Goal: Task Accomplishment & Management: Manage account settings

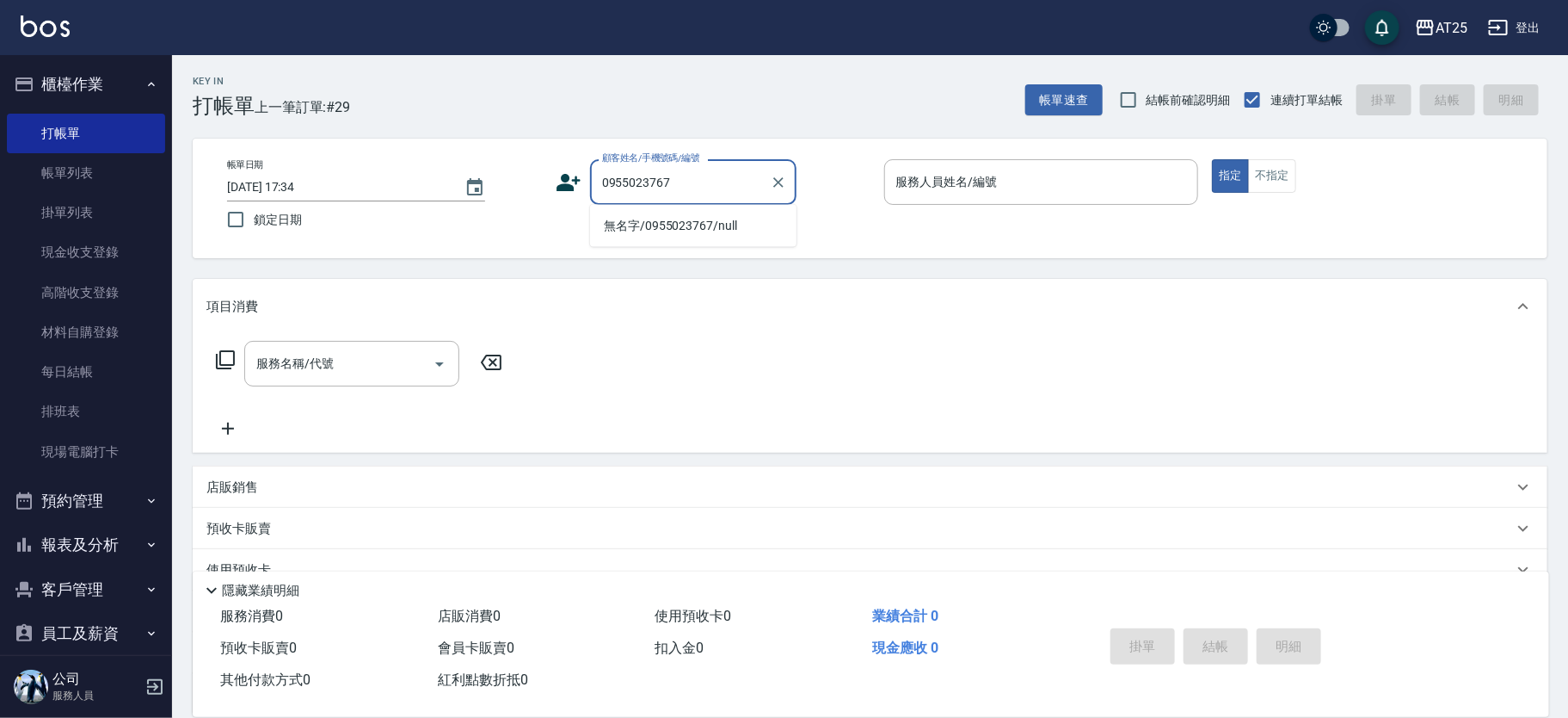
click at [721, 229] on li "無名字/0955023767/null" at bounding box center [693, 226] width 207 height 28
type input "無名字/0955023767/null"
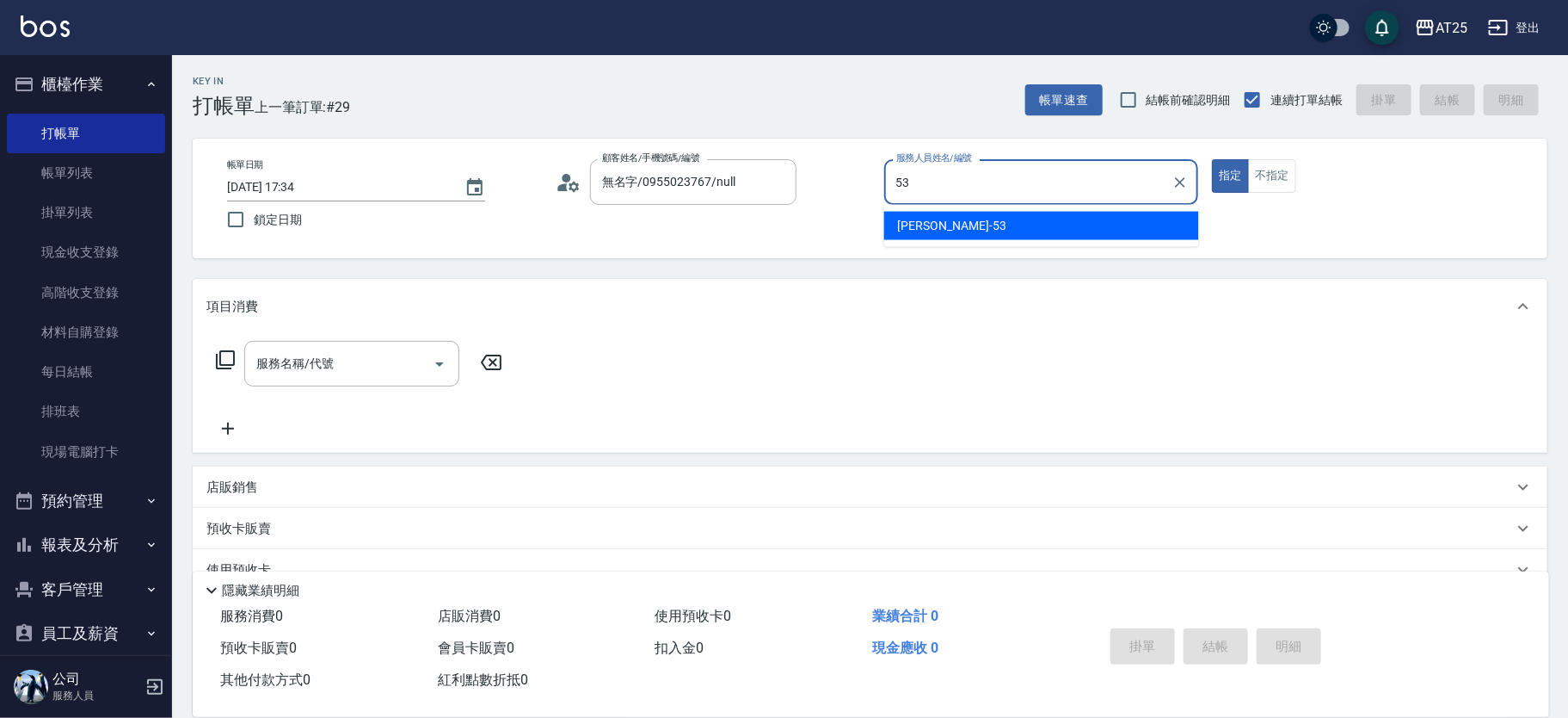
type input "Jerry-53"
type button "true"
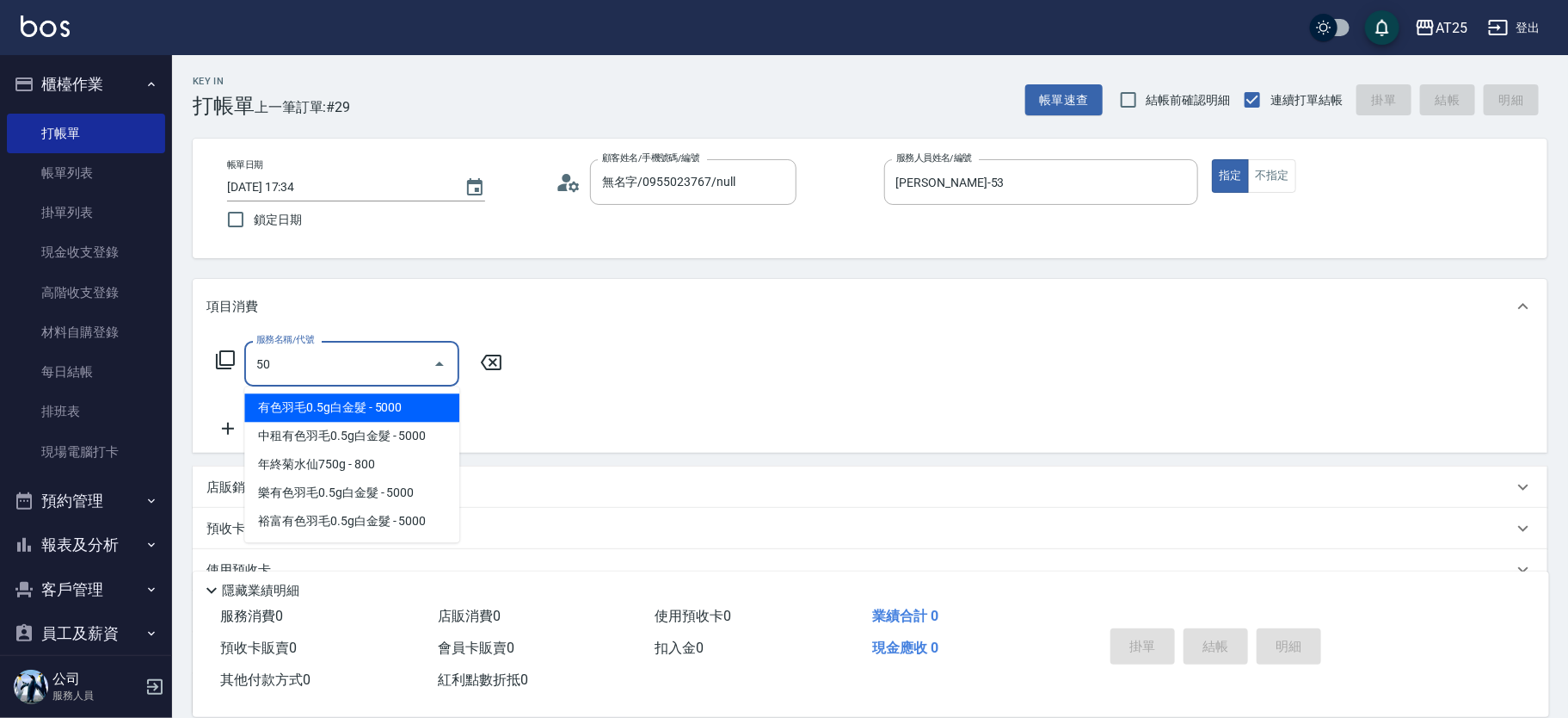
type input "501"
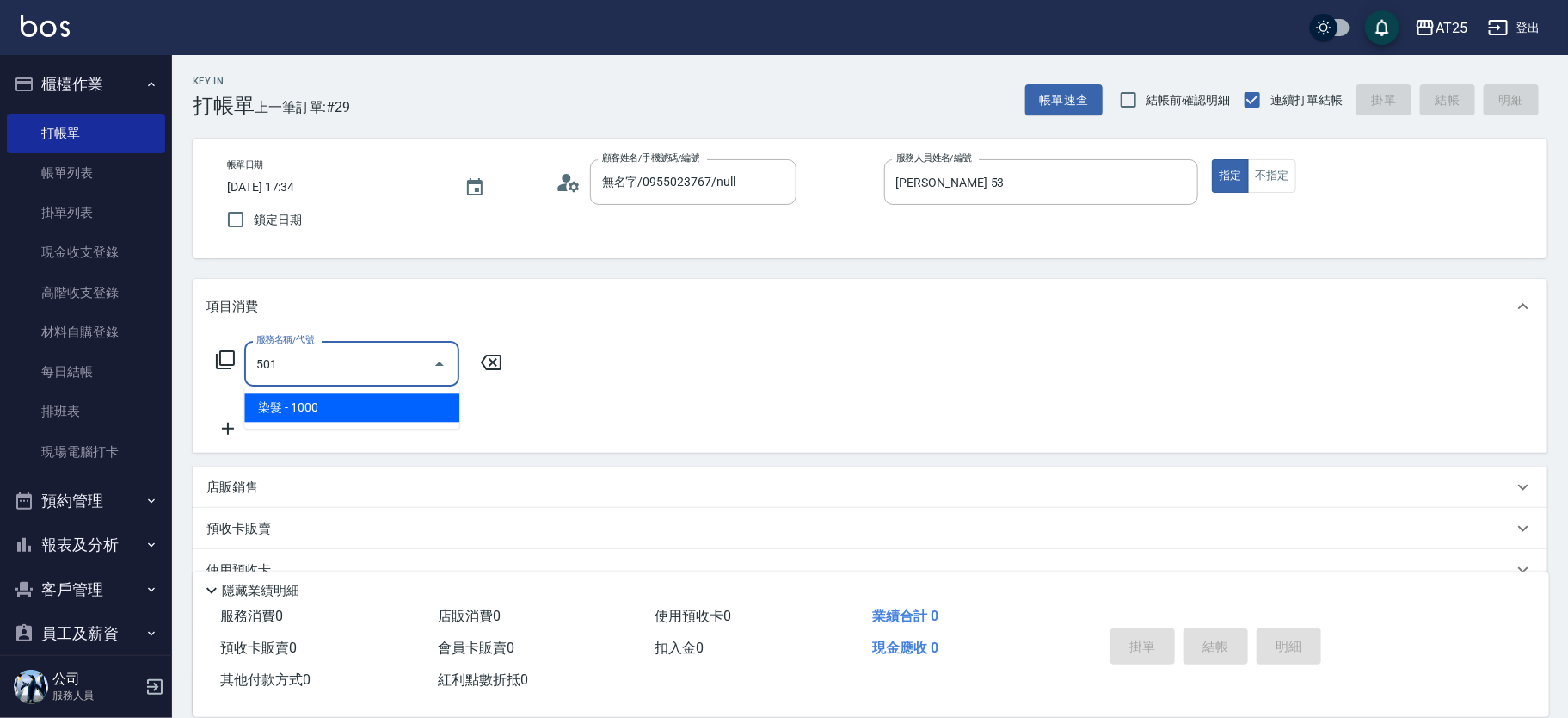
type input "100"
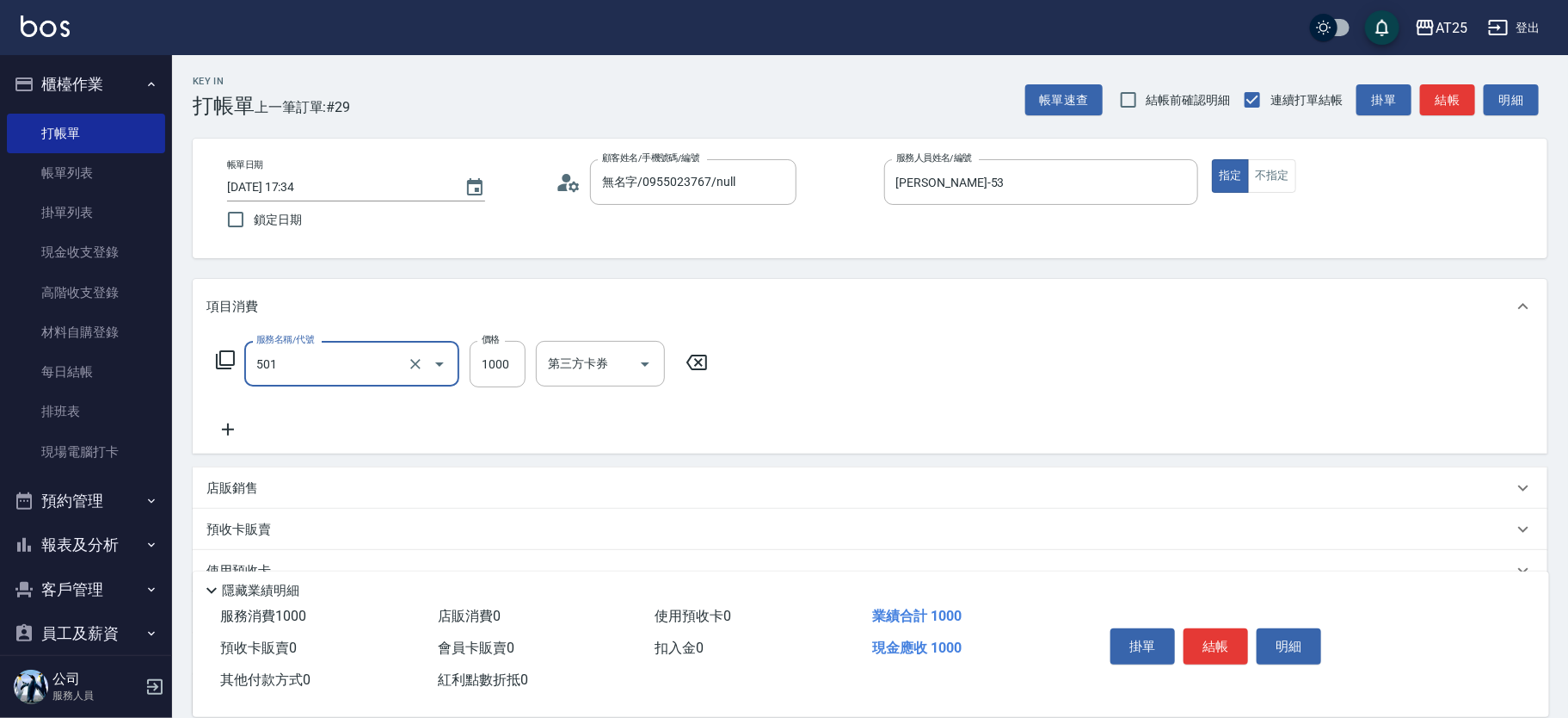
type input "染髮(501)"
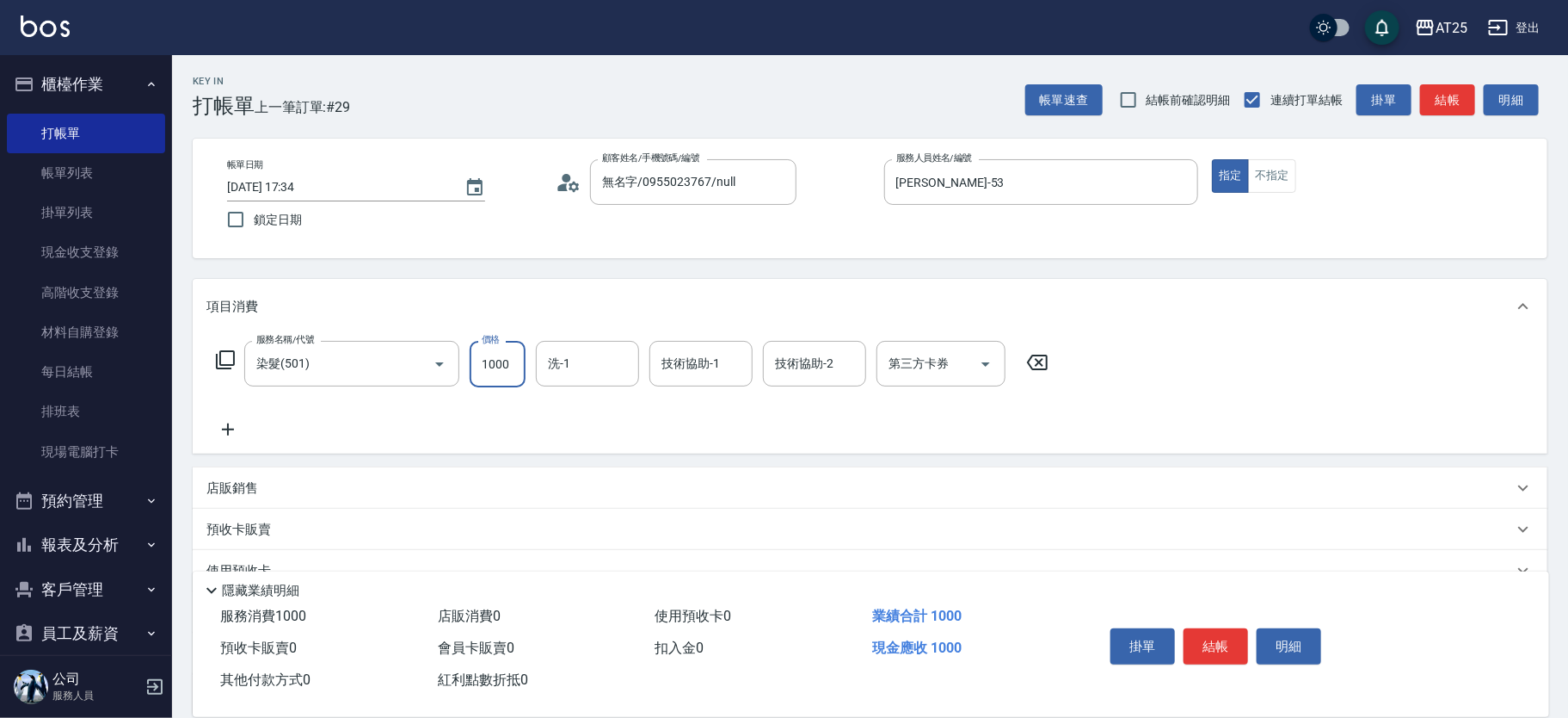
type input "0"
type input "14"
type input "10"
type input "1480"
type input "140"
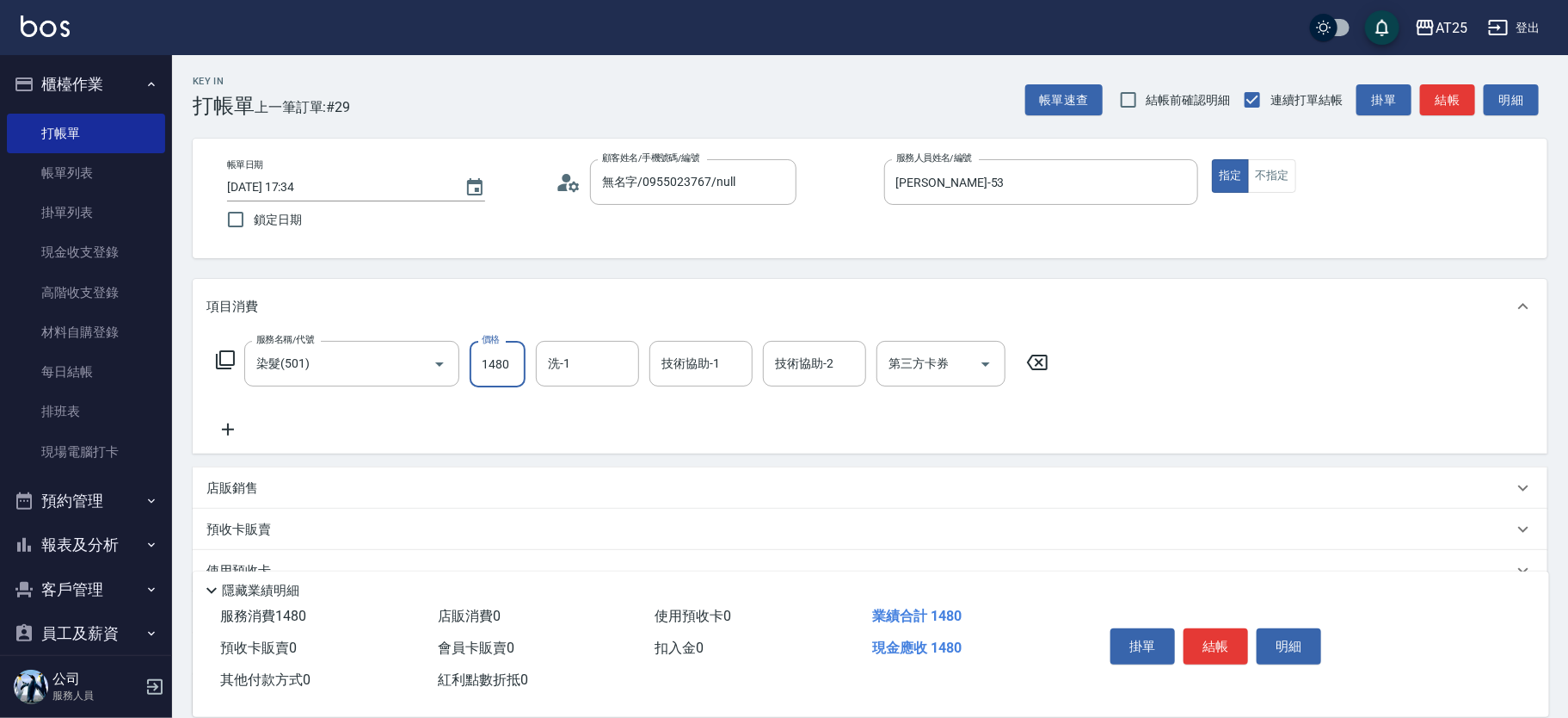
type input "1480"
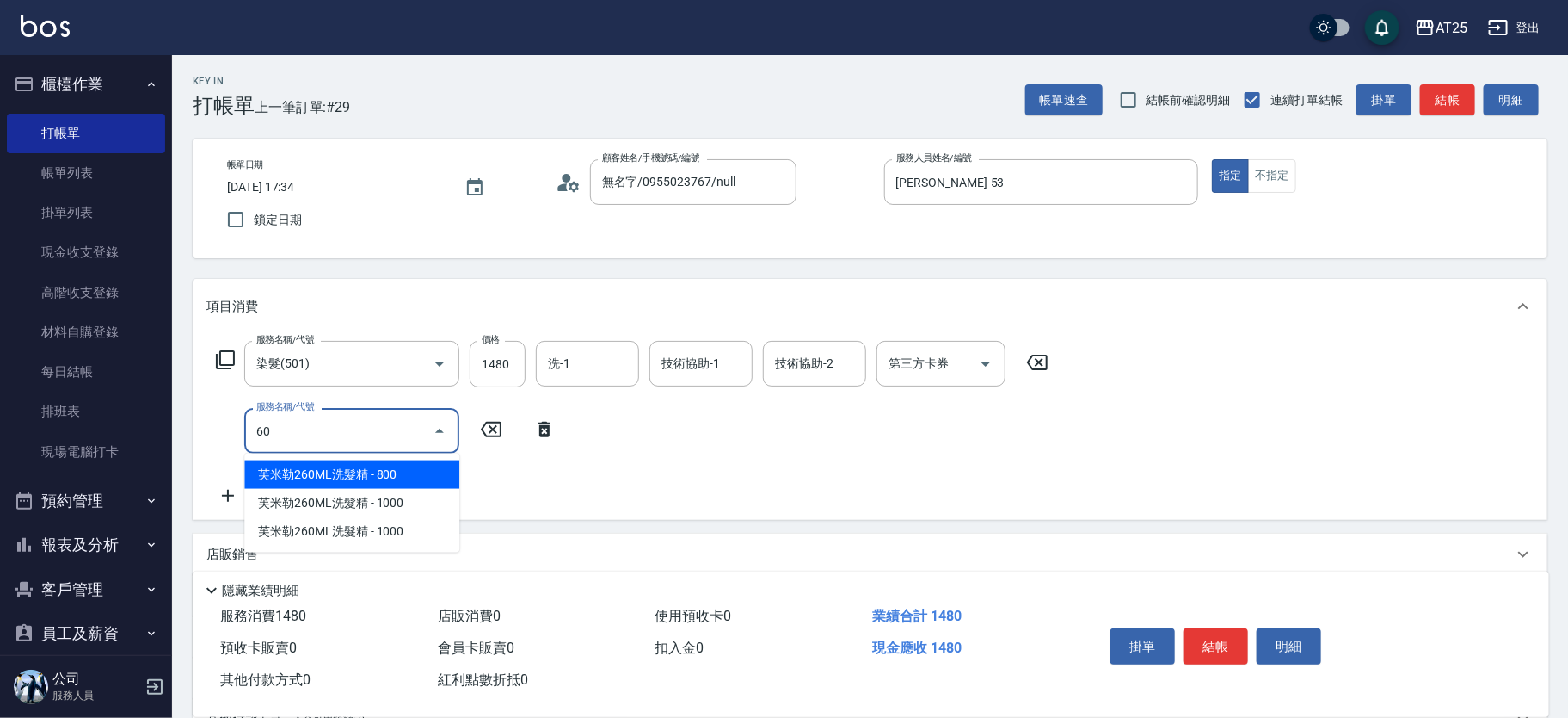
type input "601"
type input "240"
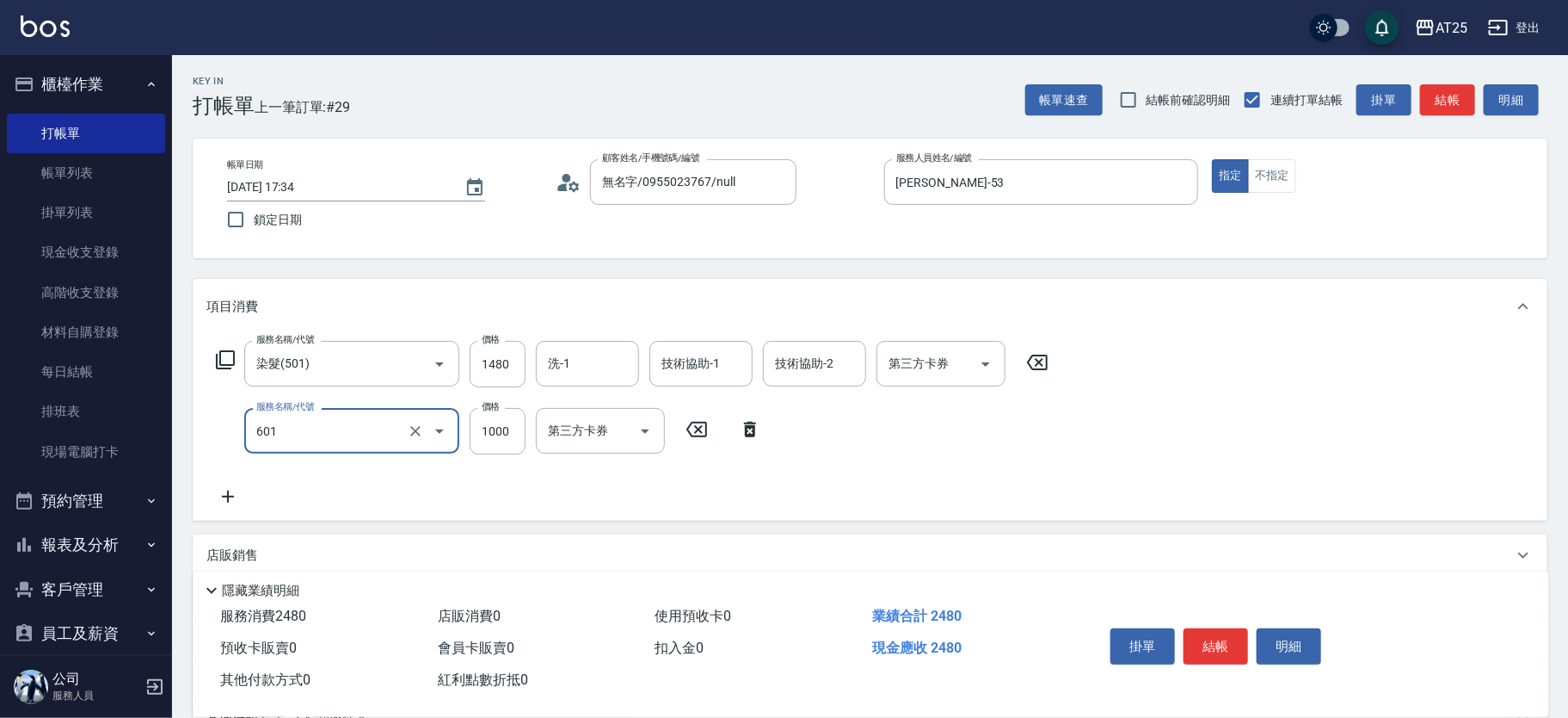
type input "自備護髮(1000上)(601)"
type input "140"
type input "14"
type input "160"
type input "1480"
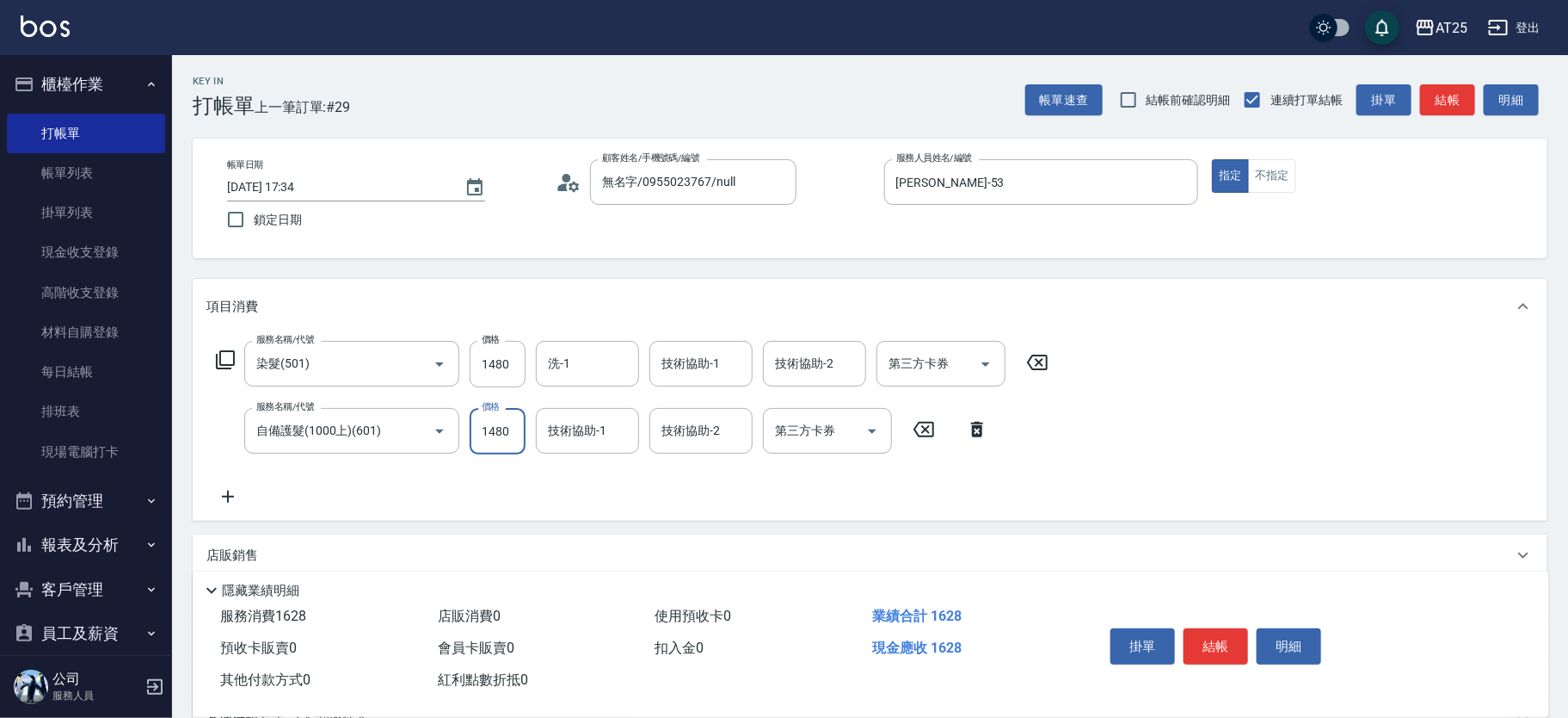
type input "290"
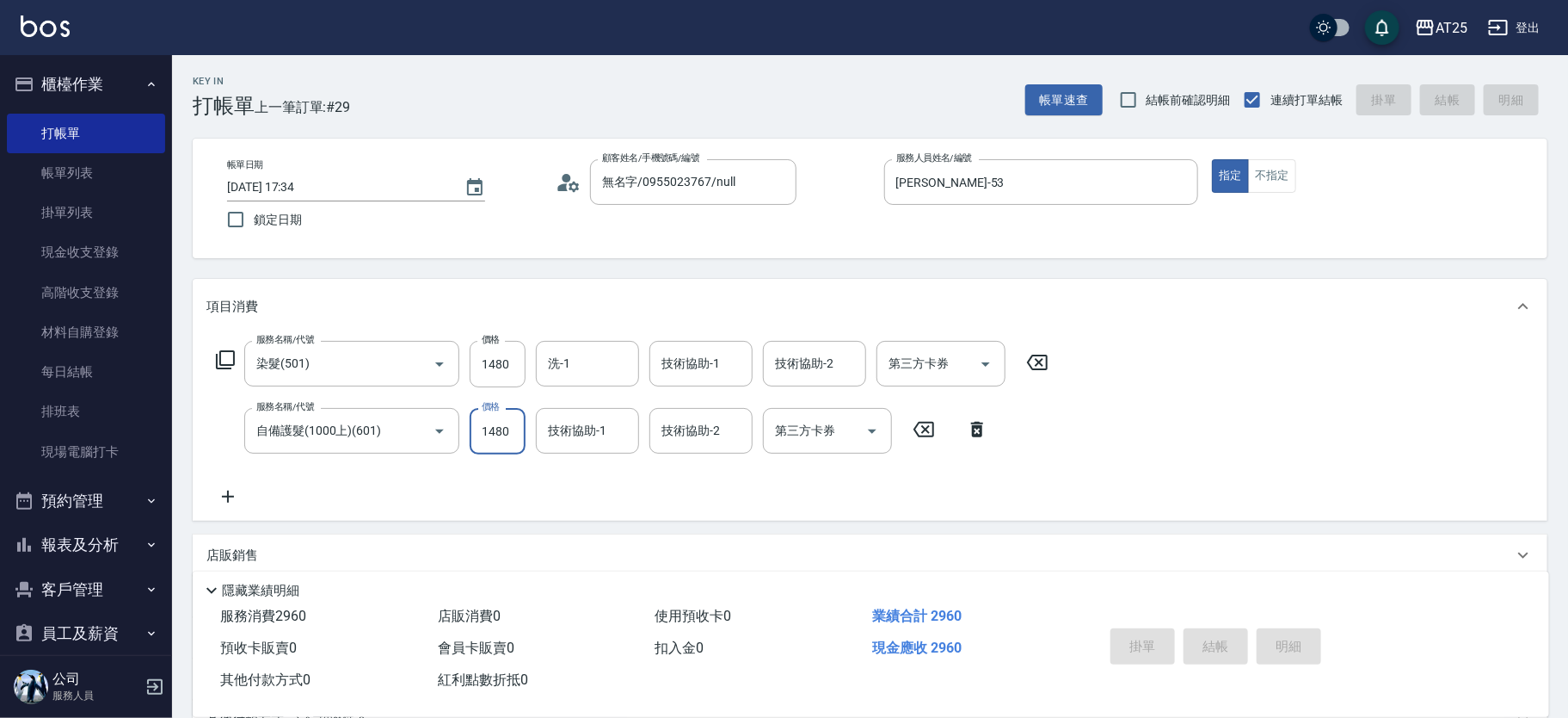
type input "2025/09/13 18:37"
type input "0"
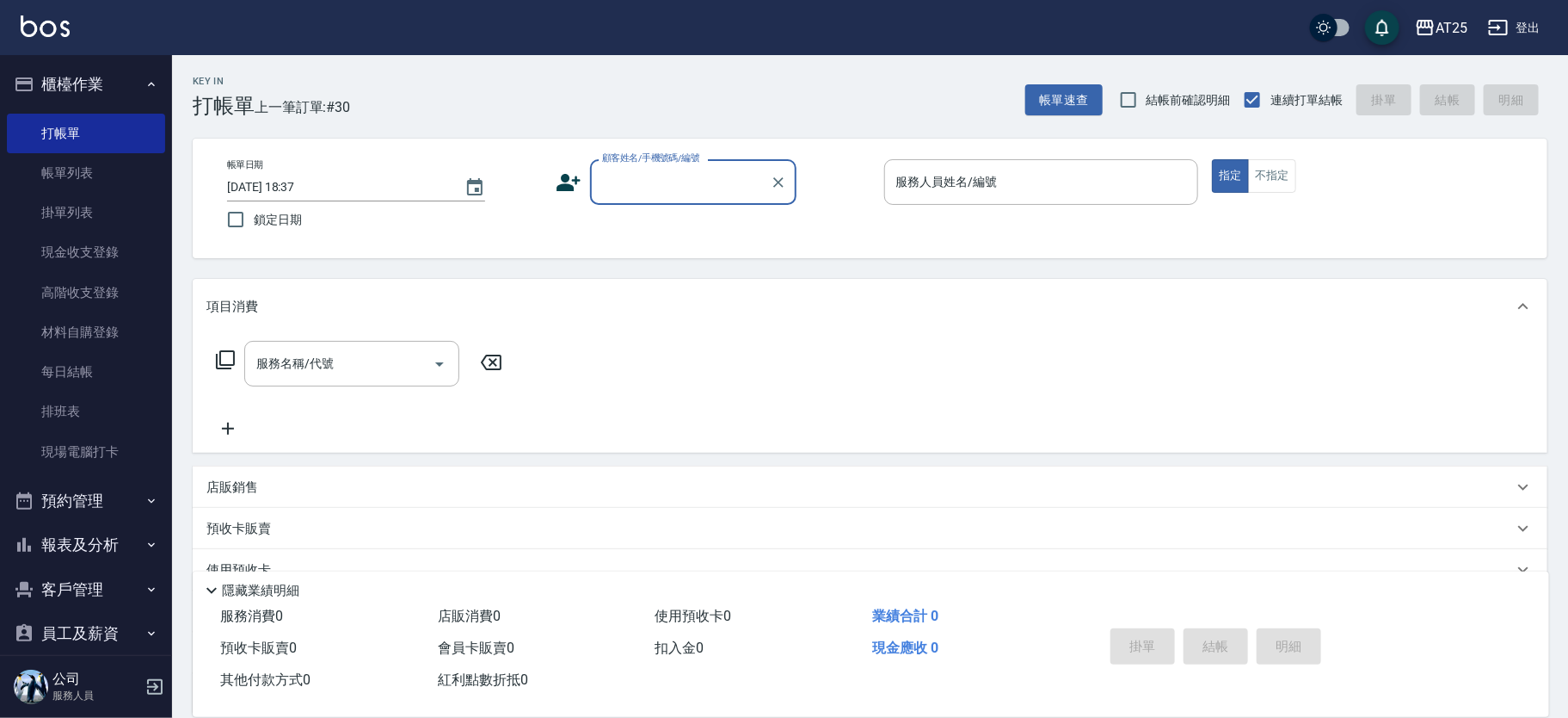
click at [684, 155] on label "顧客姓名/手機號碼/編號" at bounding box center [651, 157] width 98 height 13
click at [684, 167] on input "顧客姓名/手機號碼/編號" at bounding box center [680, 182] width 165 height 30
click at [684, 169] on input "顧客姓名/手機號碼/編號" at bounding box center [680, 182] width 165 height 30
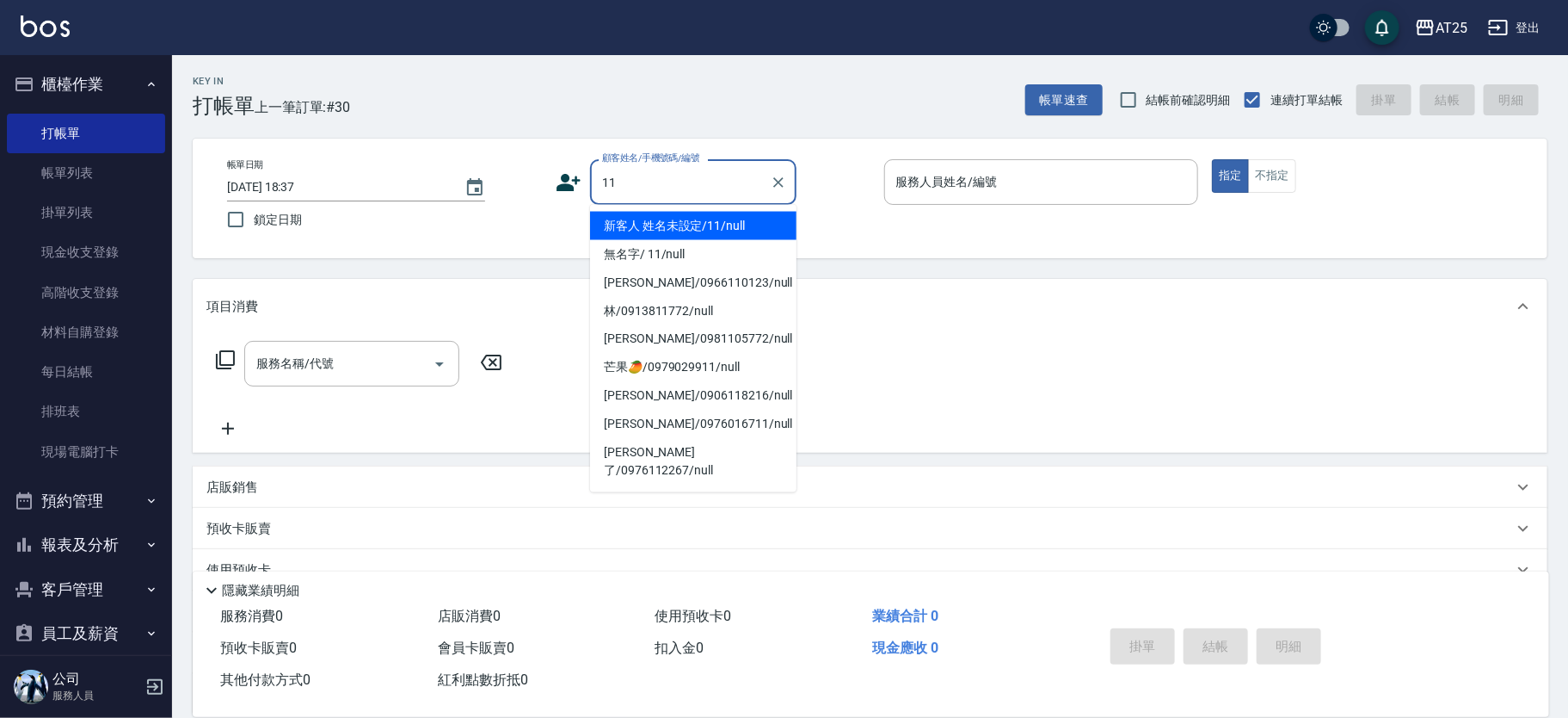
click at [748, 231] on li "新客人 姓名未設定/11/null" at bounding box center [693, 226] width 207 height 28
type input "新客人 姓名未設定/11/null"
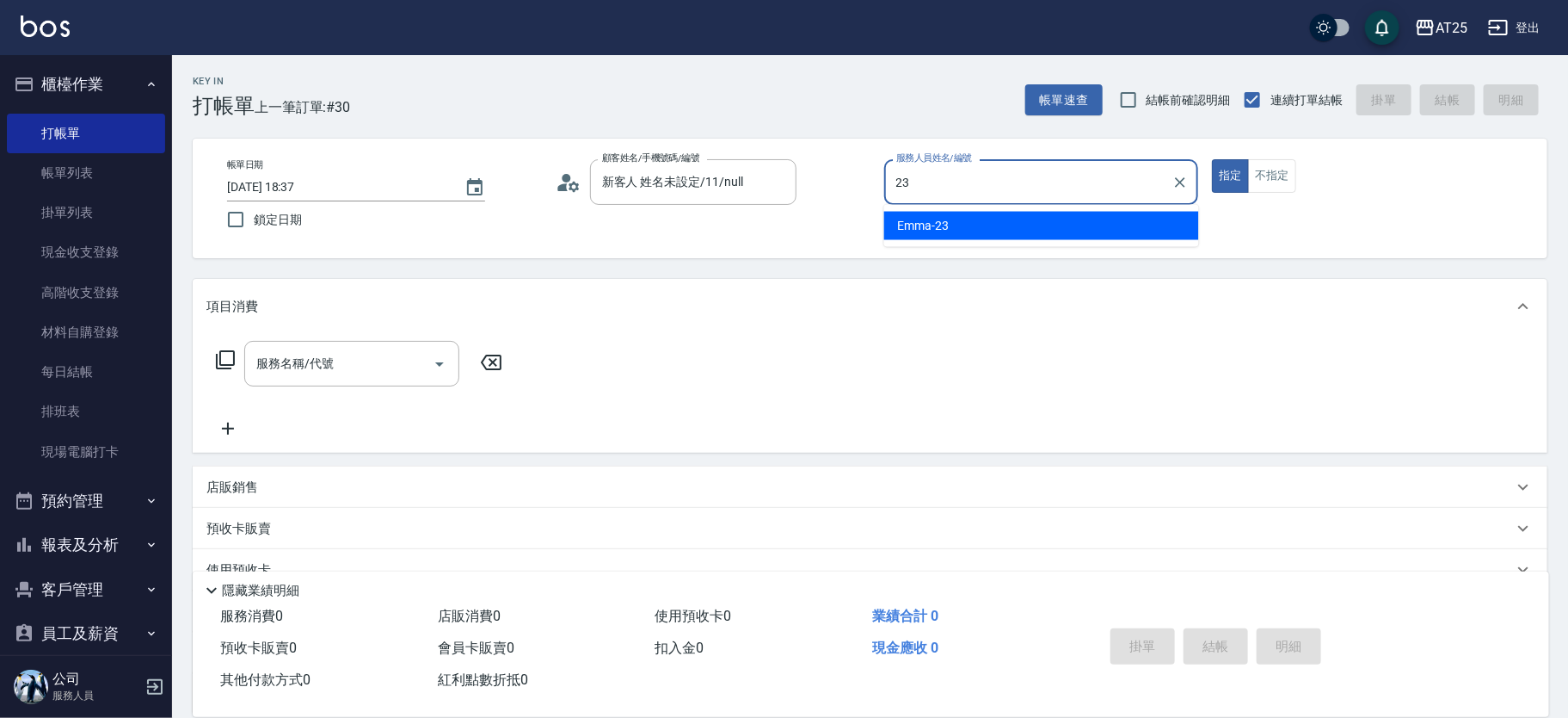
type input "Emma-23"
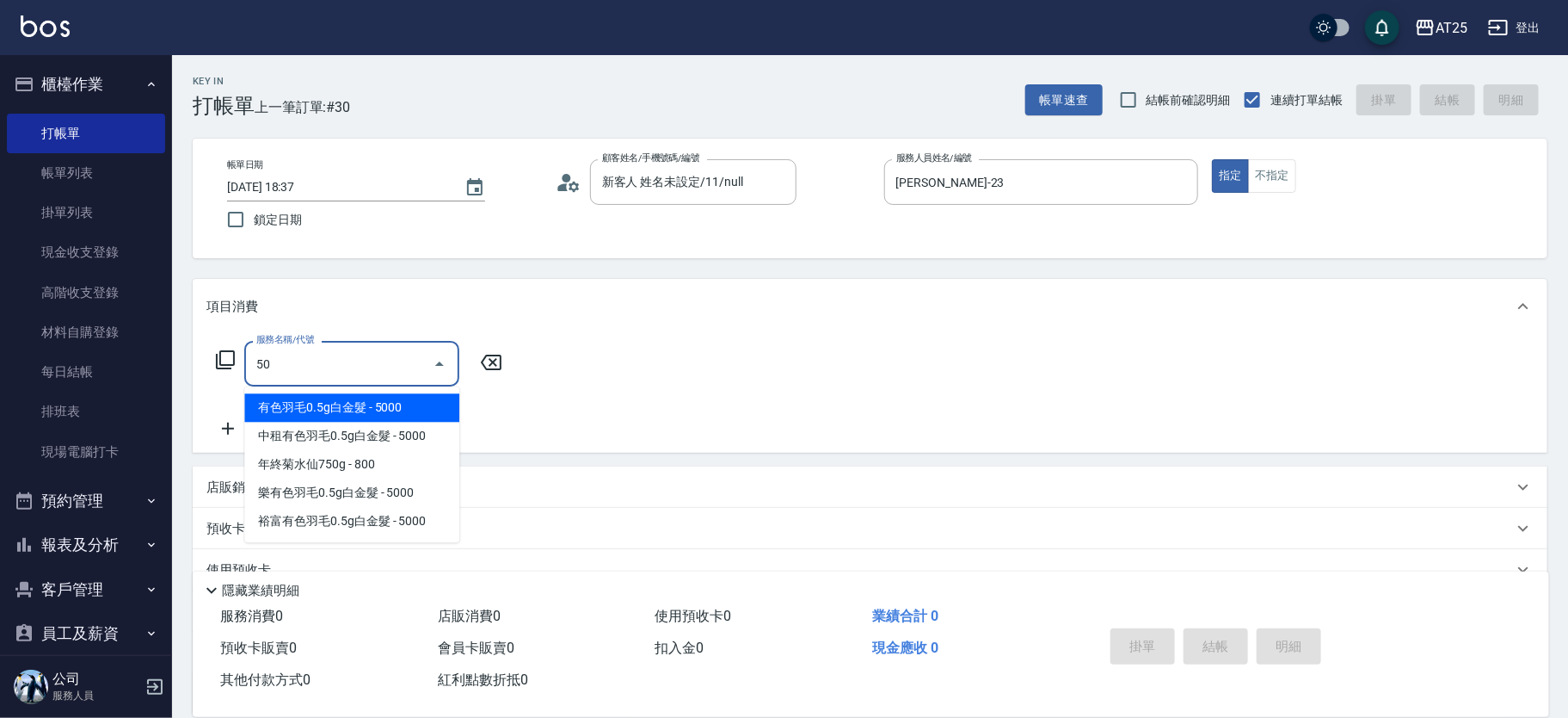
type input "501"
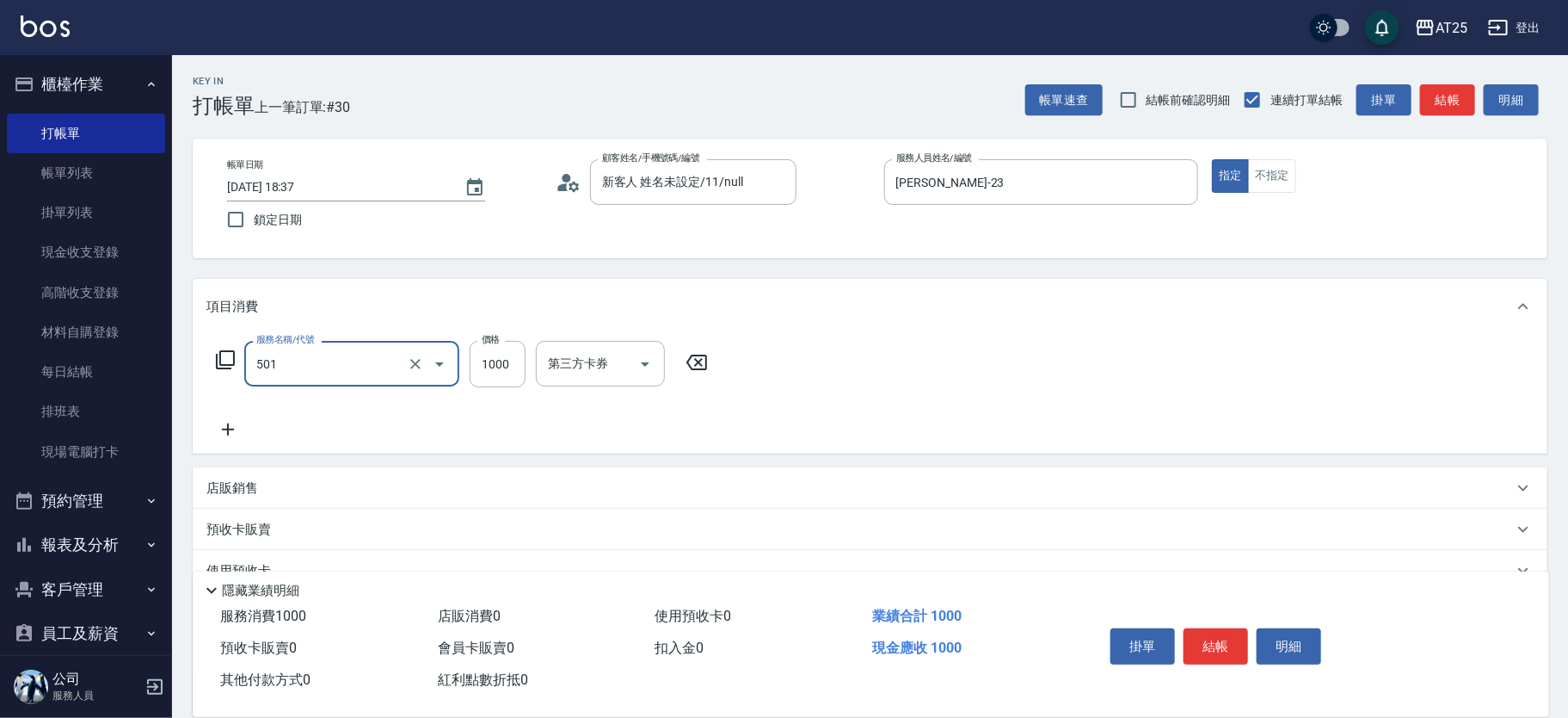
type input "100"
type input "染髮(501)"
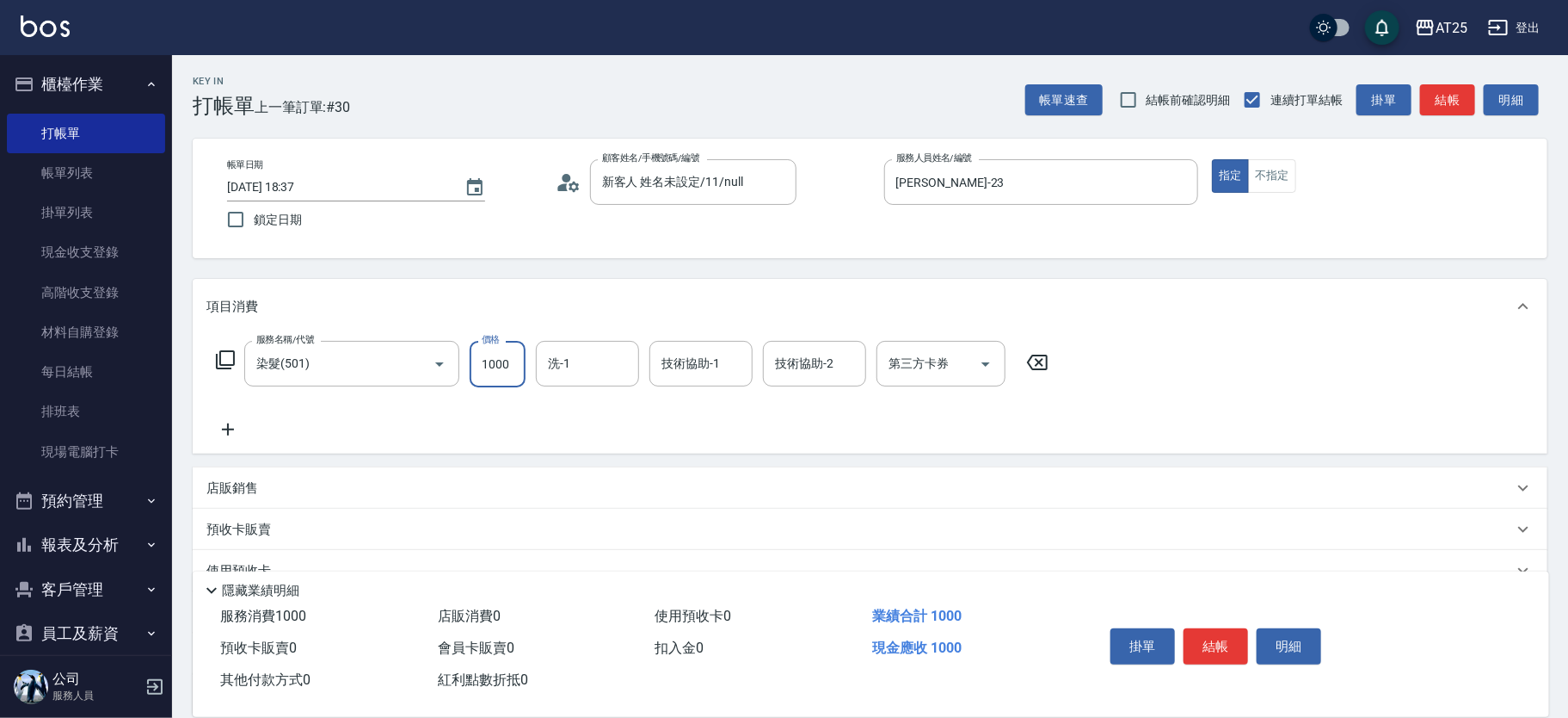
type input "0"
type input "15"
type input "10"
type input "159"
type input "150"
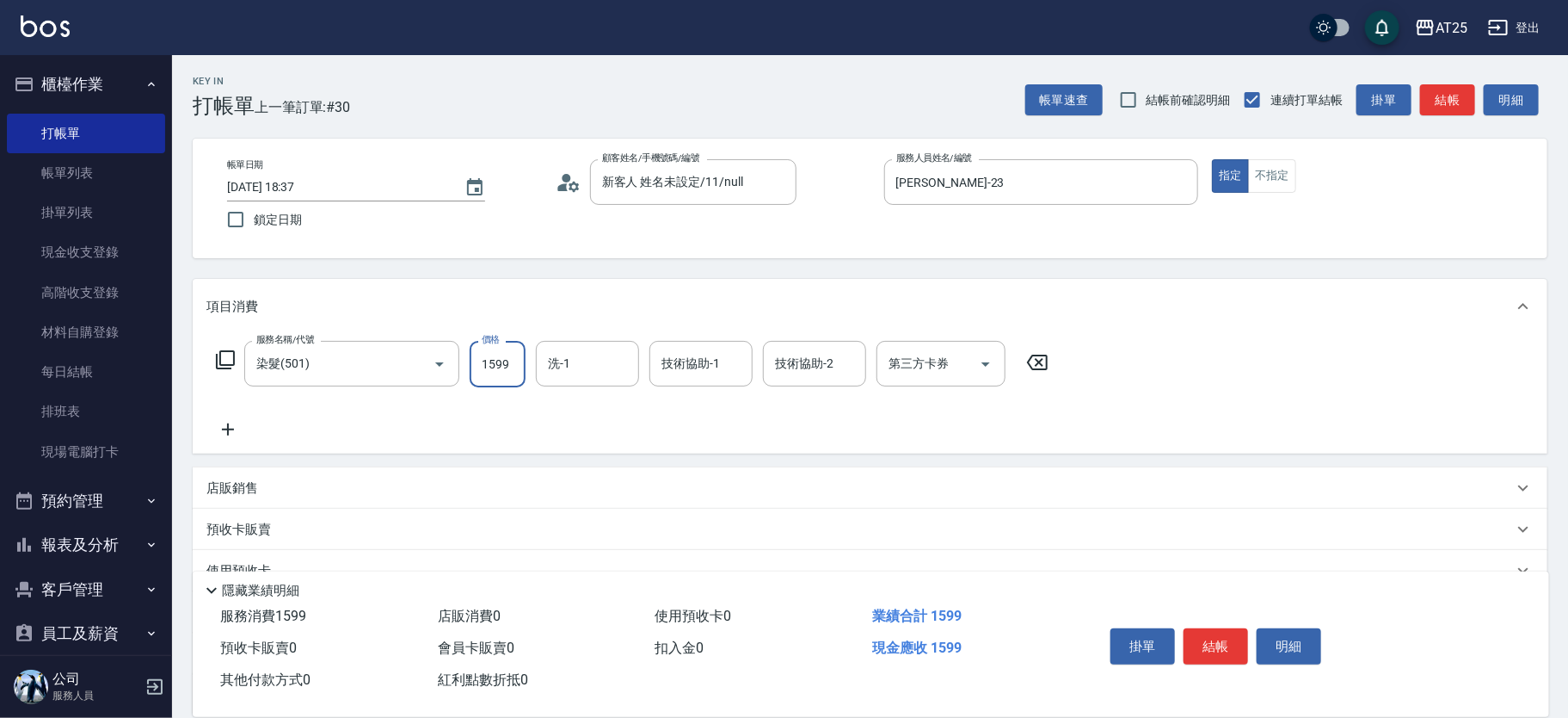
type input "1599"
type input "小曼-82"
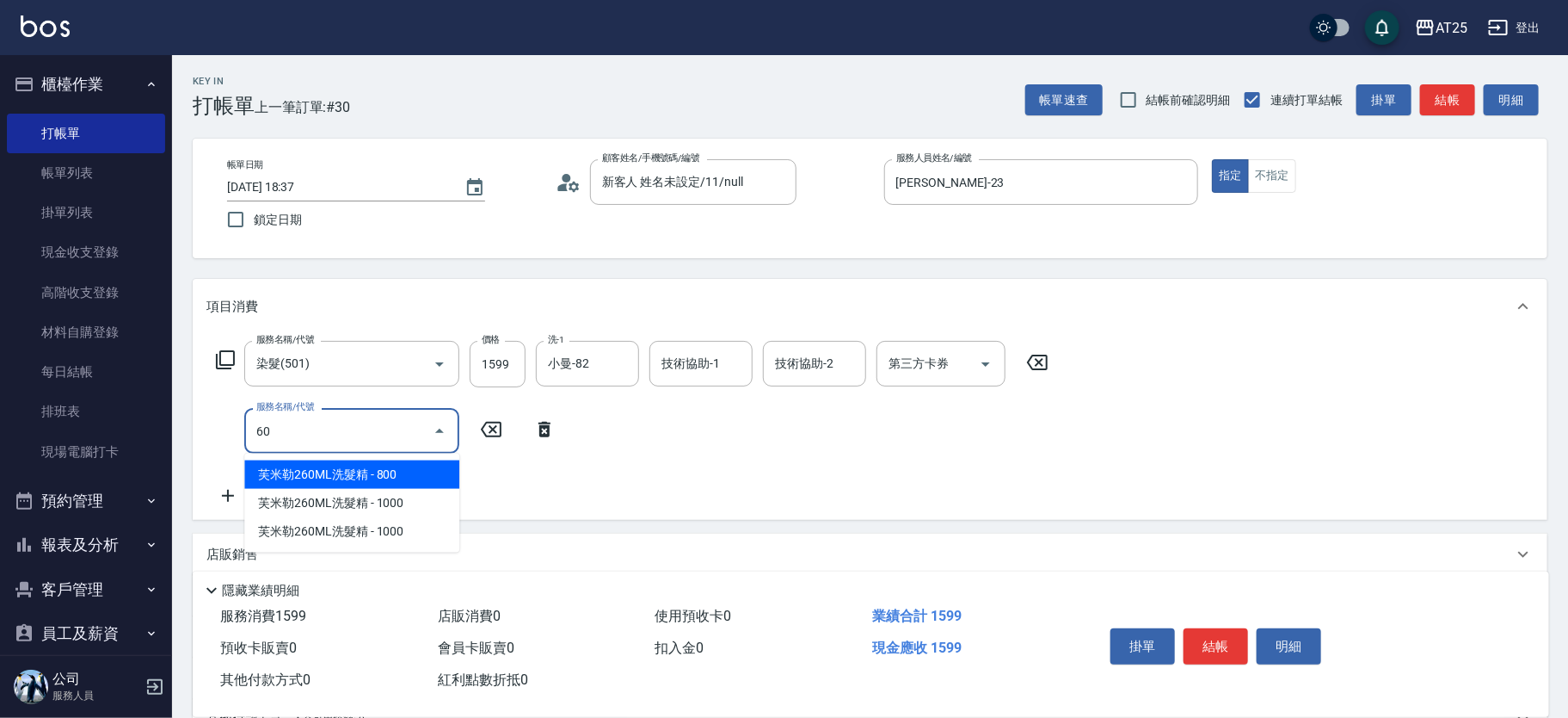
type input "601"
type input "250"
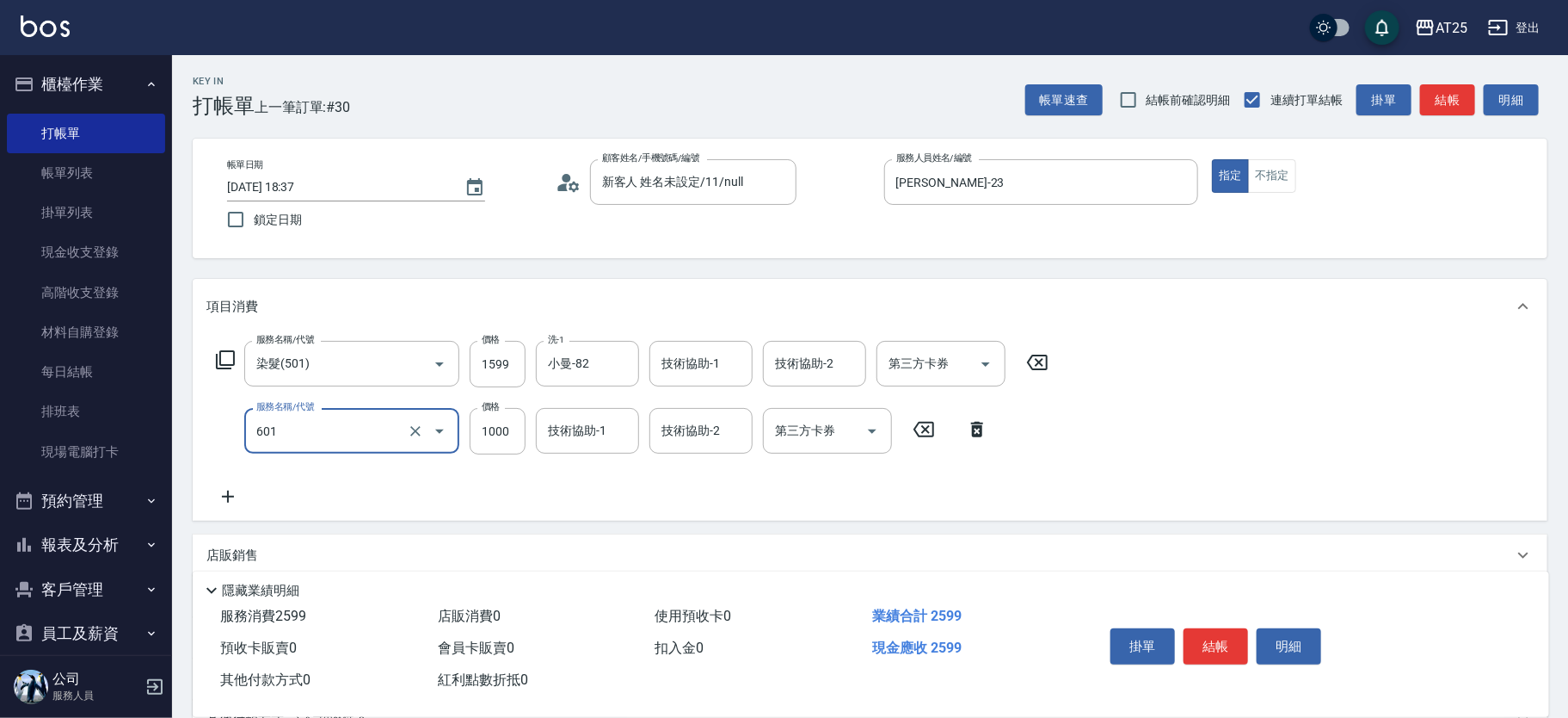
type input "自備護髮(1000上)(601)"
type input "160"
type input "22"
type input "180"
type input "220"
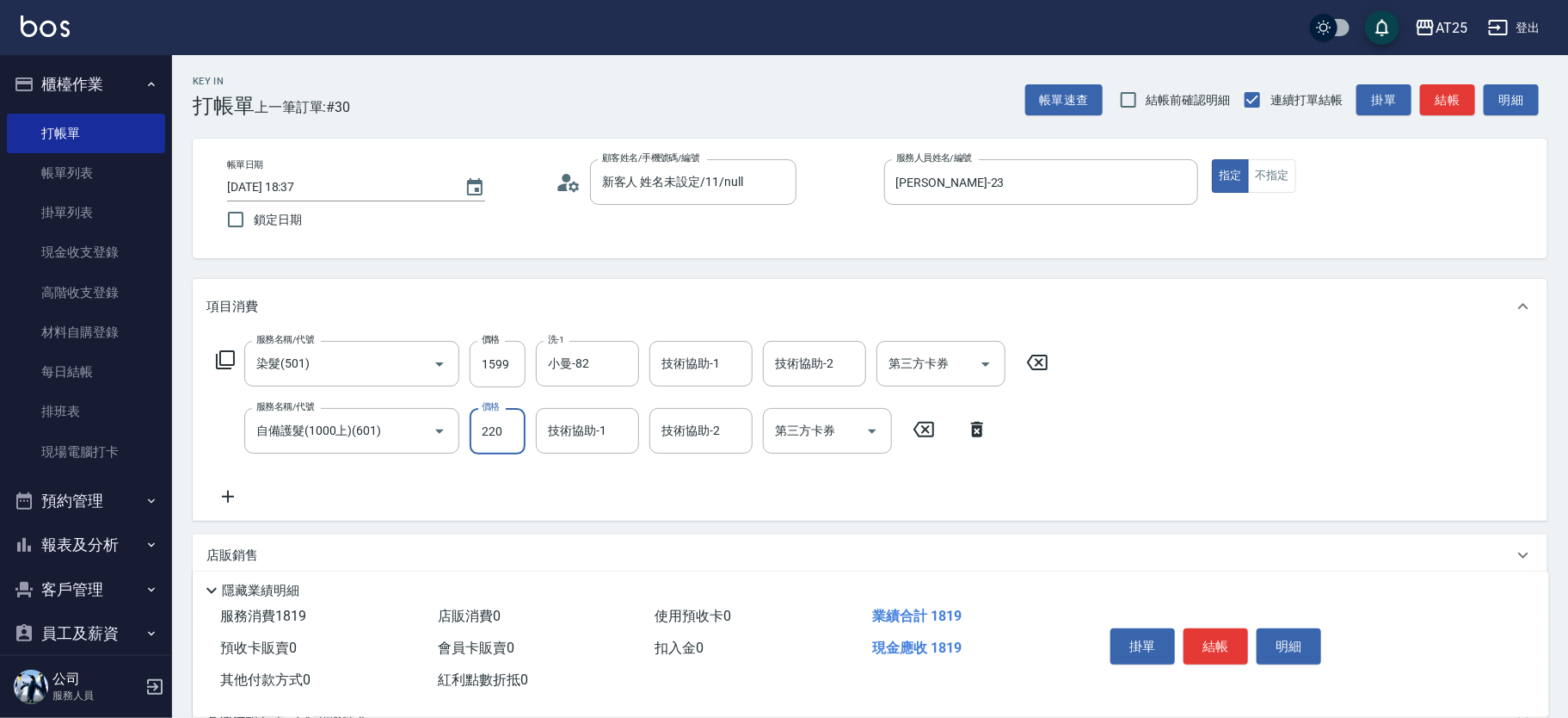
type input "370"
type input "2200"
type input "小曼-82"
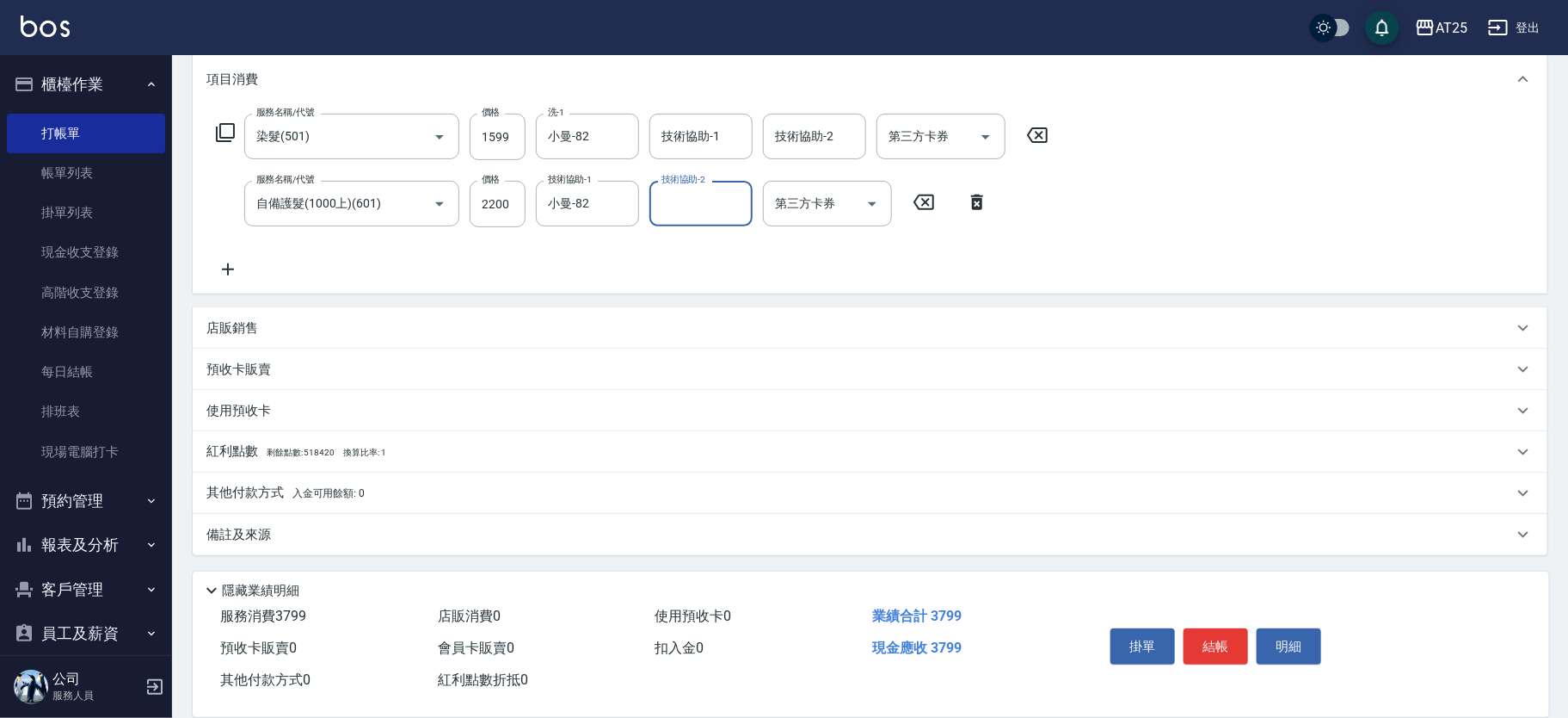
click at [394, 509] on div "其他付款方式 入金可用餘額: 0" at bounding box center [870, 493] width 1355 height 42
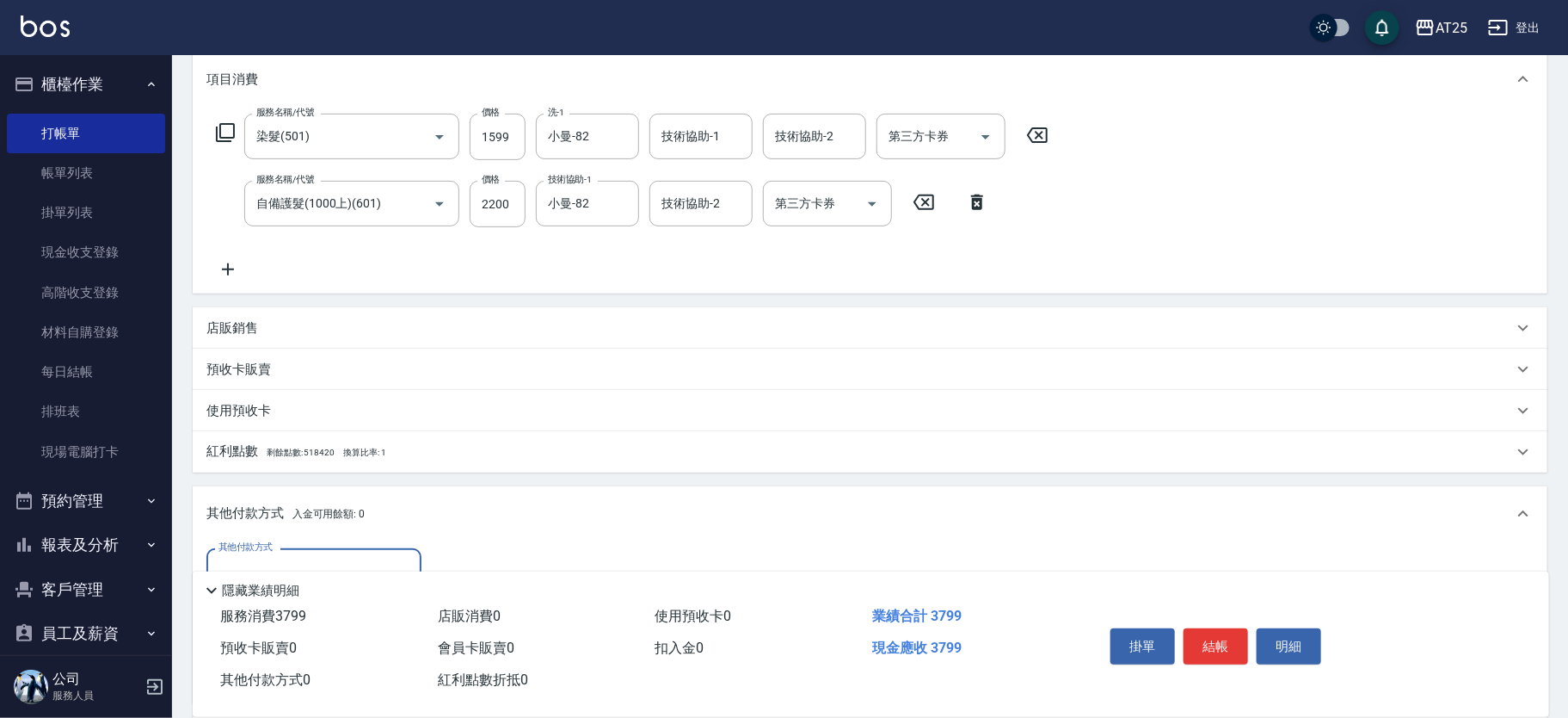
scroll to position [429, 0]
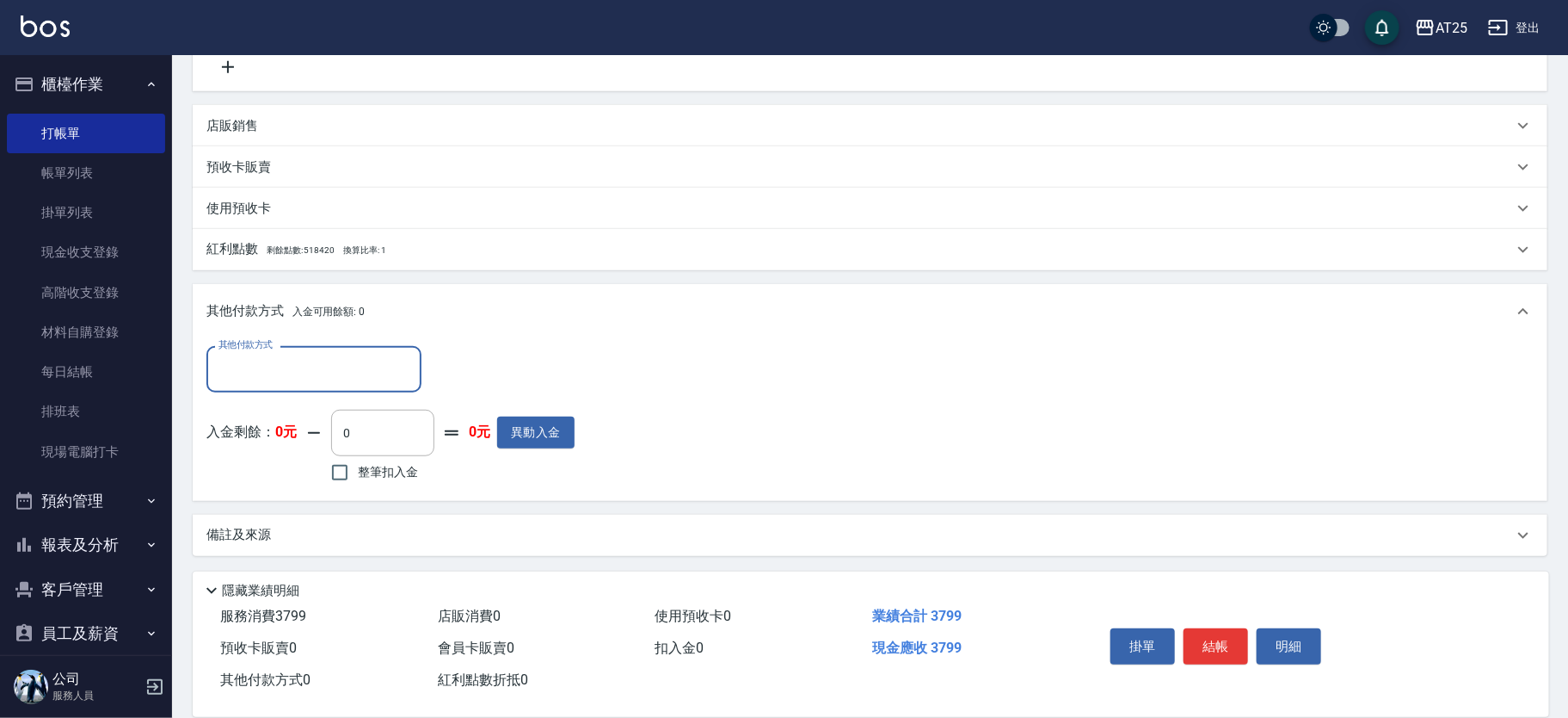
click at [298, 385] on div "其他付款方式" at bounding box center [314, 369] width 215 height 46
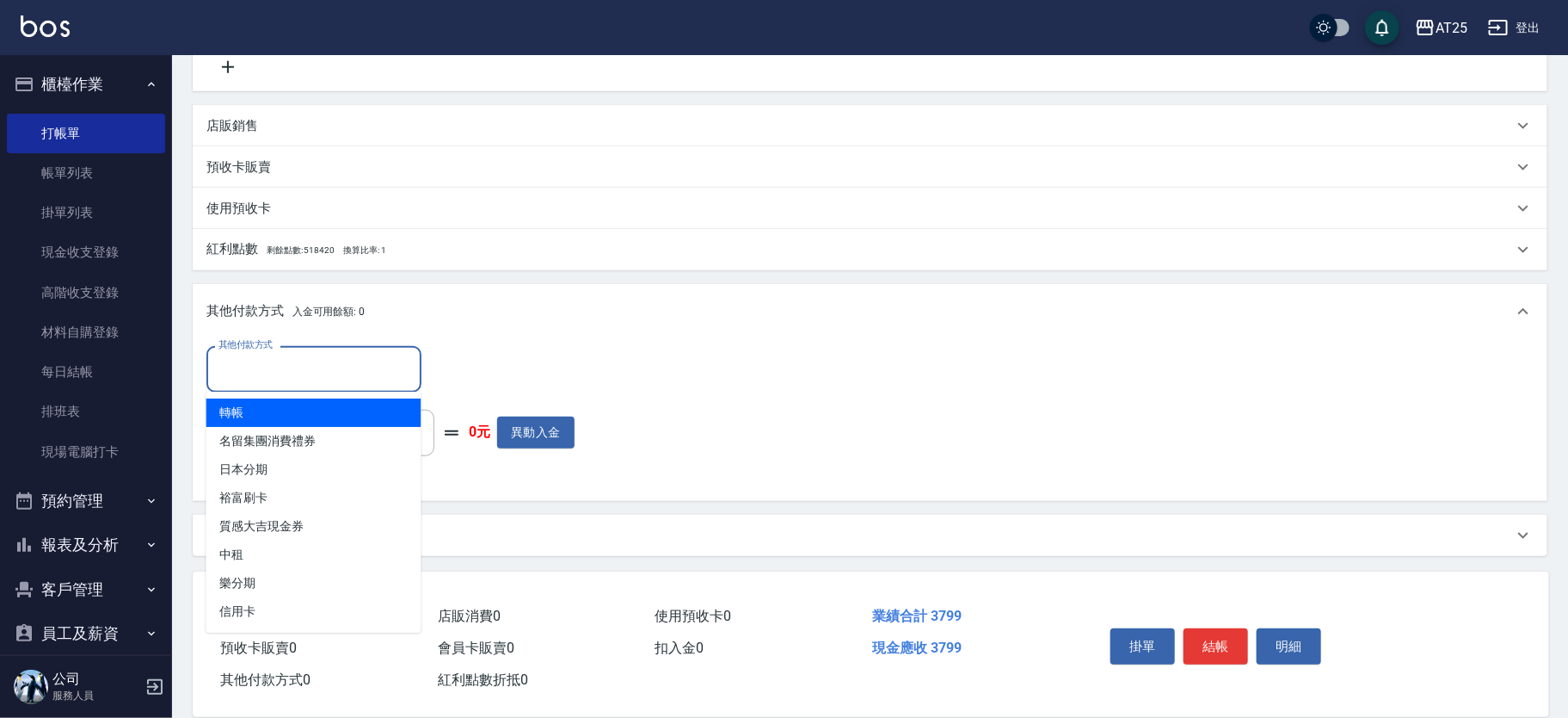
click at [295, 422] on span "轉帳" at bounding box center [314, 412] width 215 height 28
type input "轉帳"
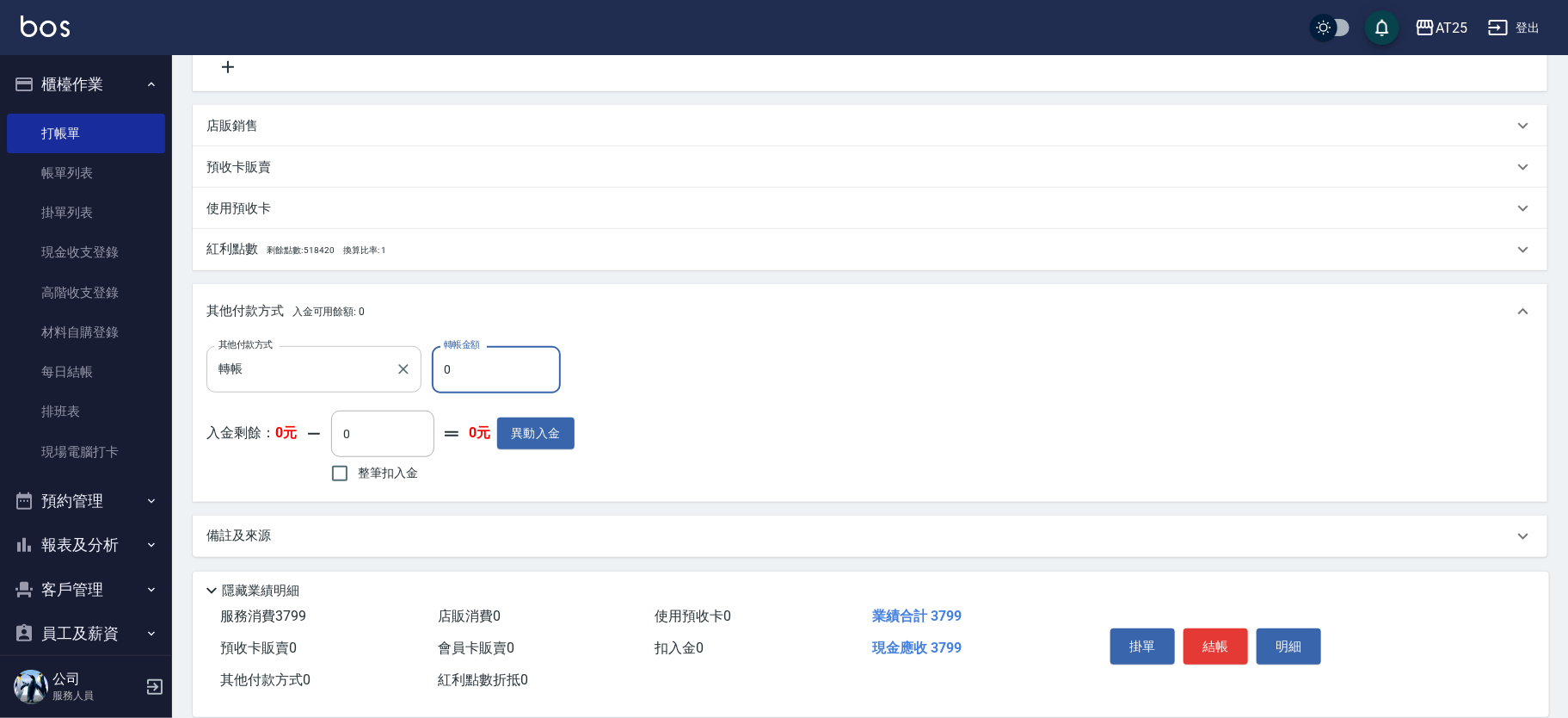
drag, startPoint x: 464, startPoint y: 381, endPoint x: 375, endPoint y: 365, distance: 90.4
click at [375, 365] on div "其他付款方式 轉帳 其他付款方式 轉帳金額 0 轉帳金額" at bounding box center [390, 369] width 368 height 47
type input "37"
type input "340"
type input "379"
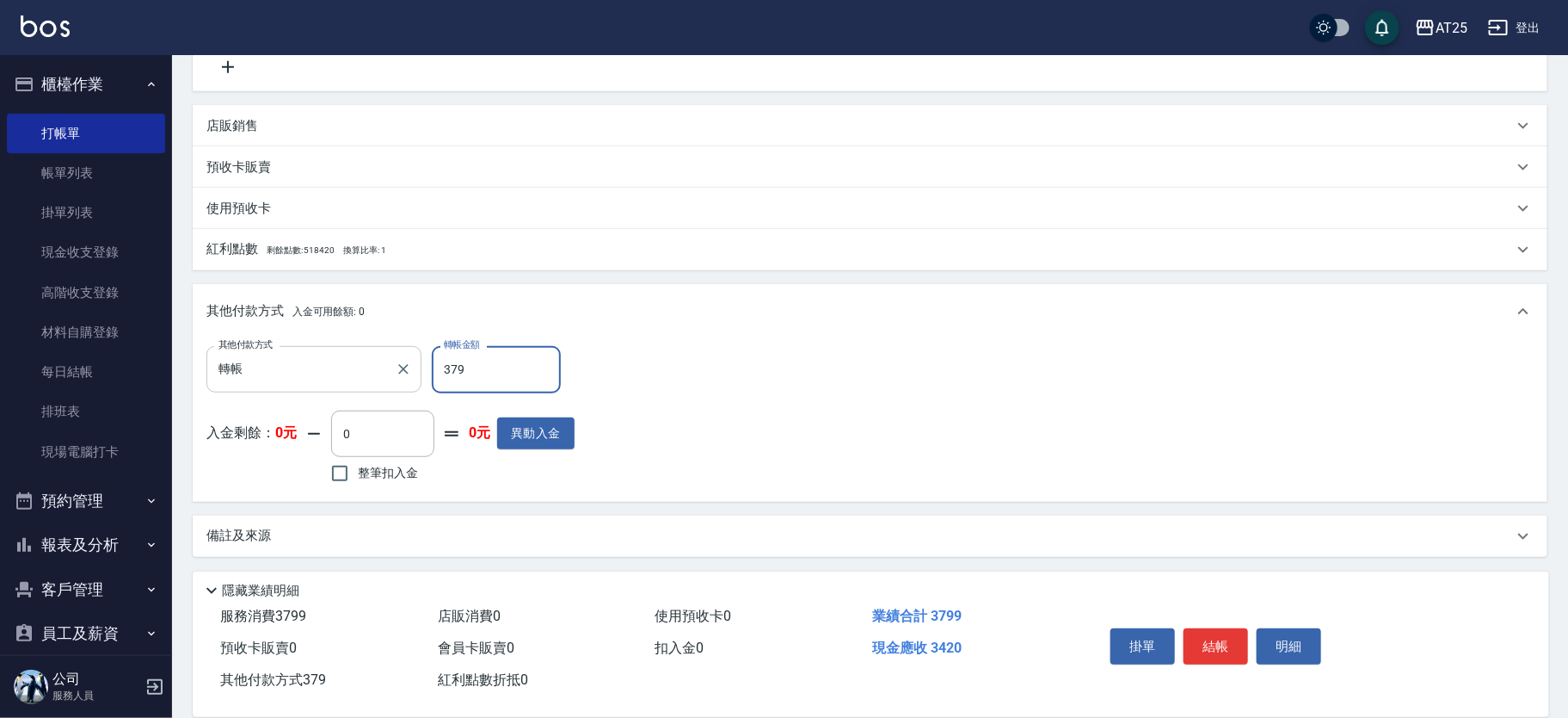
type input "0"
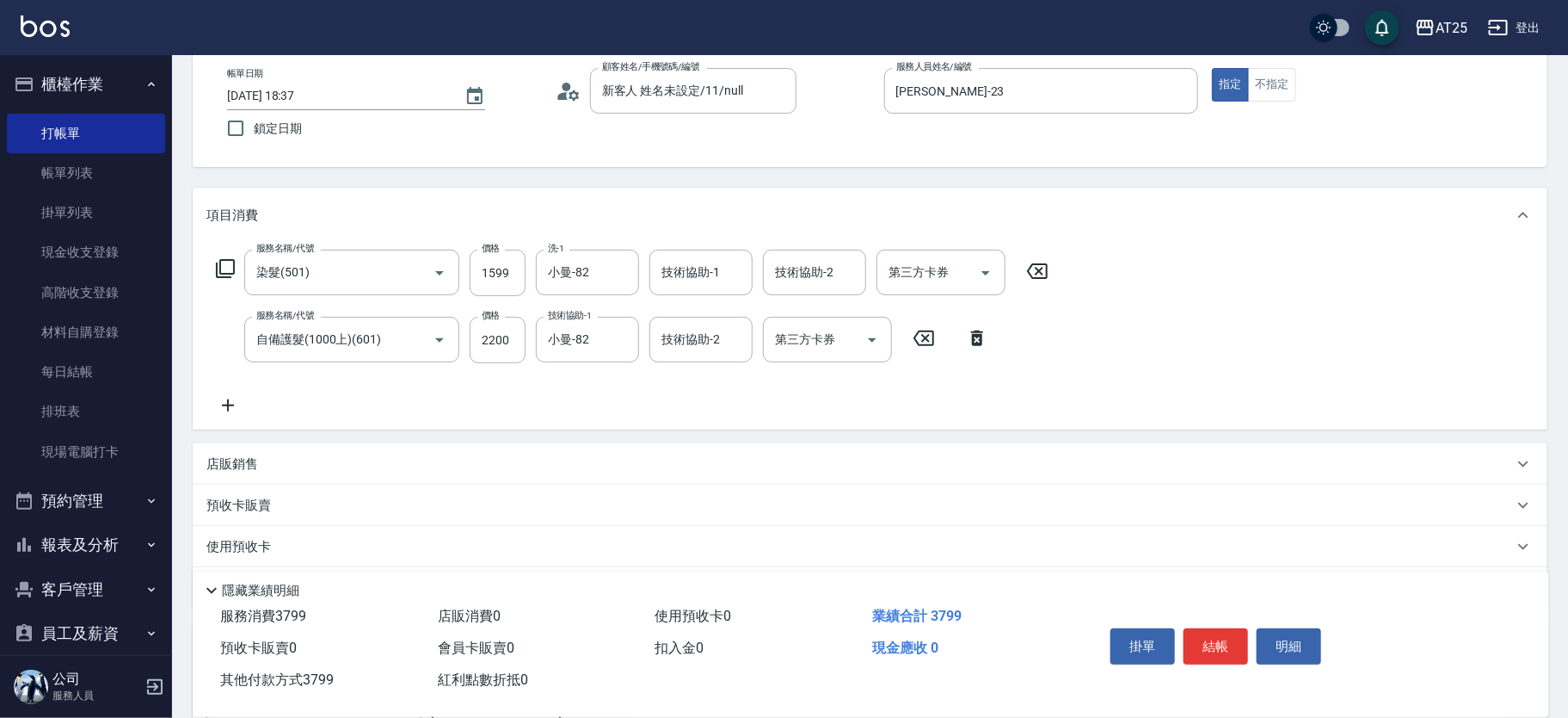
scroll to position [84, 0]
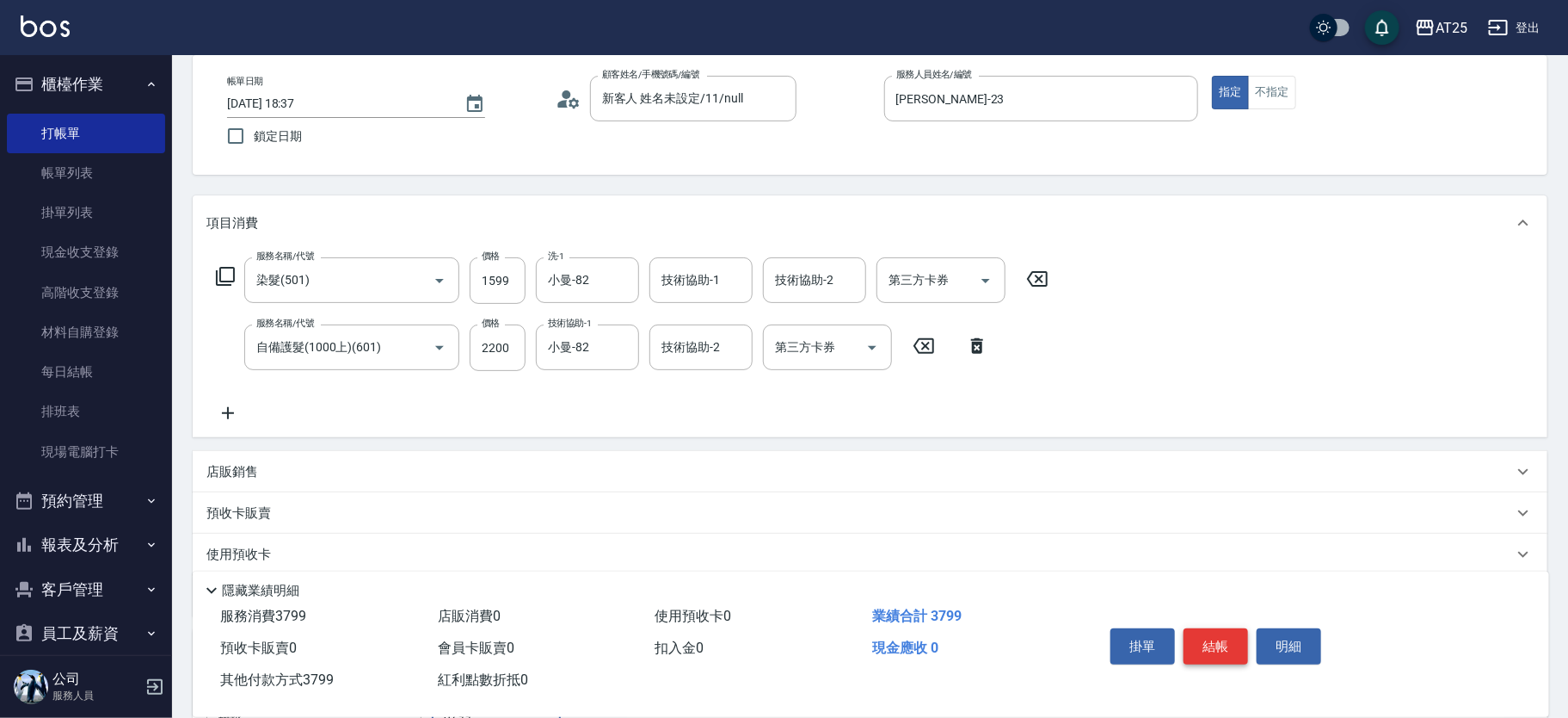
type input "3799"
click at [1227, 645] on button "結帳" at bounding box center [1216, 646] width 64 height 36
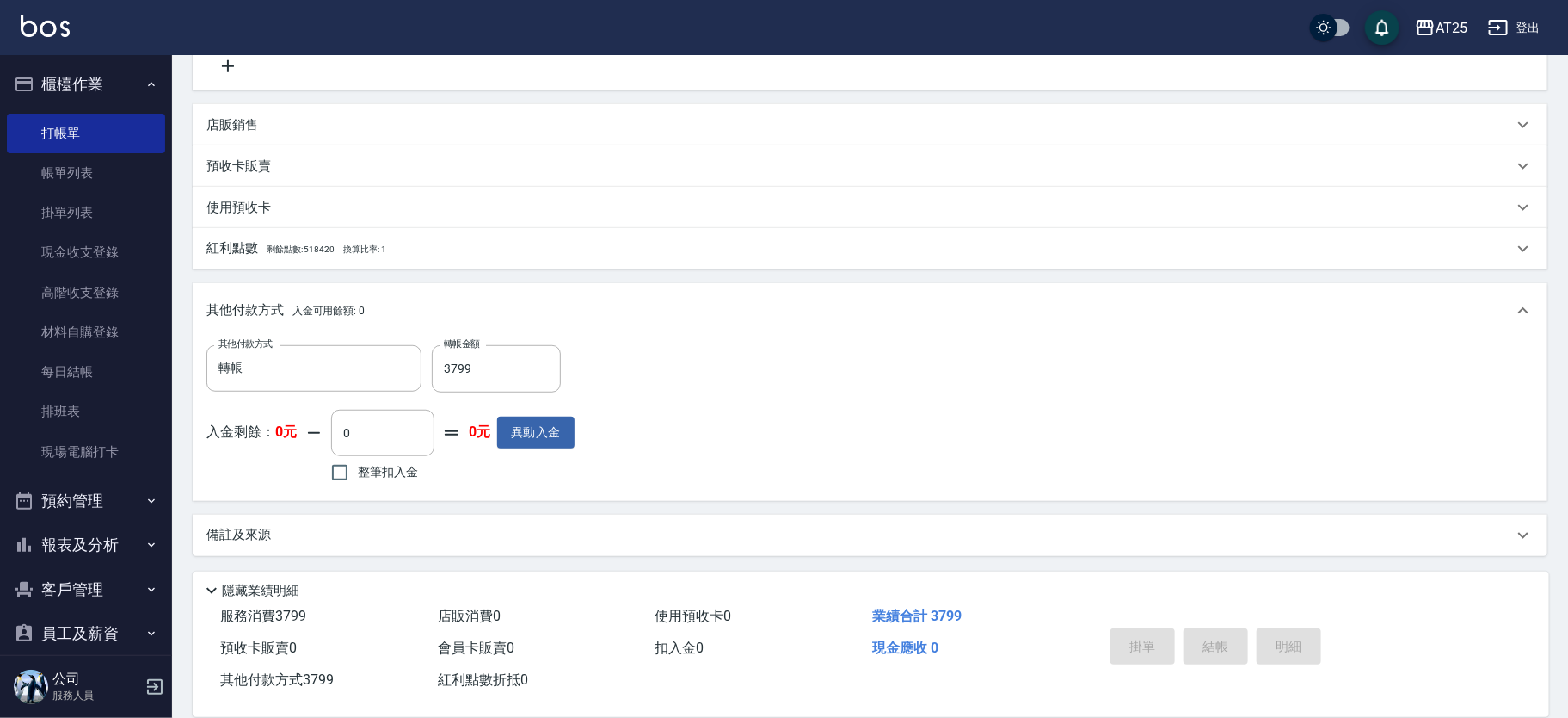
type input "2025/09/13 18:39"
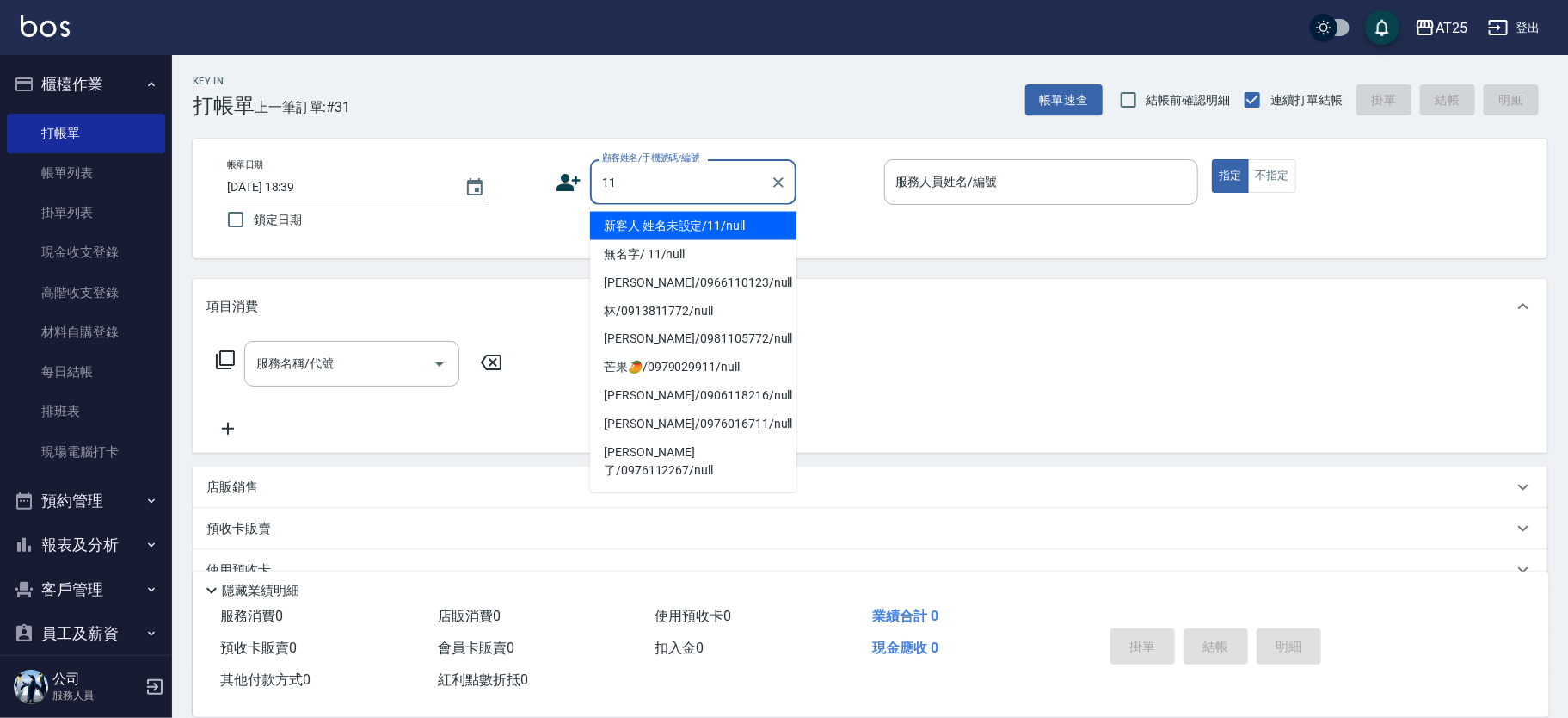
type input "新客人 姓名未設定/11/null"
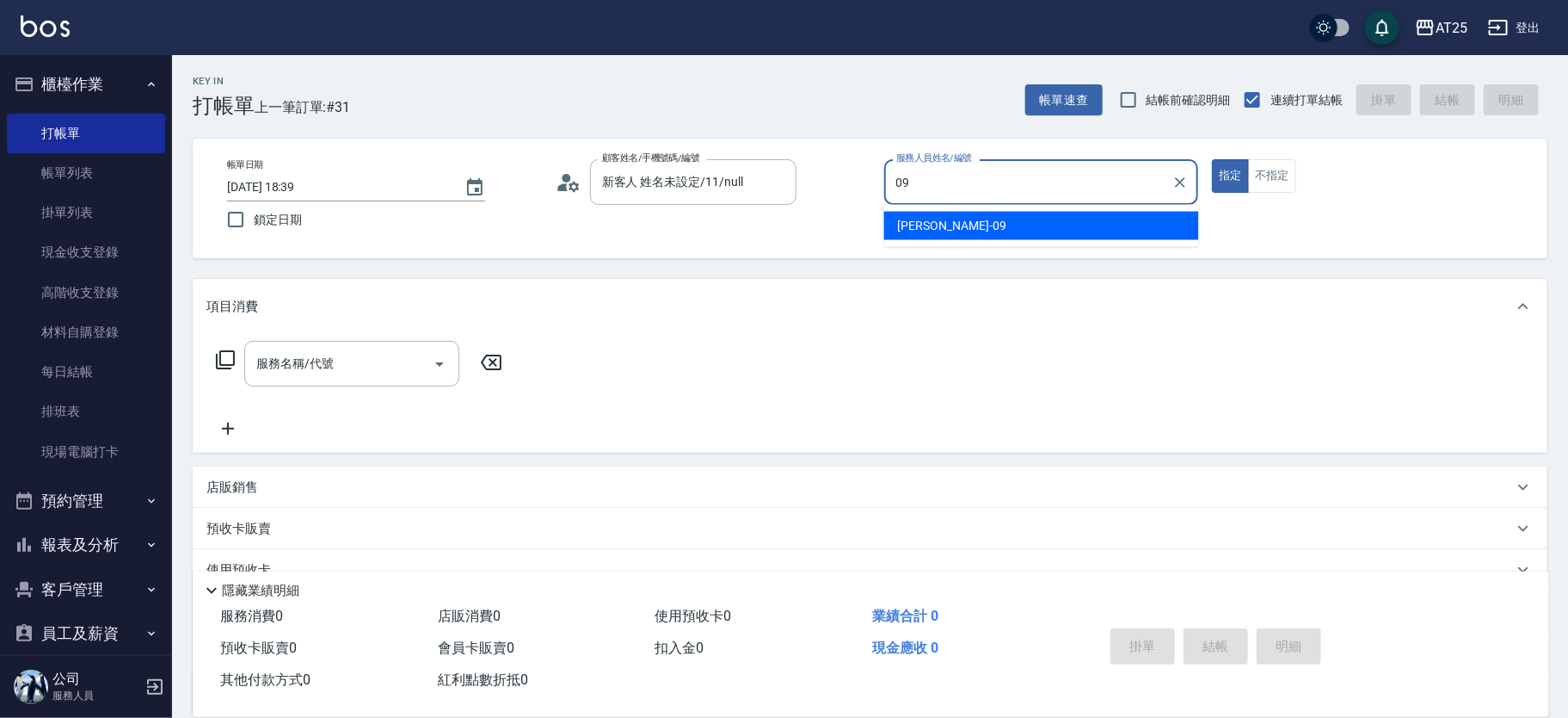
type input "Kevin-09"
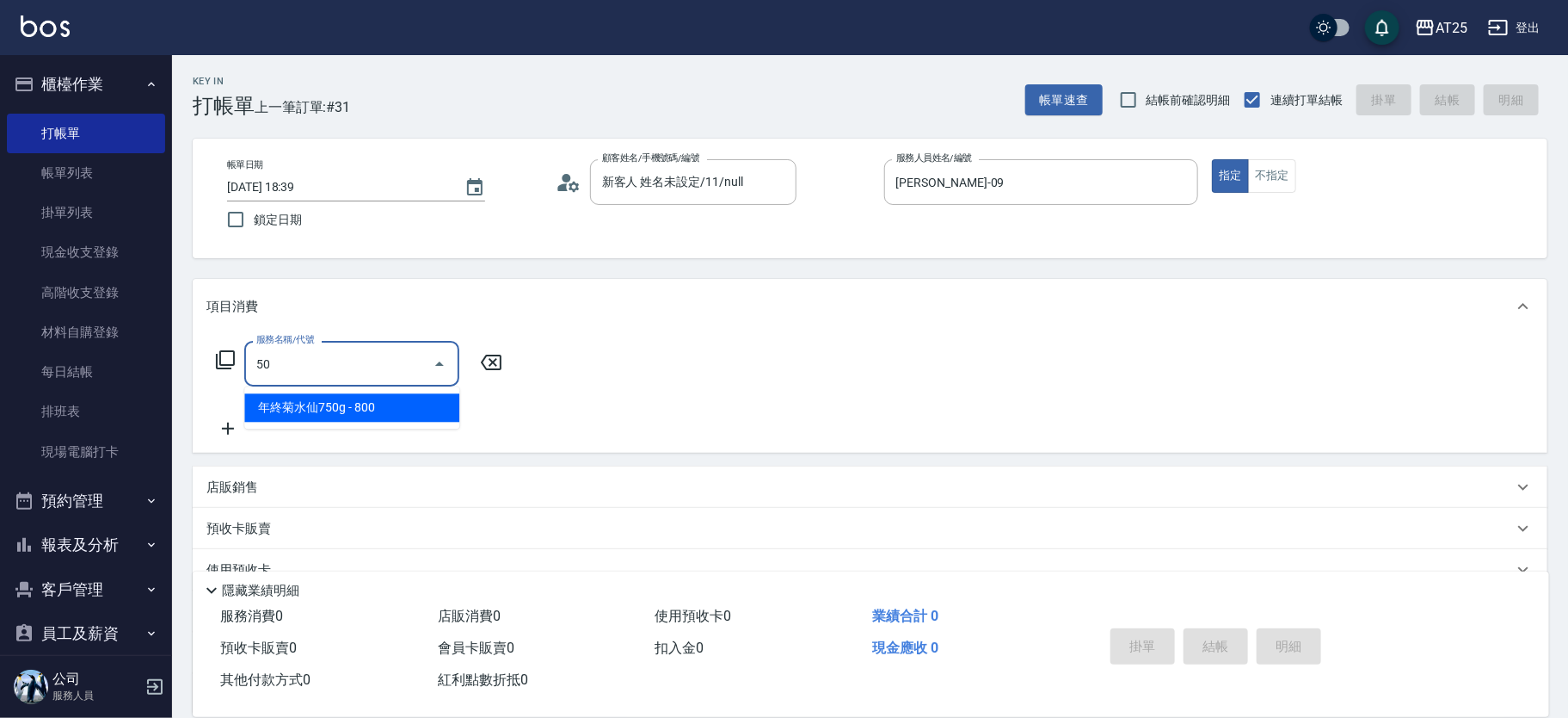
type input "501"
type input "100"
type input "染髮(501)"
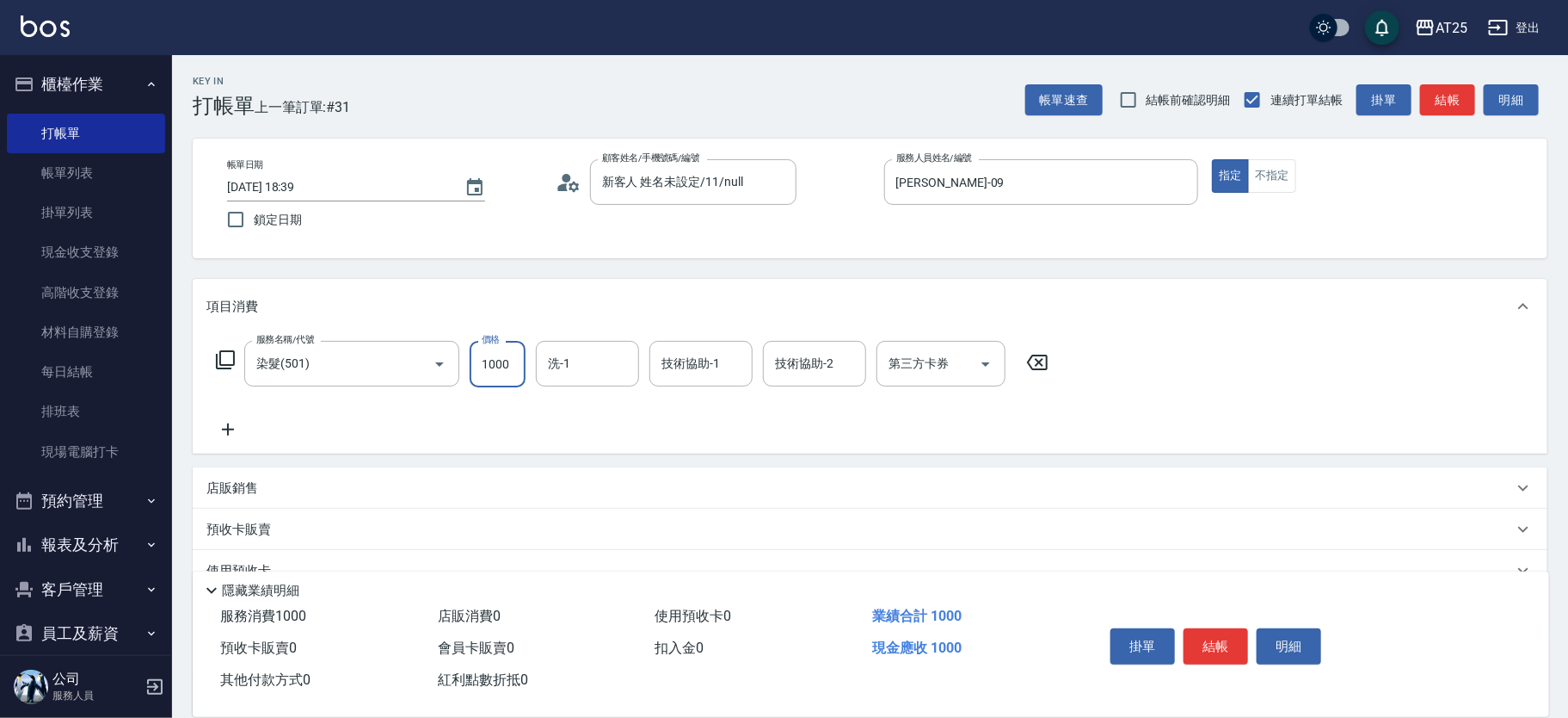
type input "0"
type input "11"
type input "10"
type input "1199"
type input "110"
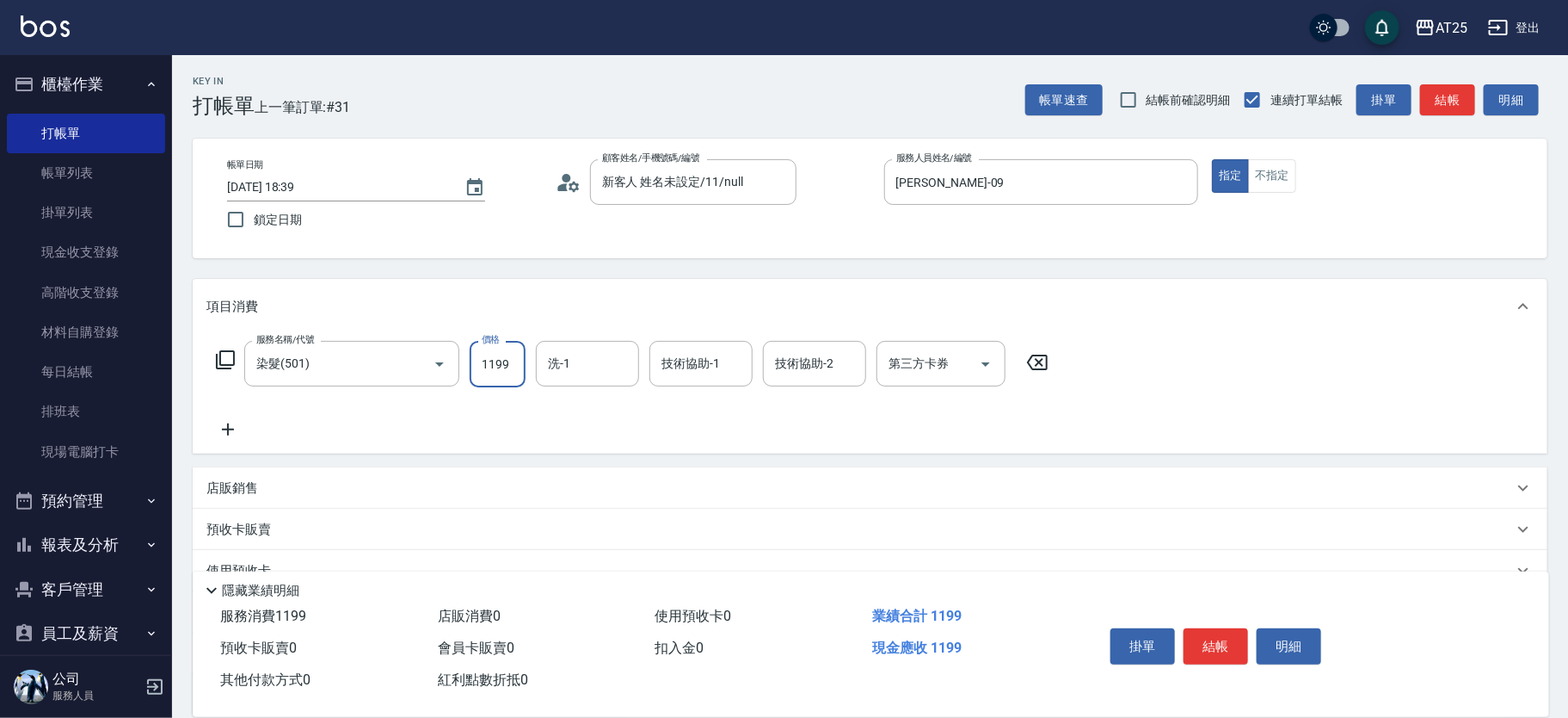
type input "1199"
type input "游惠心-68"
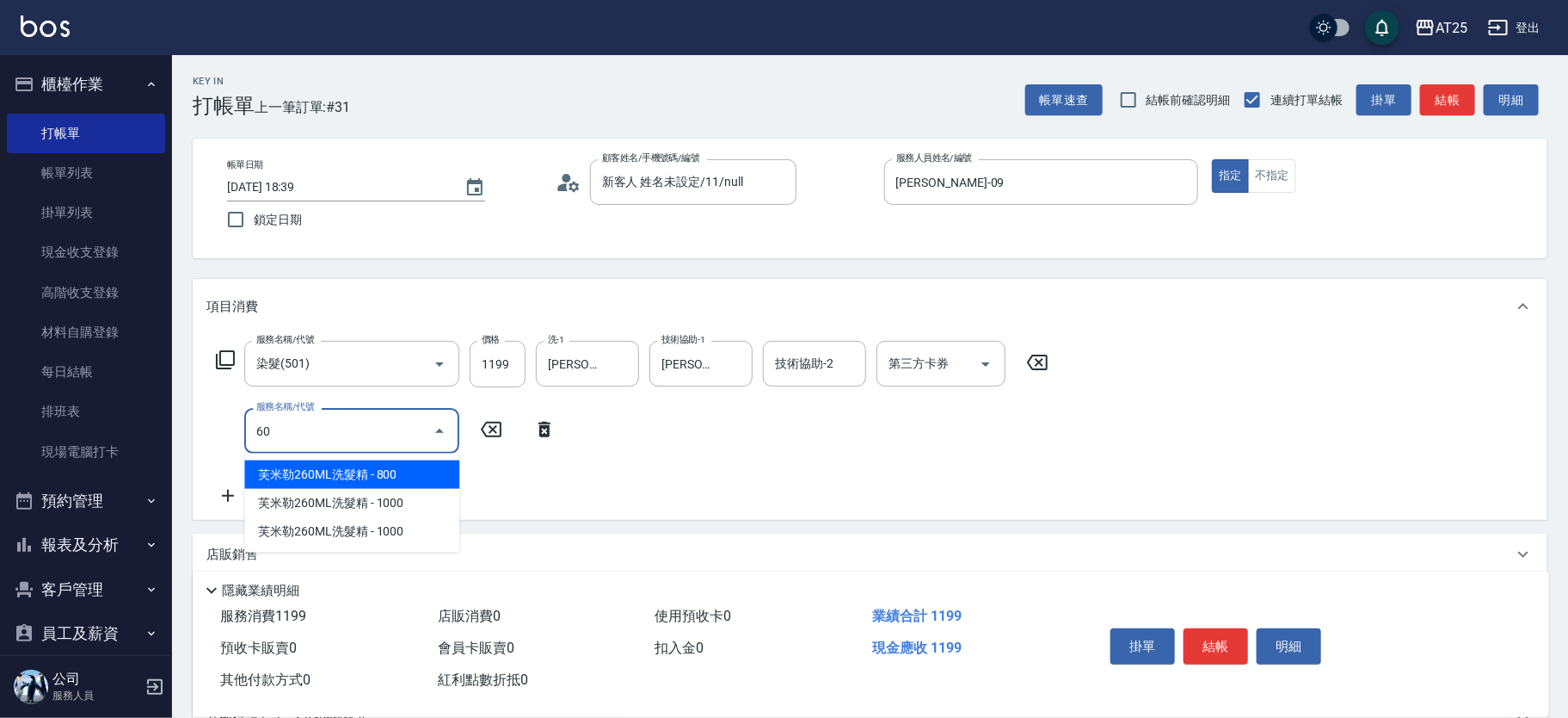
type input "601"
type input "210"
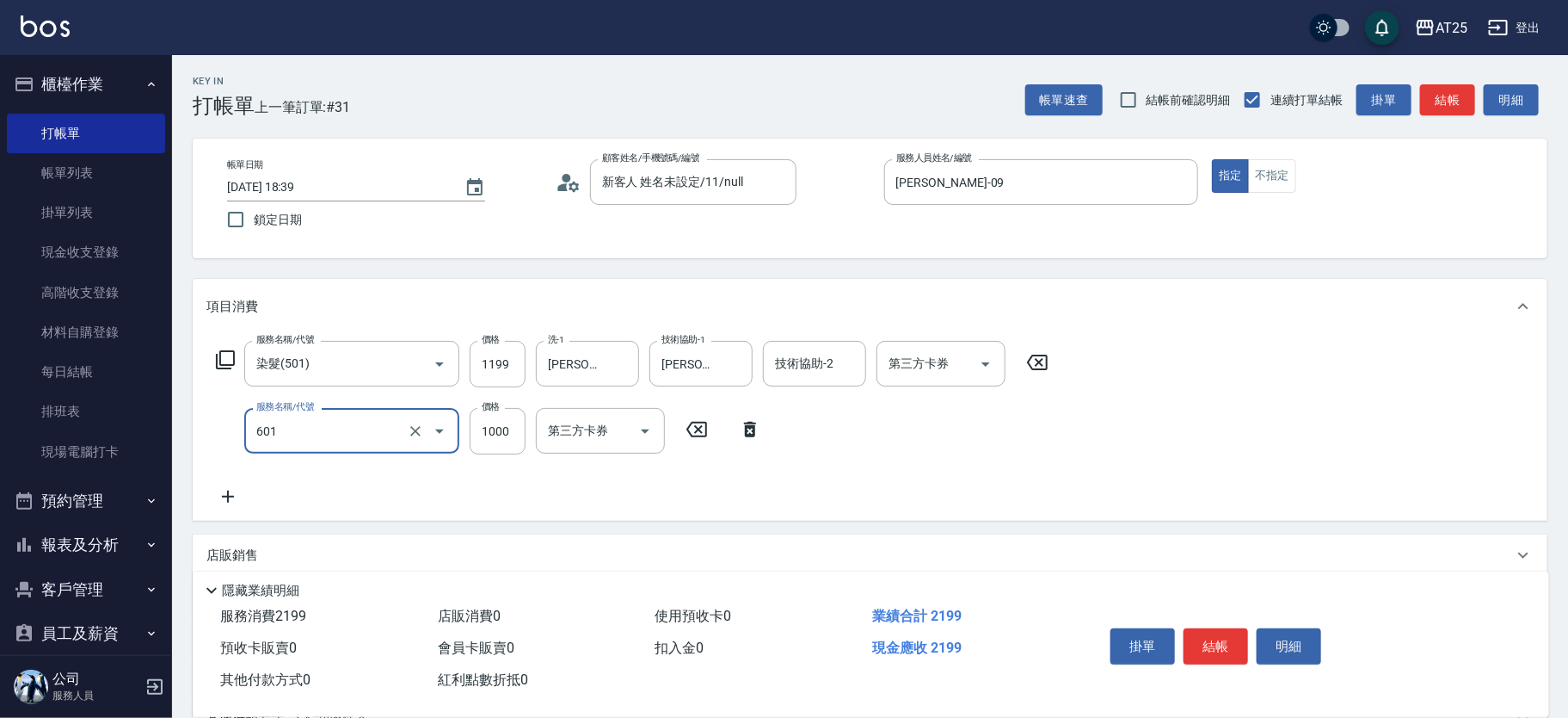
type input "自備護髮(1000上)(601)"
type input "120"
type input "50"
type input "160"
type input "500"
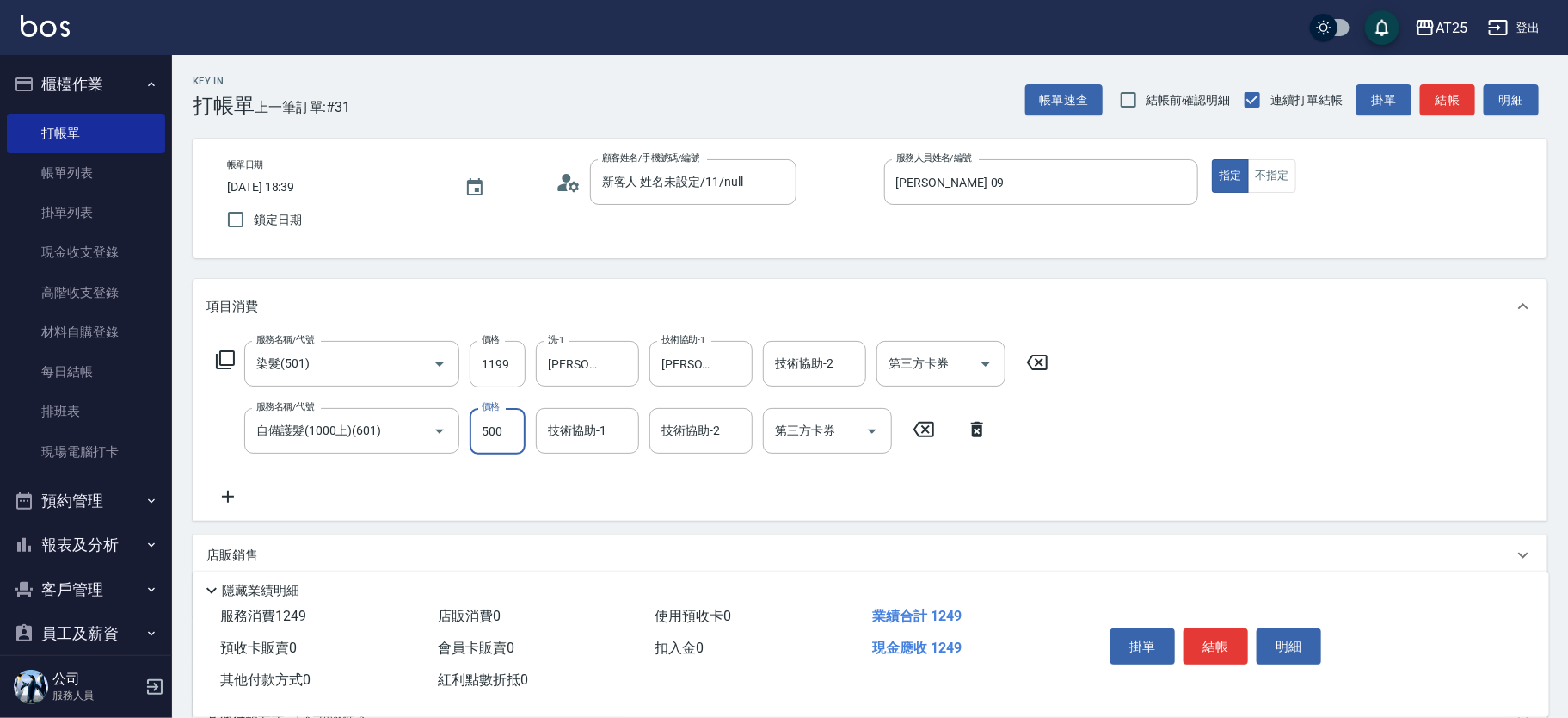
type input "610"
type input "5000"
type input "游惠心-68"
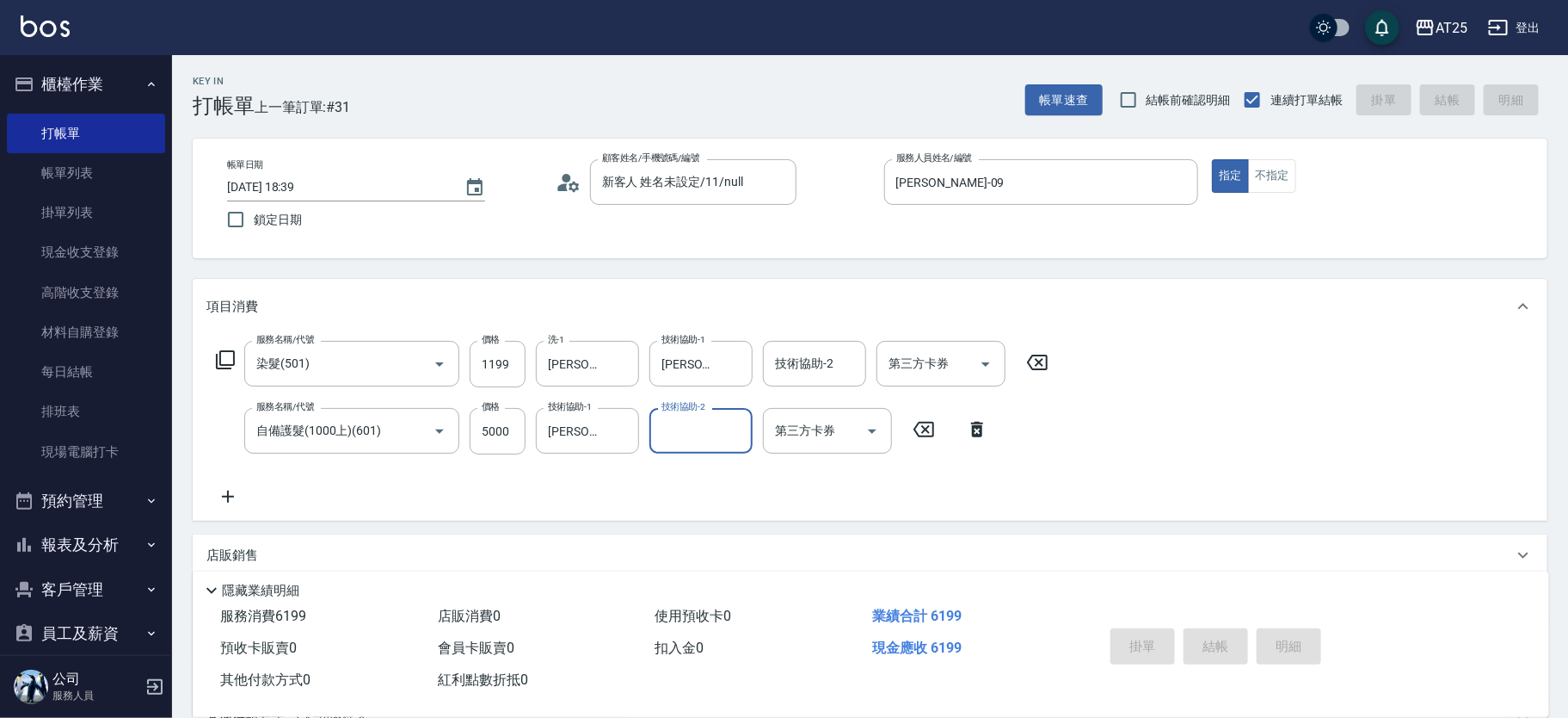
type input "2025/09/13 18:40"
type input "0"
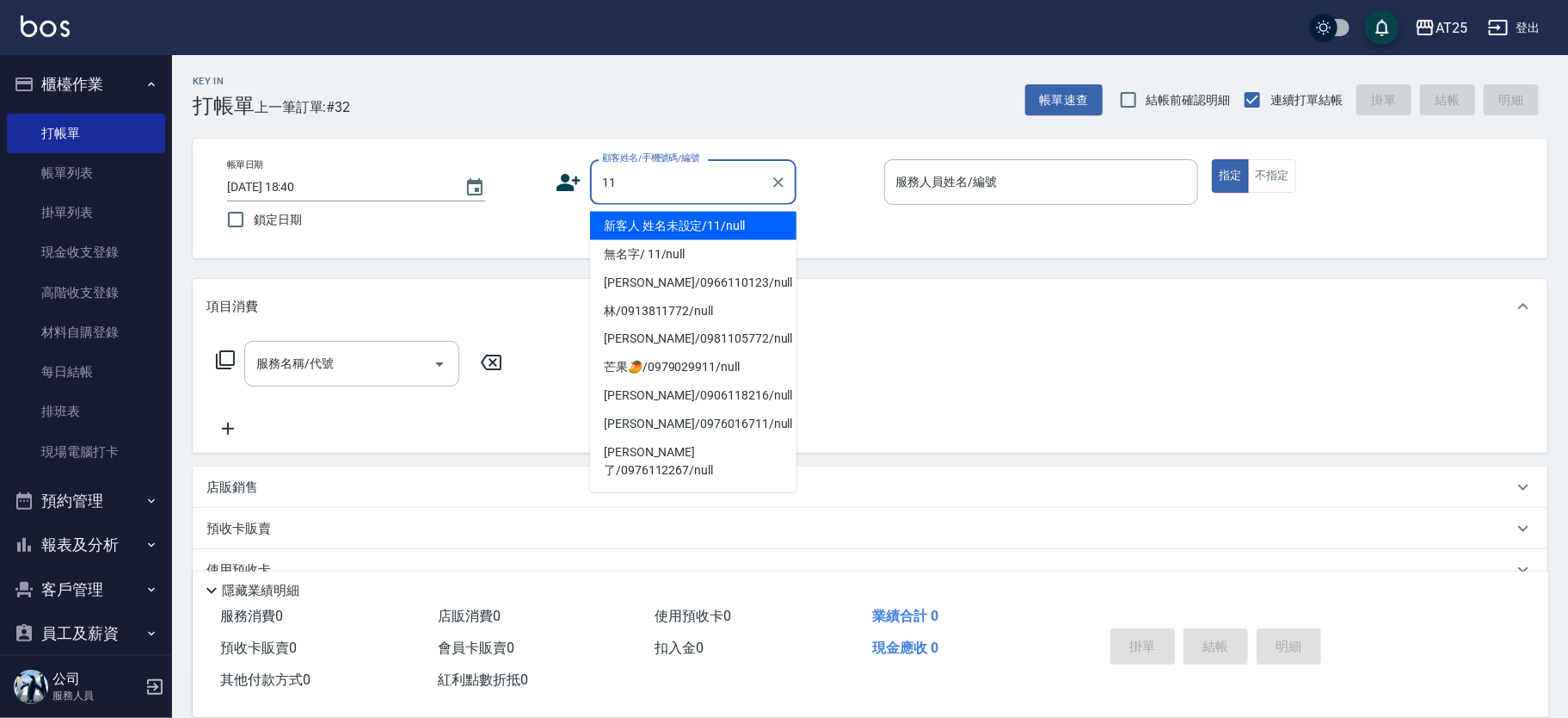
type input "新客人 姓名未設定/11/null"
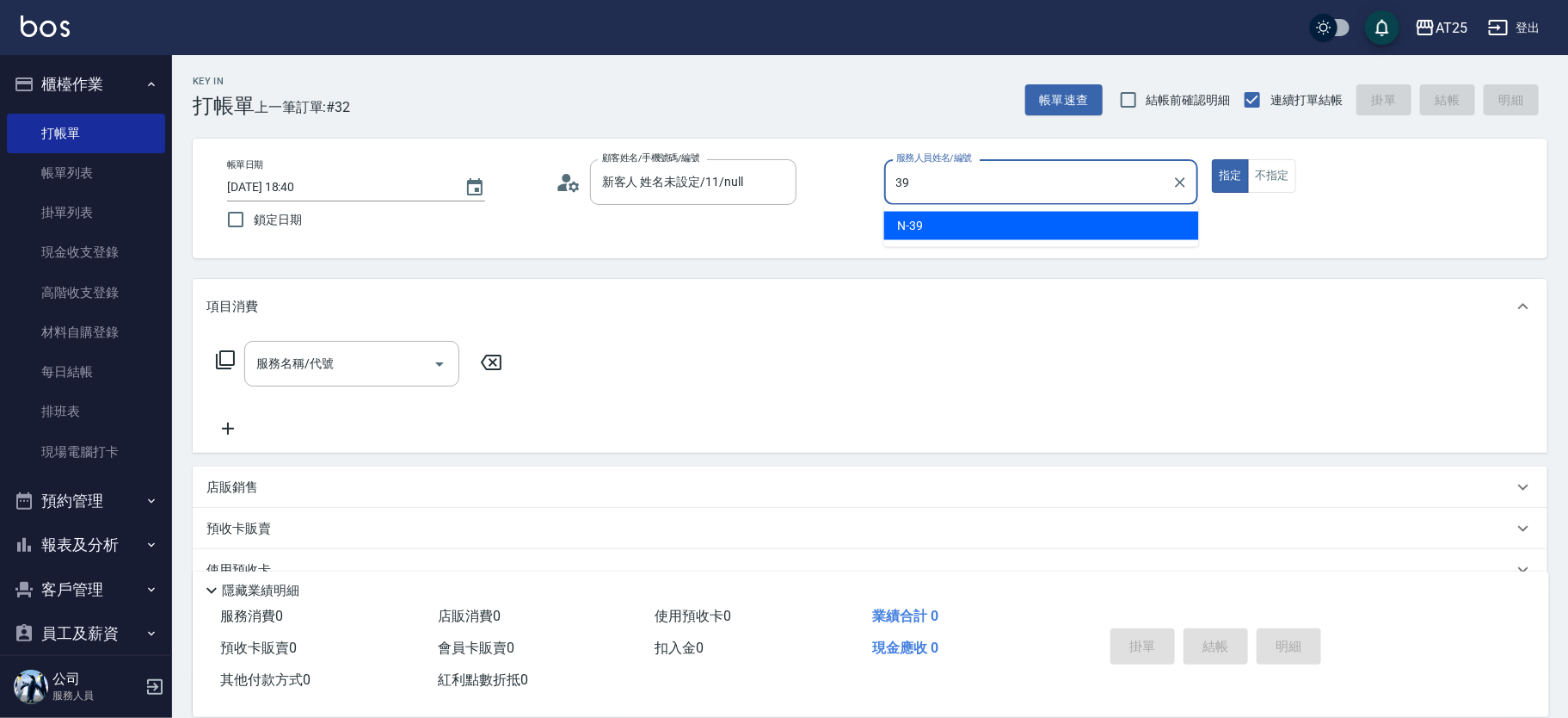
type input "N-39"
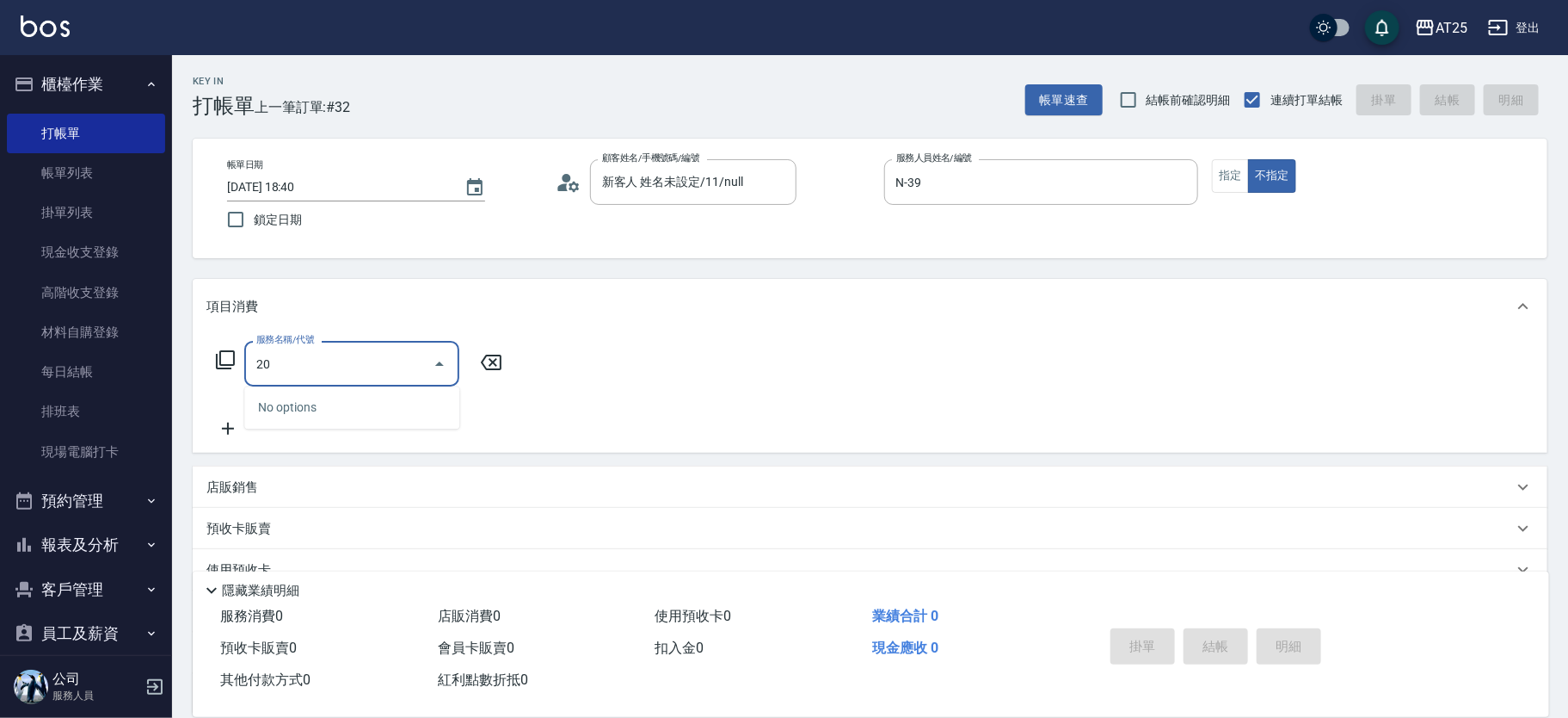
type input "201"
type input "30"
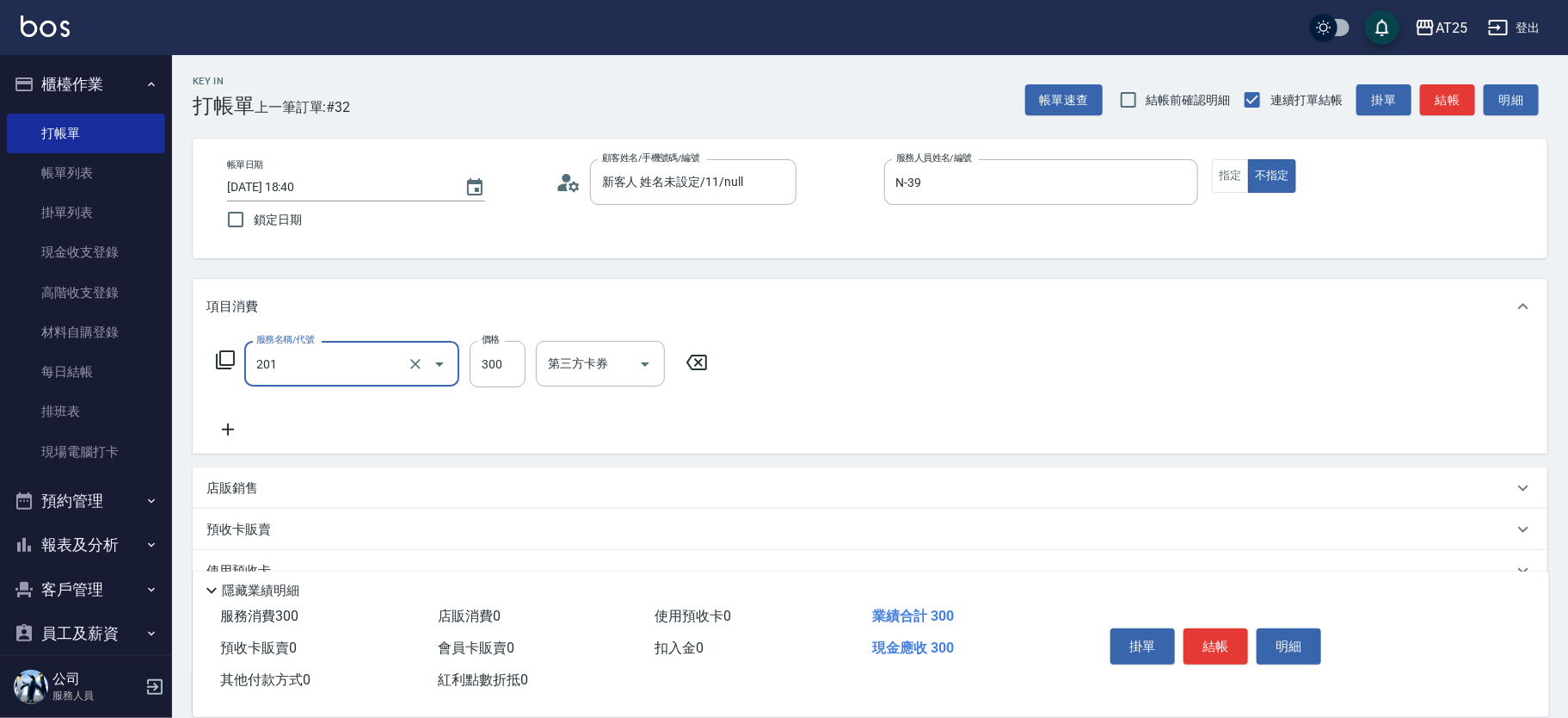
type input "洗髮(201)"
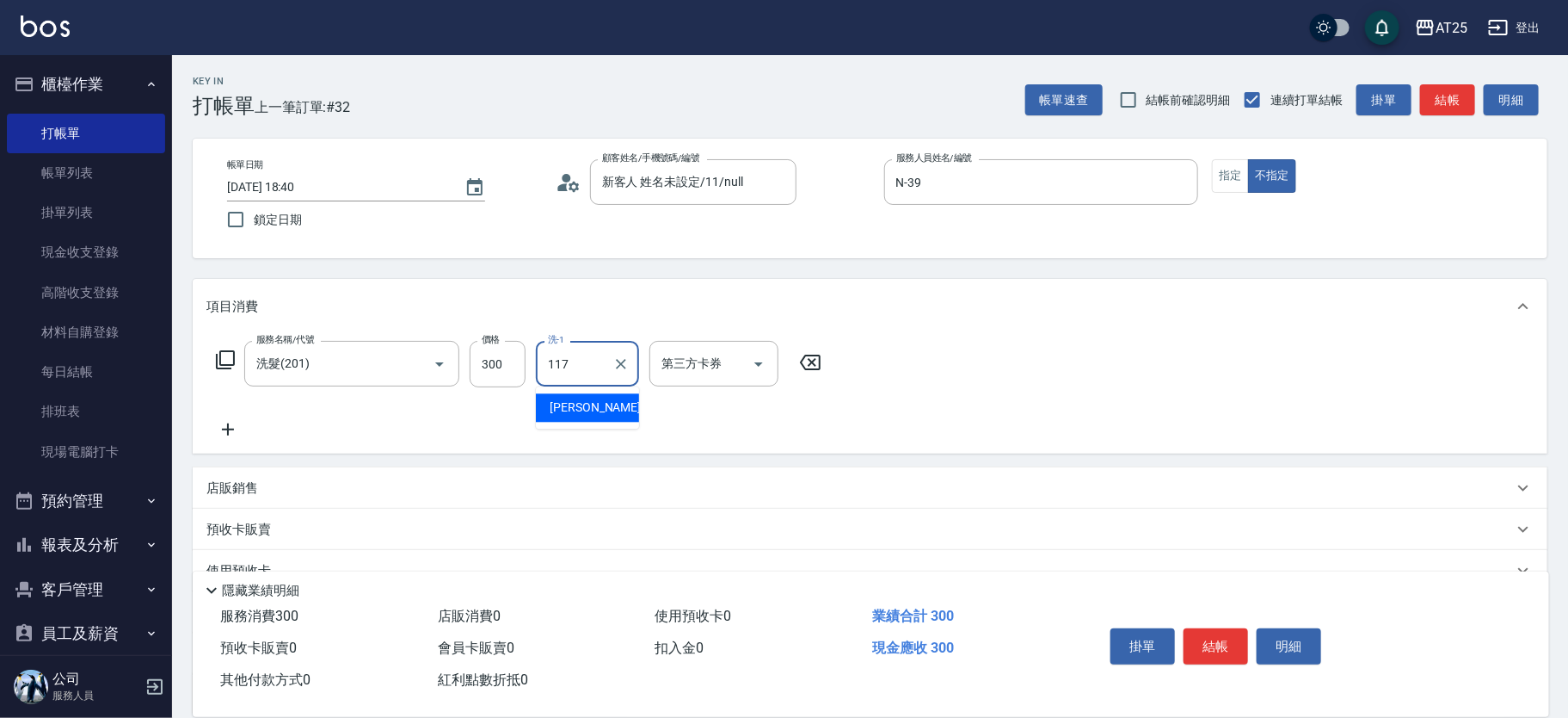
type input "小祐-117"
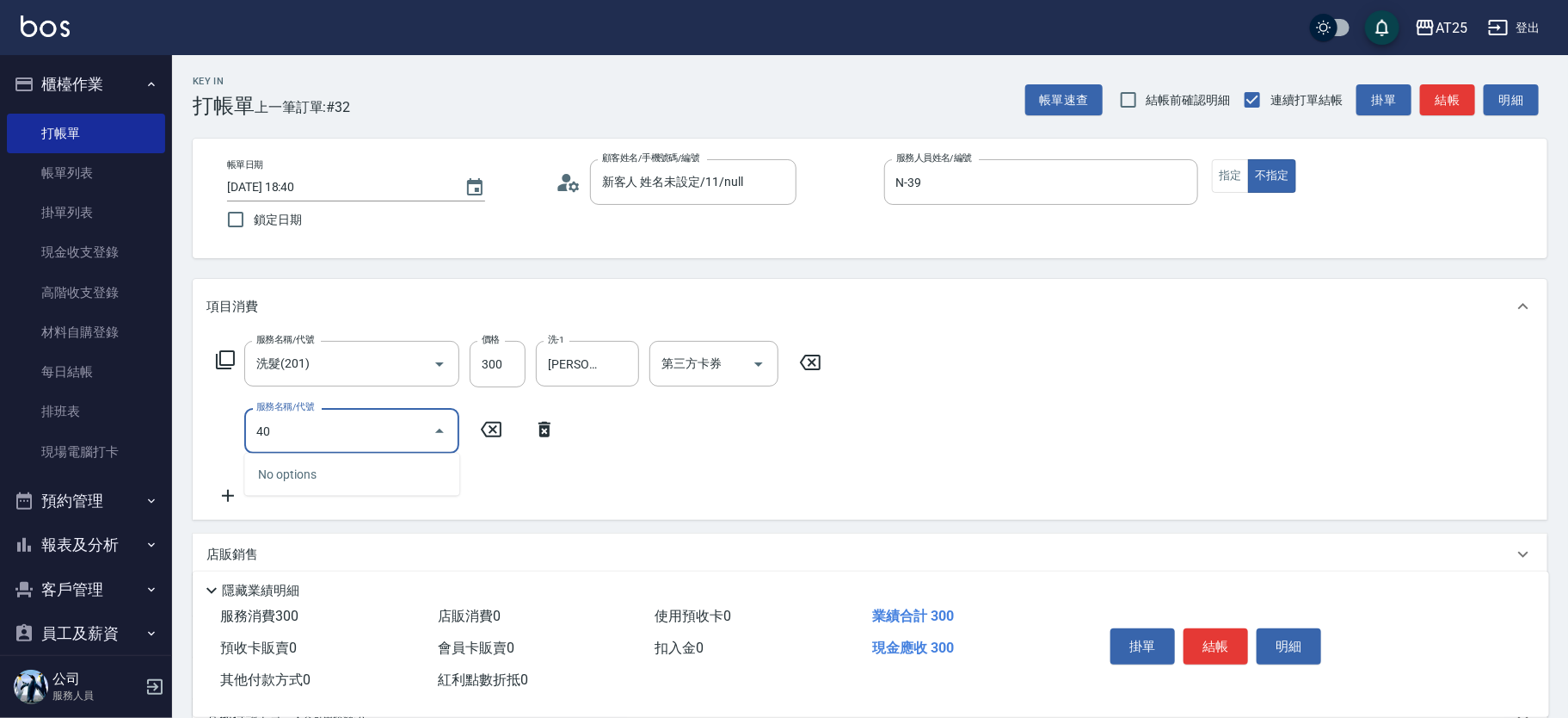
type input "401"
type input "60"
type input "剪髮(401)"
type input "2"
type input "30"
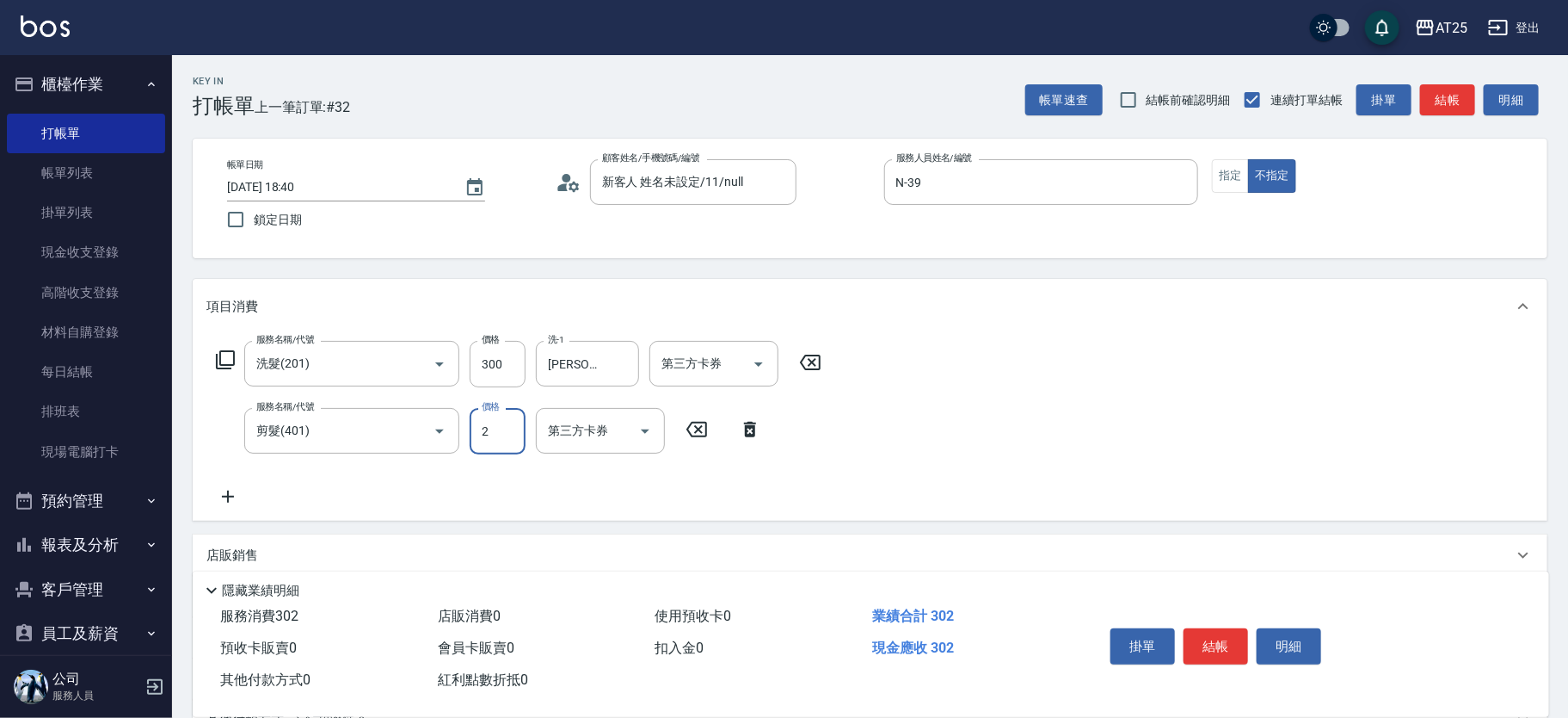
type input "29"
type input "50"
type input "299"
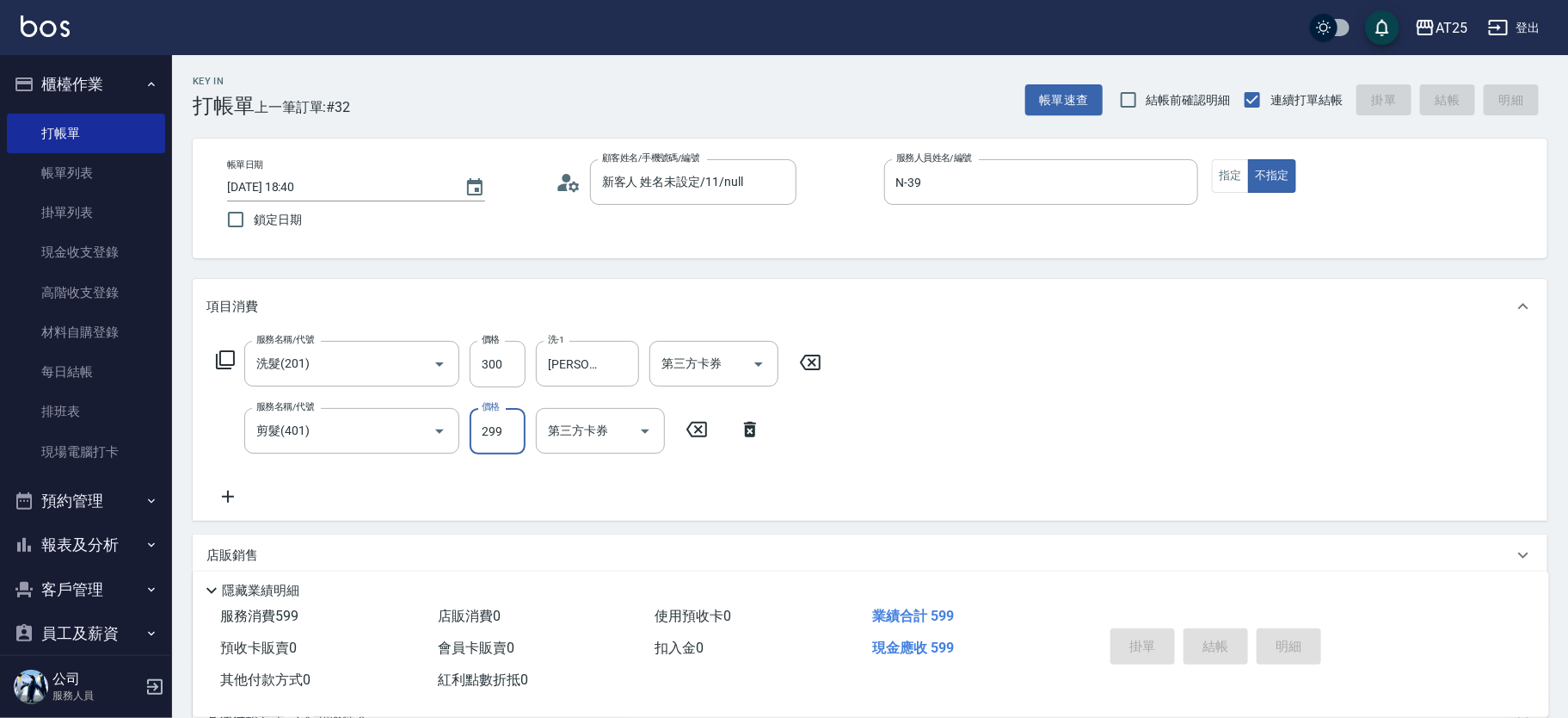
type input "0"
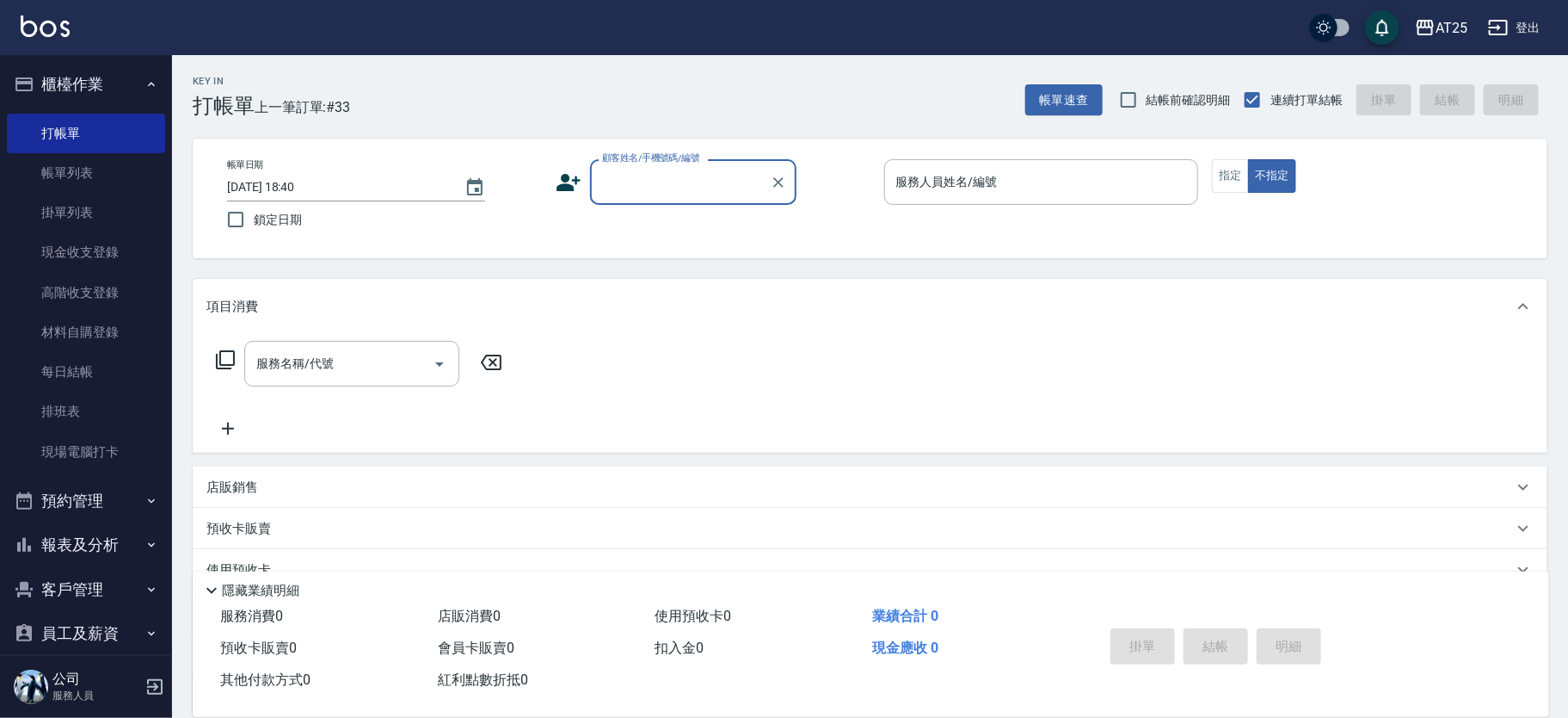
click at [662, 167] on input "顧客姓名/手機號碼/編號" at bounding box center [680, 182] width 165 height 30
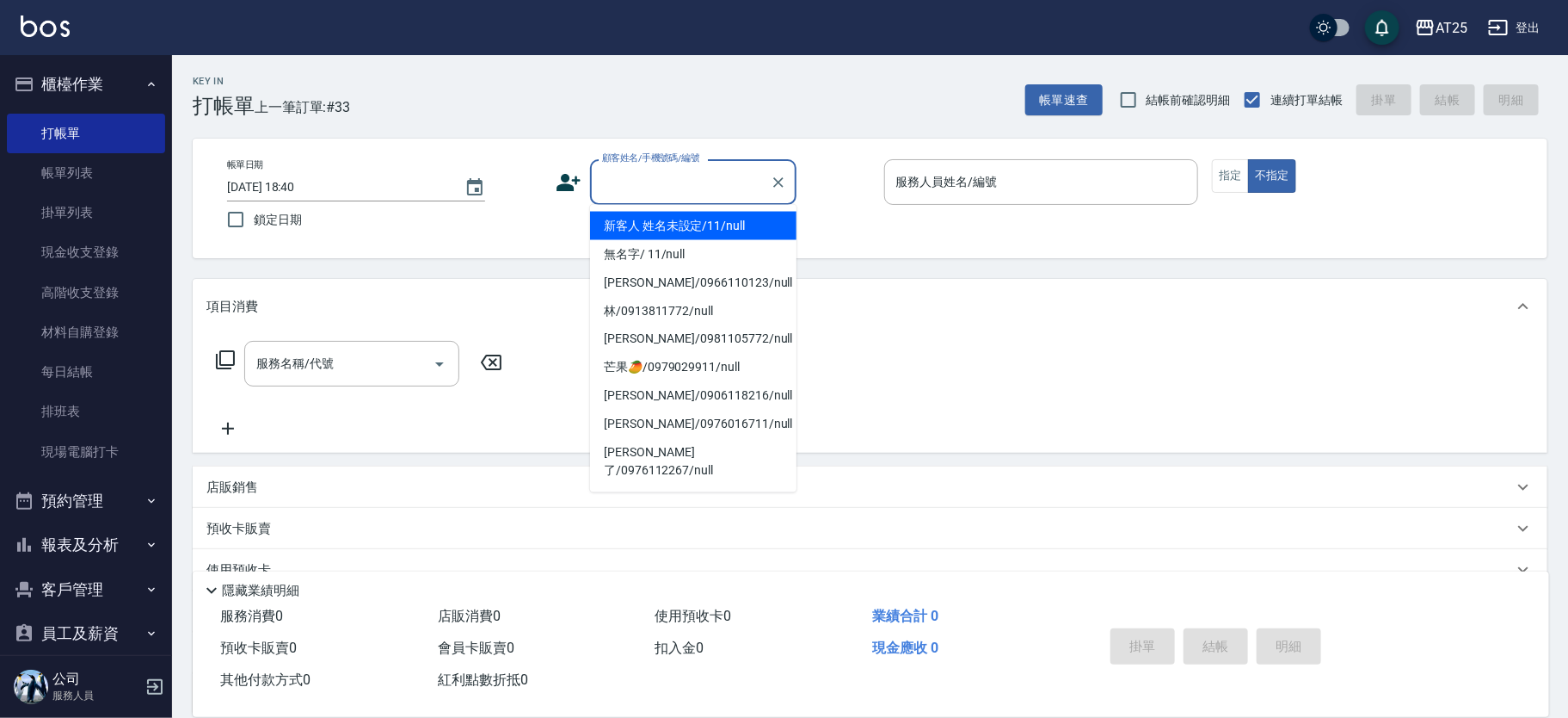
click at [699, 213] on li "新客人 姓名未設定/11/null" at bounding box center [693, 226] width 207 height 28
type input "新客人 姓名未設定/11/null"
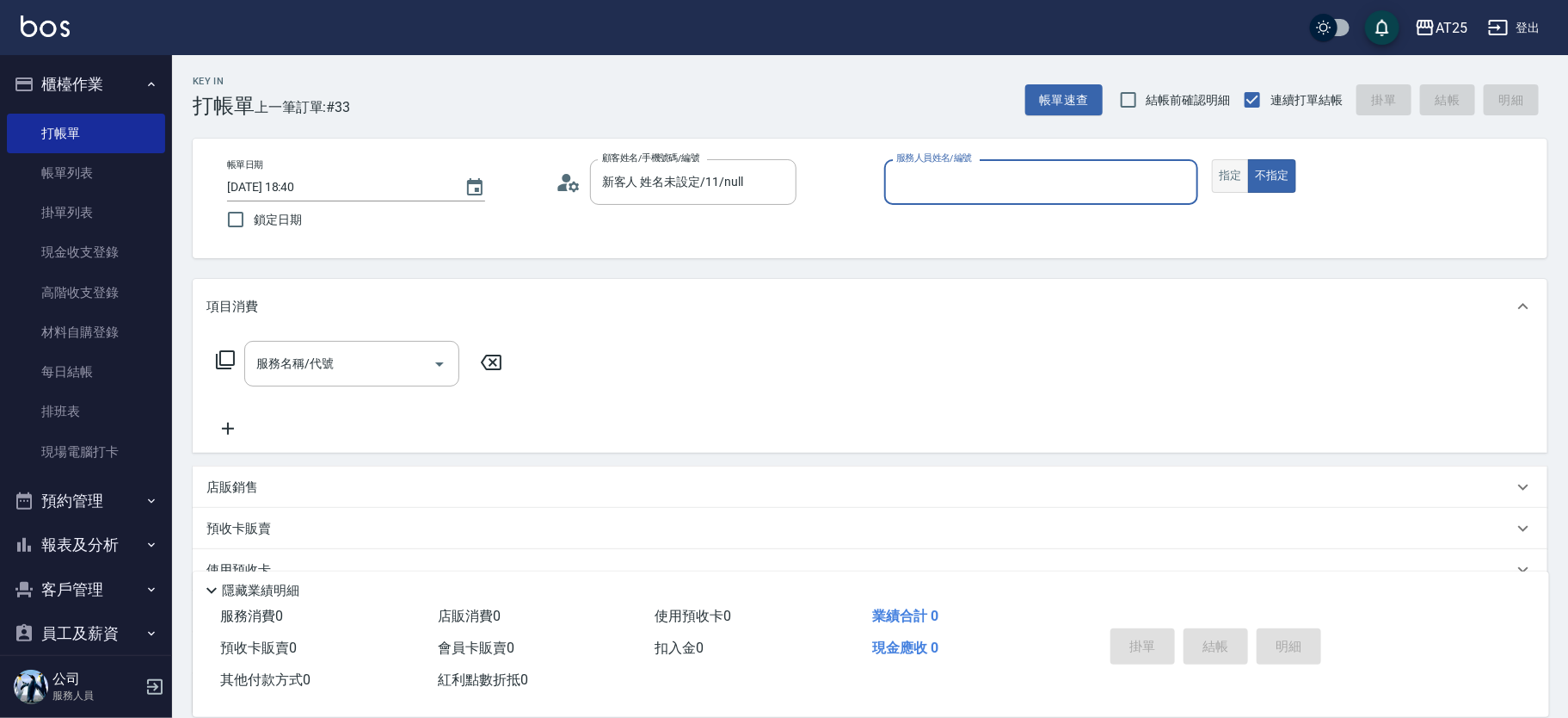
click at [1241, 174] on button "指定" at bounding box center [1231, 176] width 37 height 34
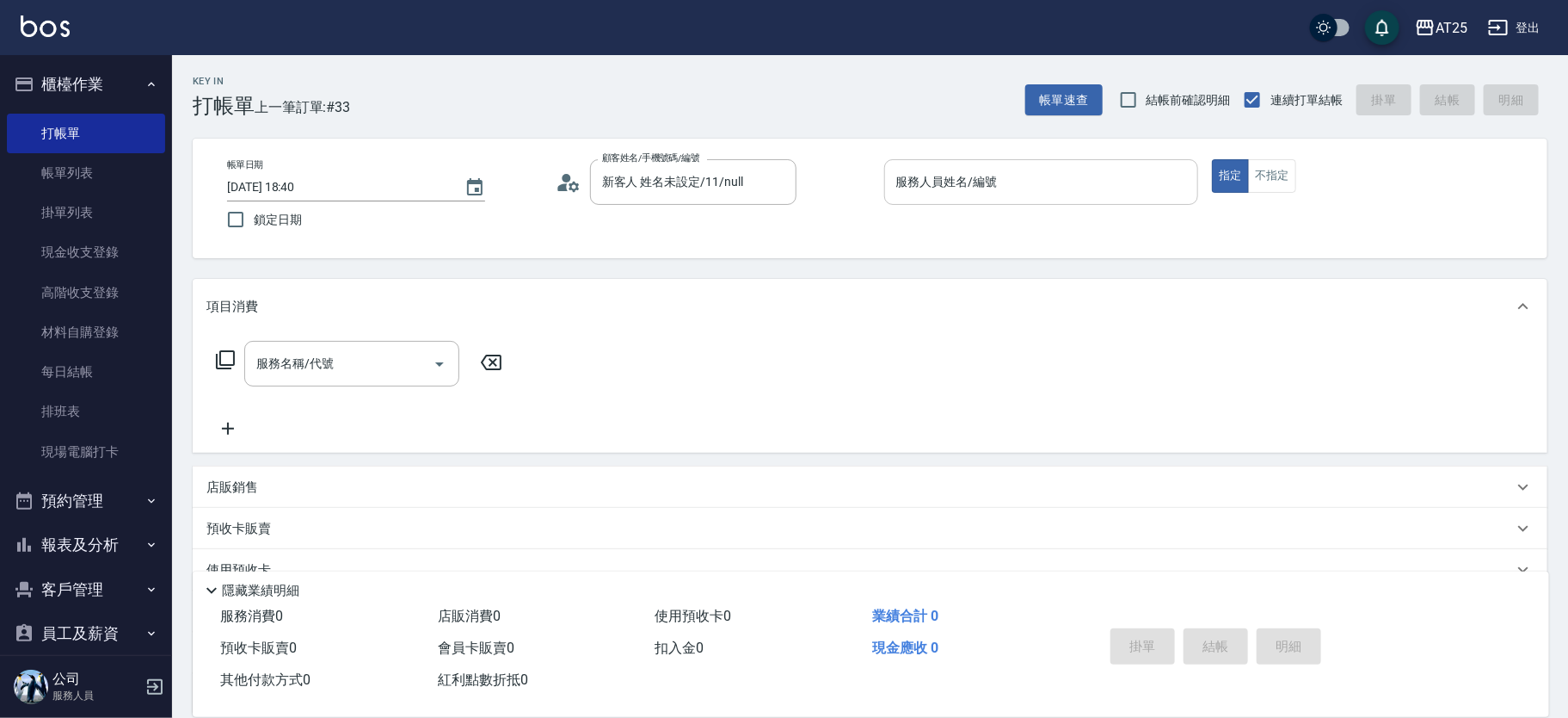
click at [1135, 182] on input "服務人員姓名/編號" at bounding box center [1041, 182] width 299 height 30
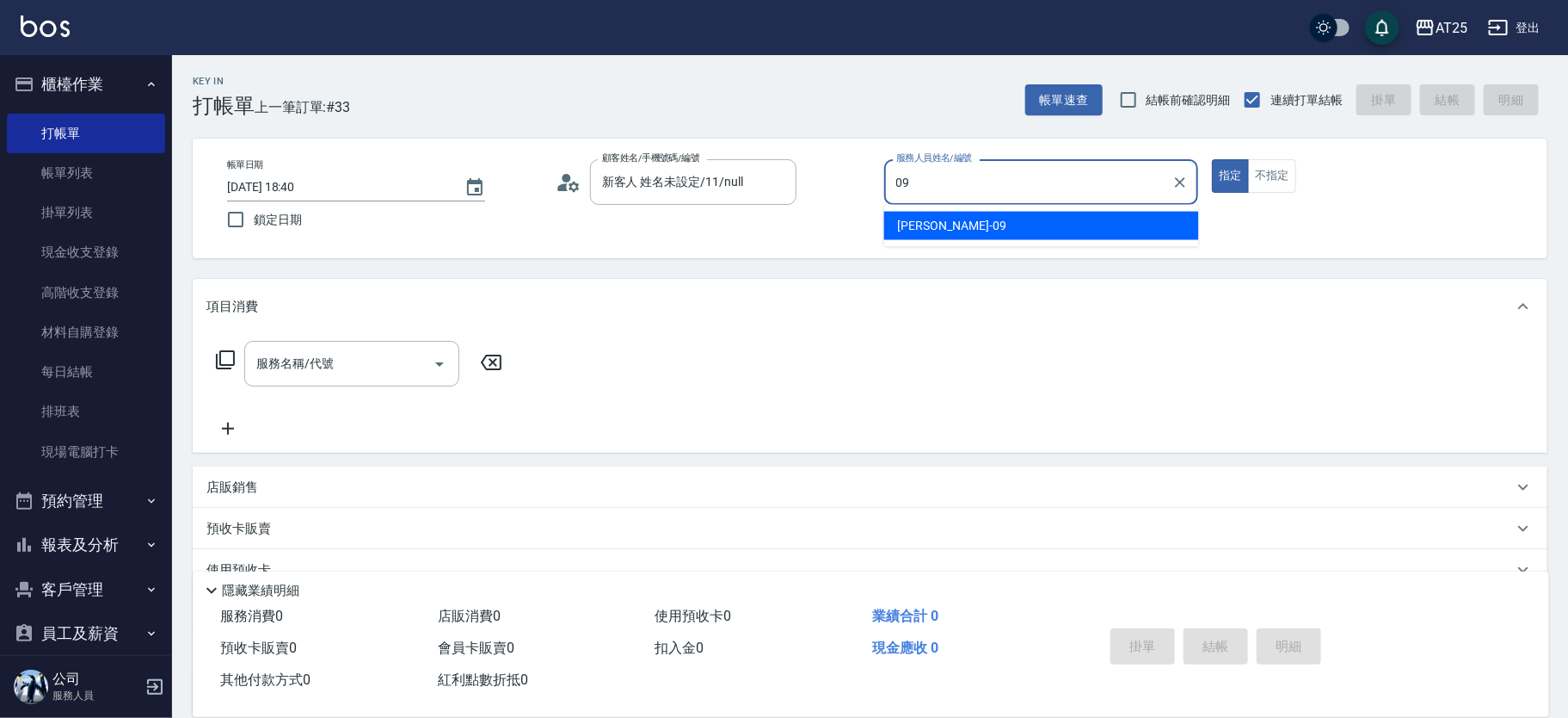
type input "Kevin-09"
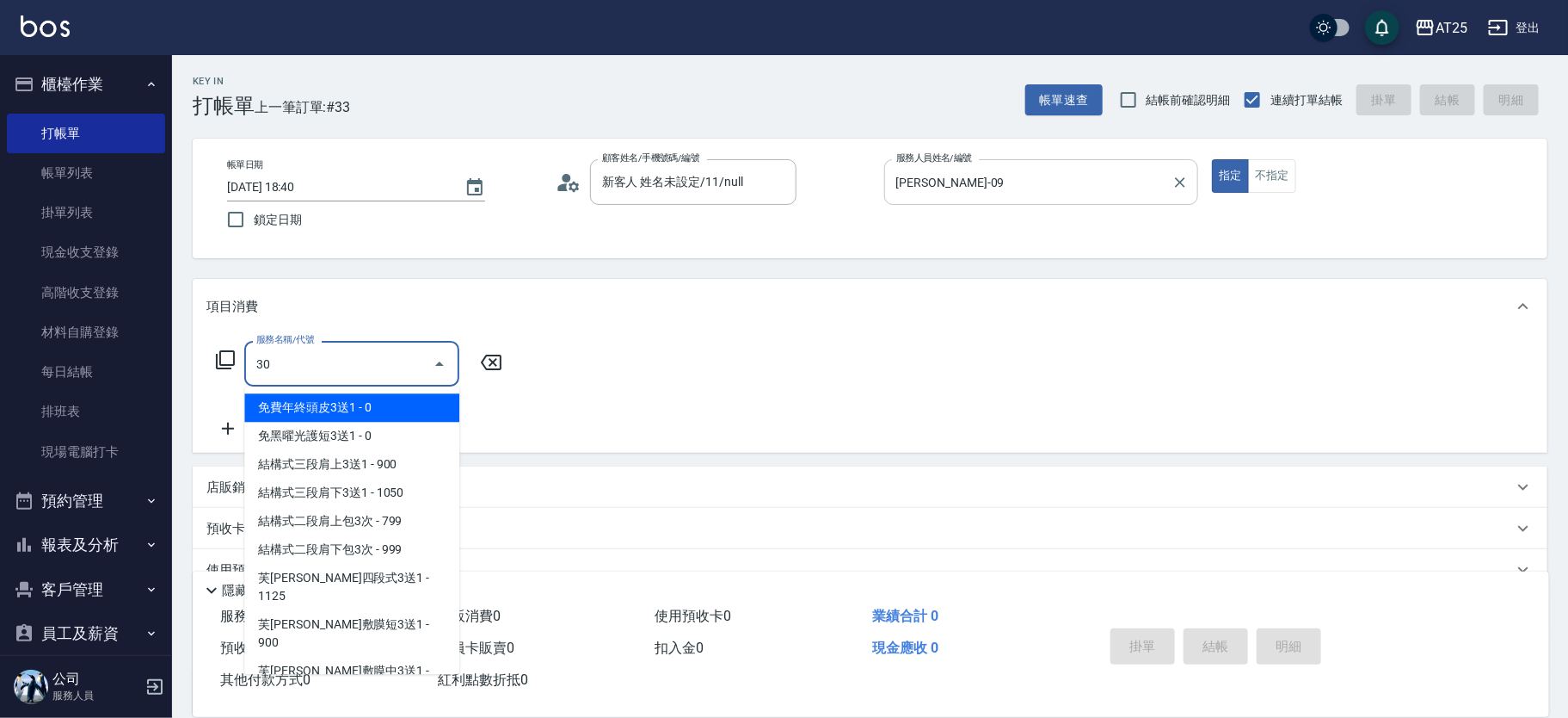
type input "301"
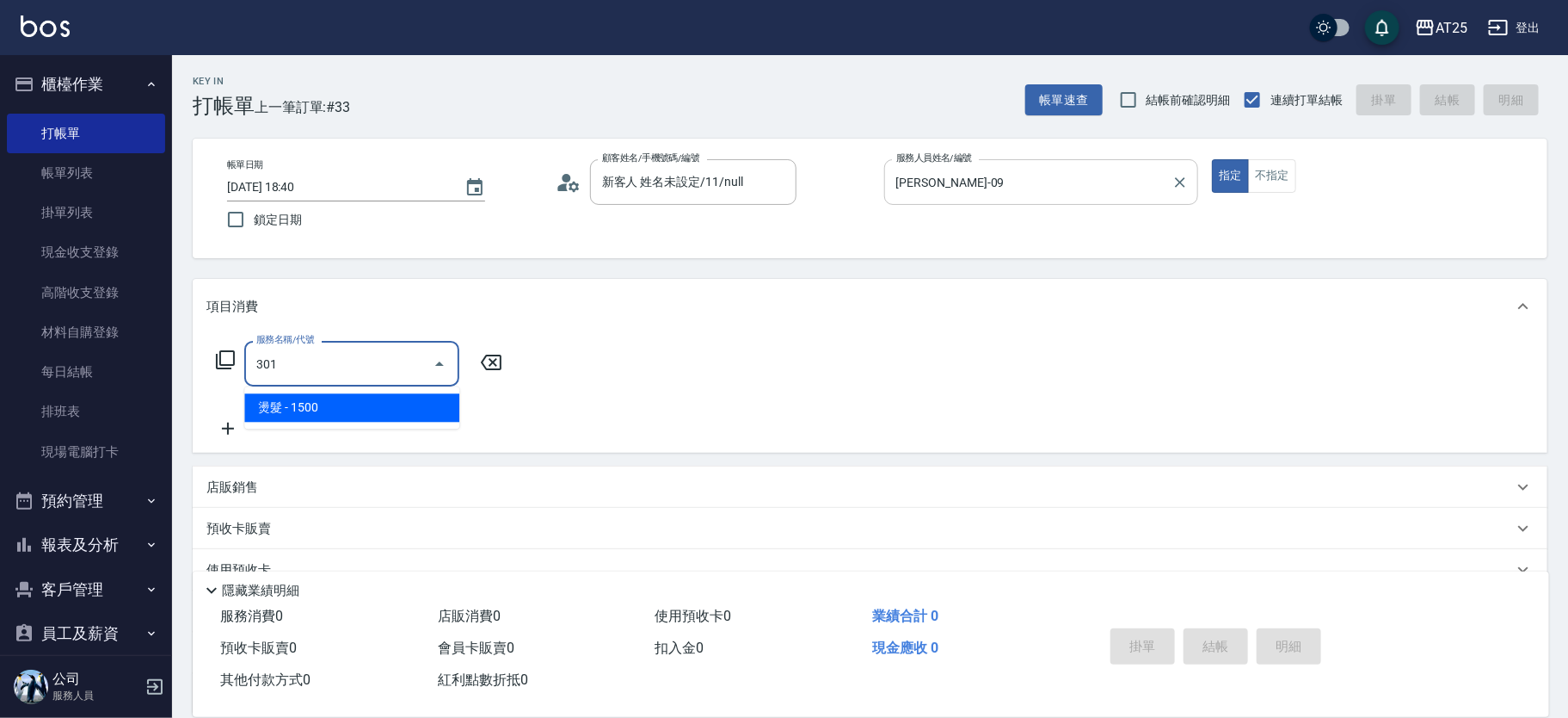
type input "150"
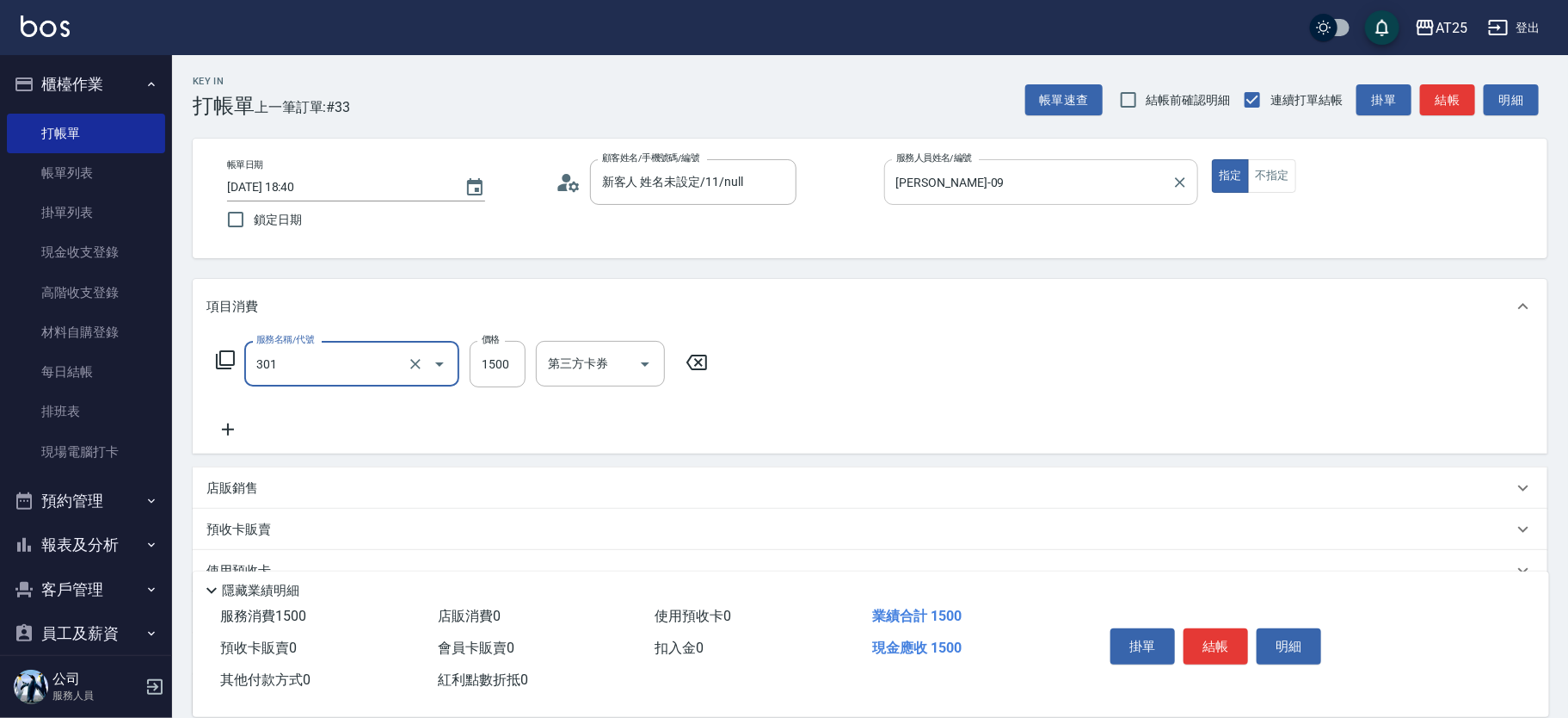
type input "燙髮(301)"
type input "0"
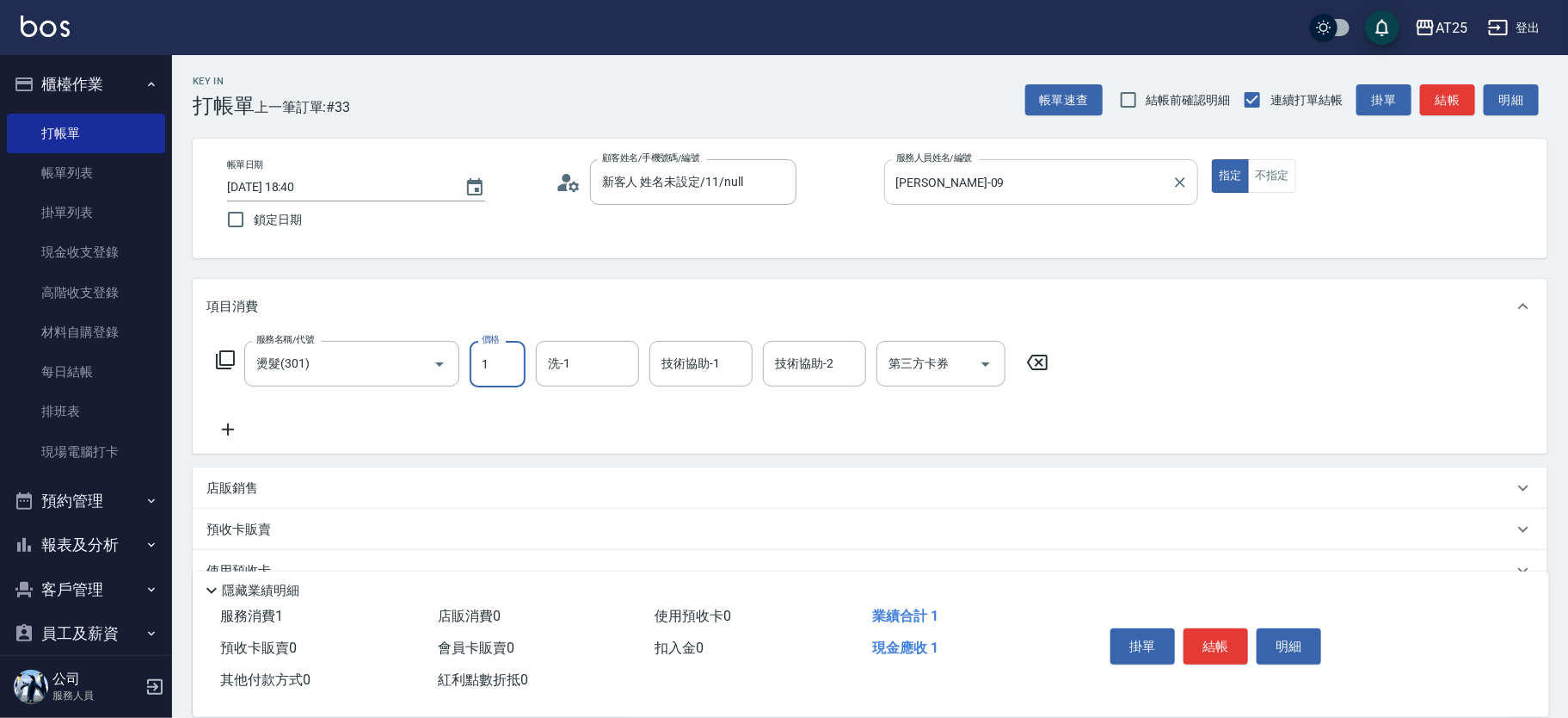
type input "16"
type input "10"
type input "169"
type input "160"
type input "1699"
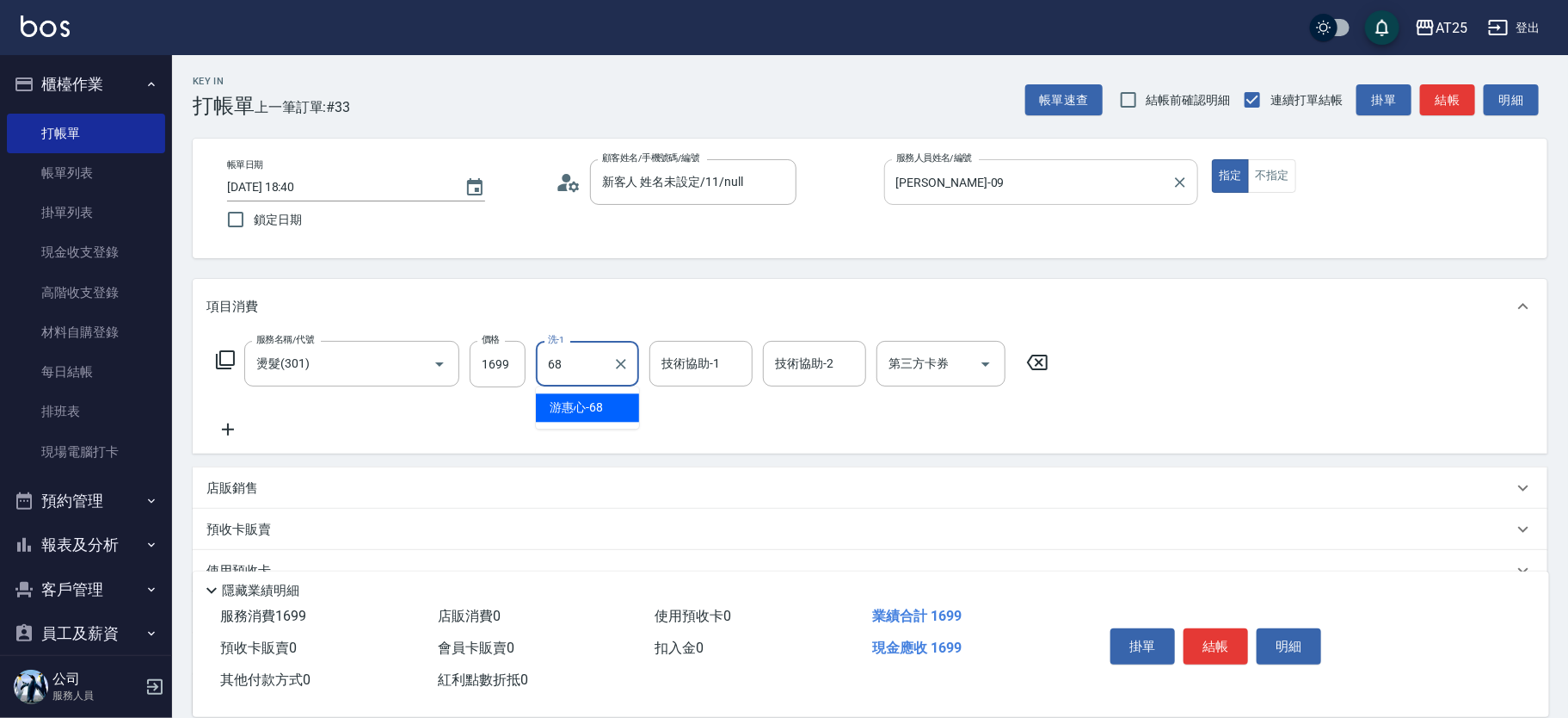
type input "游惠心-68"
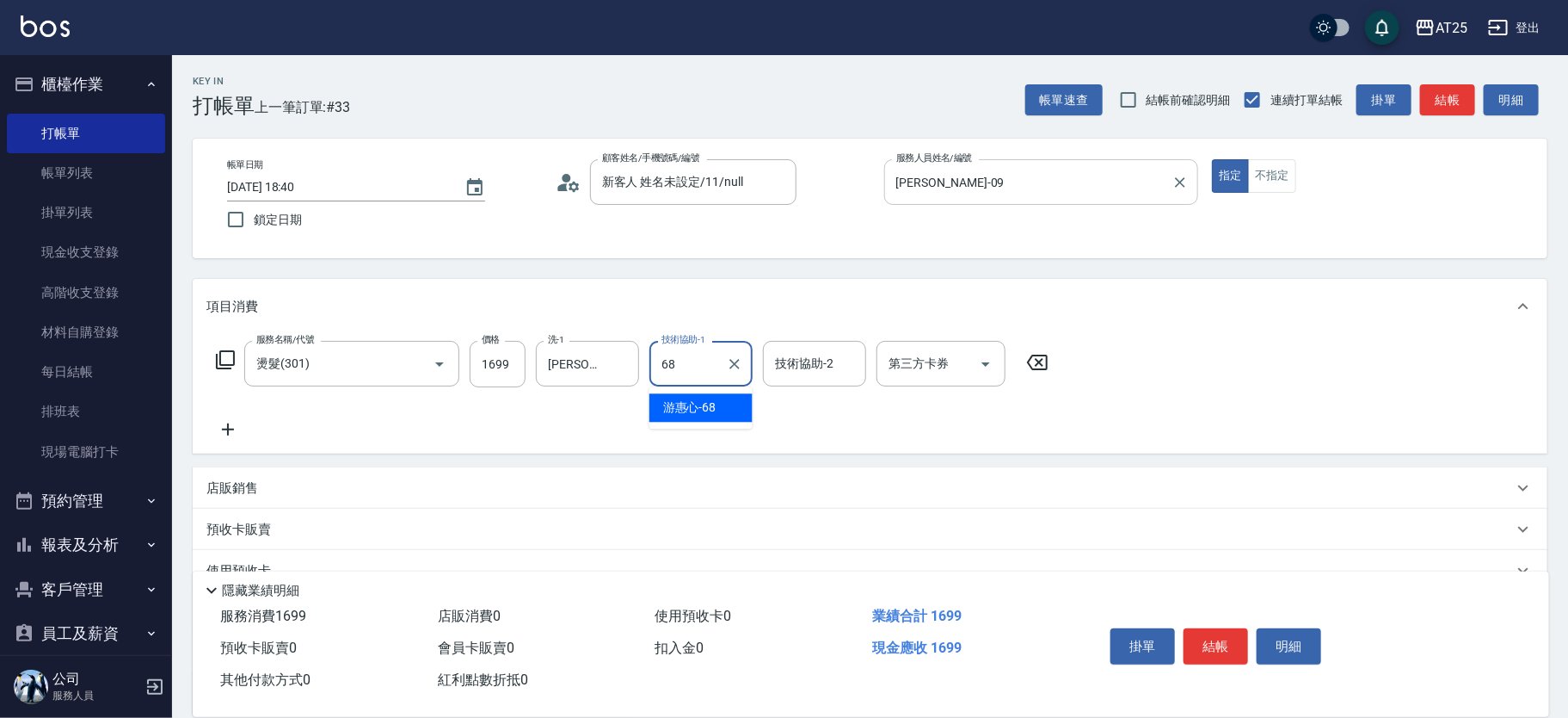
type input "游惠心-68"
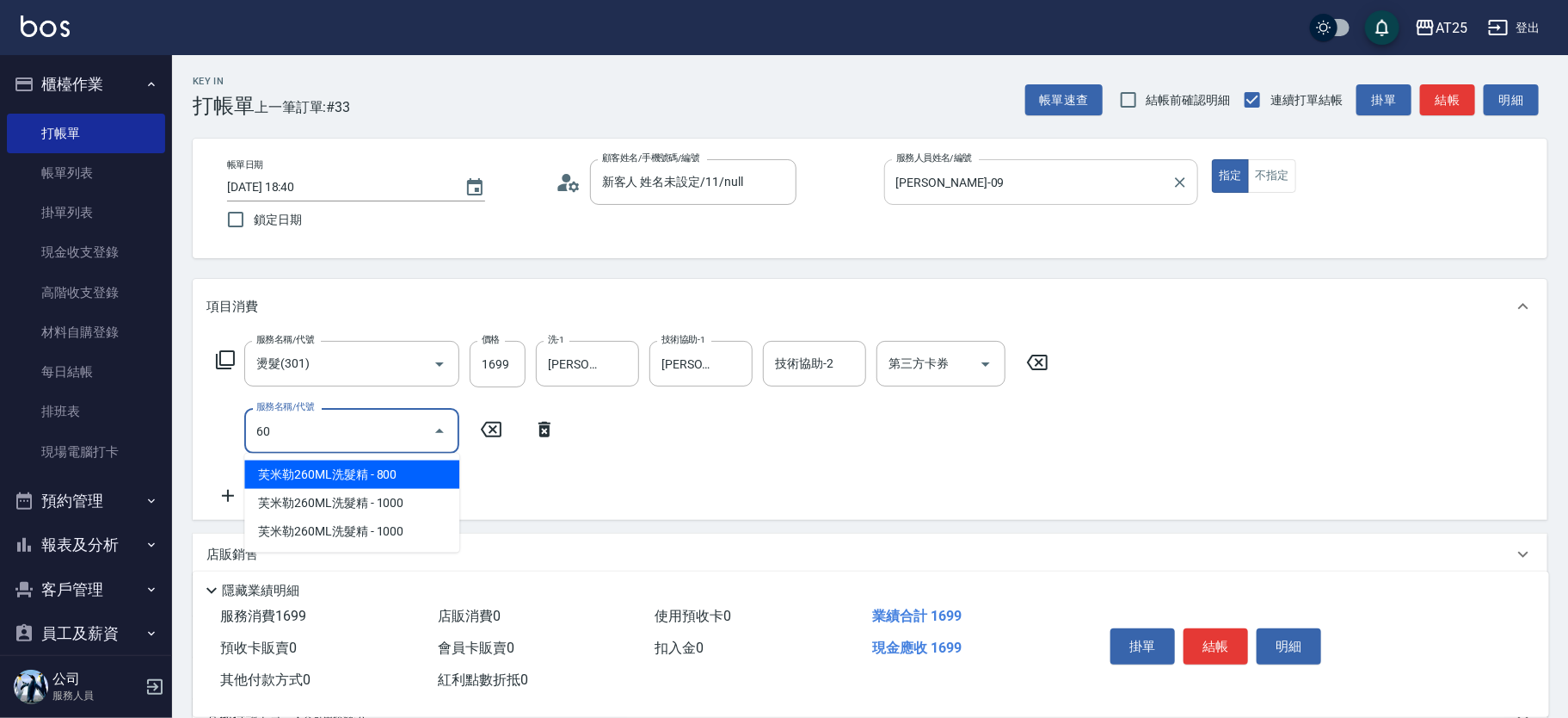
type input "601"
type input "260"
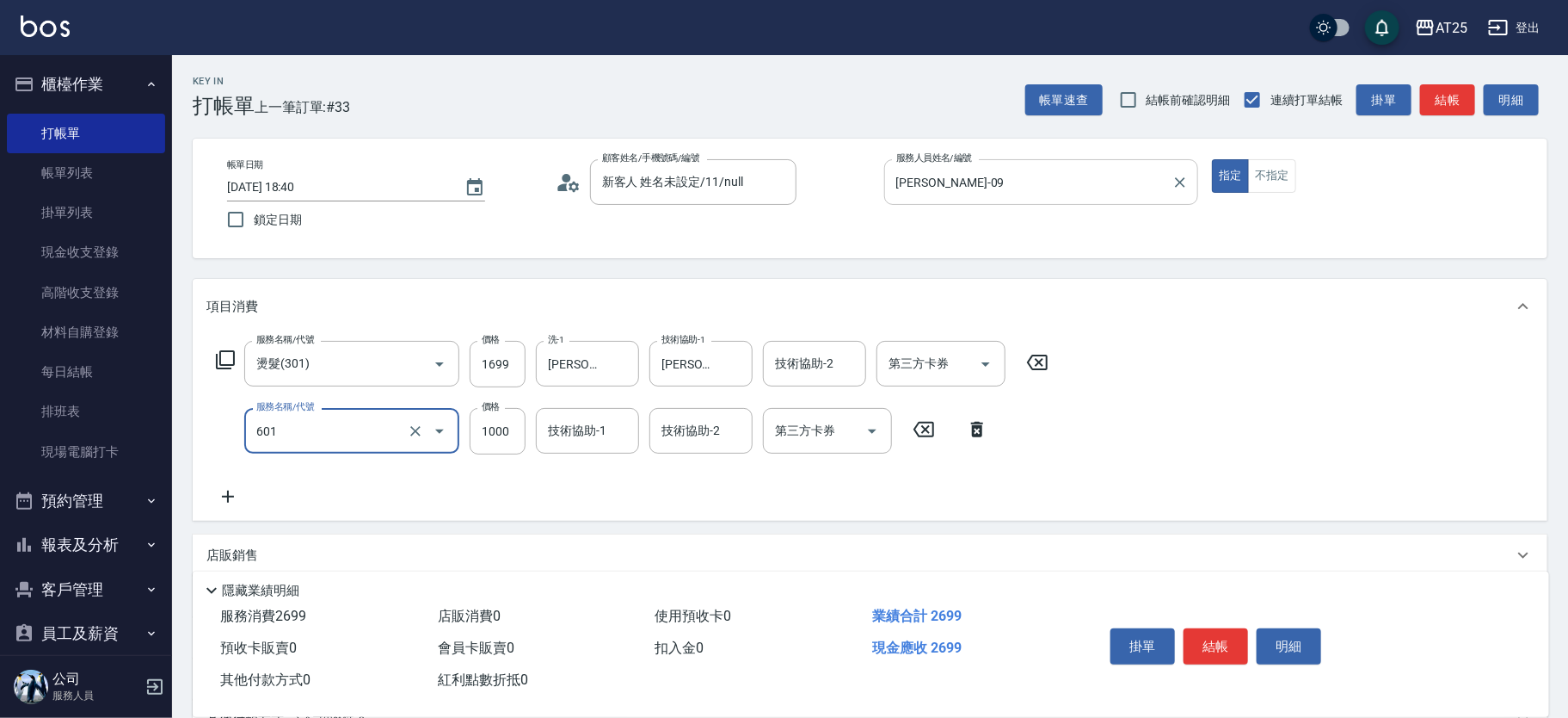
type input "自備護髮(1000上)(601)"
type input "170"
type input "30"
type input "190"
type input "300"
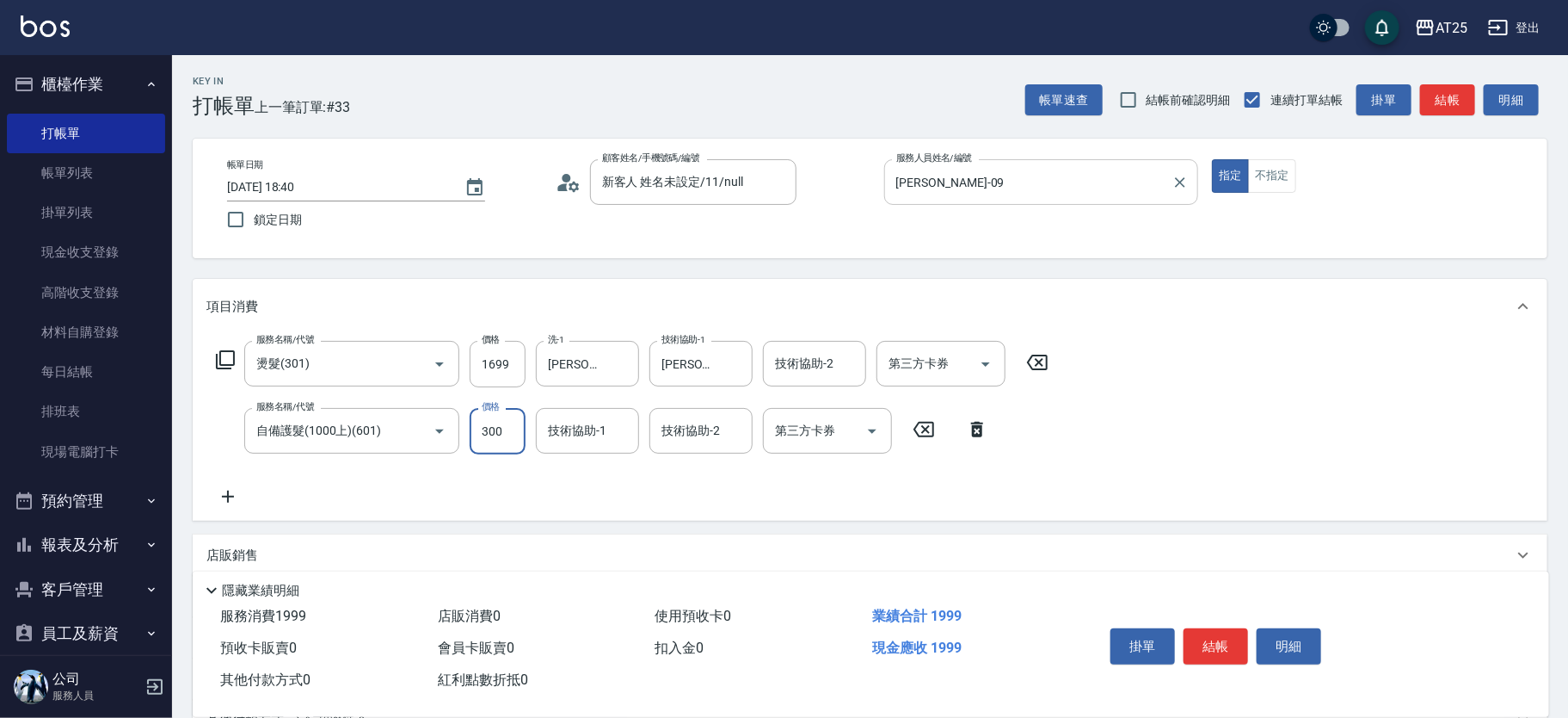
type input "460"
type input "3000"
type input "游惠心-68"
drag, startPoint x: 1504, startPoint y: 389, endPoint x: 1444, endPoint y: 349, distance: 72.1
click at [1498, 389] on div "服務名稱/代號 燙髮(301) 服務名稱/代號 價格 1699 價格 洗-1 游惠心-68 洗-1 技術協助-1 游惠心-68 技術協助-1 技術協助-2 技…" at bounding box center [870, 427] width 1355 height 186
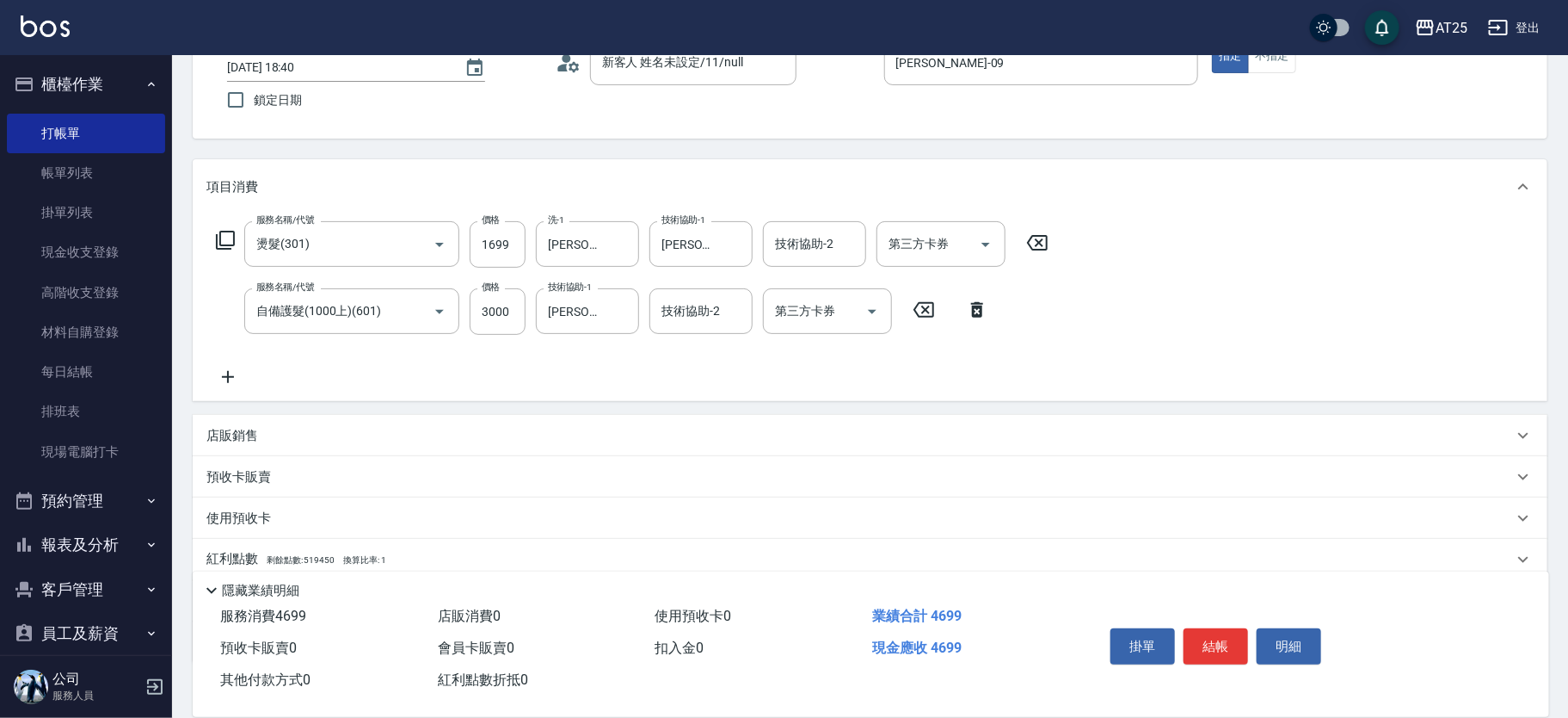
scroll to position [227, 0]
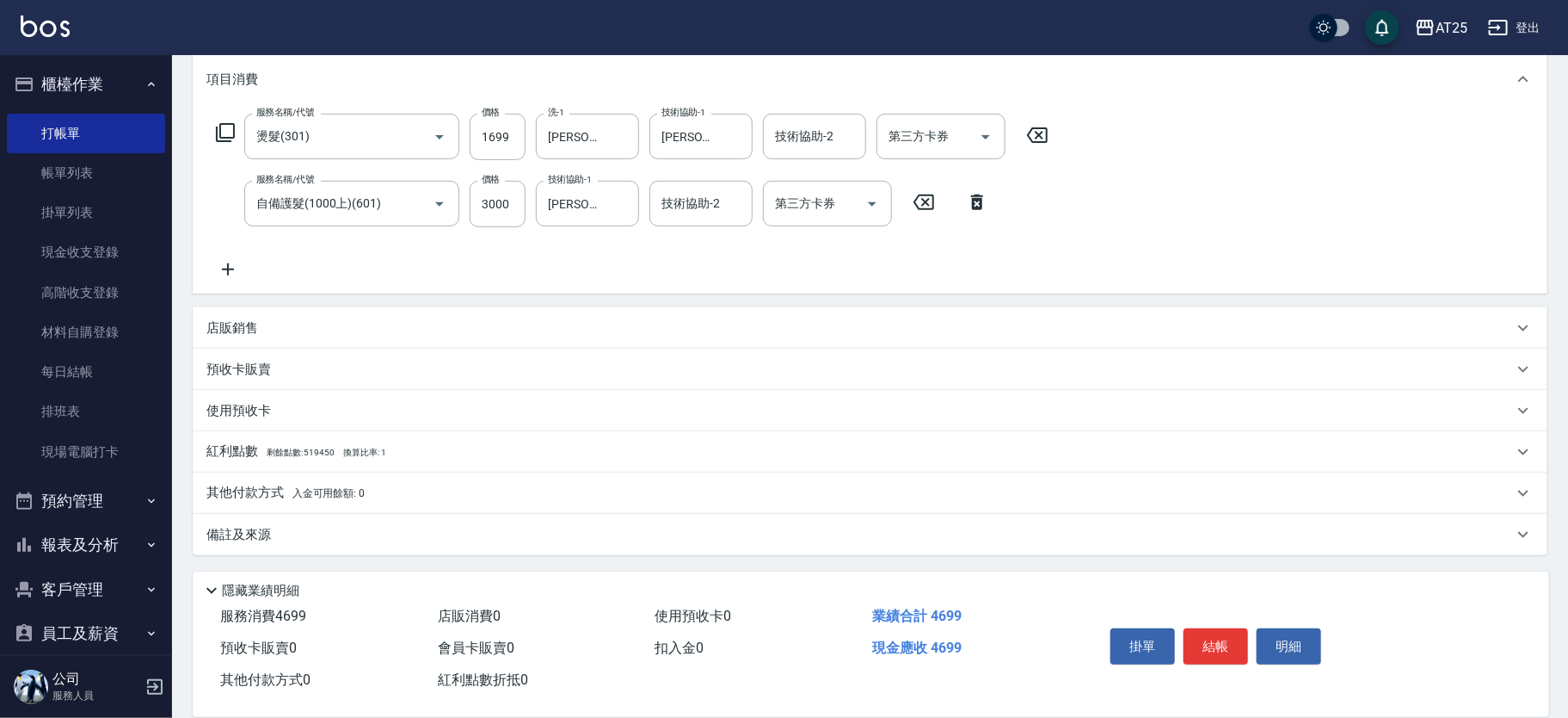
click at [286, 493] on p "其他付款方式 入金可用餘額: 0" at bounding box center [285, 493] width 158 height 19
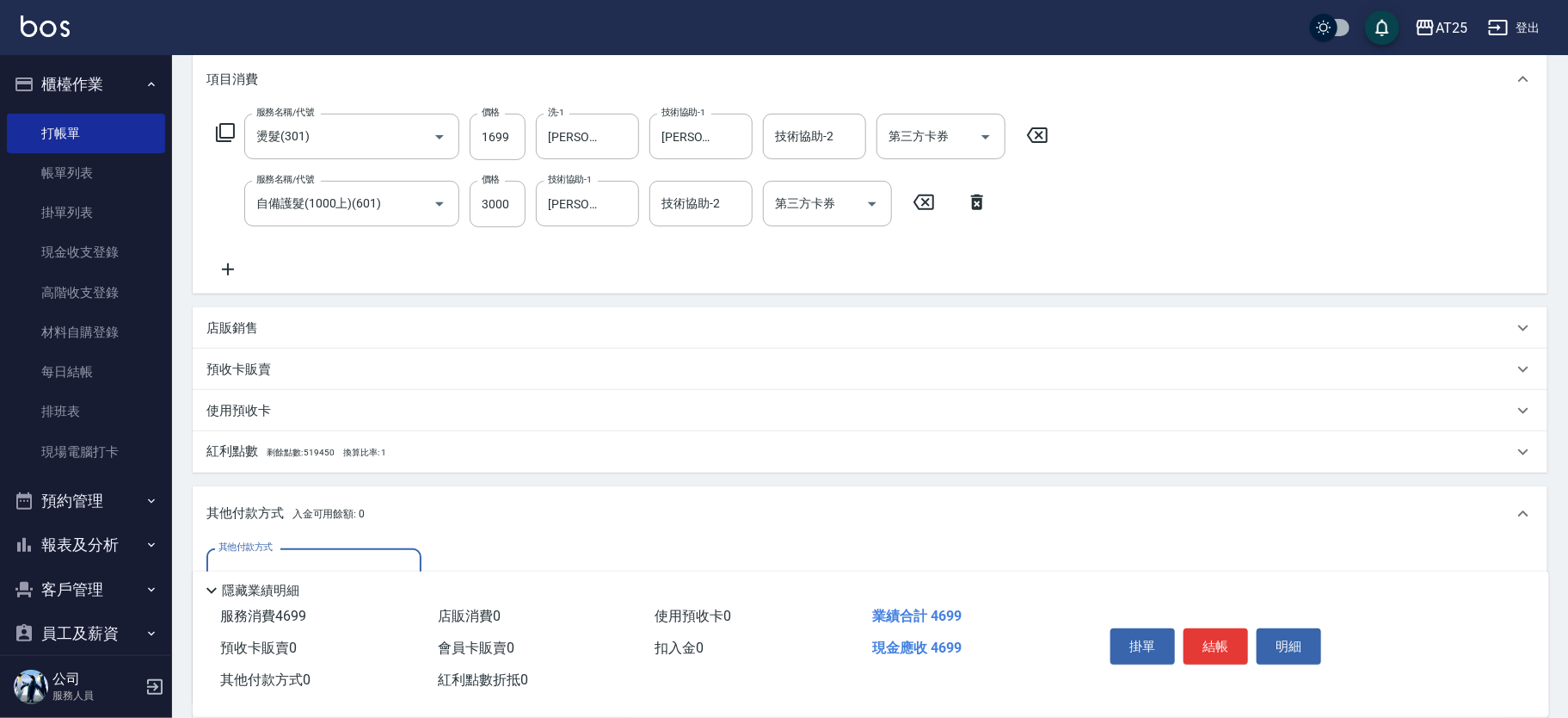
scroll to position [0, 0]
click at [244, 553] on div "其他付款方式" at bounding box center [314, 571] width 215 height 46
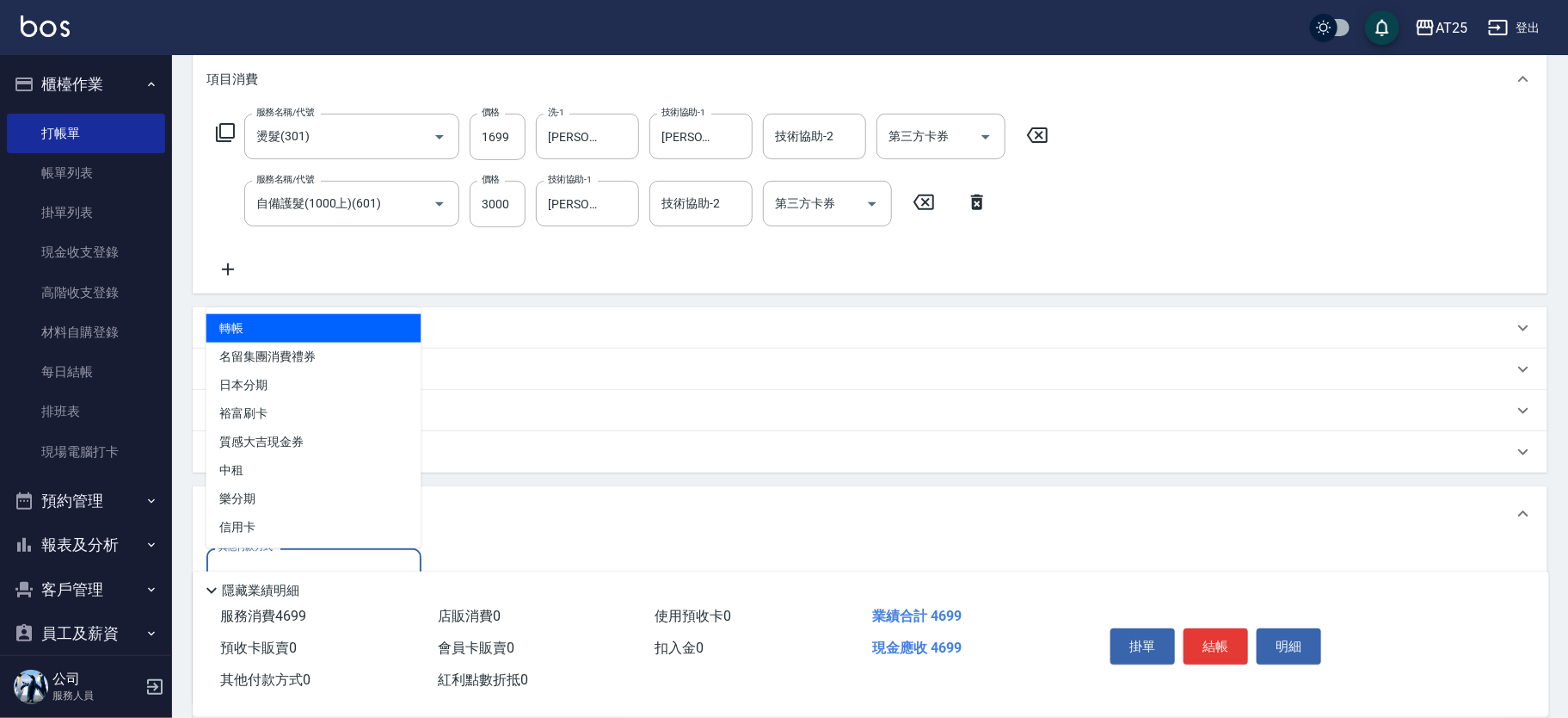
click at [275, 338] on span "轉帳" at bounding box center [314, 329] width 215 height 28
type input "轉帳"
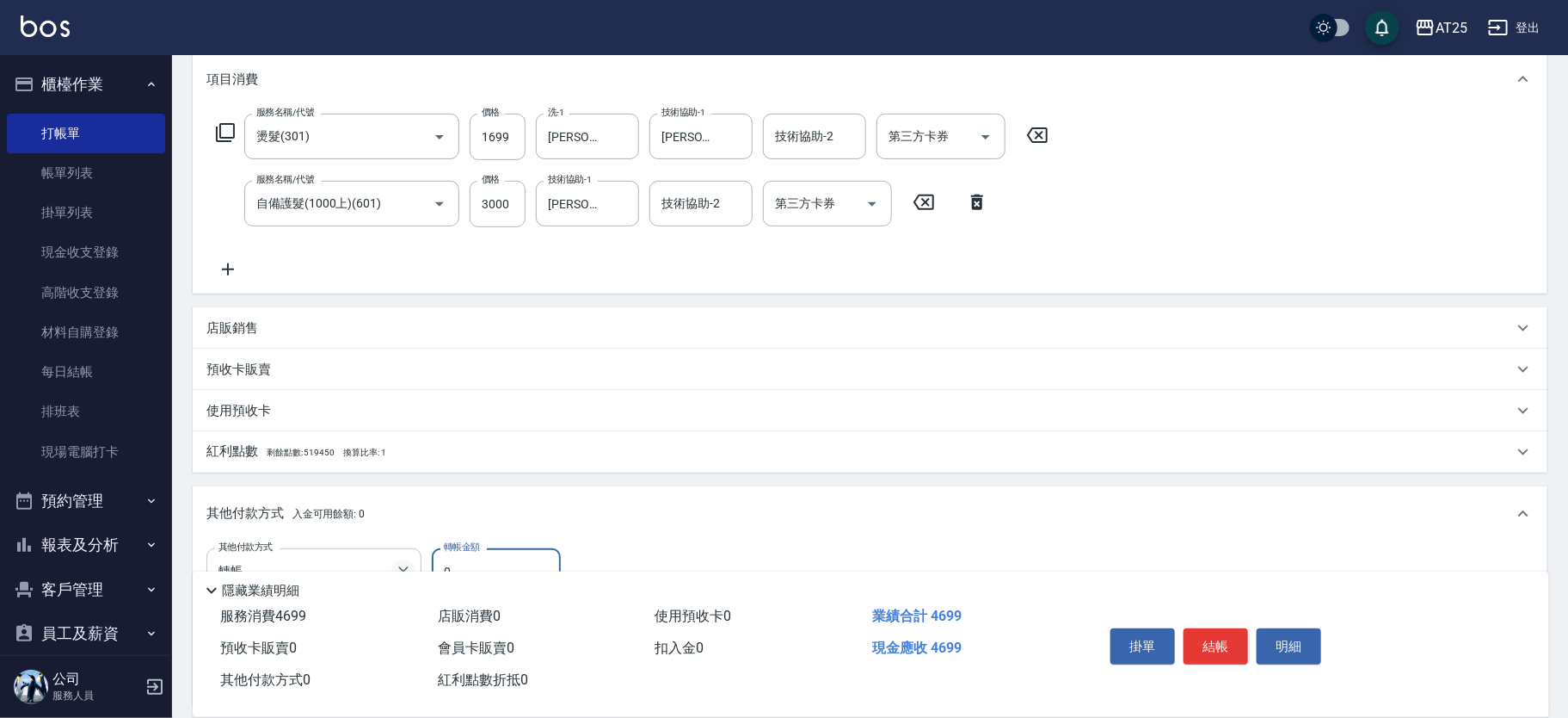
drag, startPoint x: 465, startPoint y: 558, endPoint x: 405, endPoint y: 561, distance: 60.1
click at [405, 561] on div "其他付款方式 轉帳 其他付款方式 轉帳金額 0 轉帳金額" at bounding box center [390, 571] width 368 height 47
type input "46"
type input "420"
type input "4699"
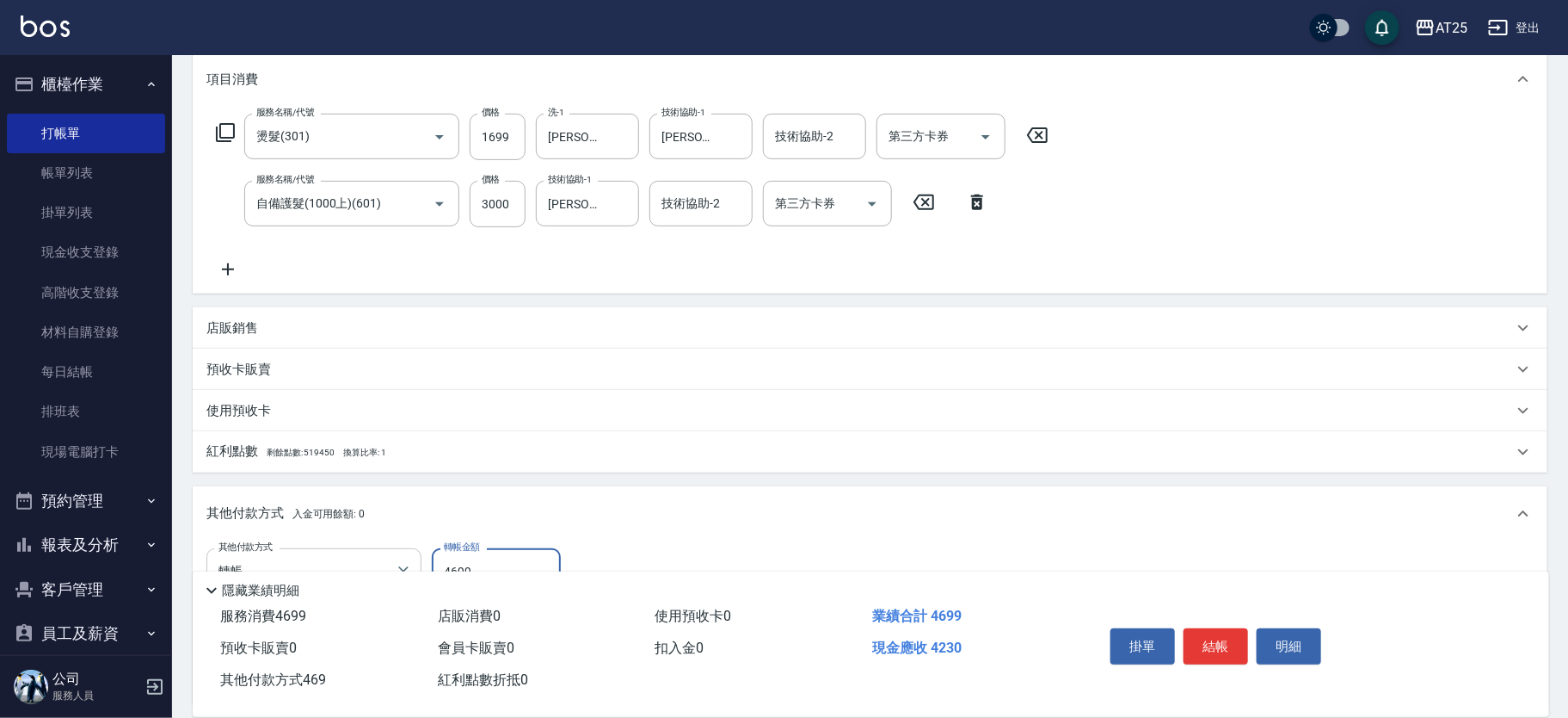
type input "0"
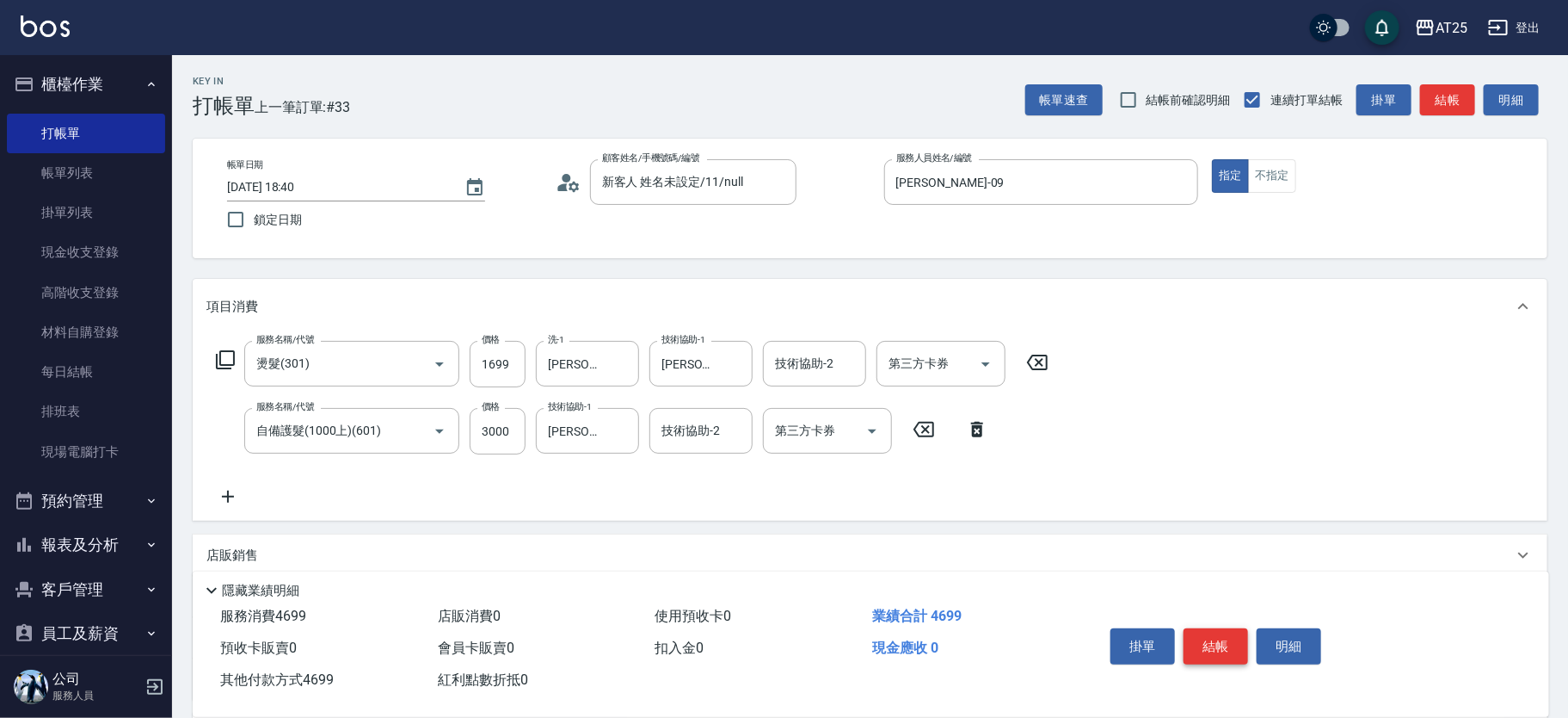
type input "4699"
click at [1222, 647] on button "結帳" at bounding box center [1216, 646] width 64 height 36
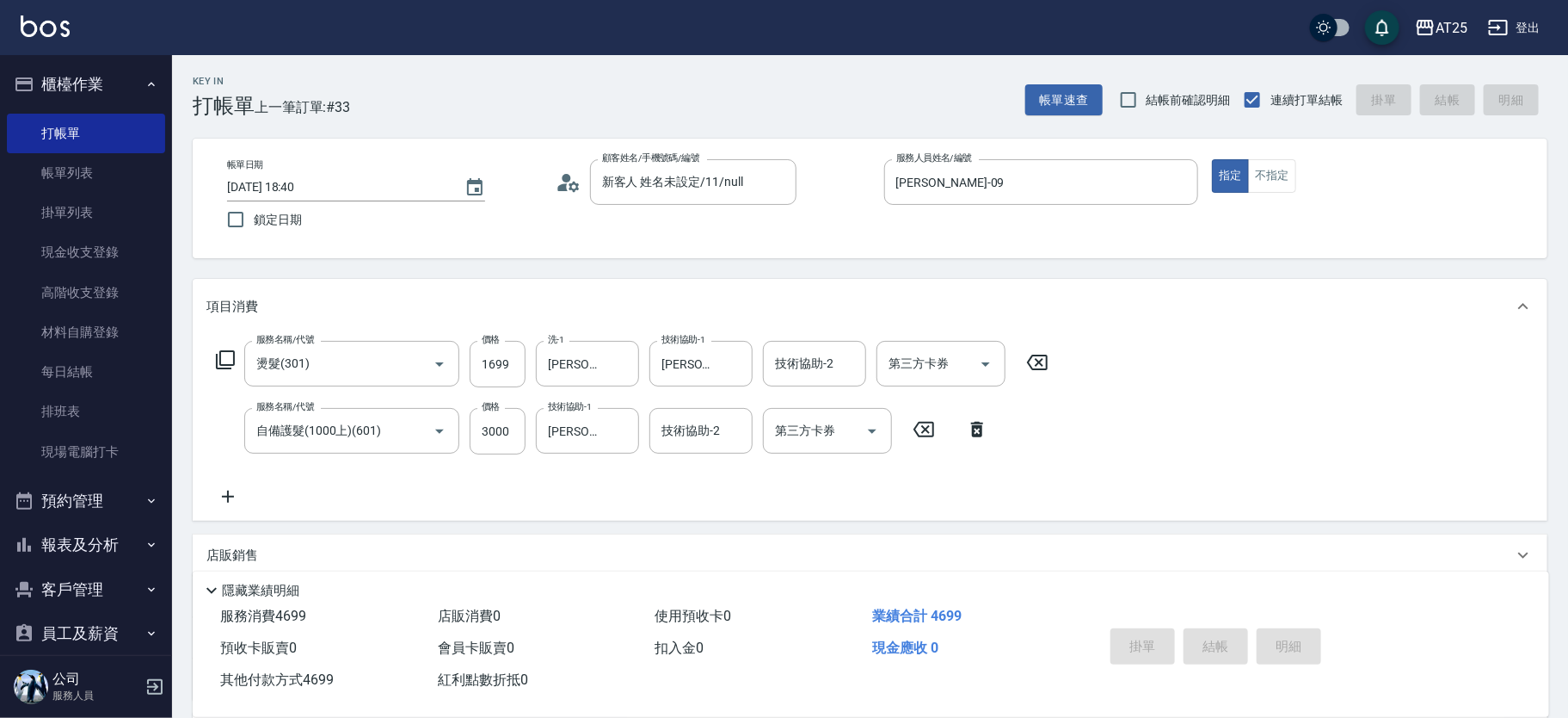
type input "2025/09/13 19:06"
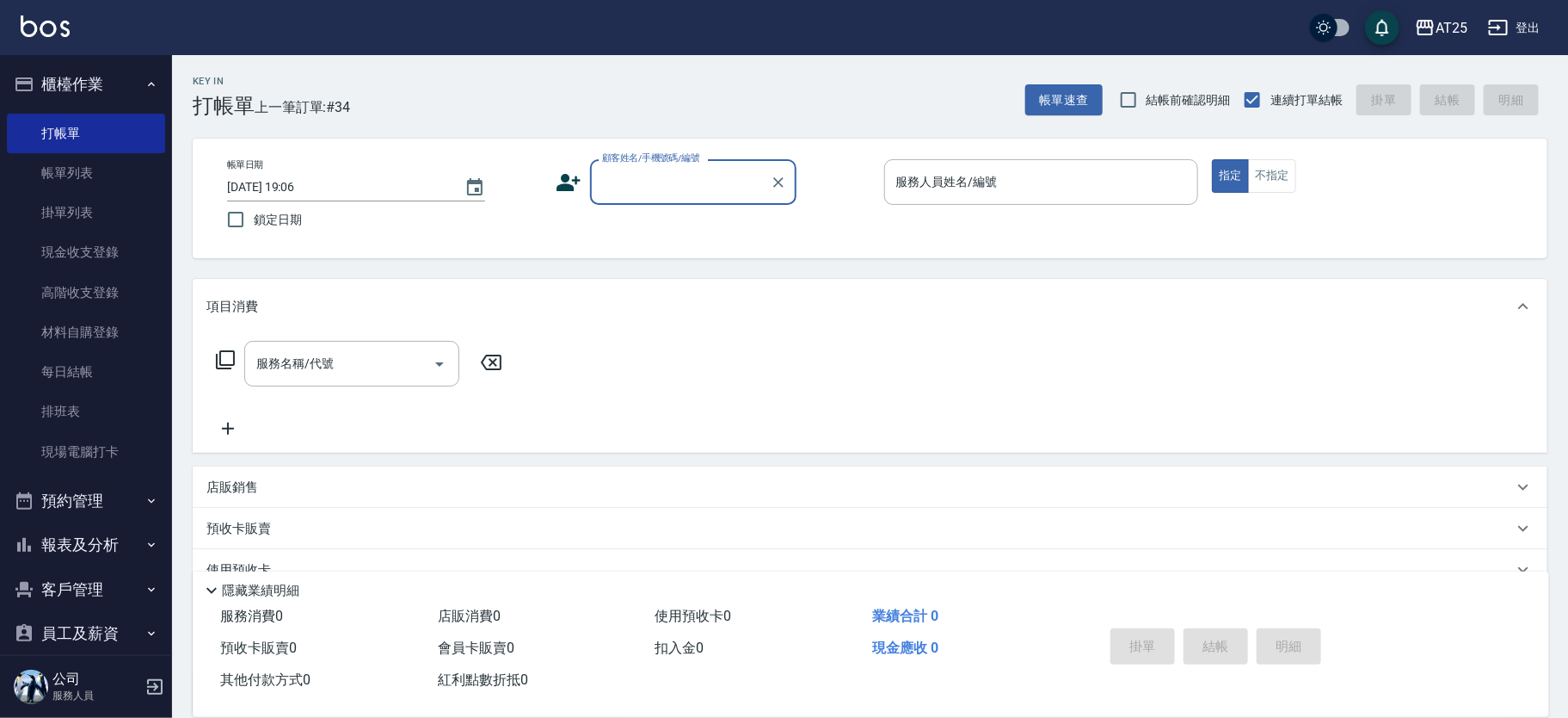
click at [647, 176] on input "顧客姓名/手機號碼/編號" at bounding box center [680, 182] width 165 height 30
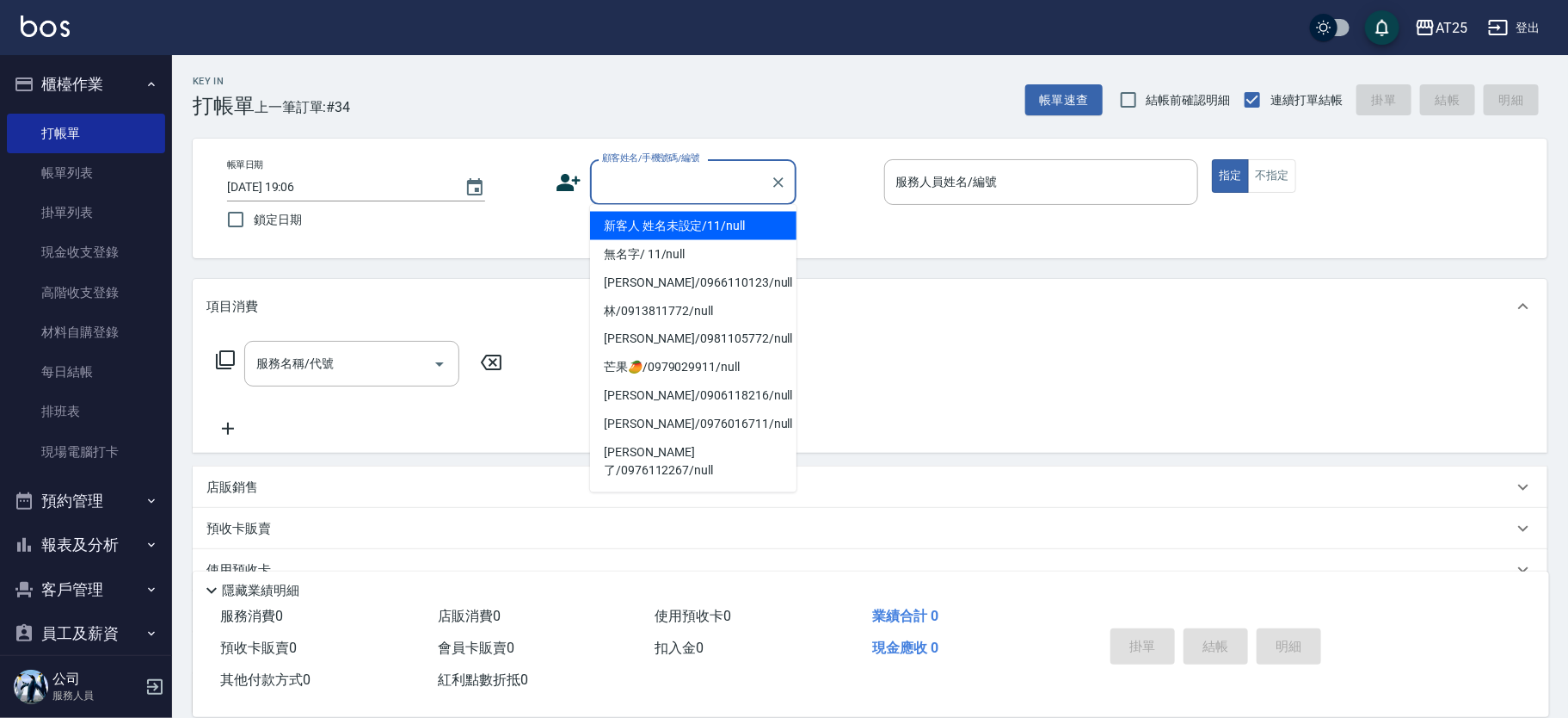
click at [721, 212] on li "新客人 姓名未設定/11/null" at bounding box center [693, 226] width 207 height 28
type input "新客人 姓名未設定/11/null"
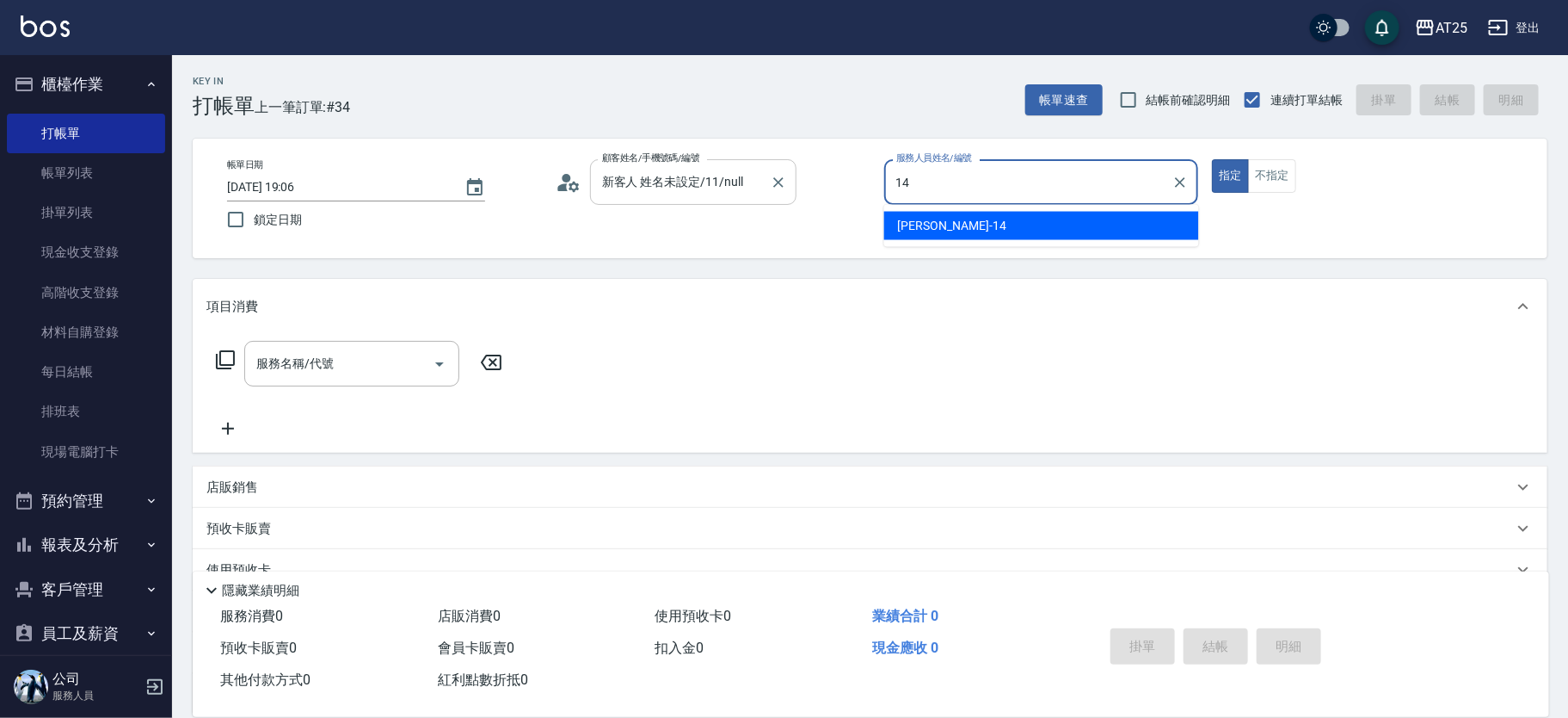
type input "Ken-14"
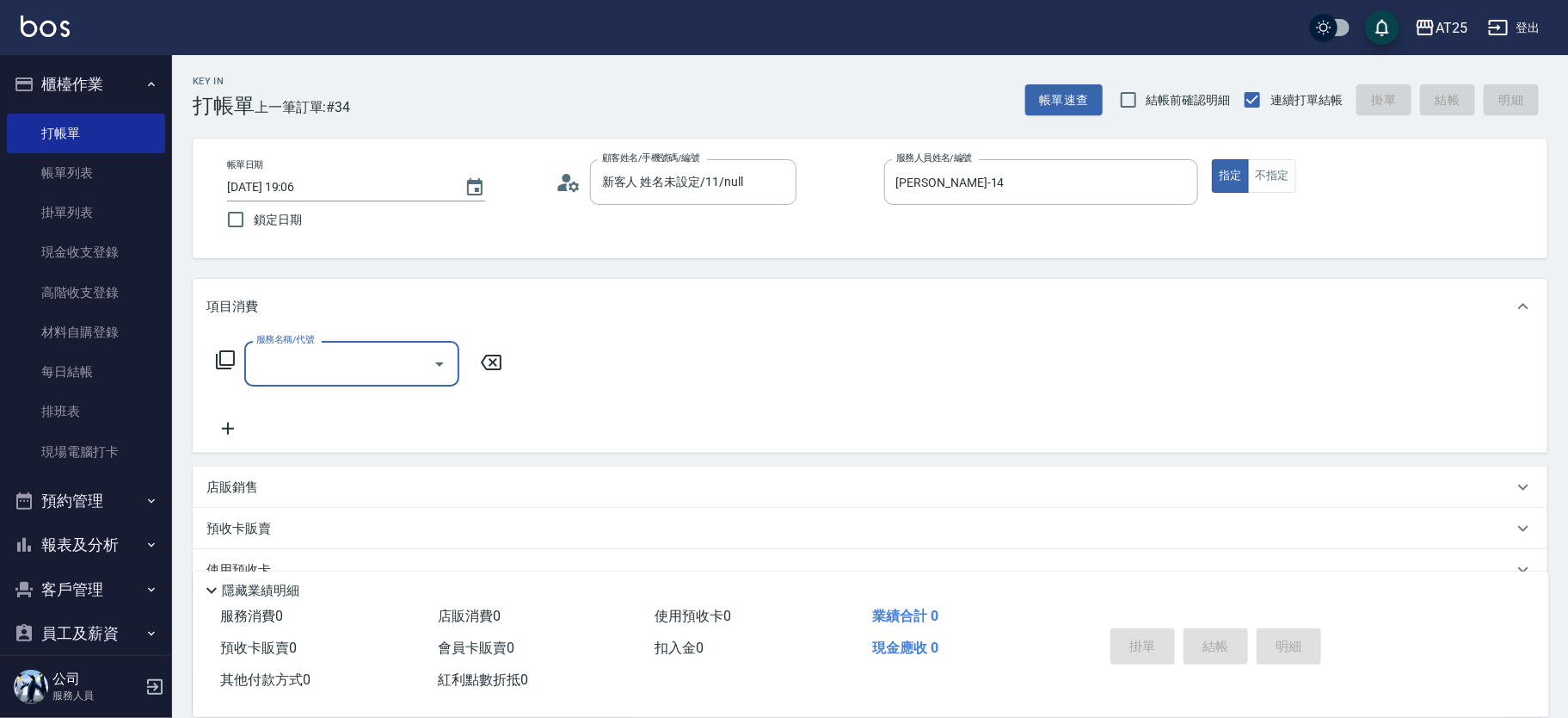
click at [226, 356] on icon at bounding box center [225, 359] width 20 height 20
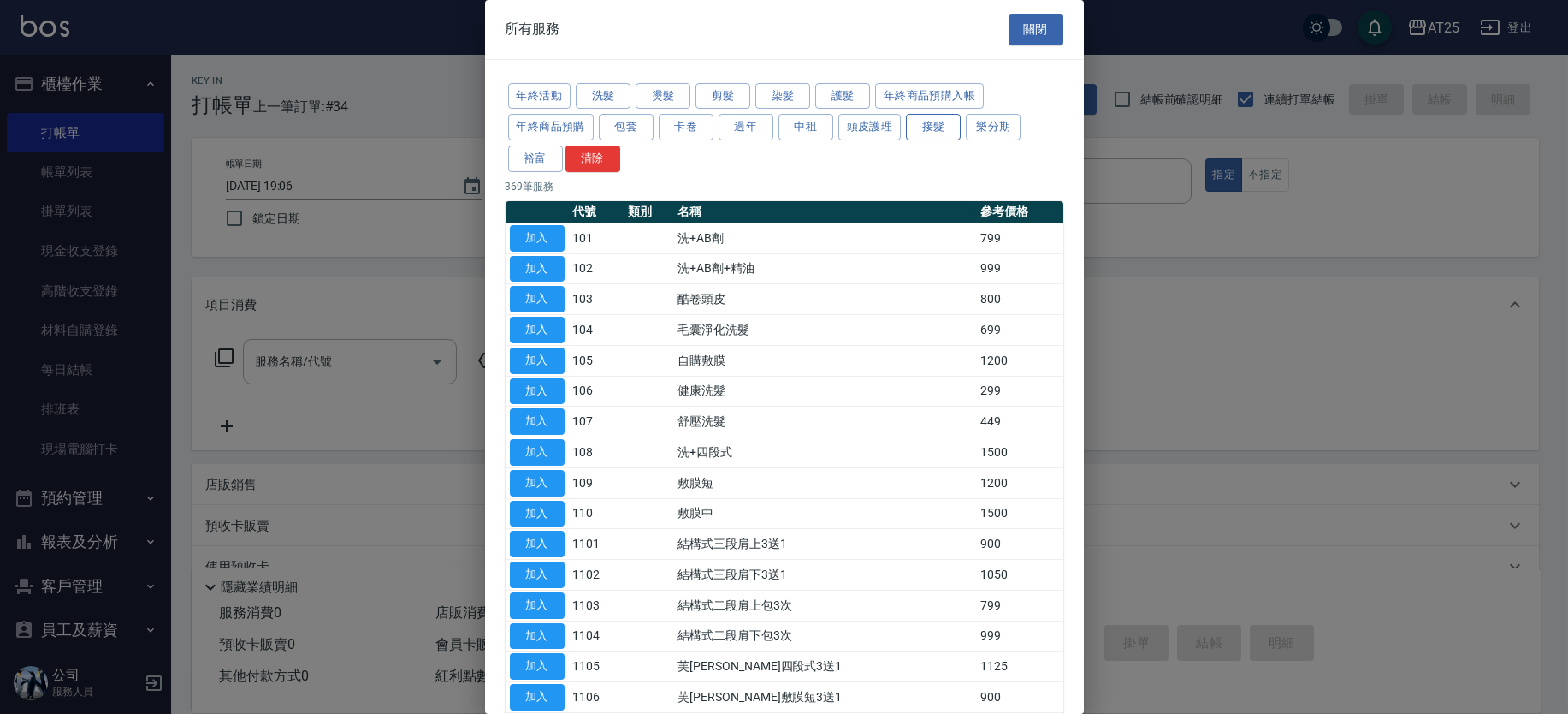
click at [953, 132] on button "接髮" at bounding box center [933, 127] width 54 height 26
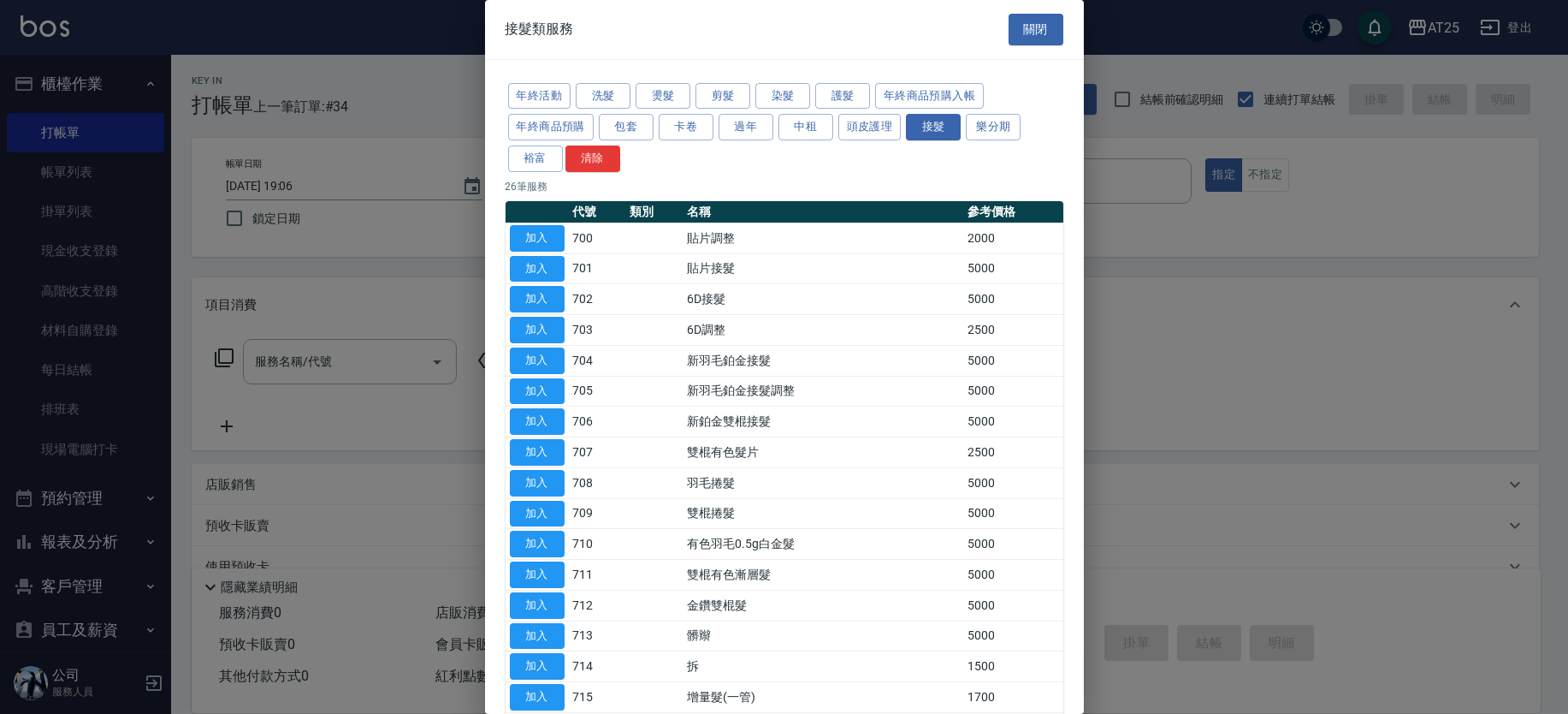
scroll to position [397, 0]
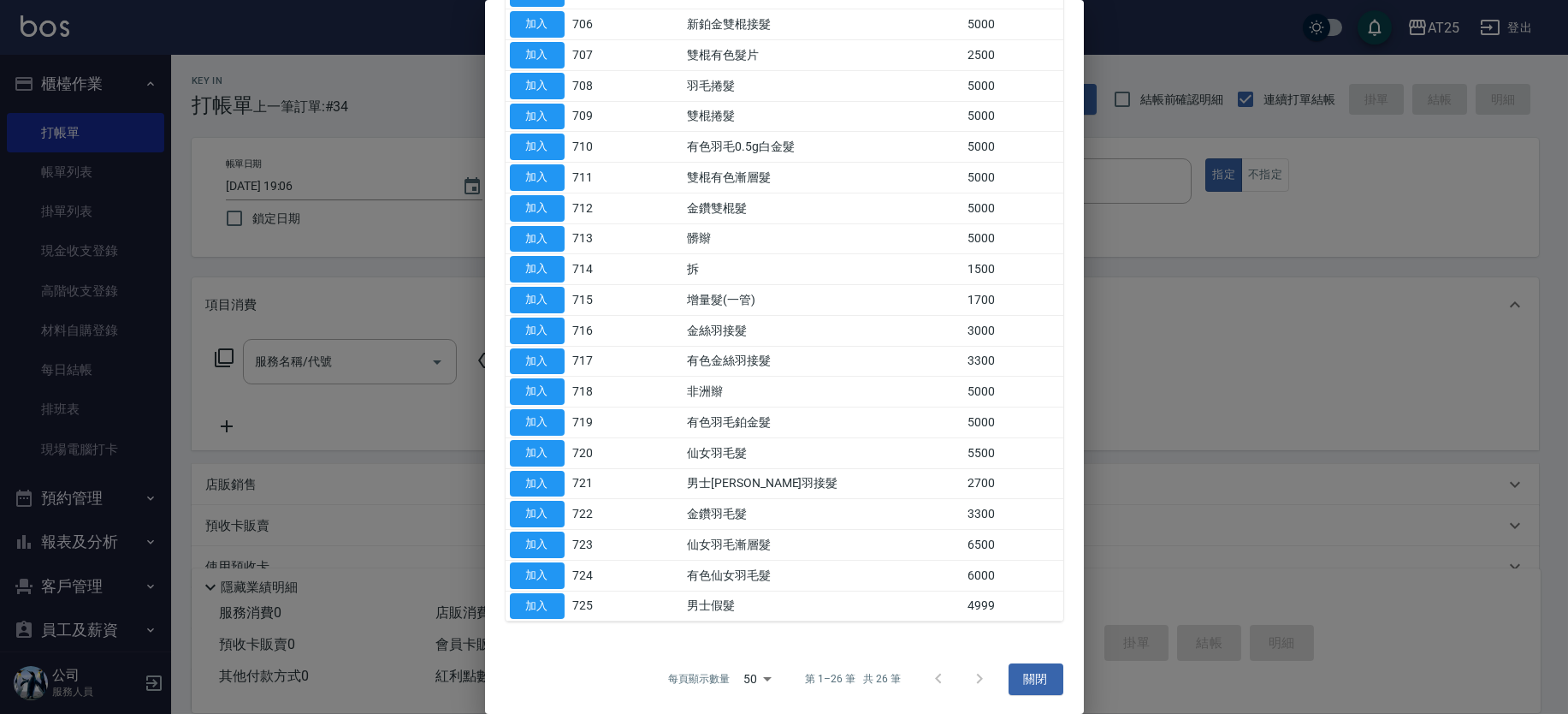
click at [717, 423] on td "有色羽毛鉑金髮" at bounding box center [824, 422] width 281 height 31
click at [713, 579] on td "有色仙女羽毛髮" at bounding box center [824, 574] width 281 height 31
click at [718, 579] on td "有色仙女羽毛髮" at bounding box center [824, 574] width 281 height 31
drag, startPoint x: 698, startPoint y: 177, endPoint x: 717, endPoint y: 168, distance: 21.0
click at [702, 174] on tr "加入 711 雙棍有色漸層髮 5000" at bounding box center [784, 177] width 557 height 31
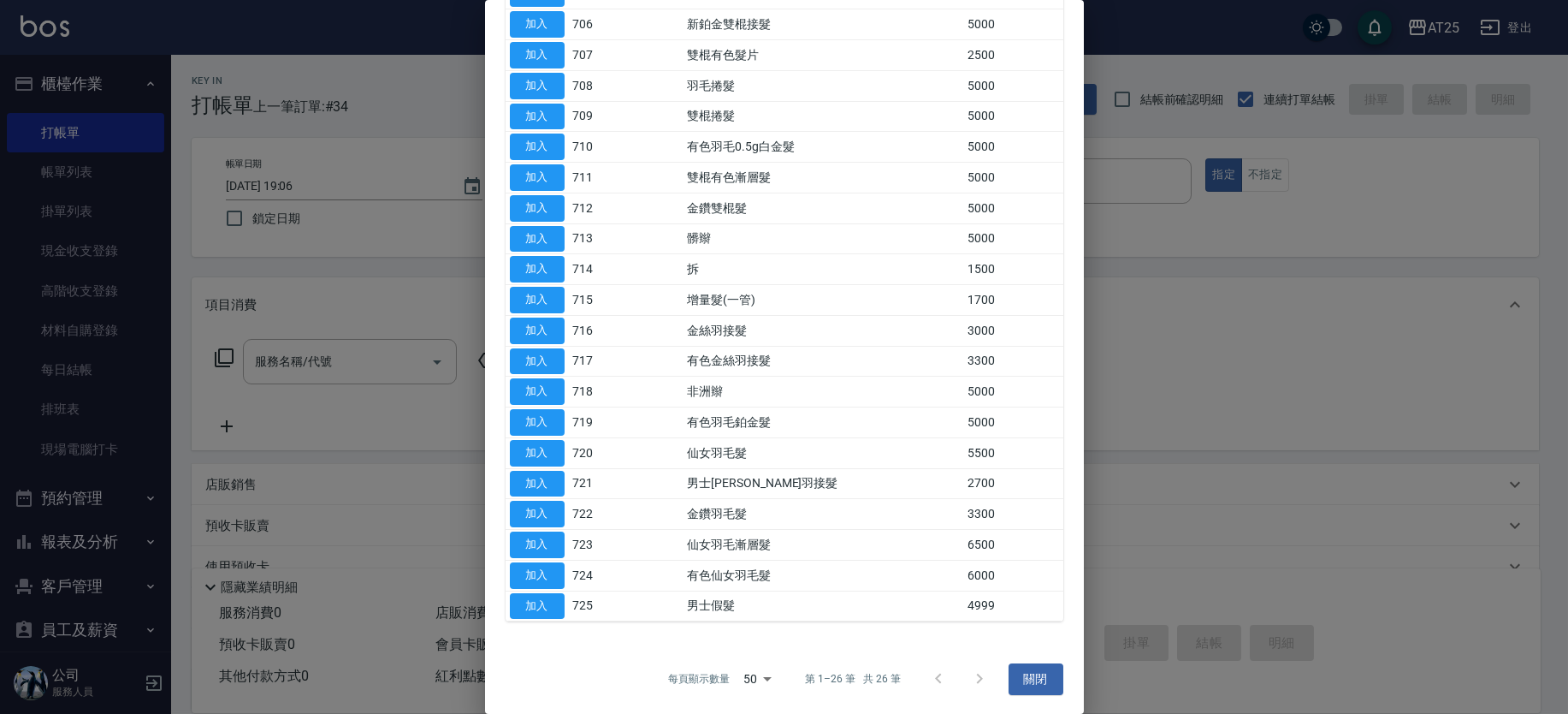
drag, startPoint x: 674, startPoint y: 482, endPoint x: 793, endPoint y: 498, distance: 120.1
click at [721, 485] on tr "加入 721 男士金絲羽接髮 2700" at bounding box center [784, 483] width 557 height 31
click at [793, 499] on td "金鑽羽毛髮" at bounding box center [824, 514] width 281 height 31
drag, startPoint x: 680, startPoint y: 485, endPoint x: 775, endPoint y: 482, distance: 95.0
click at [775, 482] on tr "加入 721 男士金絲羽接髮 2700" at bounding box center [784, 483] width 557 height 31
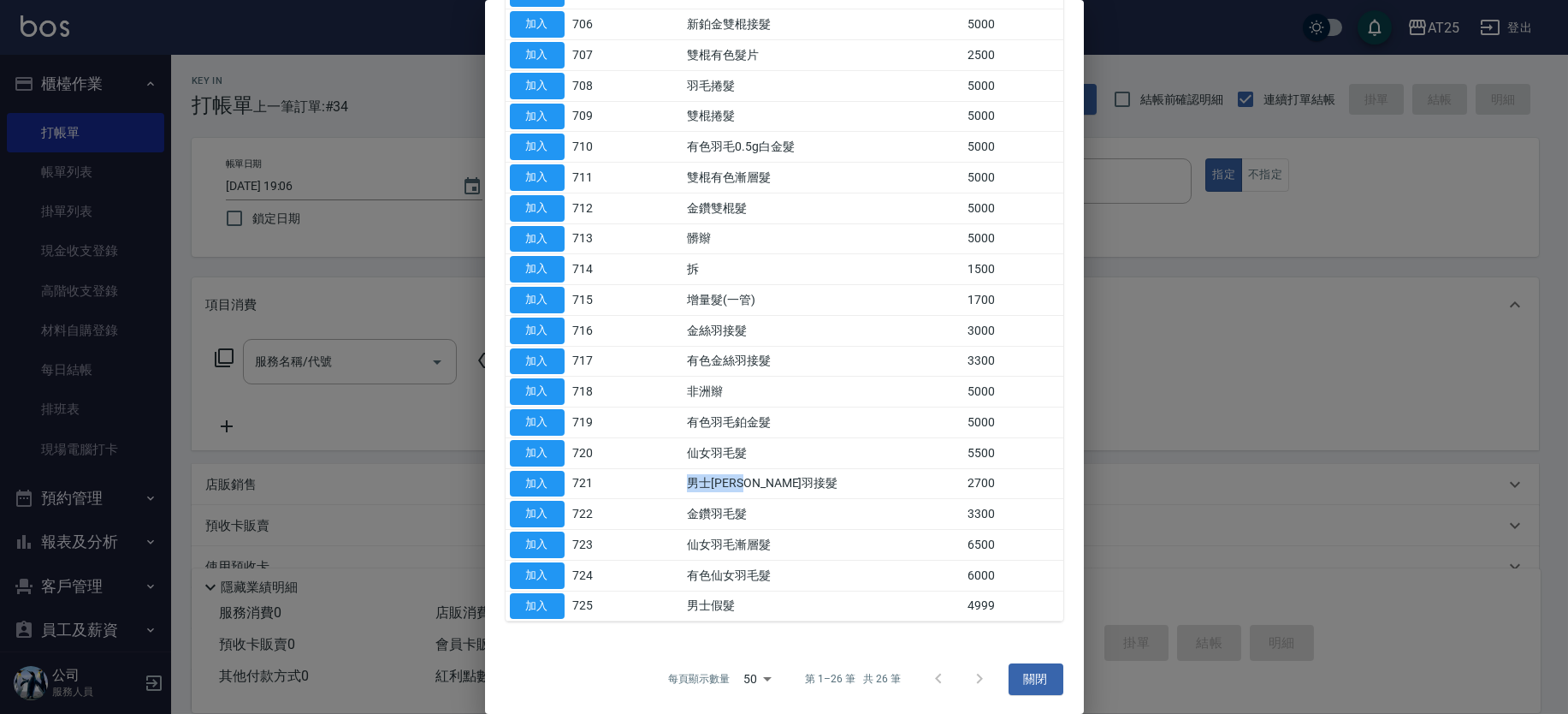
drag, startPoint x: 809, startPoint y: 482, endPoint x: 642, endPoint y: 486, distance: 167.0
click at [642, 486] on tr "加入 721 男士金絲羽接髮 2700" at bounding box center [784, 483] width 557 height 31
click at [547, 486] on button "加入" at bounding box center [537, 484] width 54 height 26
type input "男士金絲羽接髮(721)"
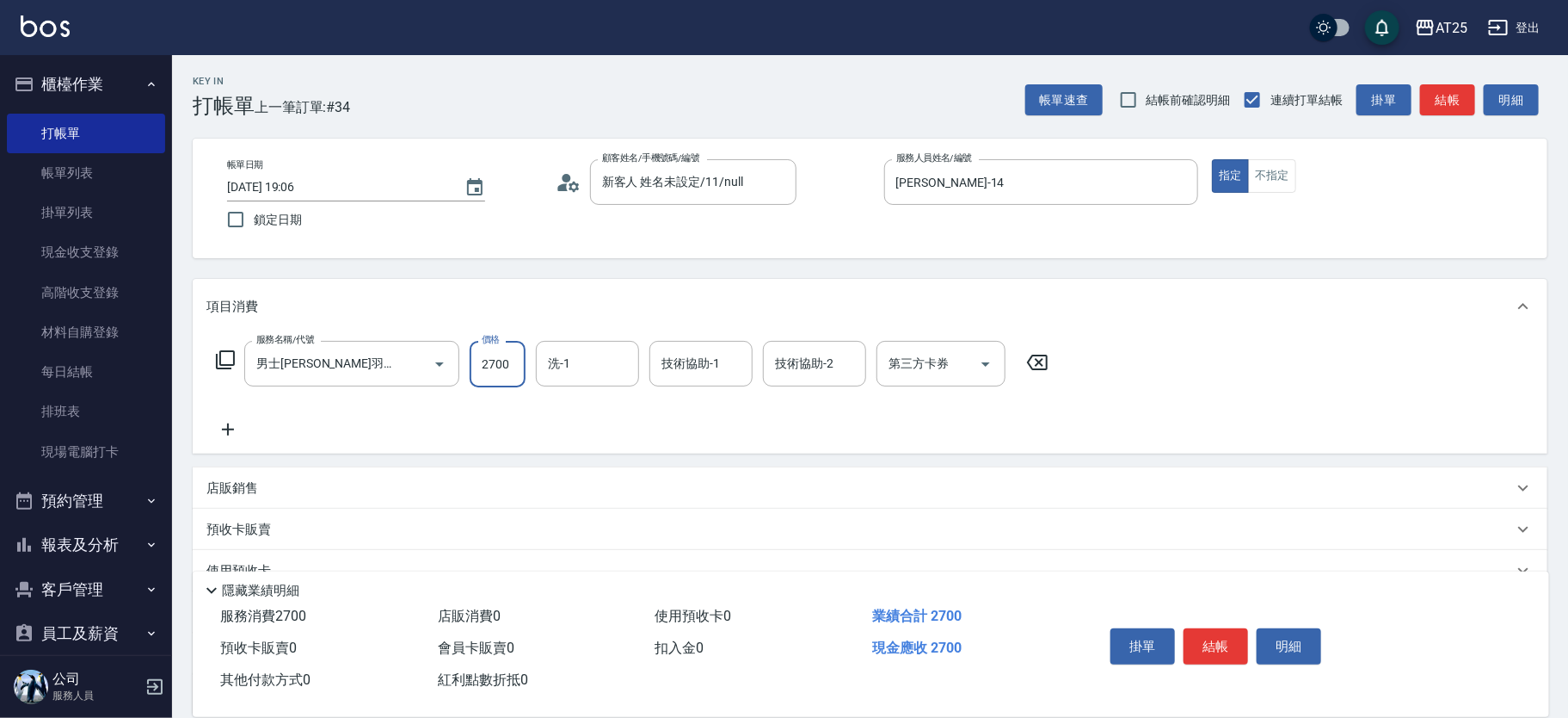
click at [479, 364] on input "2700" at bounding box center [497, 364] width 56 height 47
type input "0"
type input "52"
type input "50"
type input "5230"
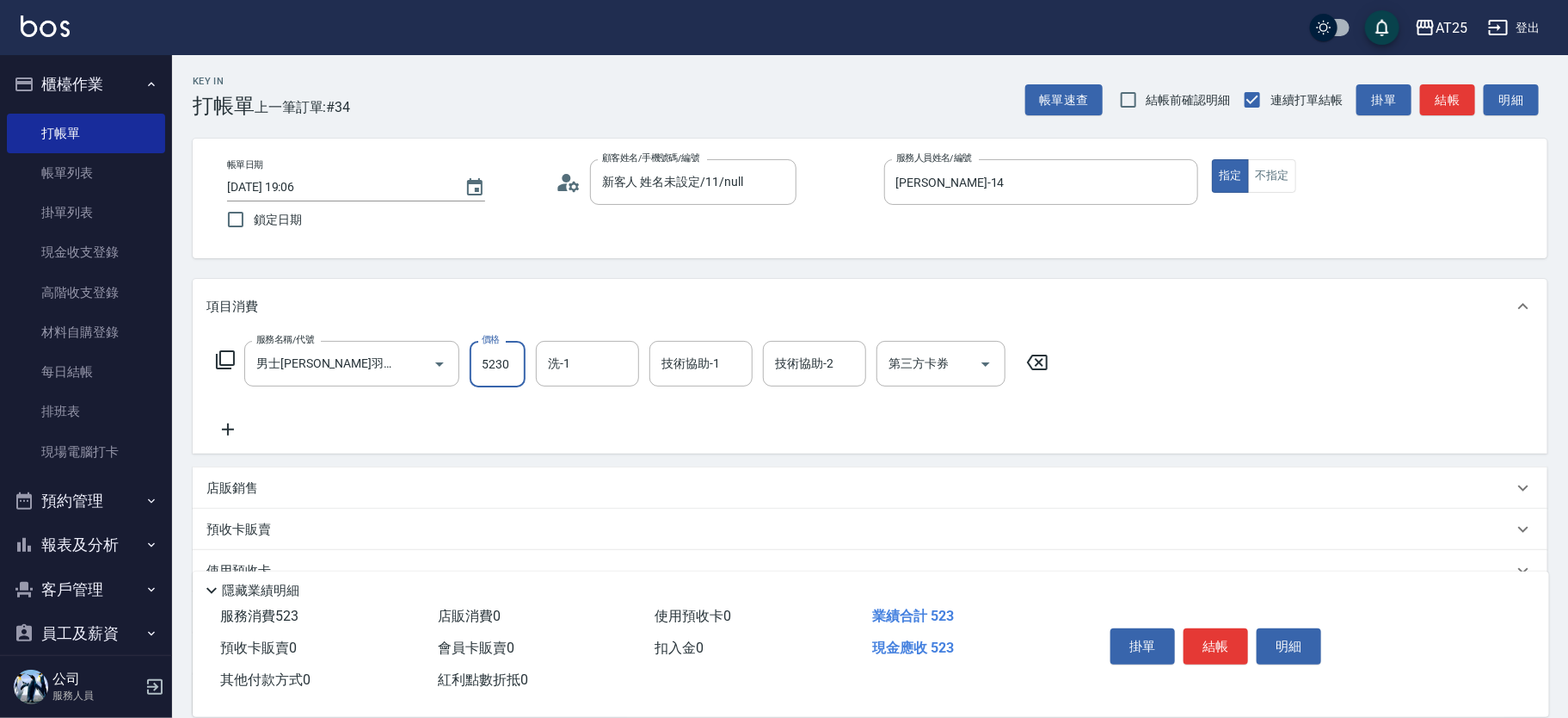
type input "520"
type input "5230"
type input "小宇-58"
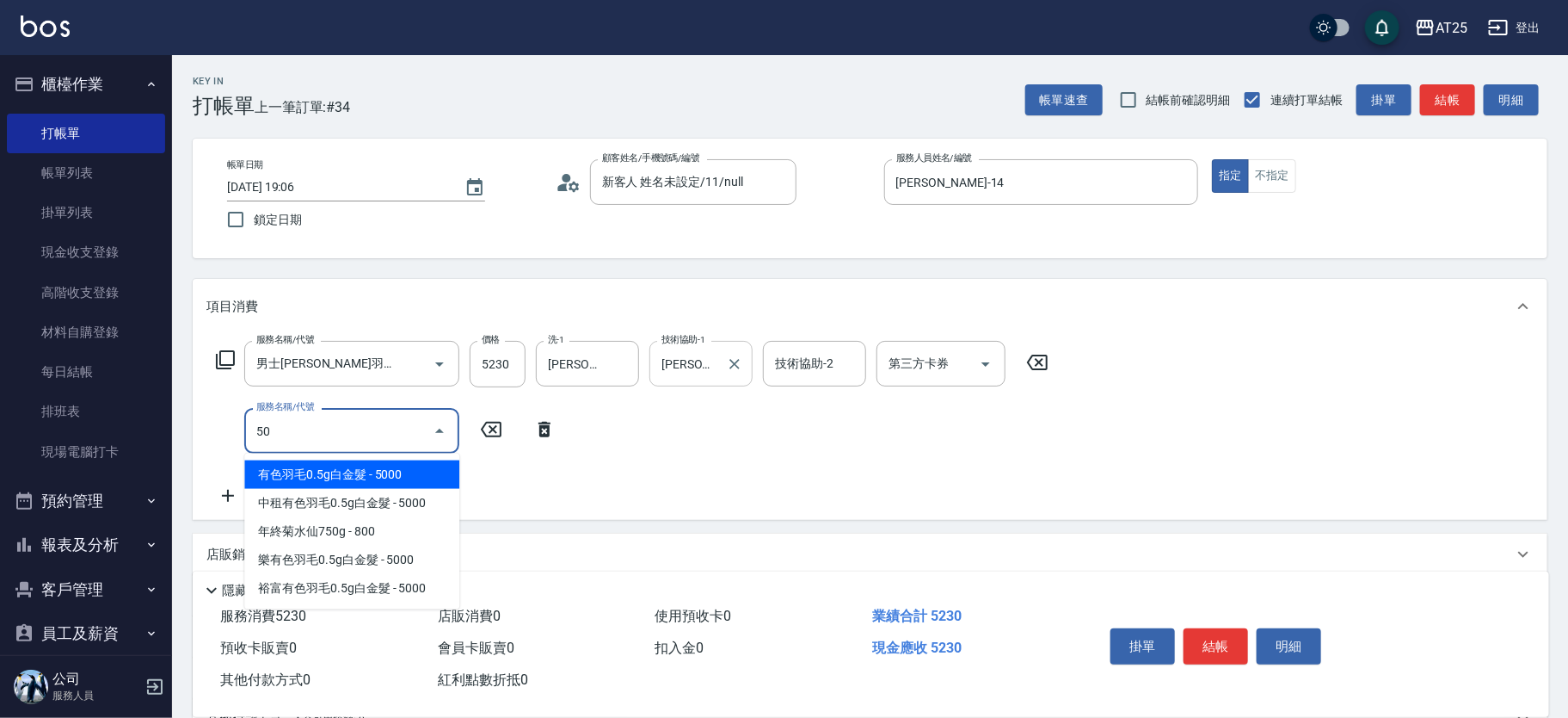
type input "501"
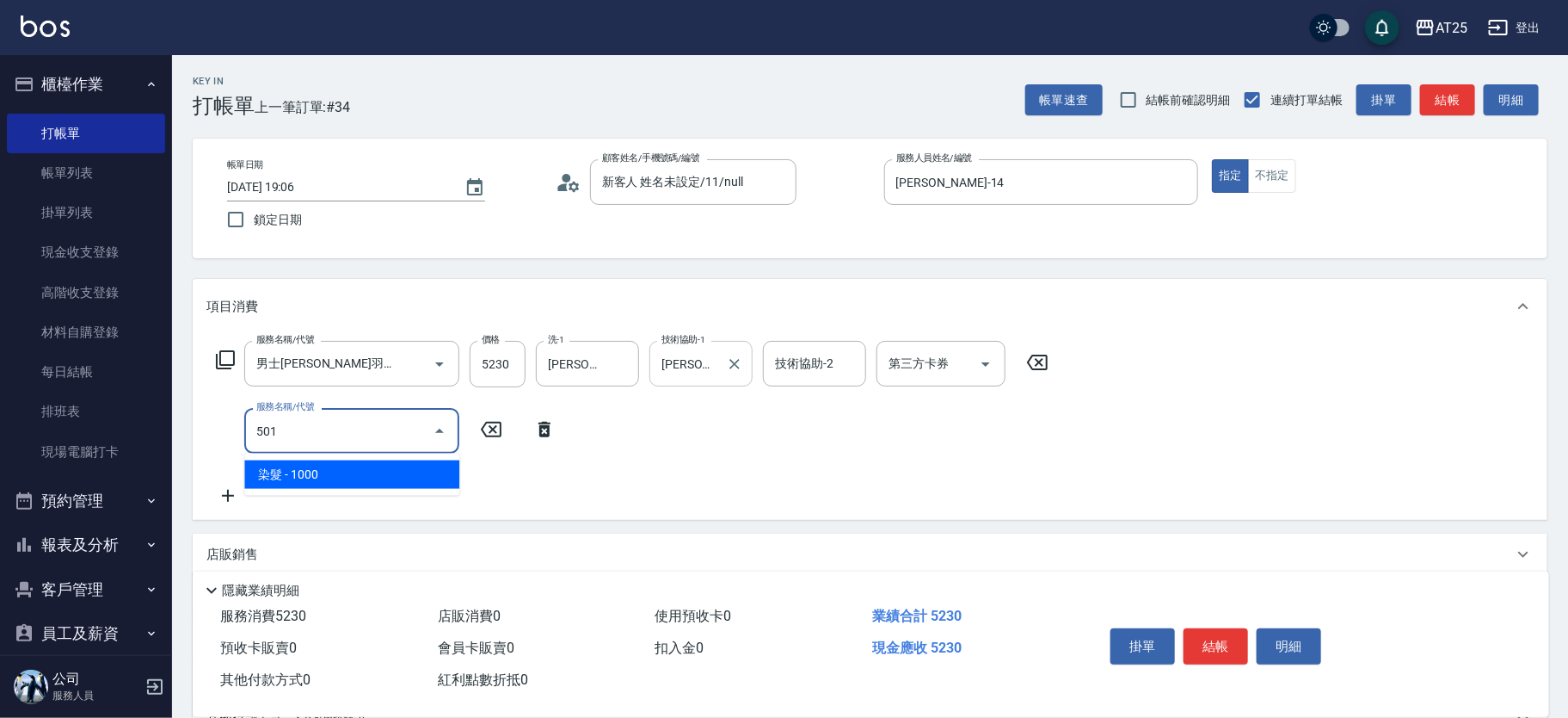
type input "620"
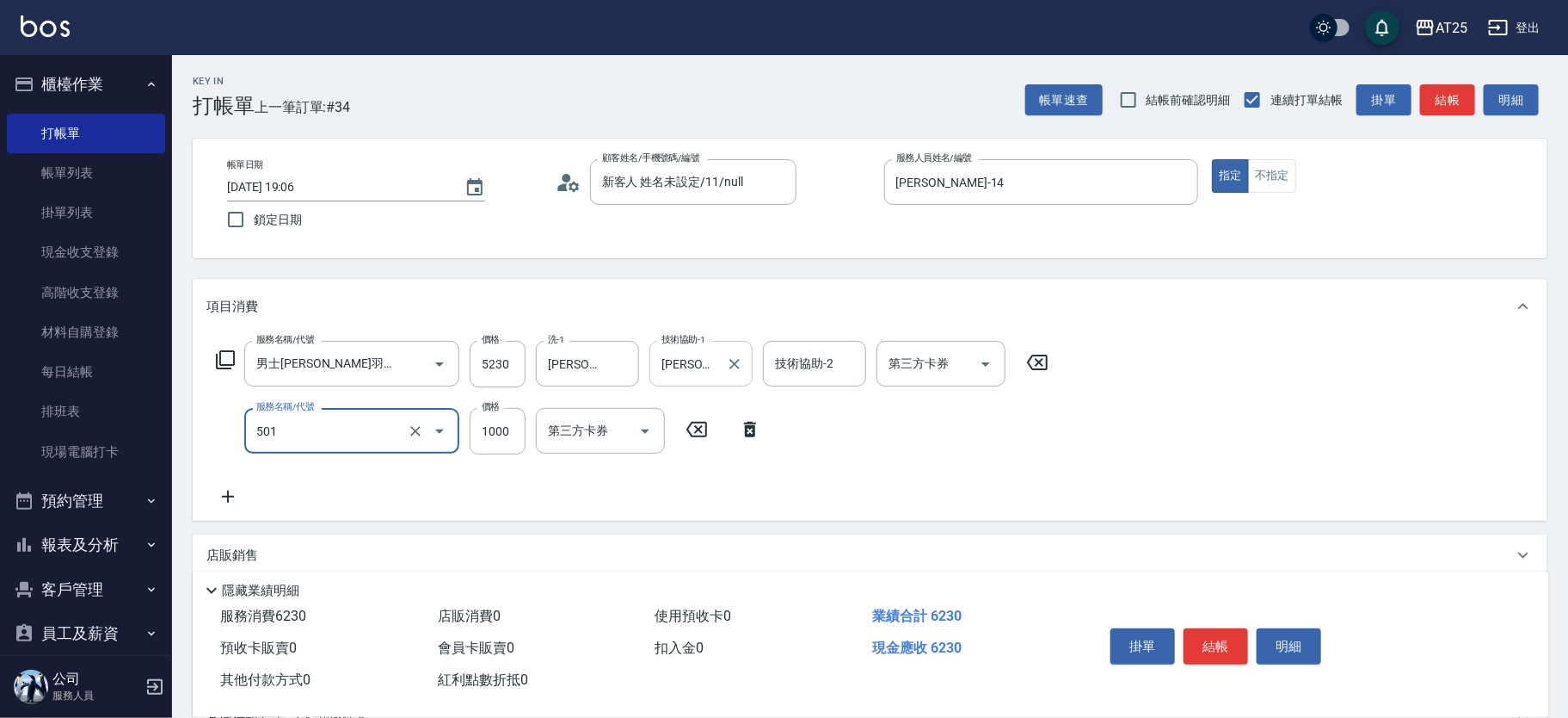
type input "染髮(501)"
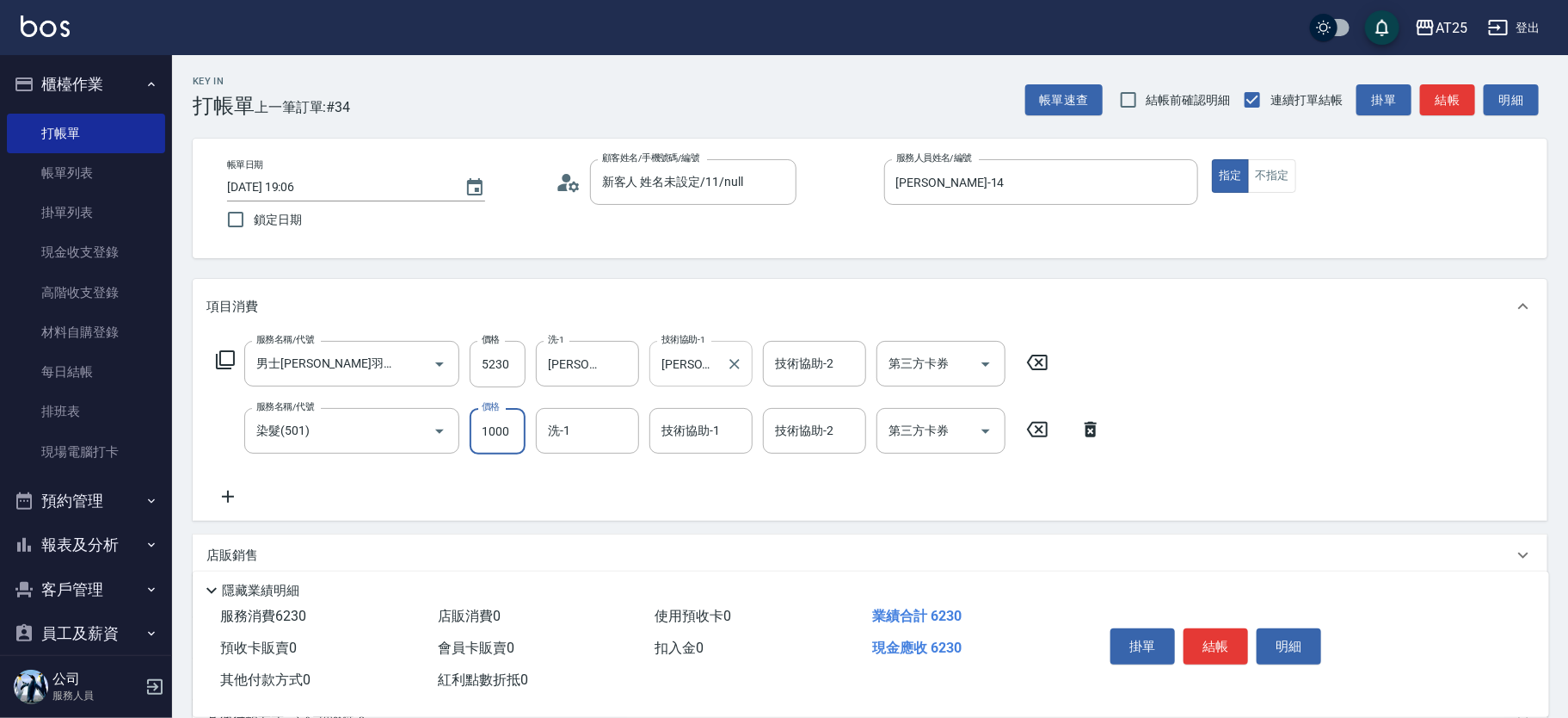
type input "520"
type input "0"
type input "小宇-58"
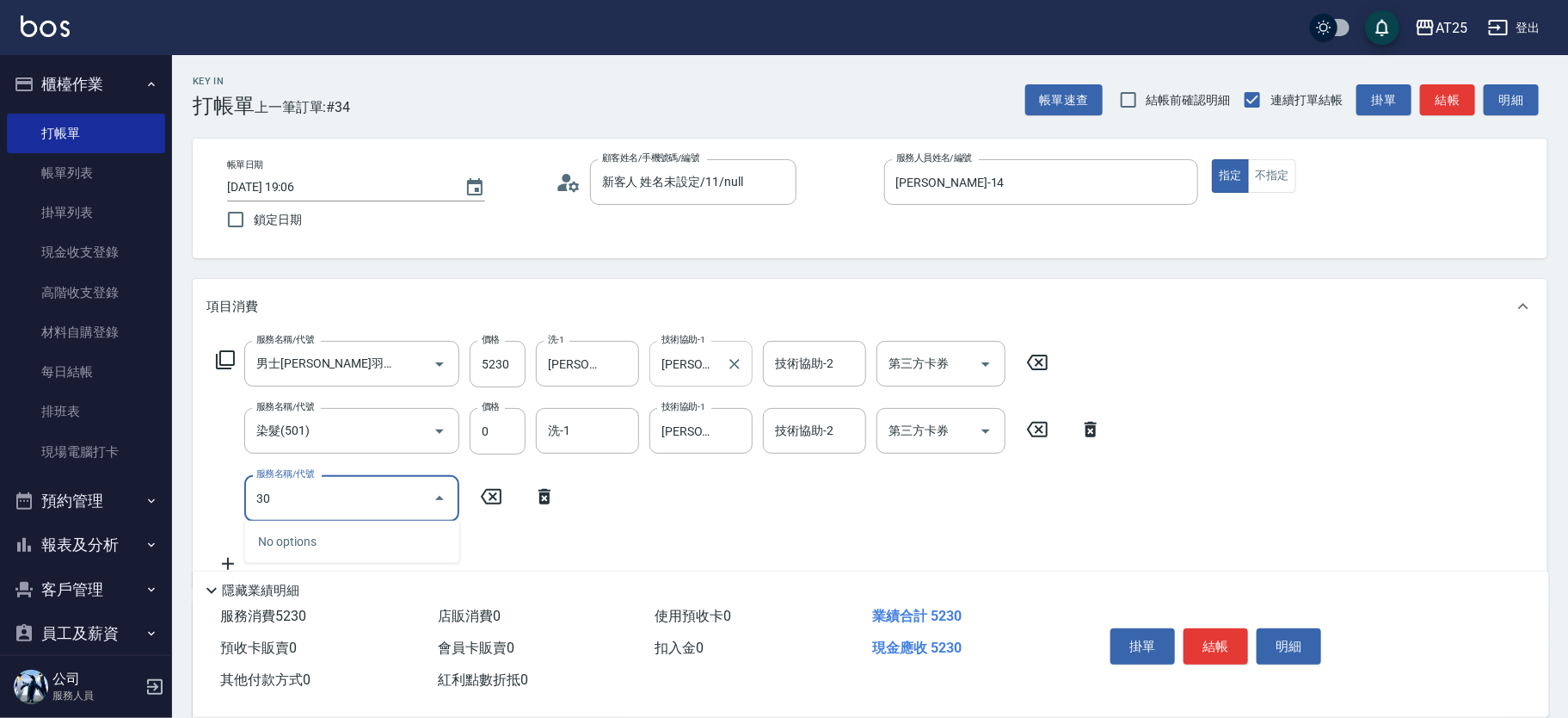
type input "303"
type input "620"
type input "局部燙(303)"
type input "520"
type input "0"
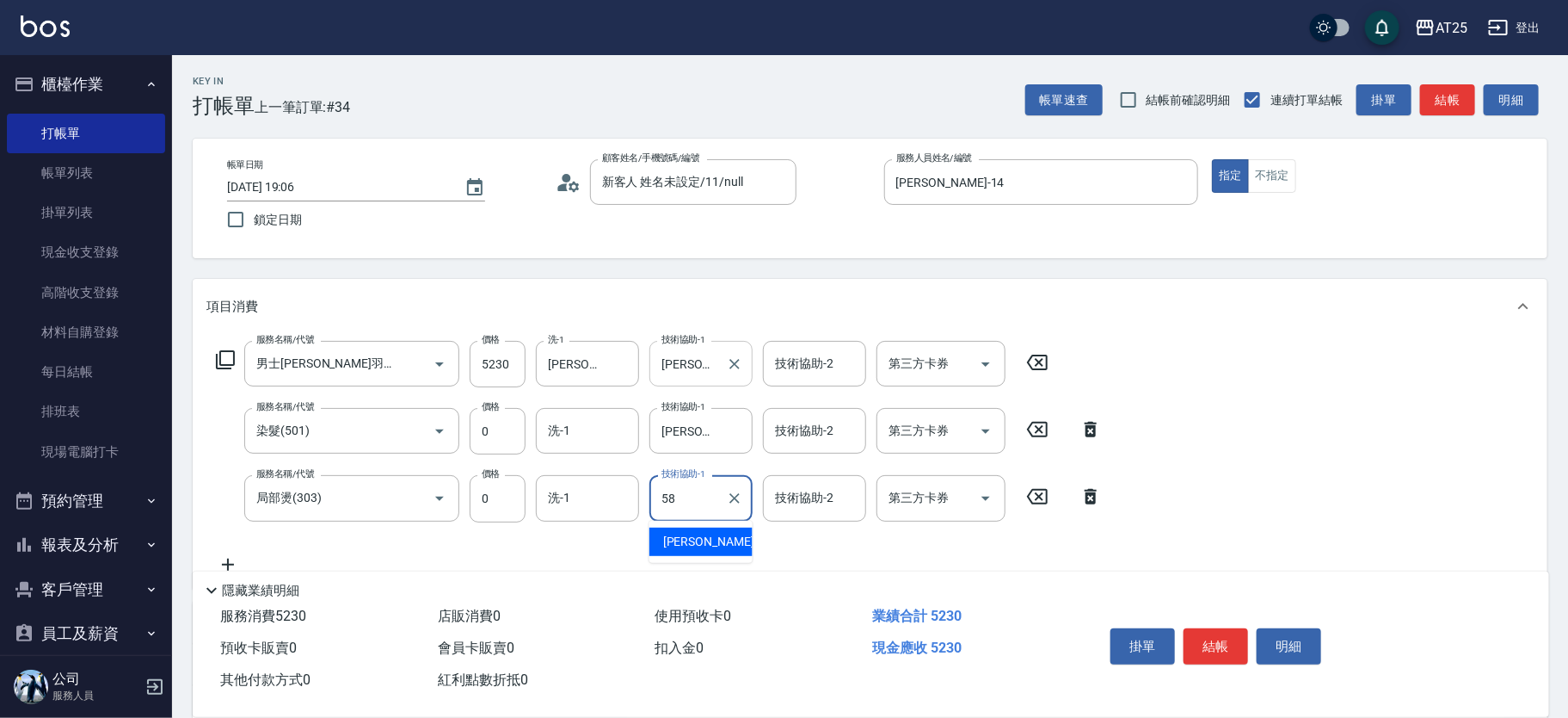
type input "小宇-58"
click at [1235, 640] on button "結帳" at bounding box center [1216, 646] width 64 height 36
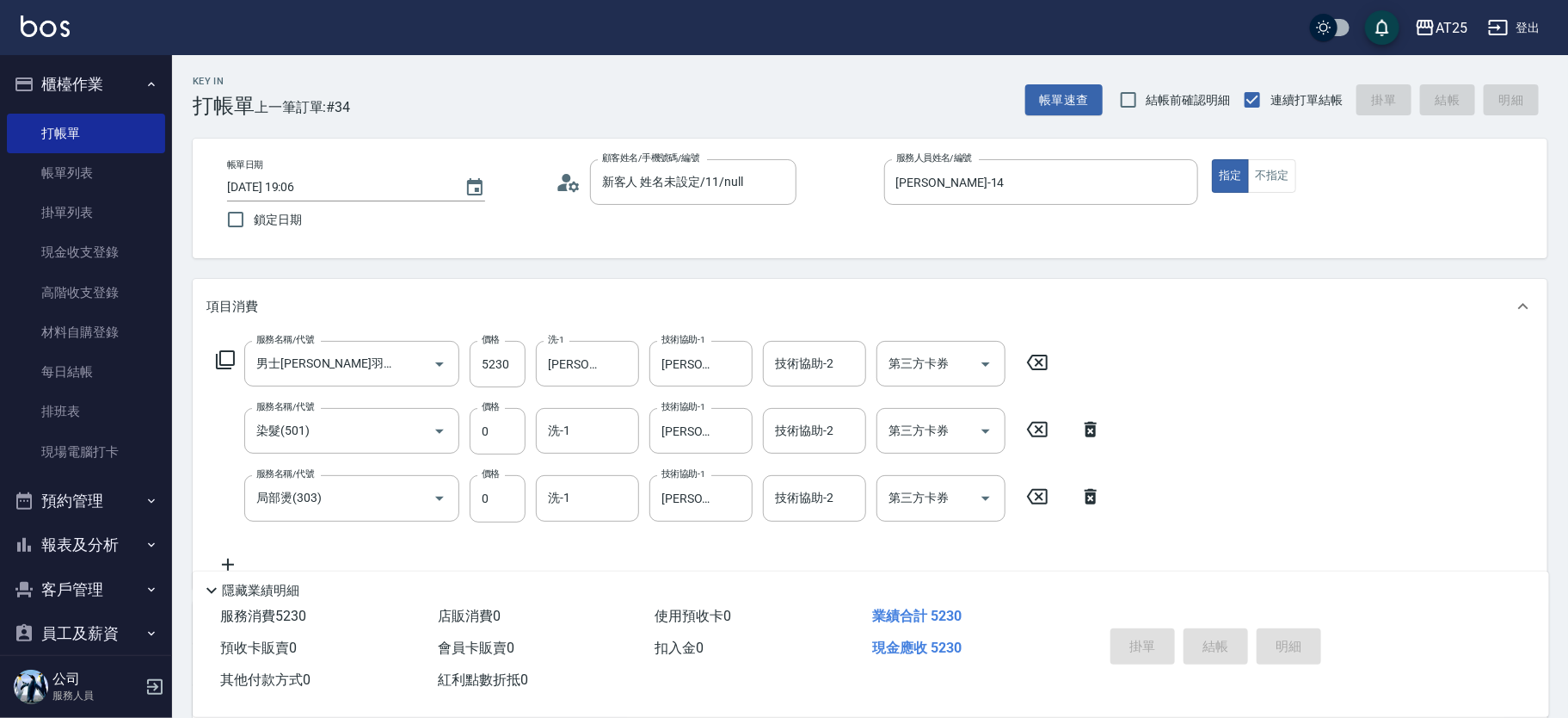
type input "2025/09/13 19:08"
type input "0"
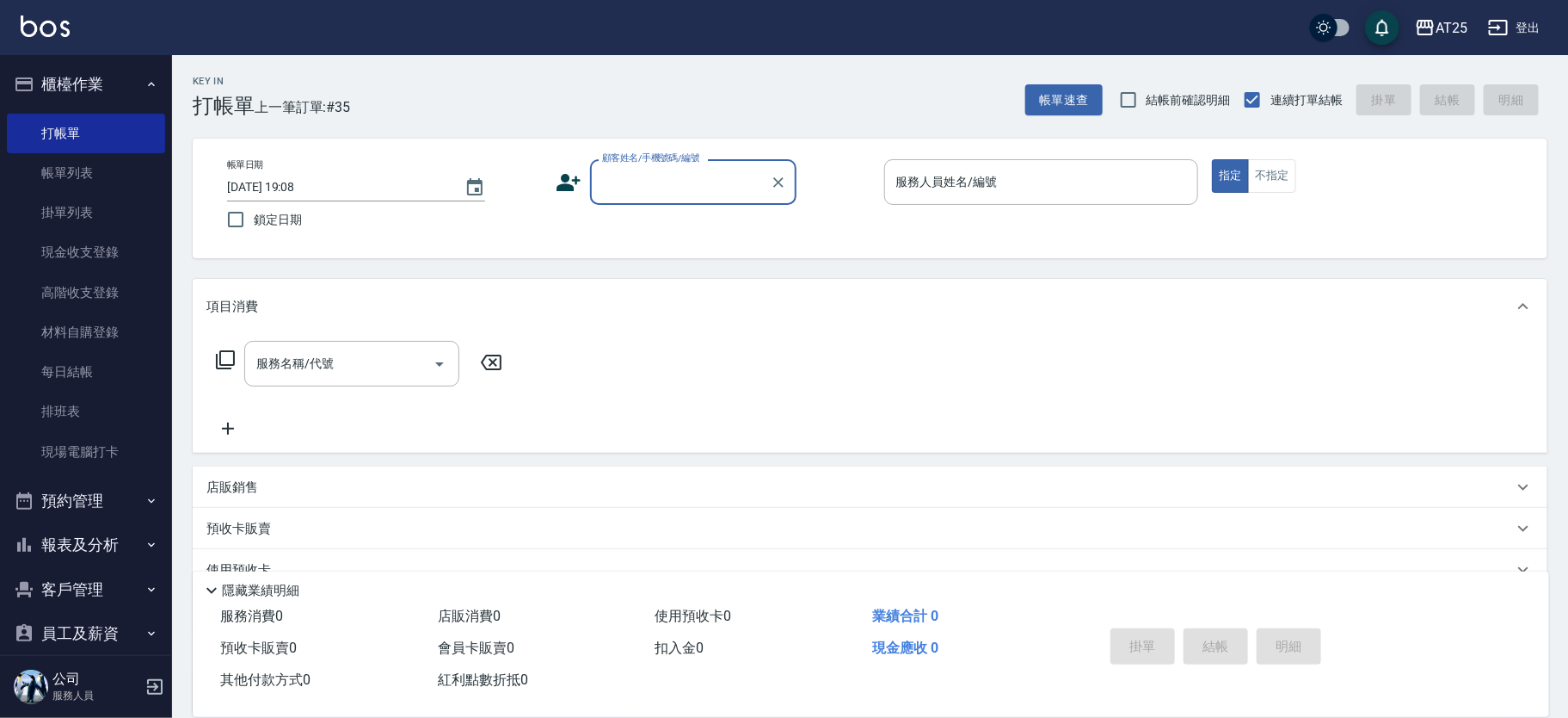
click at [115, 79] on button "櫃檯作業" at bounding box center [86, 84] width 158 height 45
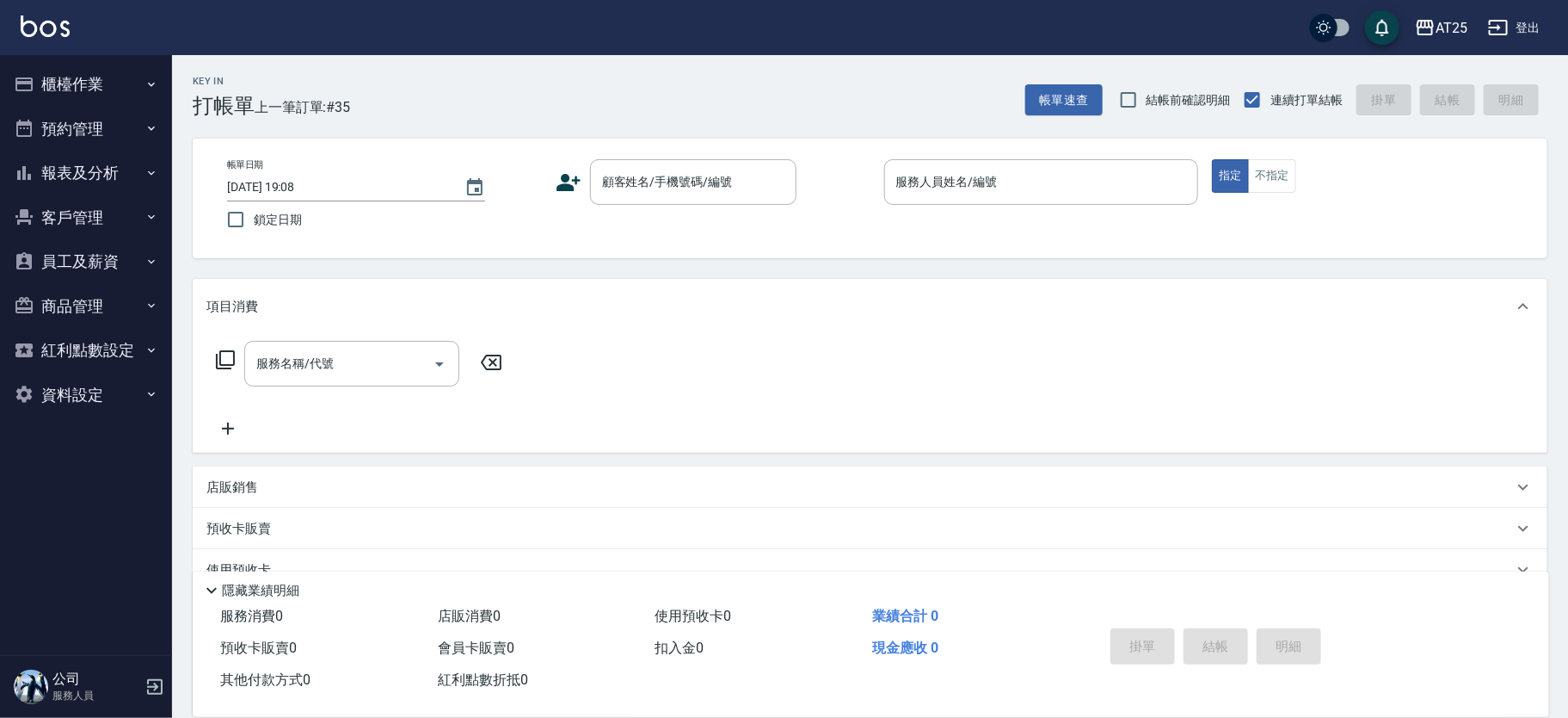
click at [124, 162] on button "報表及分析" at bounding box center [86, 173] width 158 height 45
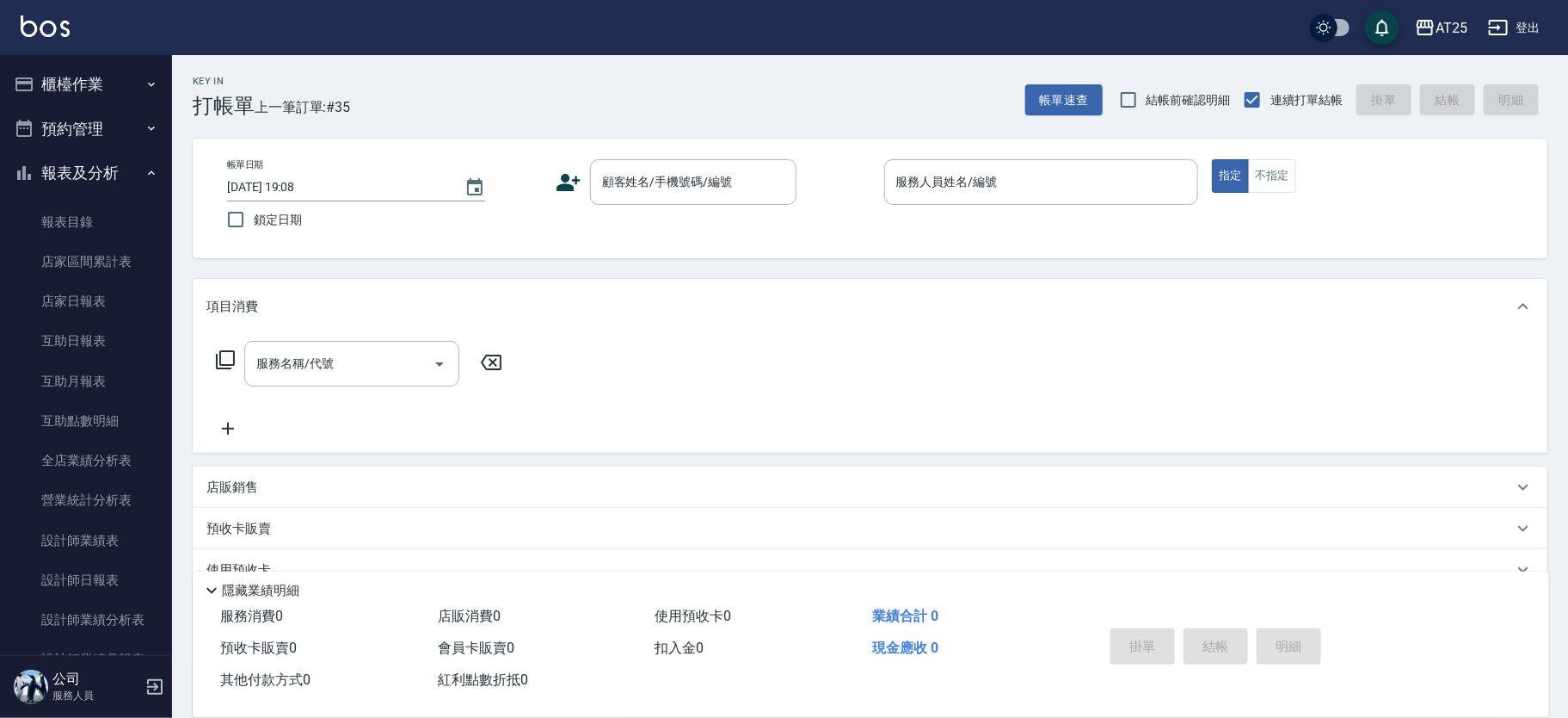
click at [139, 183] on button "報表及分析" at bounding box center [86, 173] width 158 height 45
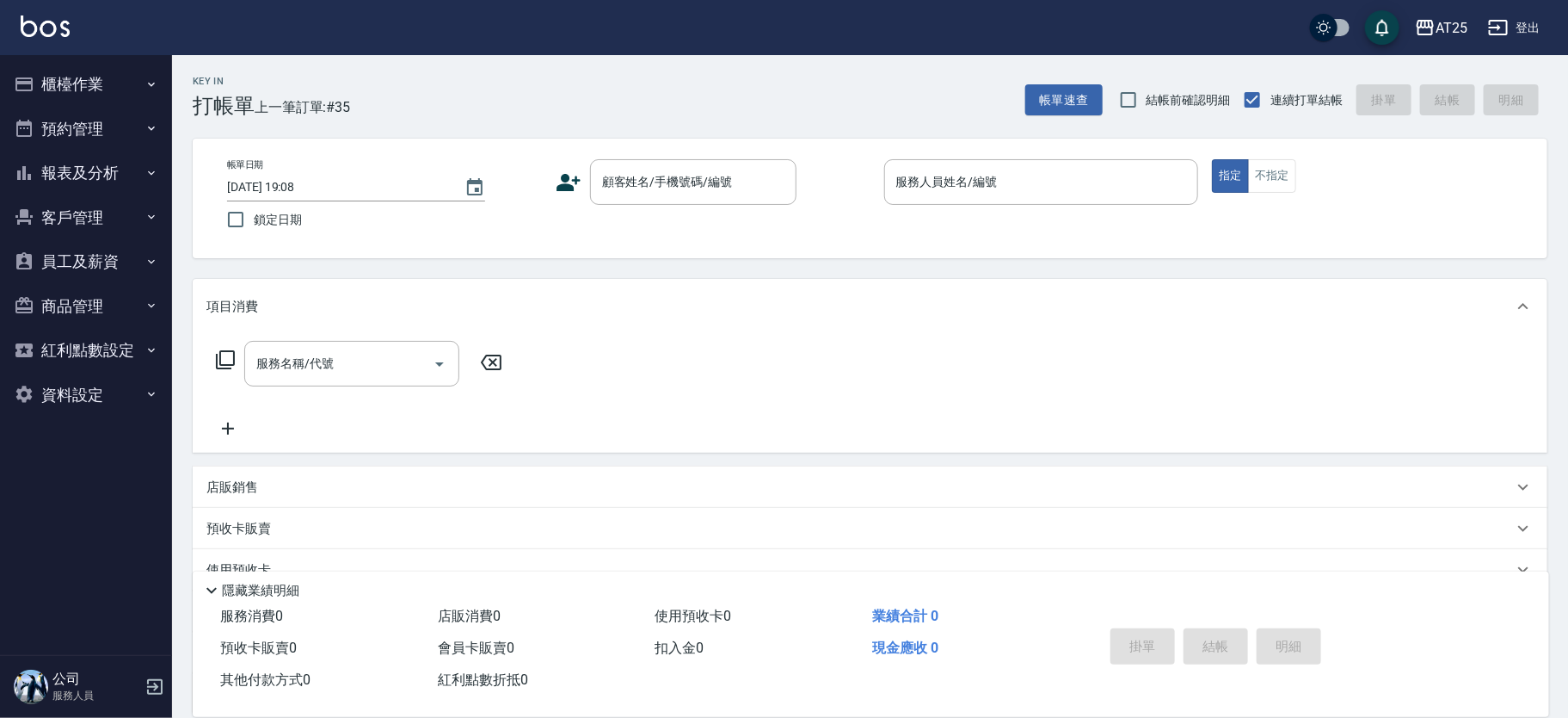
drag, startPoint x: 116, startPoint y: 218, endPoint x: 113, endPoint y: 208, distance: 10.4
click at [116, 218] on button "客戶管理" at bounding box center [86, 217] width 158 height 45
click at [101, 315] on button "員工及薪資" at bounding box center [86, 314] width 158 height 45
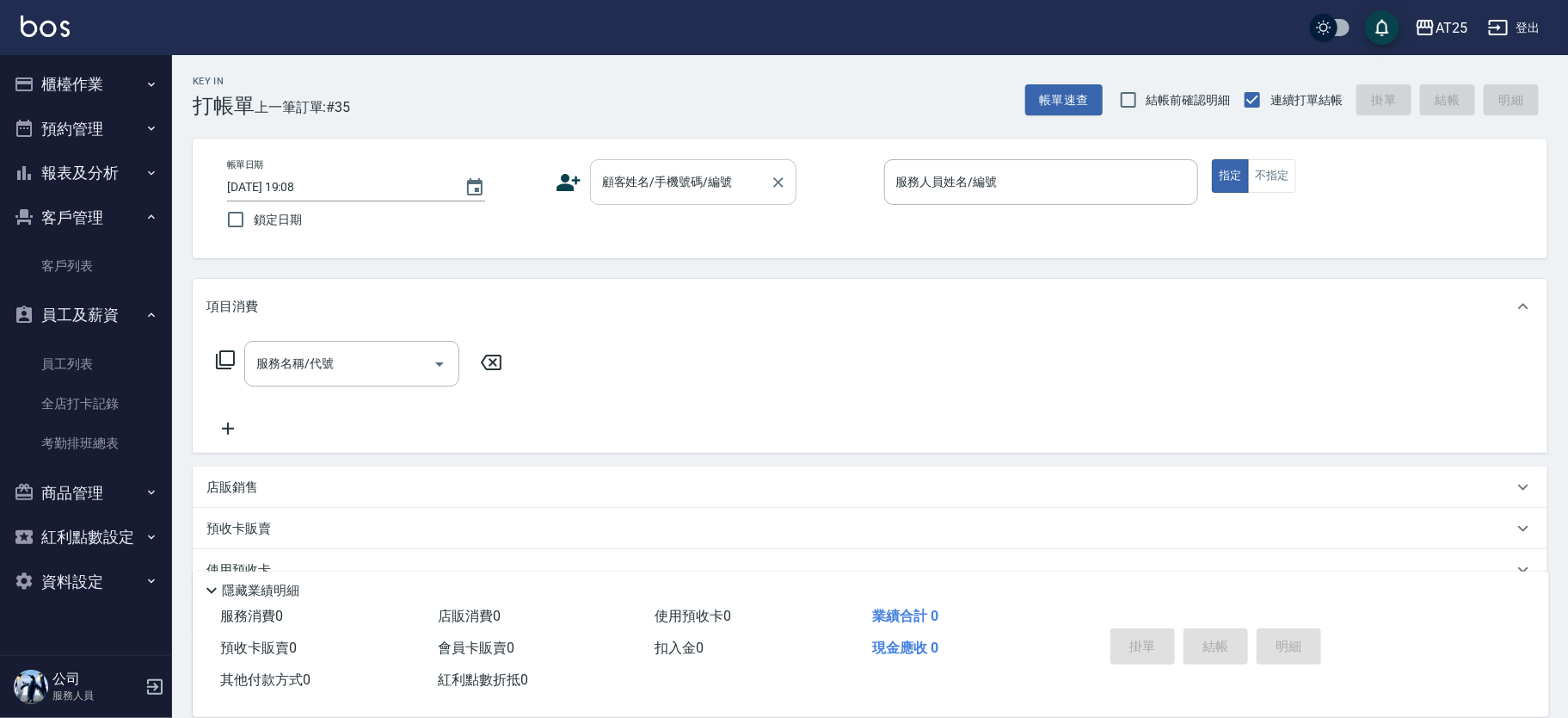
click at [694, 188] on input "顧客姓名/手機號碼/編號" at bounding box center [680, 182] width 165 height 30
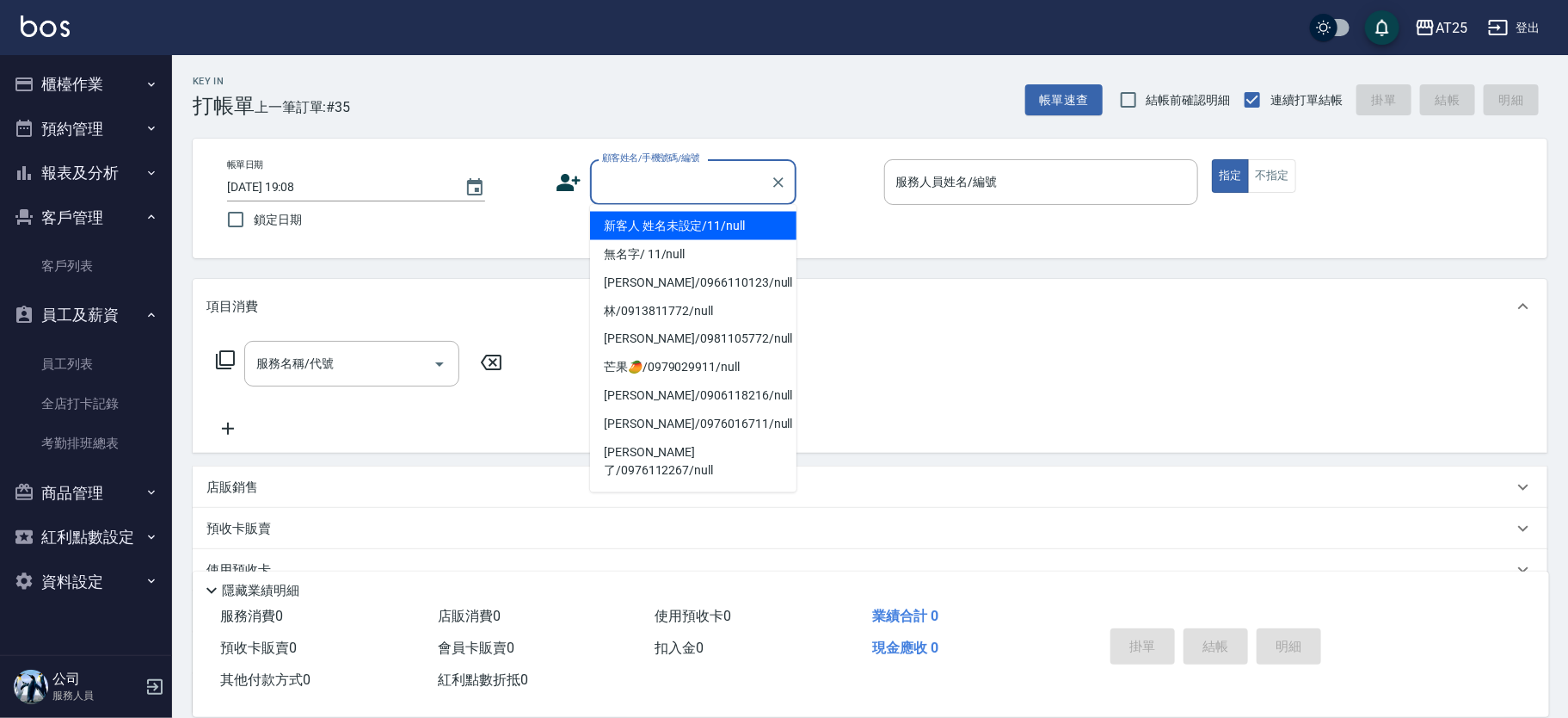
click at [727, 225] on li "新客人 姓名未設定/11/null" at bounding box center [693, 226] width 207 height 28
type input "新客人 姓名未設定/11/null"
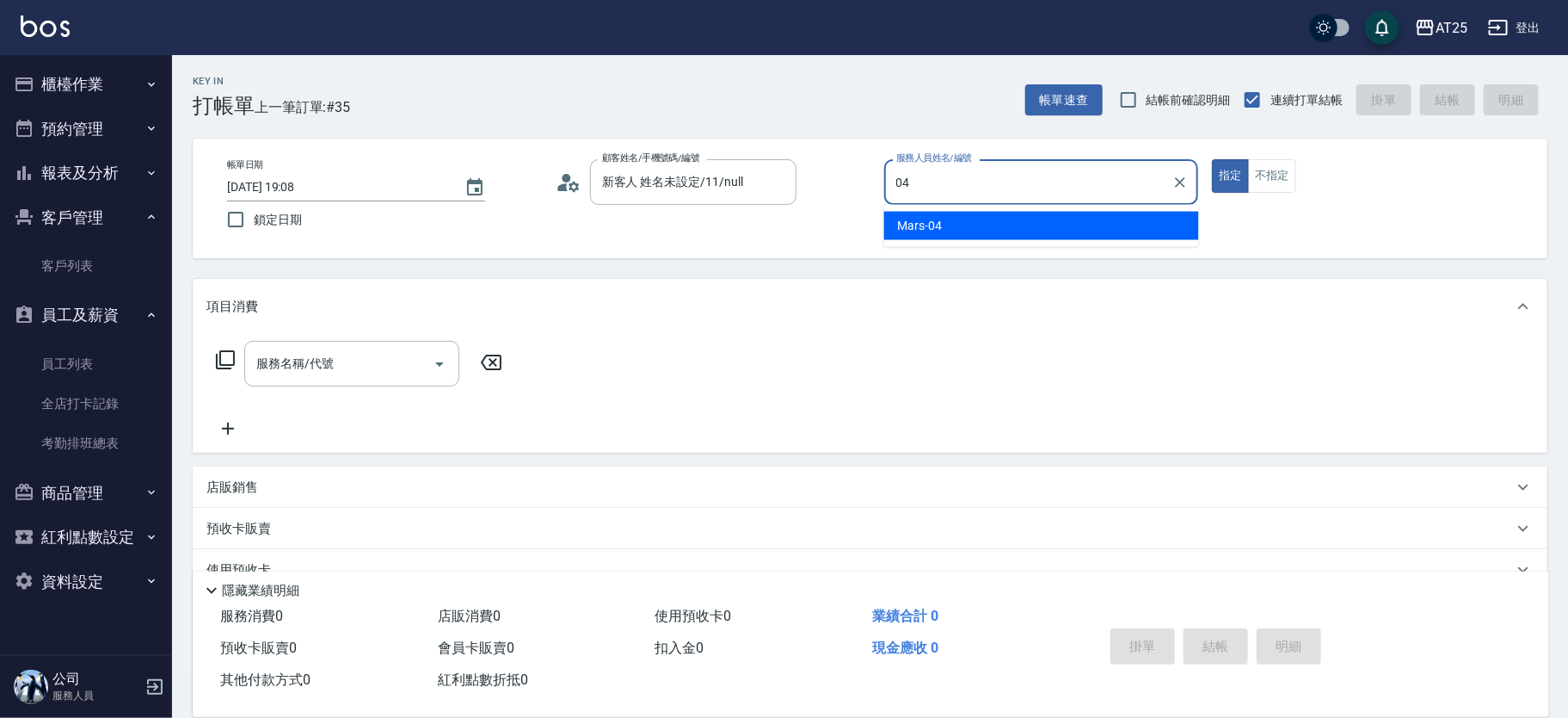
type input "Mars-04"
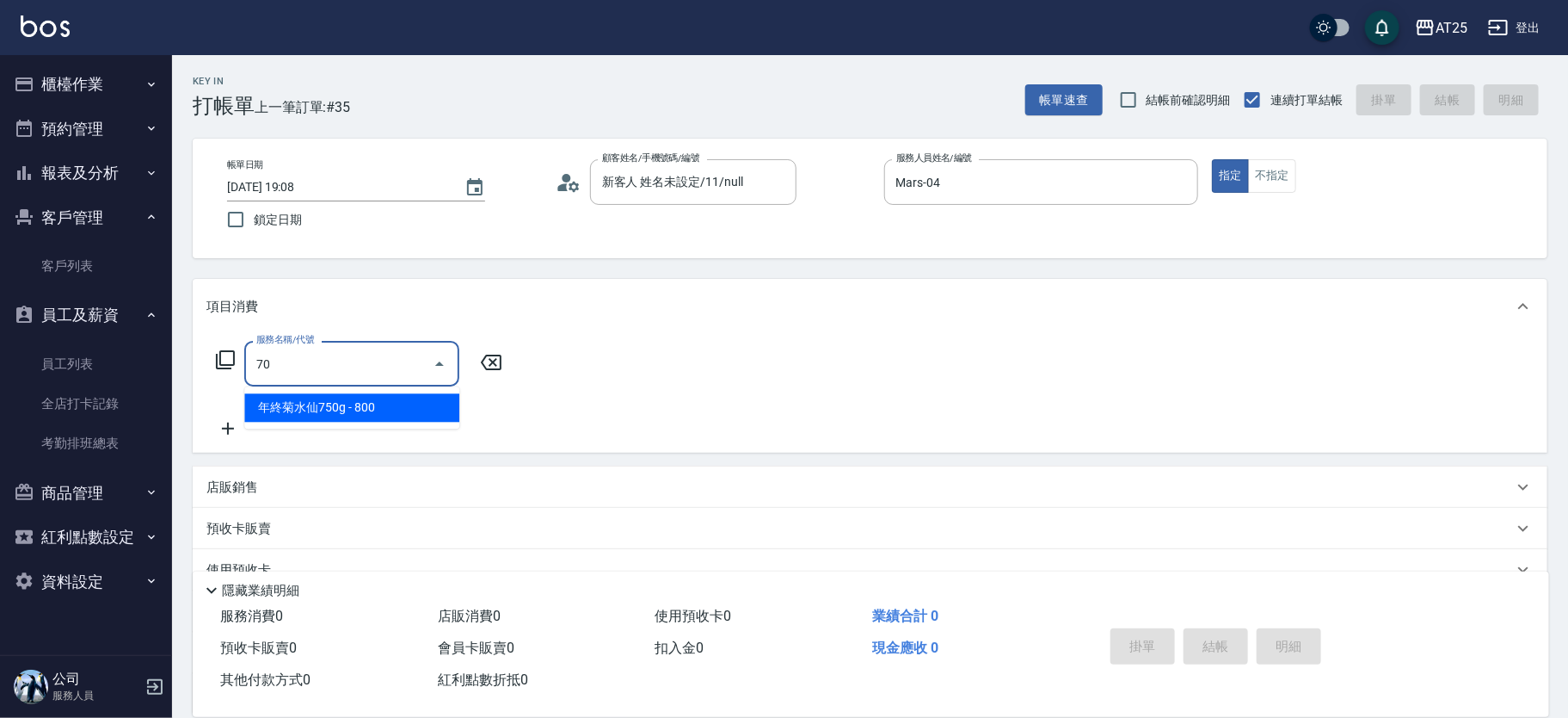
type input "705"
type input "500"
type input "新羽毛鉑金接髮調整(705)"
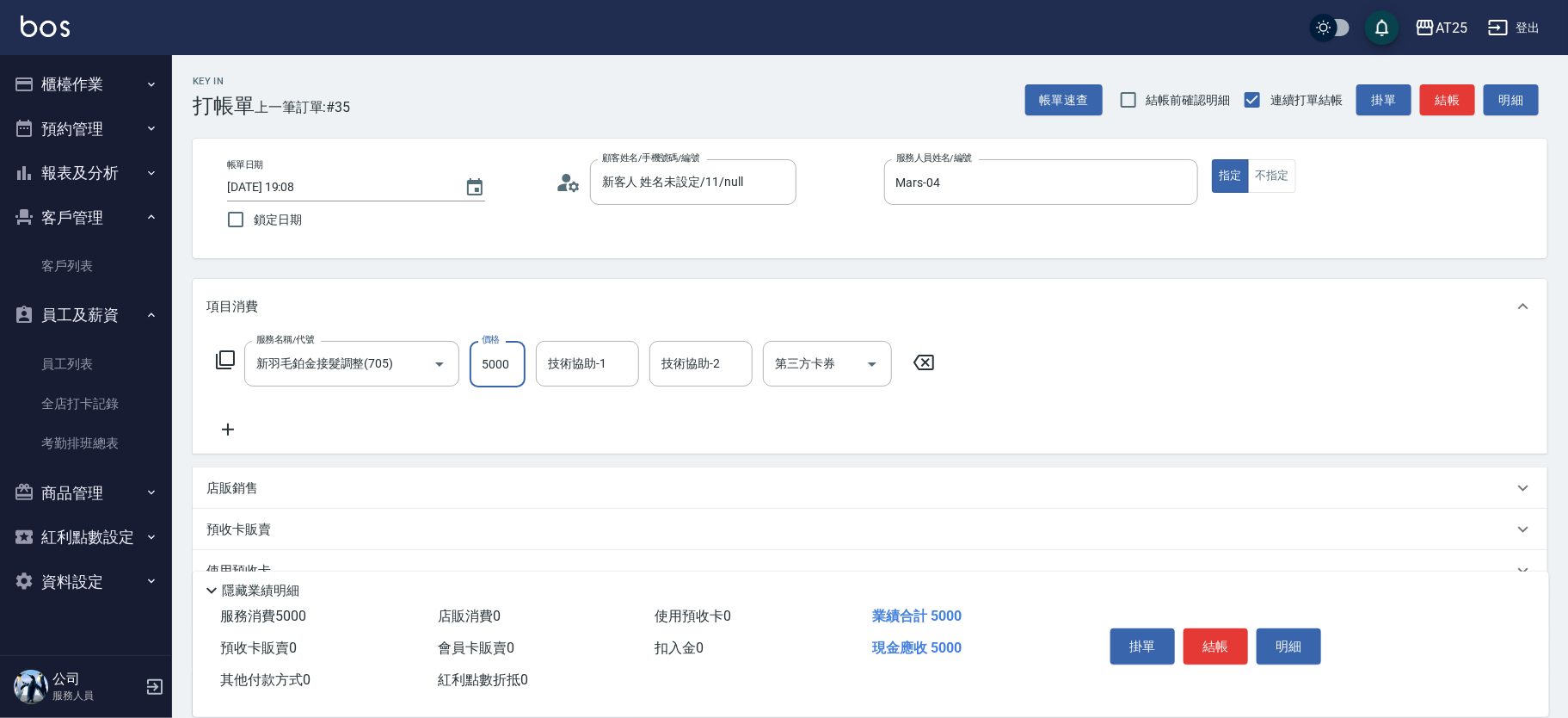
type input "0"
type input "25"
type input "20"
type input "250"
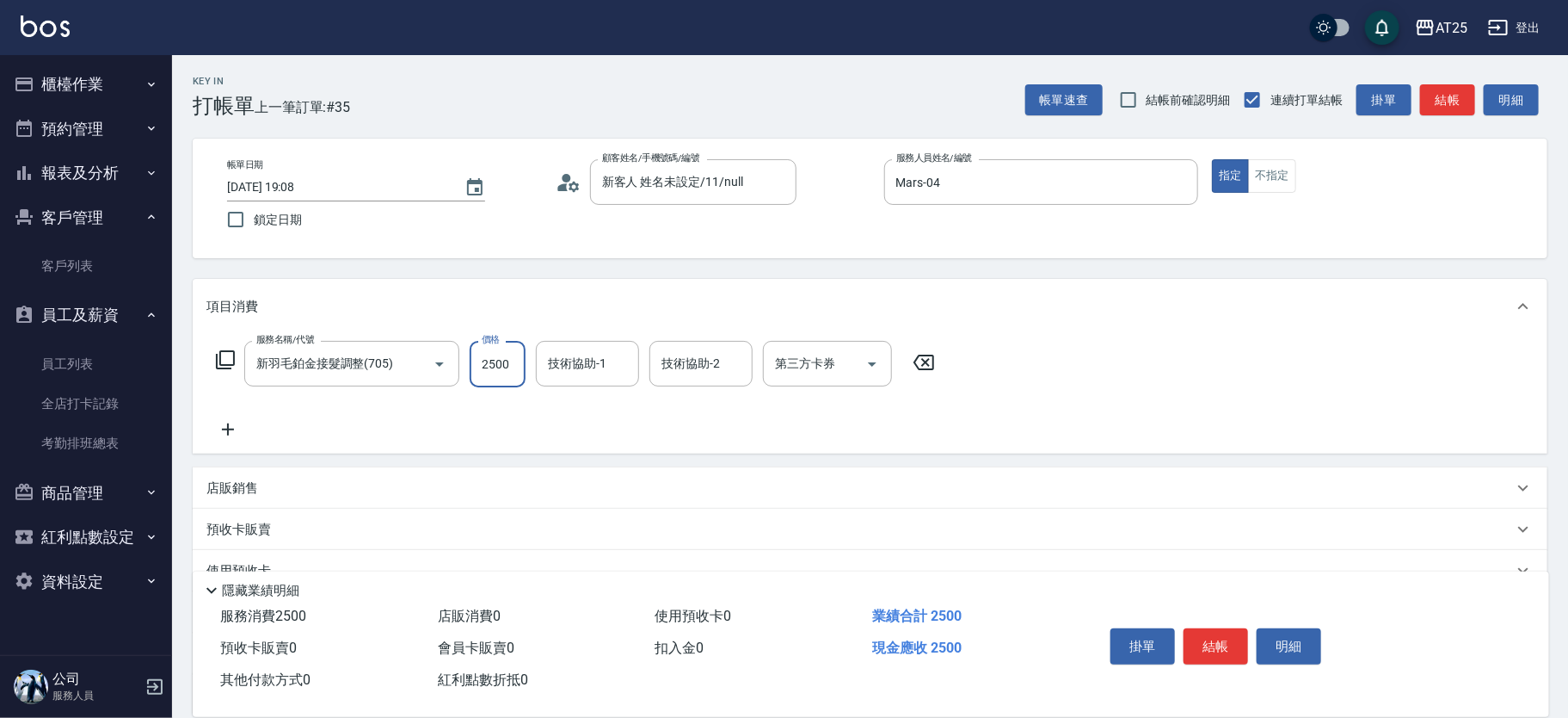
type input "2500"
type input "sandy-83"
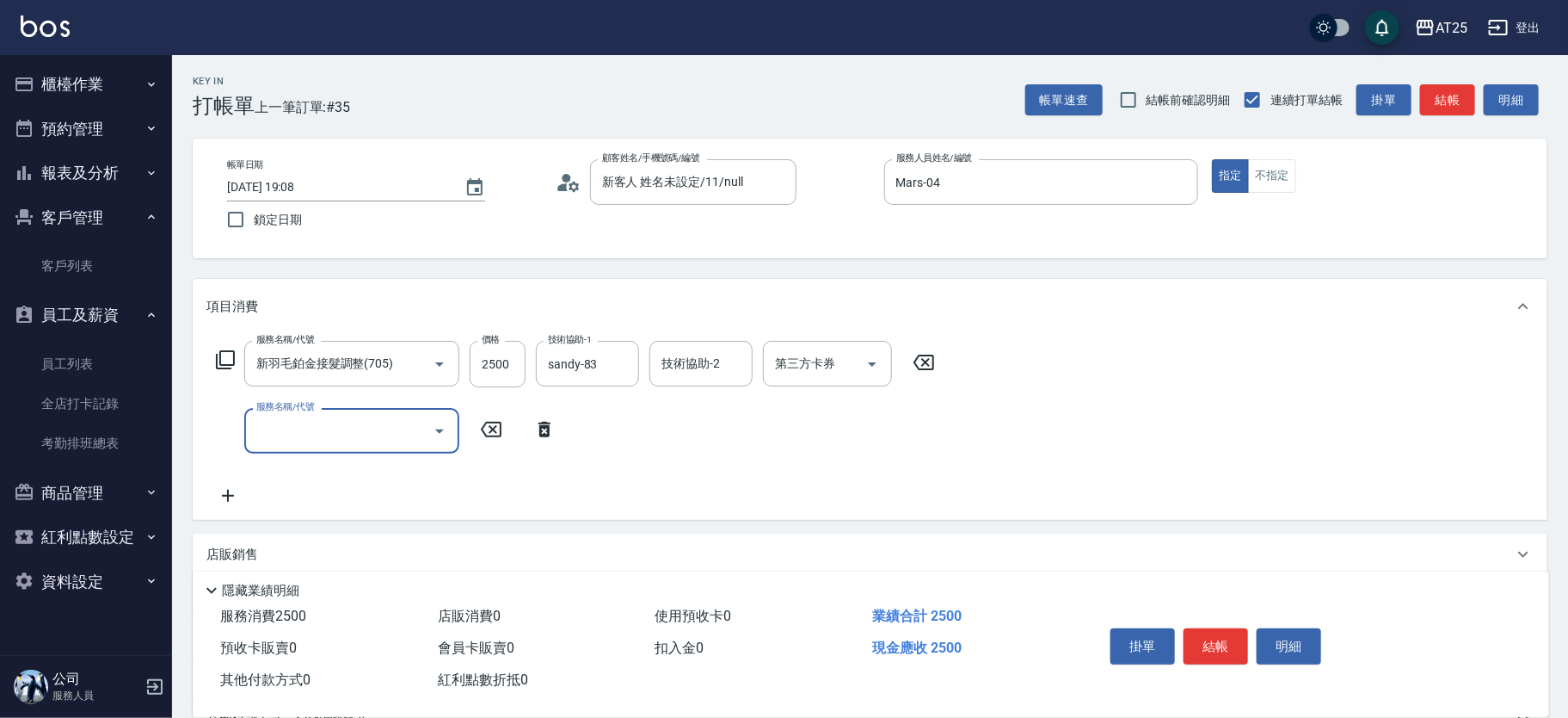
click at [225, 354] on icon at bounding box center [225, 359] width 20 height 20
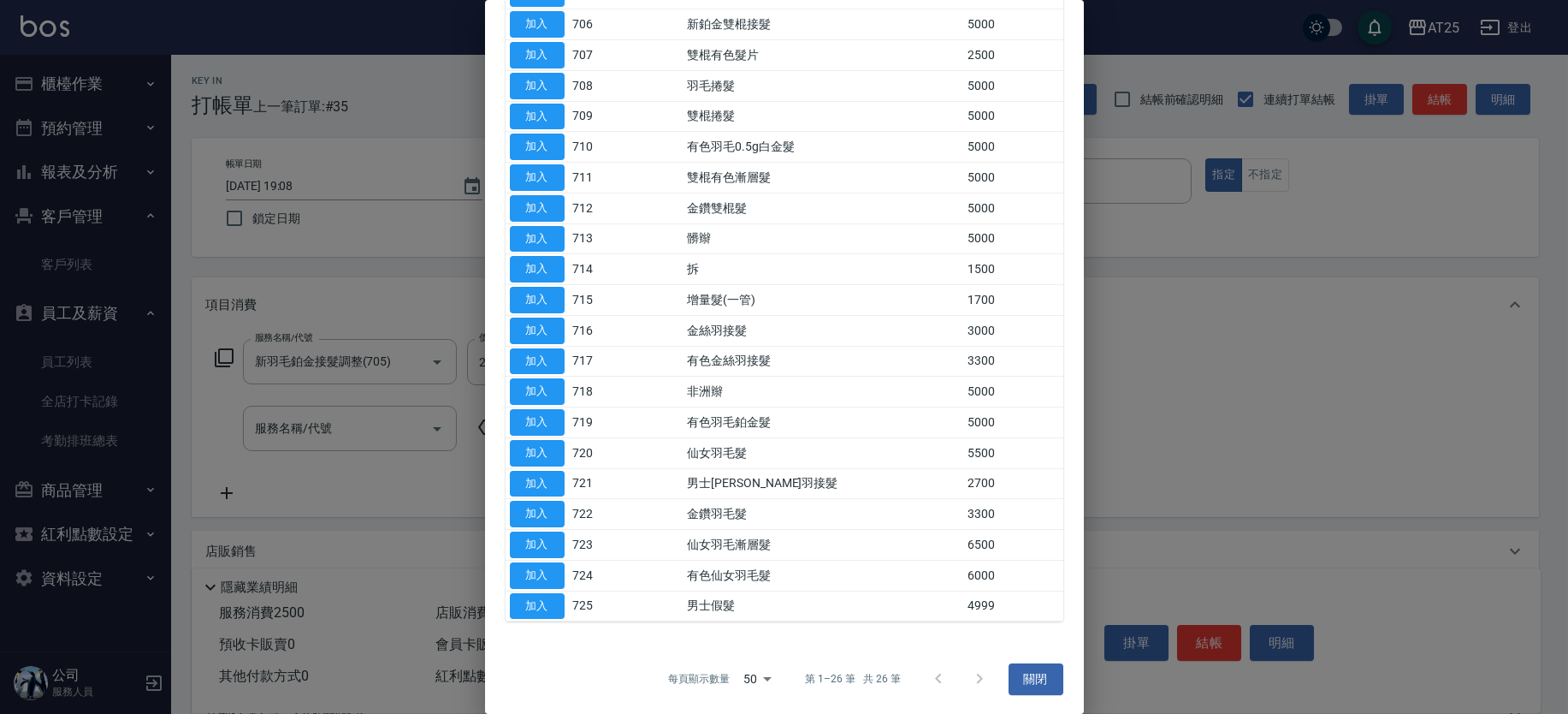
click at [974, 677] on div at bounding box center [960, 678] width 83 height 41
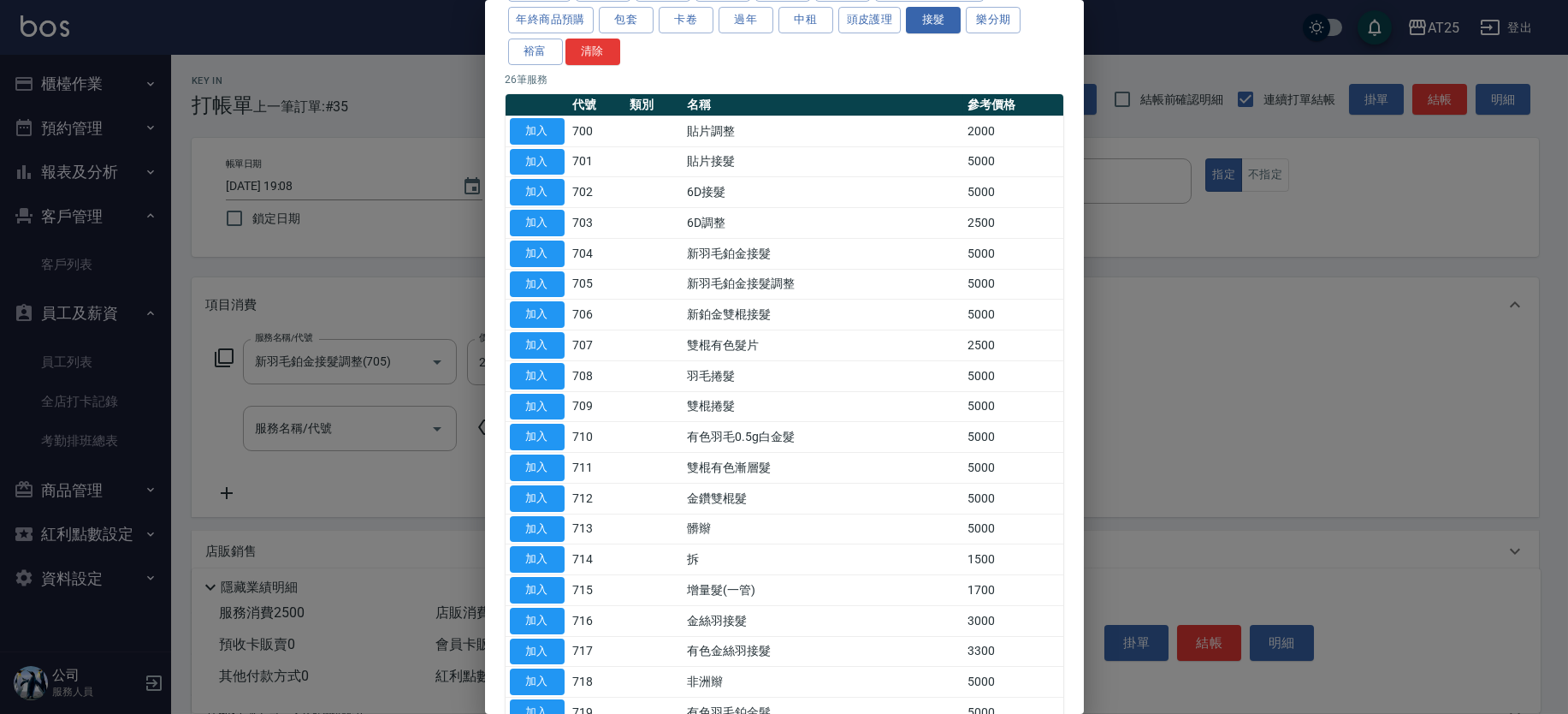
scroll to position [0, 0]
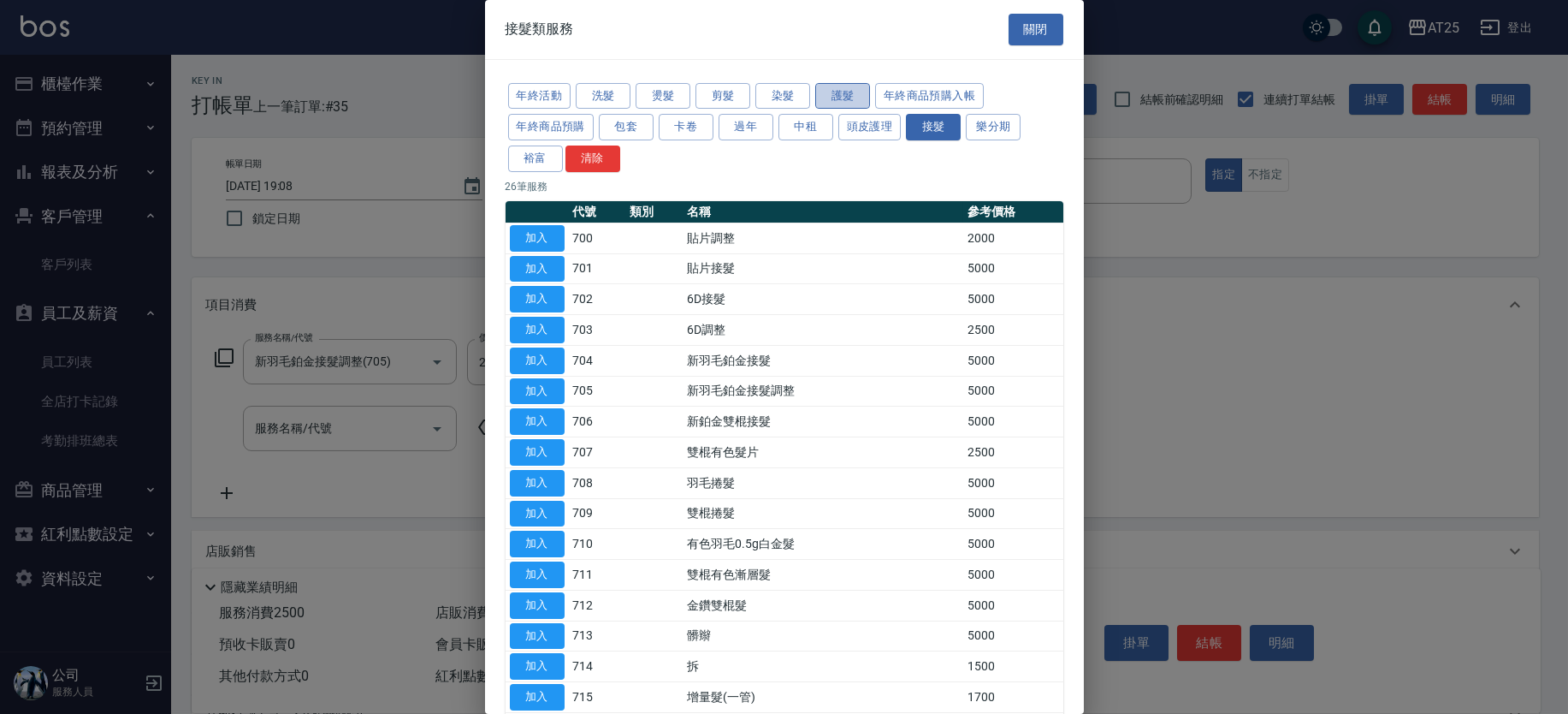
click at [825, 85] on button "護髮" at bounding box center [843, 97] width 54 height 26
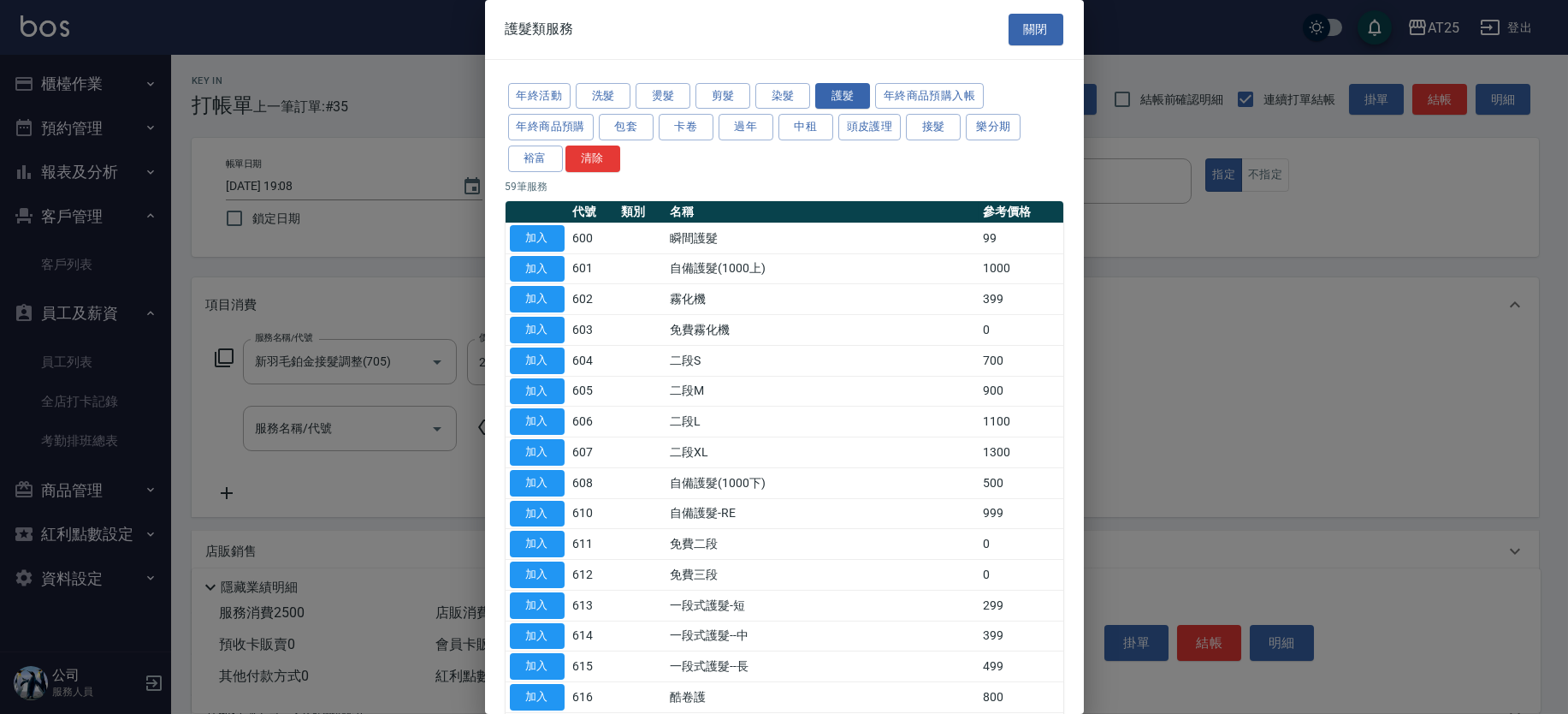
scroll to position [1130, 0]
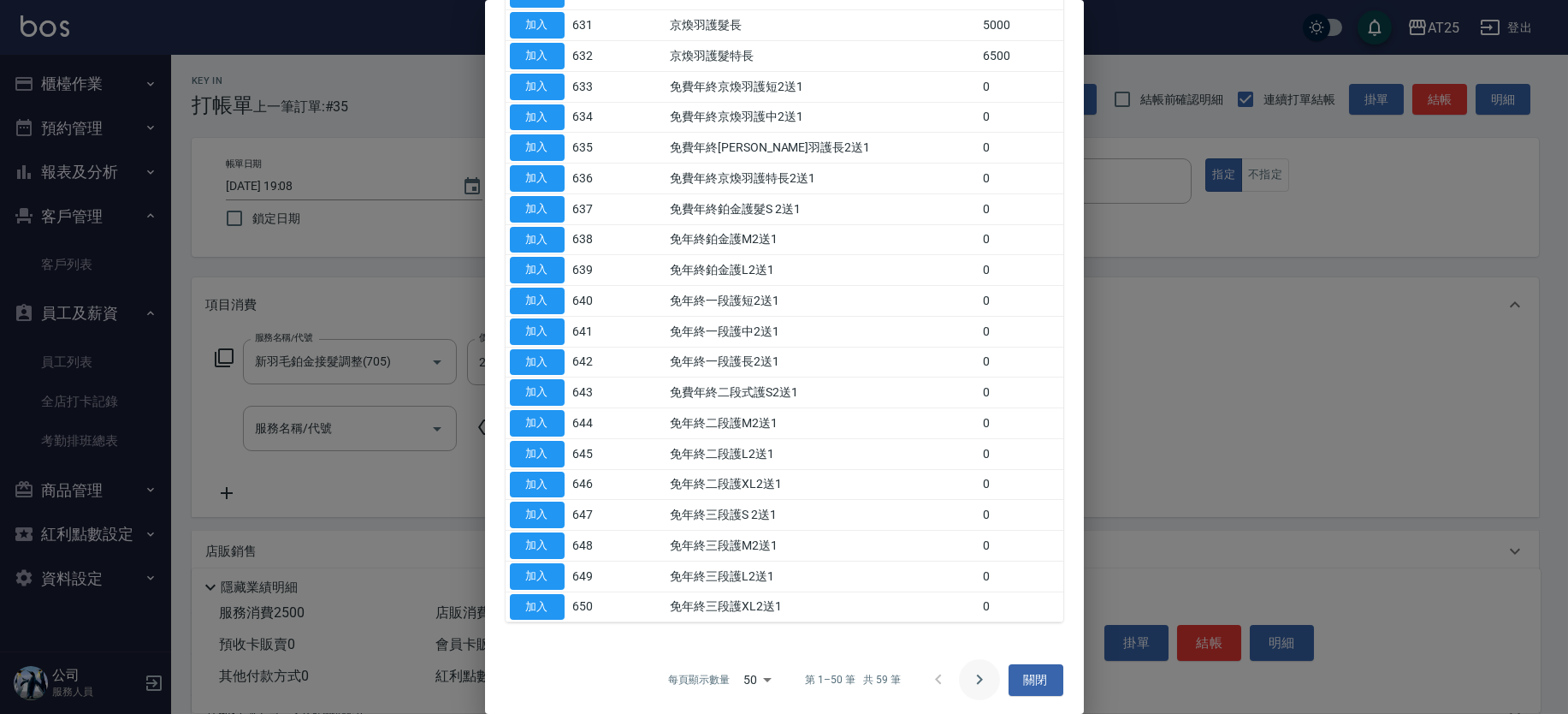
click at [976, 681] on icon "Go to next page" at bounding box center [979, 679] width 20 height 20
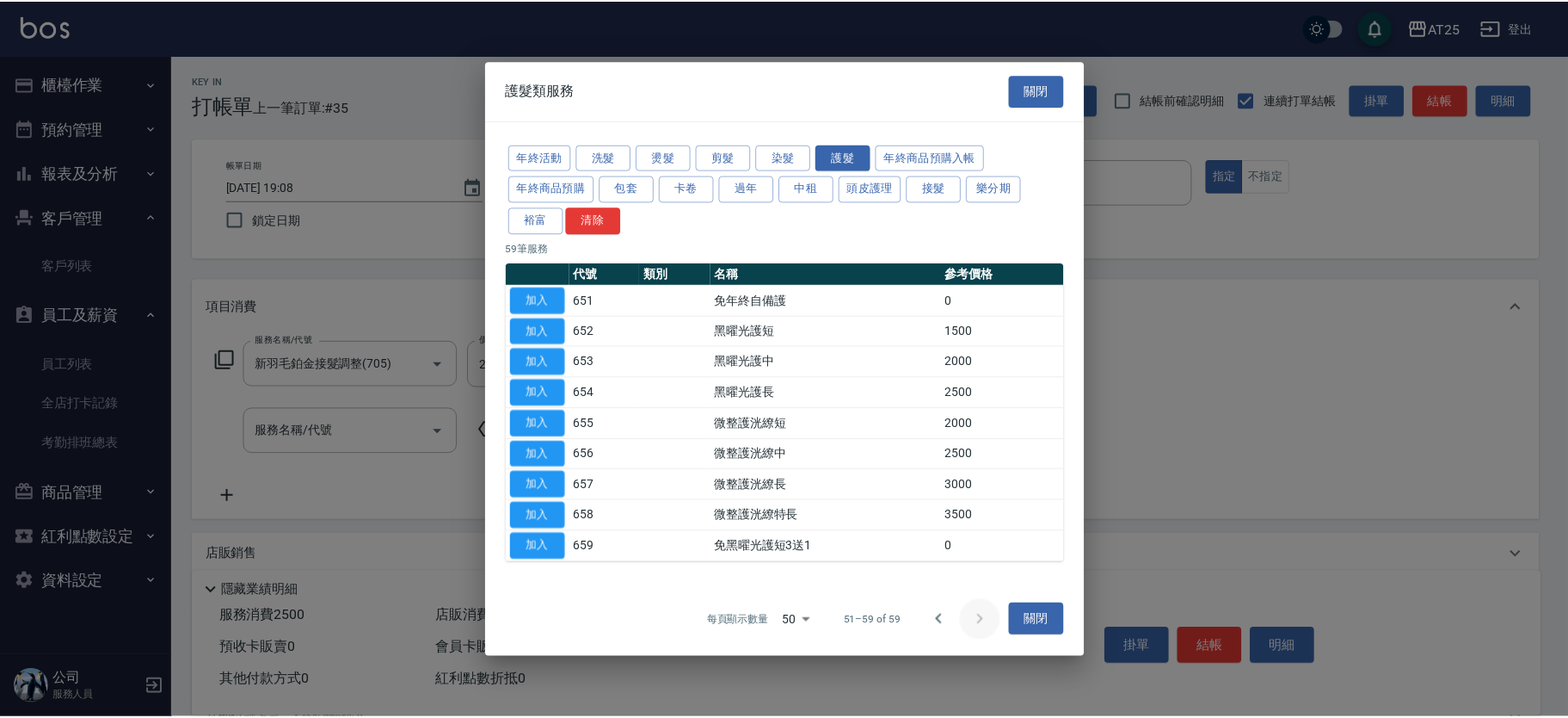
scroll to position [0, 0]
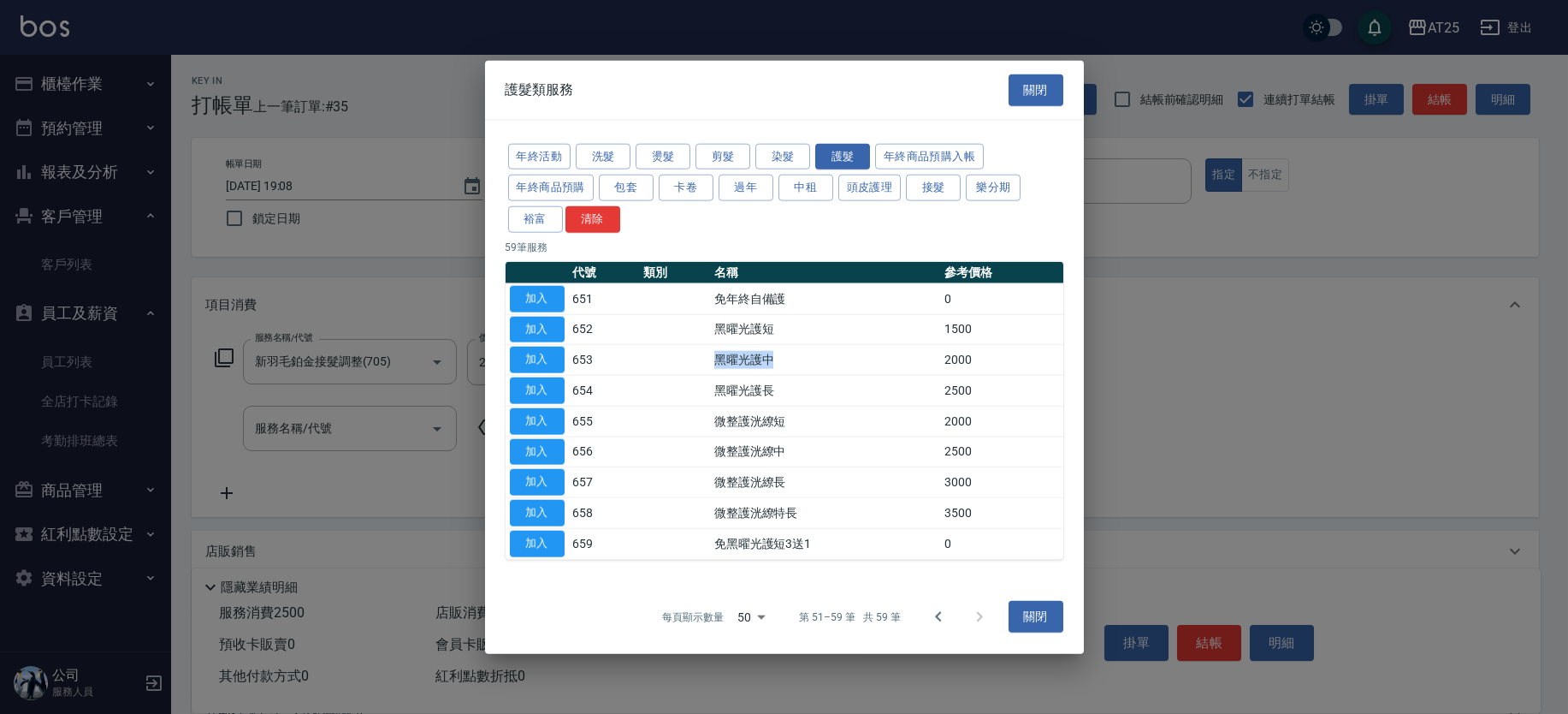
drag, startPoint x: 791, startPoint y: 362, endPoint x: 694, endPoint y: 352, distance: 97.5
click at [694, 352] on tr "加入 653 黑曜光護中 2000" at bounding box center [784, 359] width 557 height 31
drag, startPoint x: 788, startPoint y: 388, endPoint x: 652, endPoint y: 371, distance: 137.1
click at [652, 371] on tbody "加入 651 免年終自備護 0 加入 652 黑曜光護短 1500 加入 653 黑曜光護中 2000 加入 654 黑曜光護長 2500 加入 655 微整…" at bounding box center [784, 422] width 557 height 276
click at [536, 386] on button "加入" at bounding box center [537, 391] width 54 height 26
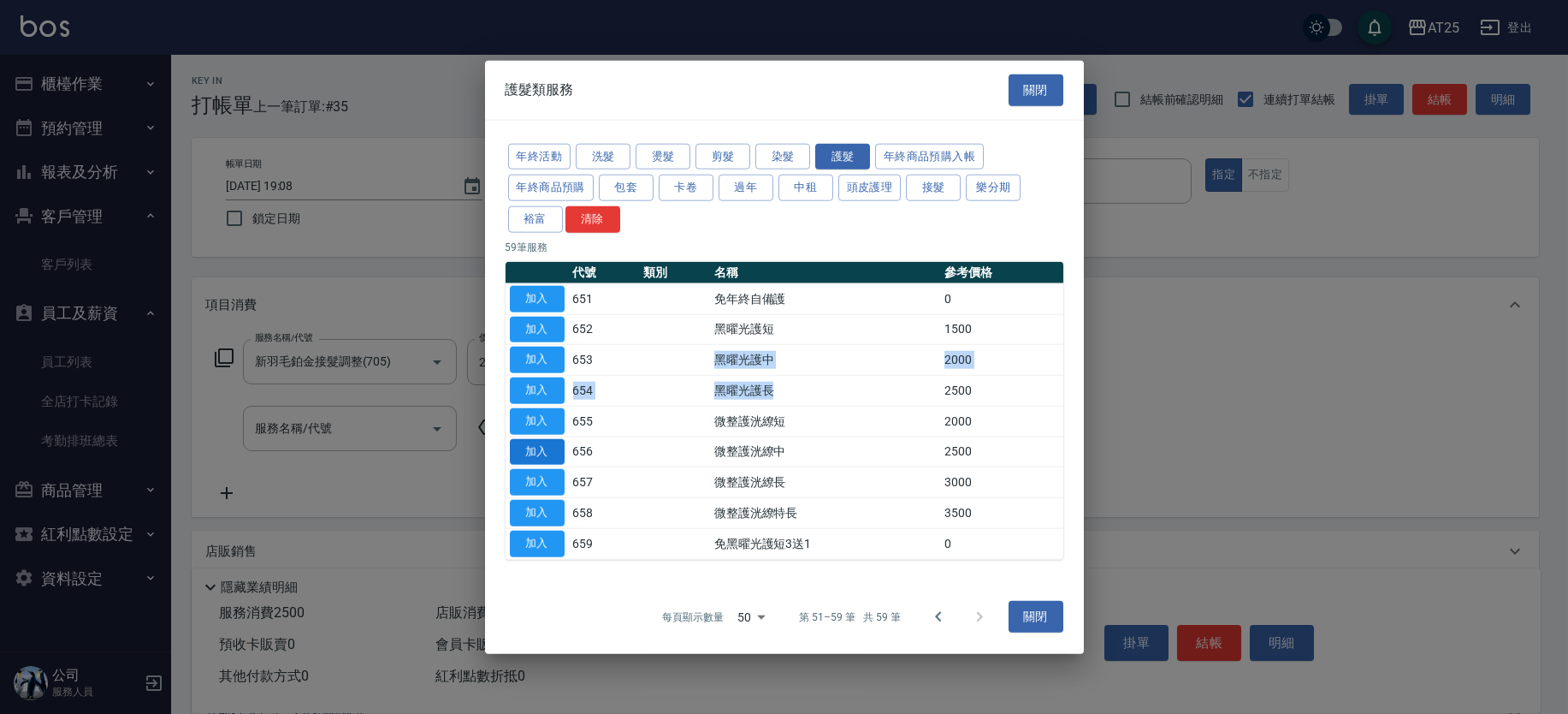
type input "500"
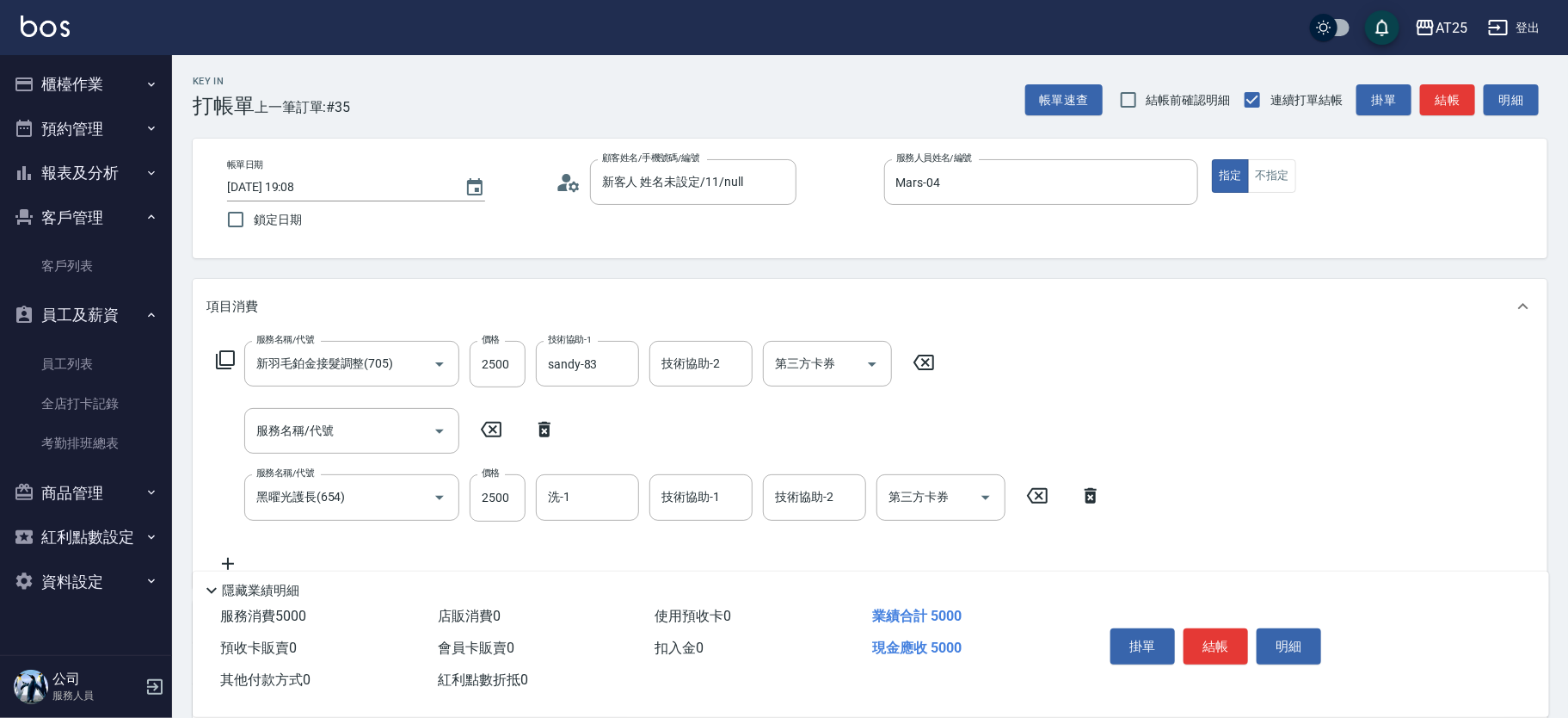
click at [548, 434] on icon at bounding box center [545, 429] width 12 height 16
type input "黑曜光護長(654)"
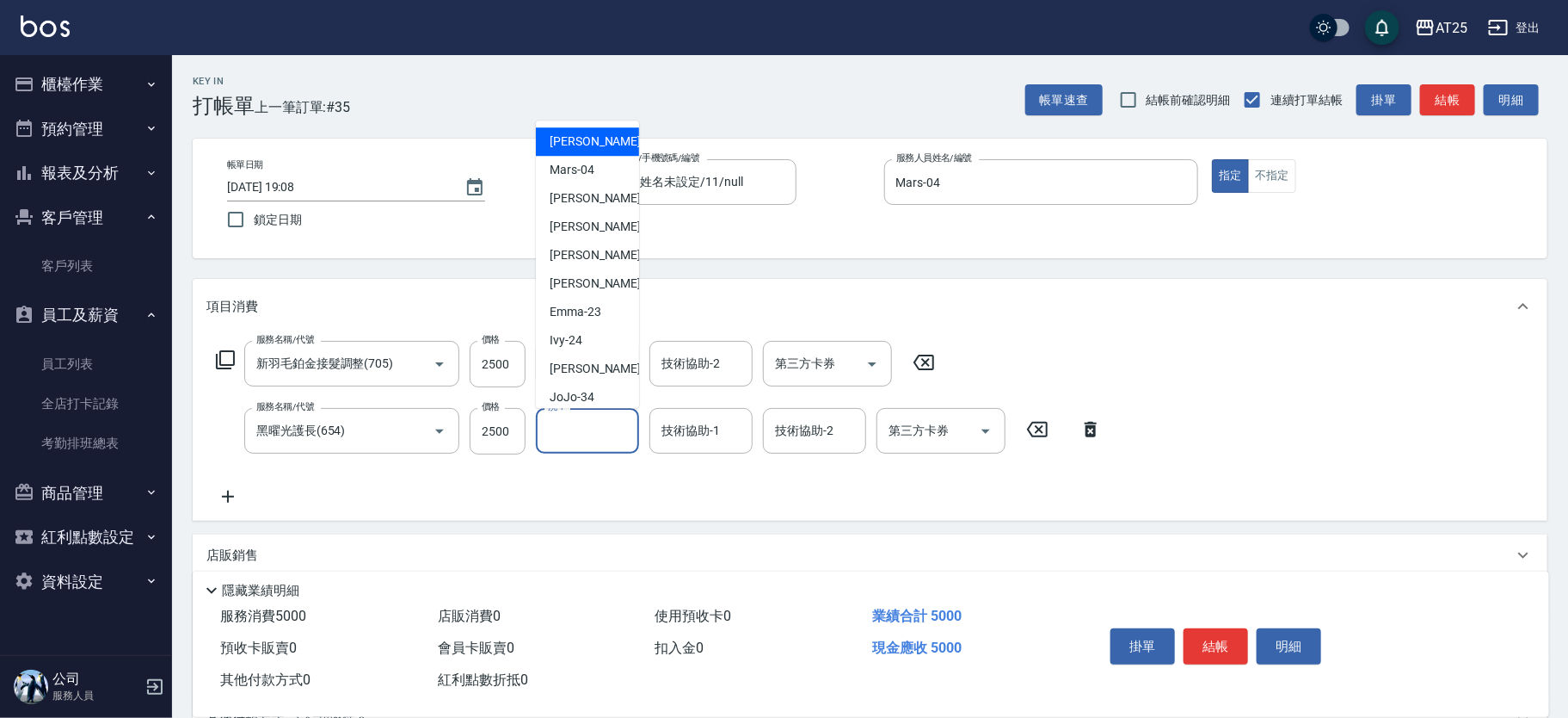
click at [610, 426] on input "洗-1" at bounding box center [587, 431] width 87 height 30
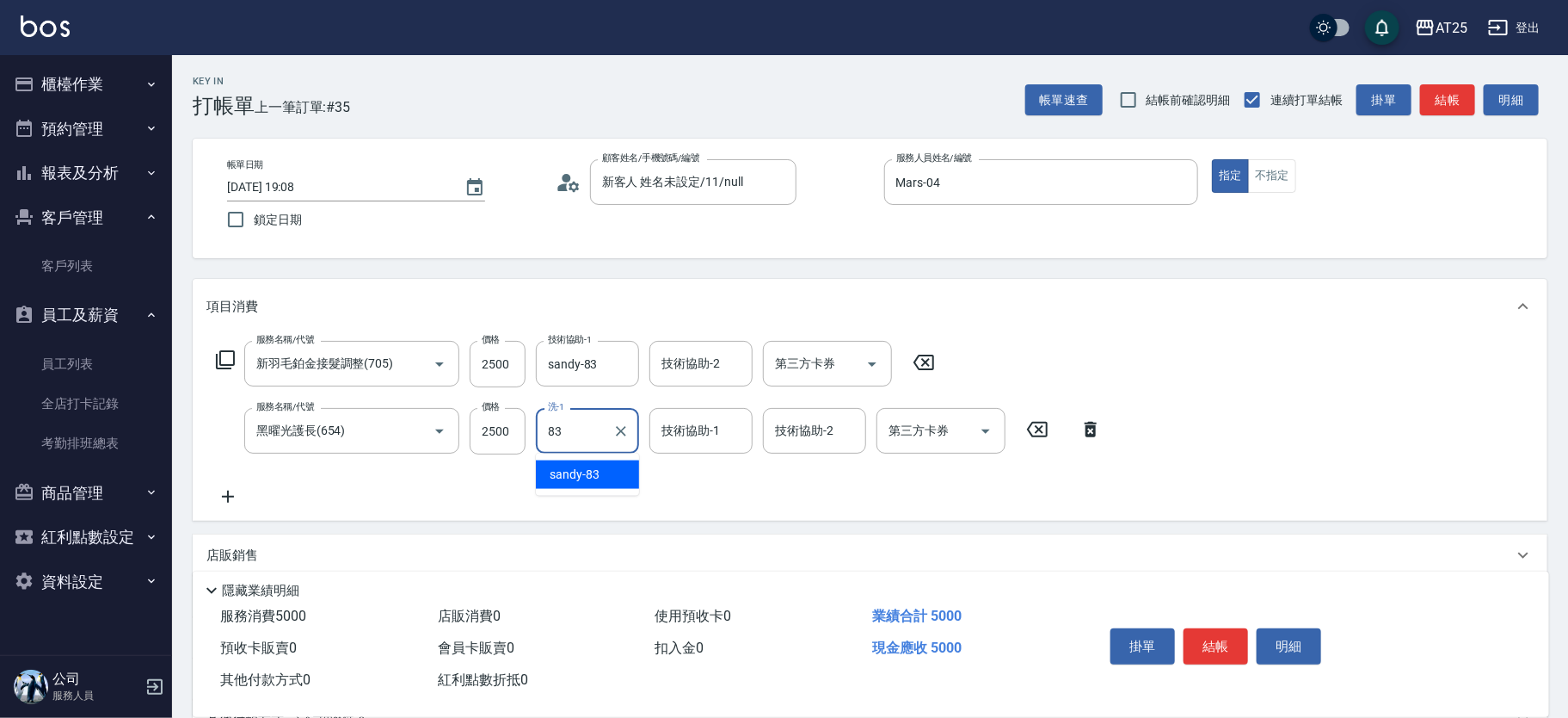
type input "sandy-83"
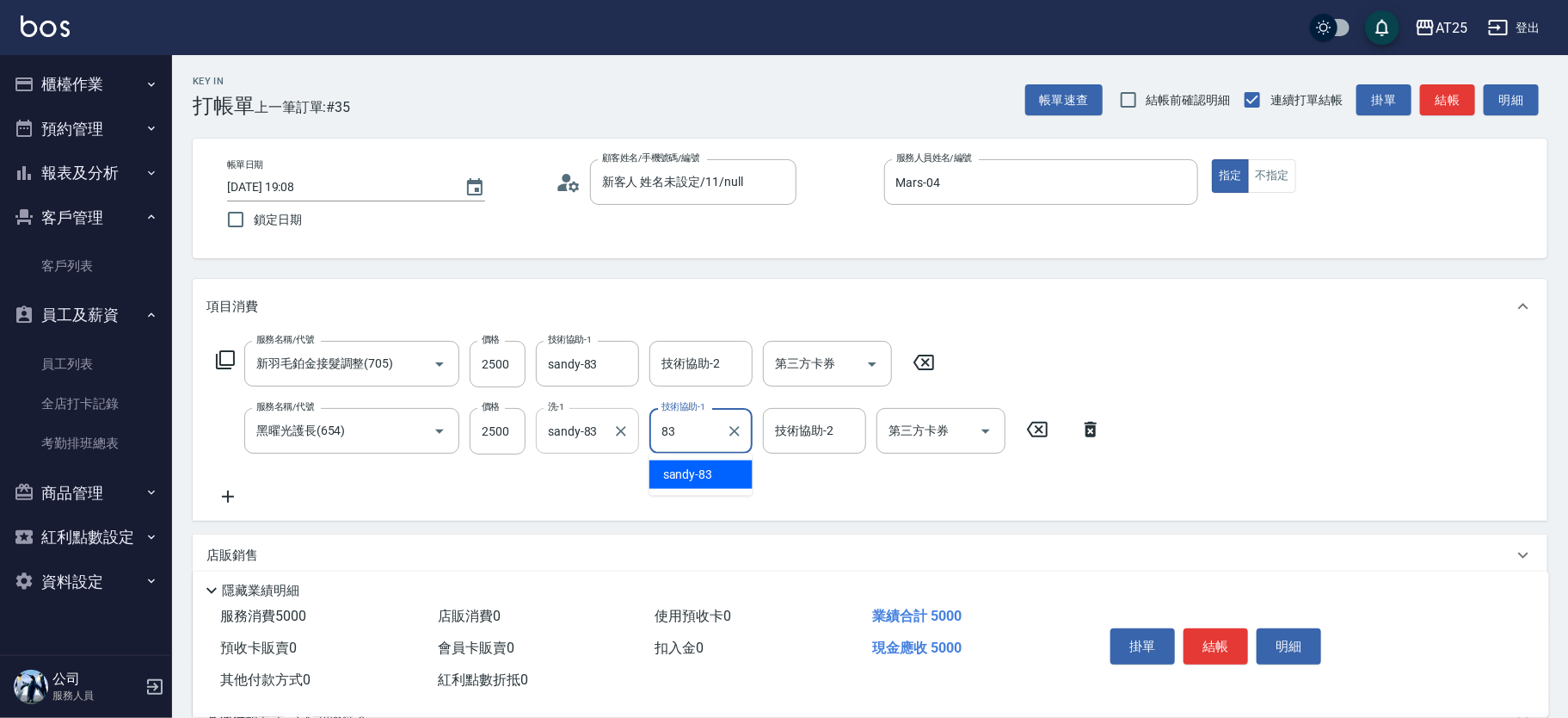
type input "sandy-83"
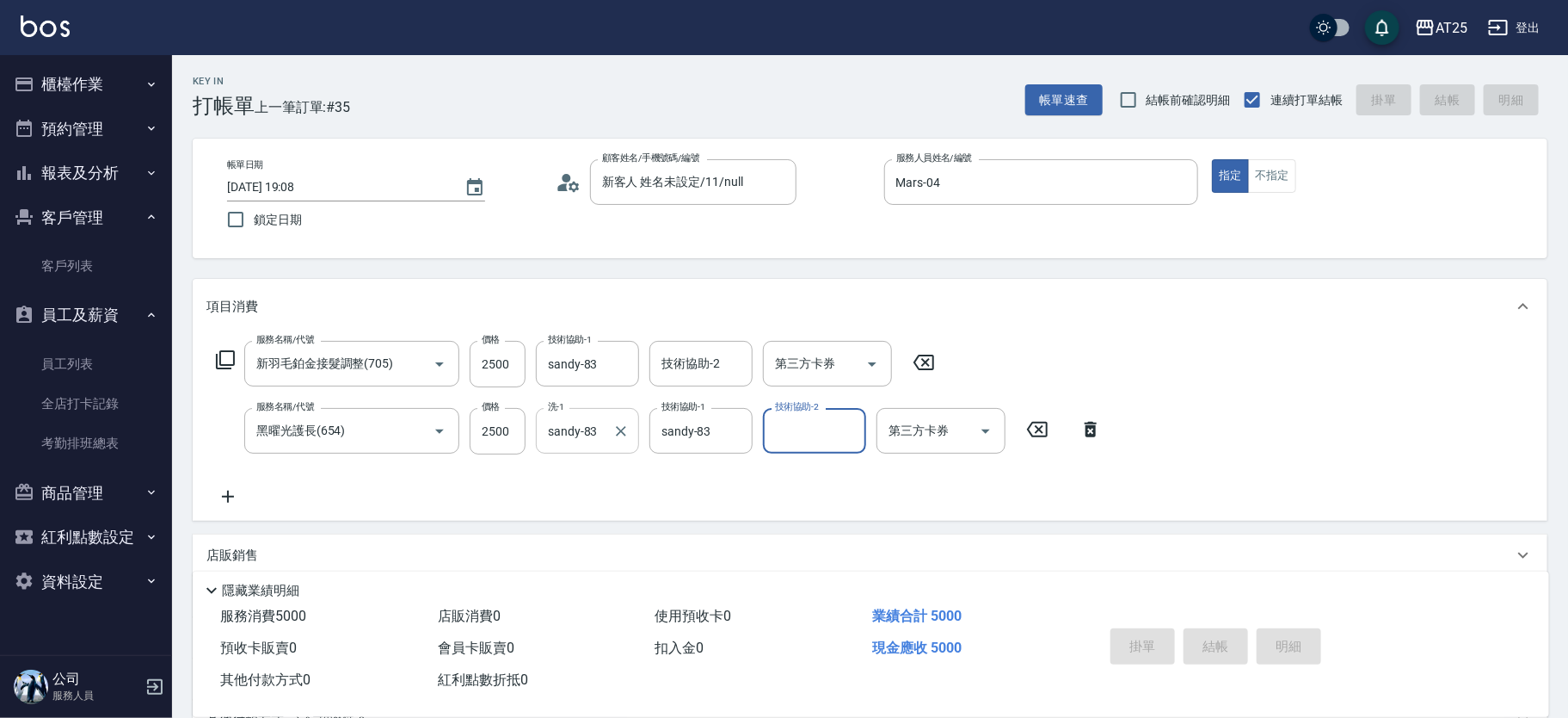
type input "2025/09/13 19:38"
type input "0"
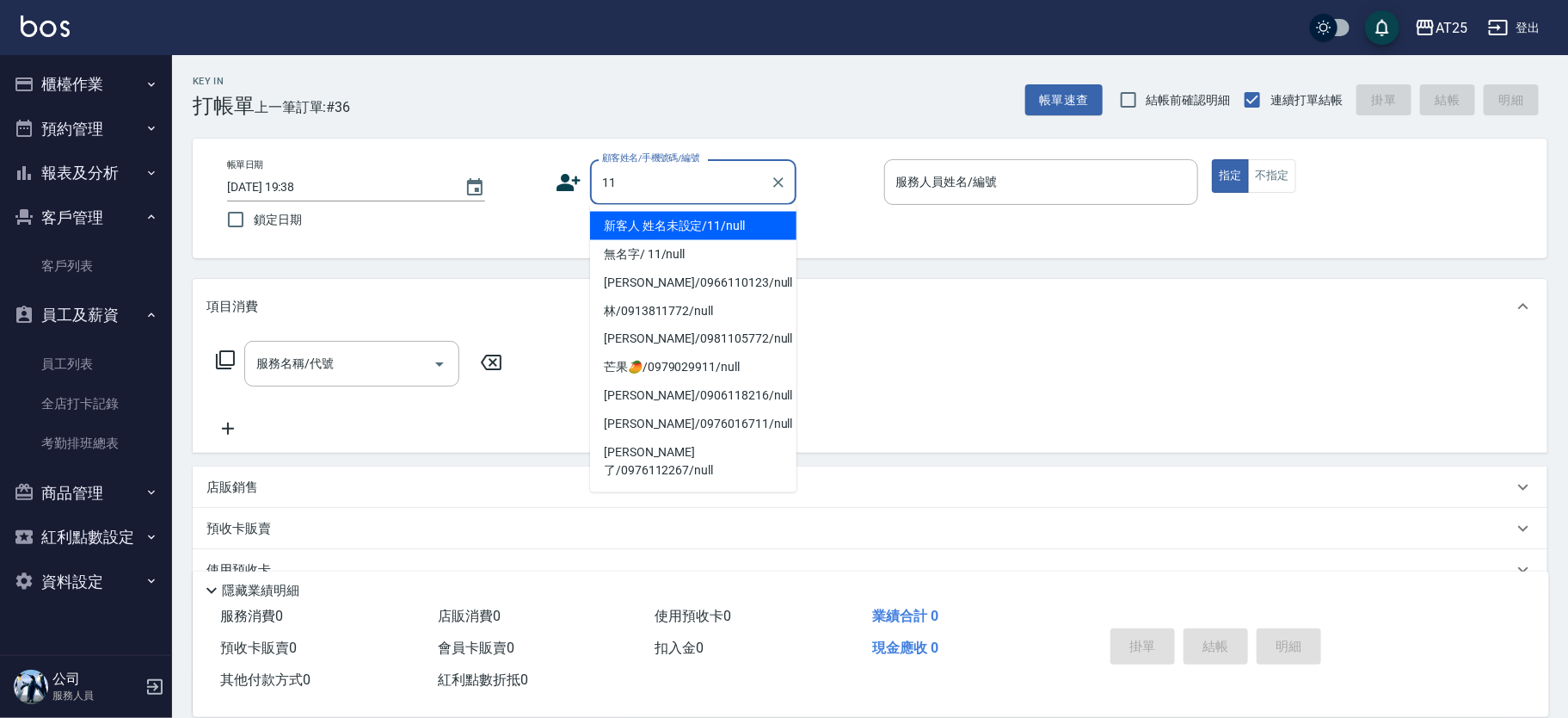
type input "新客人 姓名未設定/11/null"
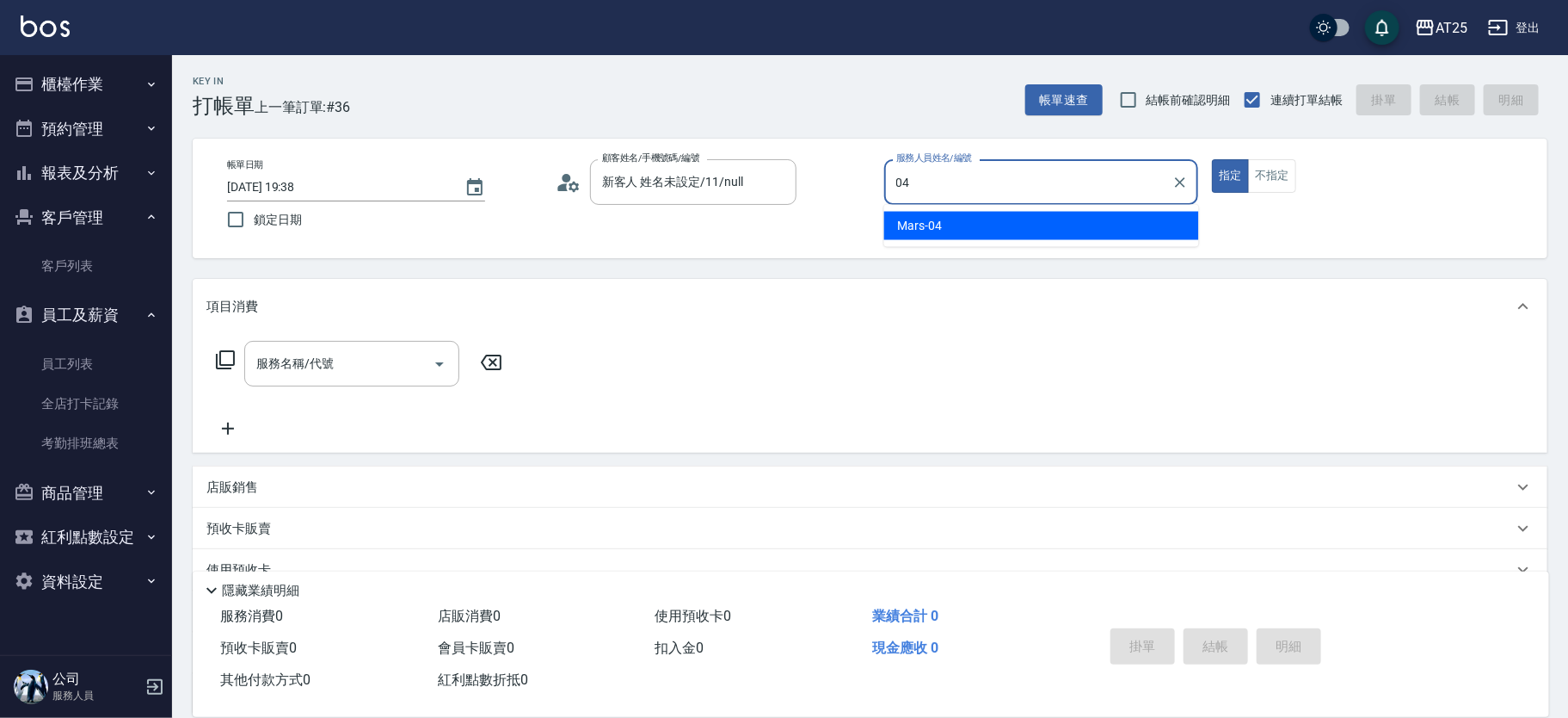
type input "Mars-04"
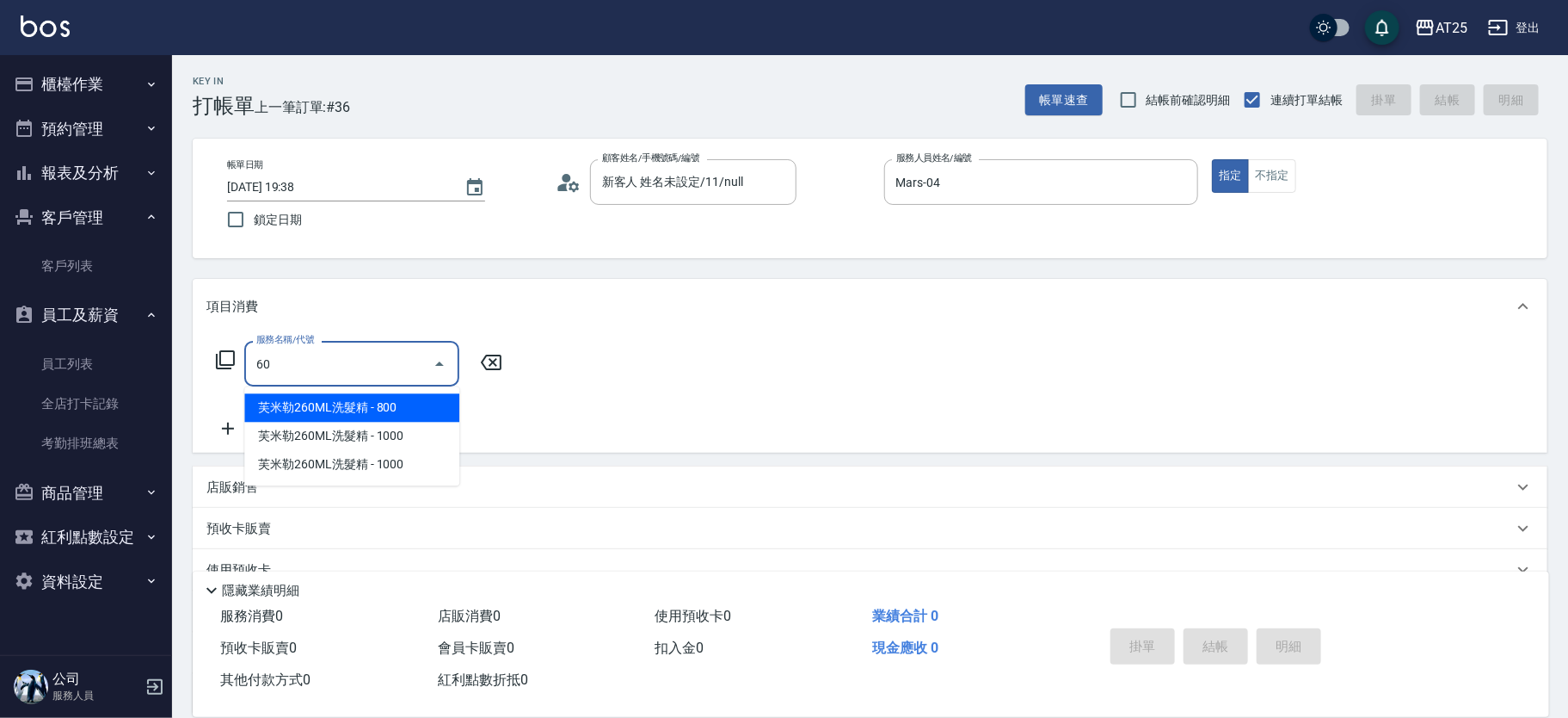
type input "601"
type input "100"
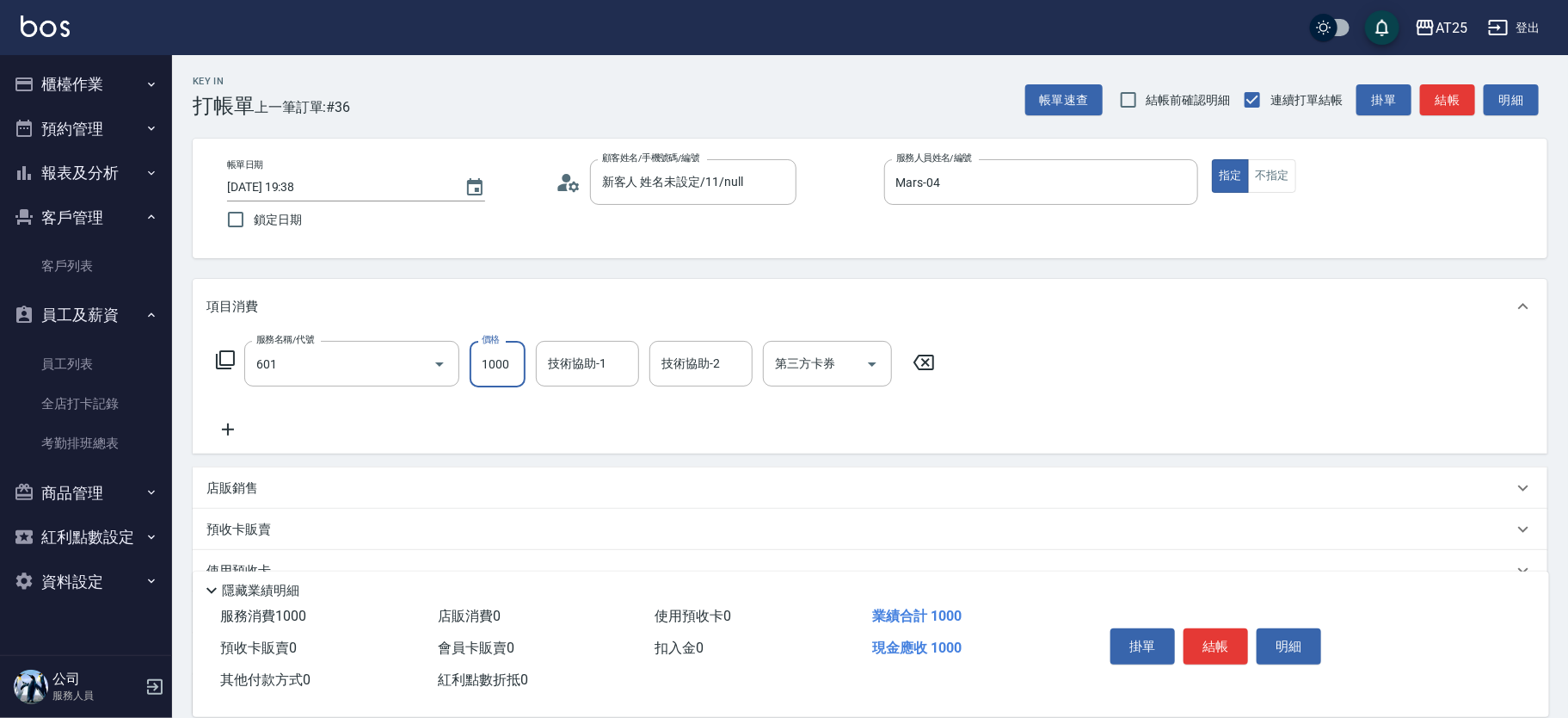
type input "自備護髮(1000上)(601)"
type input "0"
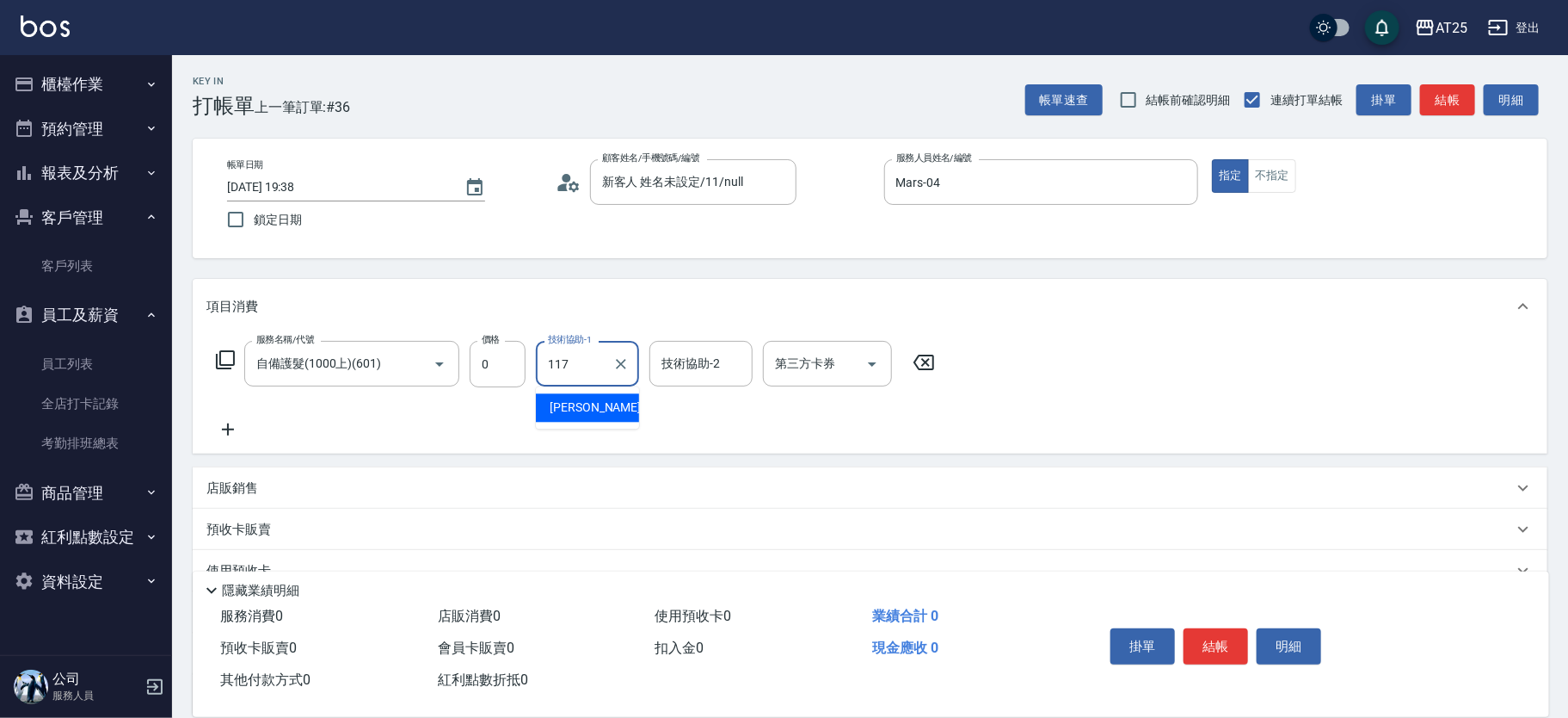
type input "小祐-117"
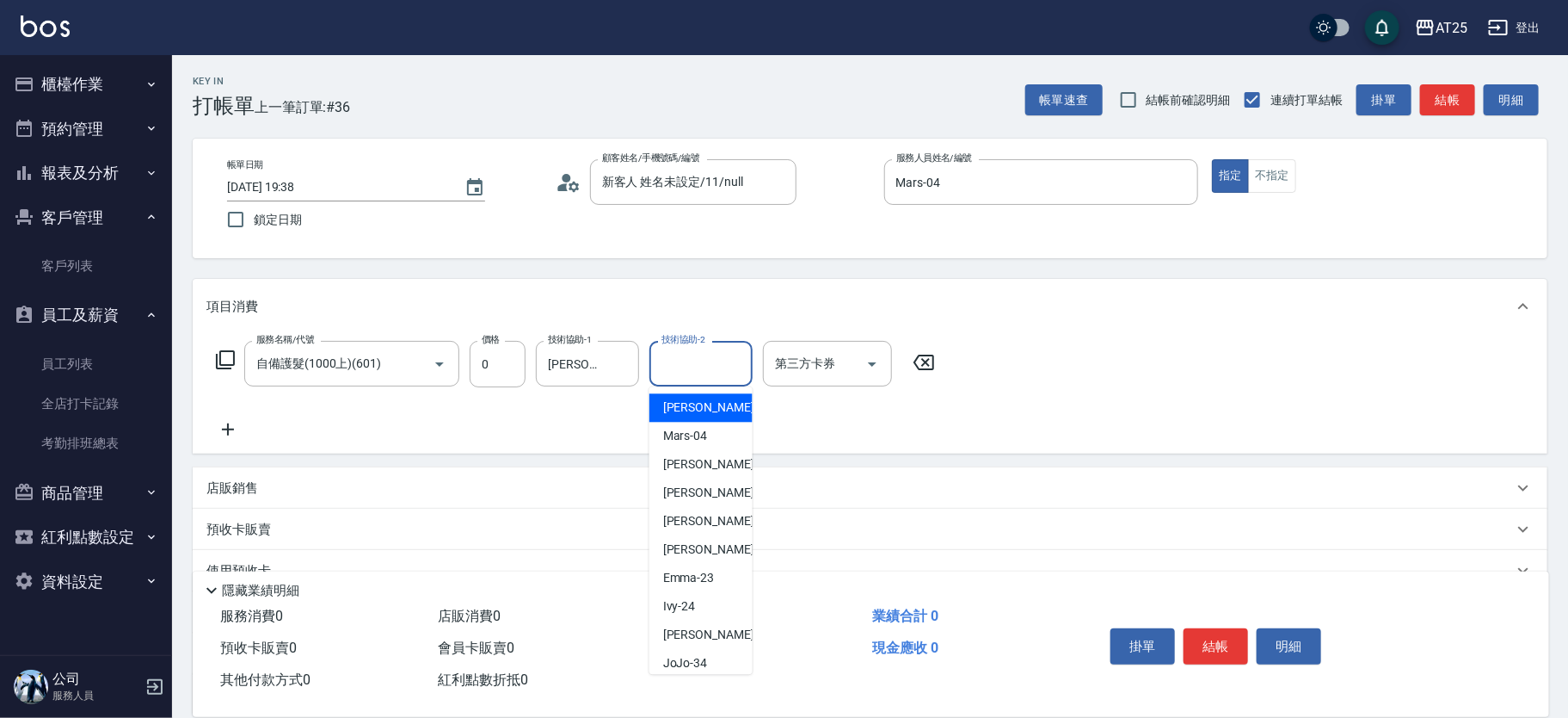
click at [671, 375] on input "技術協助-2" at bounding box center [700, 364] width 87 height 30
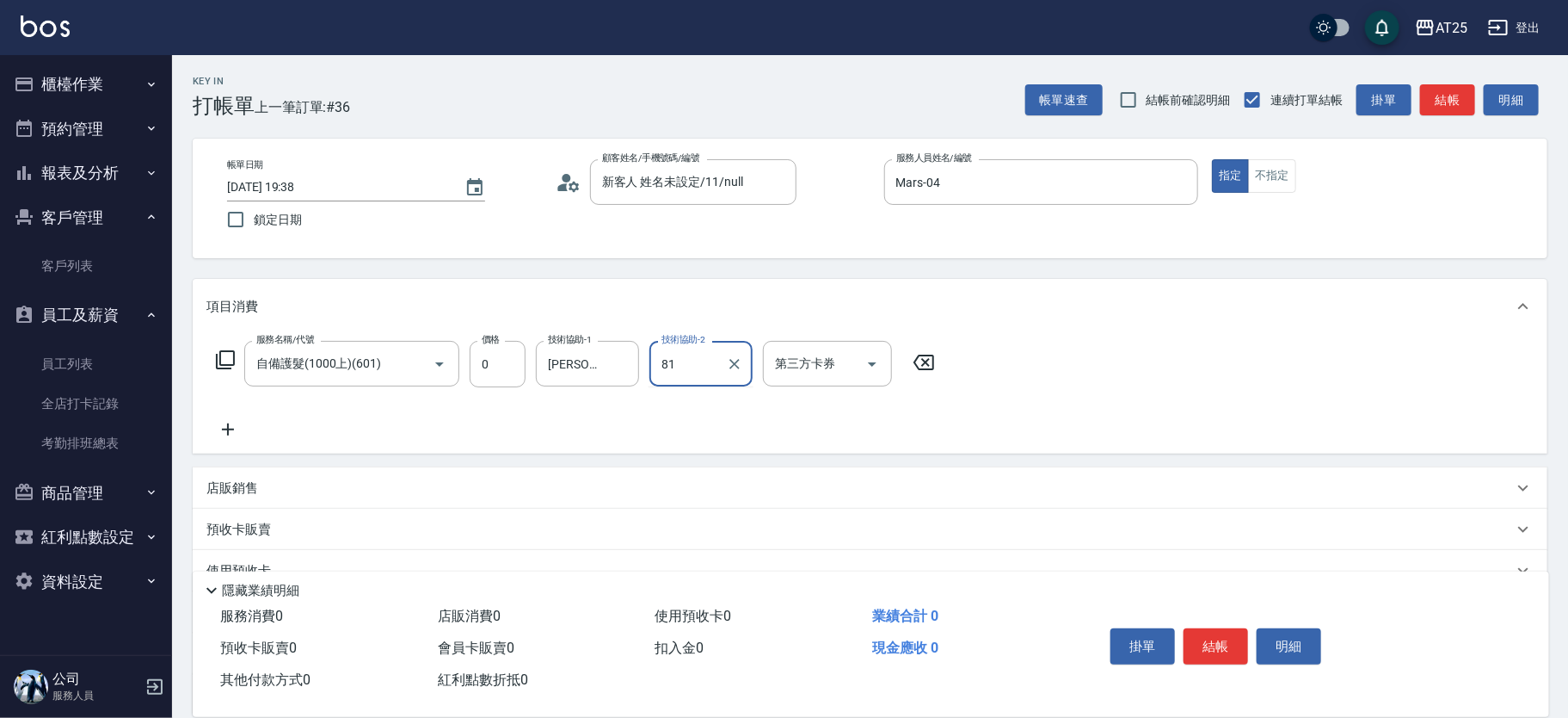
type input "小伶-81"
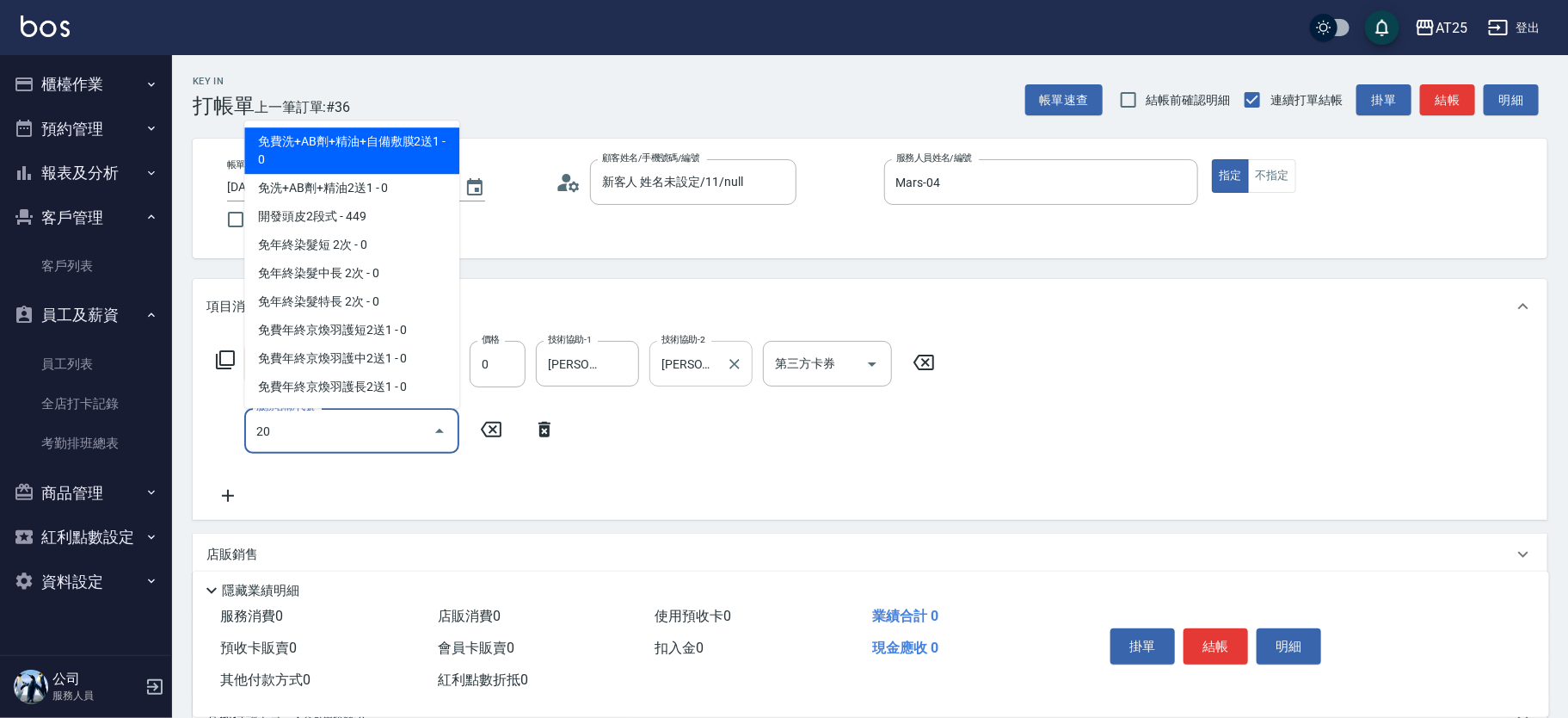
type input "201"
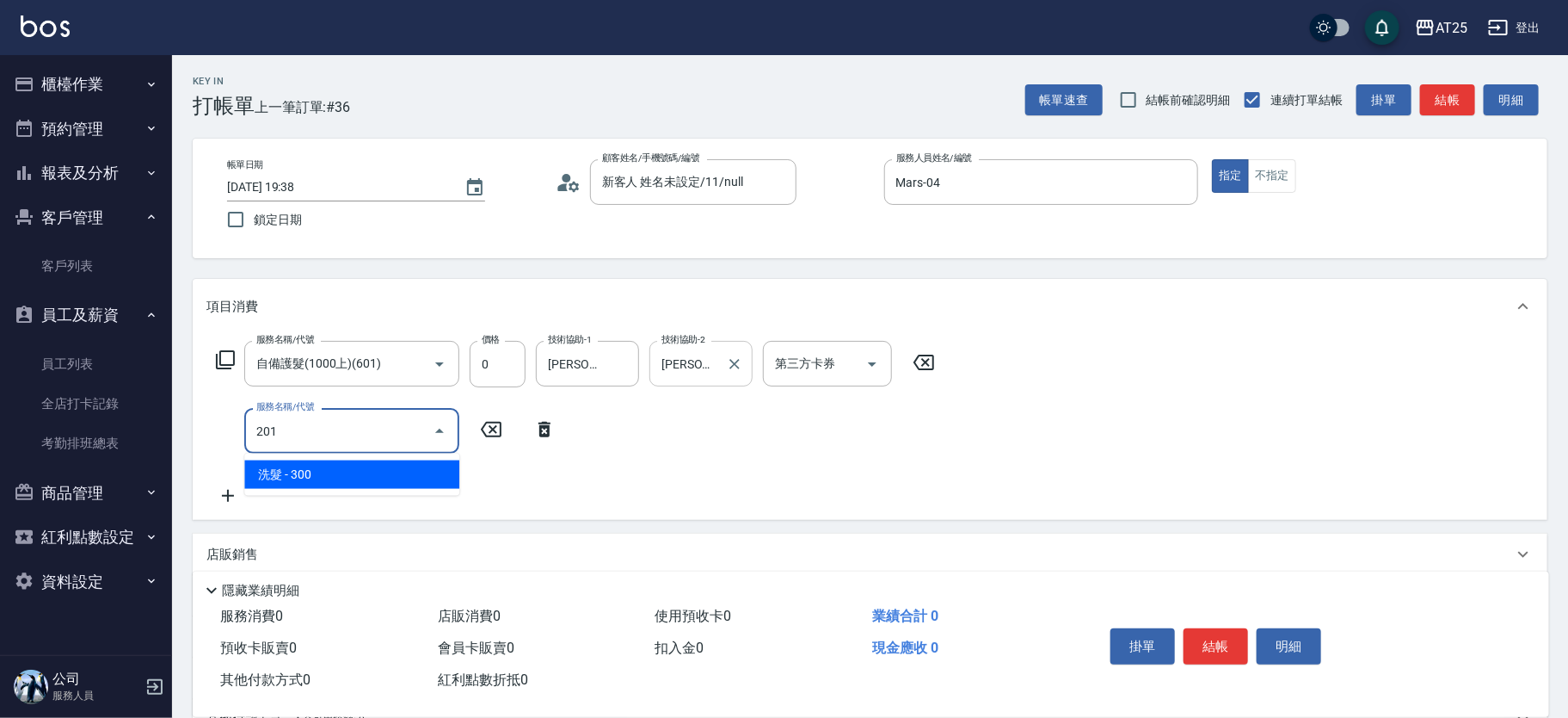
type input "30"
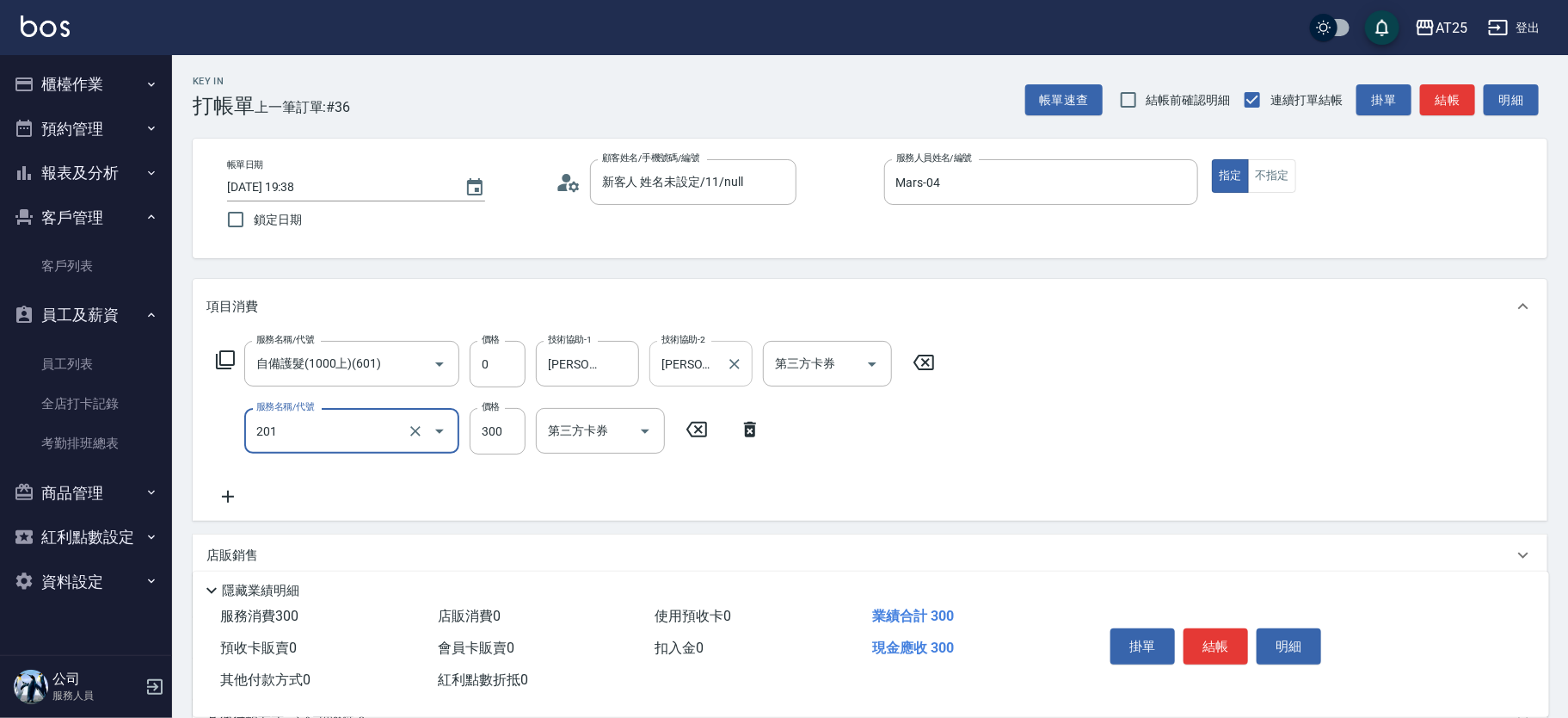
type input "洗髮(201)"
type input "0"
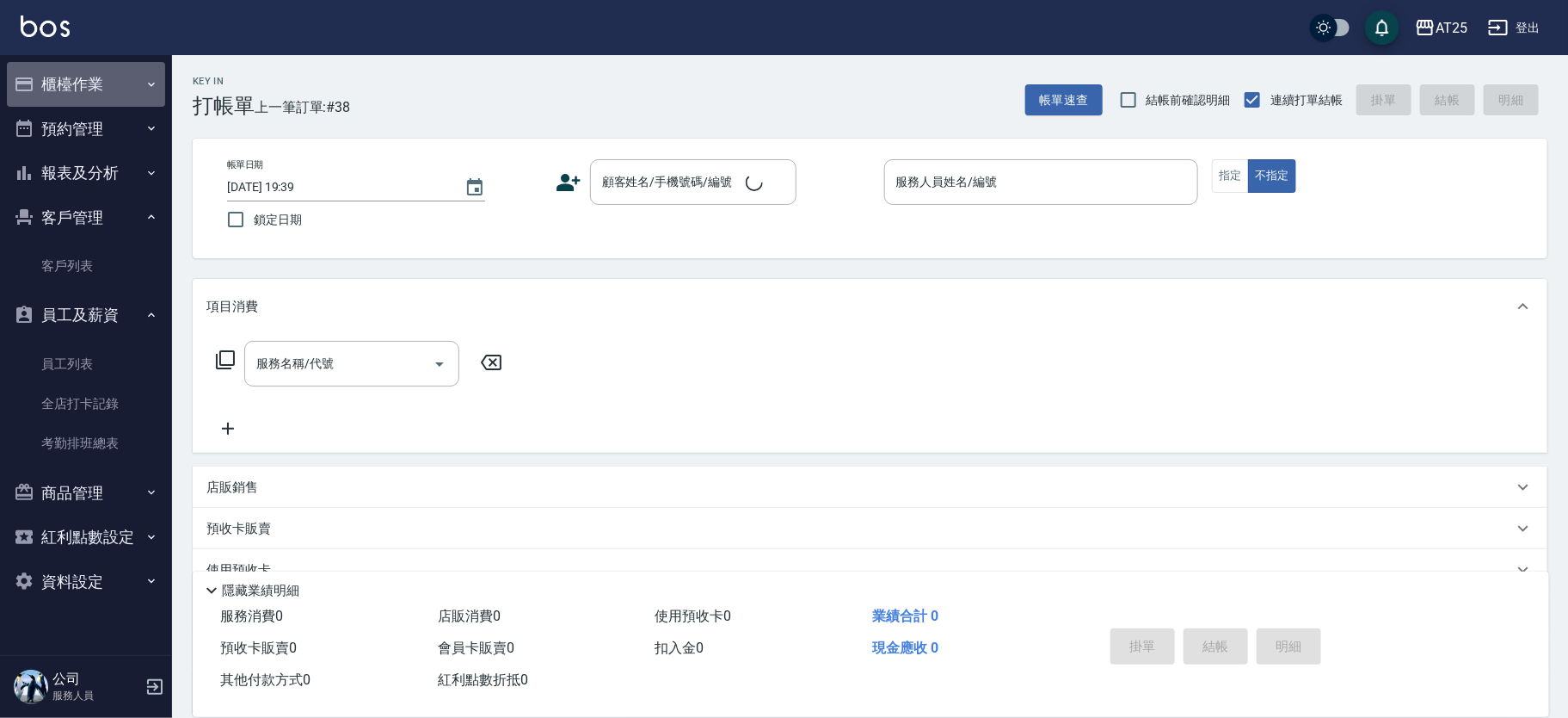
click at [74, 77] on button "櫃檯作業" at bounding box center [86, 84] width 158 height 45
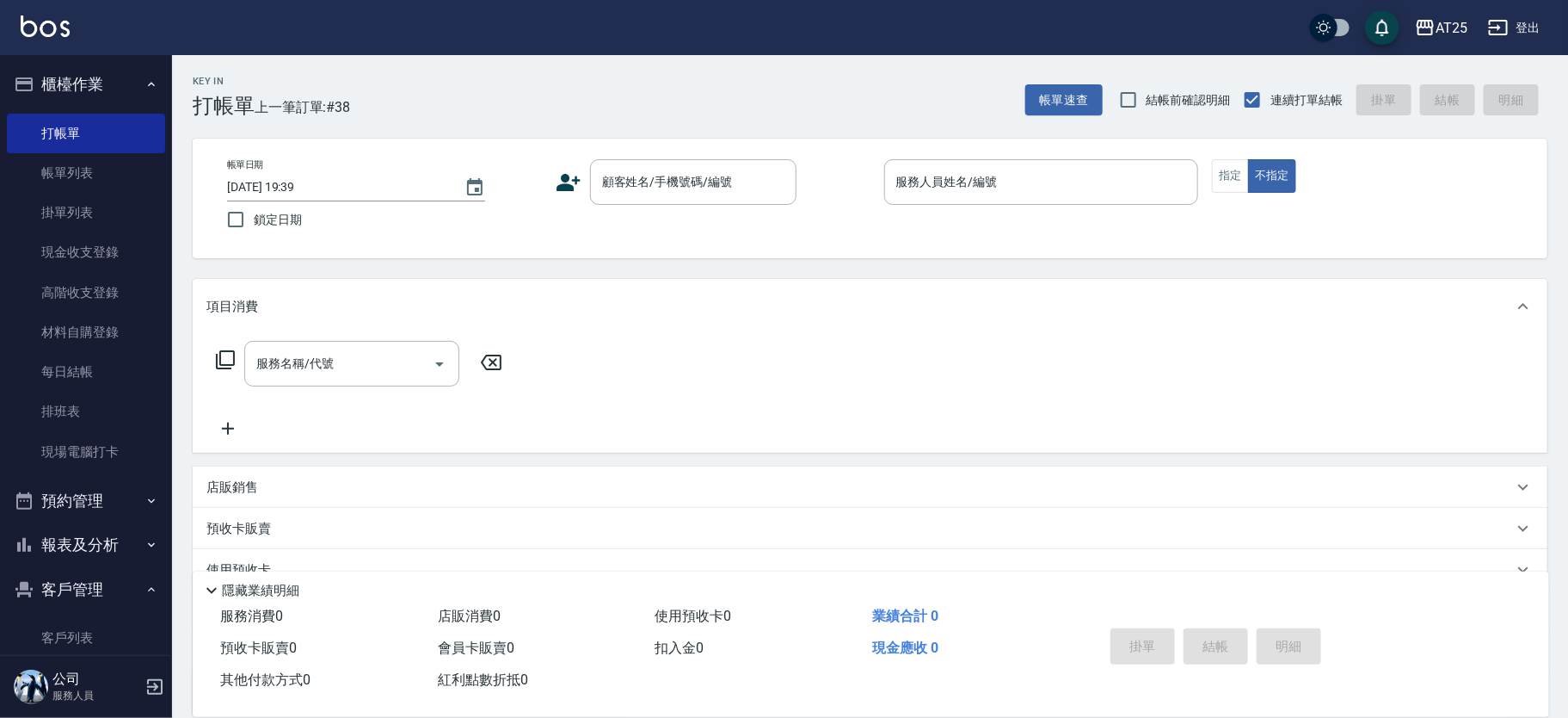
click at [94, 86] on button "櫃檯作業" at bounding box center [86, 84] width 158 height 45
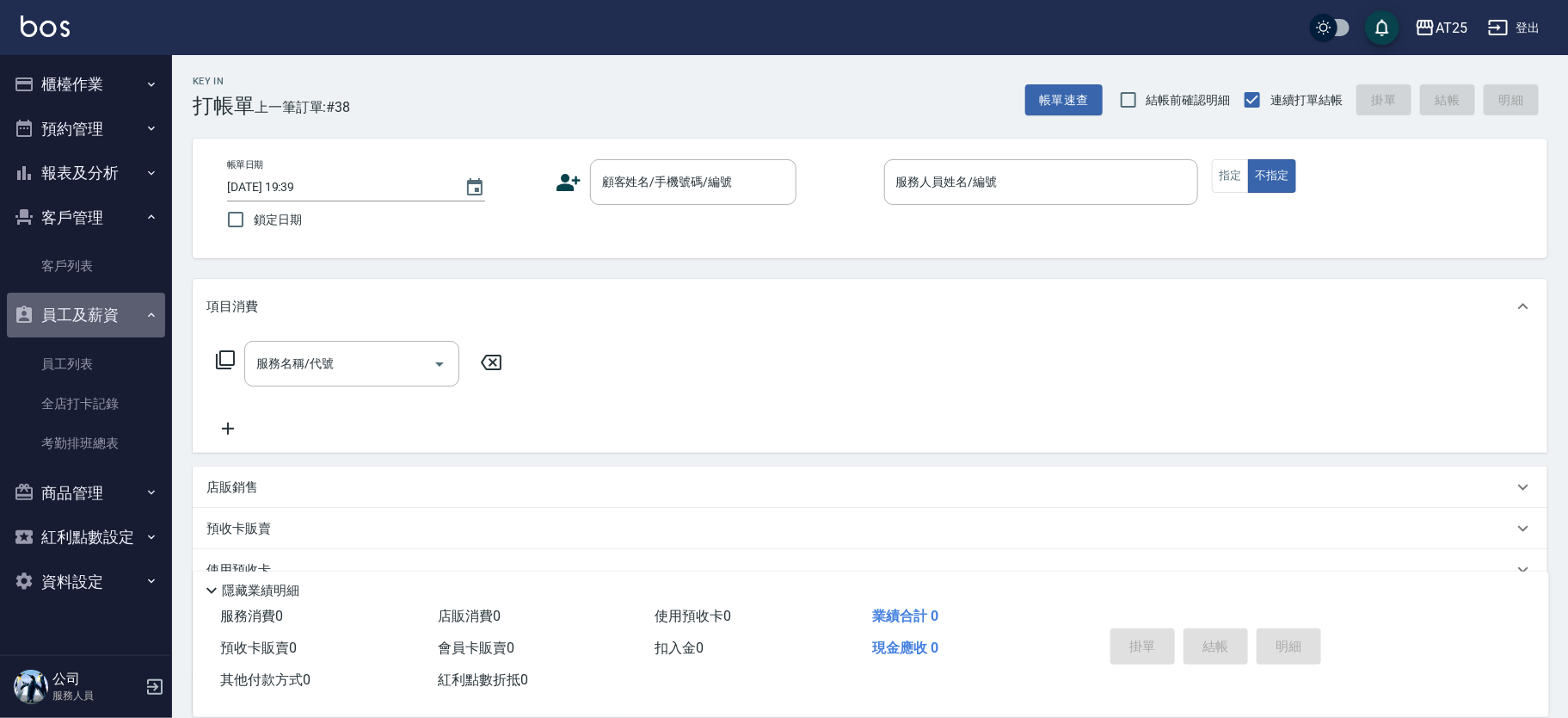
click at [89, 303] on button "員工及薪資" at bounding box center [86, 314] width 158 height 45
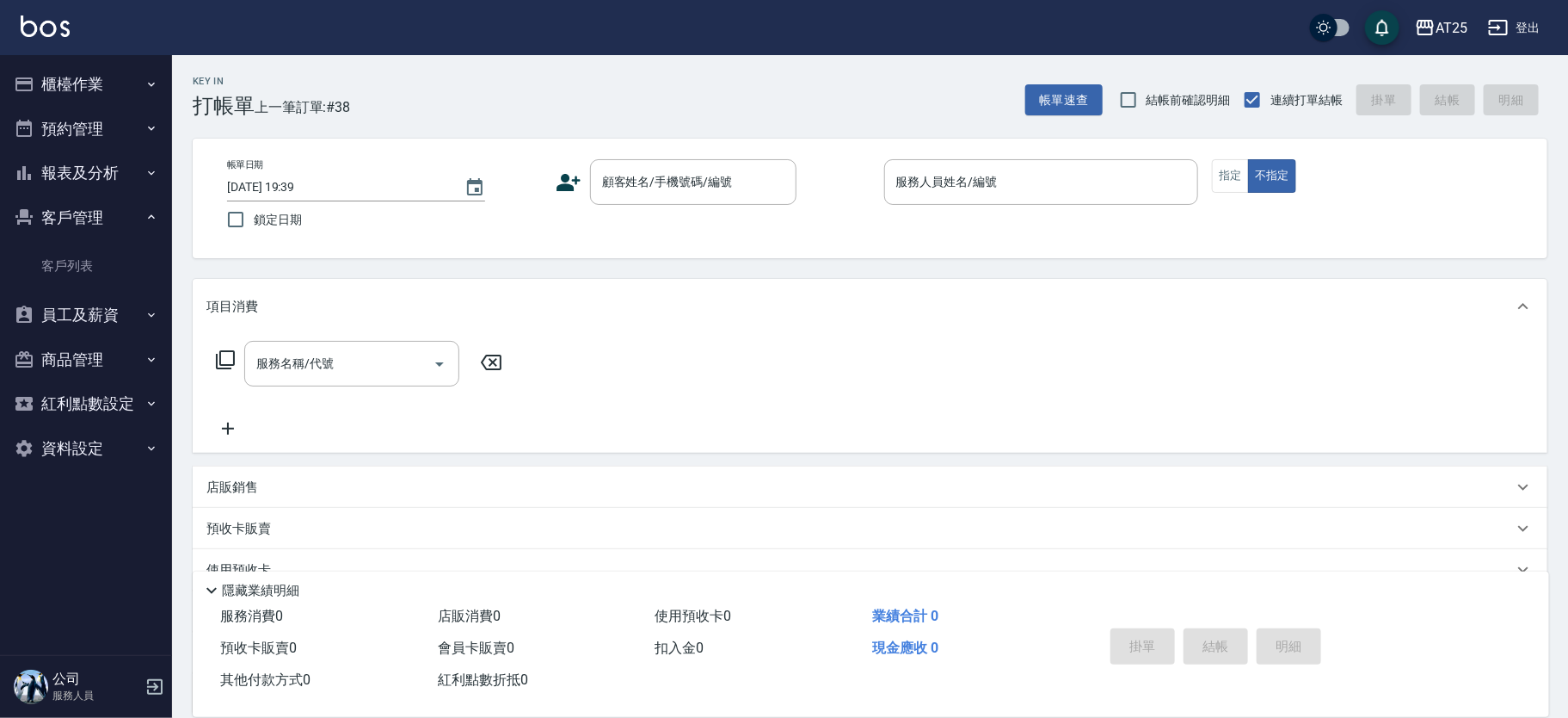
click at [117, 208] on button "客戶管理" at bounding box center [86, 217] width 158 height 45
click at [118, 174] on button "報表及分析" at bounding box center [86, 173] width 158 height 45
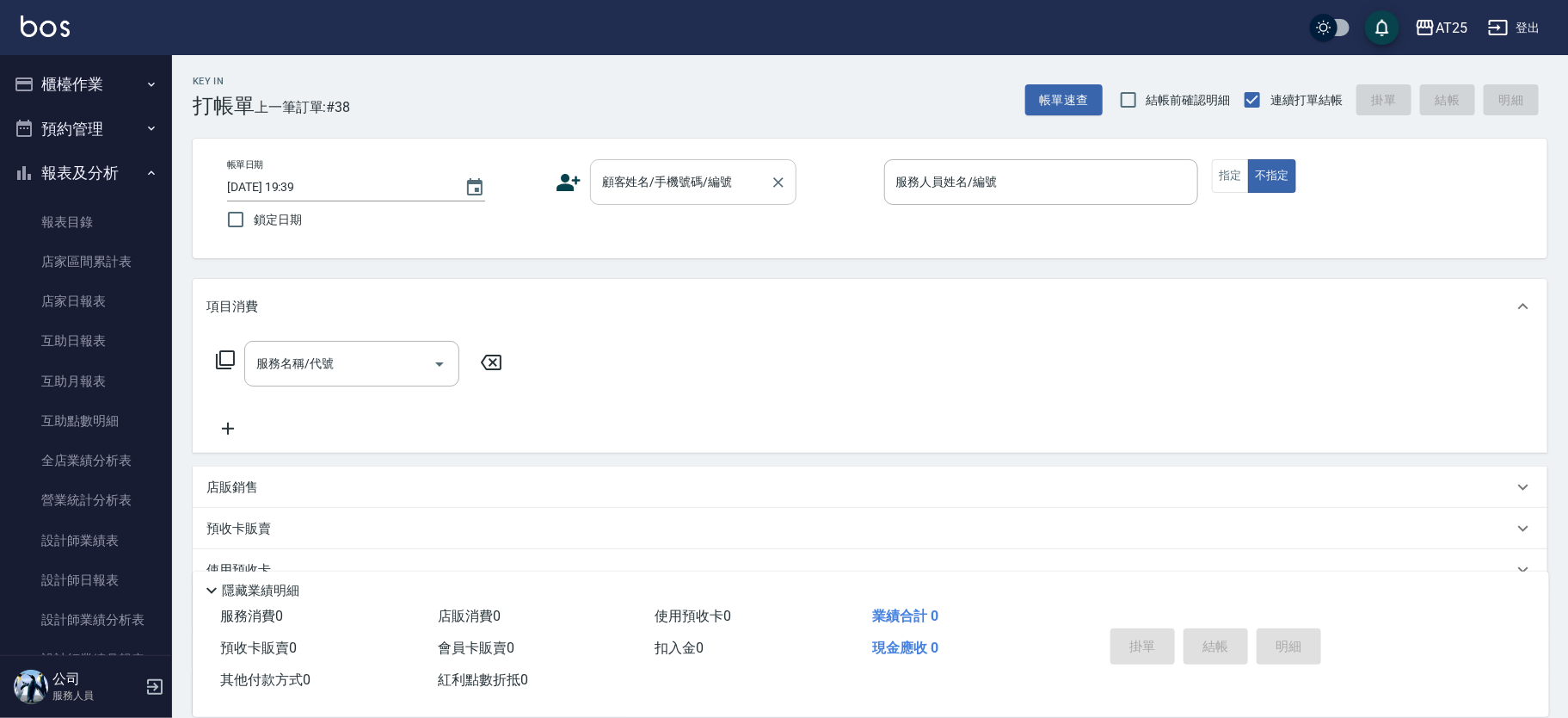
click at [704, 185] on input "顧客姓名/手機號碼/編號" at bounding box center [680, 182] width 165 height 30
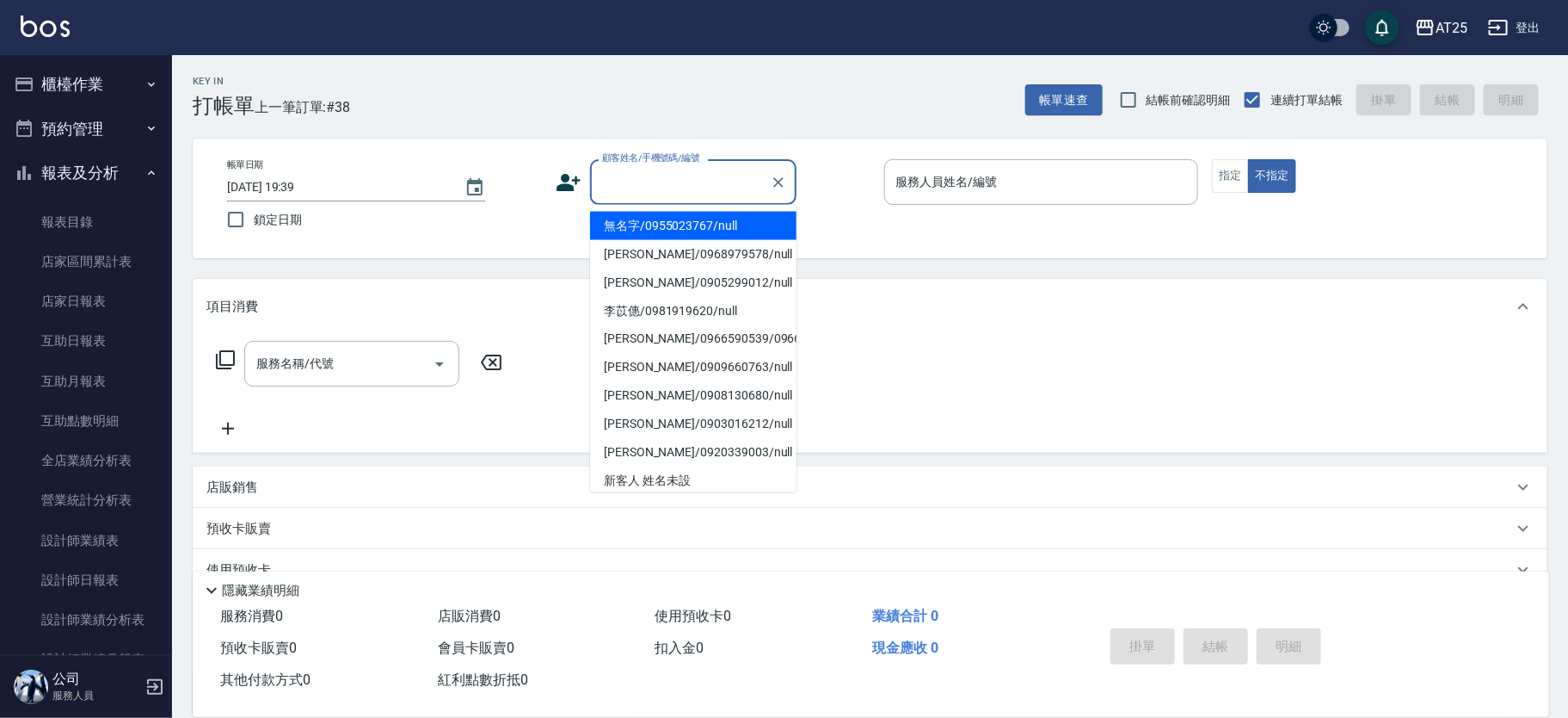
click at [725, 217] on li "無名字/0955023767/null" at bounding box center [693, 226] width 207 height 28
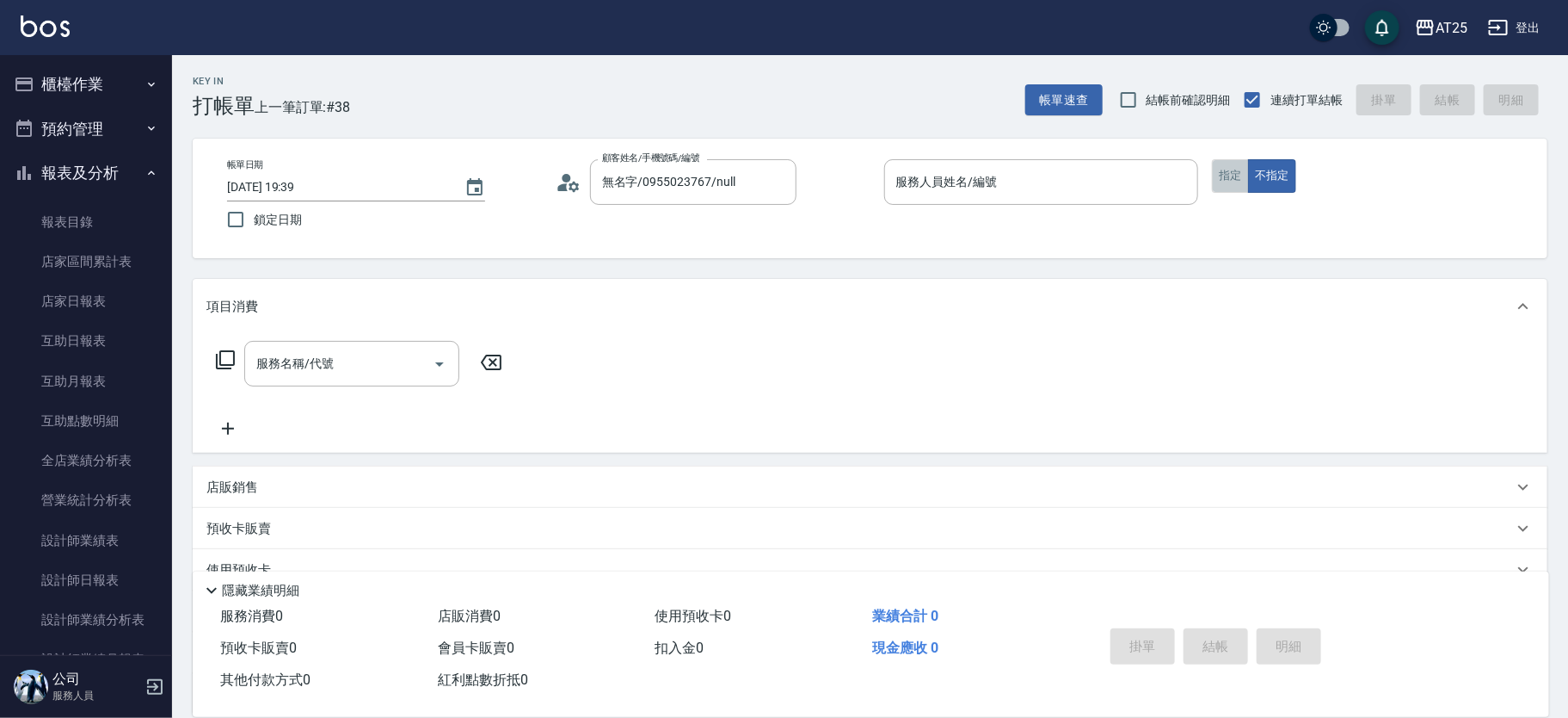
click at [1242, 183] on button "指定" at bounding box center [1231, 176] width 37 height 34
click at [776, 184] on icon "Clear" at bounding box center [779, 183] width 11 height 11
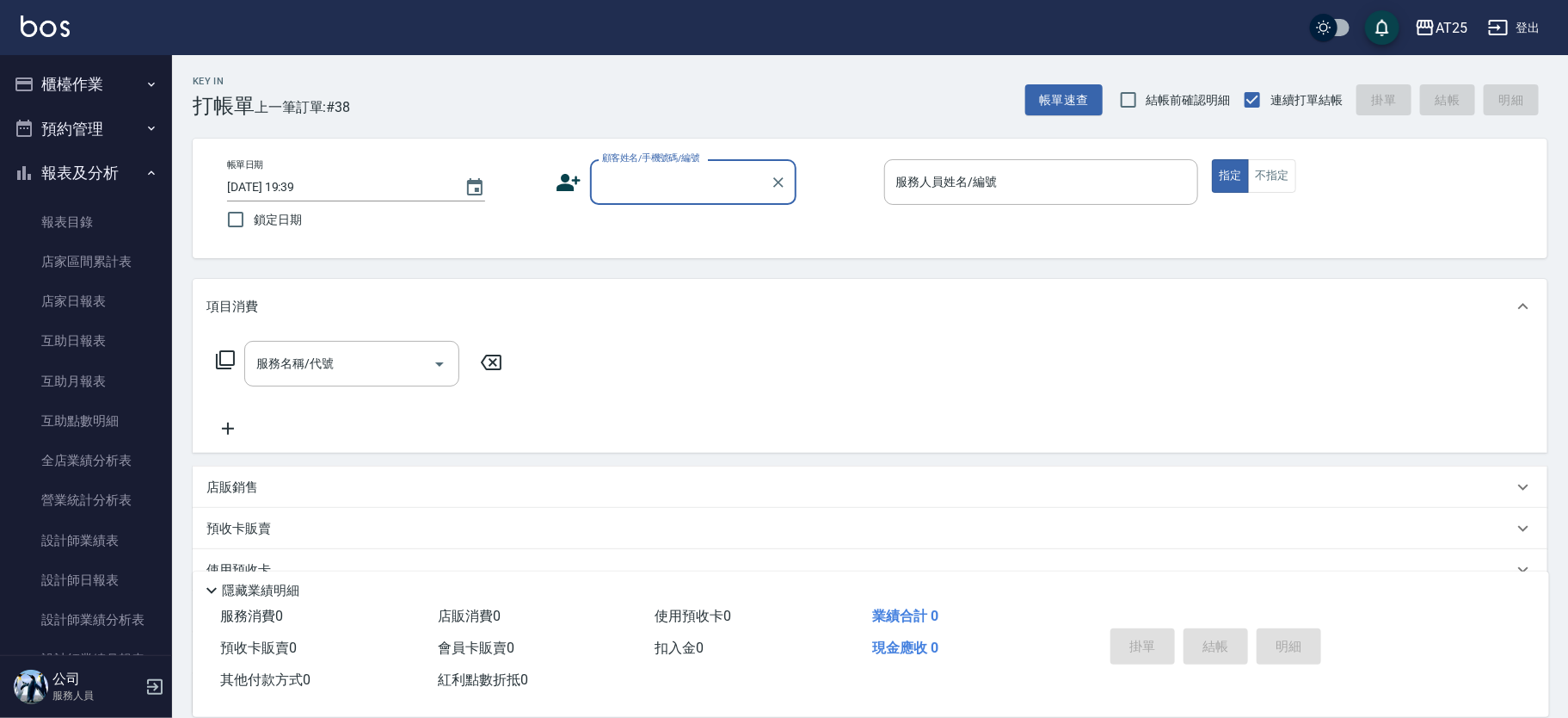
click at [725, 193] on input "顧客姓名/手機號碼/編號" at bounding box center [680, 182] width 165 height 30
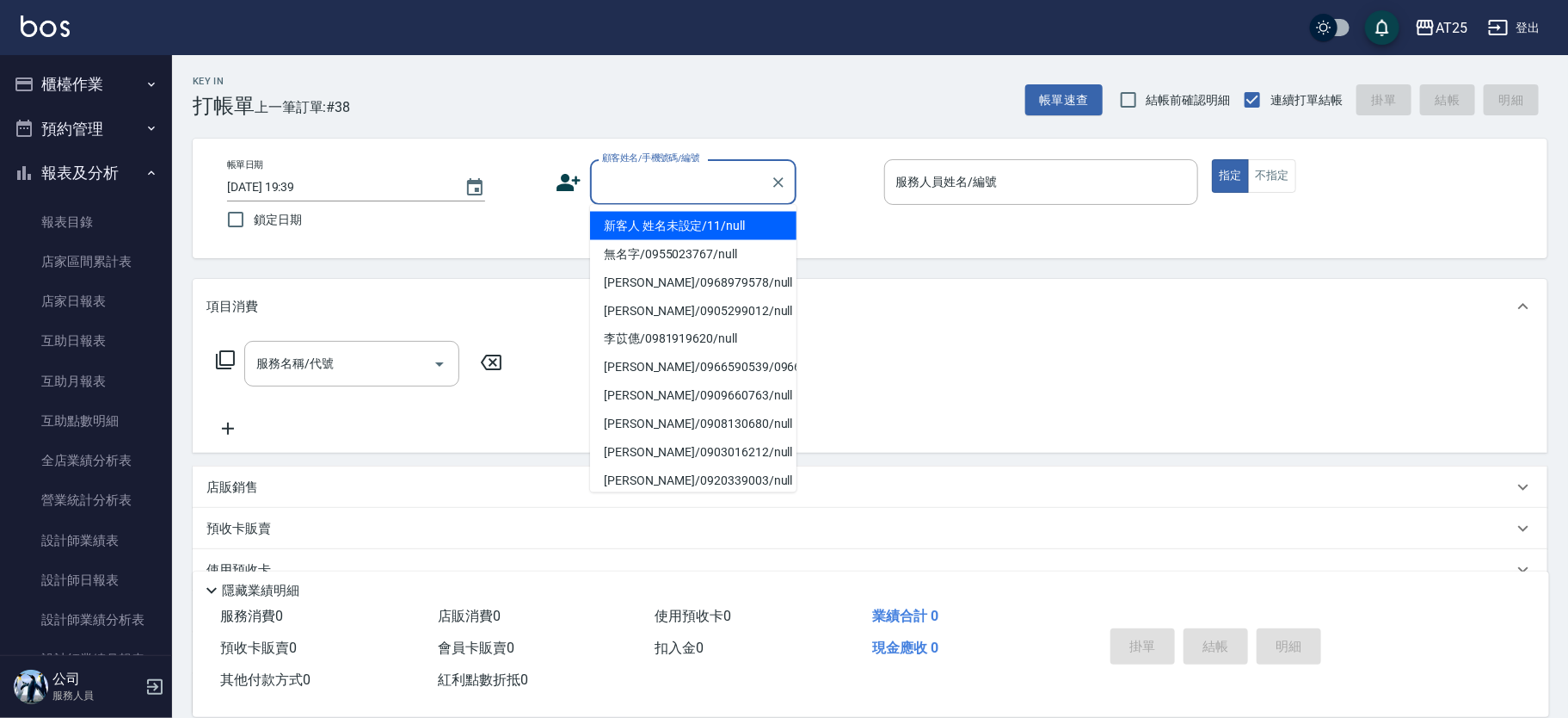
click at [755, 229] on li "新客人 姓名未設定/11/null" at bounding box center [693, 226] width 207 height 28
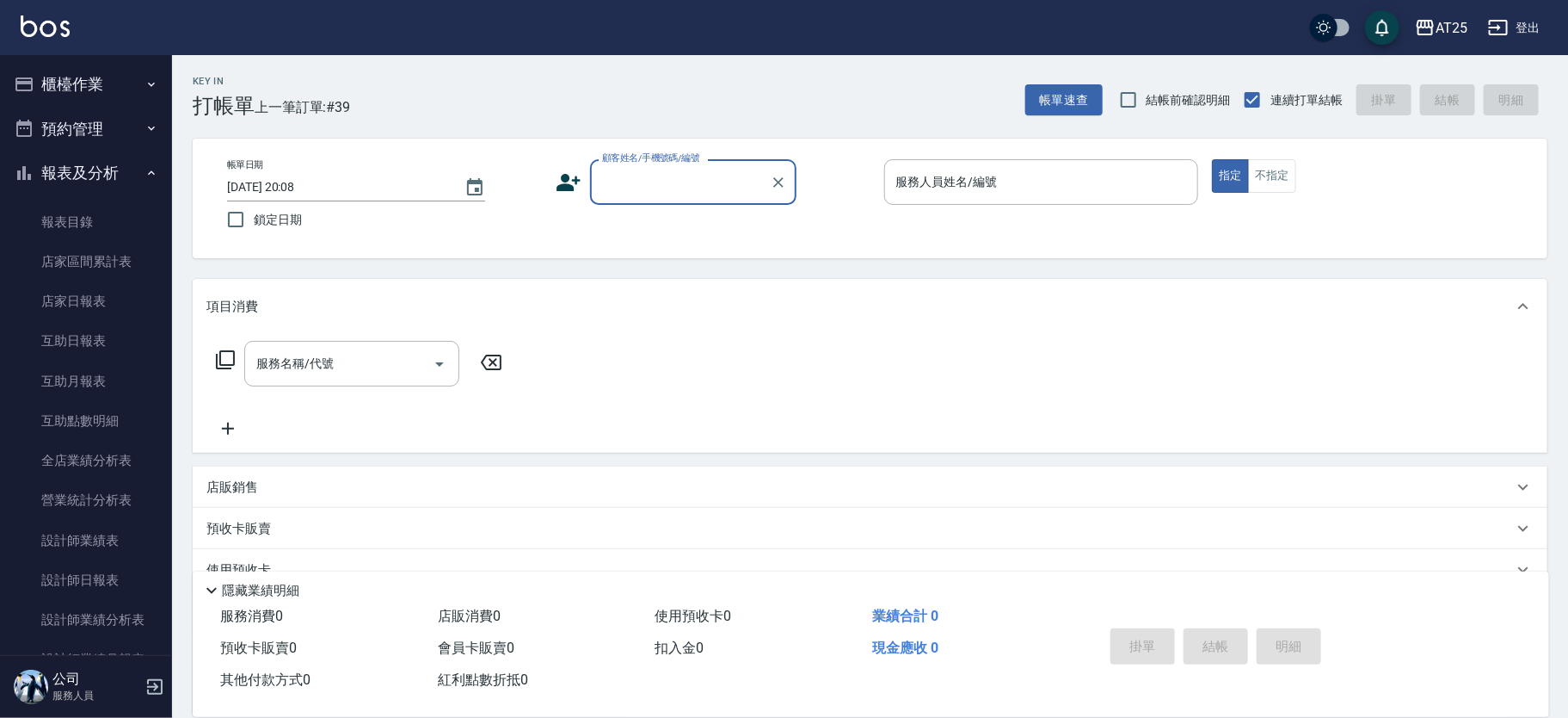
click at [689, 197] on div "顧客姓名/手機號碼/編號" at bounding box center [693, 182] width 207 height 46
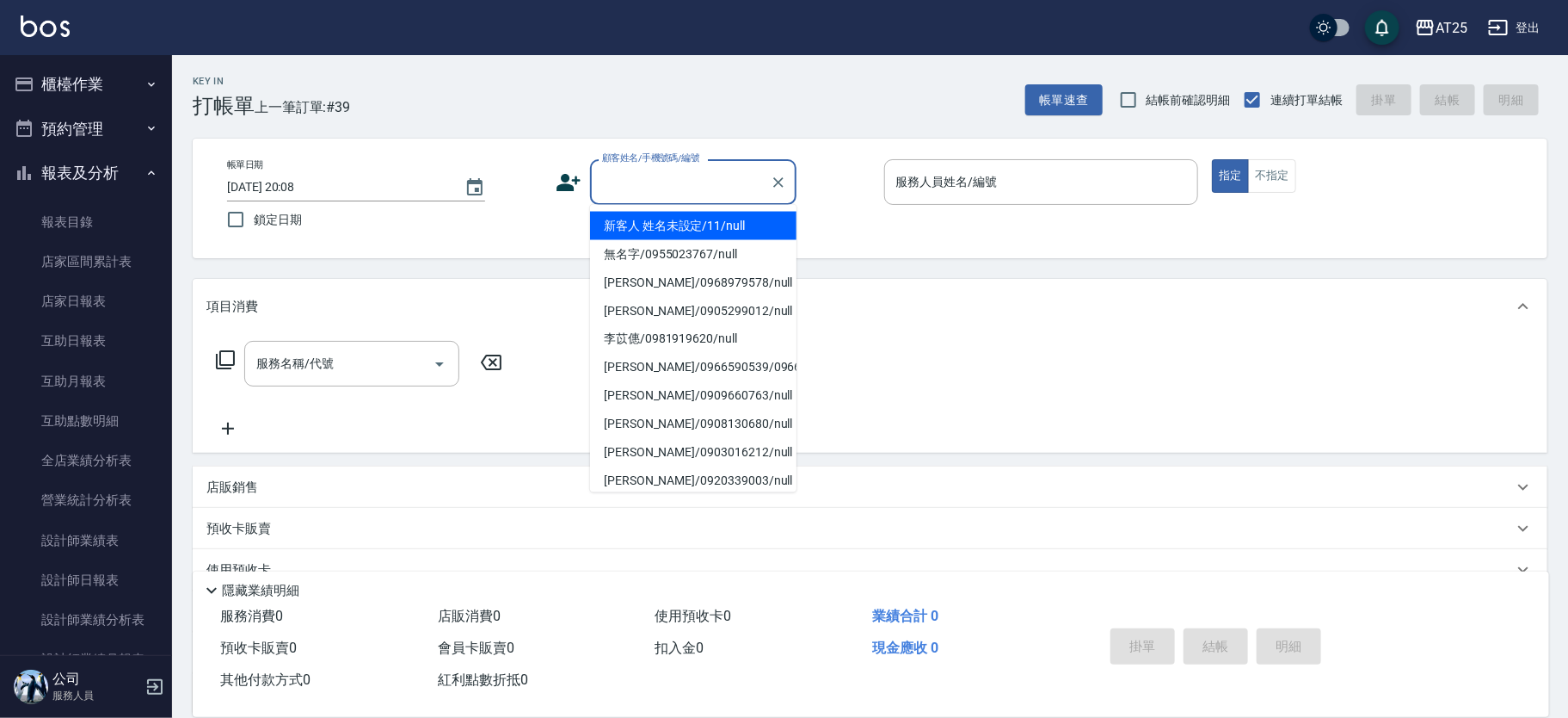
click at [696, 225] on li "新客人 姓名未設定/11/null" at bounding box center [693, 226] width 207 height 28
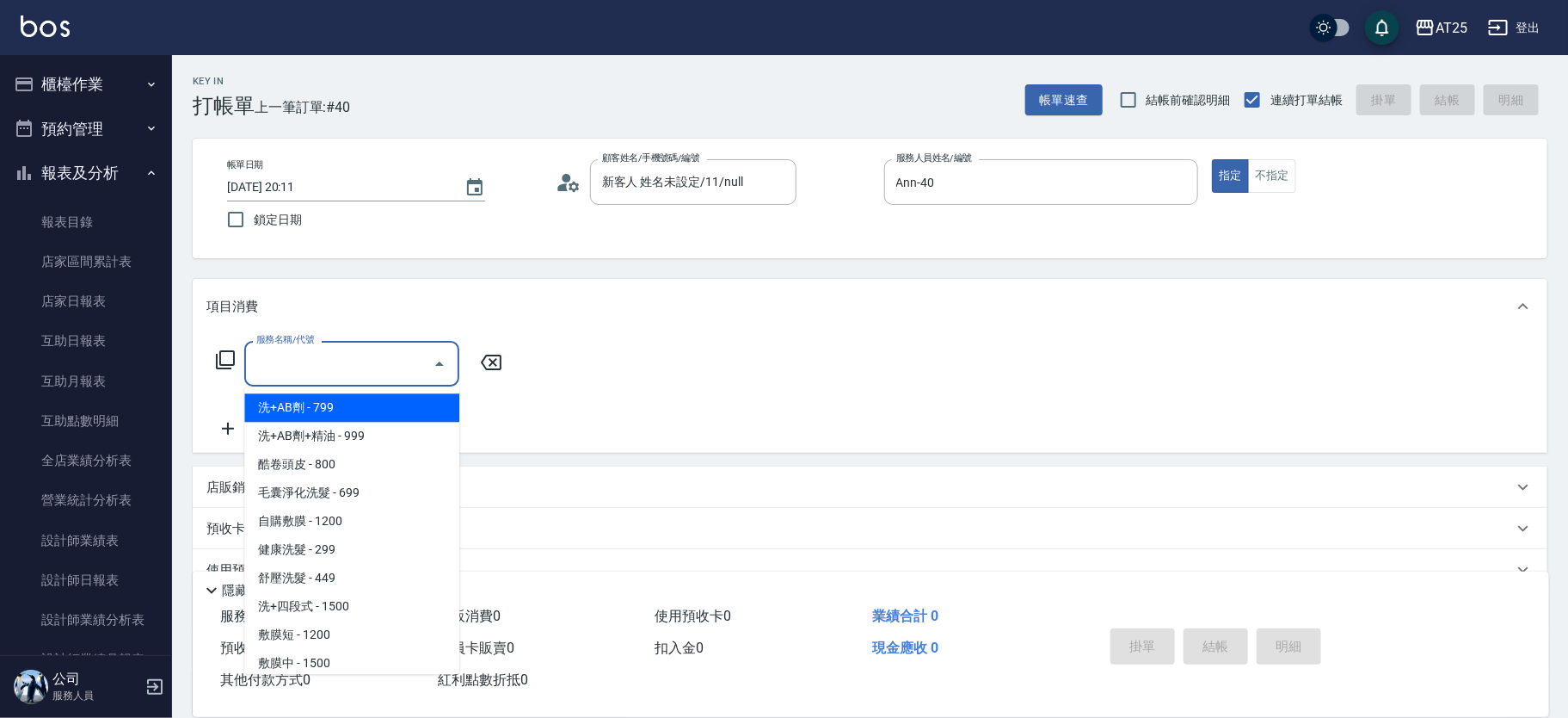
click at [302, 373] on input "服務名稱/代號" at bounding box center [339, 364] width 174 height 30
click at [364, 407] on span "洗+AB劑 - 799" at bounding box center [352, 407] width 215 height 28
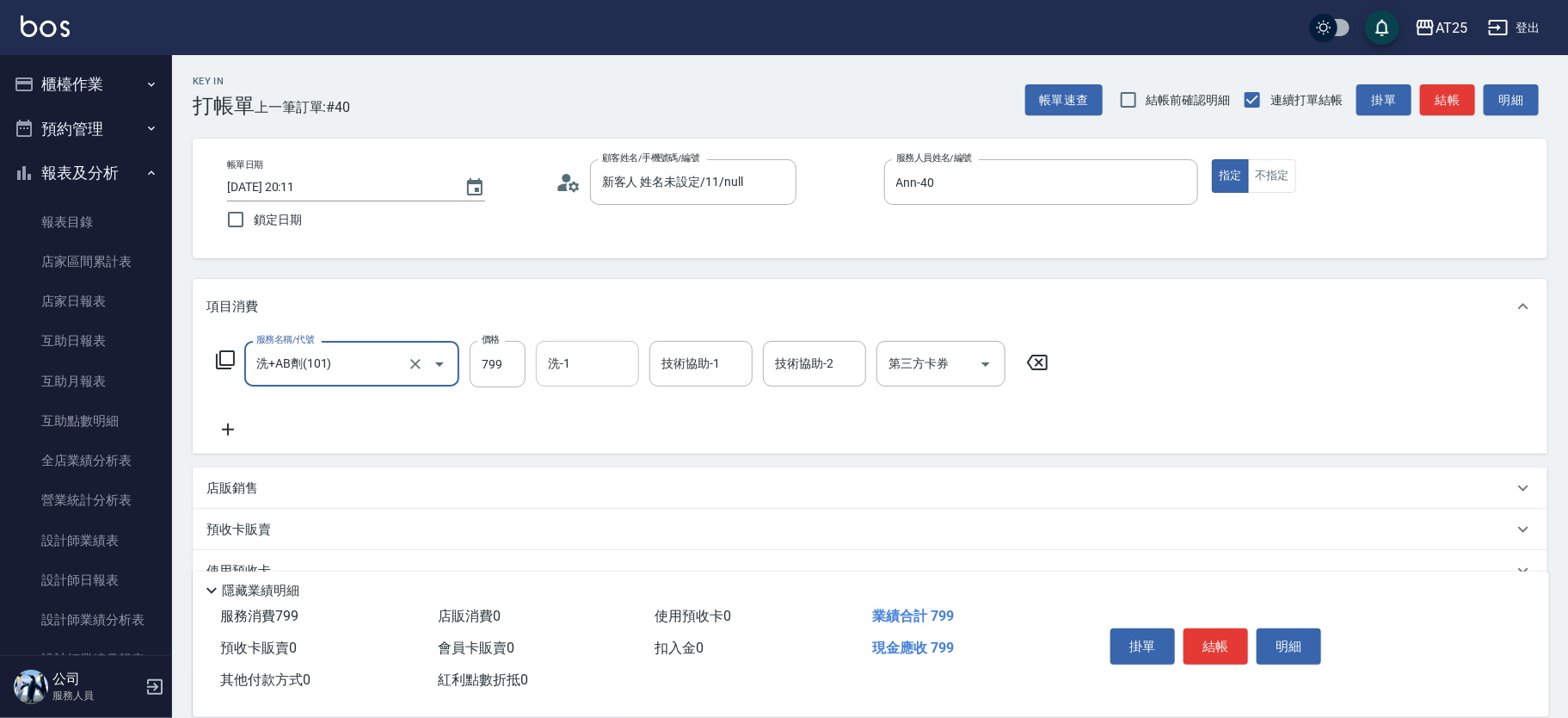
click at [578, 367] on input "洗-1" at bounding box center [587, 364] width 87 height 30
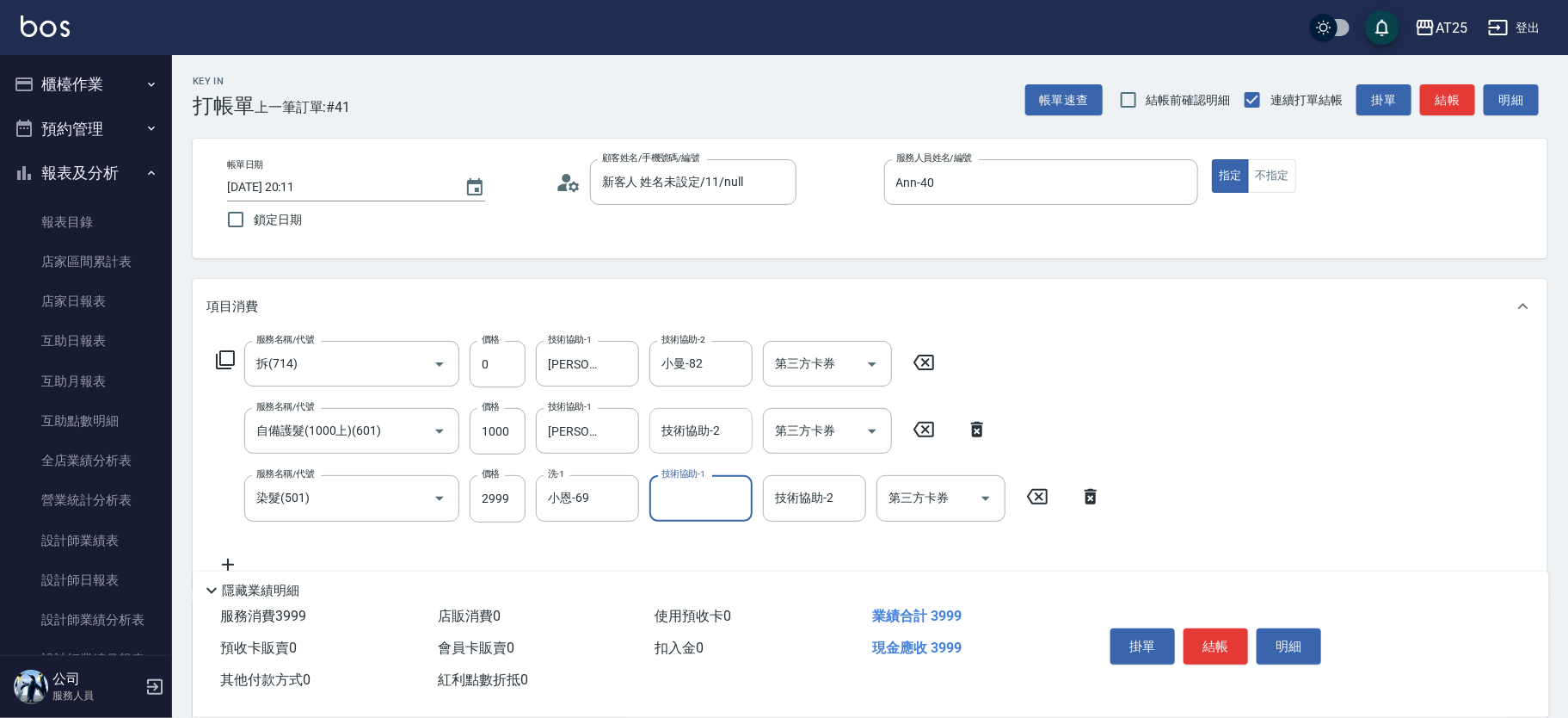
click at [719, 442] on input "技術協助-2" at bounding box center [700, 431] width 87 height 30
click at [705, 498] on input "技術協助-1" at bounding box center [700, 498] width 87 height 30
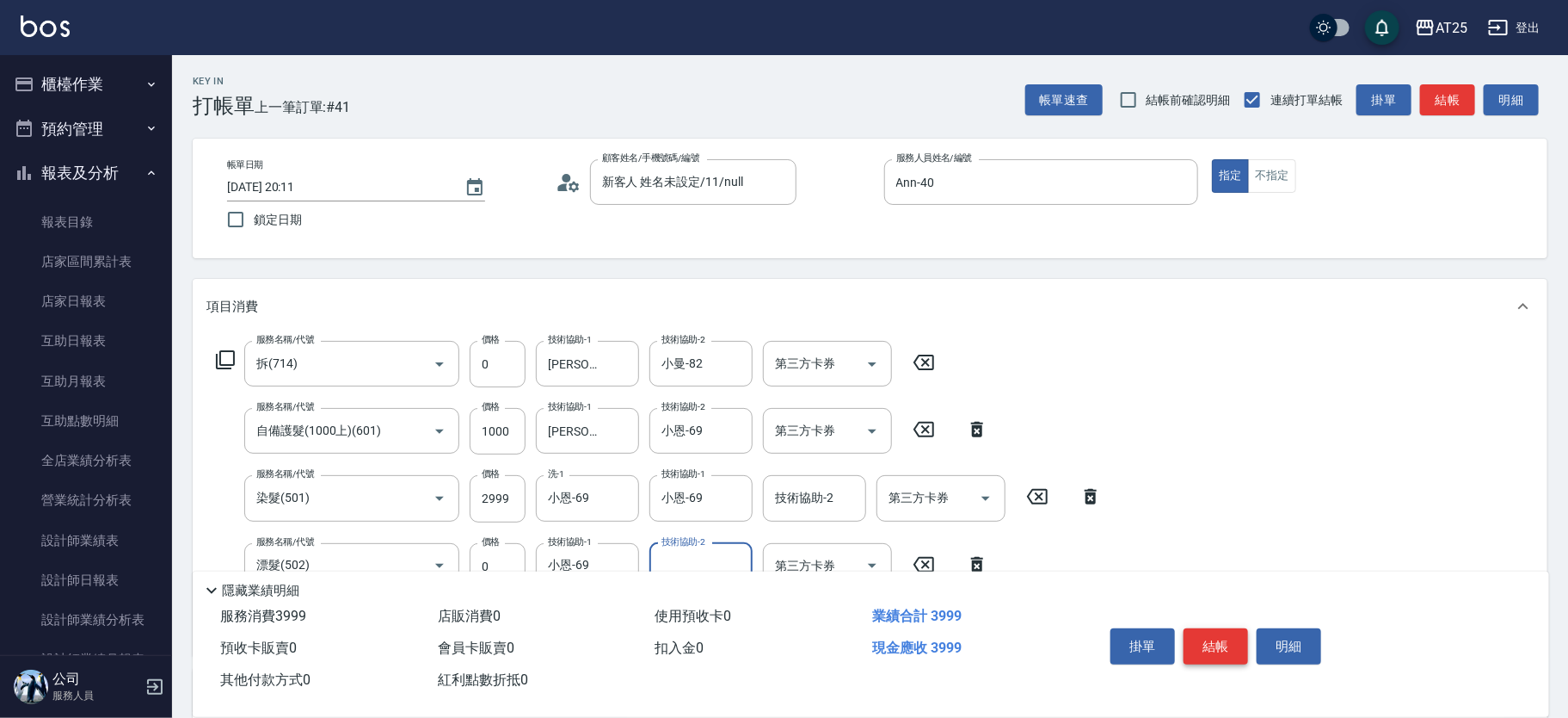
click at [1226, 646] on button "結帳" at bounding box center [1216, 646] width 64 height 36
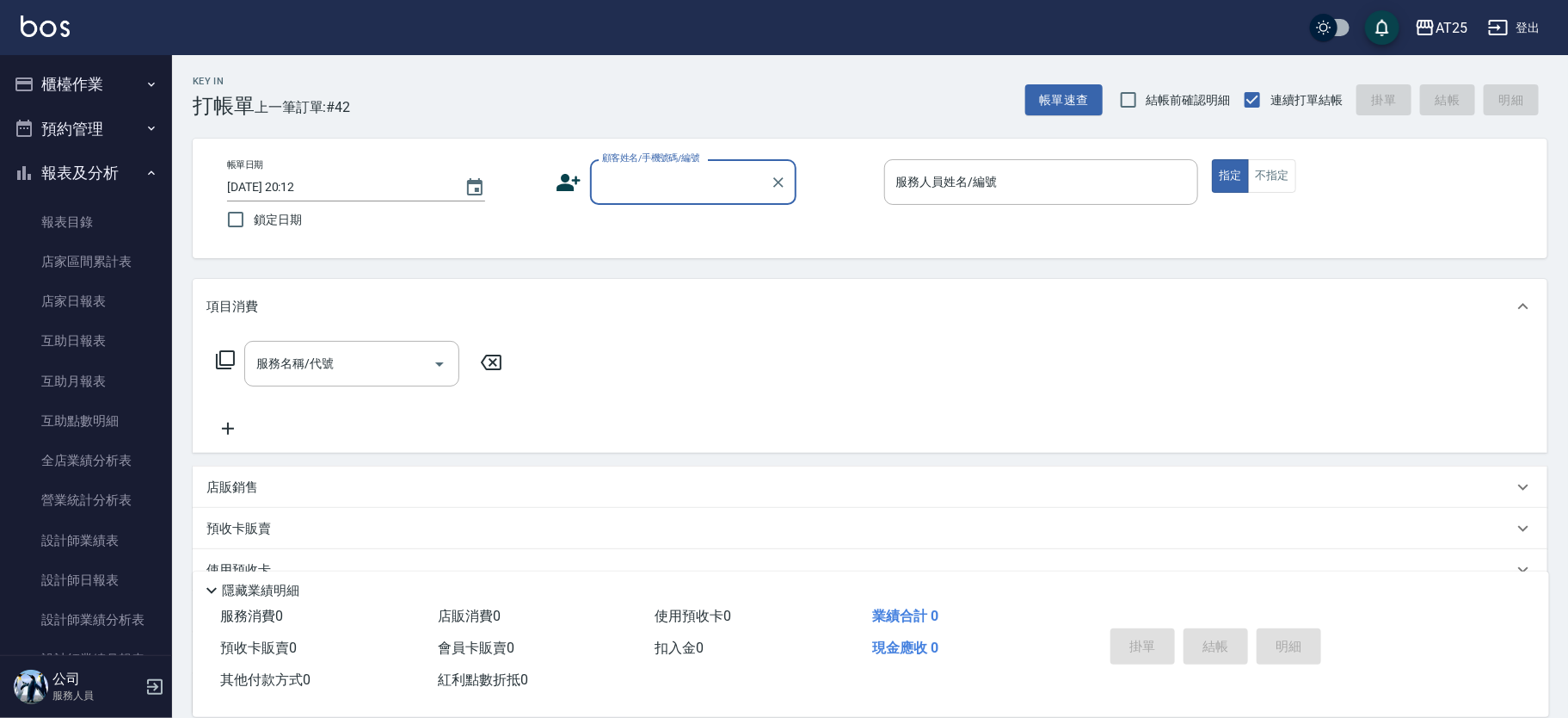
click at [663, 175] on input "顧客姓名/手機號碼/編號" at bounding box center [680, 182] width 165 height 30
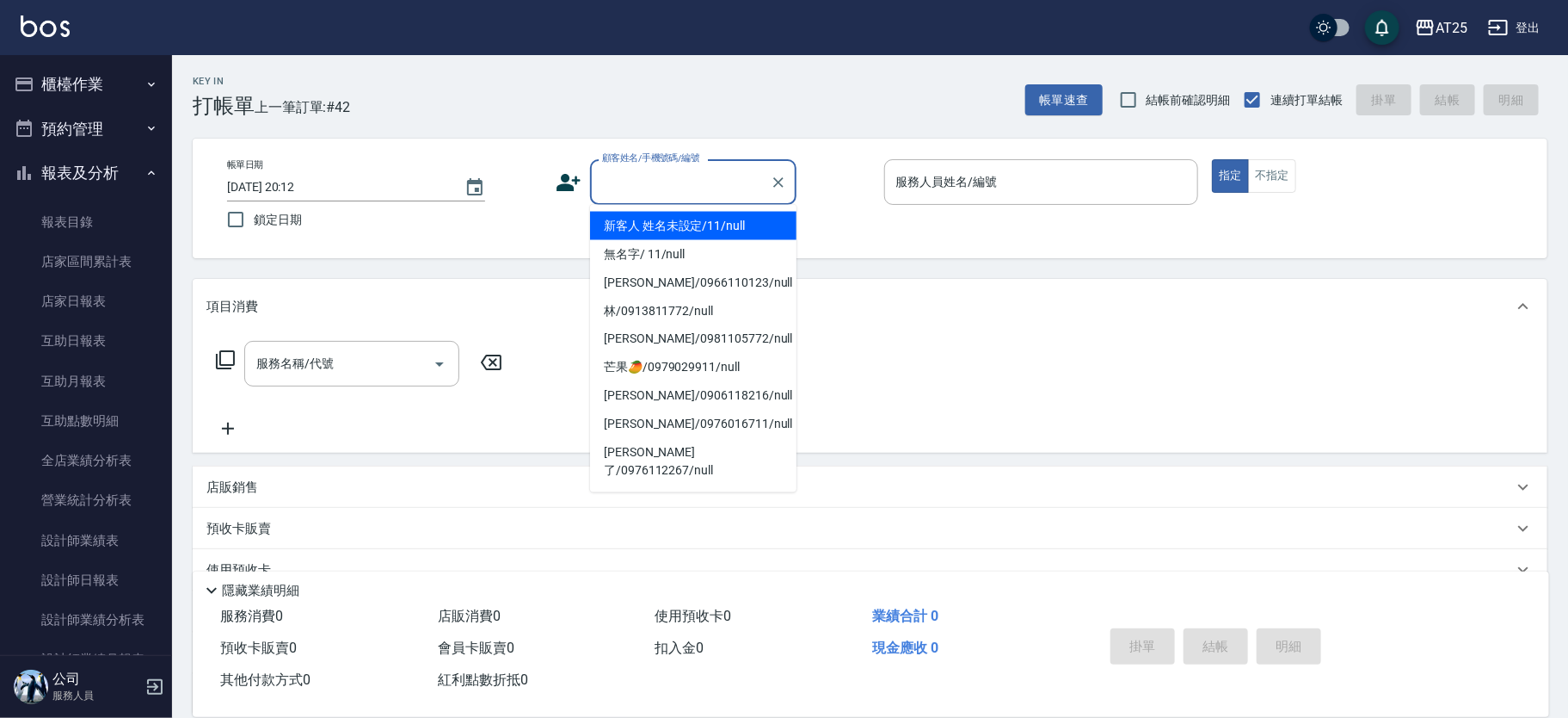
click at [703, 223] on li "新客人 姓名未設定/11/null" at bounding box center [693, 226] width 207 height 28
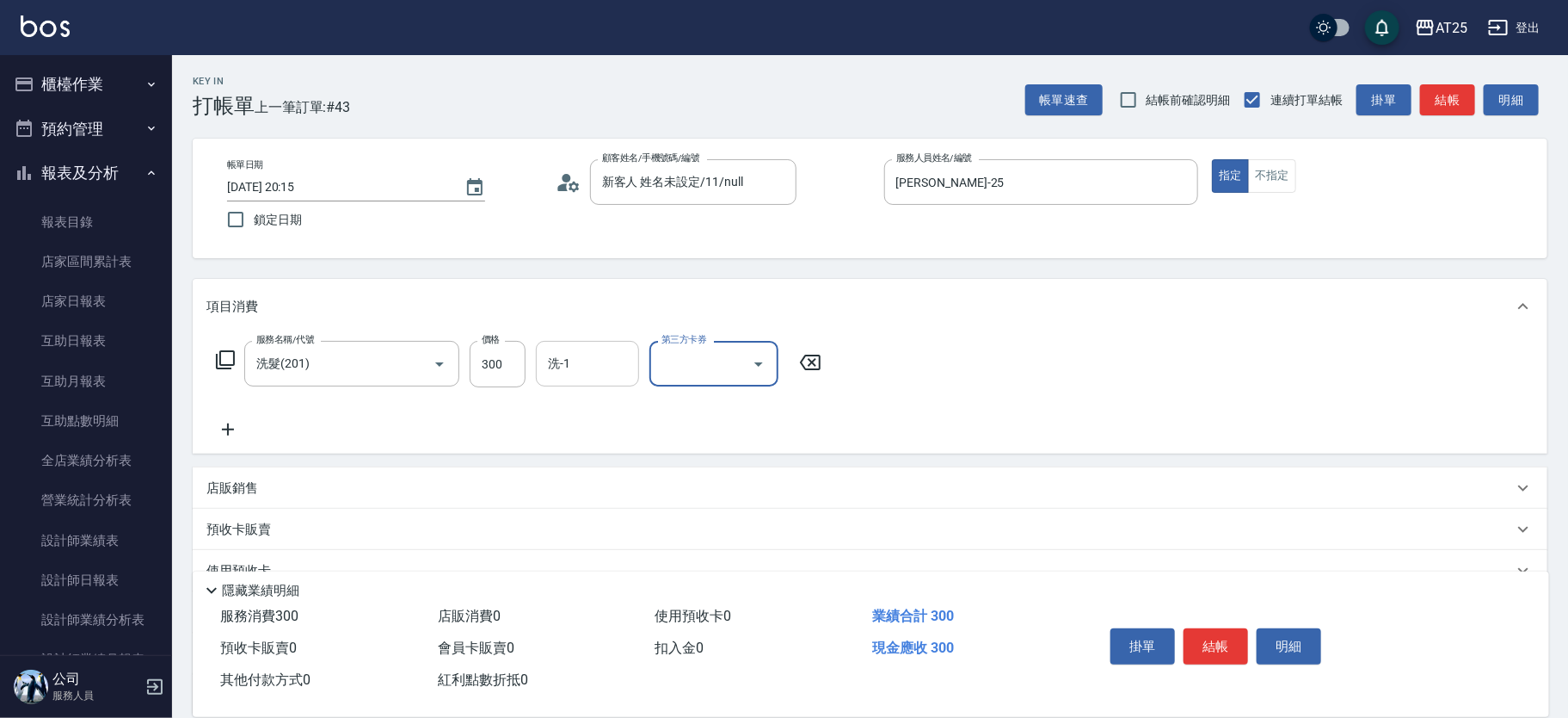
click at [622, 370] on input "洗-1" at bounding box center [587, 364] width 87 height 30
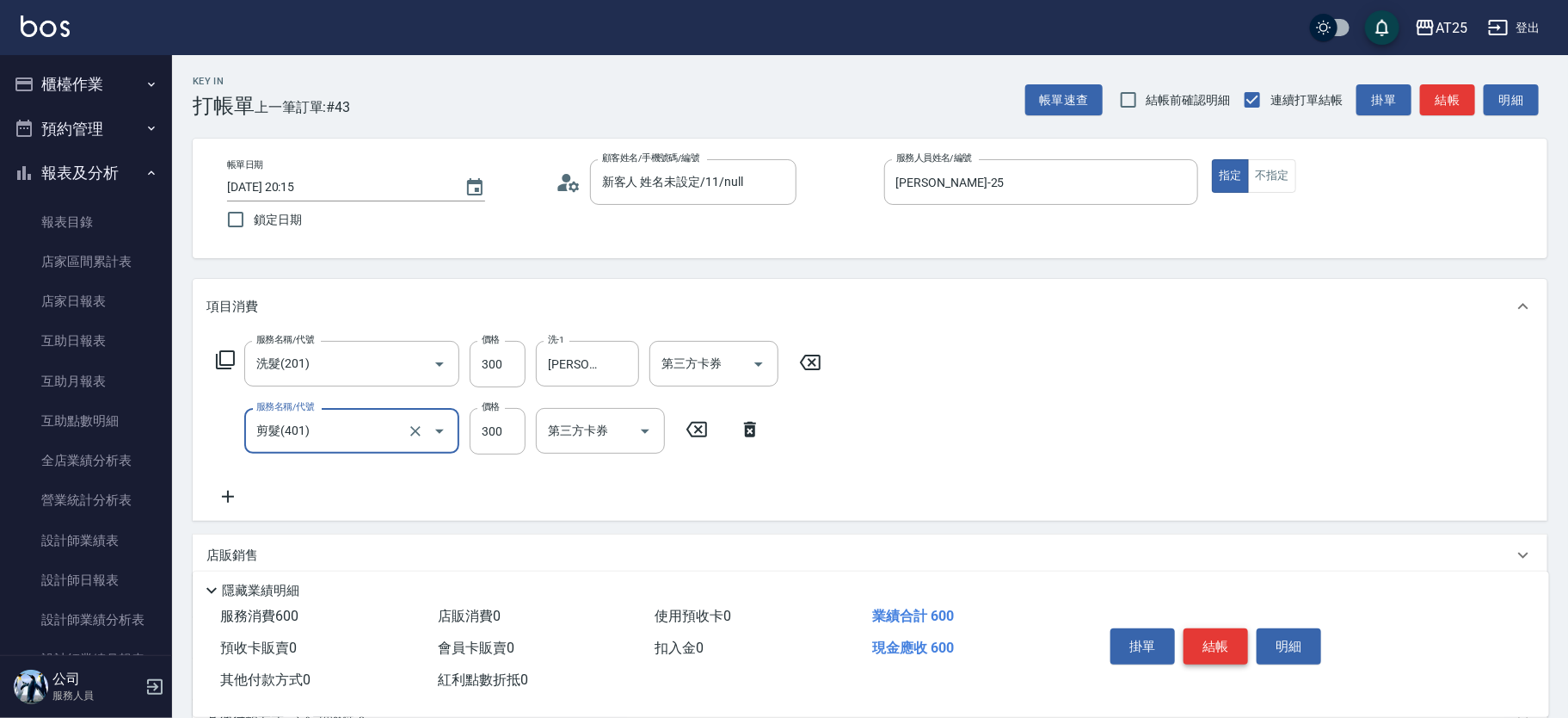
click at [1202, 639] on button "結帳" at bounding box center [1216, 646] width 64 height 36
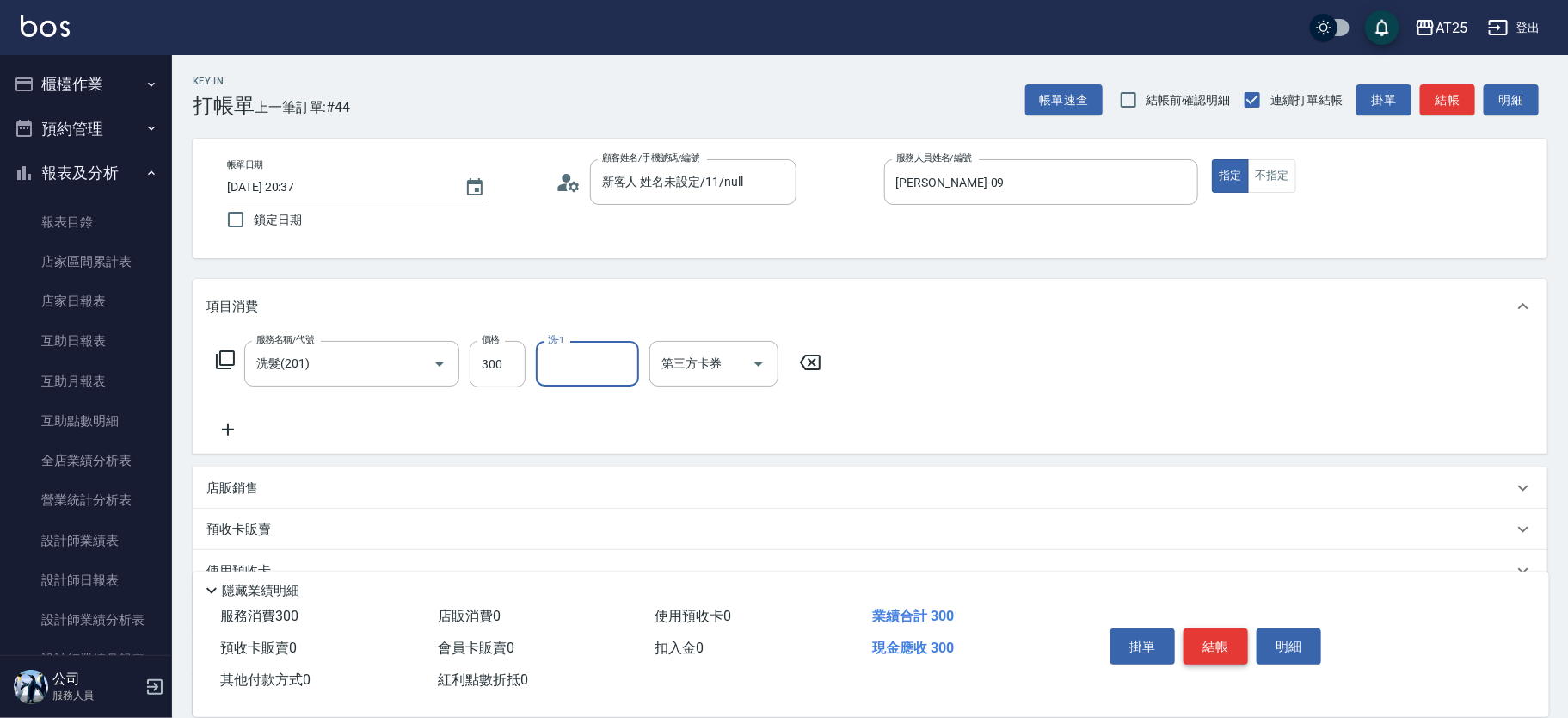
click at [1237, 635] on button "結帳" at bounding box center [1216, 646] width 64 height 36
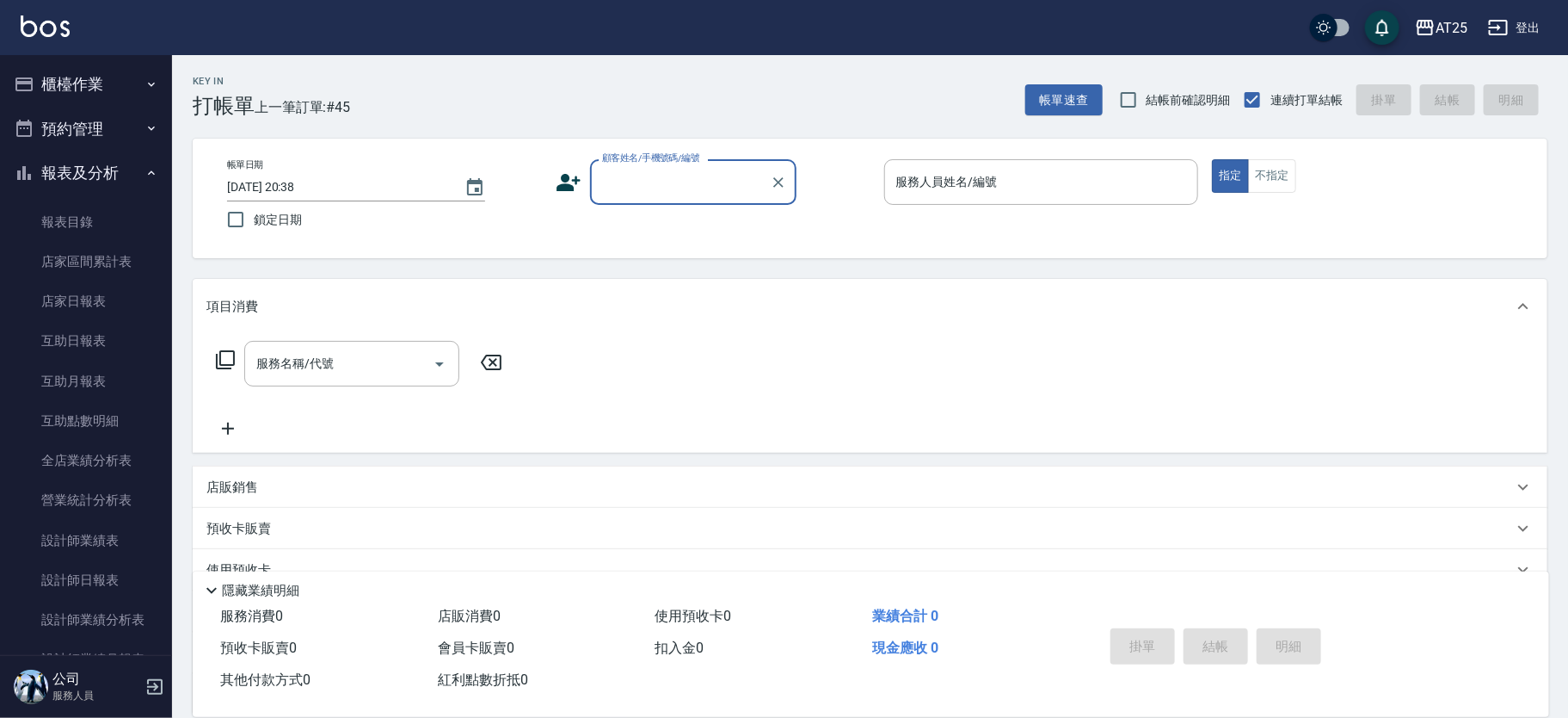
click at [30, 74] on icon "button" at bounding box center [24, 84] width 20 height 20
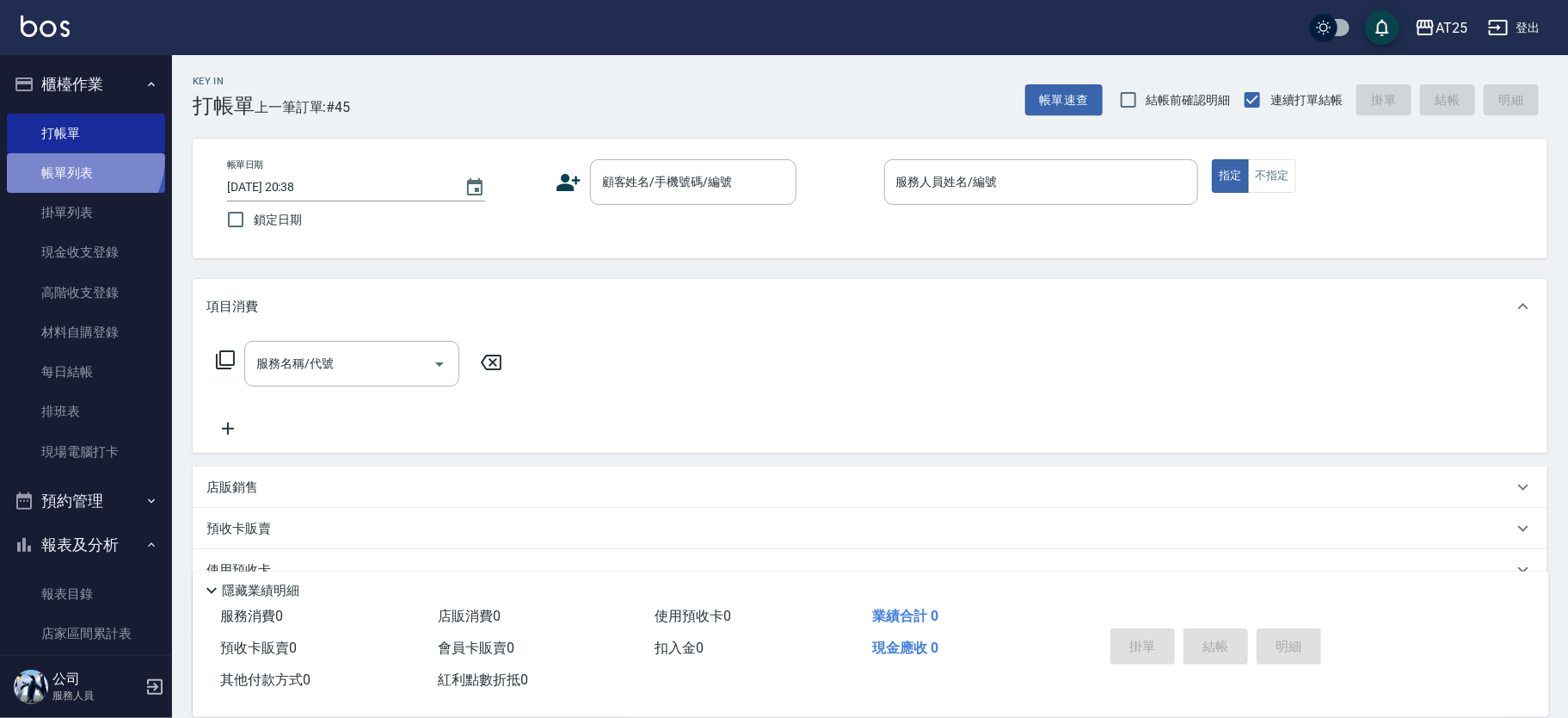
click at [75, 157] on link "帳單列表" at bounding box center [86, 172] width 158 height 40
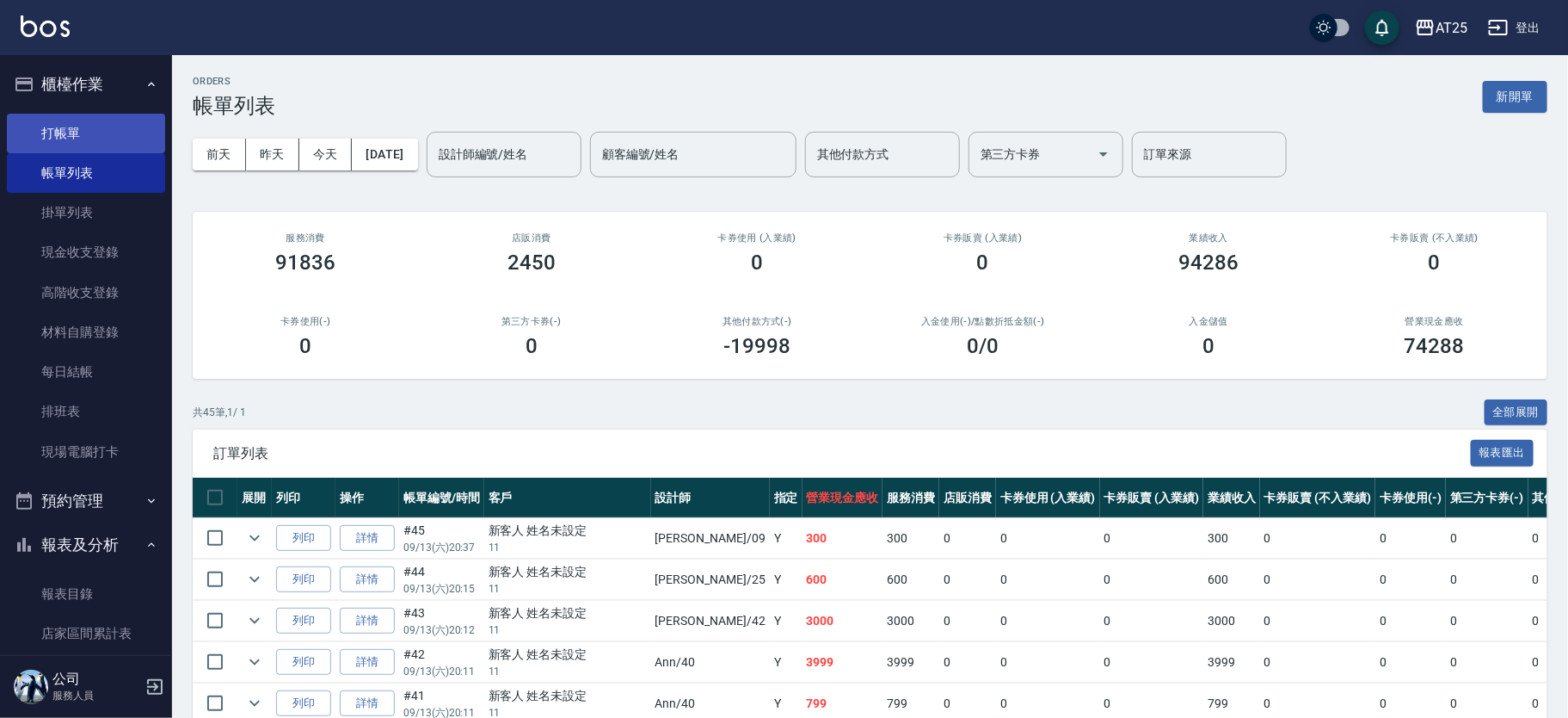
click at [96, 123] on link "打帳單" at bounding box center [86, 133] width 158 height 40
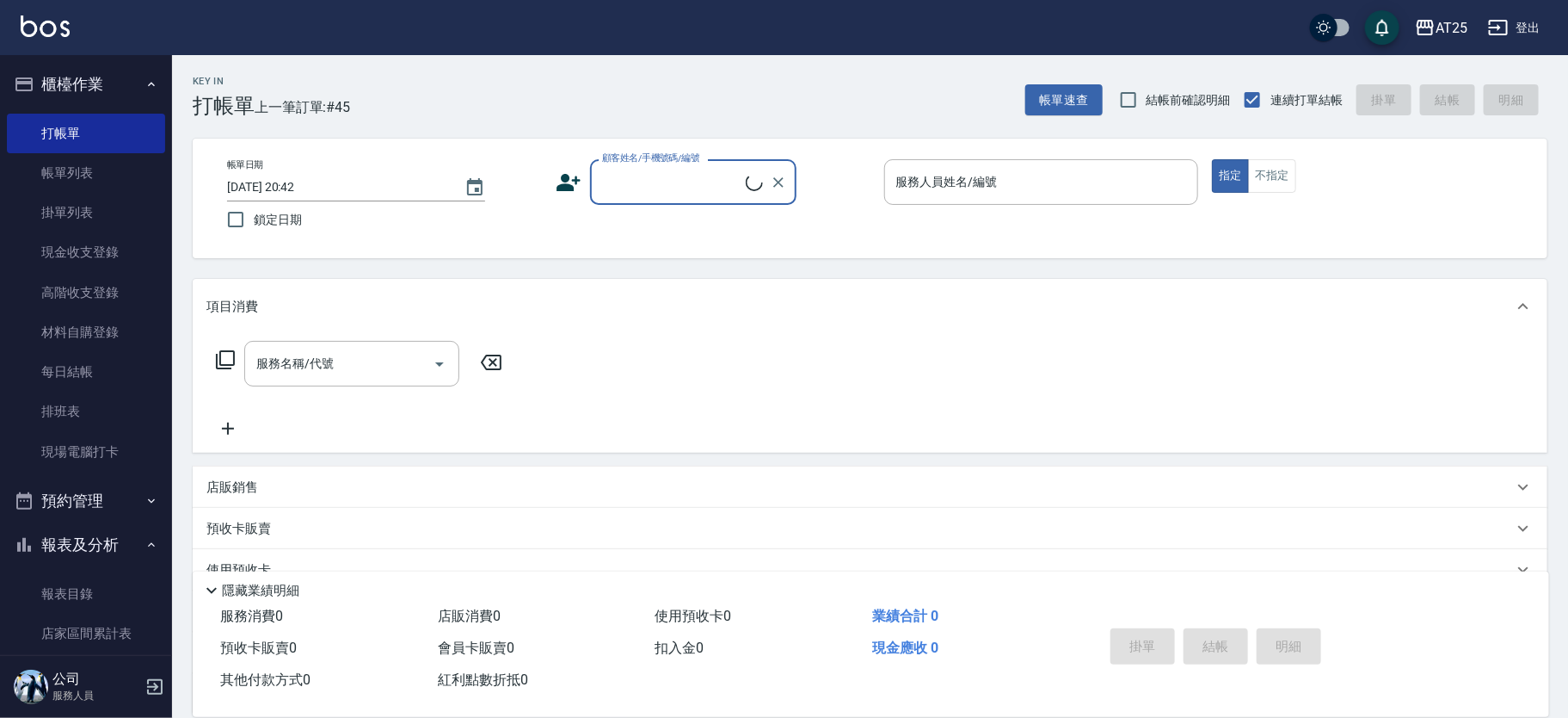
click at [640, 168] on input "顧客姓名/手機號碼/編號" at bounding box center [672, 182] width 148 height 30
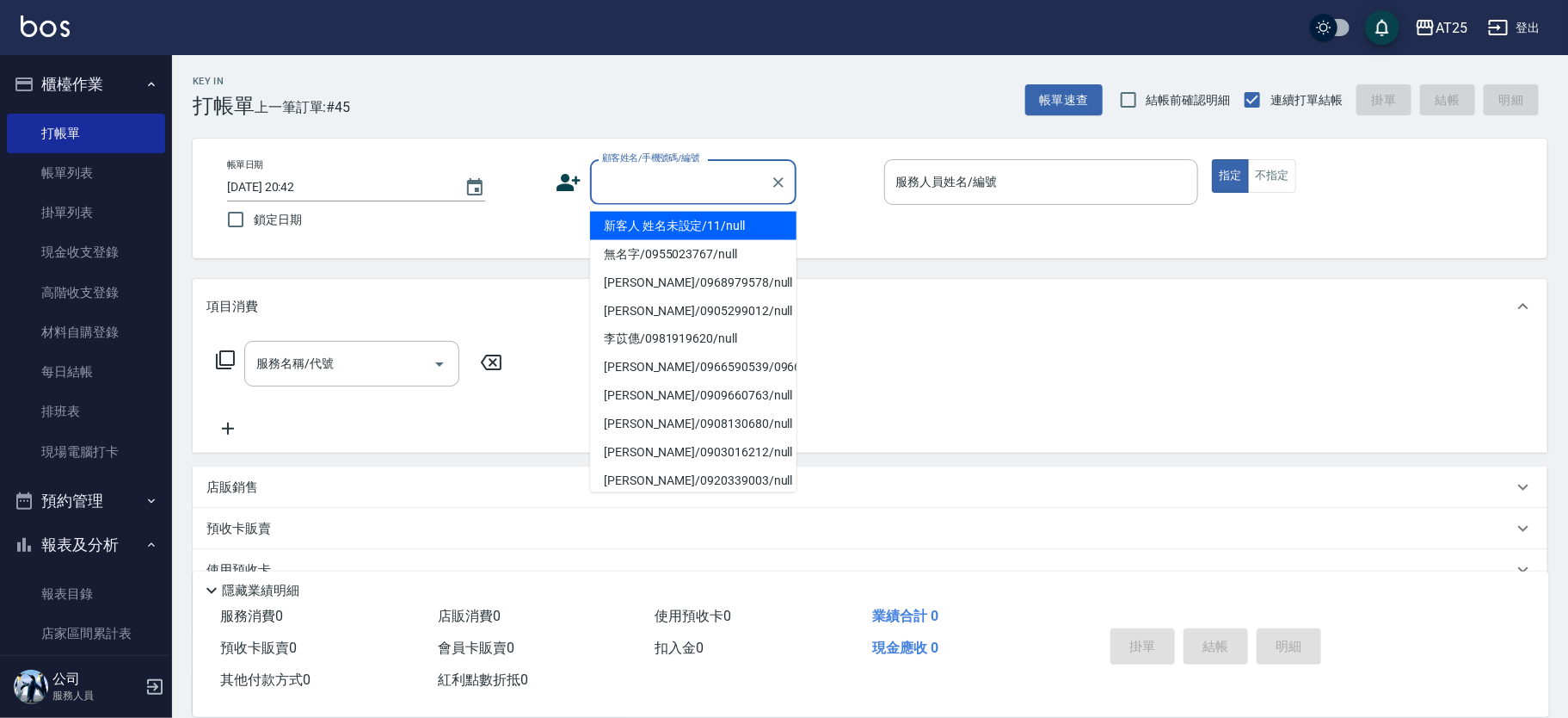
click at [700, 212] on li "新客人 姓名未設定/11/null" at bounding box center [693, 226] width 207 height 28
click at [684, 178] on input "顧客姓名/手機號碼/編號" at bounding box center [680, 182] width 165 height 30
click at [723, 223] on li "新客人 姓名未設定/11/null" at bounding box center [693, 226] width 207 height 28
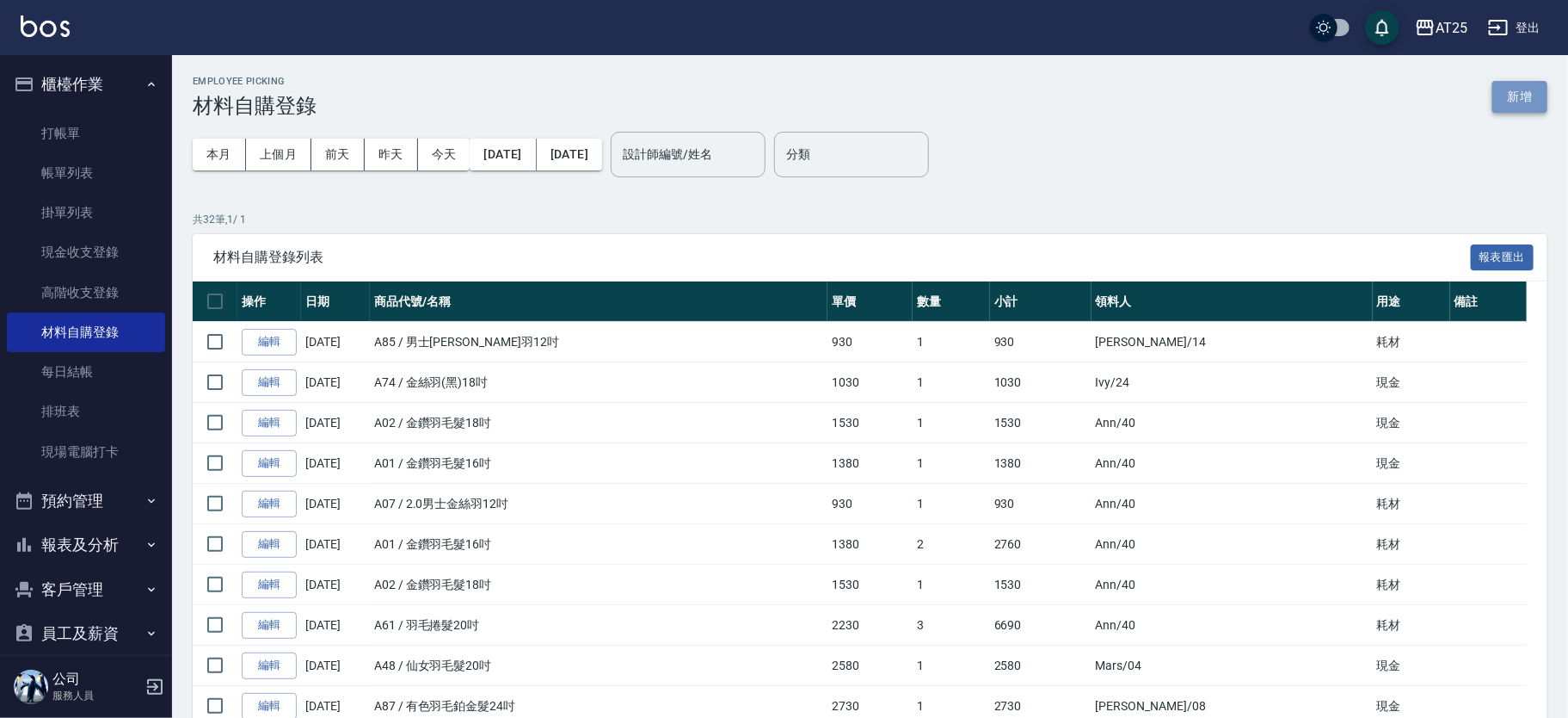
click at [1509, 94] on button "新增" at bounding box center [1520, 97] width 55 height 32
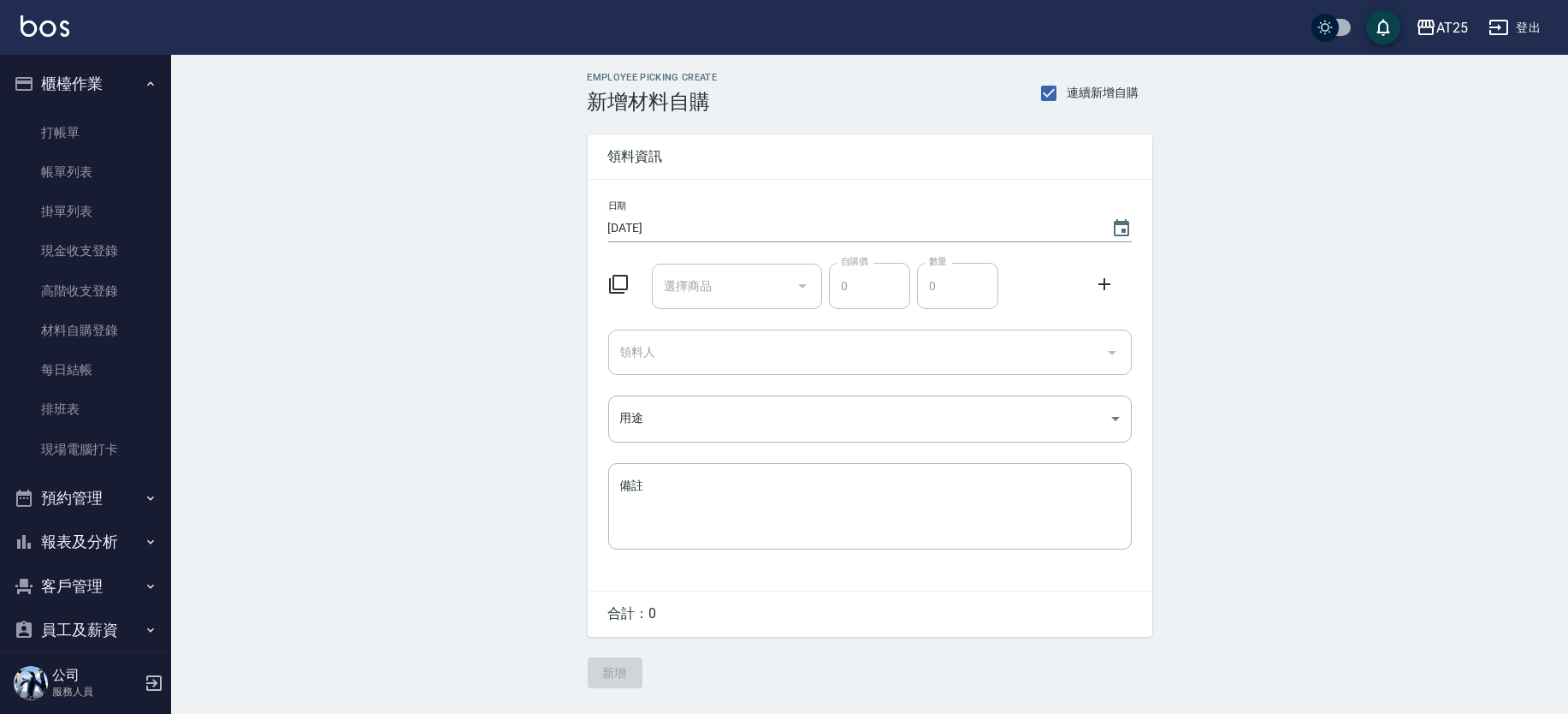
click at [724, 294] on input "選擇商品" at bounding box center [723, 286] width 129 height 30
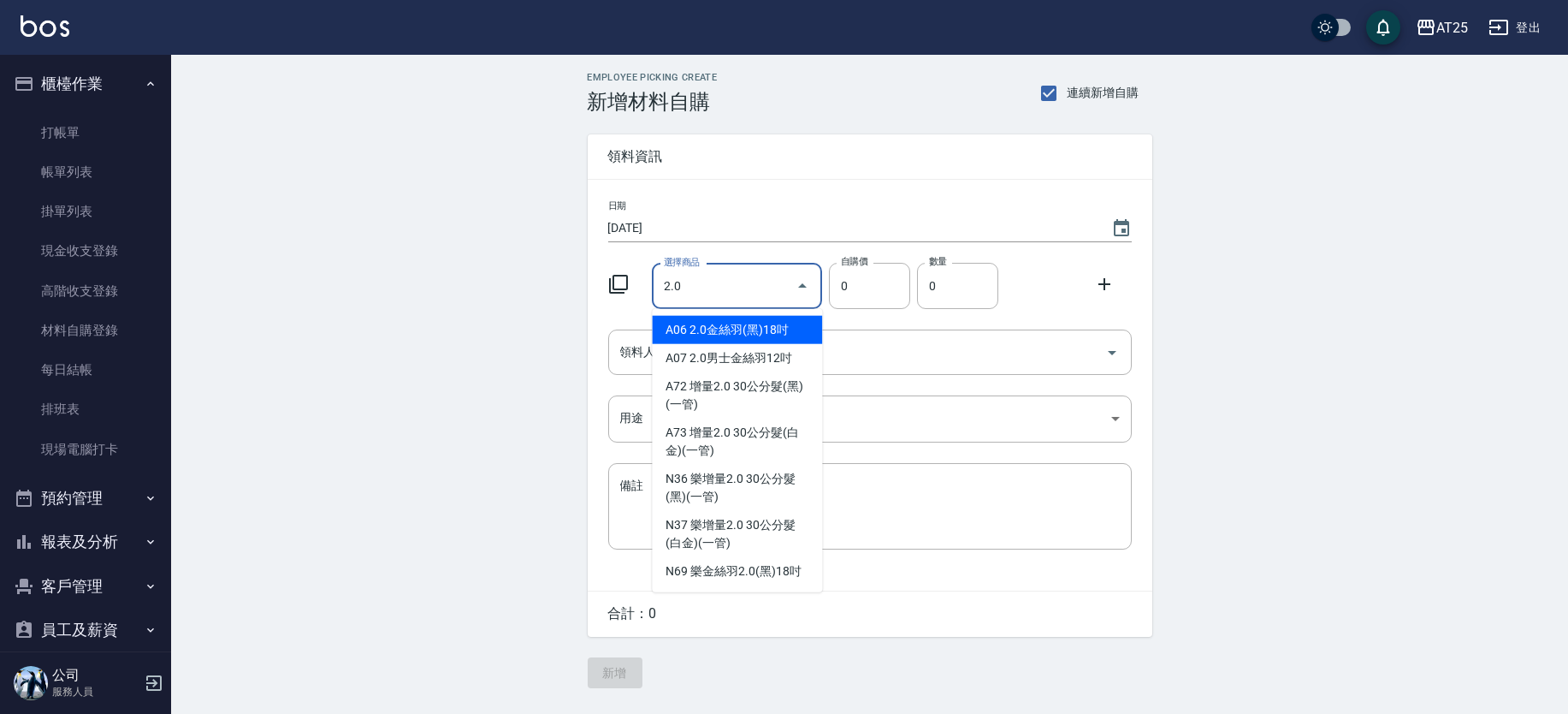
click at [692, 323] on li "A06 2.0金絲羽(黑)18吋" at bounding box center [737, 330] width 170 height 28
type input "2.0金絲羽(黑)18吋"
type input "1030"
type input "1"
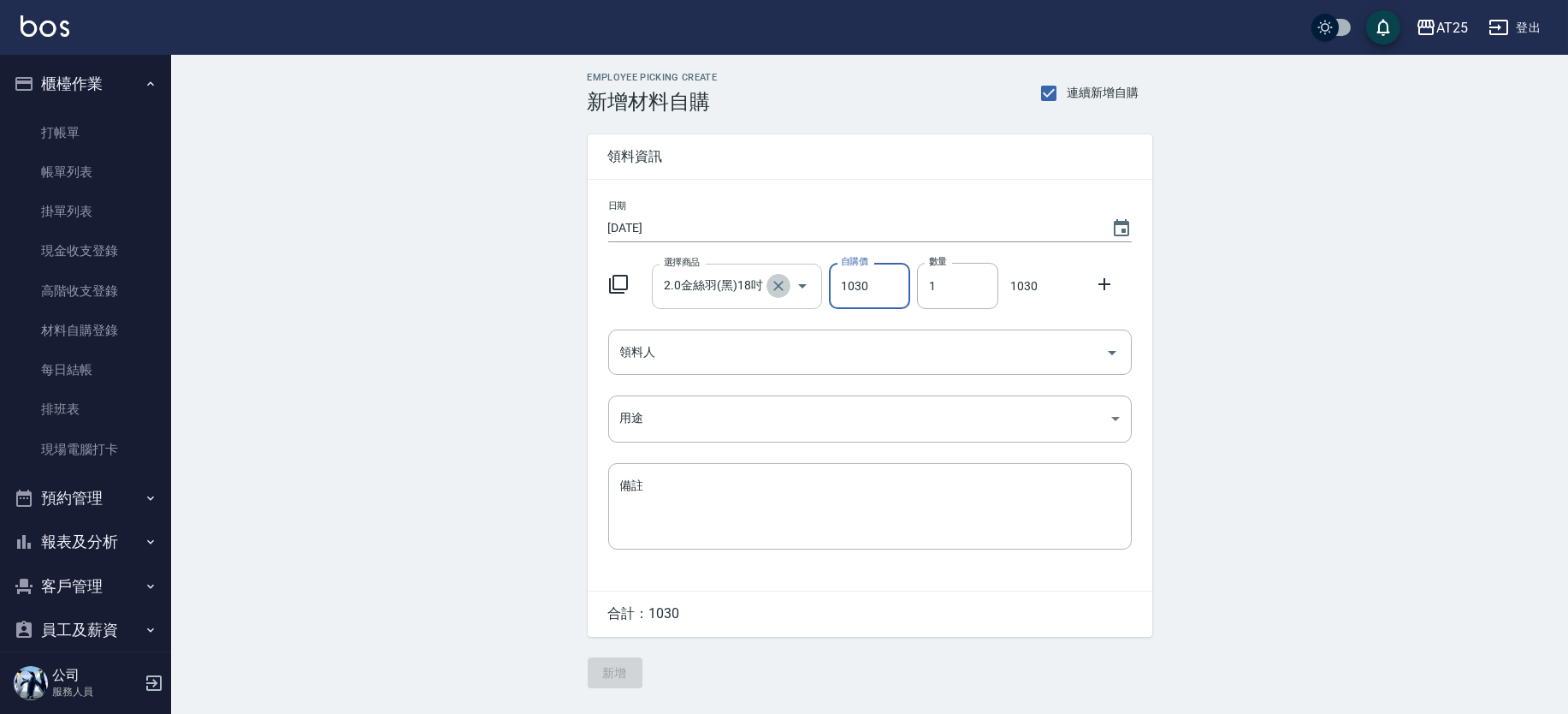
click at [783, 286] on icon "Clear" at bounding box center [778, 285] width 17 height 17
type input "0"
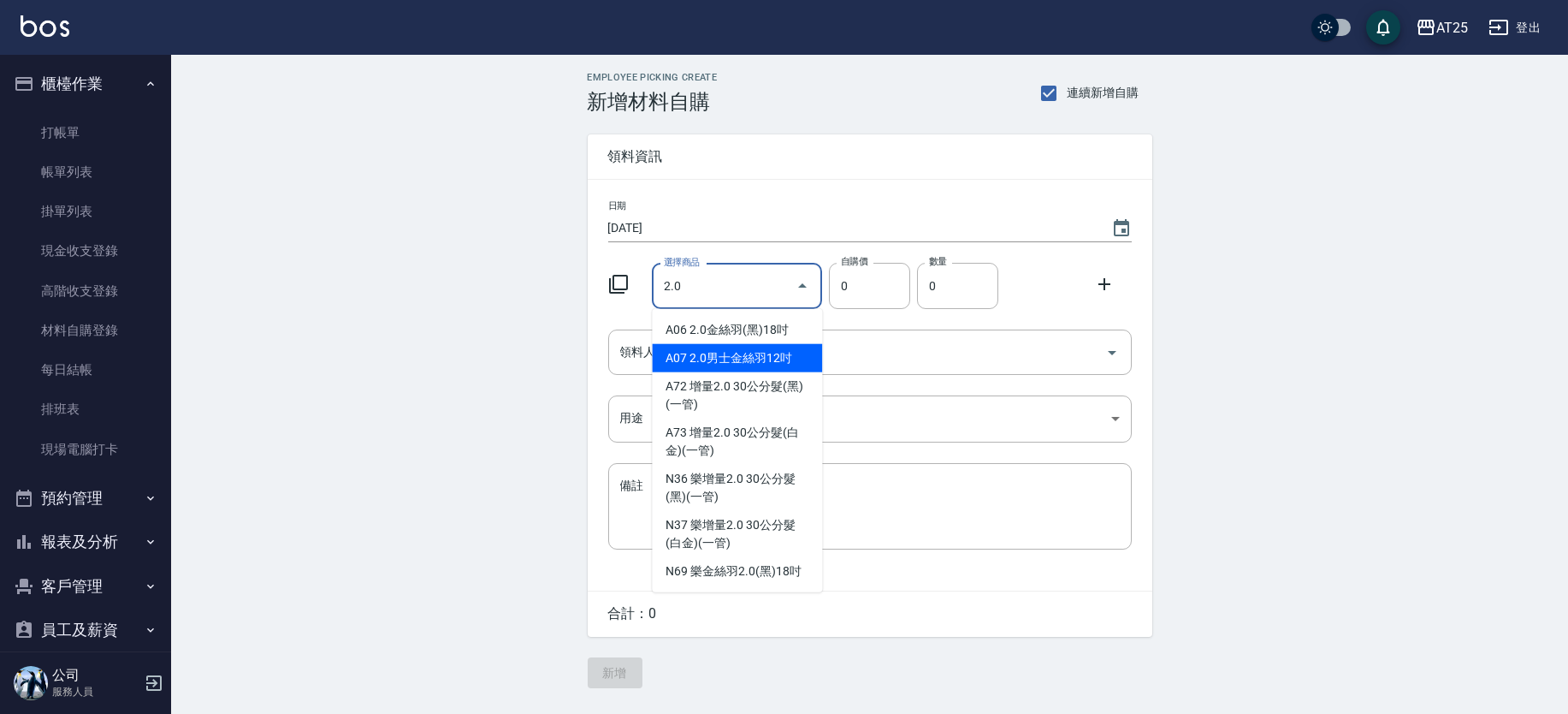
click at [686, 352] on li "A07 2.0男士金絲羽12吋" at bounding box center [737, 358] width 170 height 28
type input "2.0男士金絲羽12吋"
type input "930"
type input "1"
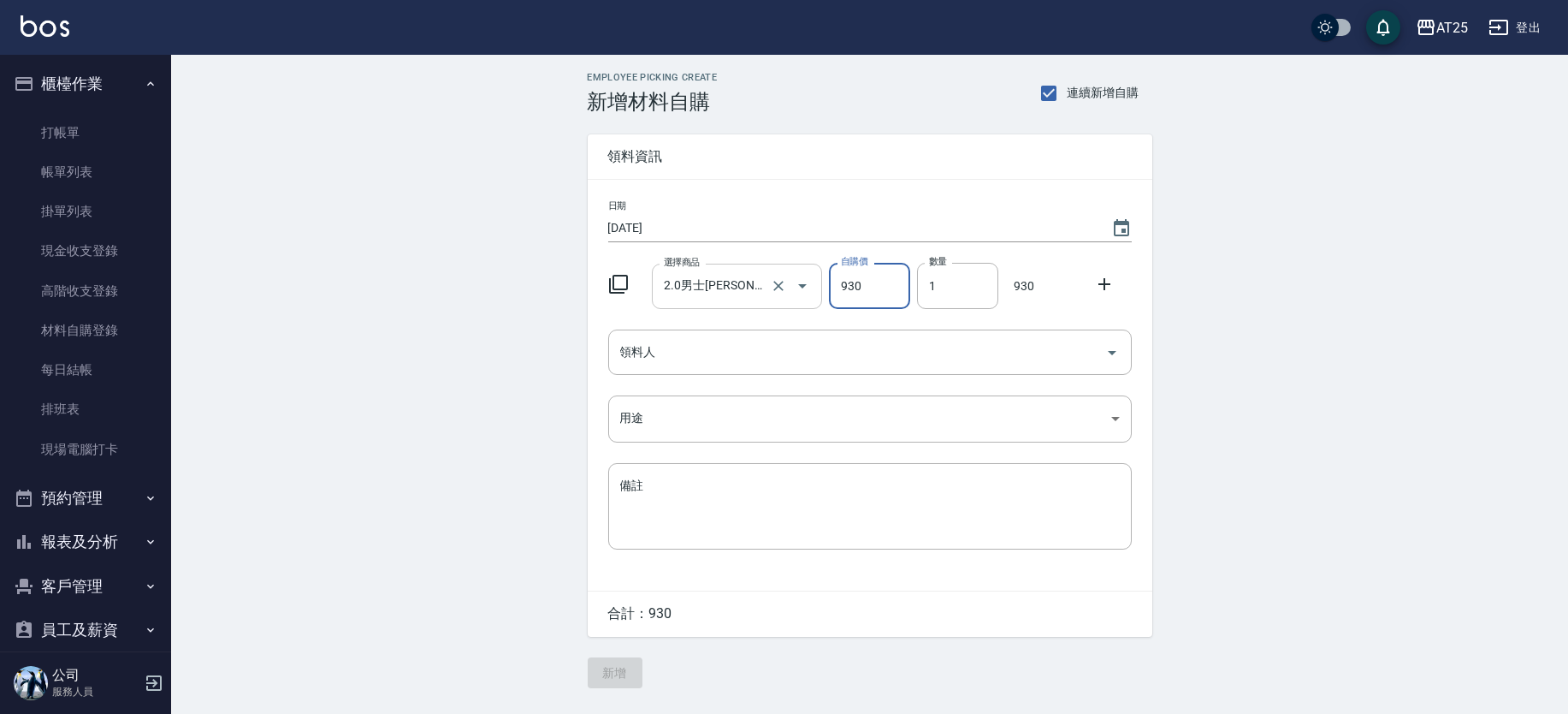
click at [752, 282] on input "2.0男士金絲羽12吋" at bounding box center [713, 286] width 107 height 30
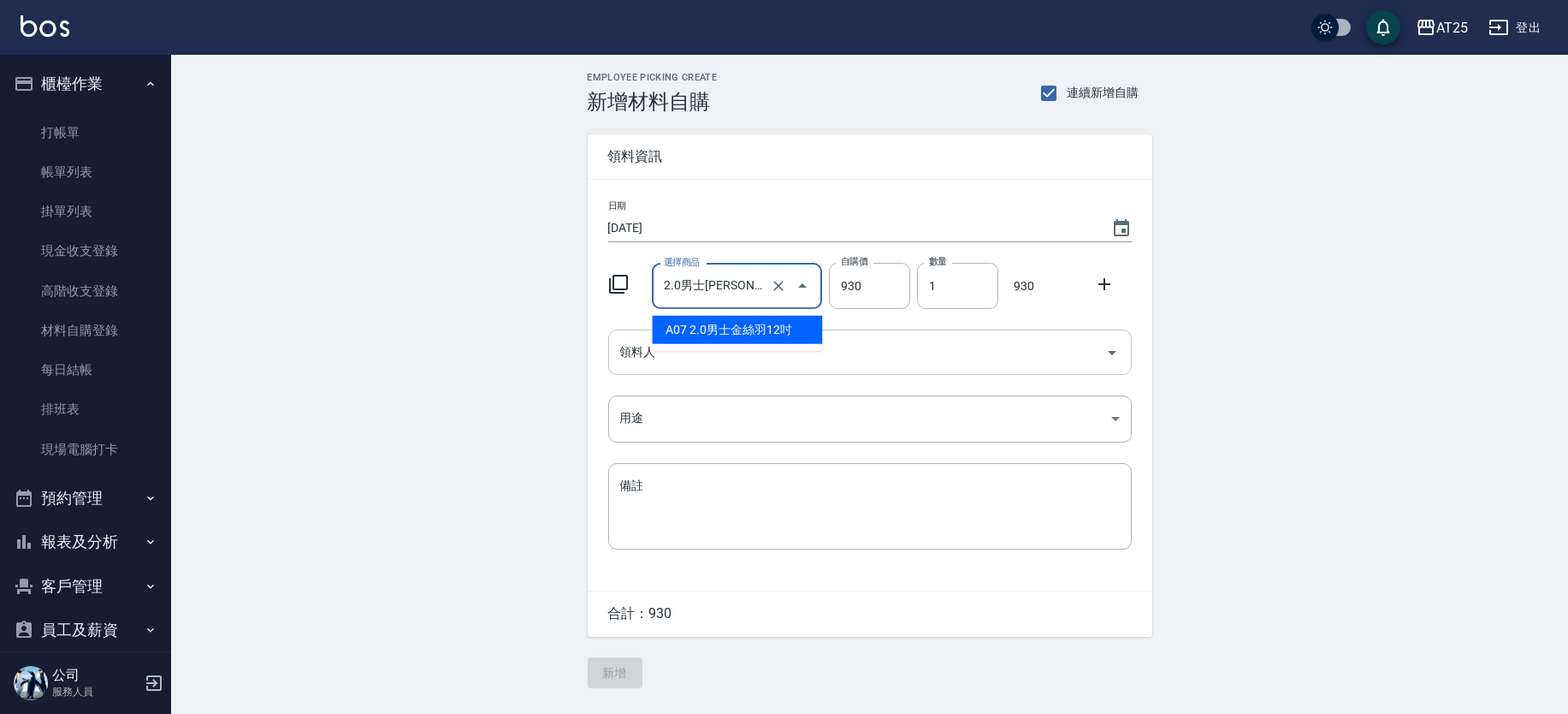
click at [909, 359] on input "領料人" at bounding box center [858, 352] width 483 height 30
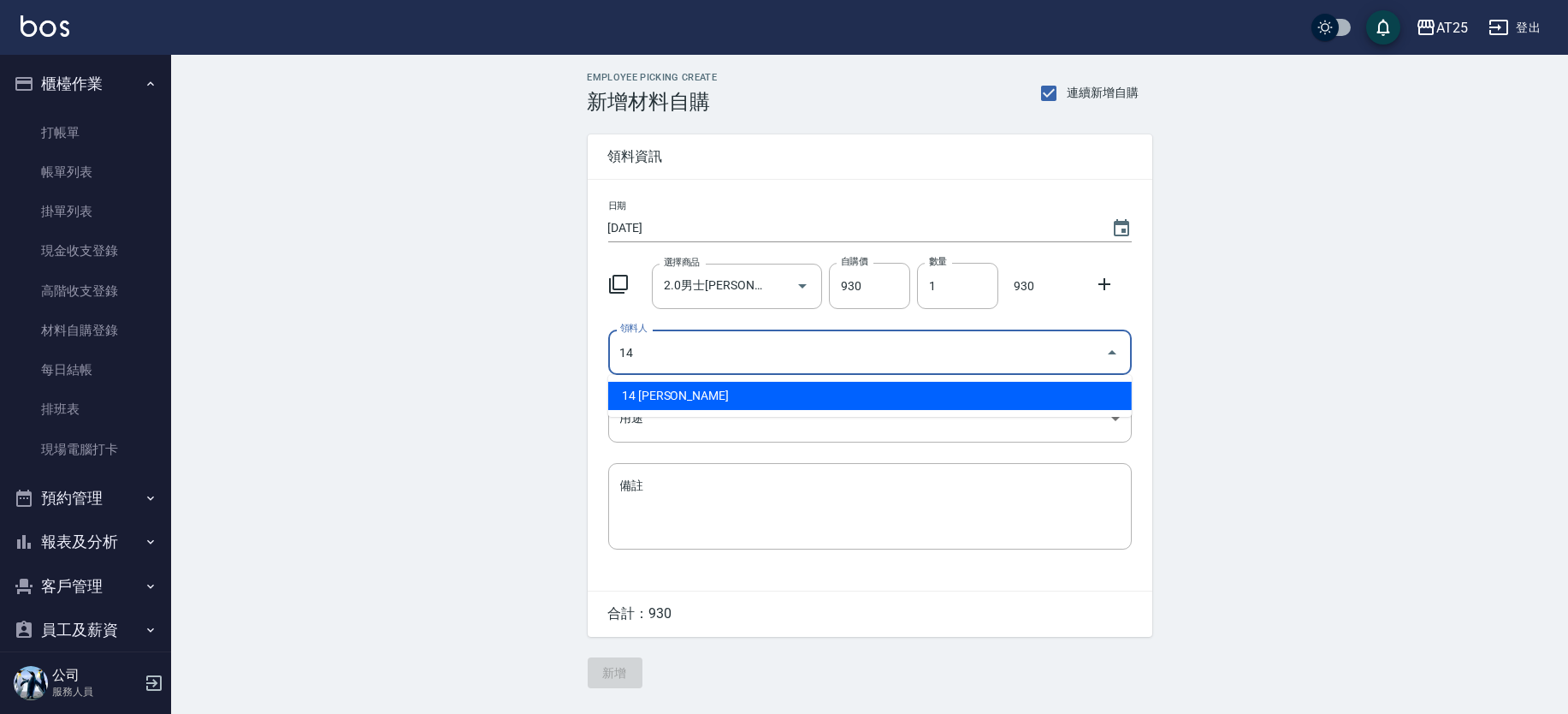
type input "14 Ken"
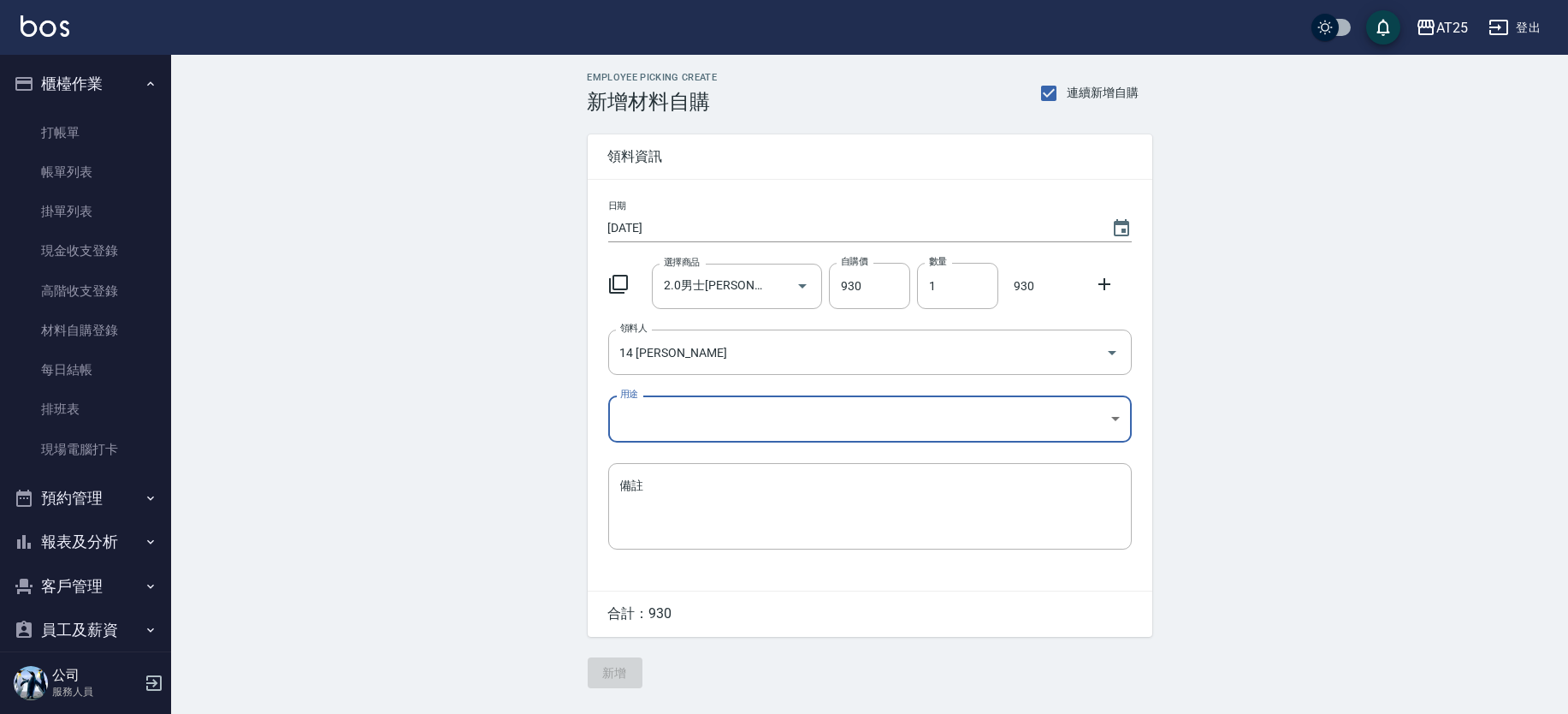
click at [766, 414] on body "AT25 登出 櫃檯作業 打帳單 帳單列表 掛單列表 現金收支登錄 高階收支登錄 材料自購登錄 每日結帳 排班表 現場電腦打卡 預約管理 預約管理 單日預約紀…" at bounding box center [784, 357] width 1568 height 714
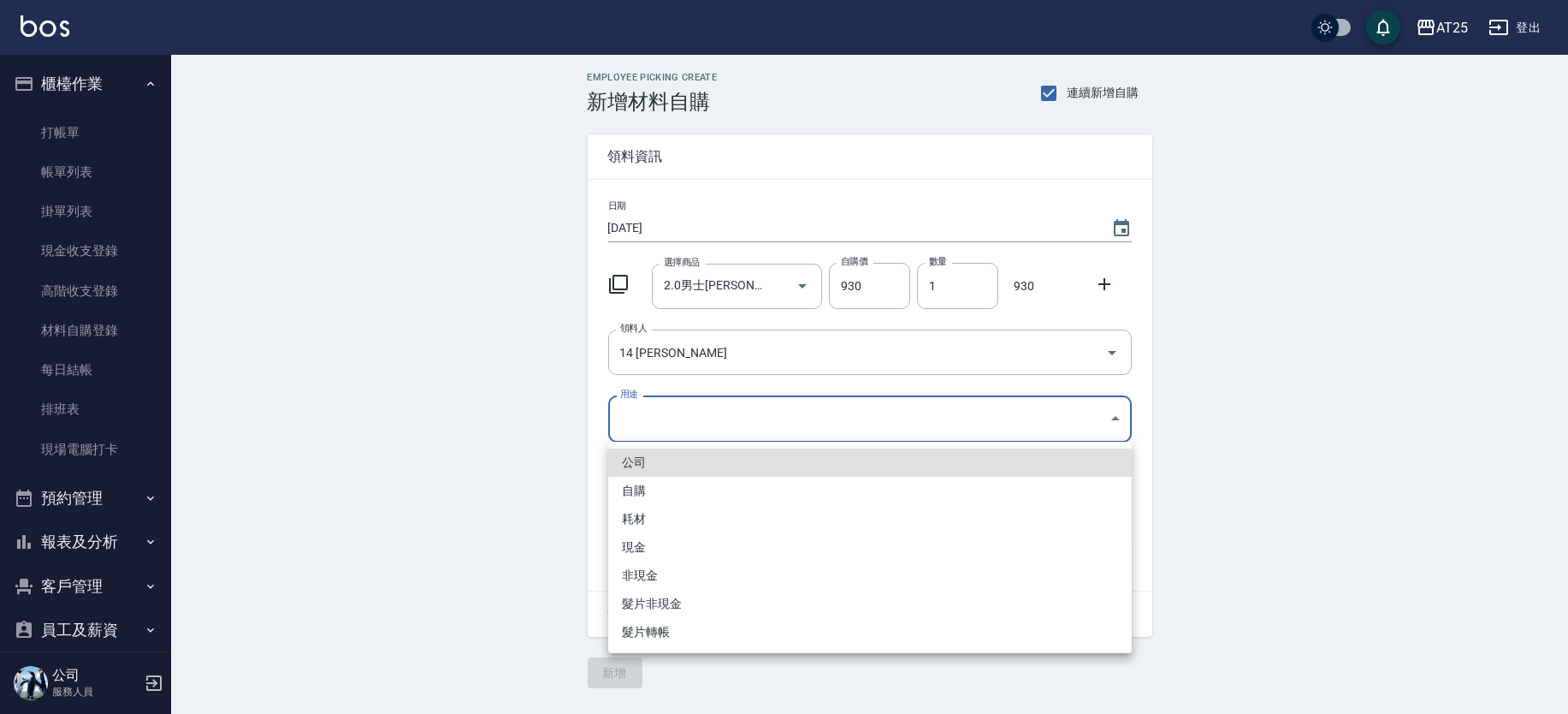
click at [665, 534] on li "現金" at bounding box center [870, 547] width 523 height 28
type input "現金"
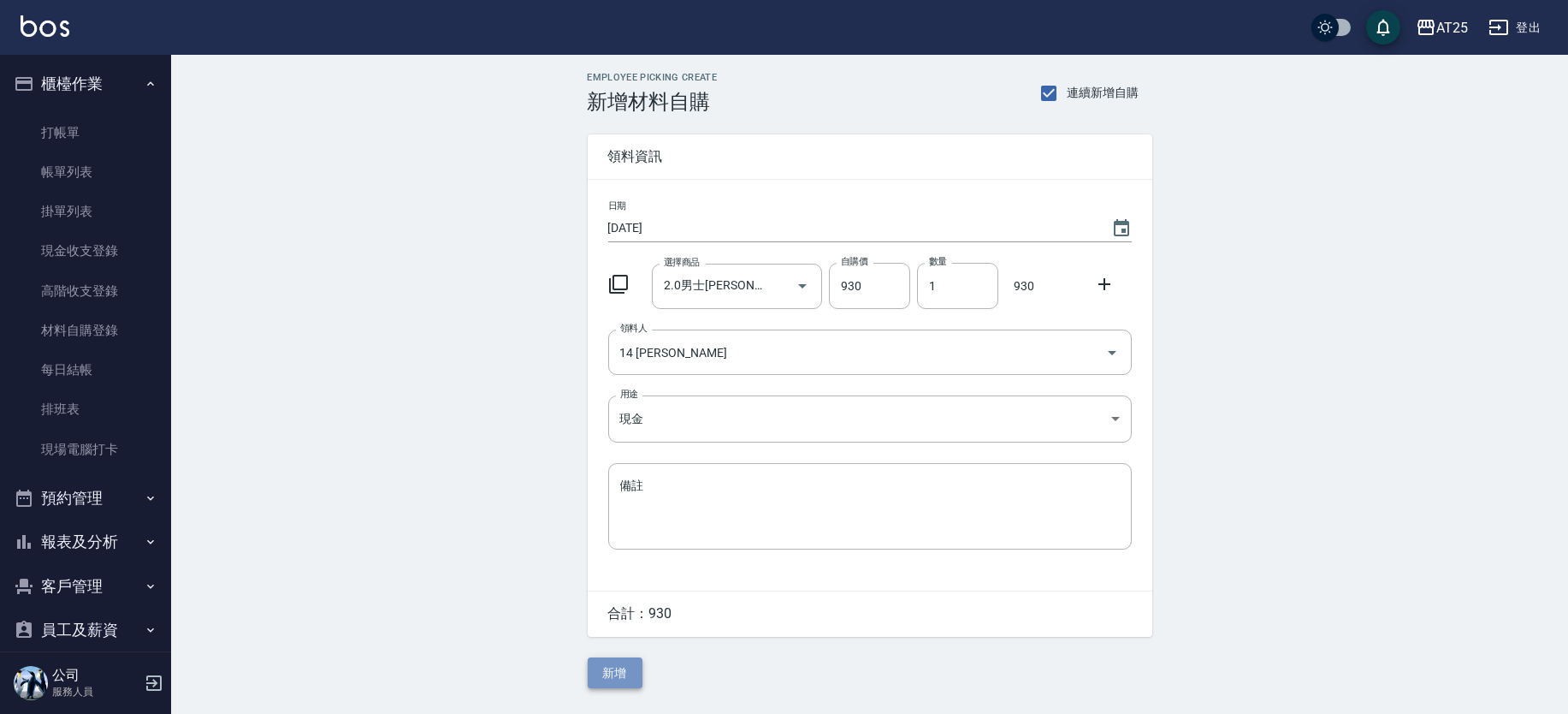
click at [616, 679] on button "新增" at bounding box center [615, 673] width 54 height 32
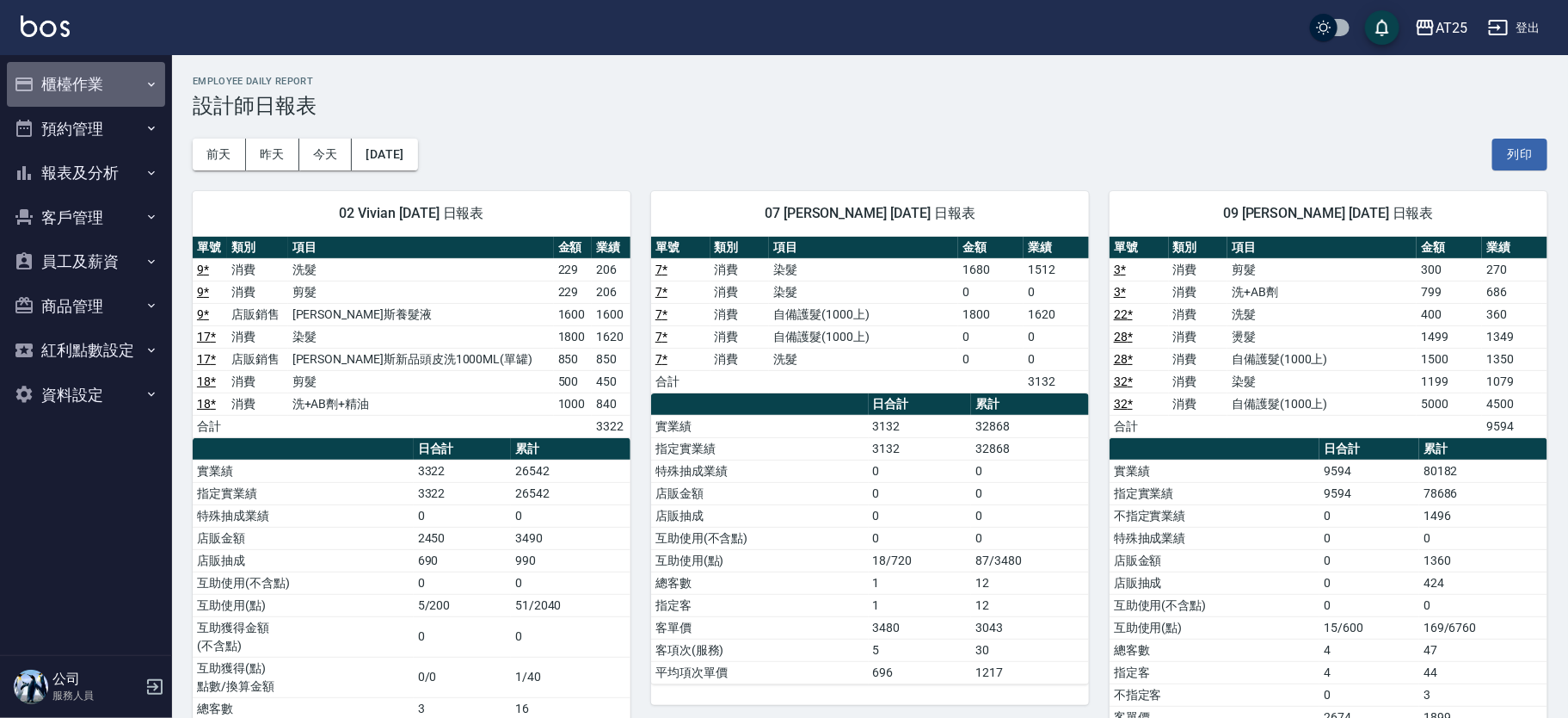
click at [130, 91] on button "櫃檯作業" at bounding box center [86, 84] width 158 height 45
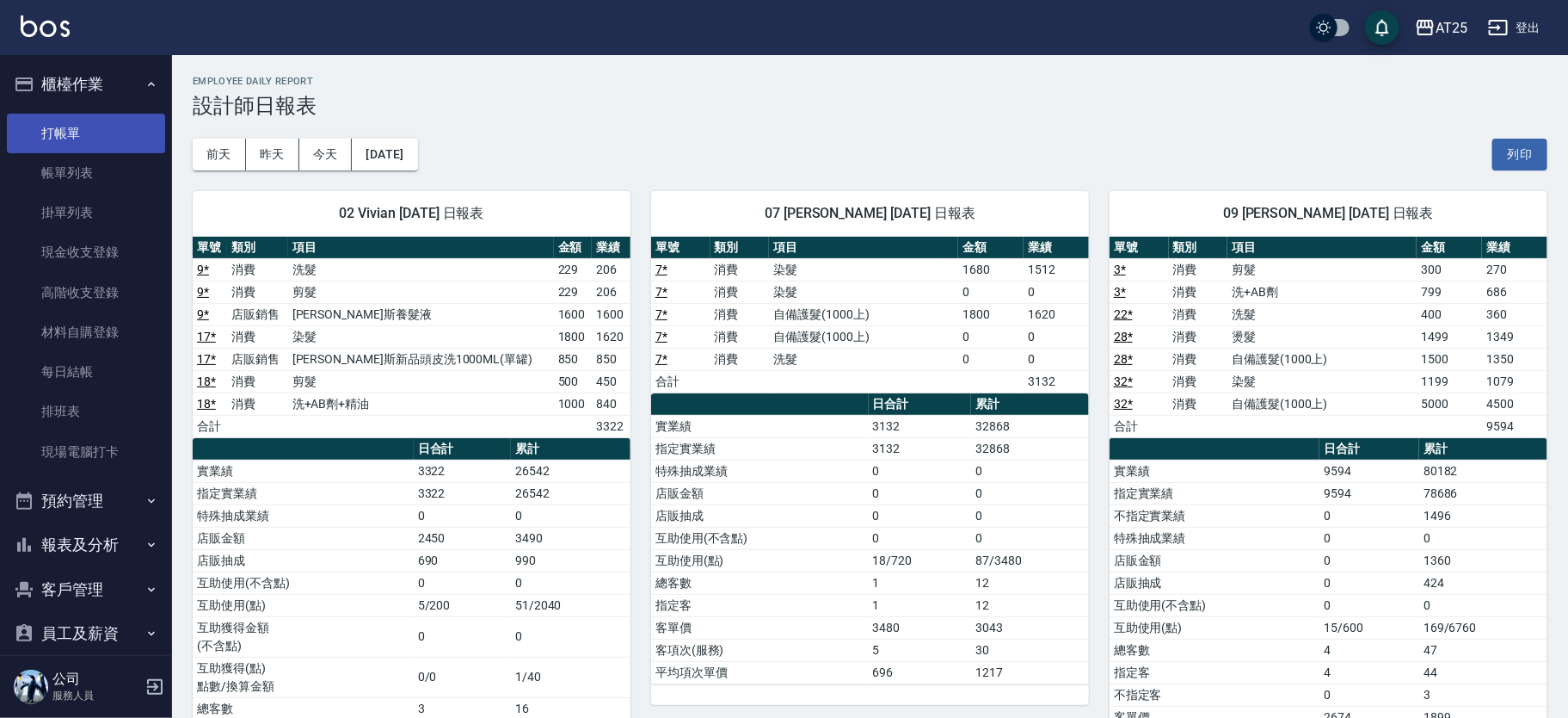
click at [70, 146] on link "打帳單" at bounding box center [86, 133] width 158 height 40
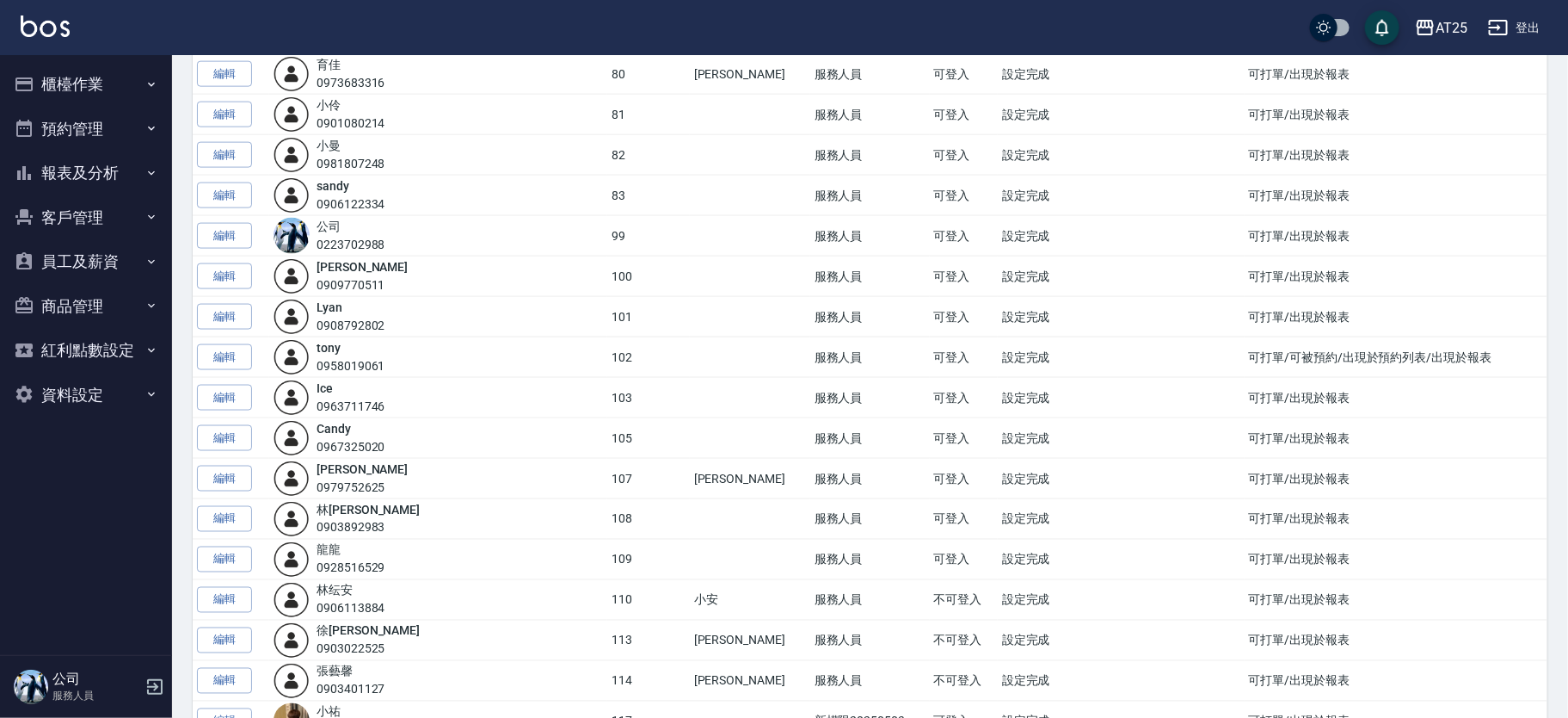
scroll to position [1105, 0]
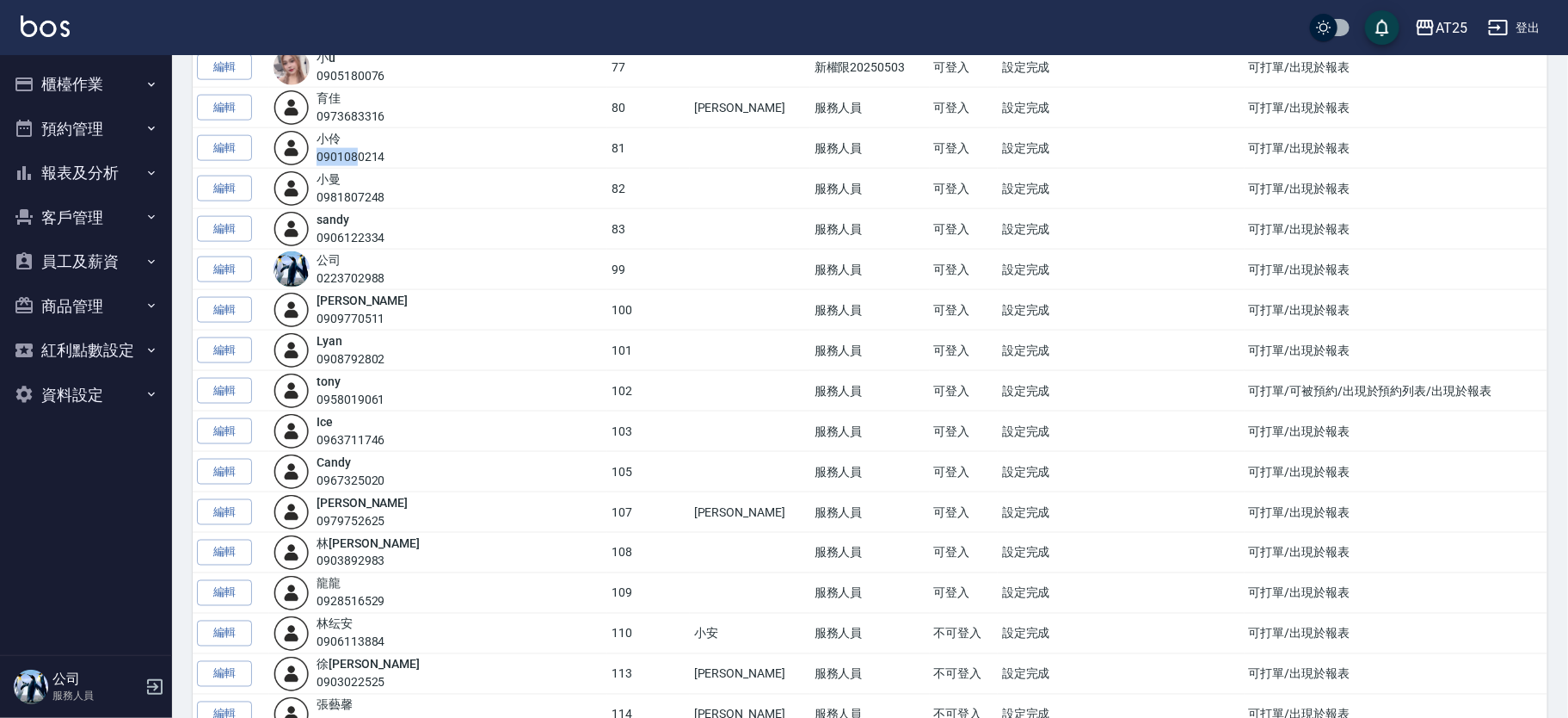
drag, startPoint x: 333, startPoint y: 154, endPoint x: 373, endPoint y: 157, distance: 40.1
click at [373, 157] on div "小伶 0901080214" at bounding box center [438, 147] width 329 height 36
click at [405, 157] on div "小伶 0901080214" at bounding box center [438, 147] width 329 height 36
drag, startPoint x: 337, startPoint y: 155, endPoint x: 357, endPoint y: 155, distance: 20.0
click at [357, 155] on div "0901080214" at bounding box center [351, 157] width 69 height 18
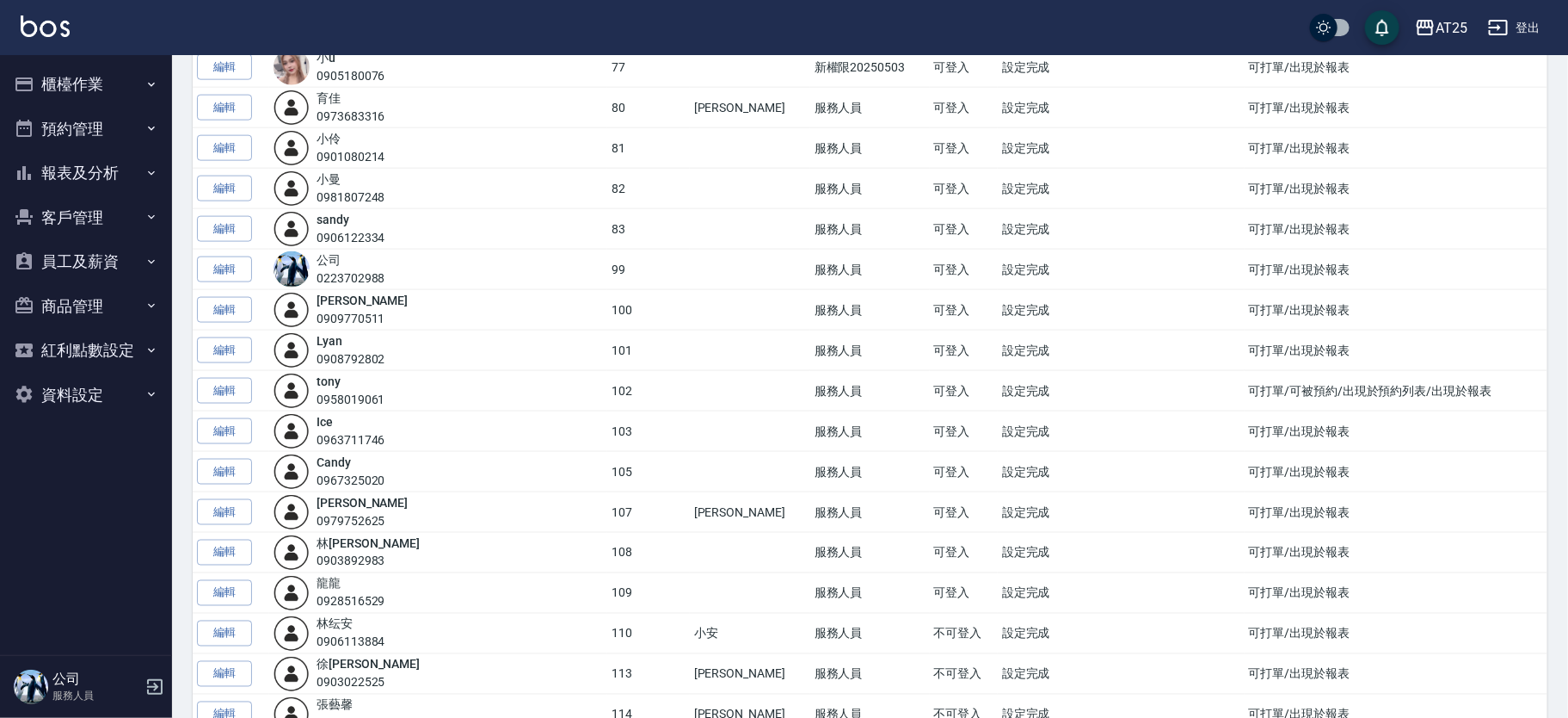
click at [373, 154] on div "0901080214" at bounding box center [351, 157] width 69 height 18
drag, startPoint x: 405, startPoint y: 154, endPoint x: 351, endPoint y: 156, distance: 54.0
click at [351, 155] on div "小伶 0901080214" at bounding box center [438, 147] width 329 height 36
click at [386, 174] on div "小曼 0981807248" at bounding box center [351, 188] width 69 height 36
drag, startPoint x: 335, startPoint y: 159, endPoint x: 396, endPoint y: 160, distance: 61.0
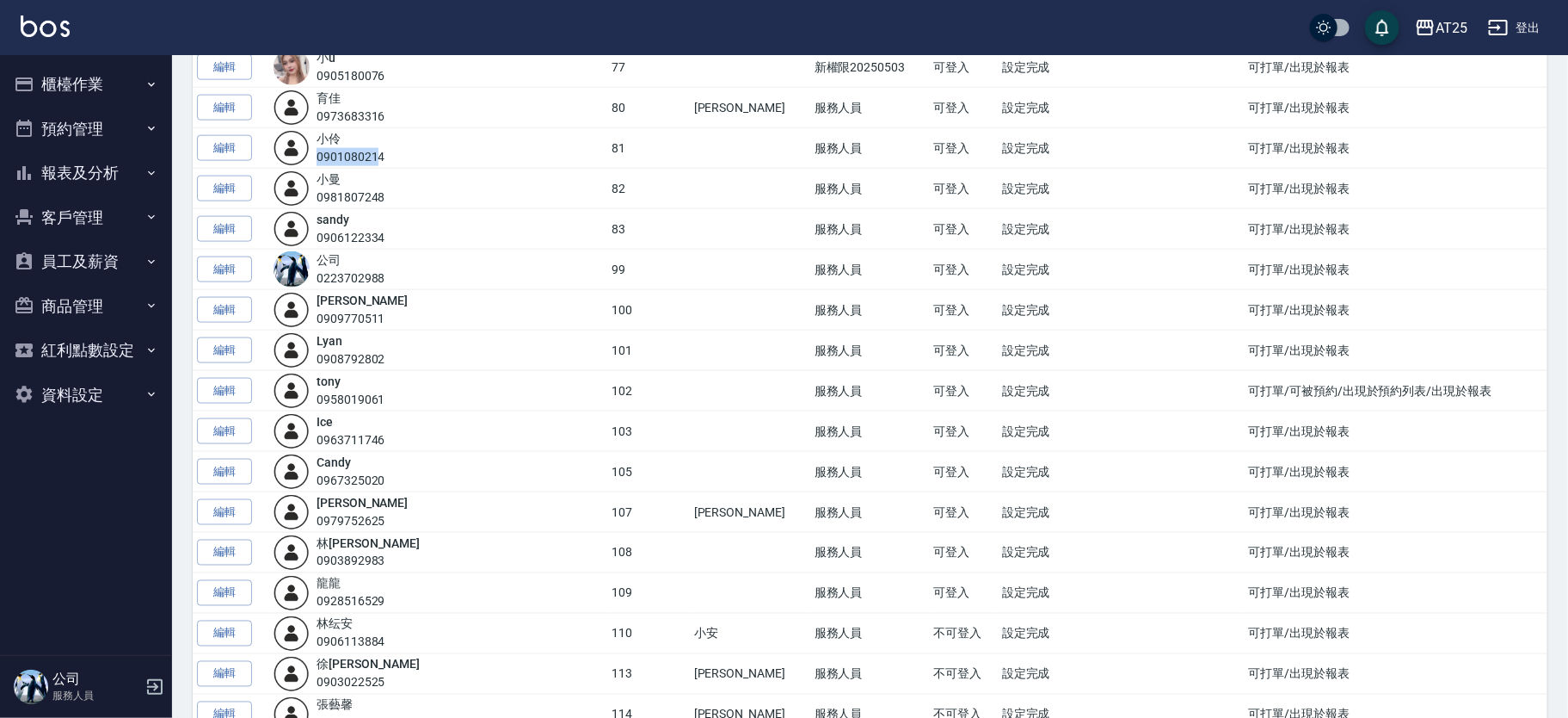
click at [386, 160] on div "0901080214" at bounding box center [351, 157] width 69 height 18
click at [411, 158] on div "小伶 0901080214" at bounding box center [438, 147] width 329 height 36
drag, startPoint x: 339, startPoint y: 154, endPoint x: 381, endPoint y: 157, distance: 42.1
click at [381, 156] on div "0901080214" at bounding box center [351, 157] width 69 height 18
click at [411, 154] on div "小伶 0901080214" at bounding box center [438, 147] width 329 height 36
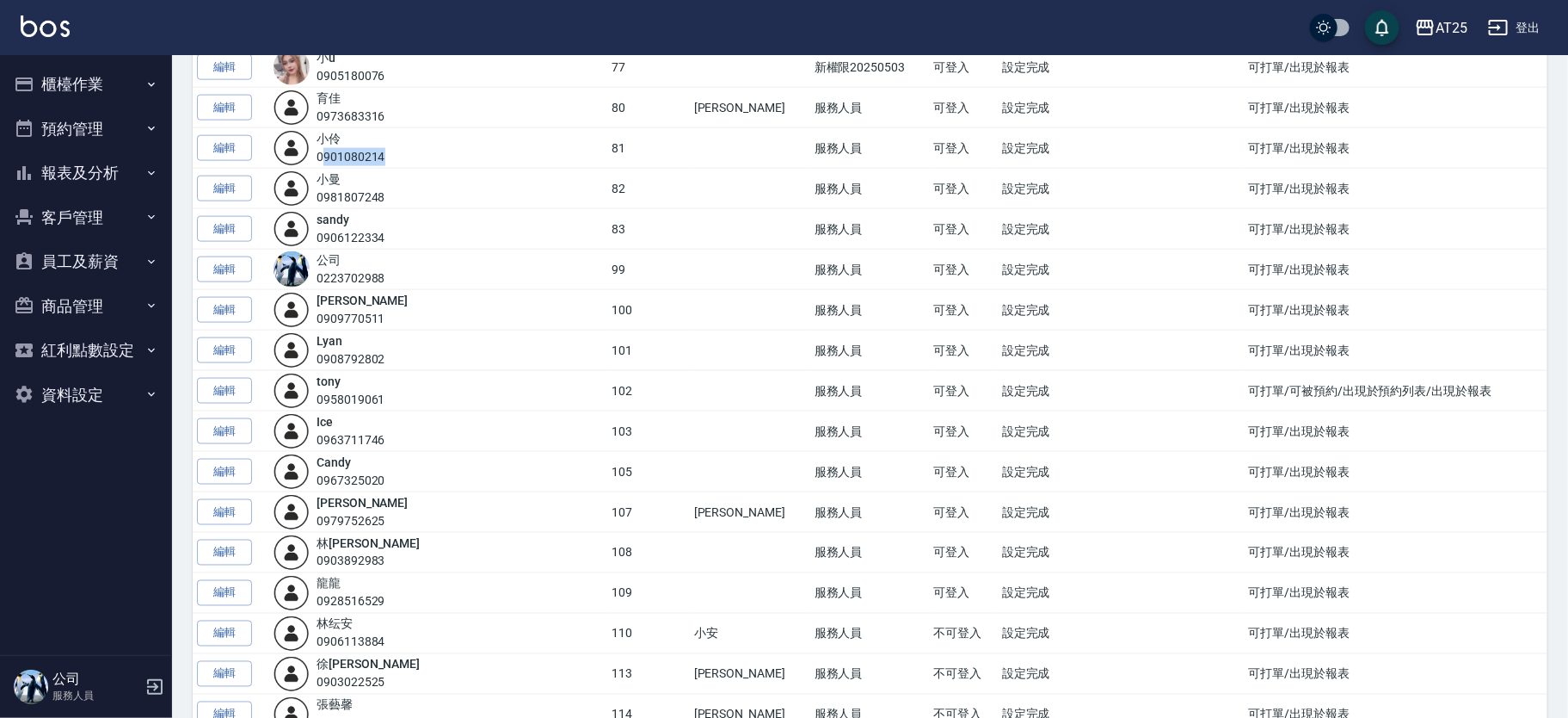
drag, startPoint x: 411, startPoint y: 154, endPoint x: 338, endPoint y: 156, distance: 73.0
click at [338, 156] on div "小伶 0901080214" at bounding box center [438, 147] width 329 height 36
click at [434, 240] on div "sandy 0906122334" at bounding box center [438, 229] width 329 height 36
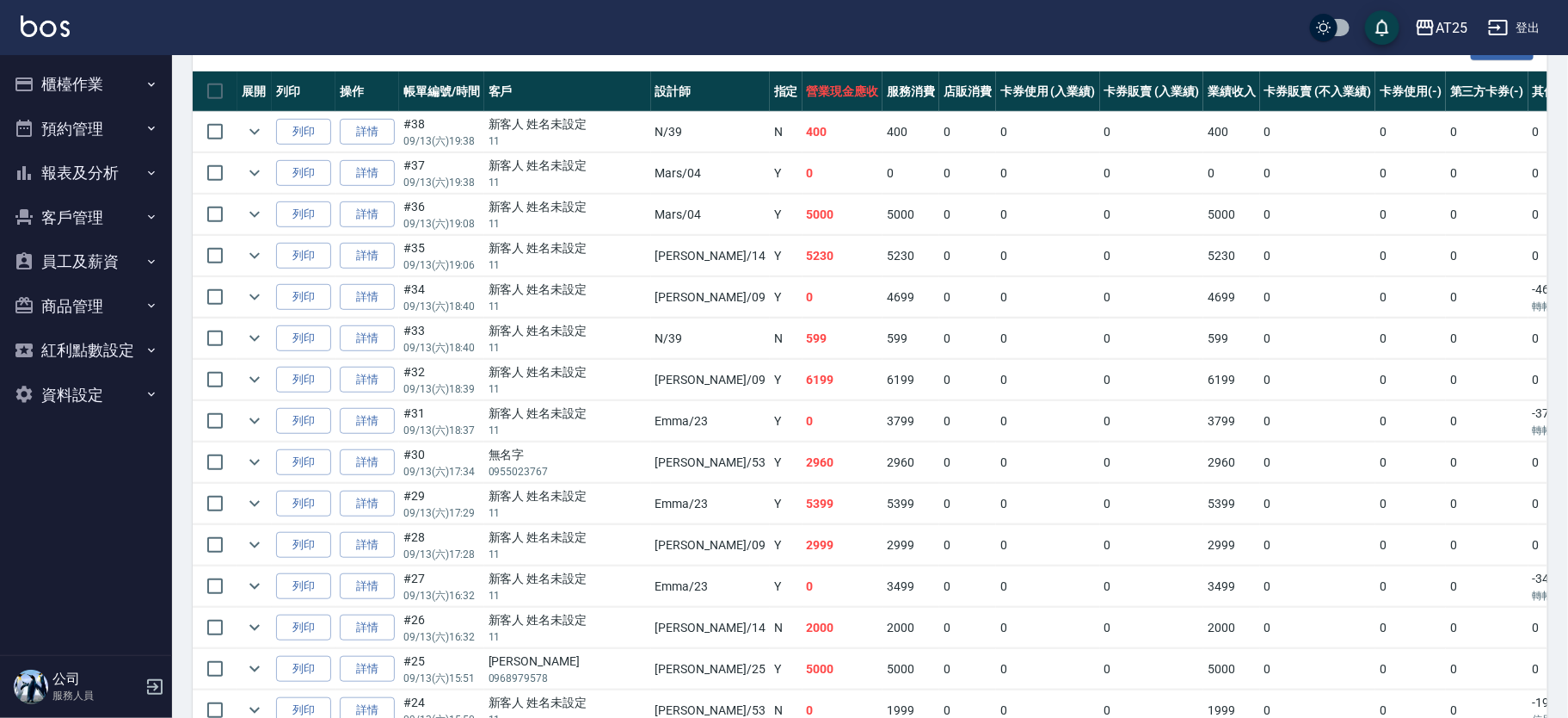
click at [1534, 717] on html "AT25 登出 櫃檯作業 打帳單 帳單列表 掛單列表 現金收支登錄 高階收支登錄 材料自購登錄 每日結帳 排班表 現場電腦打卡 預約管理 預約管理 單日預約紀…" at bounding box center [784, 671] width 1568 height 2155
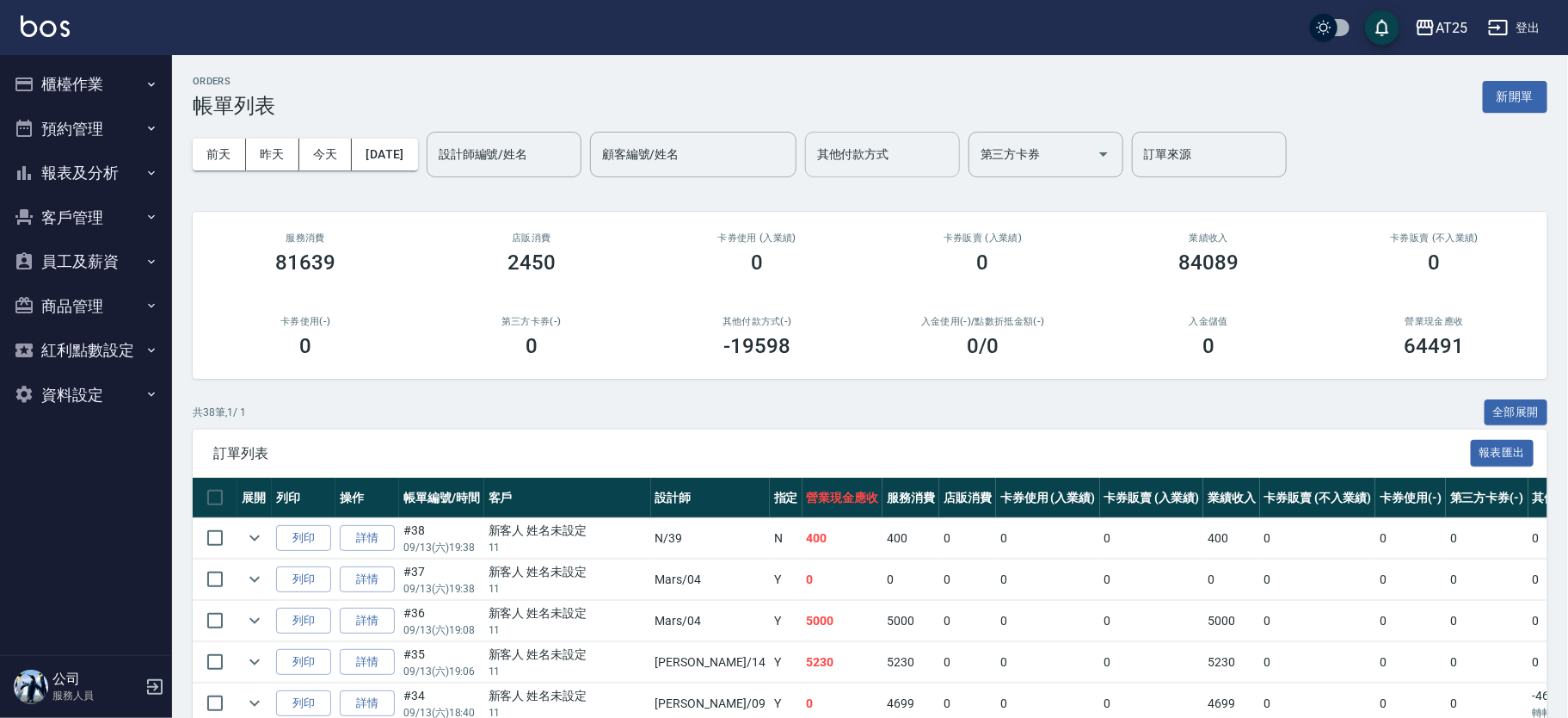
click at [895, 138] on div "其他付款方式 其他付款方式" at bounding box center [882, 155] width 155 height 46
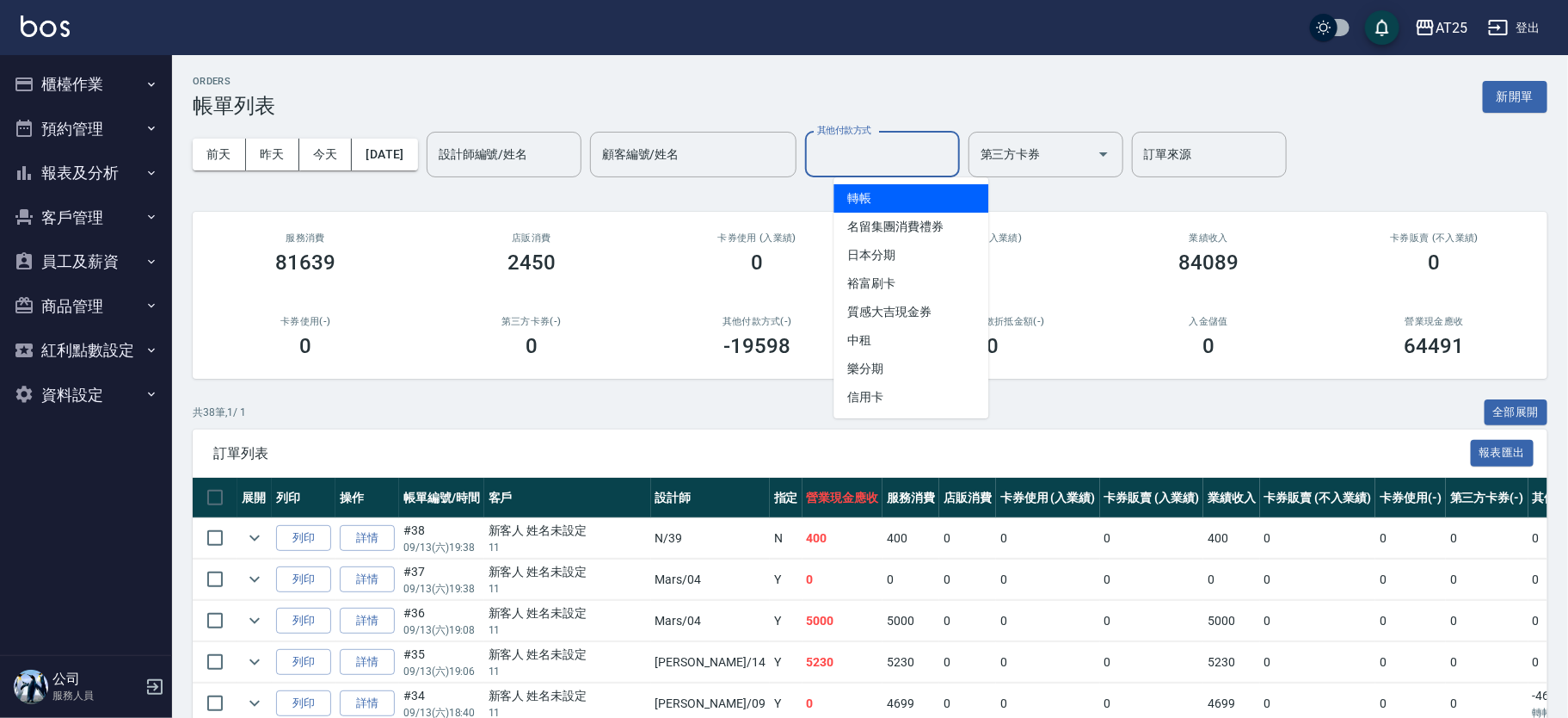
click at [928, 211] on span "轉帳" at bounding box center [910, 199] width 155 height 28
type input "轉帳"
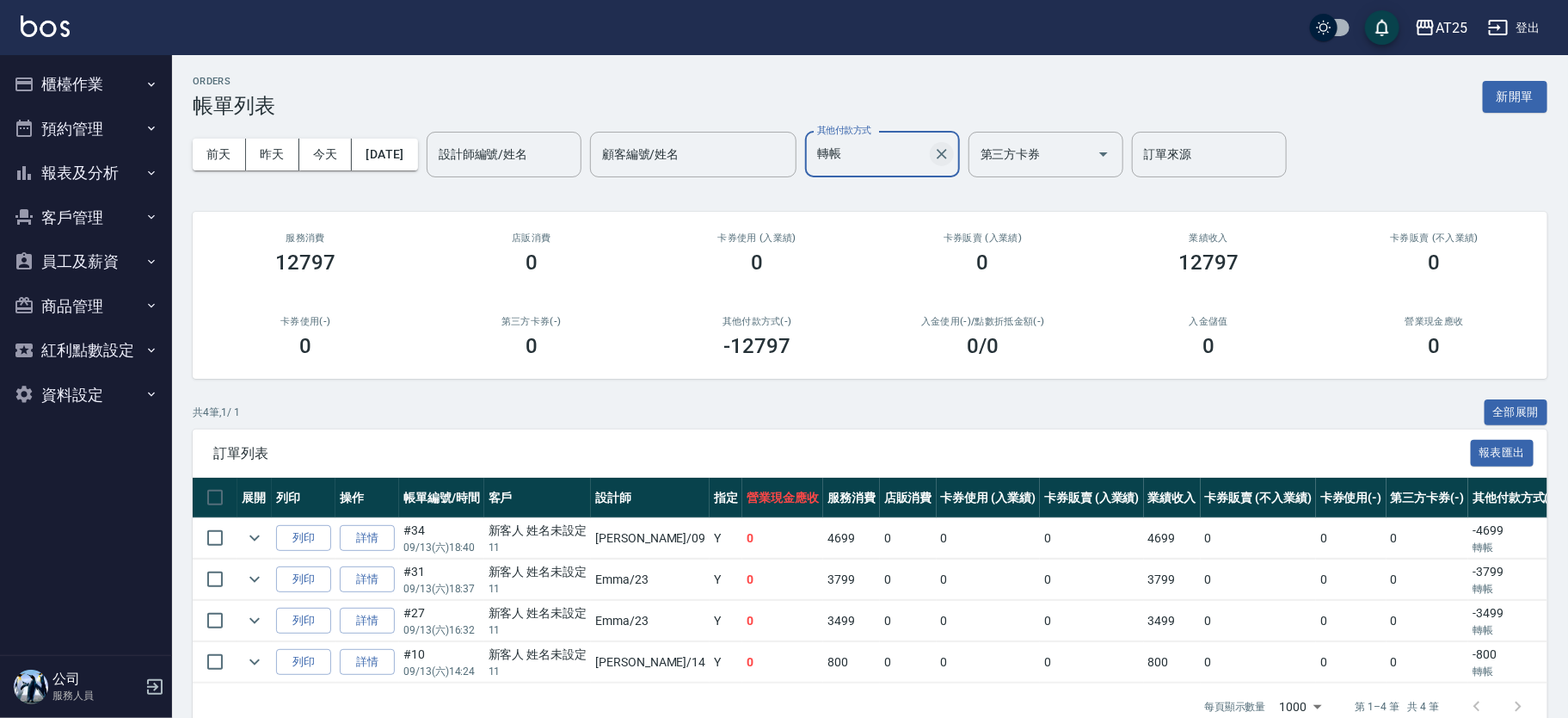
click at [951, 154] on icon "Clear" at bounding box center [941, 154] width 17 height 17
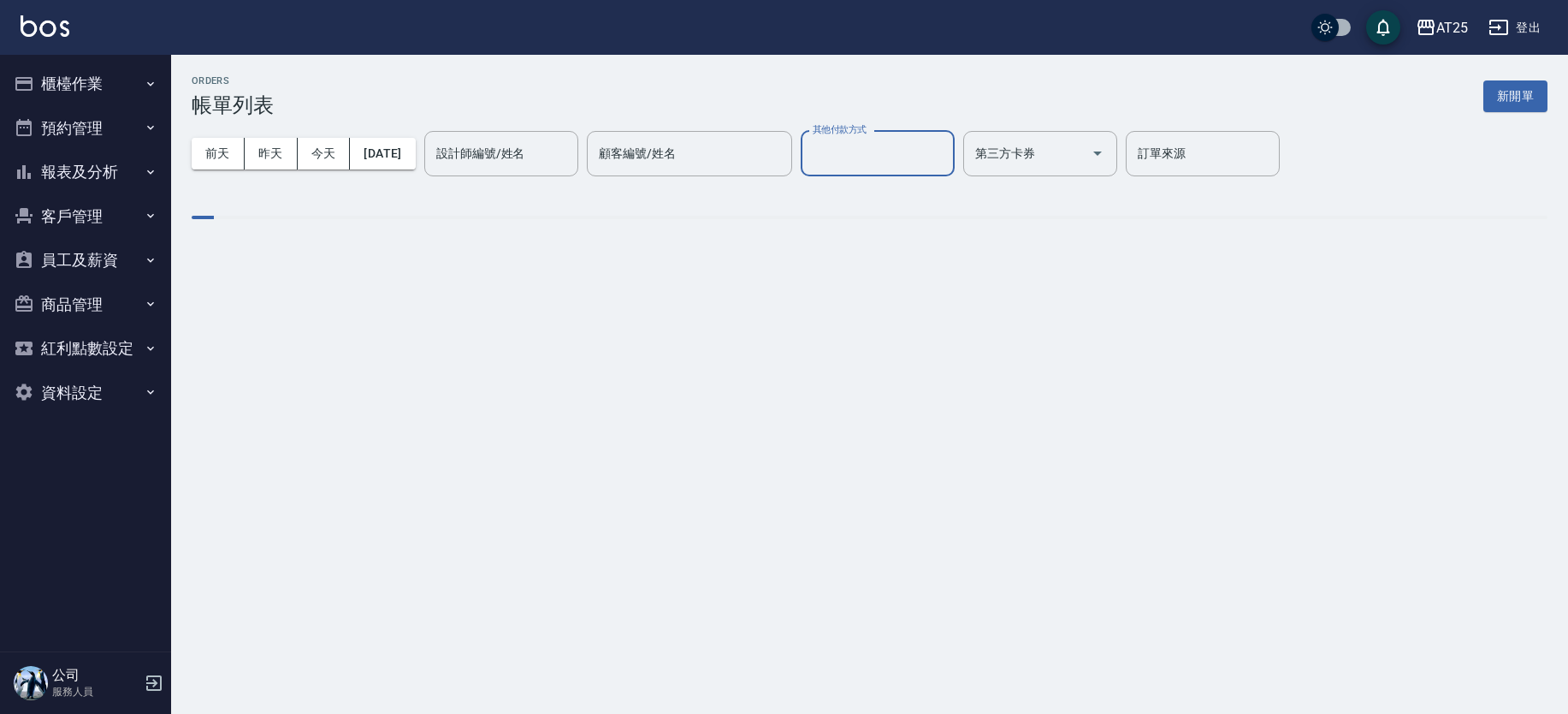
click at [899, 166] on input "其他付款方式" at bounding box center [878, 154] width 139 height 30
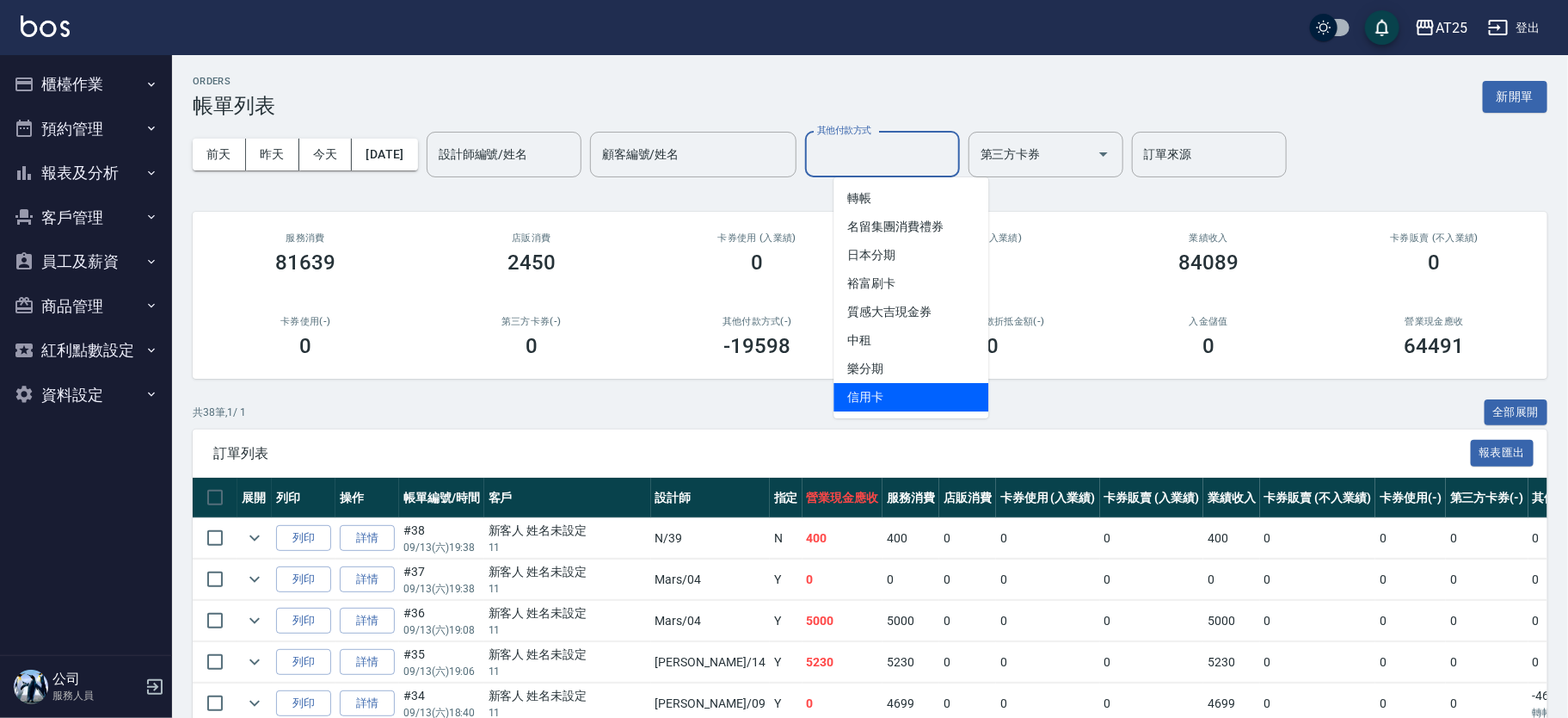
click at [898, 391] on span "信用卡" at bounding box center [910, 397] width 155 height 28
type input "信用卡"
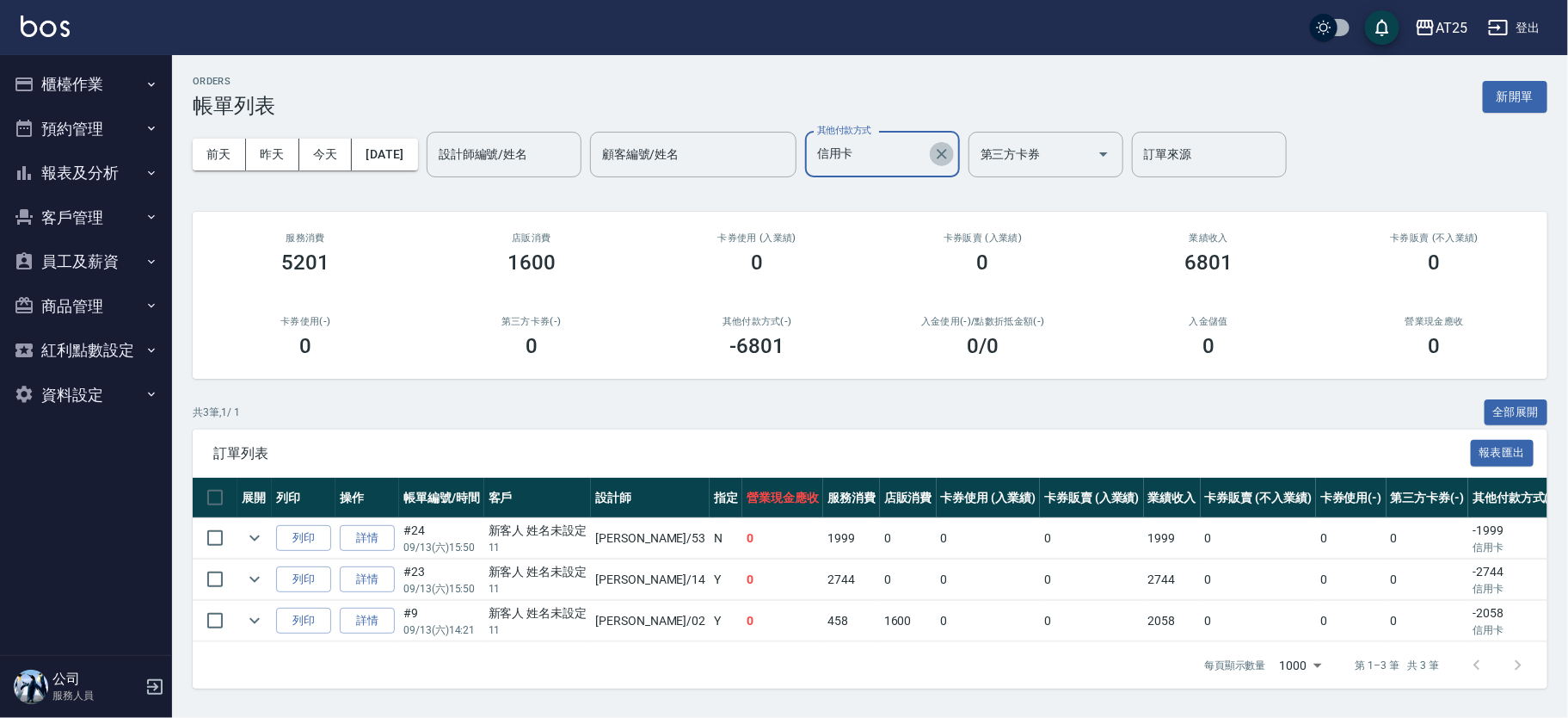
click at [951, 162] on icon "Clear" at bounding box center [941, 154] width 17 height 17
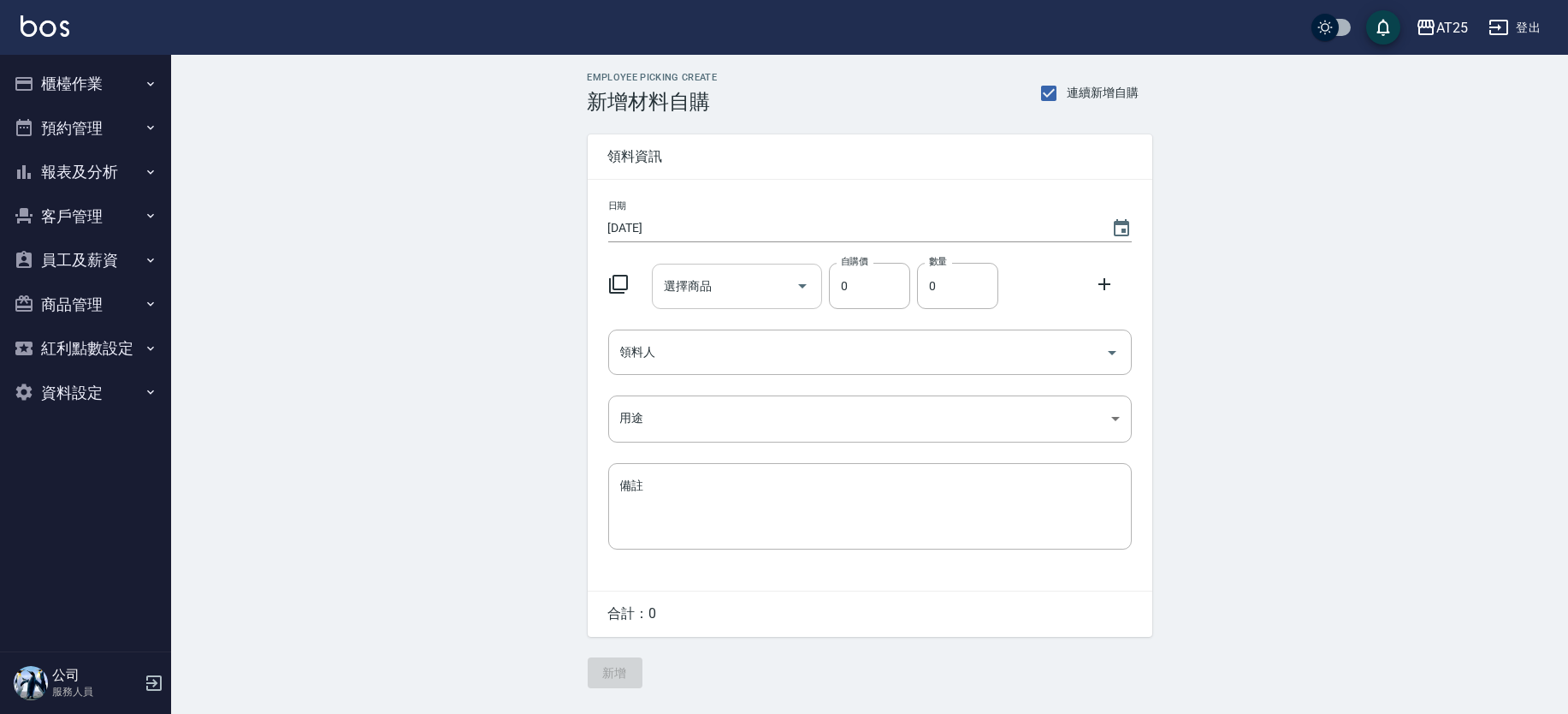
click at [719, 293] on input "選擇商品" at bounding box center [723, 286] width 129 height 30
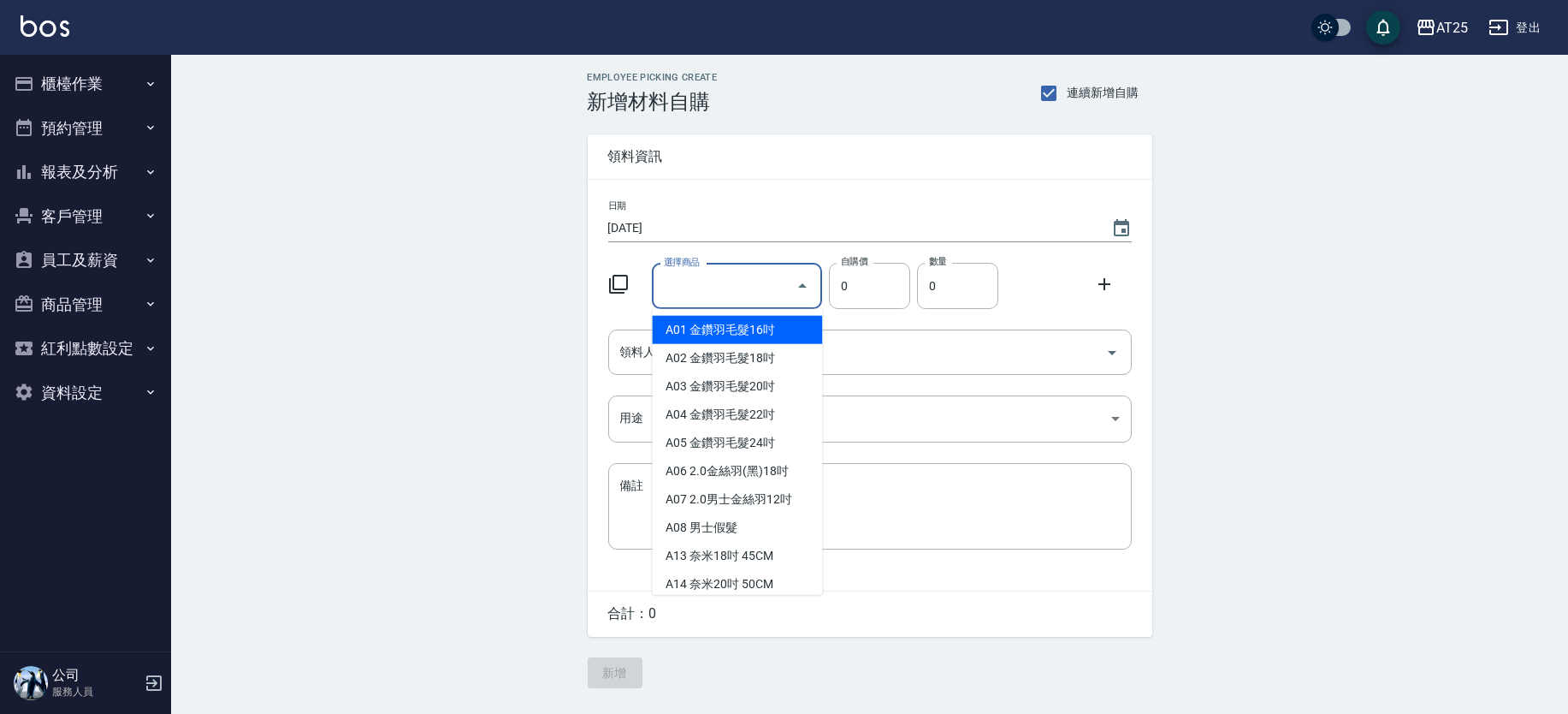
click at [625, 288] on icon at bounding box center [618, 284] width 18 height 18
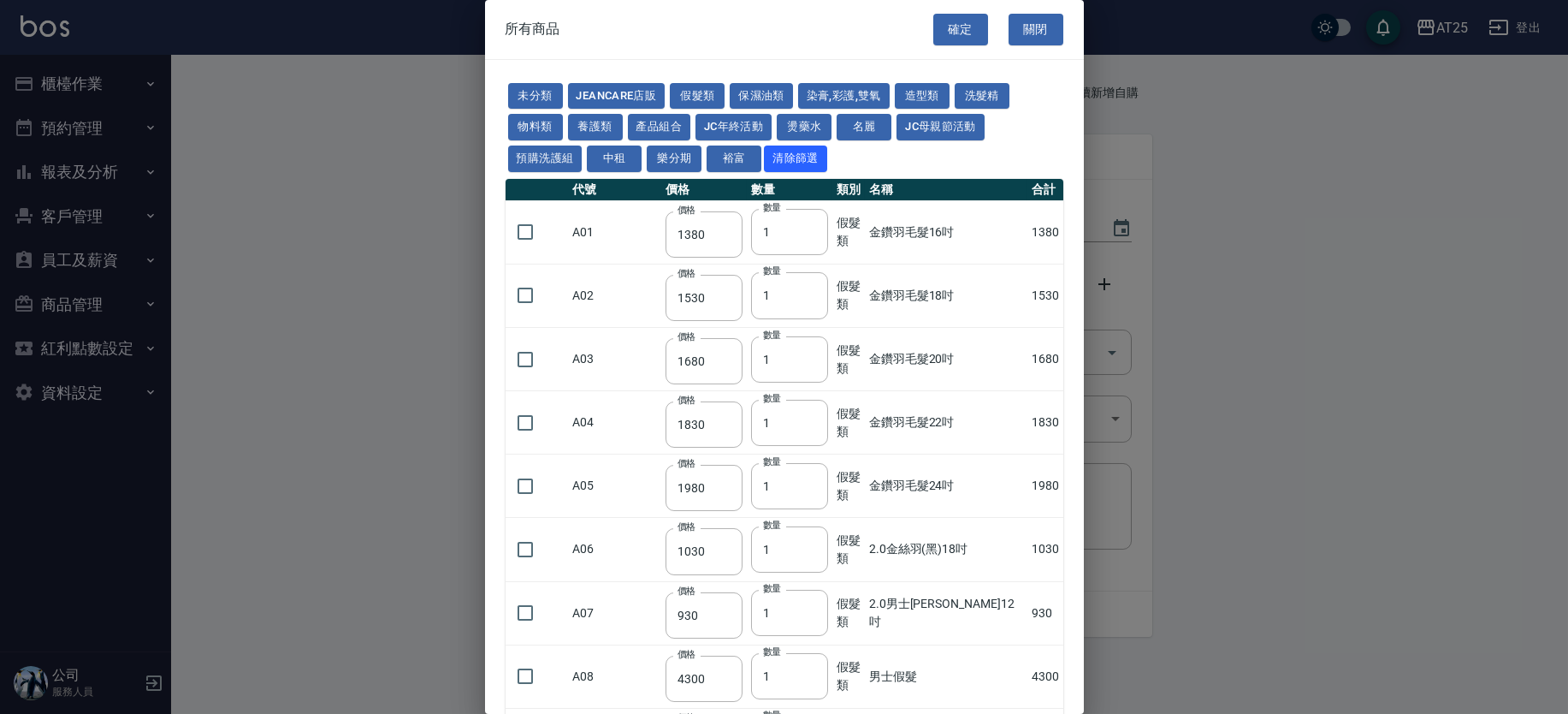
click at [625, 285] on td "A02" at bounding box center [615, 295] width 92 height 63
click at [1040, 33] on button "關閉" at bounding box center [1036, 30] width 54 height 32
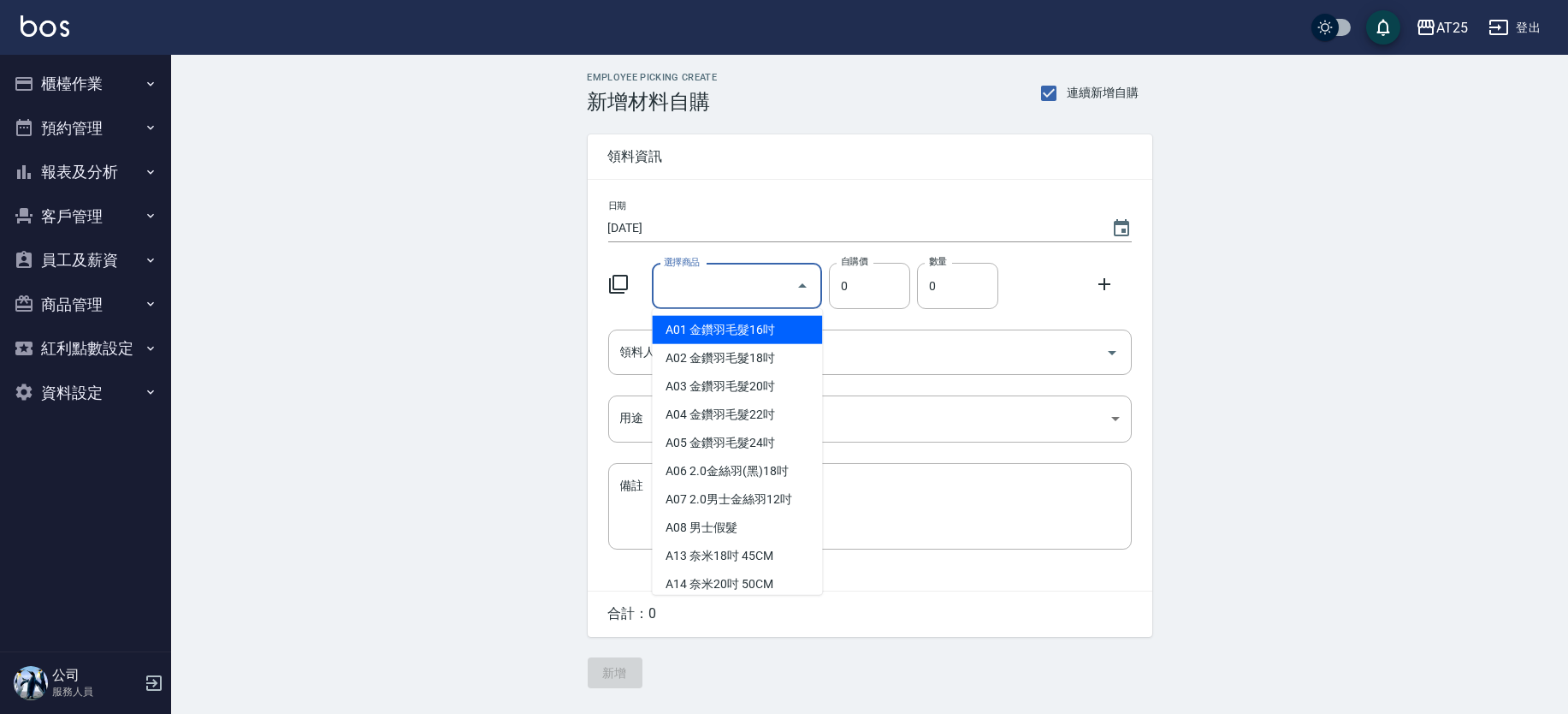
click at [696, 292] on input "選擇商品" at bounding box center [723, 286] width 129 height 30
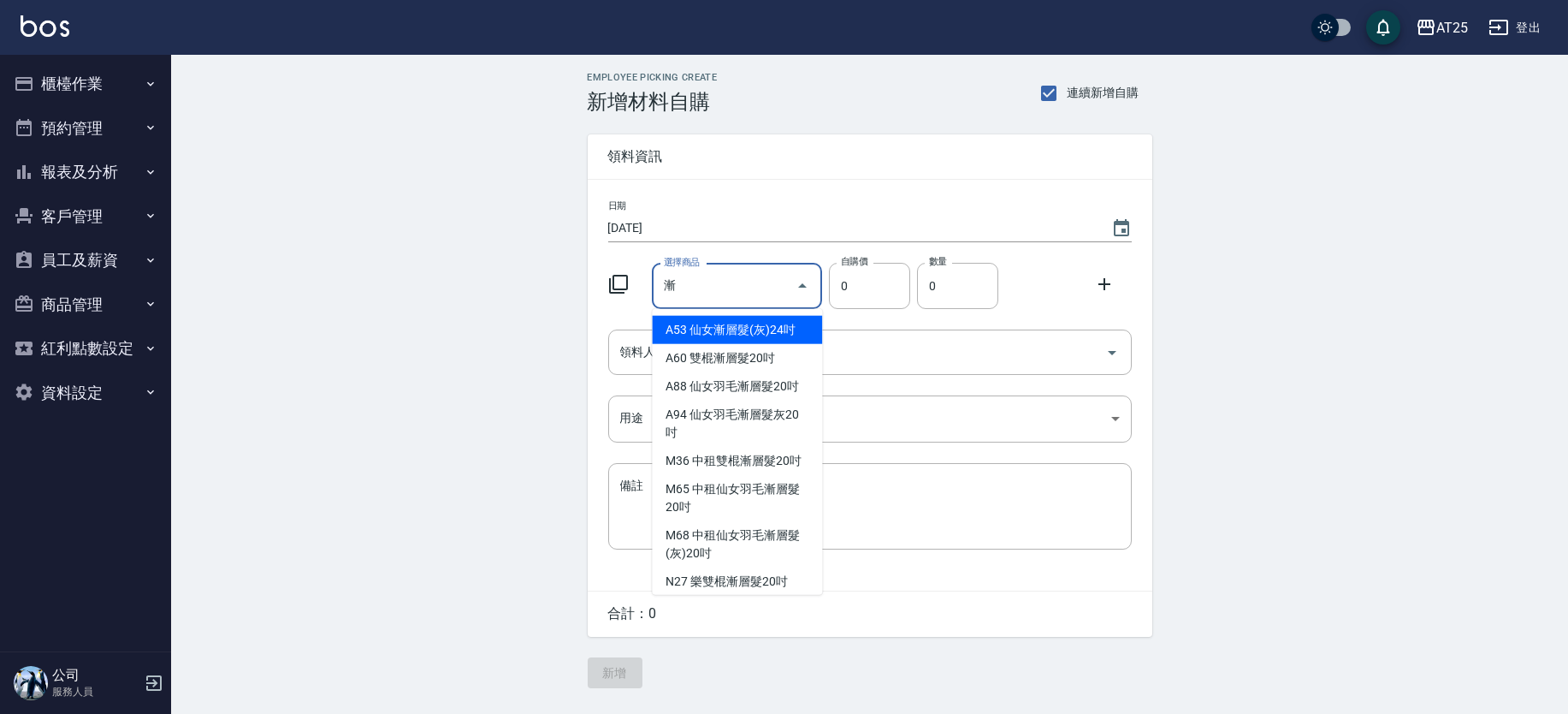
click at [786, 415] on li "A94 仙女羽毛漸層髮灰20吋" at bounding box center [737, 423] width 170 height 47
type input "仙女羽毛漸層髮灰20吋"
type input "2780"
type input "1"
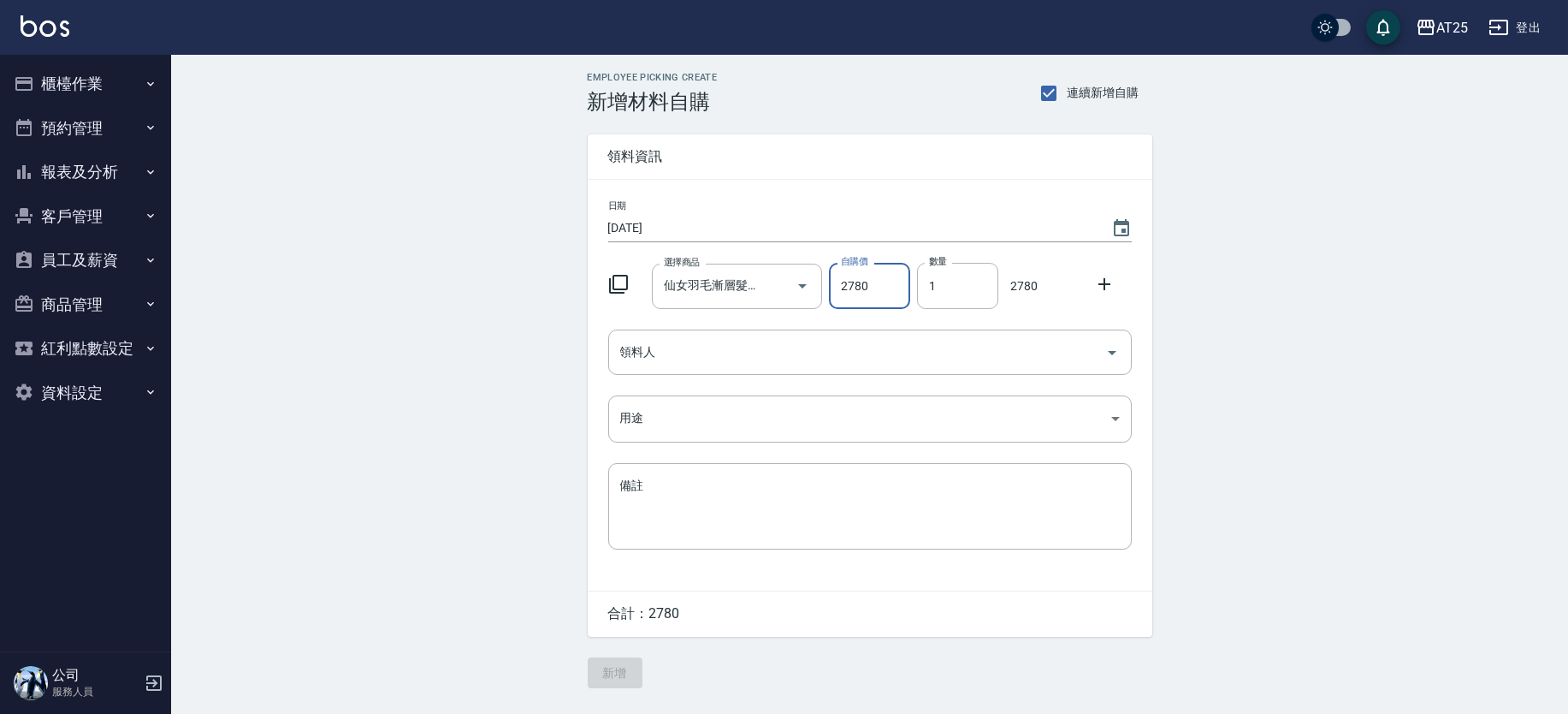
click at [1092, 285] on div at bounding box center [1110, 282] width 45 height 31
click at [1101, 285] on icon at bounding box center [1104, 285] width 12 height 12
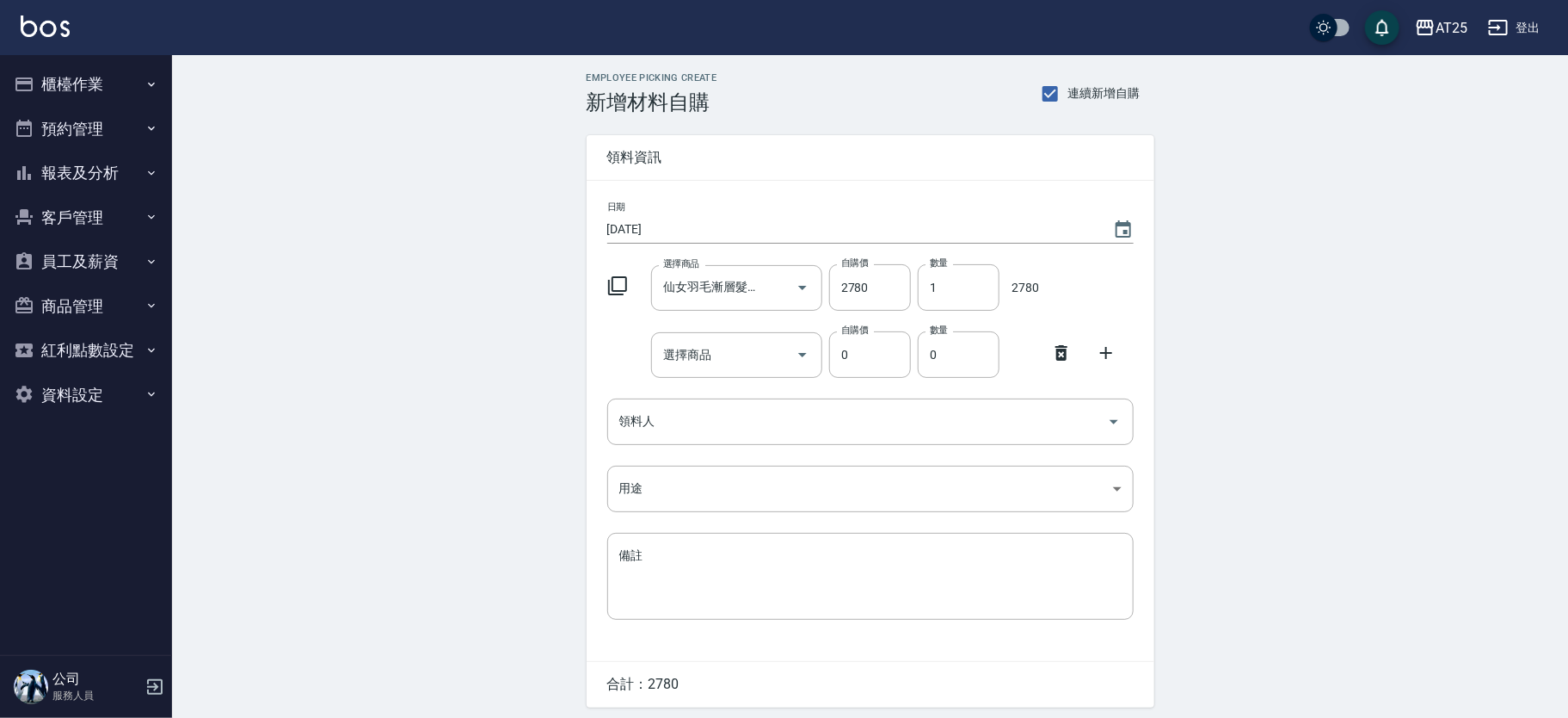
click at [696, 344] on div "選擇商品 選擇商品" at bounding box center [737, 355] width 171 height 46
type input "r"
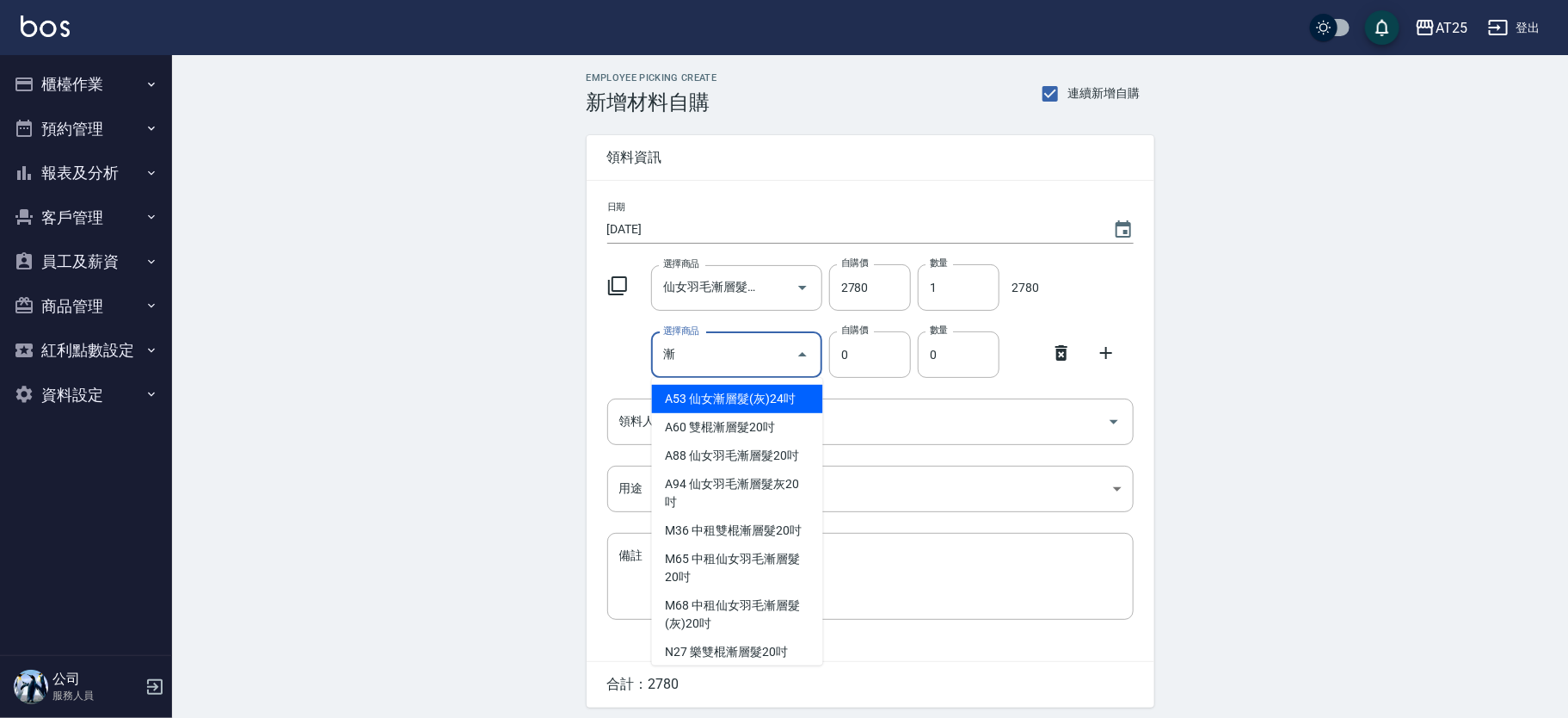
click at [752, 446] on li "A88 仙女羽毛漸層髮20吋" at bounding box center [738, 456] width 171 height 28
type input "仙女羽毛漸層髮20吋"
type input "2780"
type input "1"
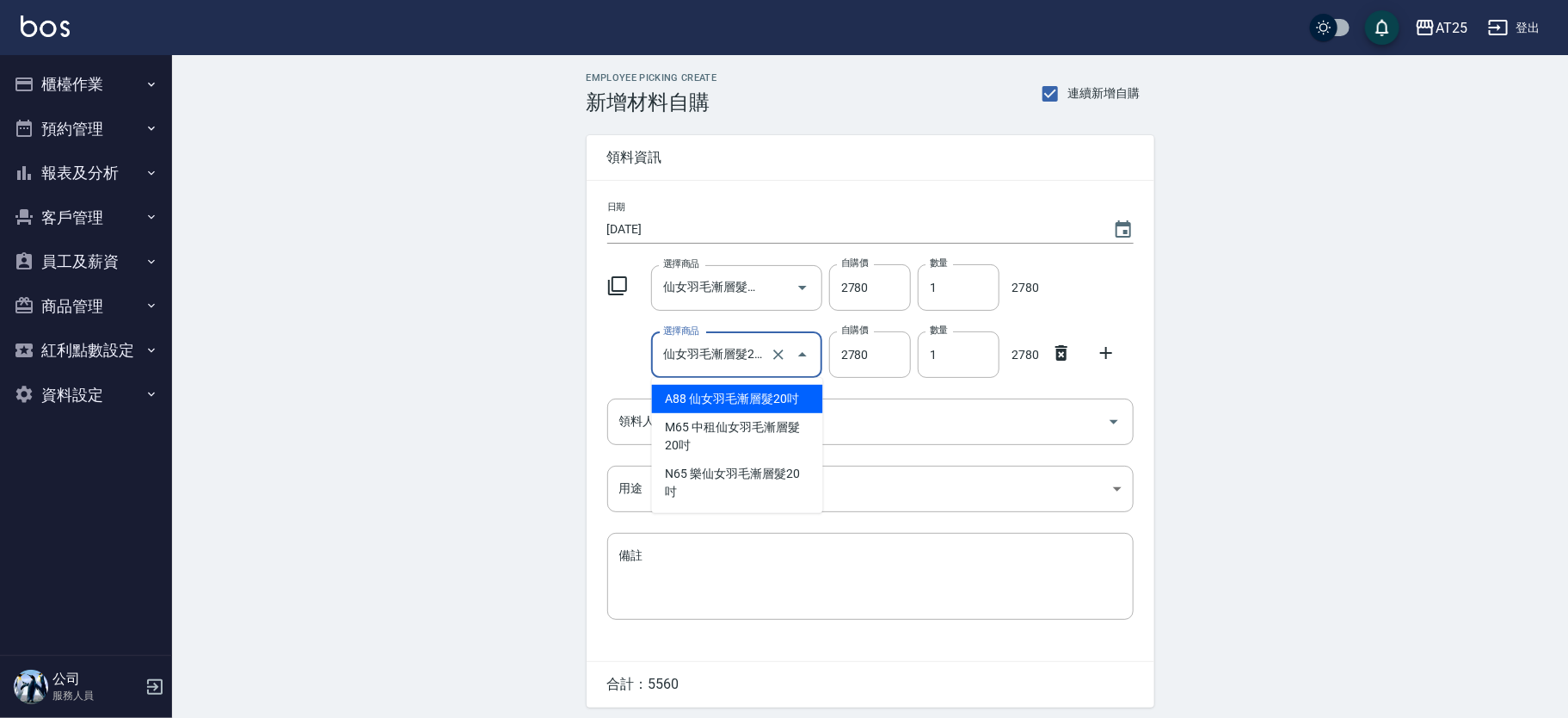
click at [749, 351] on input "仙女羽毛漸層髮20吋" at bounding box center [712, 355] width 108 height 30
click at [1258, 325] on div "Employee Picking Create 新增材料自購 連續新增自購 領料資訊 日期 2025/09/13 選擇商品 仙女羽毛漸層髮灰20吋 選擇商品 …" at bounding box center [871, 415] width 1397 height 722
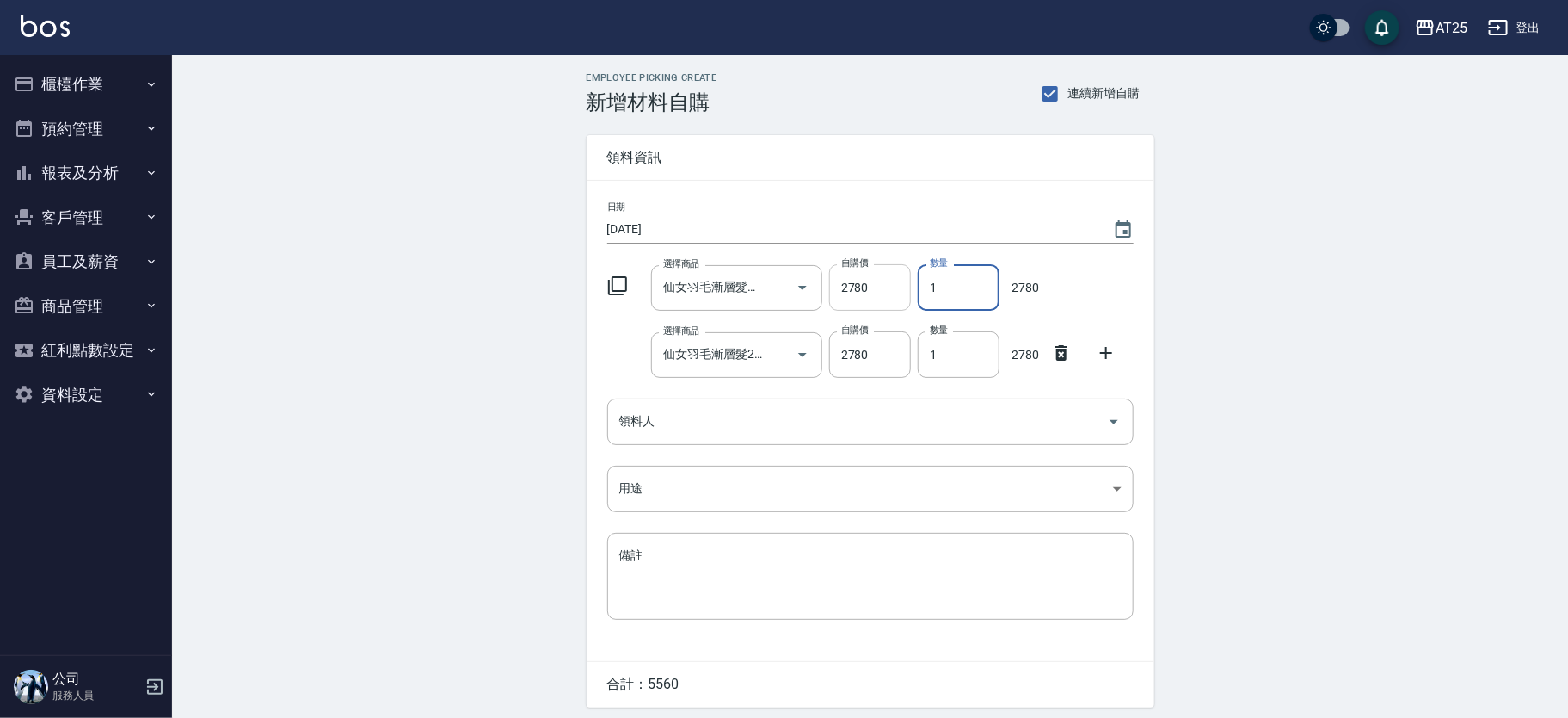
drag, startPoint x: 939, startPoint y: 278, endPoint x: 901, endPoint y: 278, distance: 38.0
click at [900, 281] on div "選擇商品 仙女羽毛漸層髮灰20吋 選擇商品 自購價 2780 自購價 數量 1 數量 2780" at bounding box center [867, 283] width 533 height 53
type input "2"
click at [1061, 352] on icon at bounding box center [1062, 353] width 12 height 16
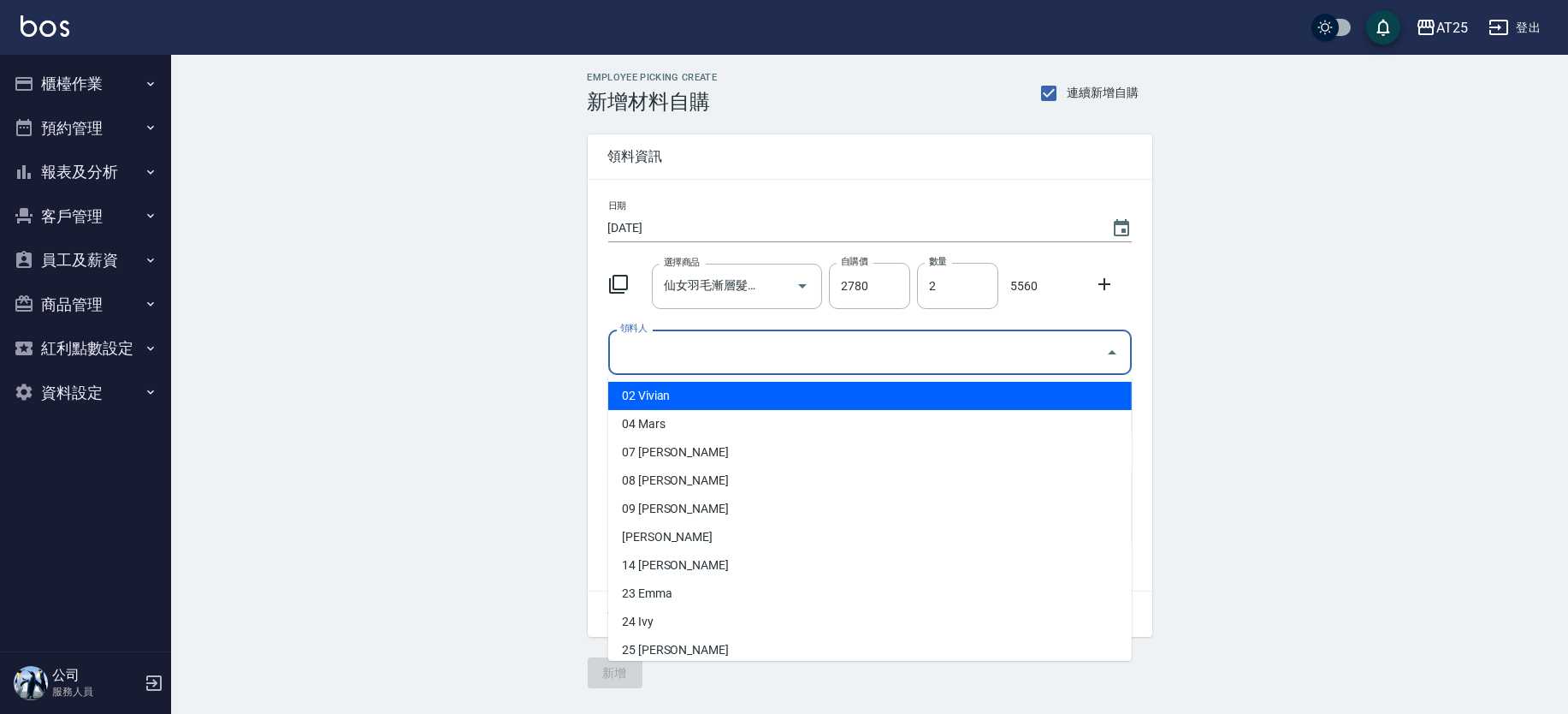
click at [746, 360] on input "領料人" at bounding box center [858, 352] width 483 height 30
click at [614, 285] on icon at bounding box center [618, 284] width 20 height 20
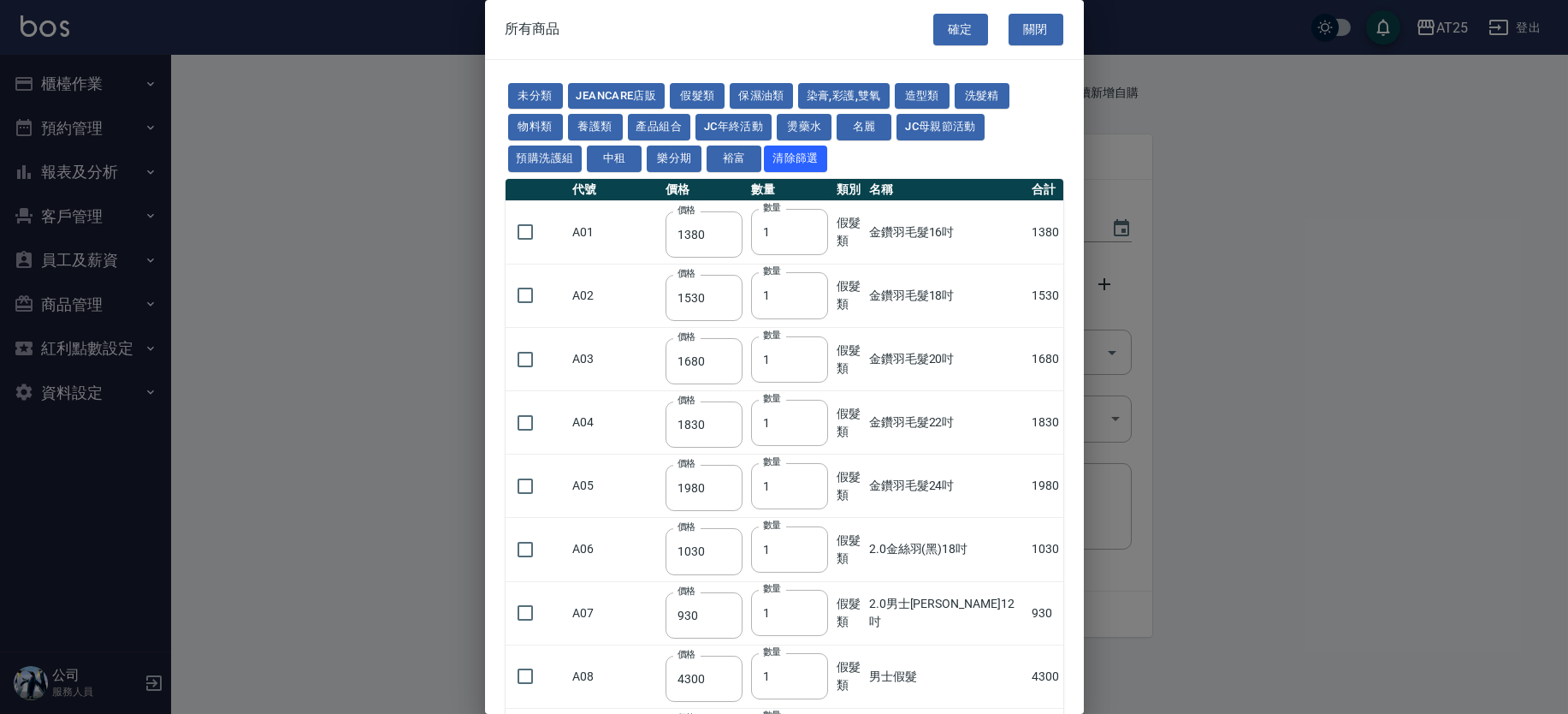
click at [1023, 19] on button "關閉" at bounding box center [1036, 30] width 54 height 32
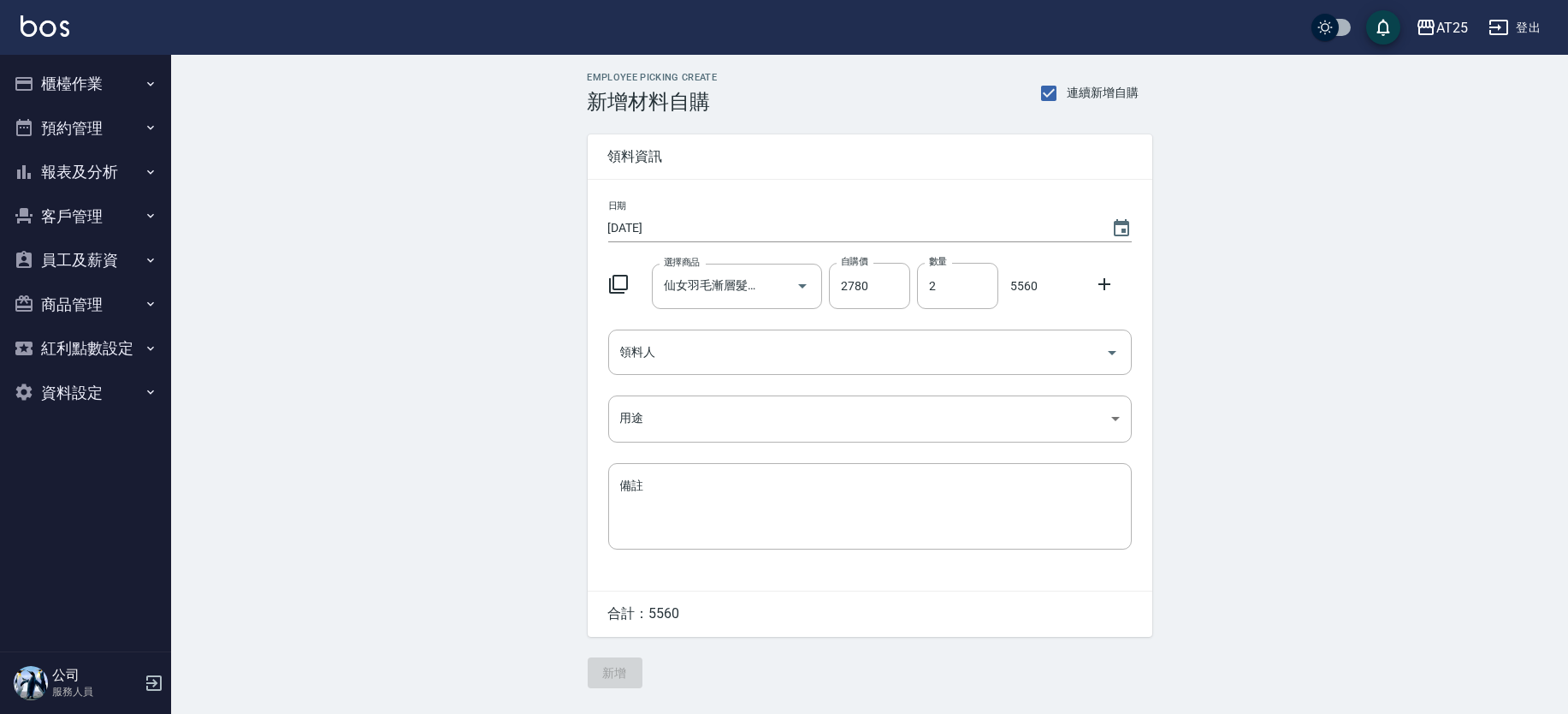
click at [615, 285] on icon at bounding box center [618, 284] width 20 height 20
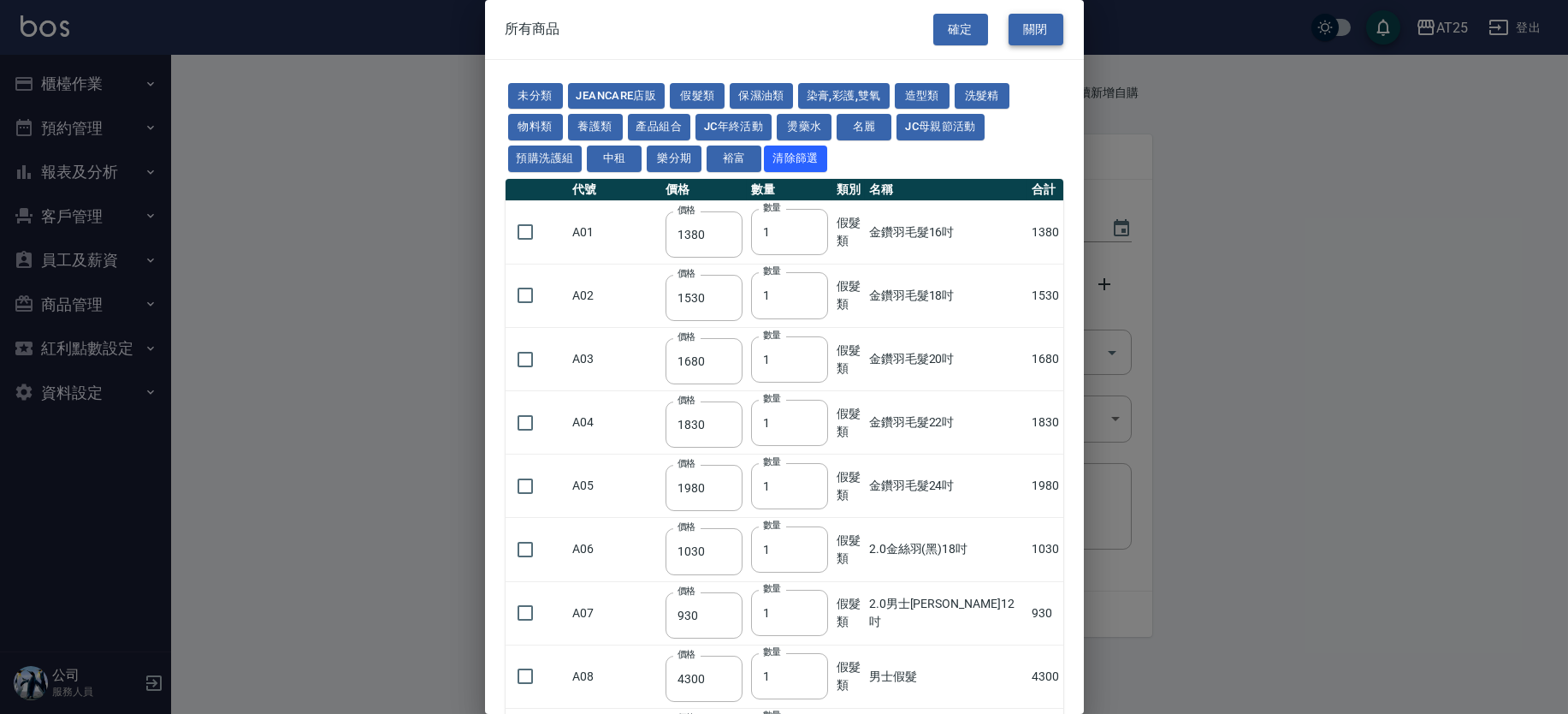
click at [1031, 18] on button "關閉" at bounding box center [1036, 30] width 54 height 32
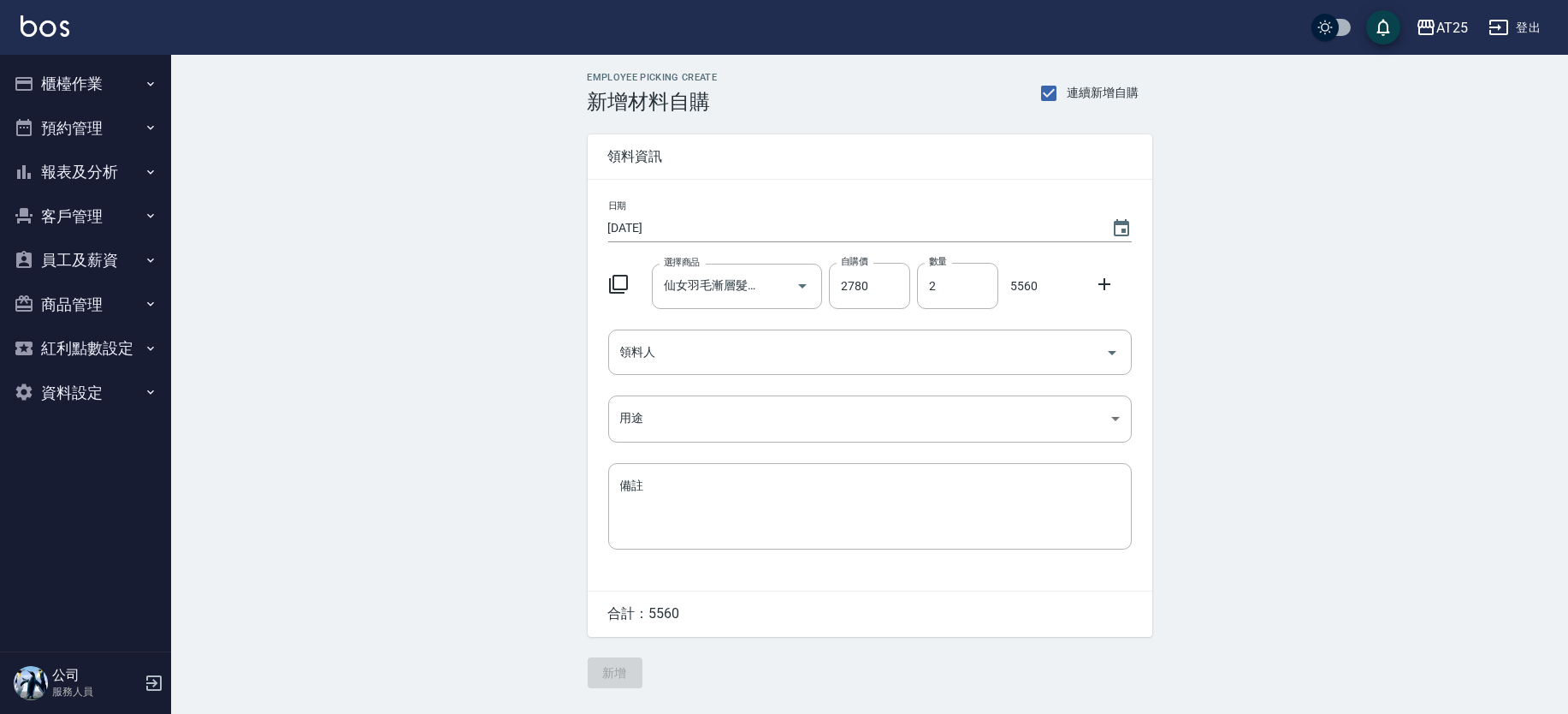
click at [1099, 286] on icon at bounding box center [1104, 284] width 20 height 20
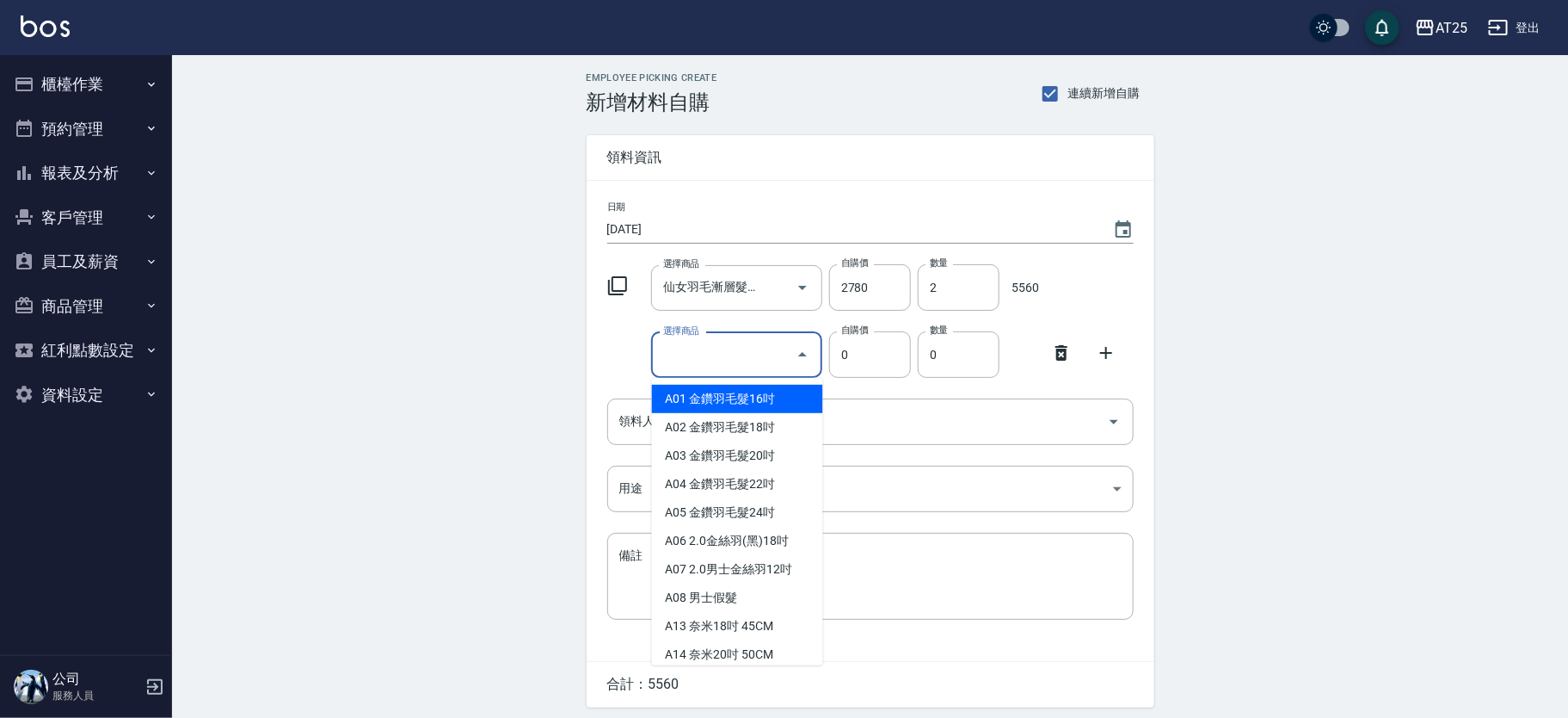
click at [679, 363] on input "選擇商品" at bounding box center [723, 355] width 130 height 30
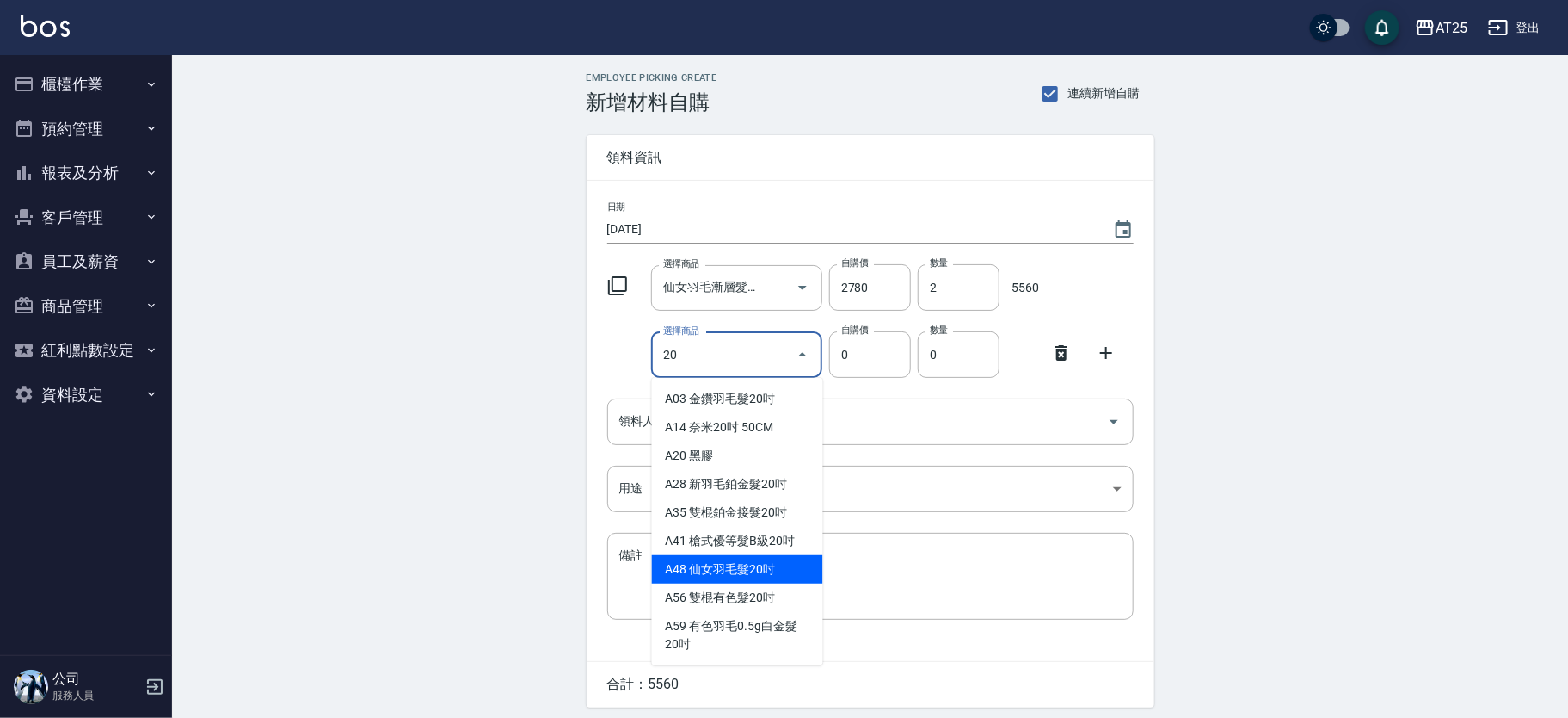
click at [770, 563] on li "A48 仙女羽毛髮20吋" at bounding box center [738, 570] width 171 height 28
type input "仙女羽毛髮20吋"
type input "2580"
type input "1"
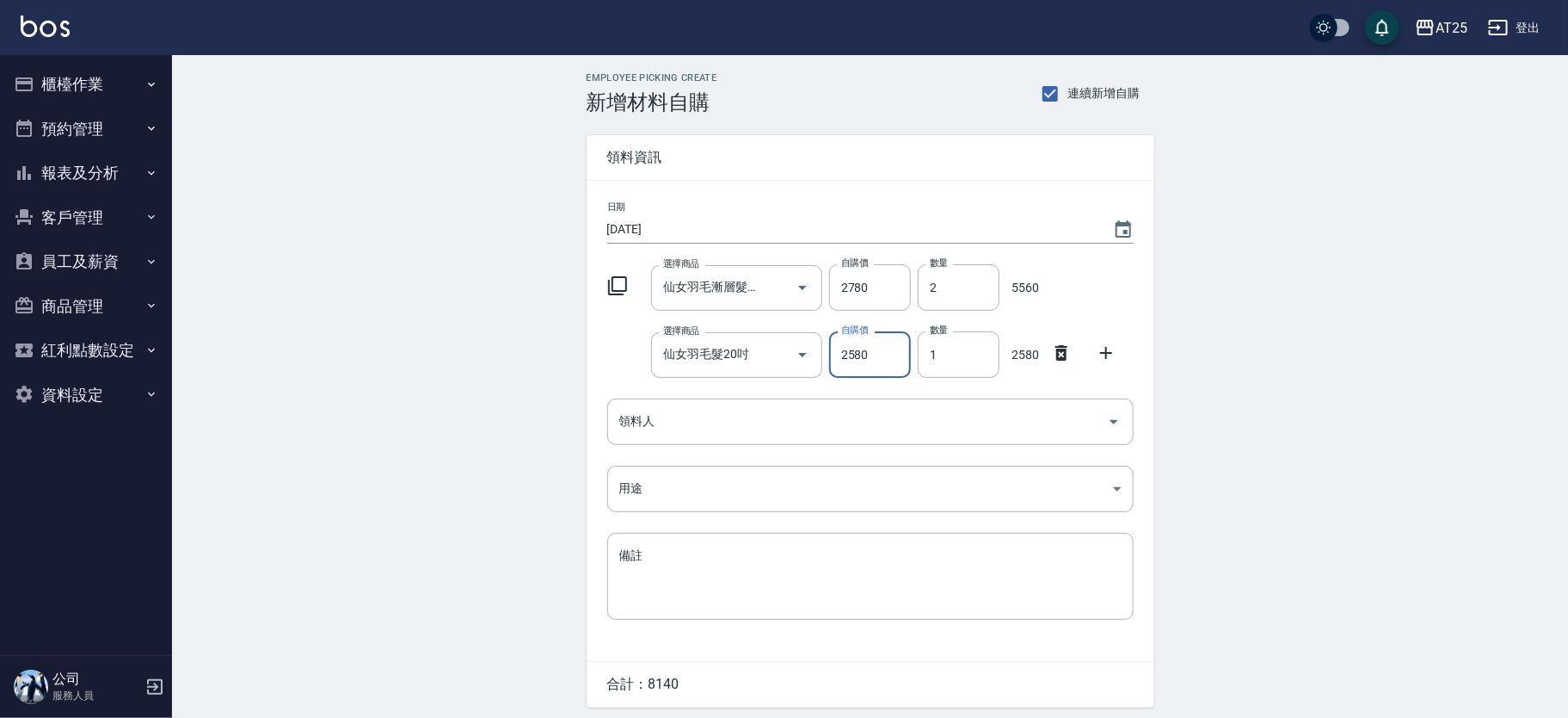
click at [1279, 367] on div "Employee Picking Create 新增材料自購 連續新增自購 領料資訊 日期 2025/09/13 選擇商品 仙女羽毛漸層髮灰20吋 選擇商品 …" at bounding box center [871, 415] width 1397 height 722
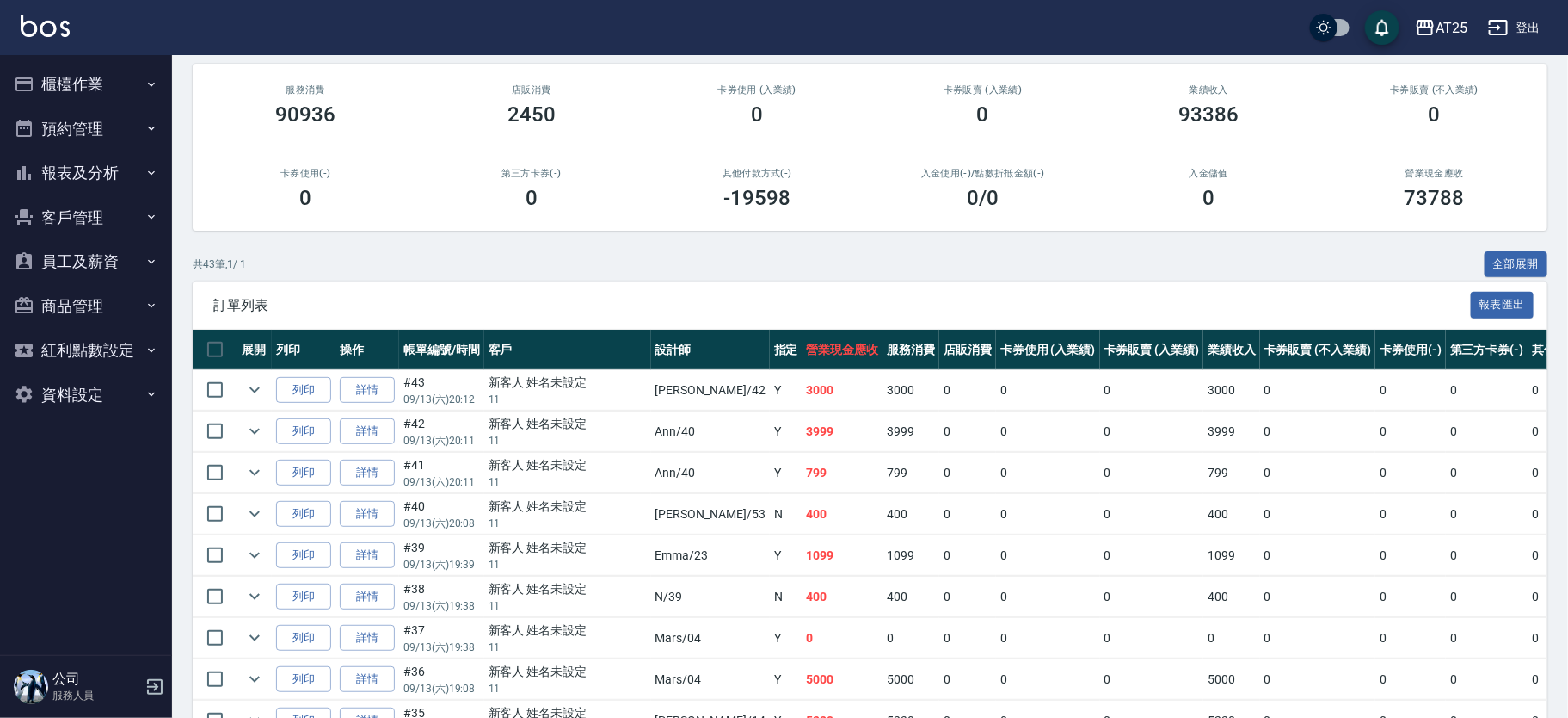
scroll to position [171, 0]
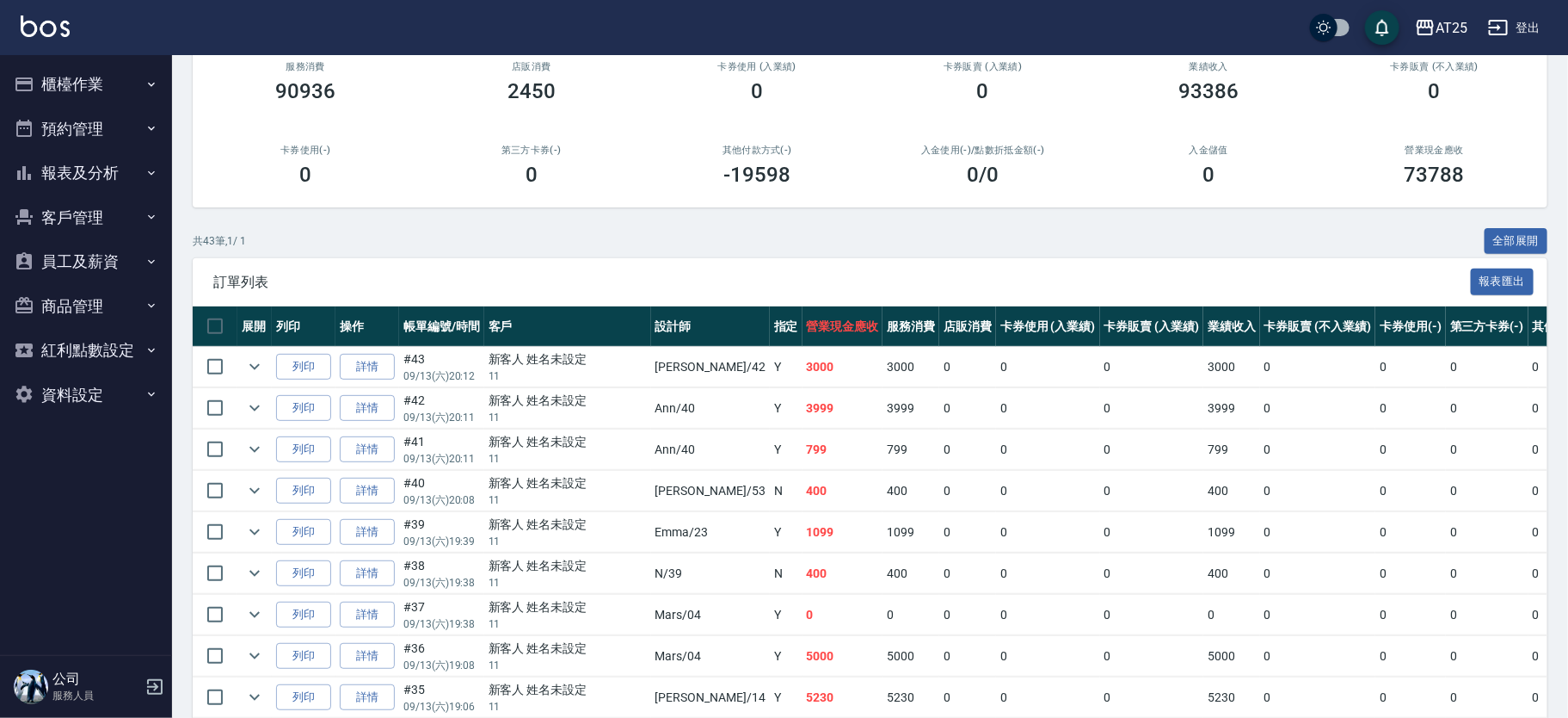
click at [369, 492] on link "詳情" at bounding box center [367, 491] width 55 height 26
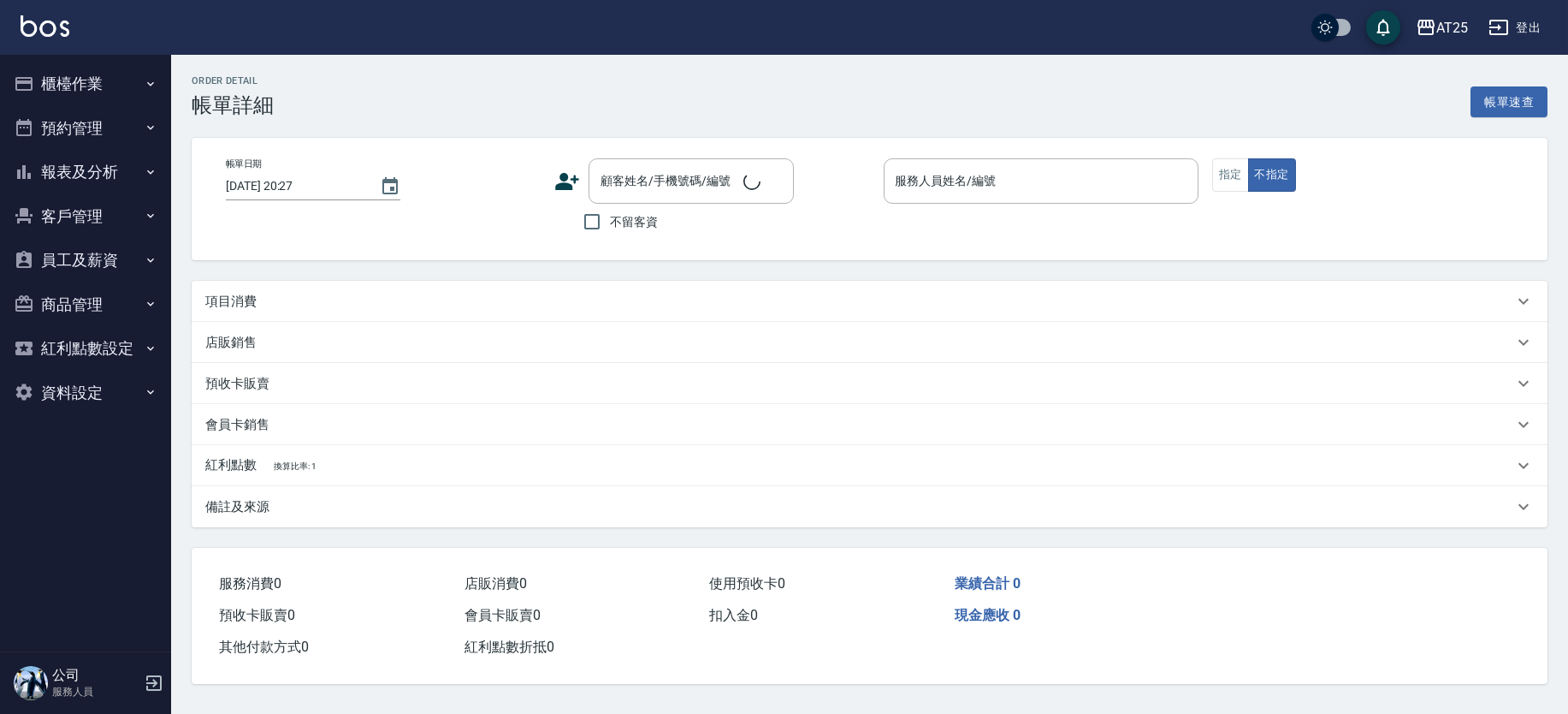
type input "2025/09/13 20:08"
type input "Jerry-53"
type input "40"
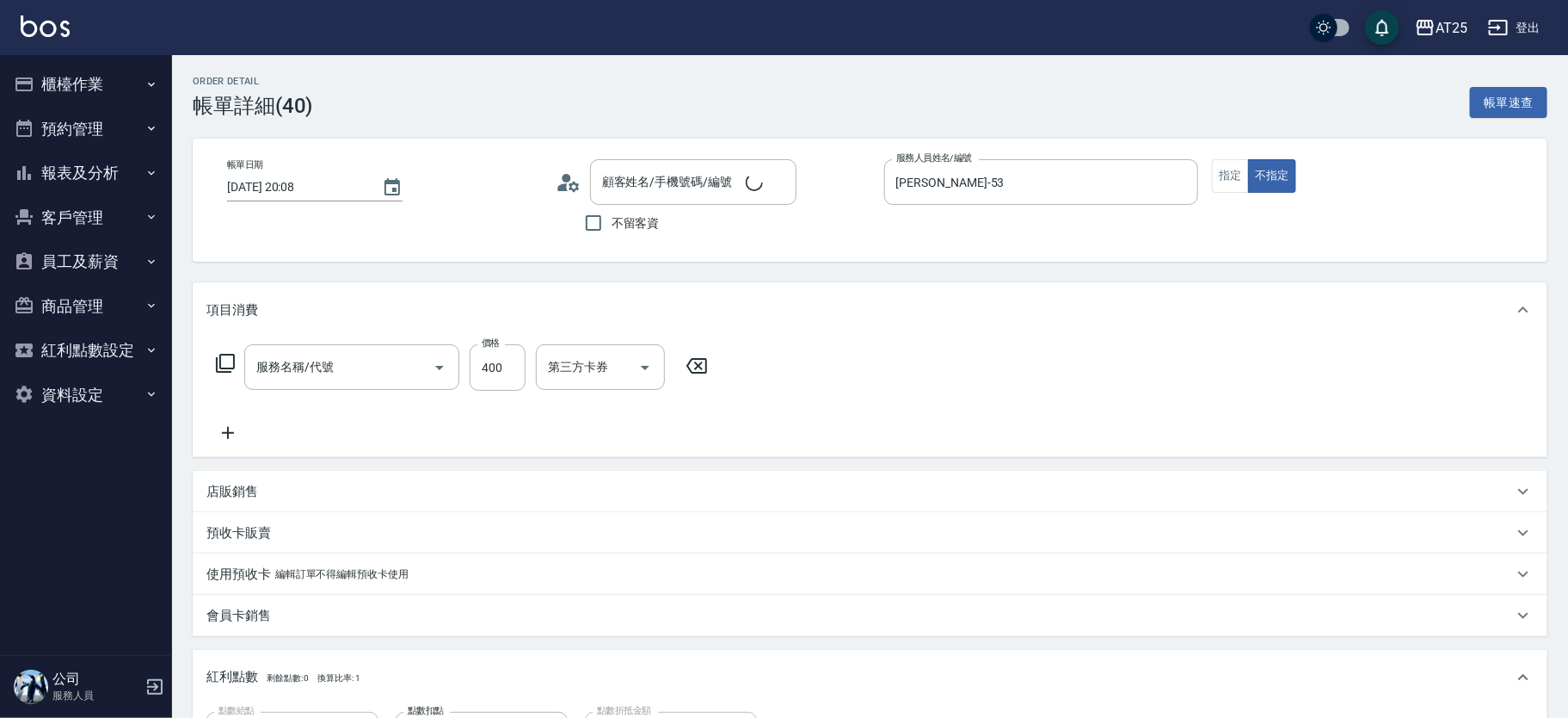
type input "新客人 姓名未設定/11/null"
type input "洗髮(201)"
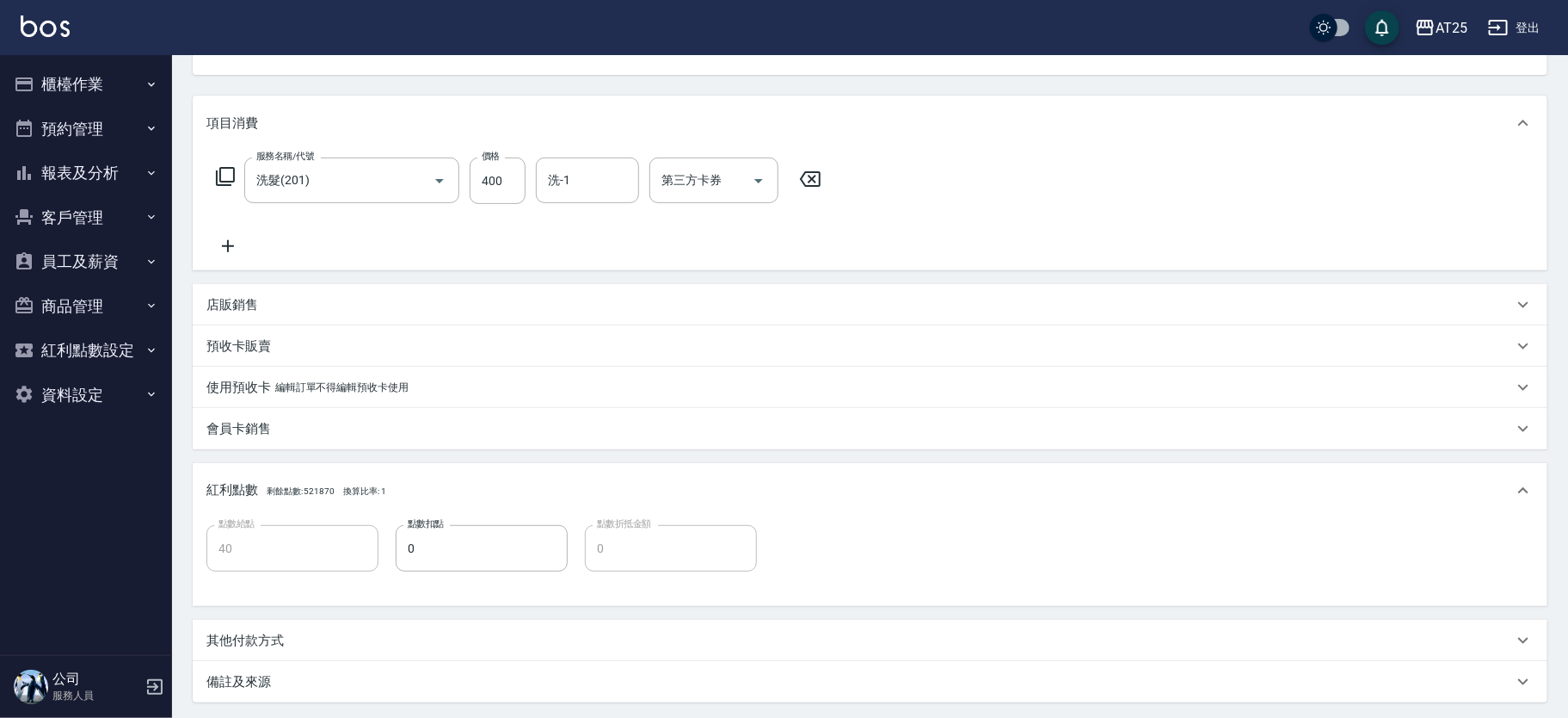
scroll to position [313, 0]
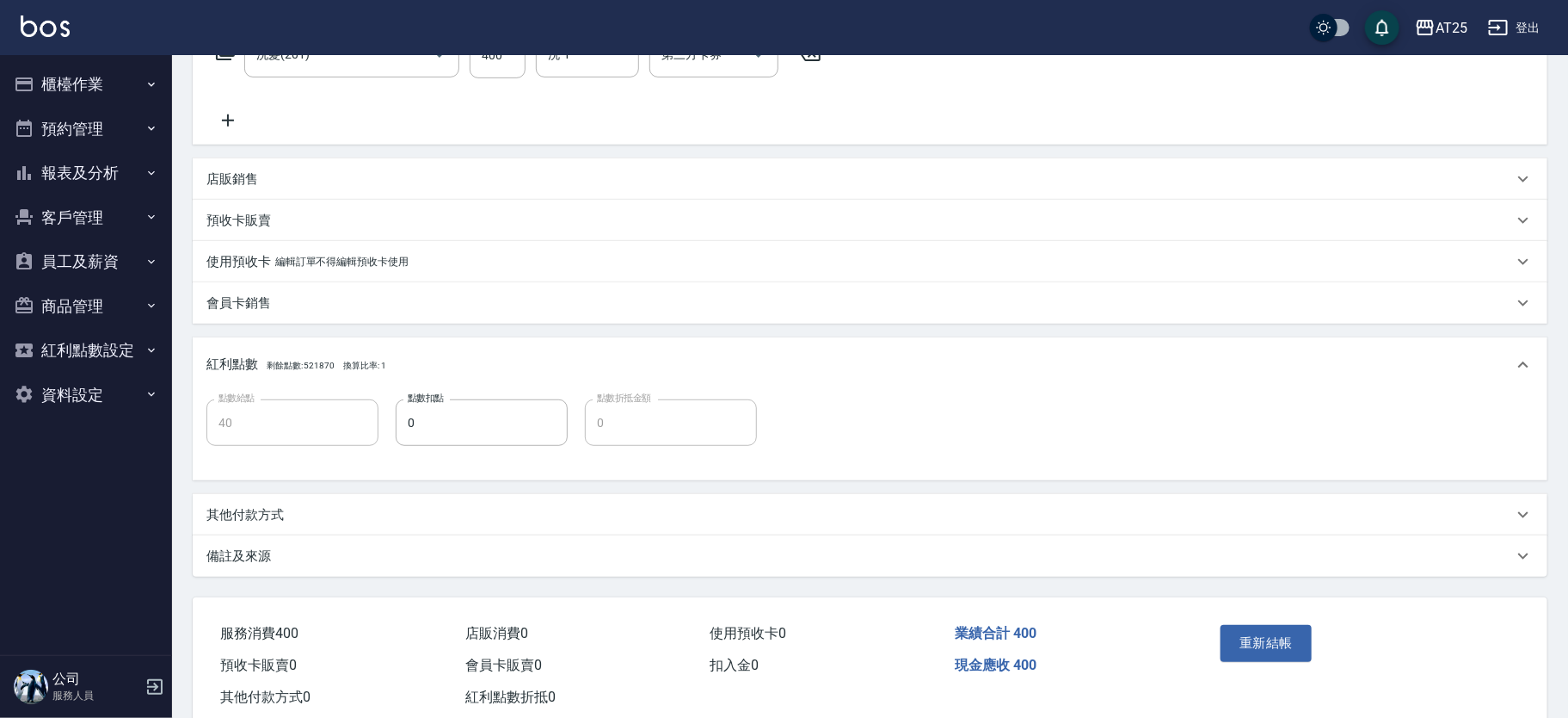
click at [275, 520] on p "其他付款方式" at bounding box center [245, 515] width 78 height 18
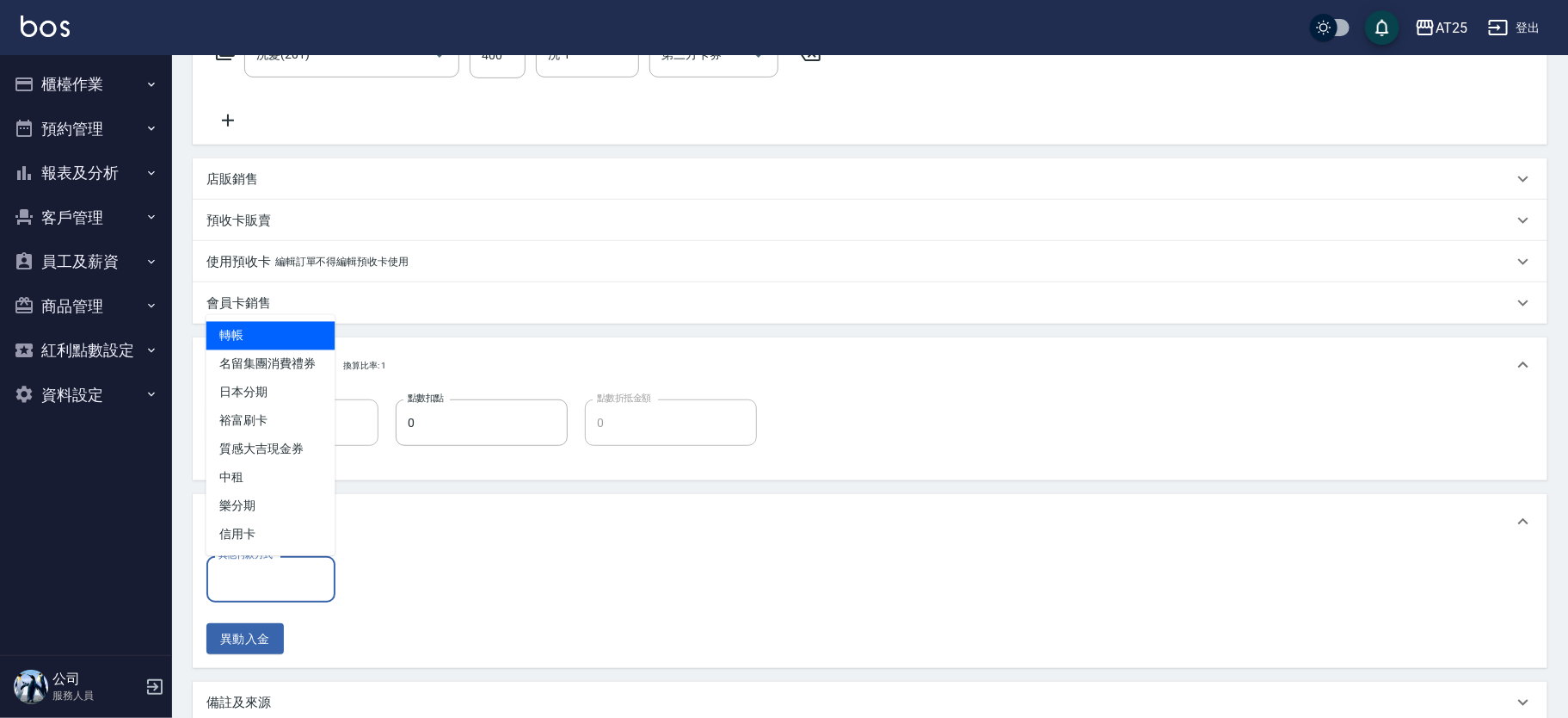
click at [273, 588] on input "其他付款方式" at bounding box center [271, 578] width 114 height 30
click at [286, 340] on span "轉帳" at bounding box center [271, 336] width 129 height 28
type input "轉帳"
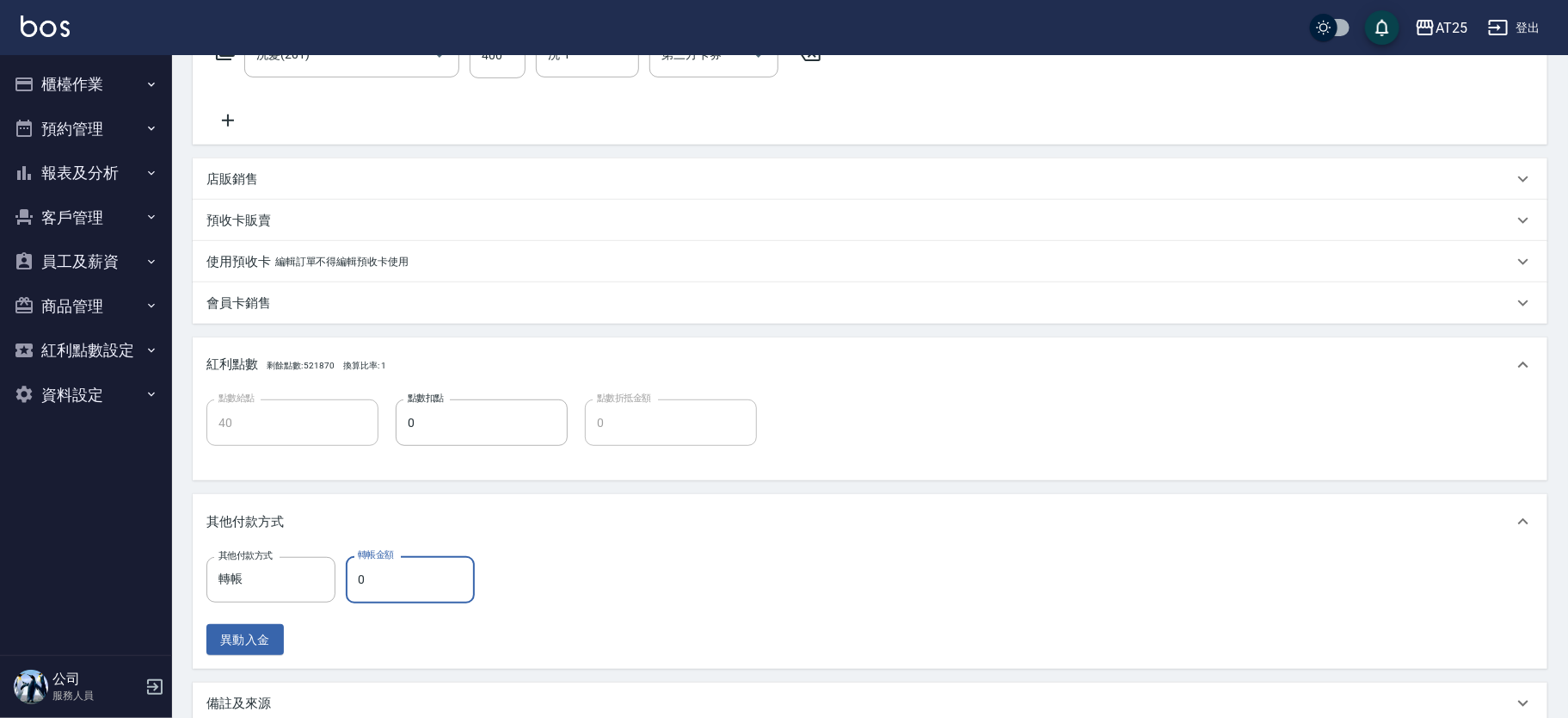
click at [420, 584] on input "0" at bounding box center [411, 578] width 129 height 47
type input "30"
type input "40"
type input "0"
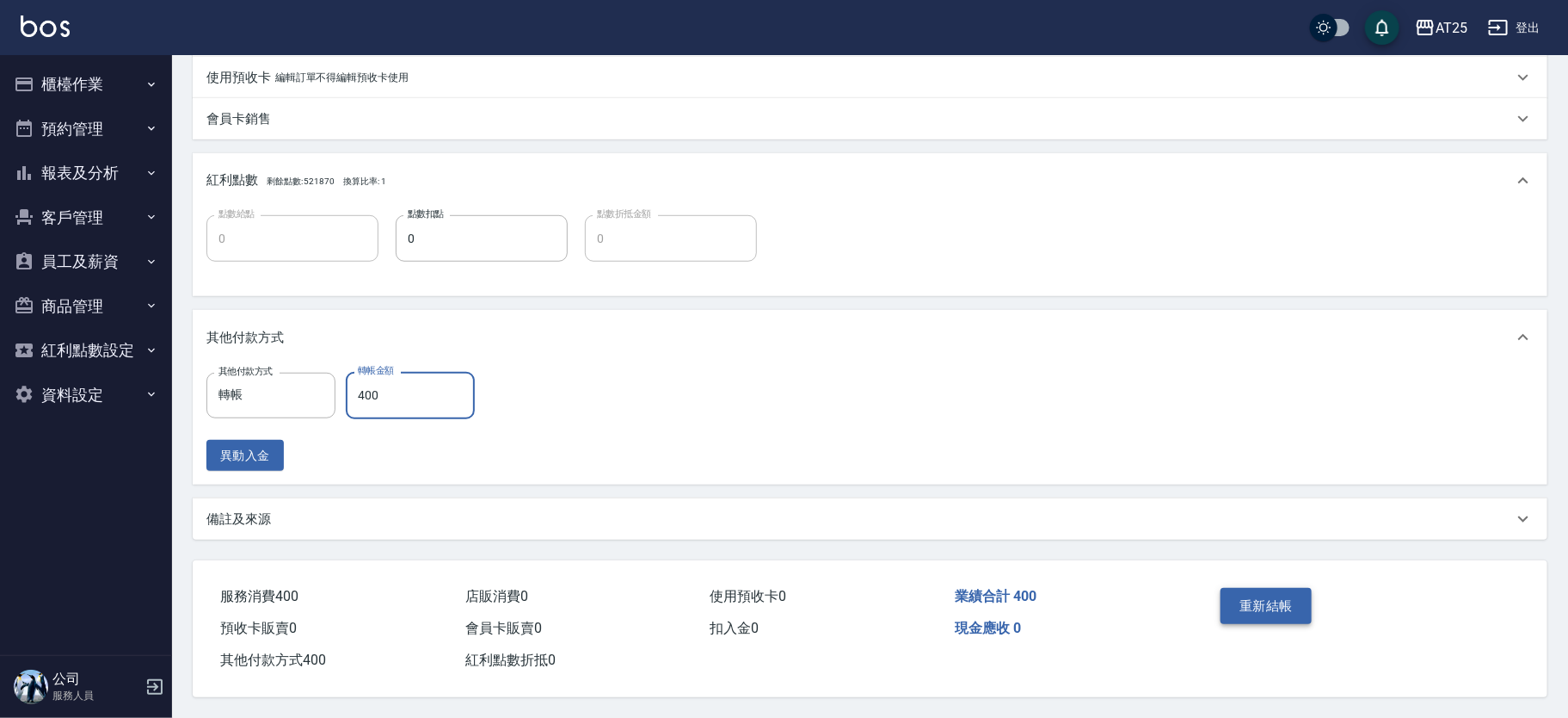
type input "400"
click at [1278, 607] on button "重新結帳" at bounding box center [1266, 606] width 91 height 36
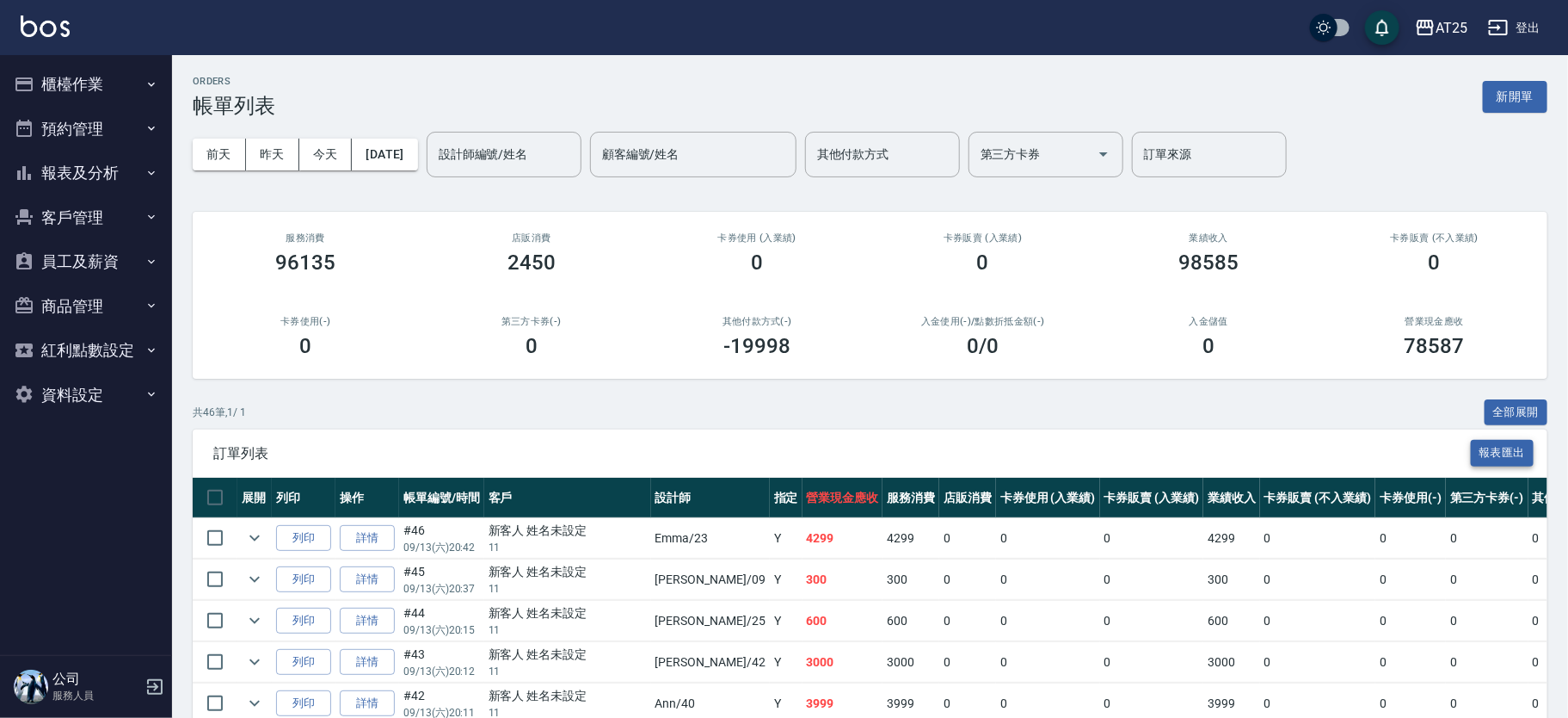
scroll to position [239, 0]
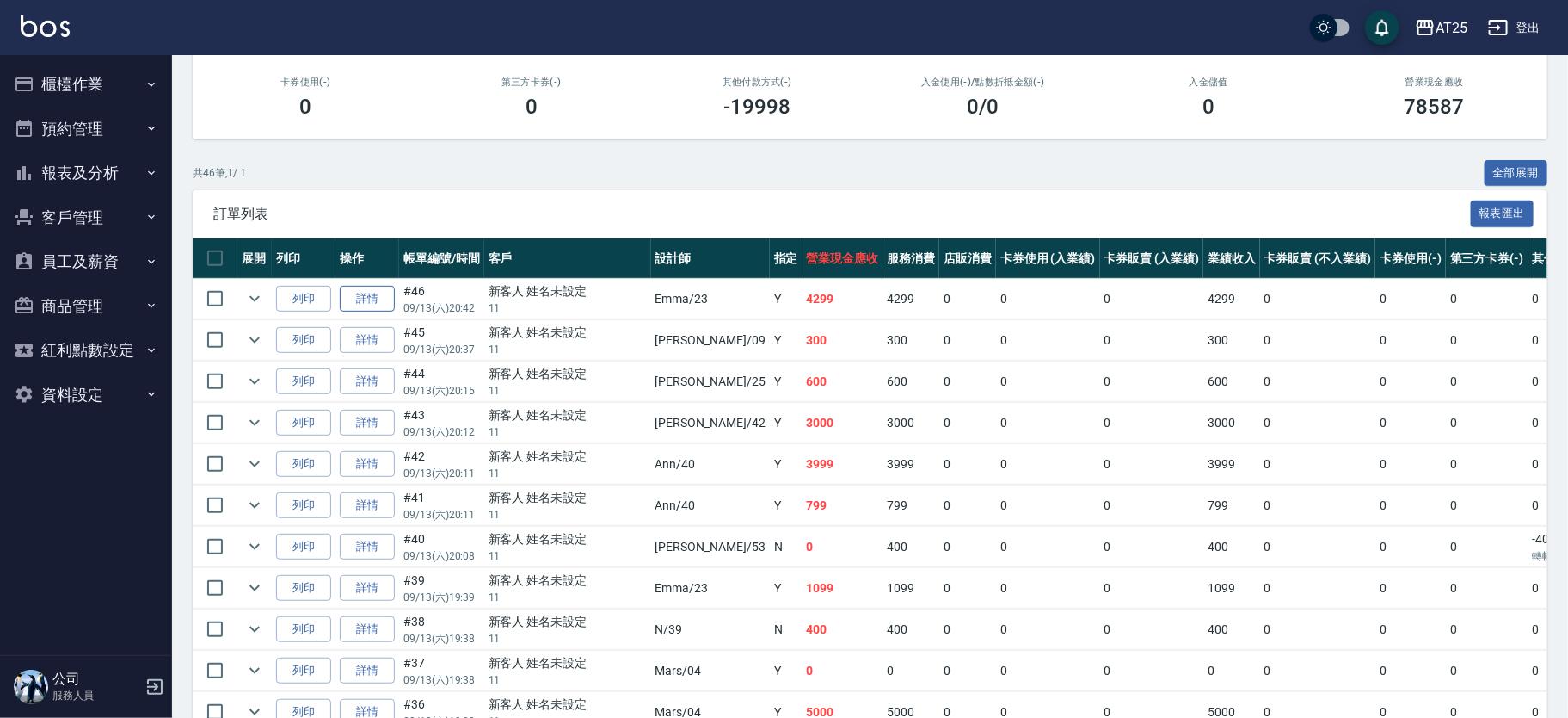
click at [387, 292] on link "詳情" at bounding box center [367, 299] width 55 height 26
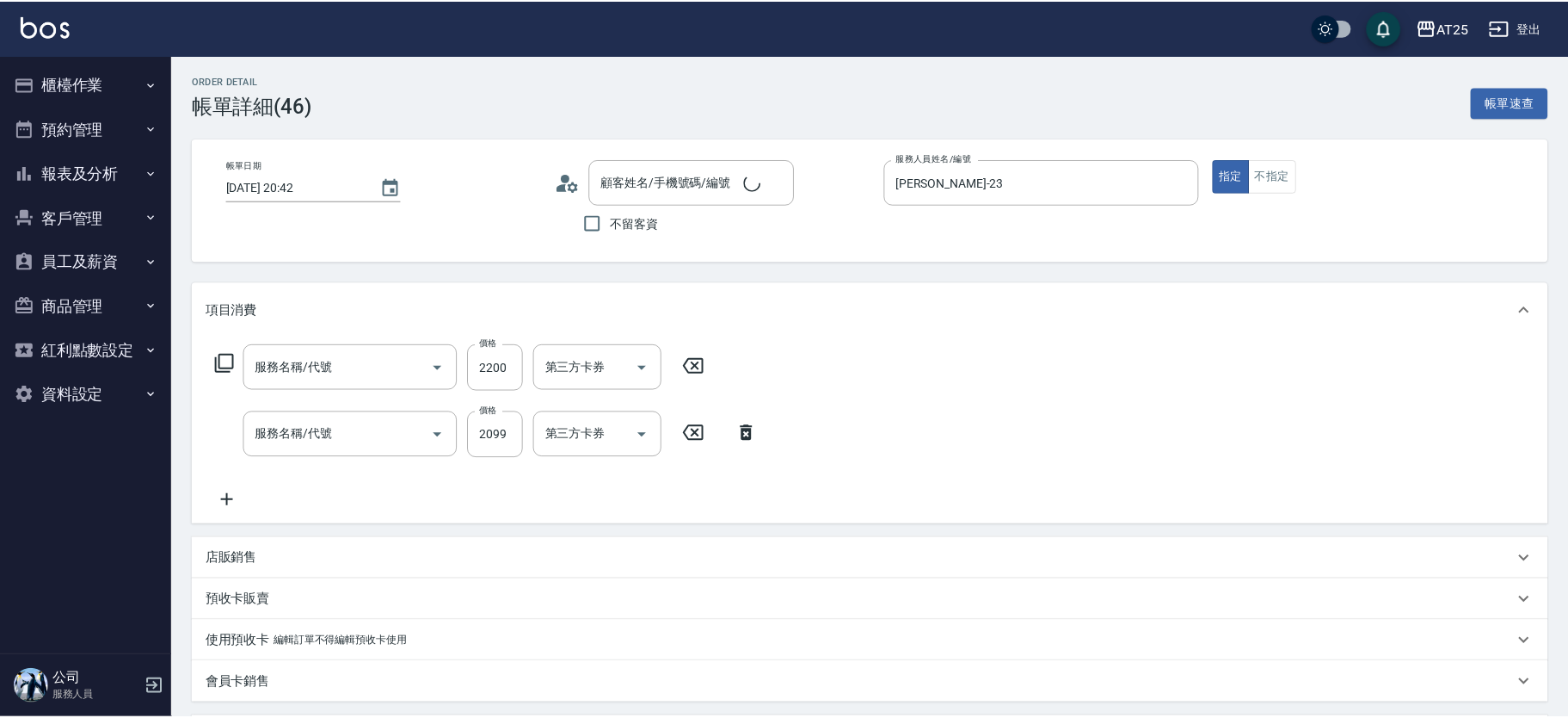
type input "[DATE] 20:42"
type input "[PERSON_NAME]-23"
type input "420"
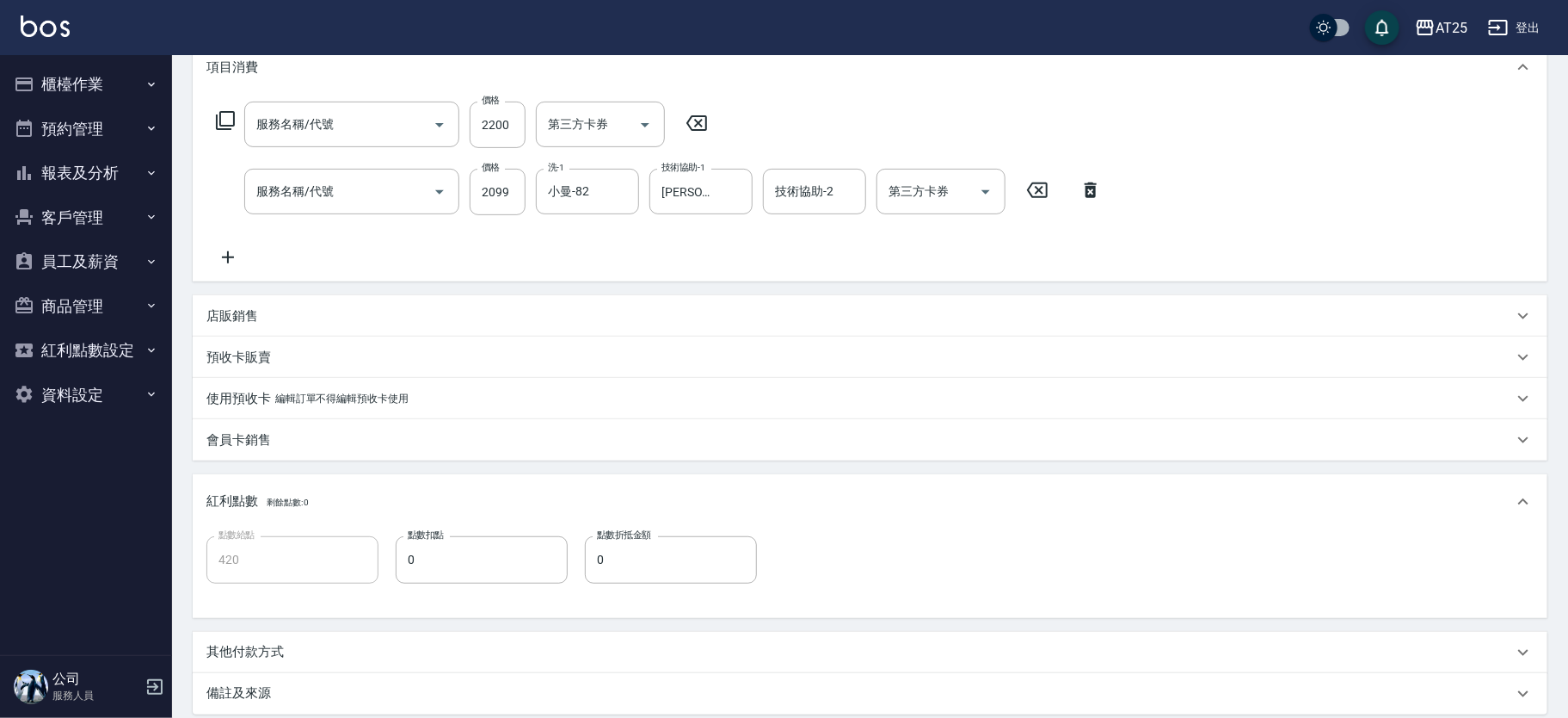
type input "新客人 姓名未設定/11/null"
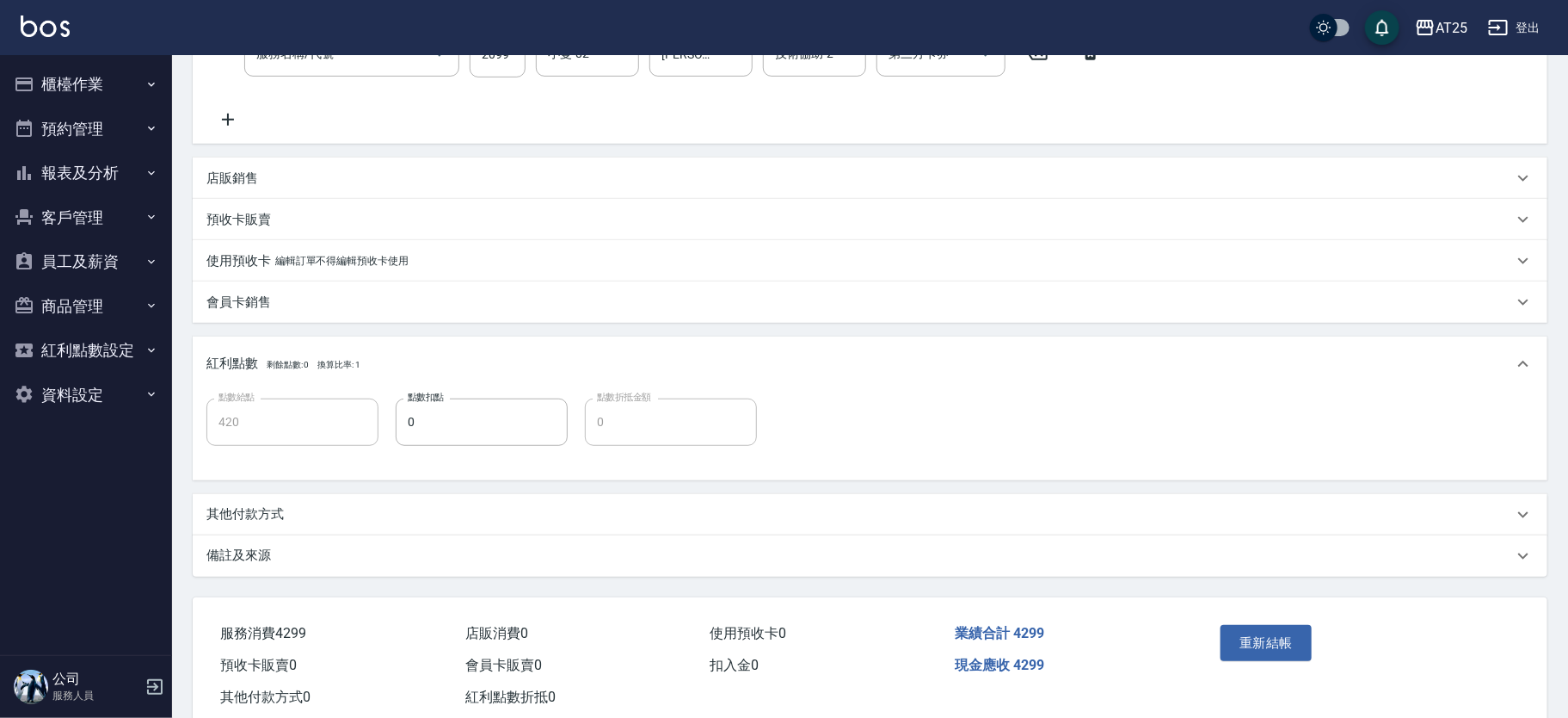
scroll to position [420, 0]
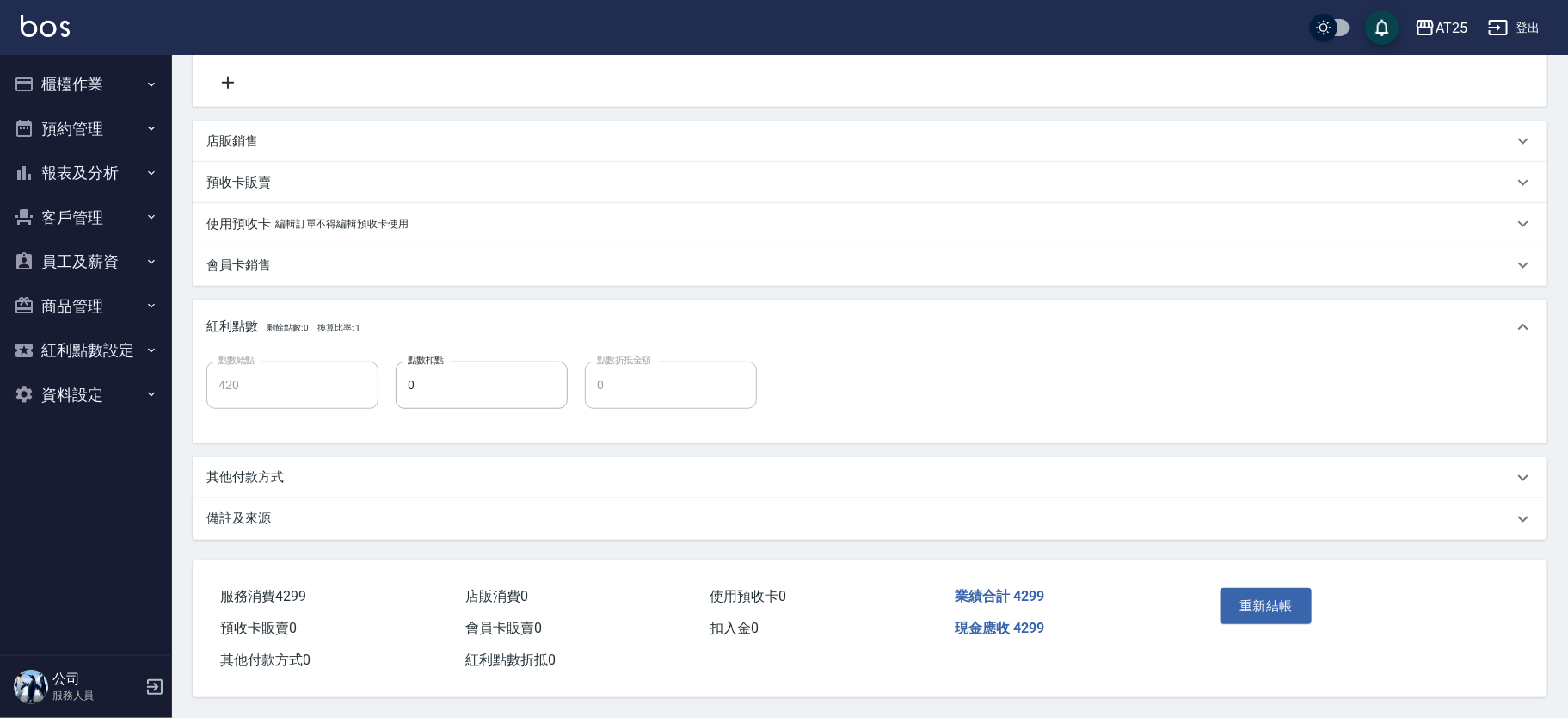
type input "自備護髮(1000上)(601)"
type input "染髮(501)"
click at [348, 472] on div "其他付款方式" at bounding box center [860, 477] width 1307 height 18
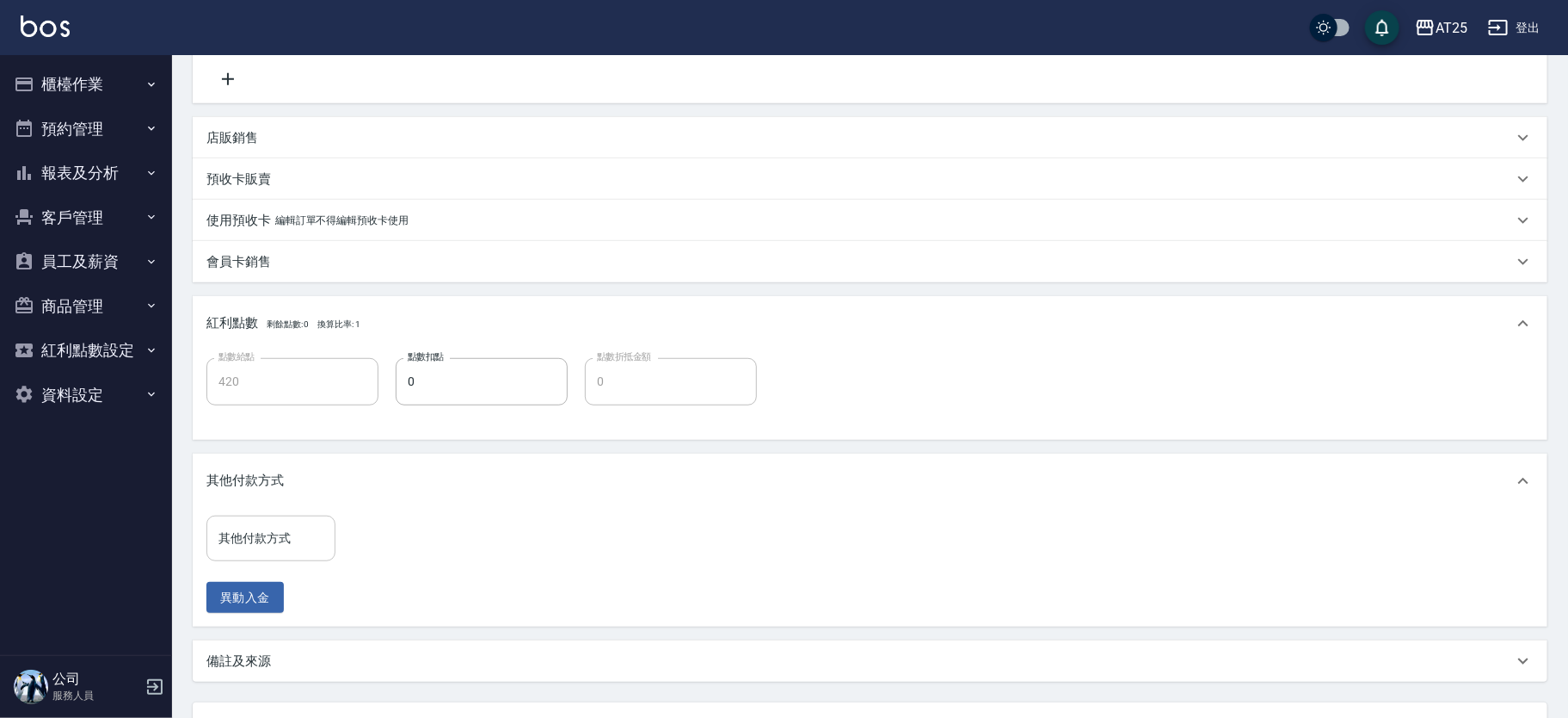
click at [289, 548] on input "其他付款方式" at bounding box center [271, 538] width 114 height 30
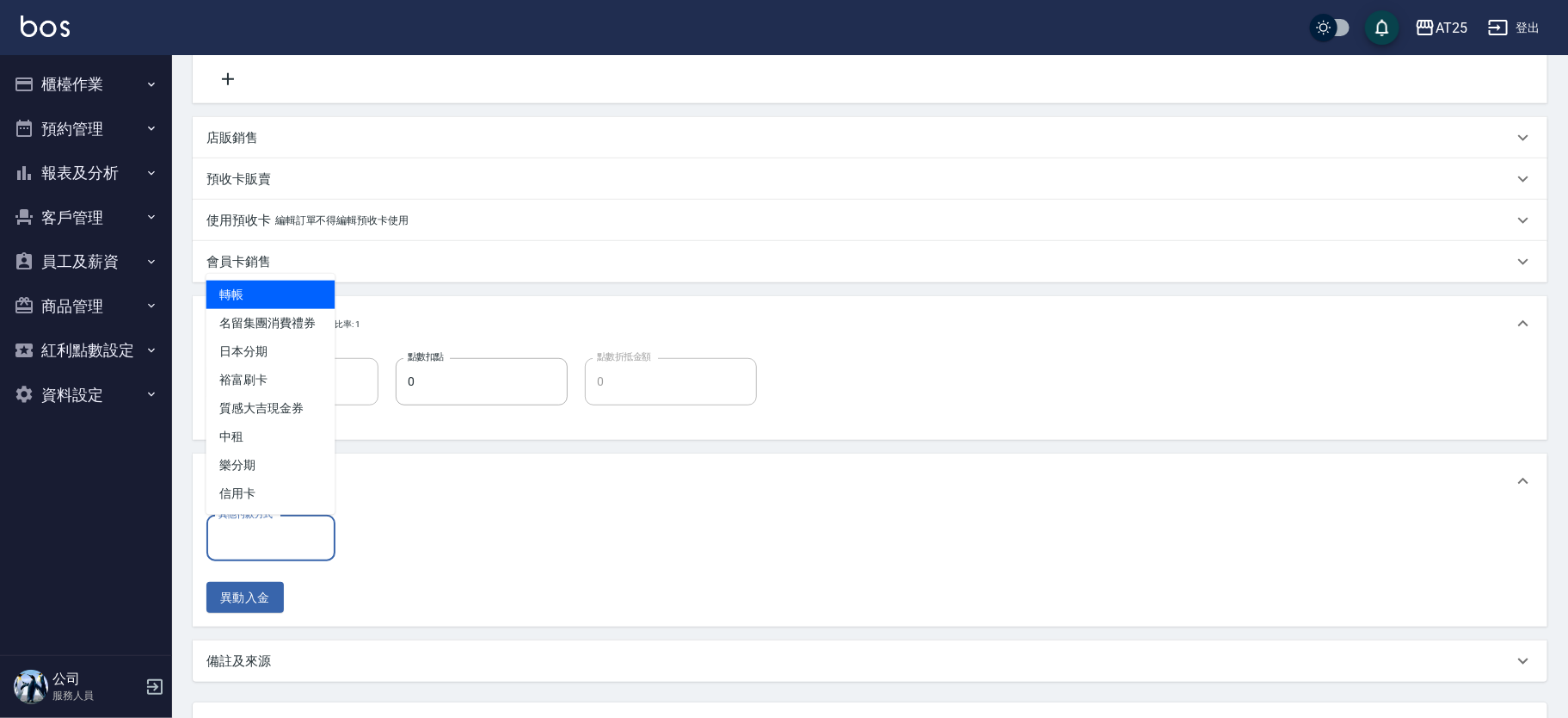
click at [301, 299] on span "轉帳" at bounding box center [271, 295] width 129 height 28
type input "轉帳"
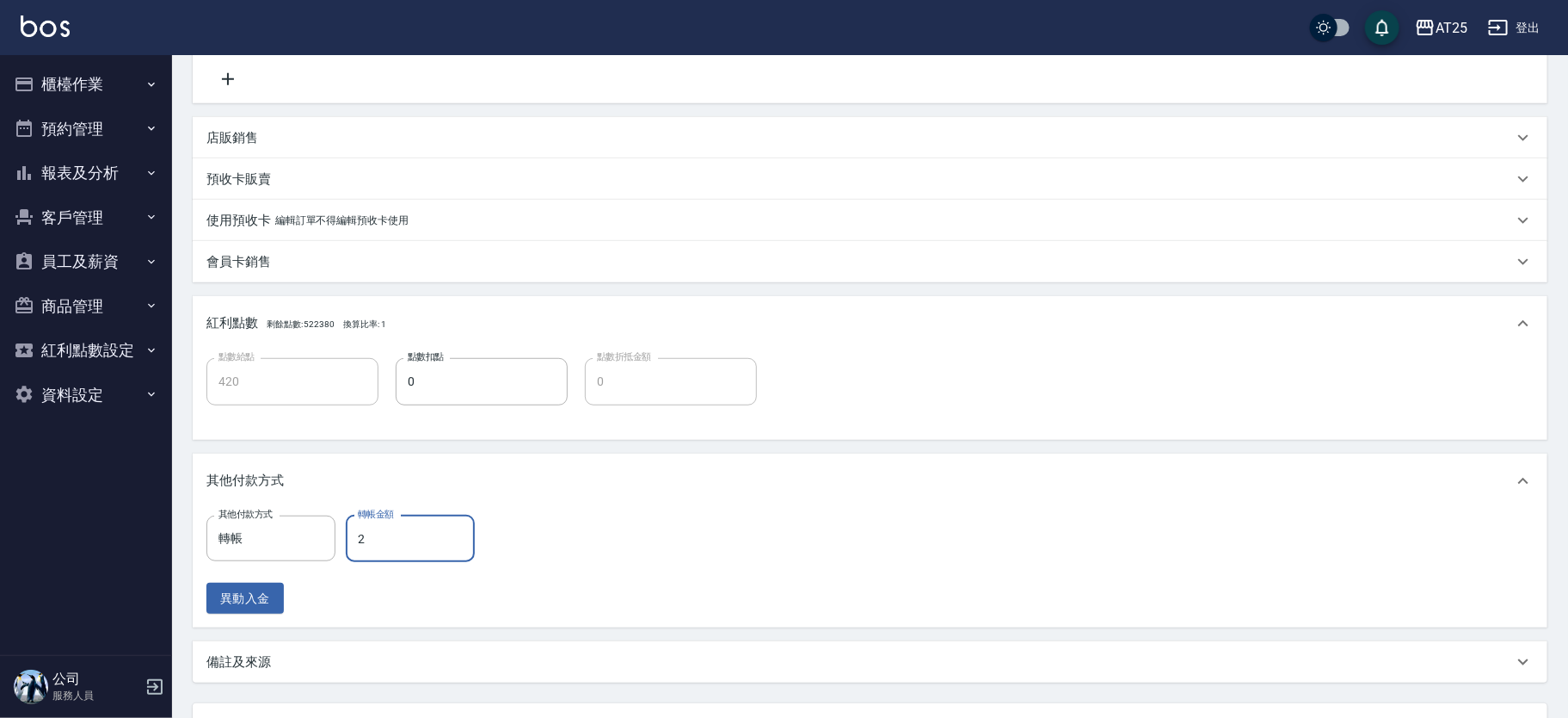
type input "29"
type input "400"
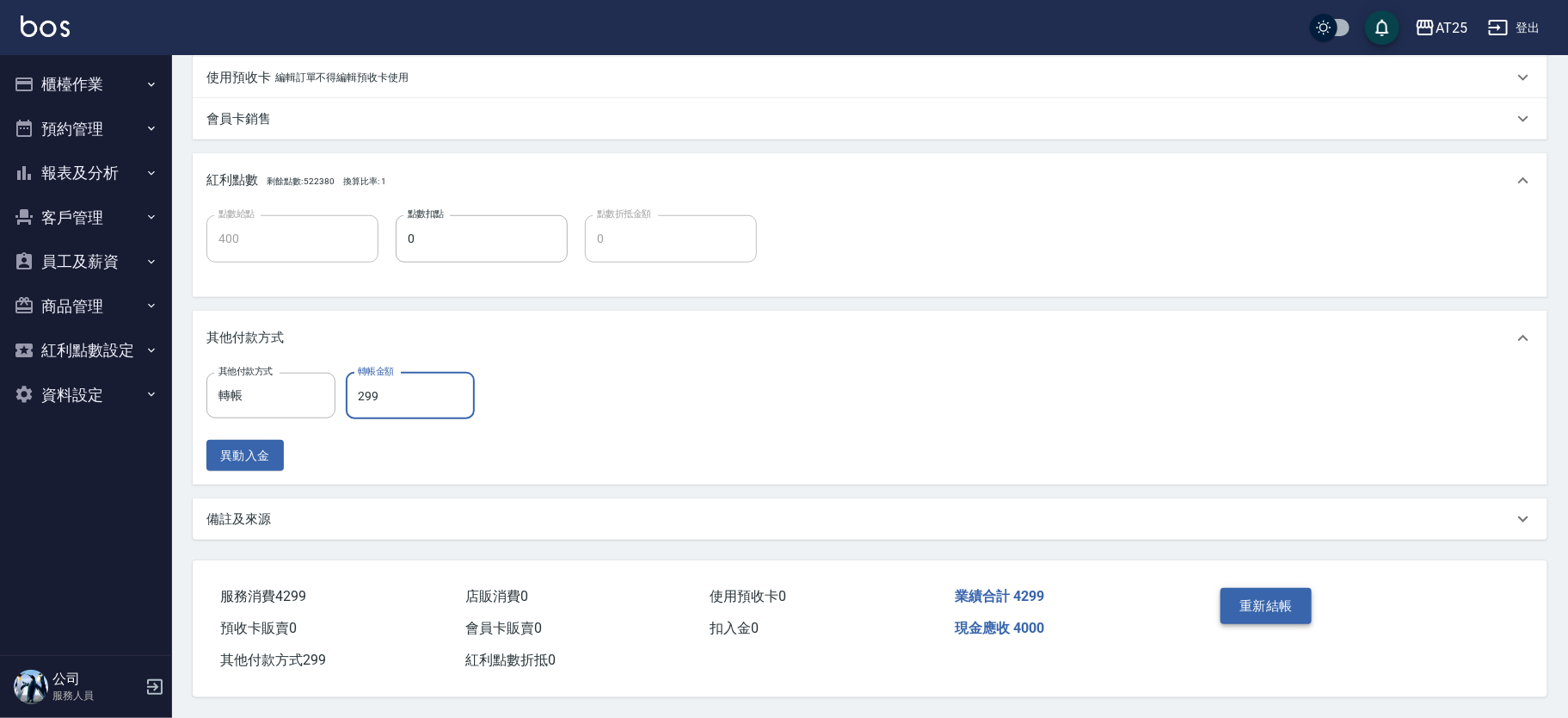
type input "299"
click at [1292, 614] on button "重新結帳" at bounding box center [1266, 606] width 91 height 36
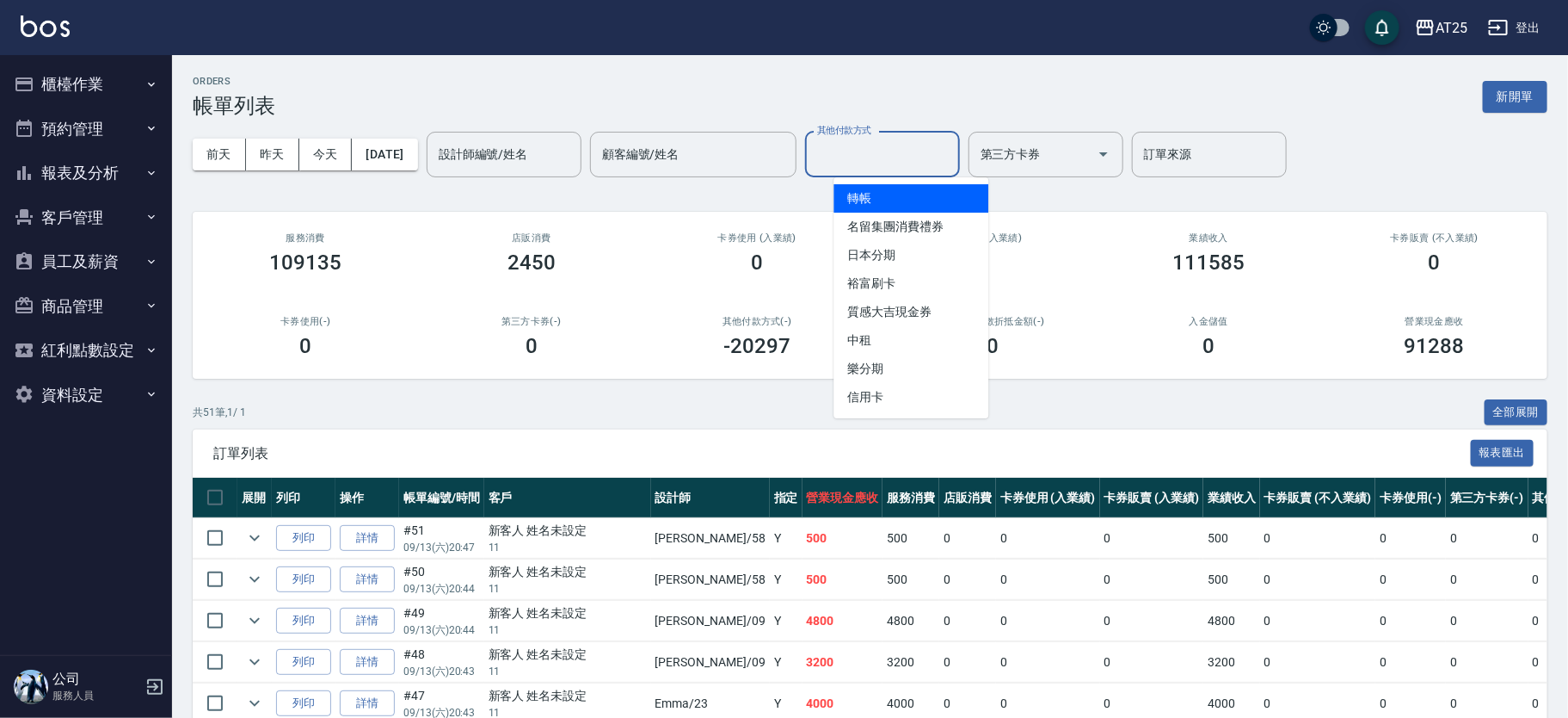
click at [945, 144] on input "其他付款方式" at bounding box center [883, 155] width 139 height 30
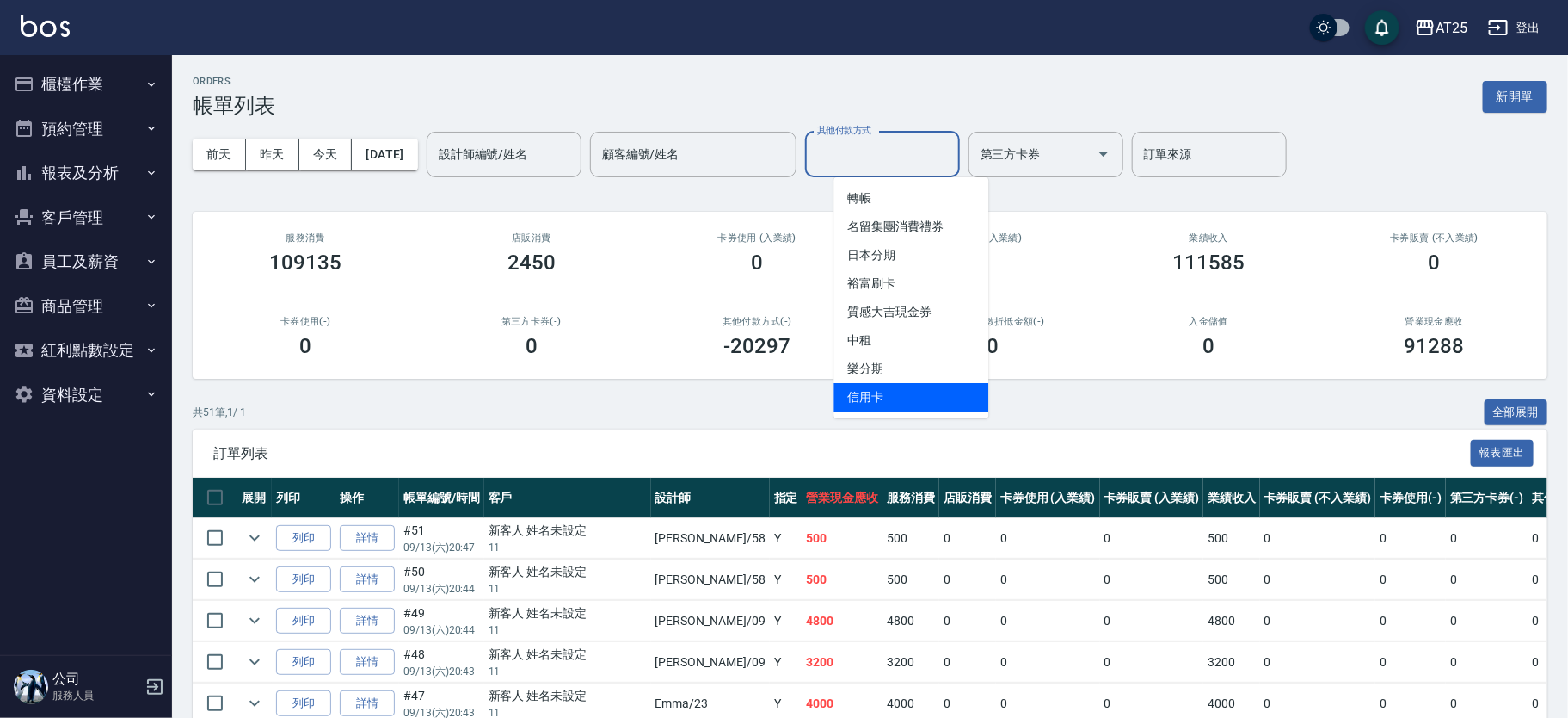
click at [900, 389] on span "信用卡" at bounding box center [910, 397] width 155 height 28
type input "信用卡"
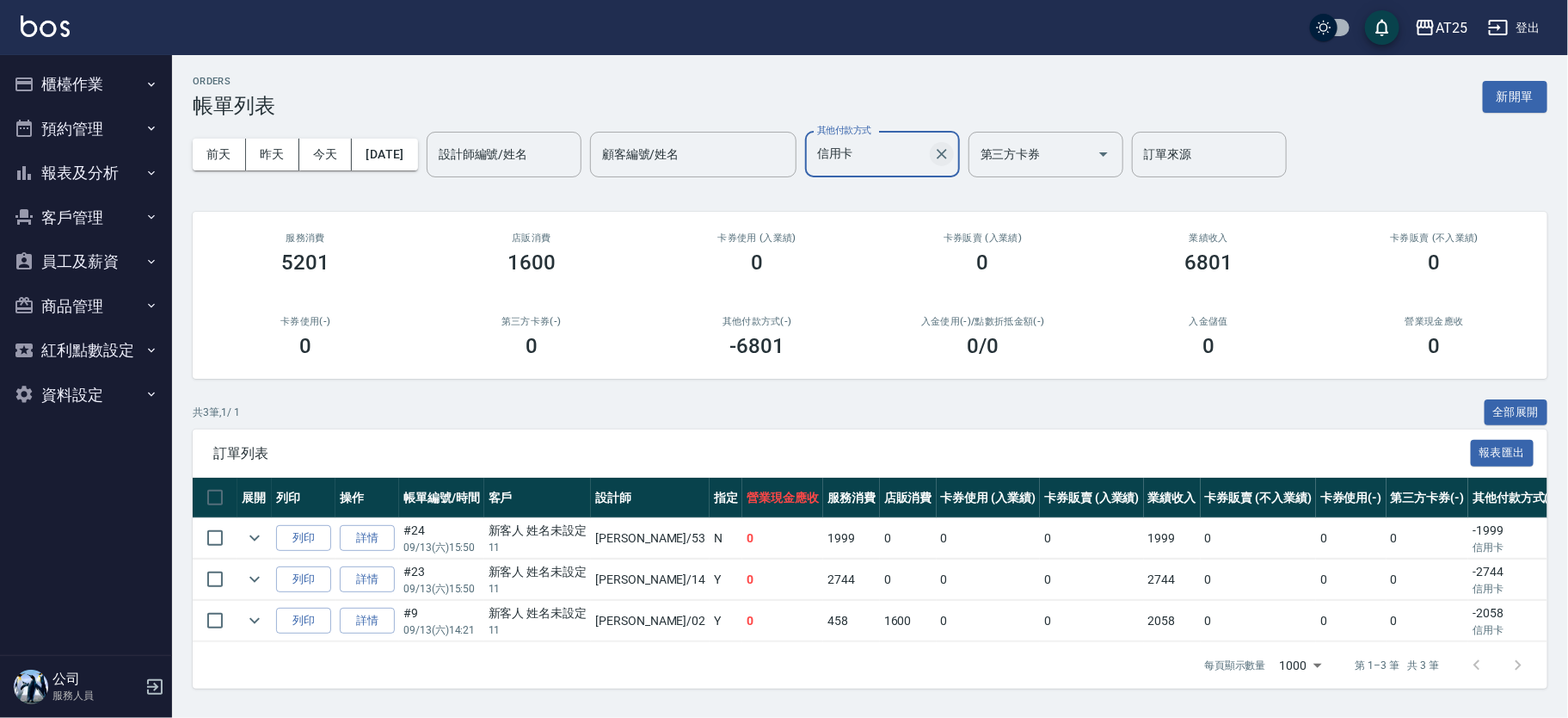
click at [954, 151] on button "Clear" at bounding box center [941, 154] width 24 height 24
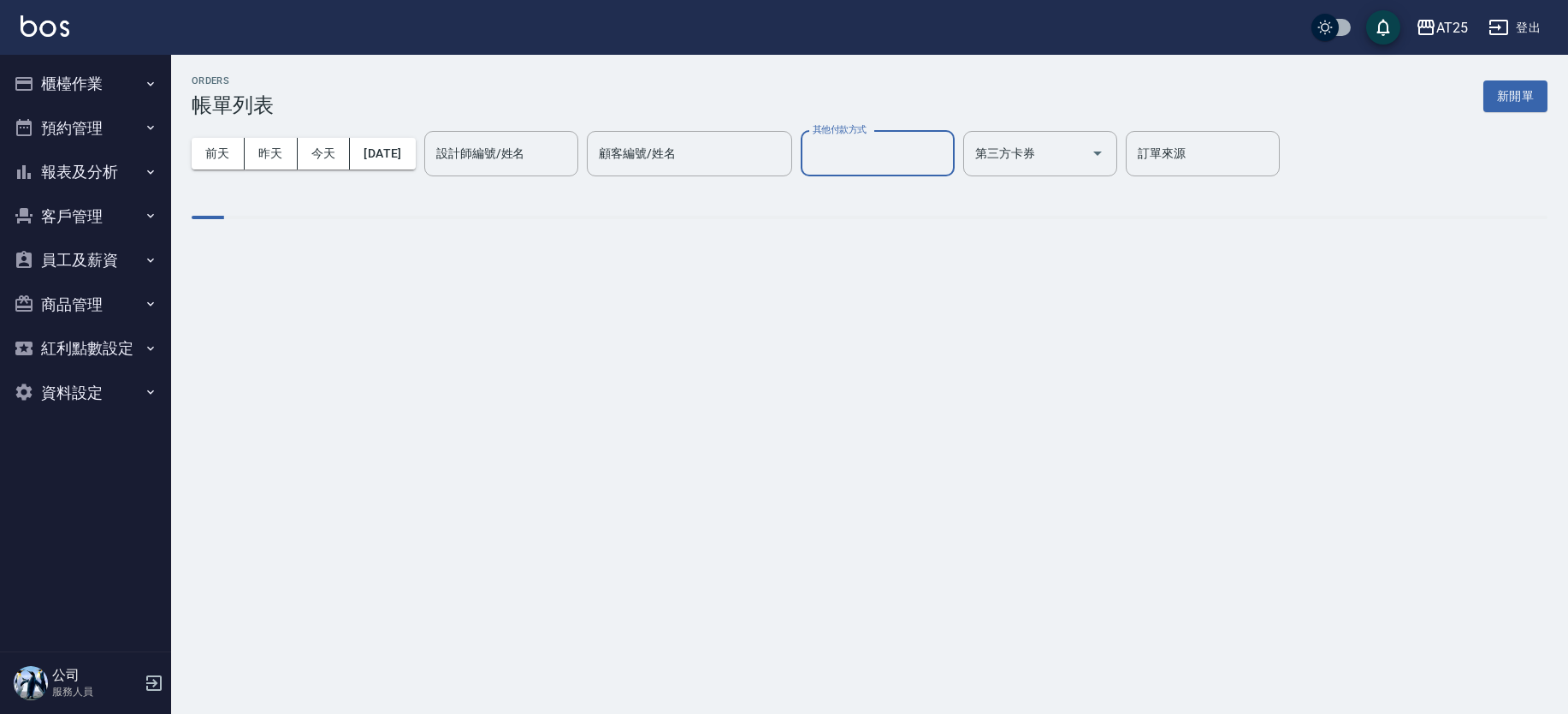
click at [883, 163] on input "其他付款方式" at bounding box center [878, 154] width 139 height 30
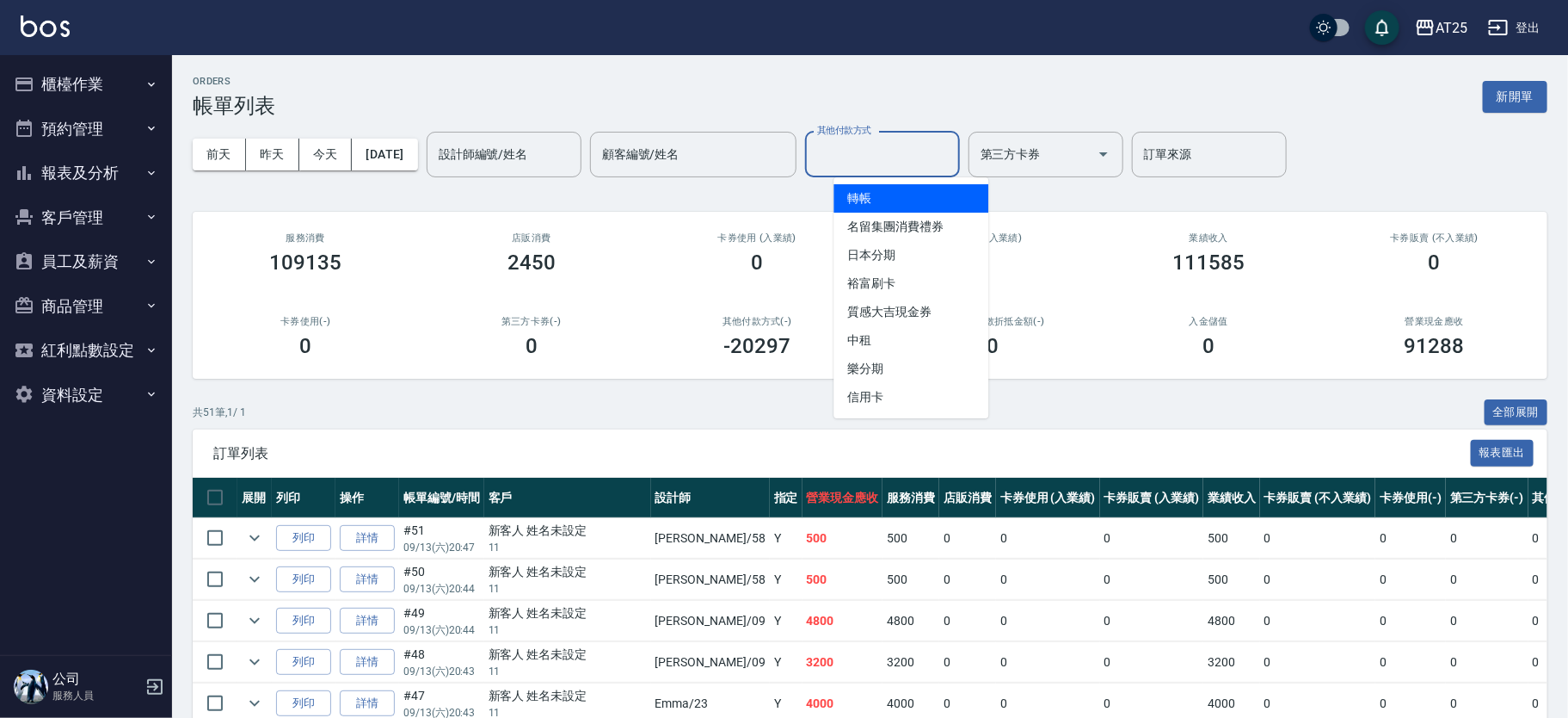
click at [916, 206] on span "轉帳" at bounding box center [910, 199] width 155 height 28
type input "轉帳"
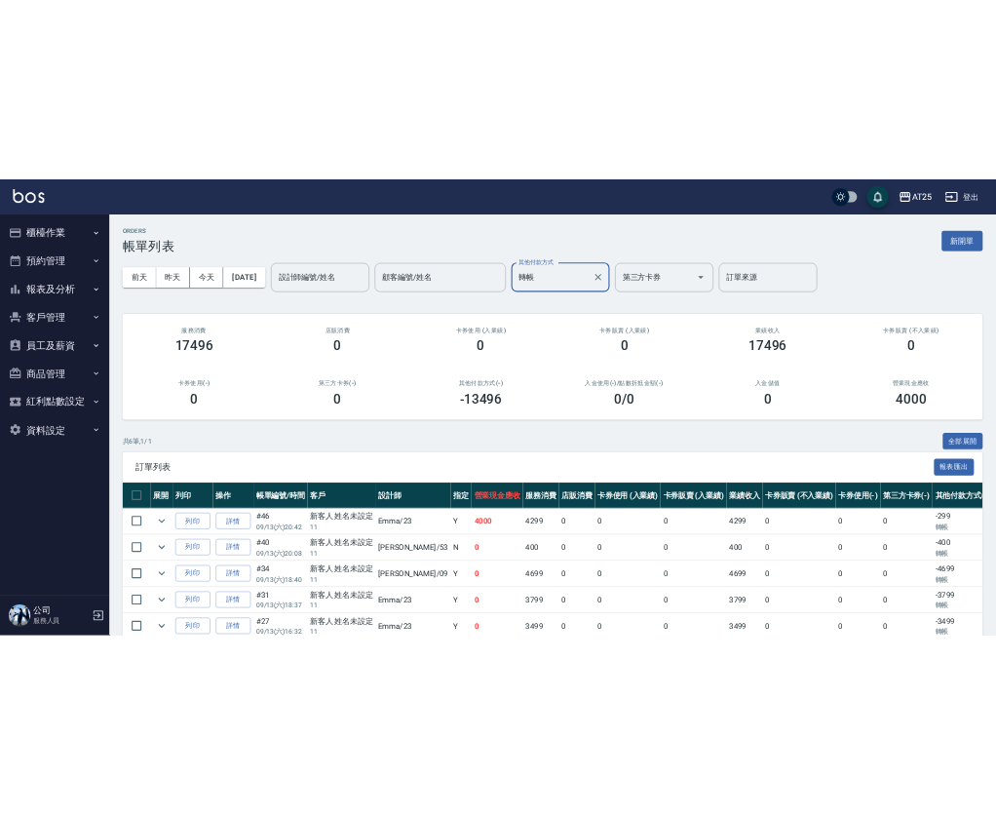
scroll to position [147, 0]
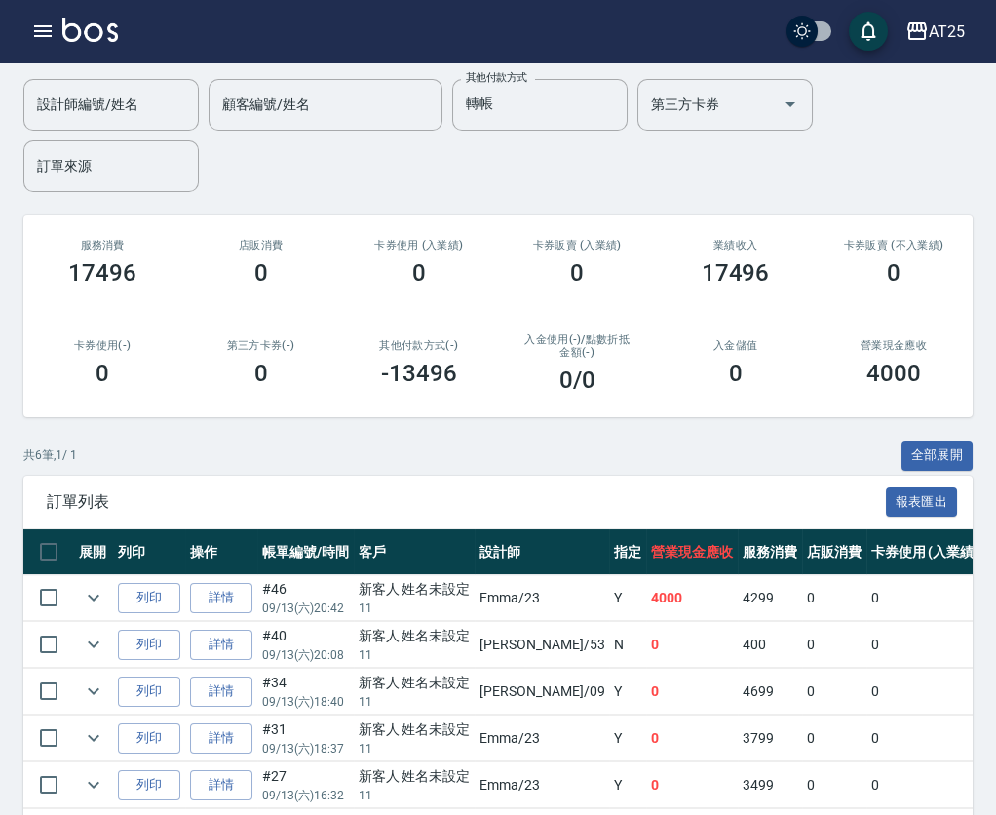
click at [621, 395] on div "入金使用(-) /點數折抵金額(-) 0 /0" at bounding box center [577, 363] width 158 height 107
click at [625, 452] on div "共 6 筆, 1 / 1 全部展開" at bounding box center [497, 455] width 949 height 30
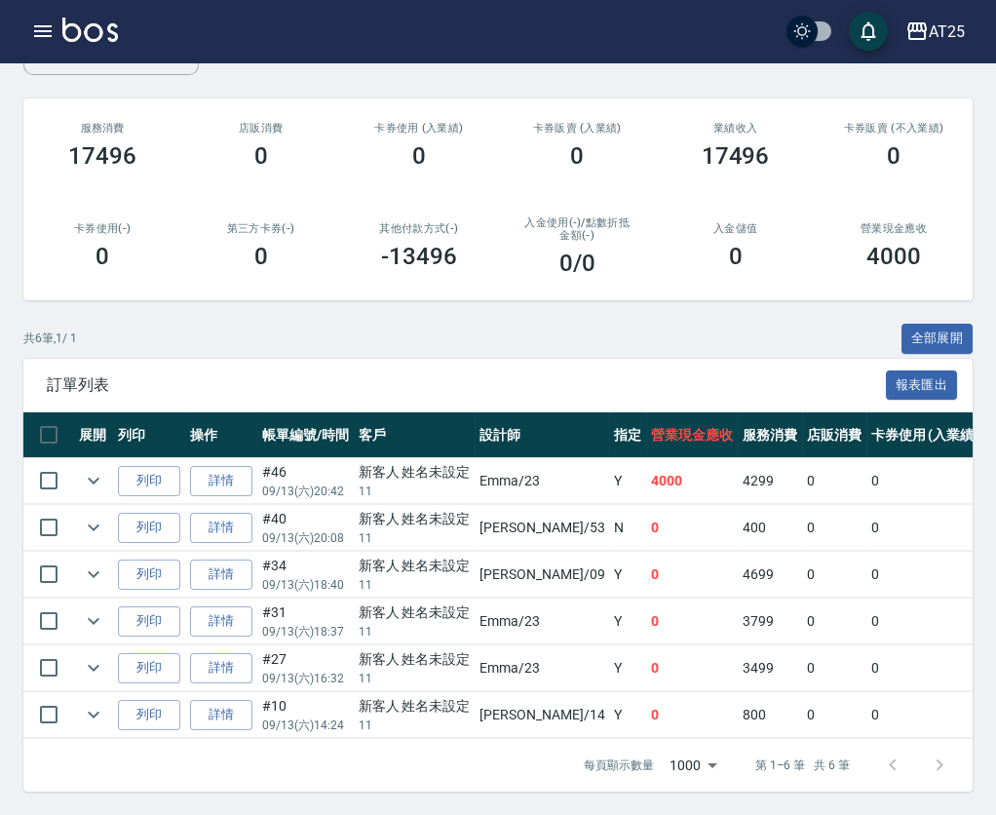
click at [467, 375] on span "訂單列表" at bounding box center [466, 384] width 839 height 19
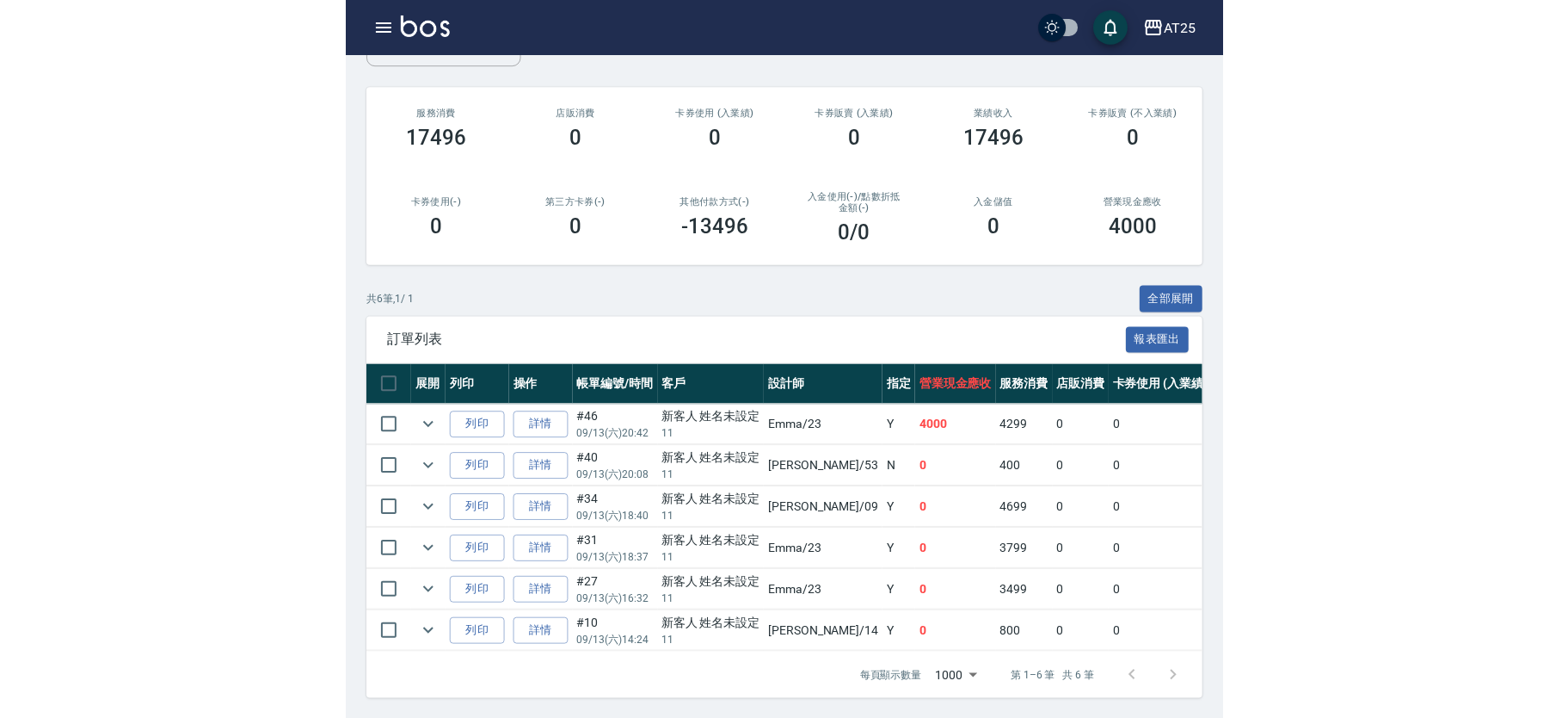
scroll to position [130, 0]
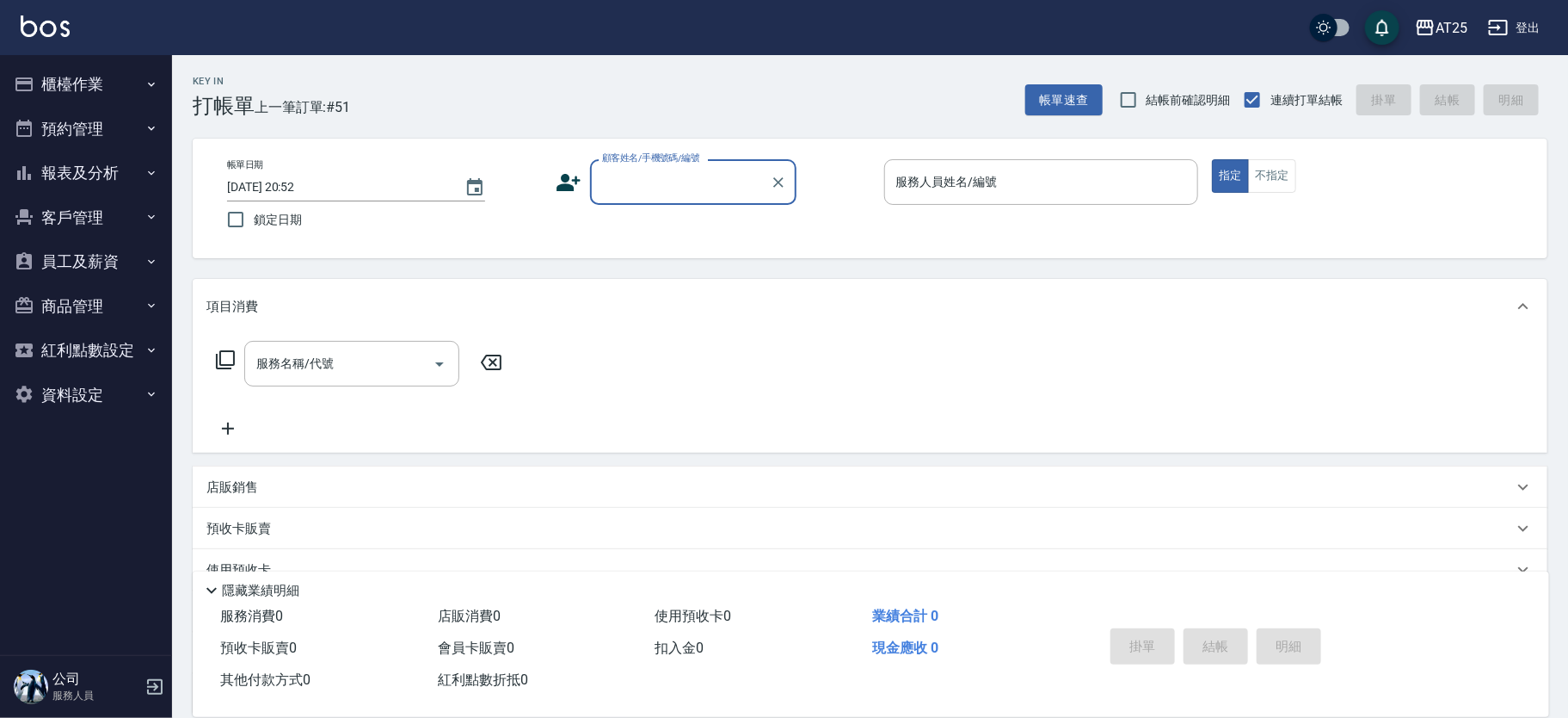
click at [65, 79] on button "櫃檯作業" at bounding box center [86, 84] width 158 height 45
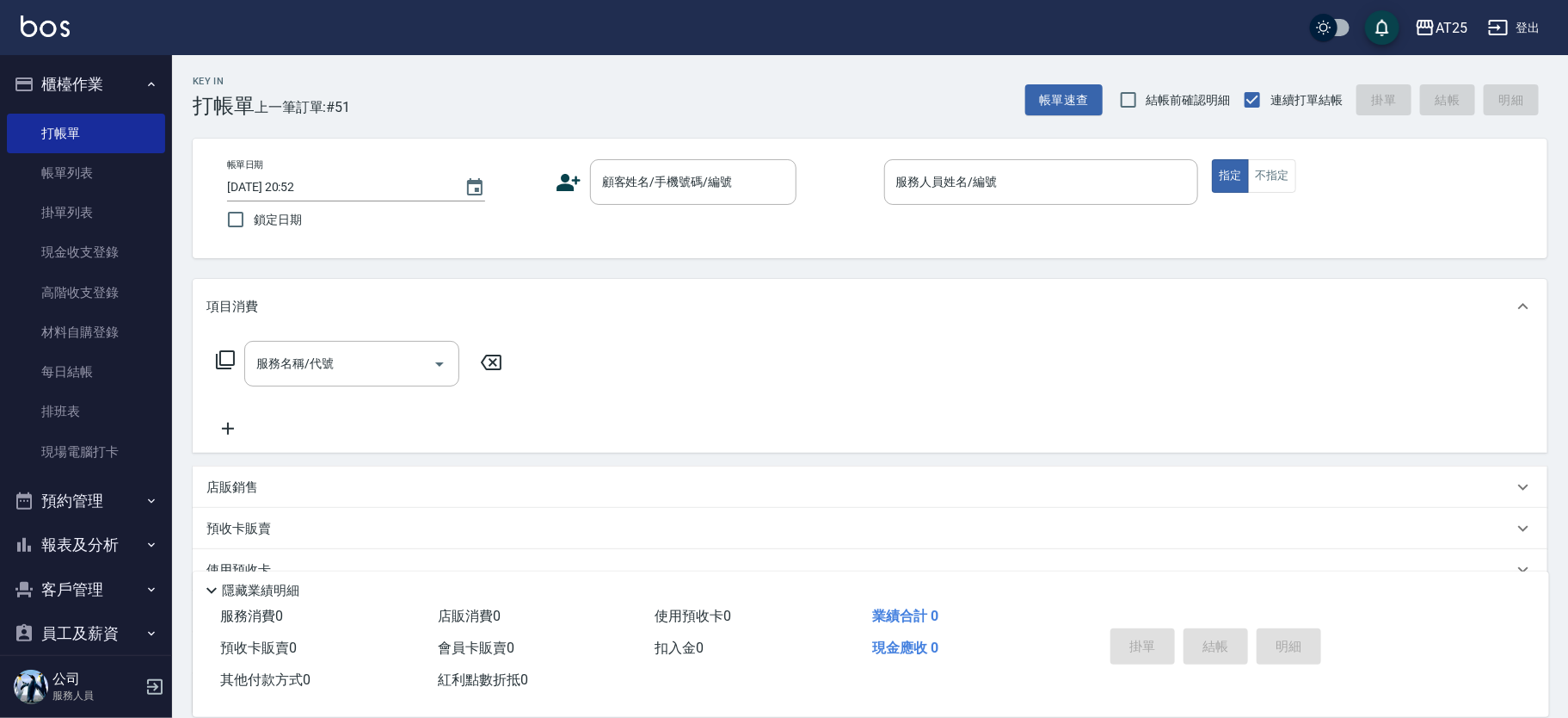
click at [108, 100] on button "櫃檯作業" at bounding box center [86, 84] width 158 height 45
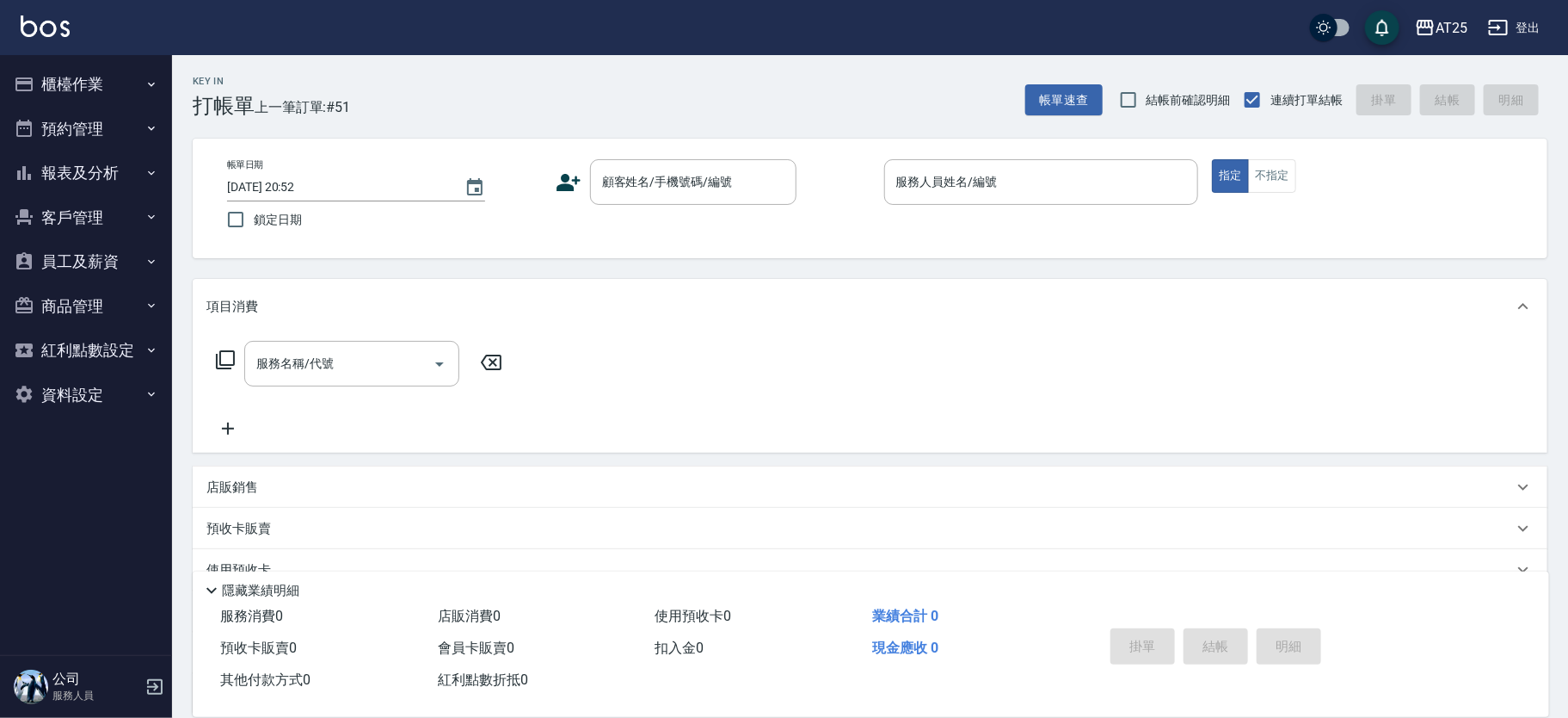
drag, startPoint x: 110, startPoint y: 188, endPoint x: 112, endPoint y: 179, distance: 9.2
click at [112, 179] on button "報表及分析" at bounding box center [86, 173] width 158 height 45
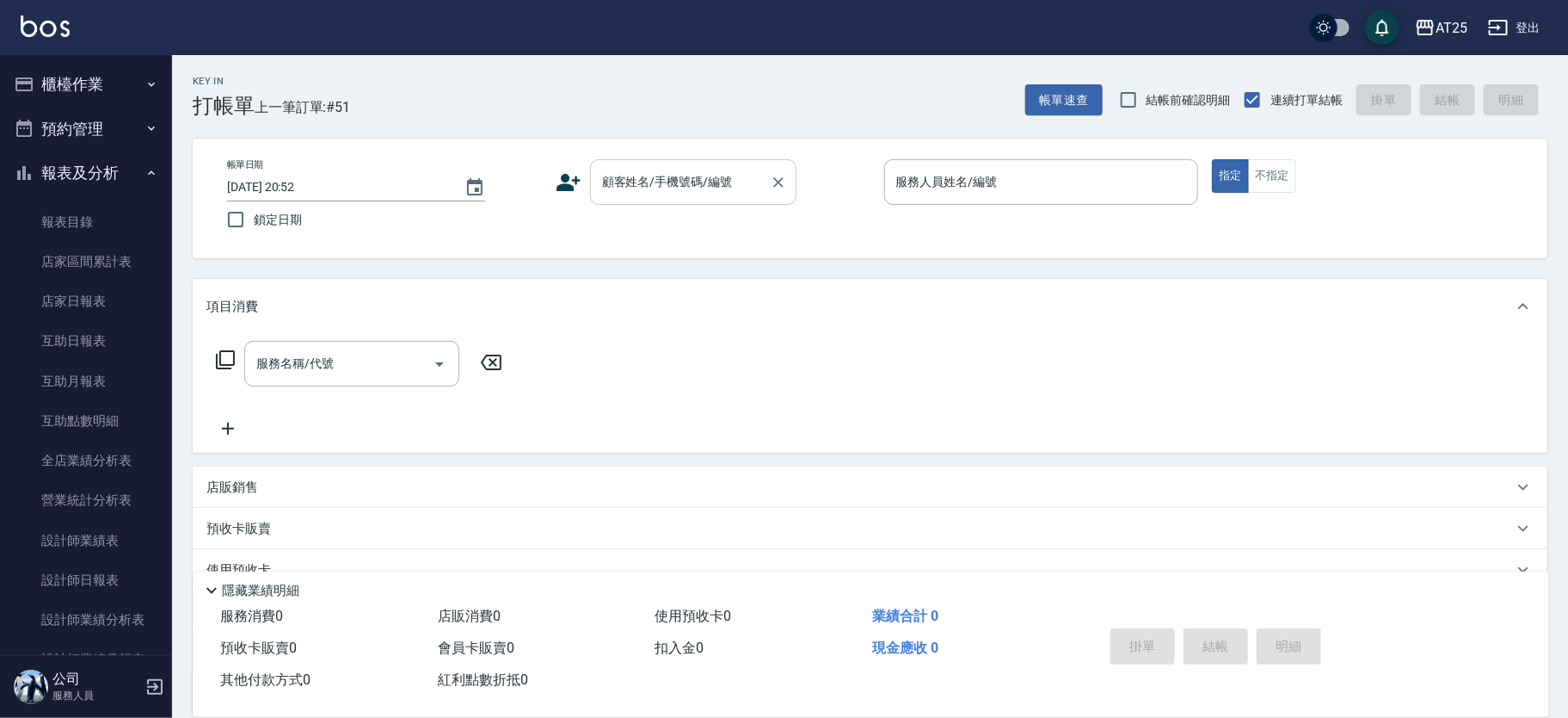
click at [734, 187] on input "顧客姓名/手機號碼/編號" at bounding box center [680, 182] width 165 height 30
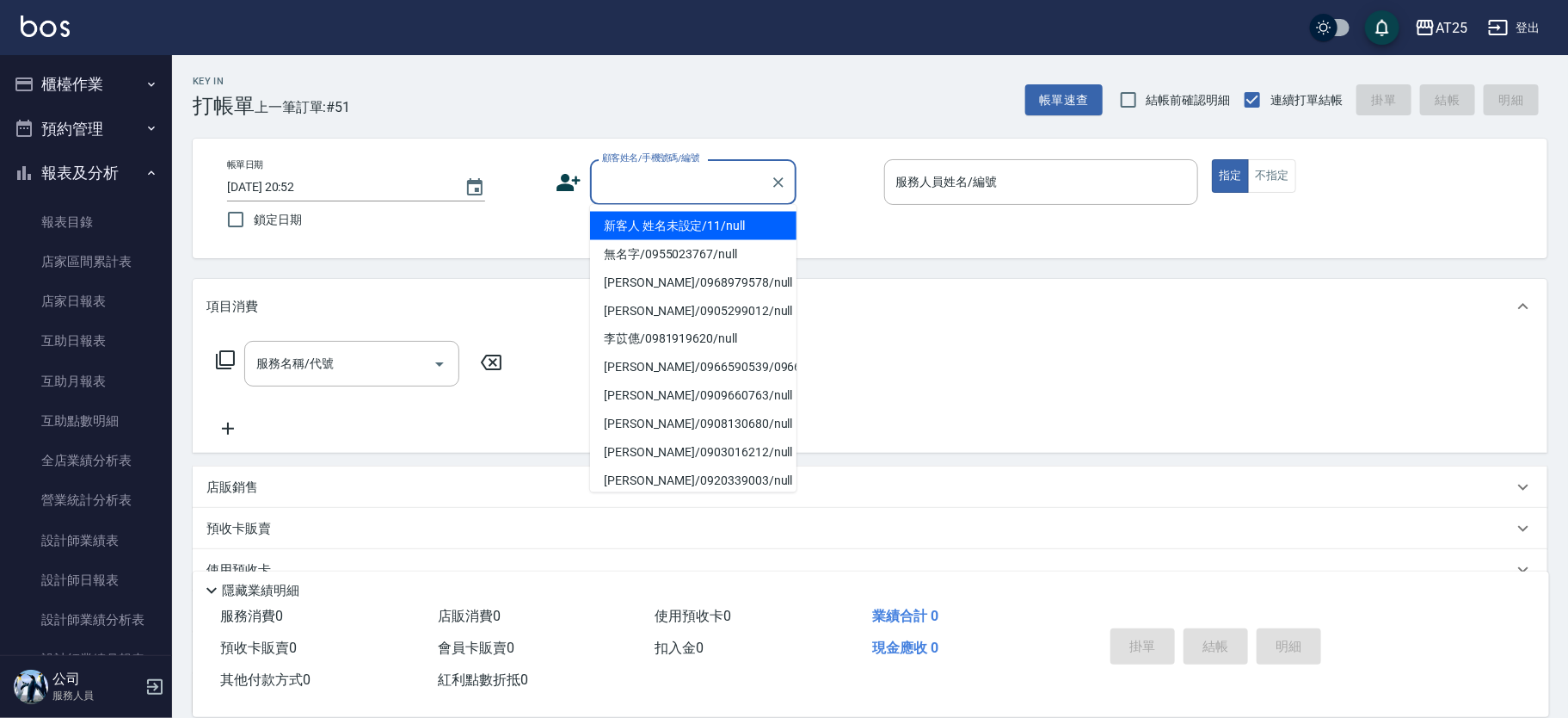
click at [740, 223] on li "新客人 姓名未設定/11/null" at bounding box center [693, 226] width 207 height 28
type input "新客人 姓名未設定/11/null"
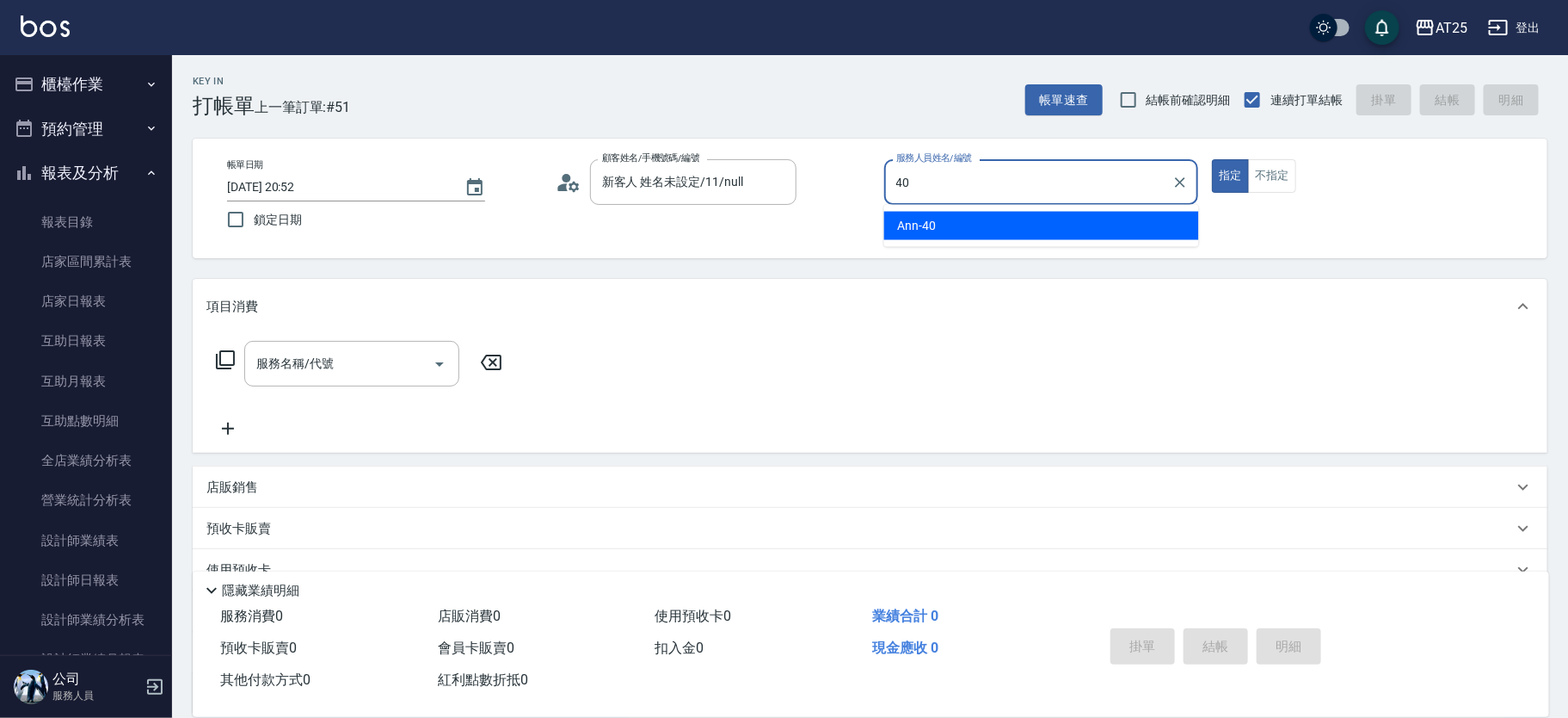
type input "Ann-40"
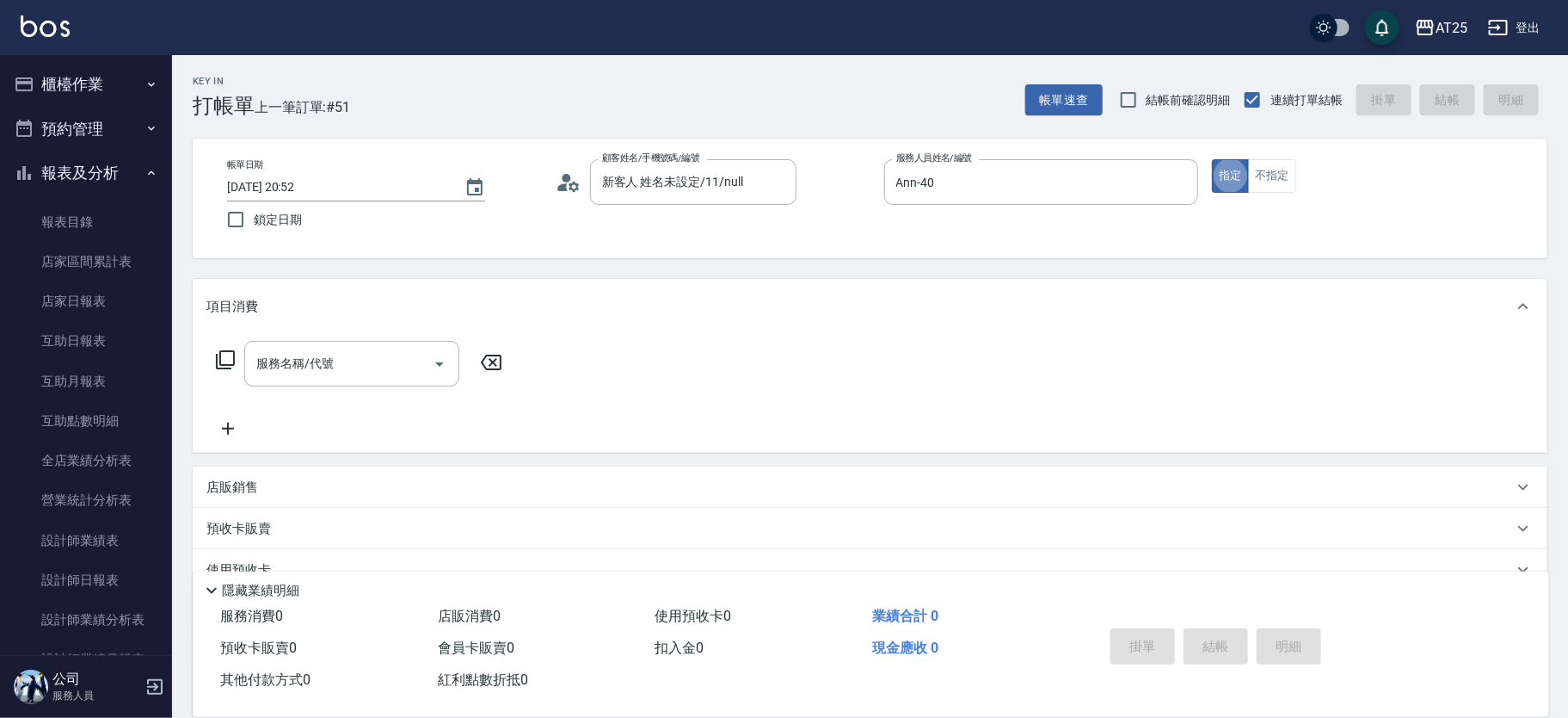
type button "true"
click at [227, 355] on icon at bounding box center [225, 359] width 20 height 20
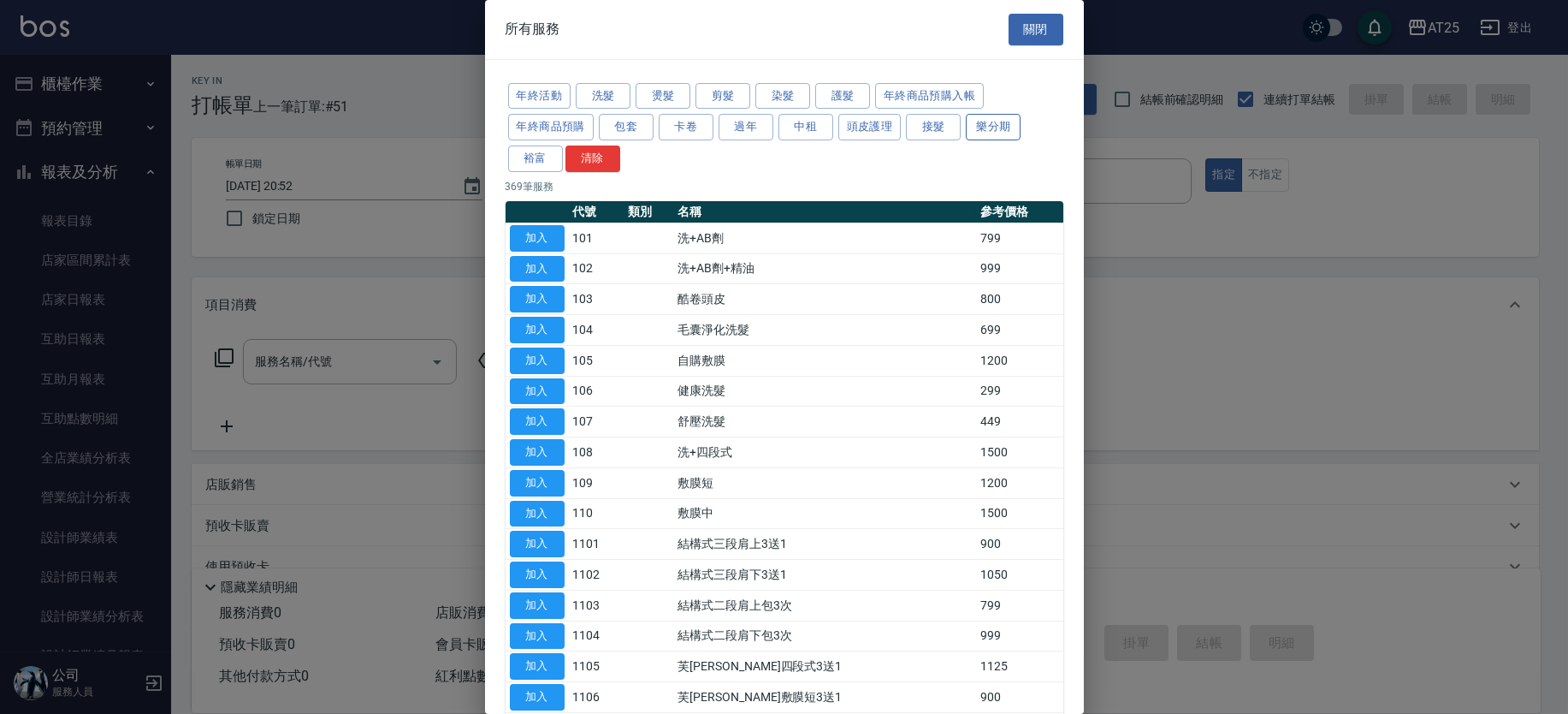
click at [942, 120] on button "接髮" at bounding box center [933, 127] width 54 height 26
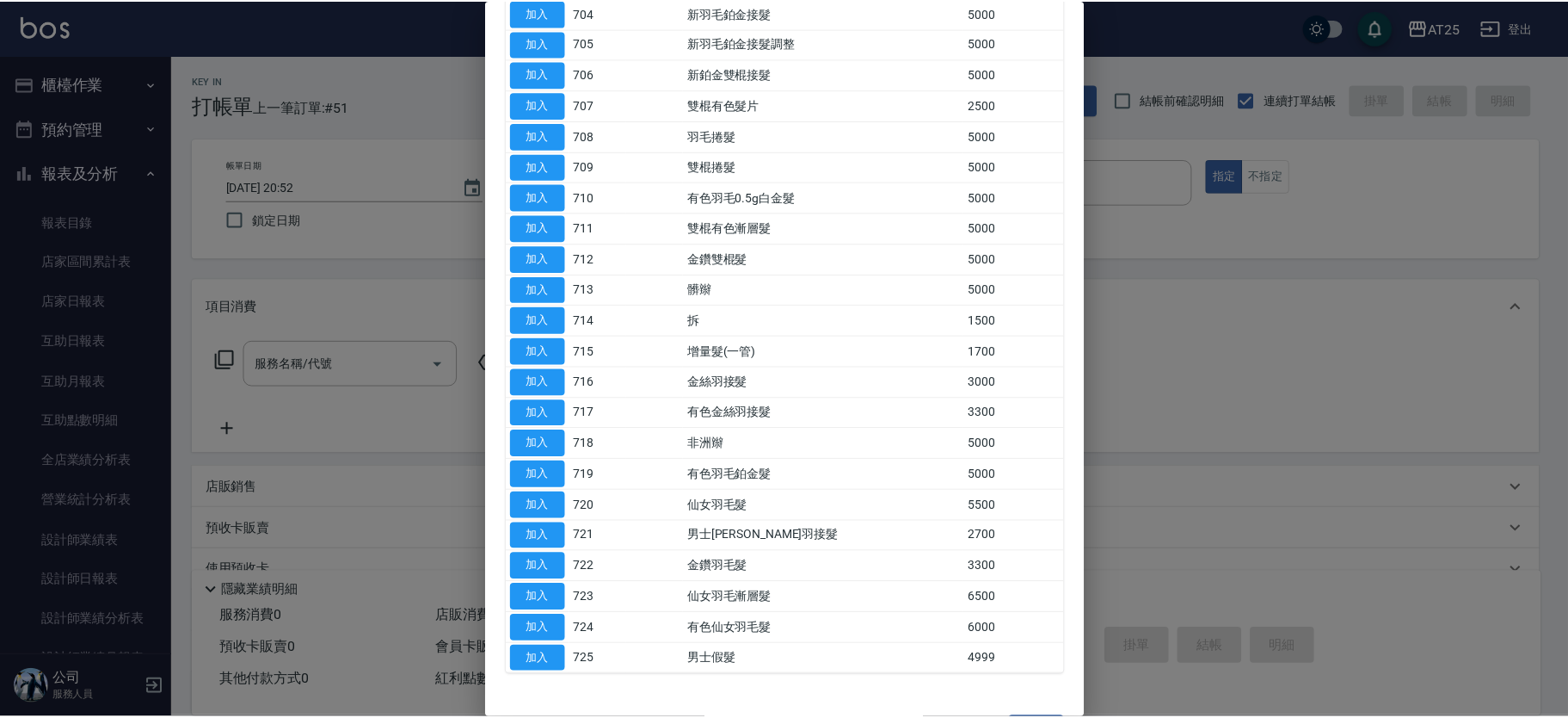
scroll to position [379, 0]
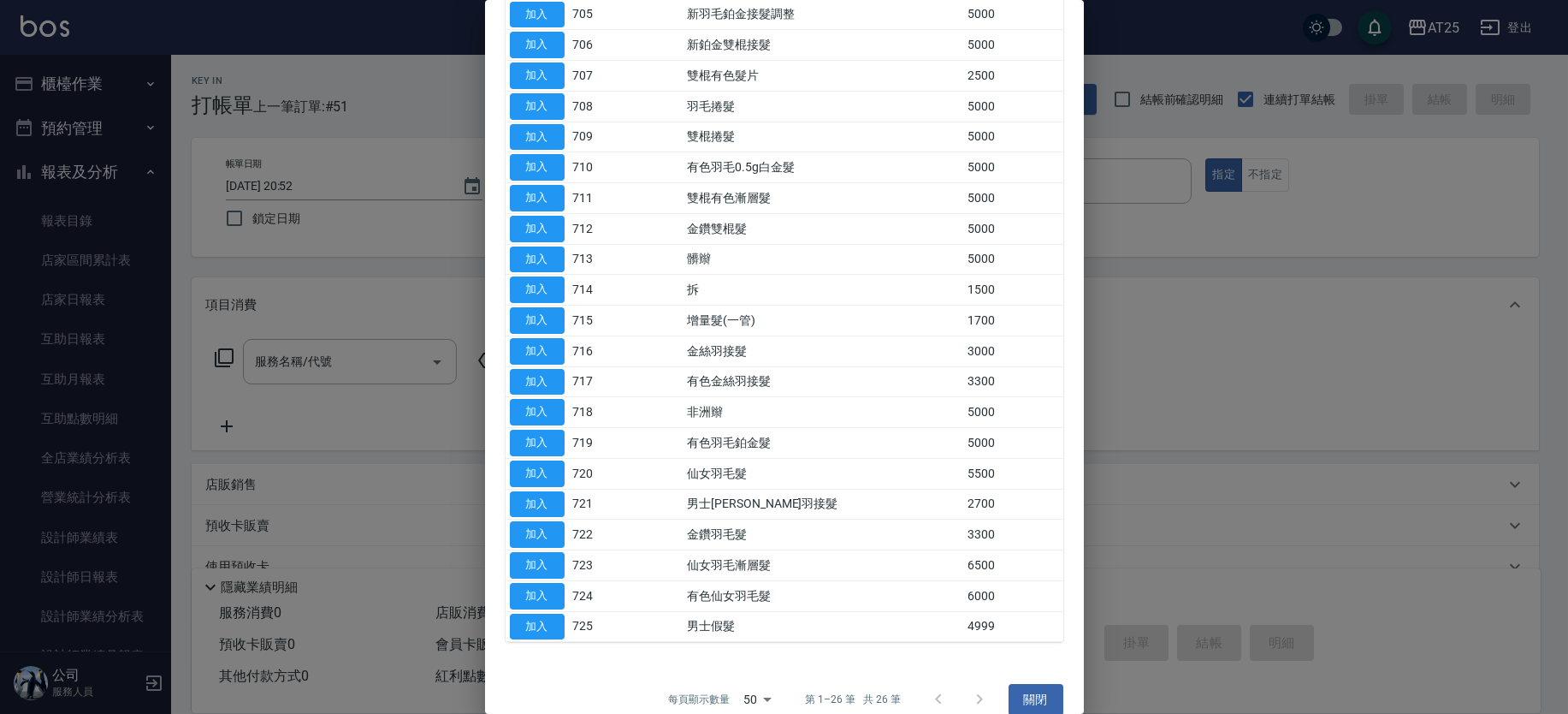
click at [683, 596] on td at bounding box center [653, 595] width 57 height 31
click at [555, 589] on button "加入" at bounding box center [537, 596] width 54 height 26
type input "有色仙女羽毛髮(724)"
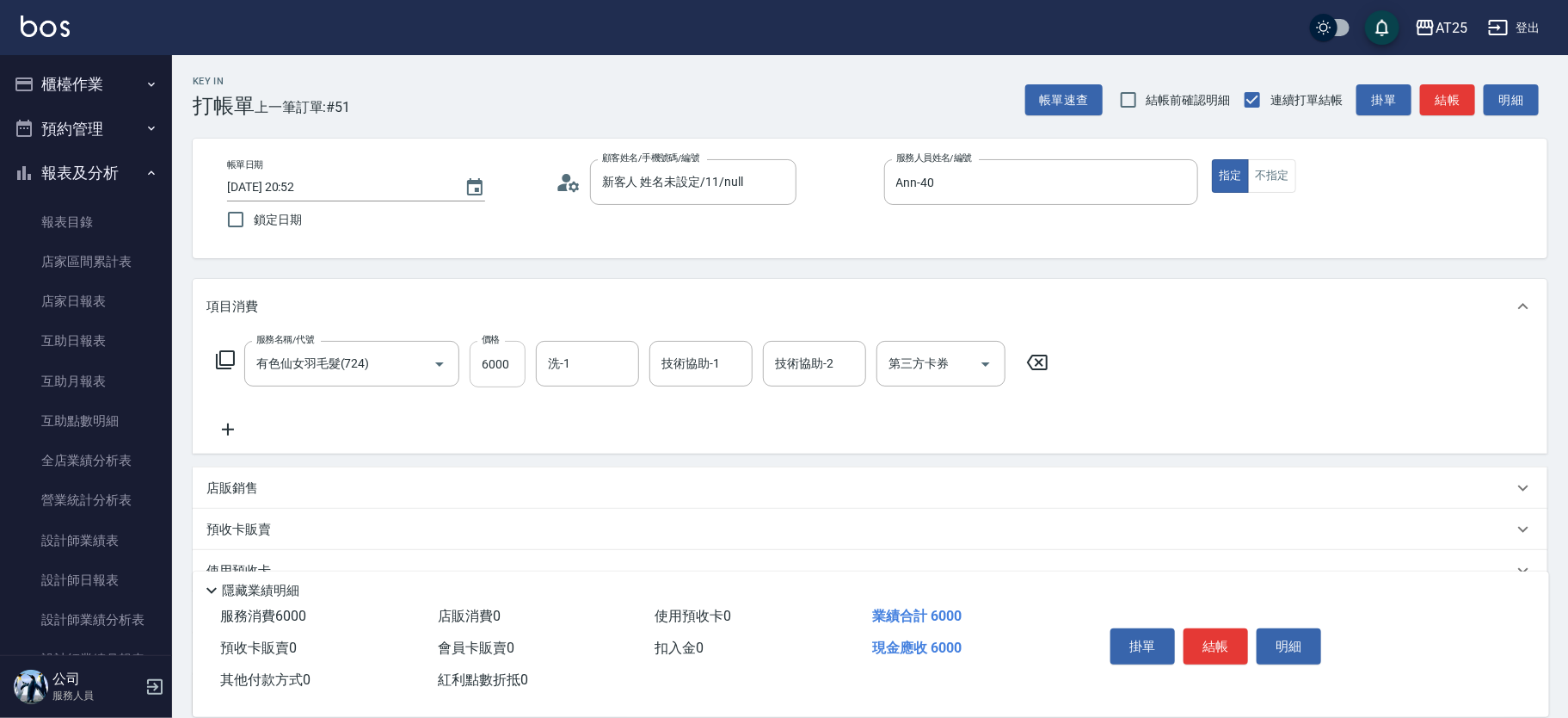
click at [486, 360] on input "6000" at bounding box center [497, 364] width 56 height 47
type input "0"
type input "25"
type input "20"
type input "252"
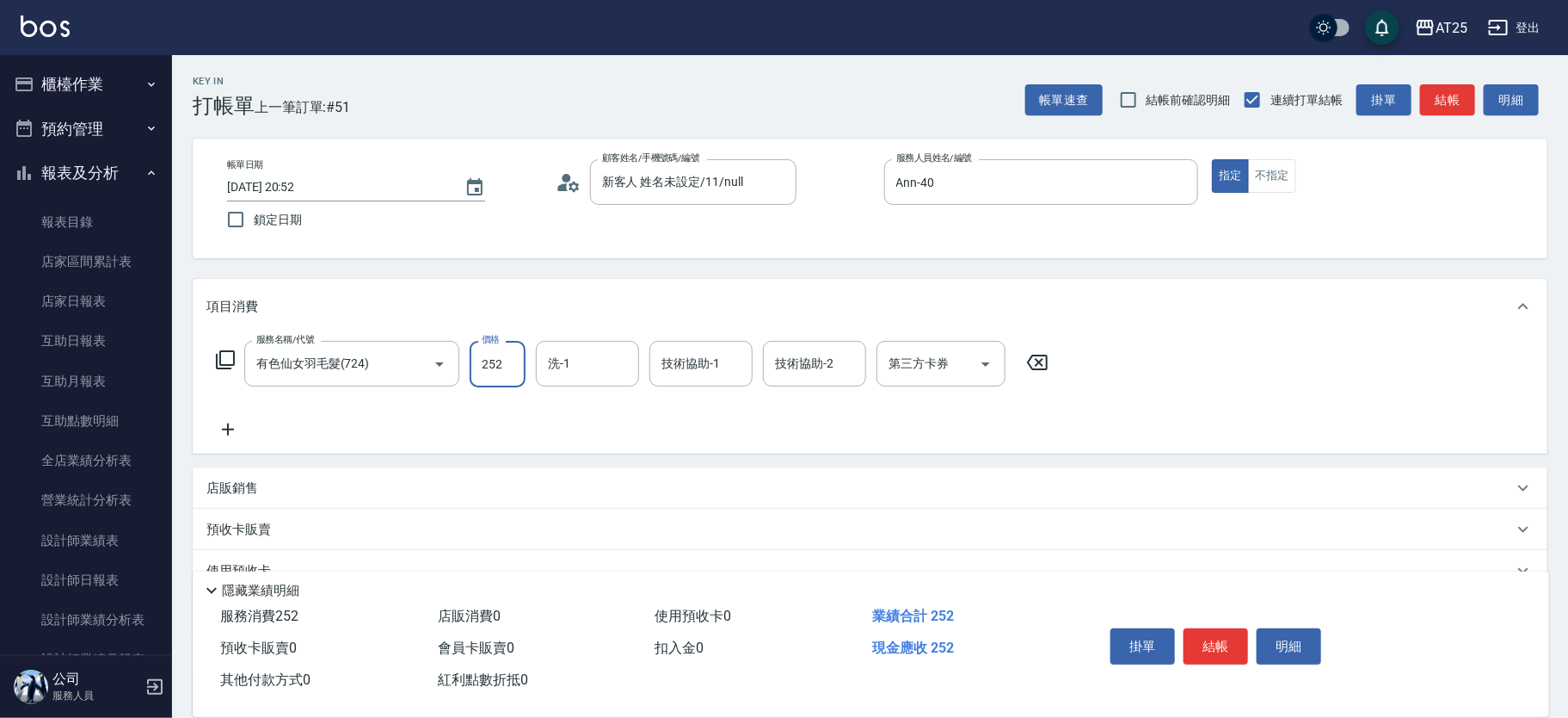
type input "250"
type input "2528"
type input "2520"
type input "25280"
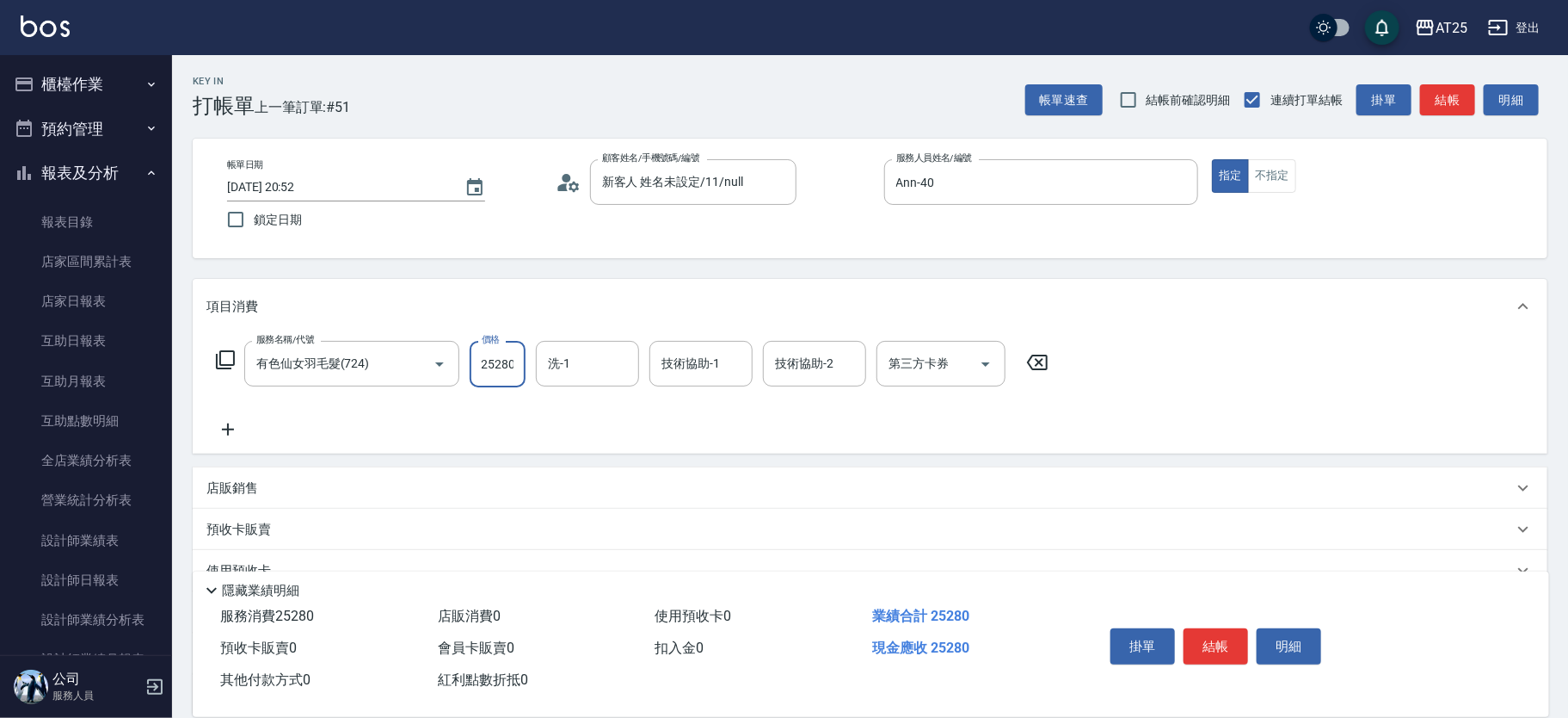
scroll to position [0, 0]
type input "[PERSON_NAME]-80"
click at [735, 359] on icon "Clear" at bounding box center [734, 363] width 17 height 17
click at [622, 371] on icon "Clear" at bounding box center [621, 363] width 17 height 17
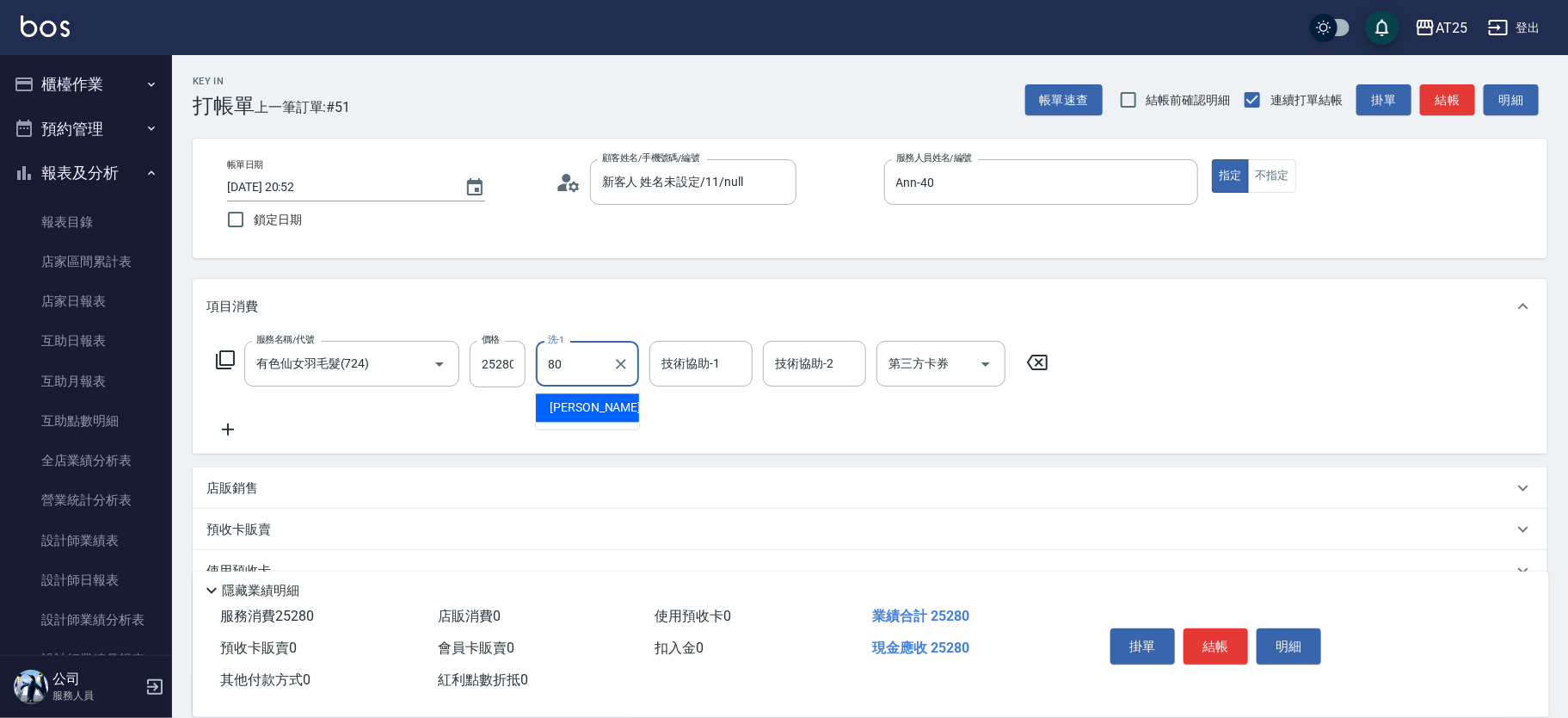
type input "[PERSON_NAME]-80"
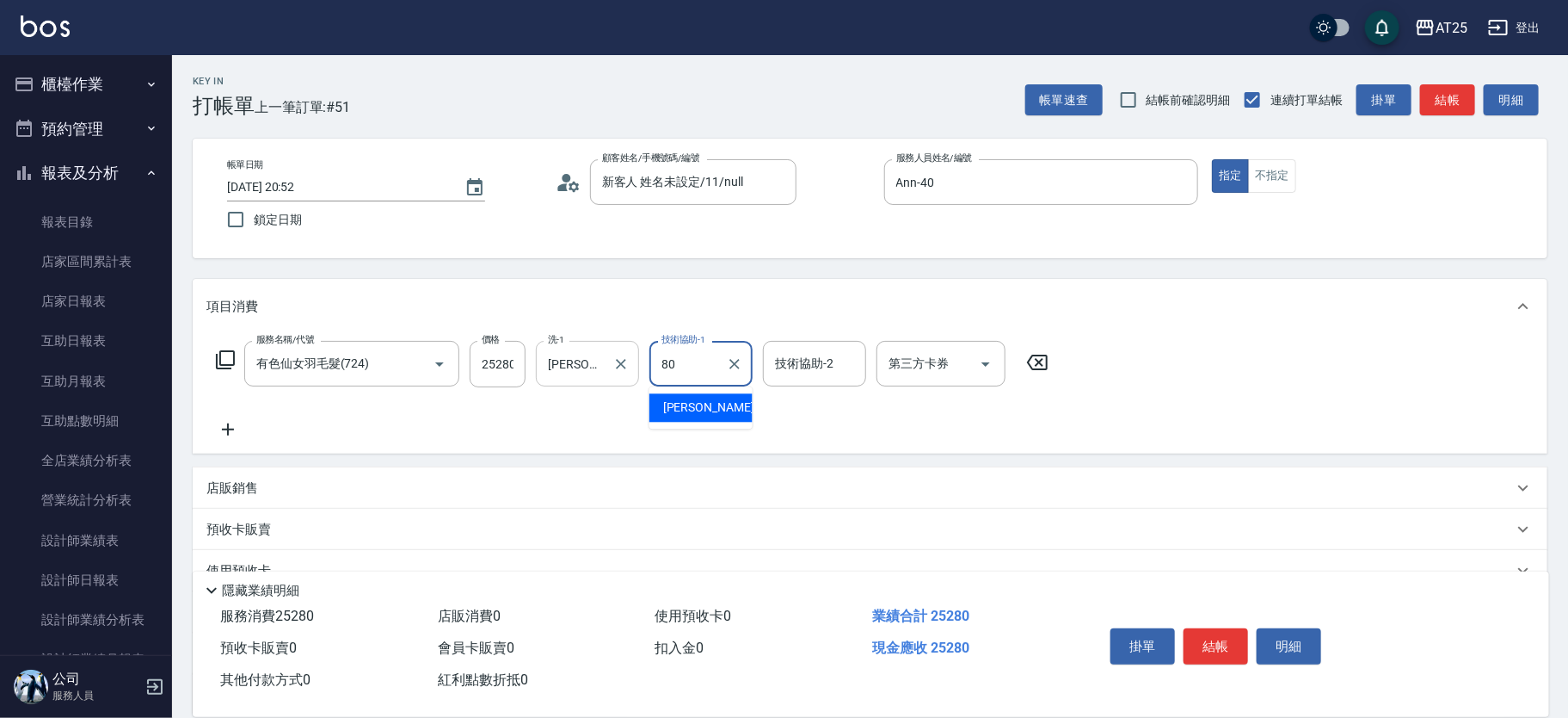
type input "[PERSON_NAME]-80"
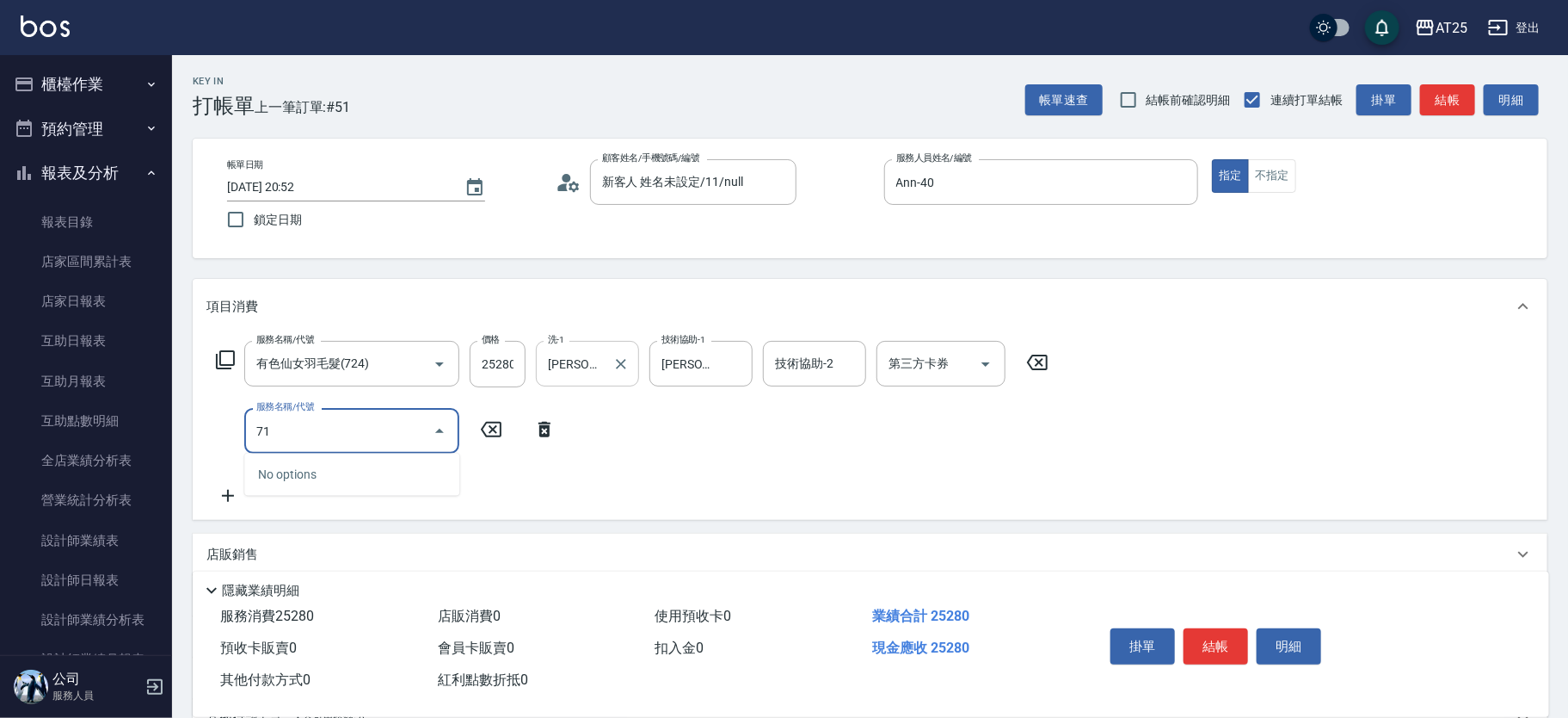
type input "714"
type input "2670"
type input "拆(714)"
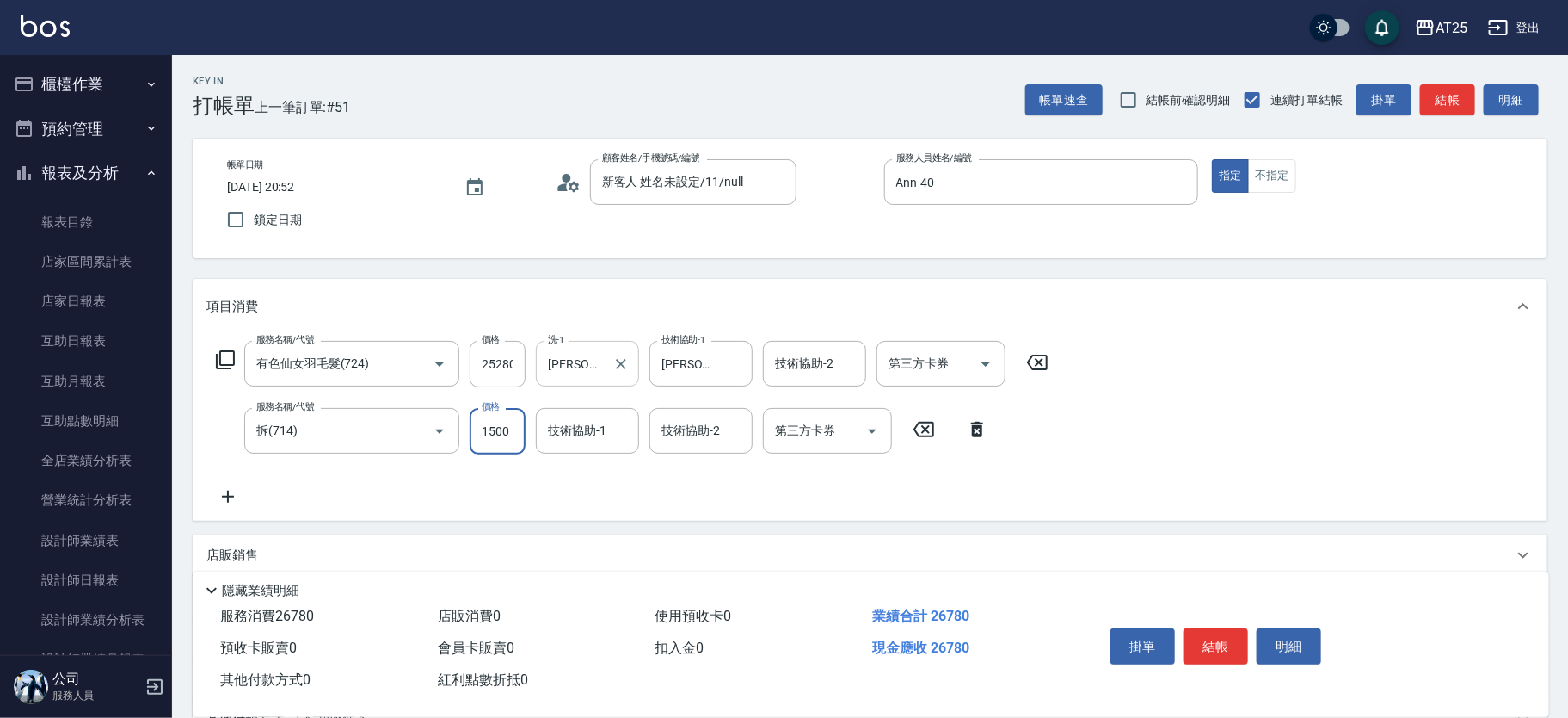
type input "2520"
type input "0"
type input "[PERSON_NAME]-80"
type input "小恩-69"
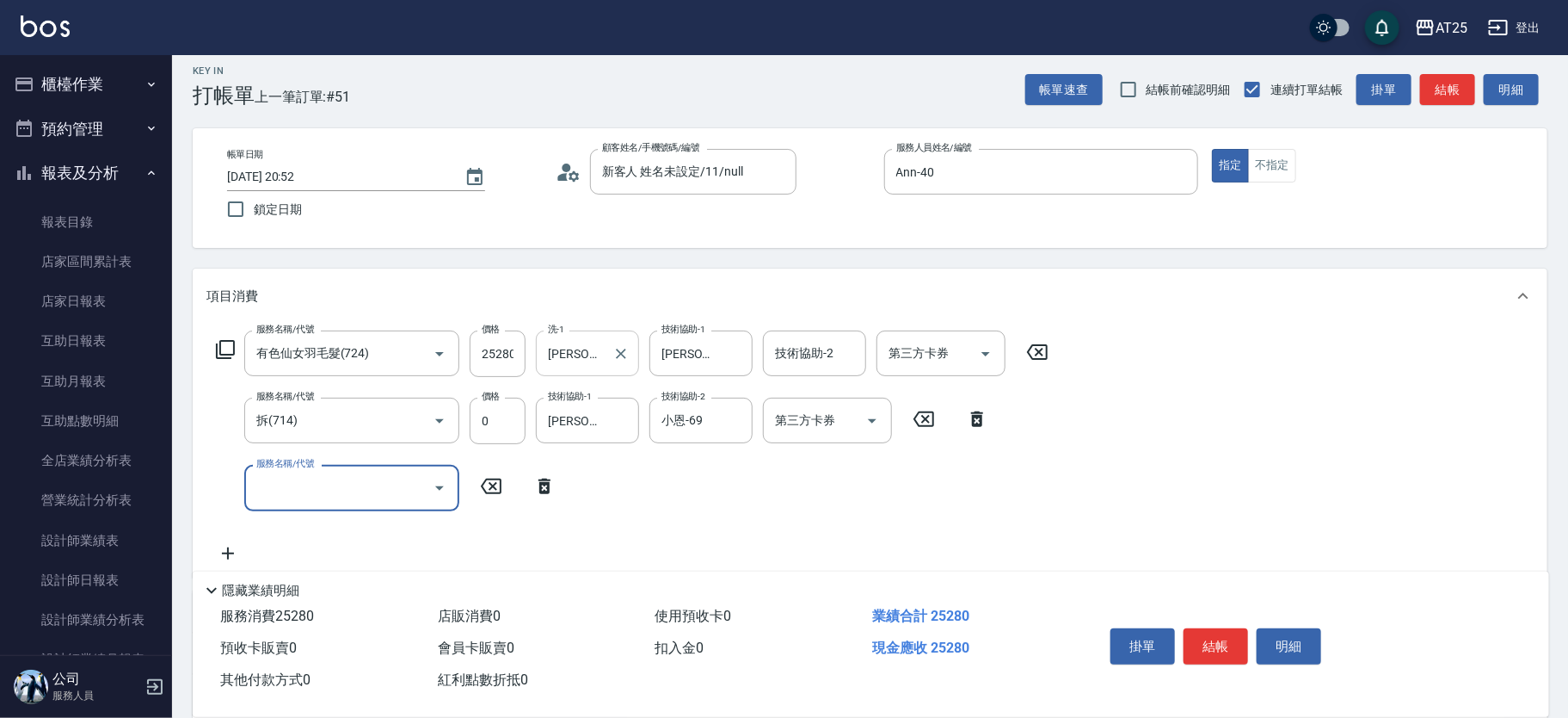
scroll to position [20, 0]
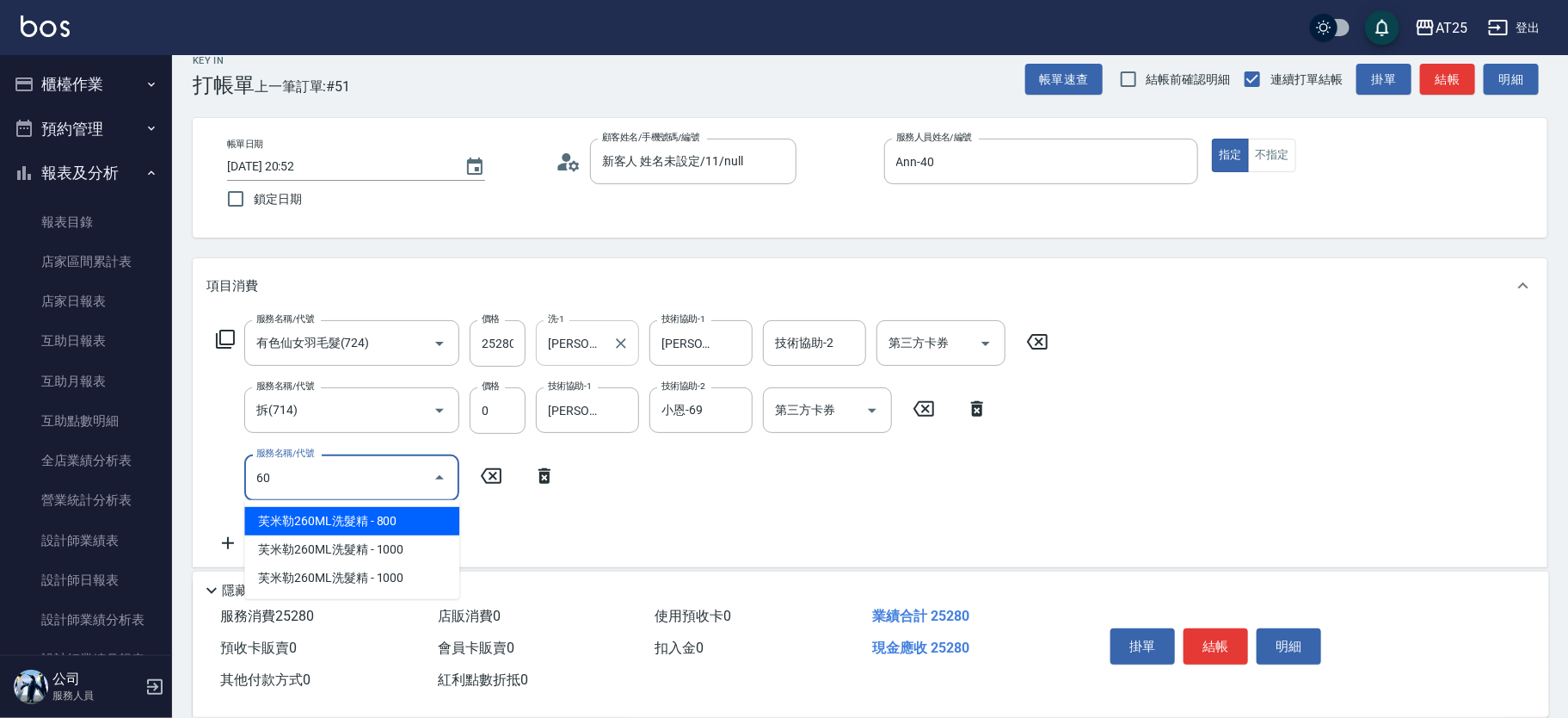
type input "601"
type input "2620"
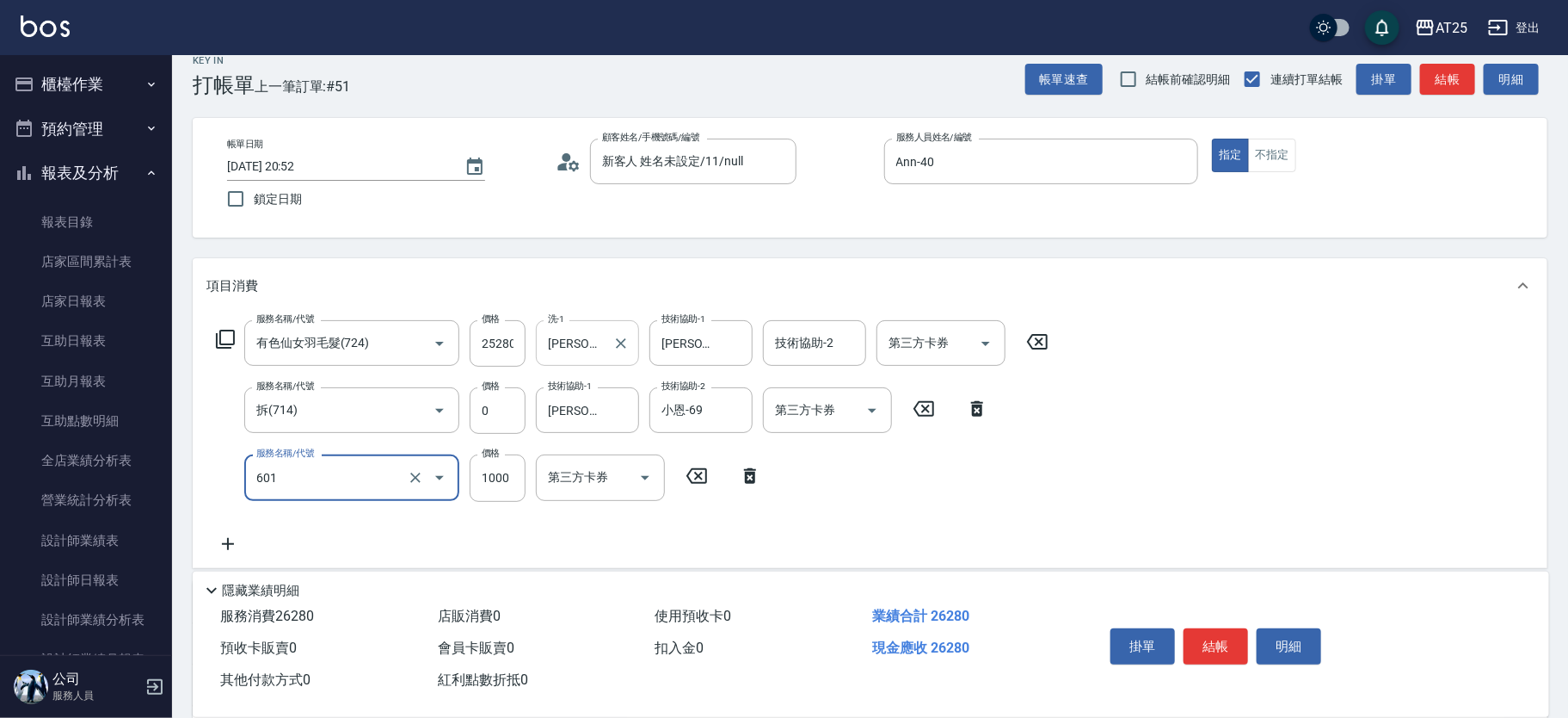
type input "自備護髮(1000上)(601)"
type input "2520"
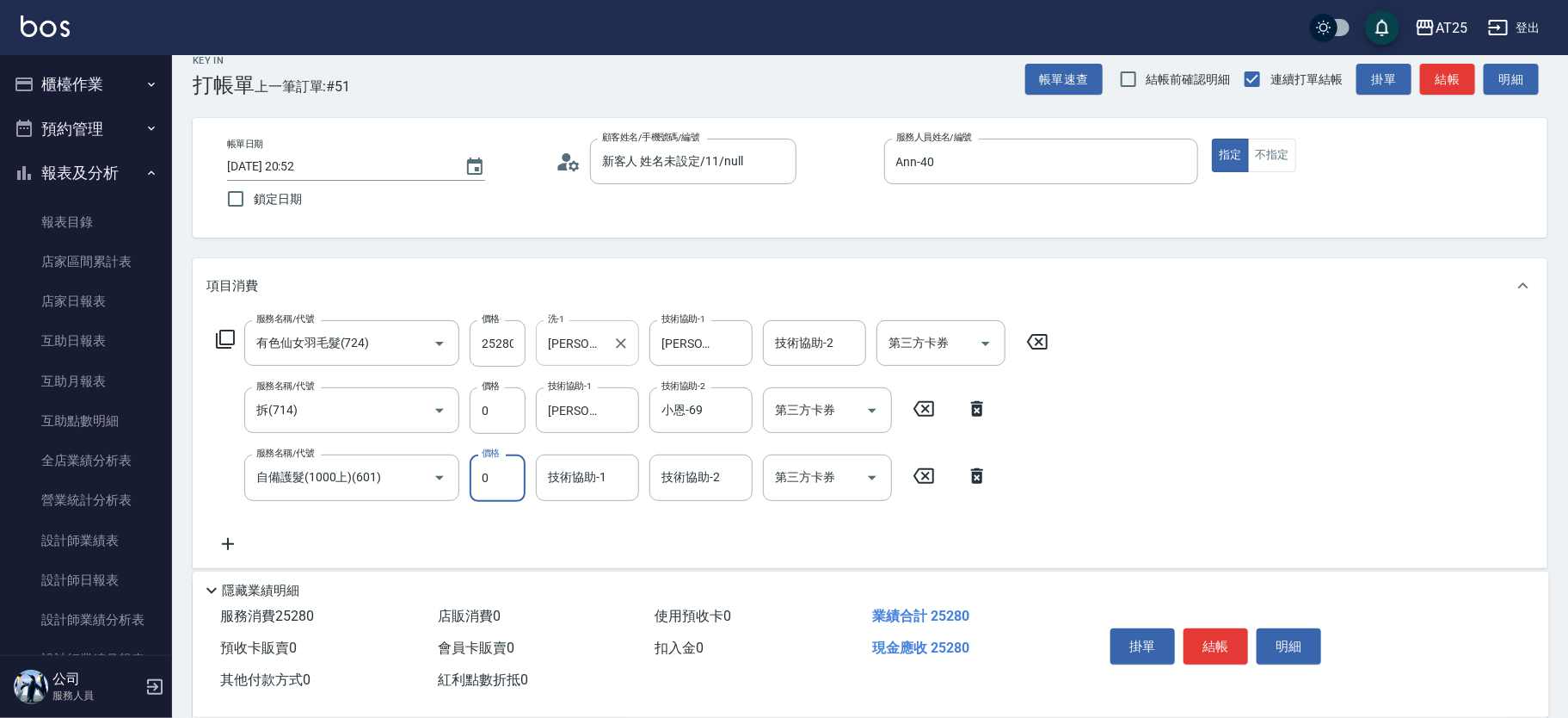
type input "0"
type input "[PERSON_NAME]-80"
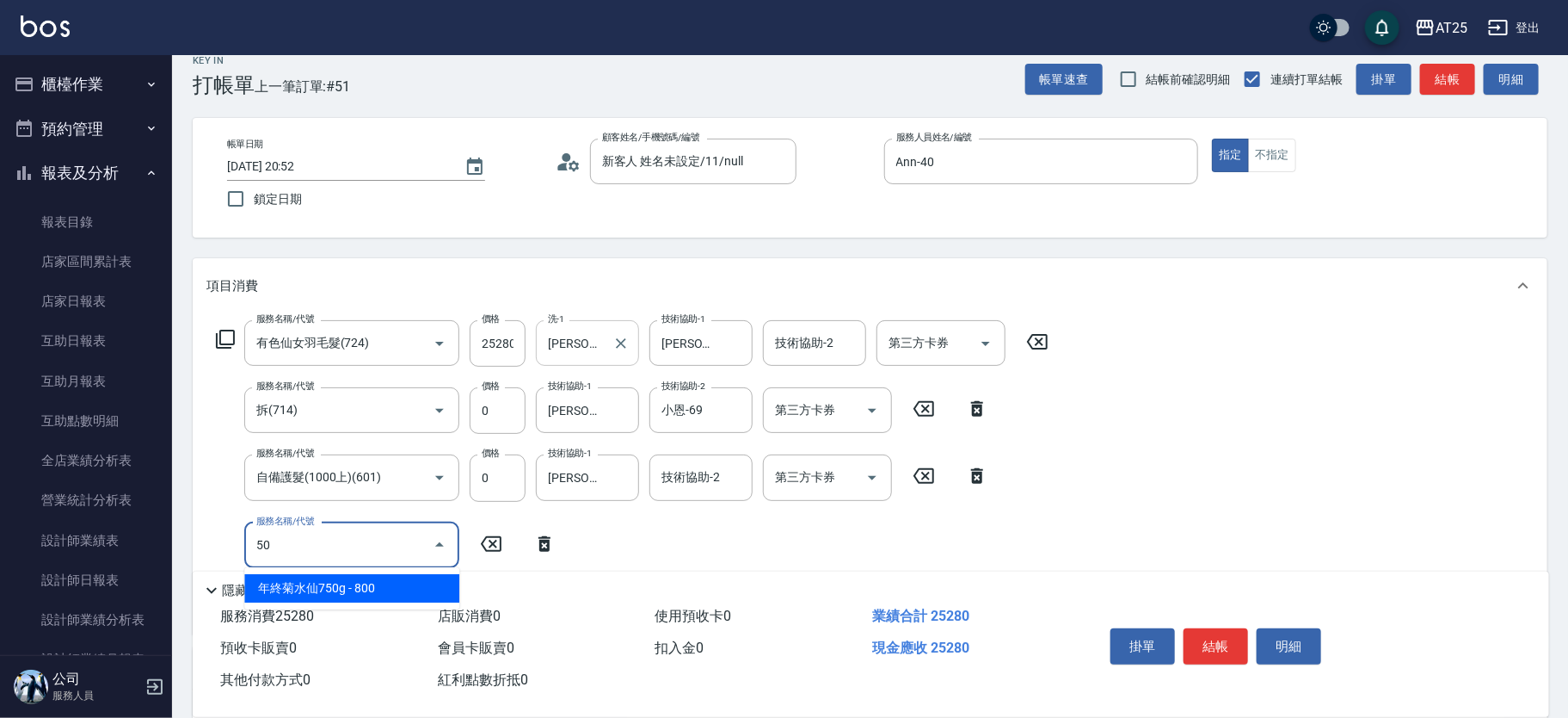
type input "501"
type input "2620"
type input "染髮(501)"
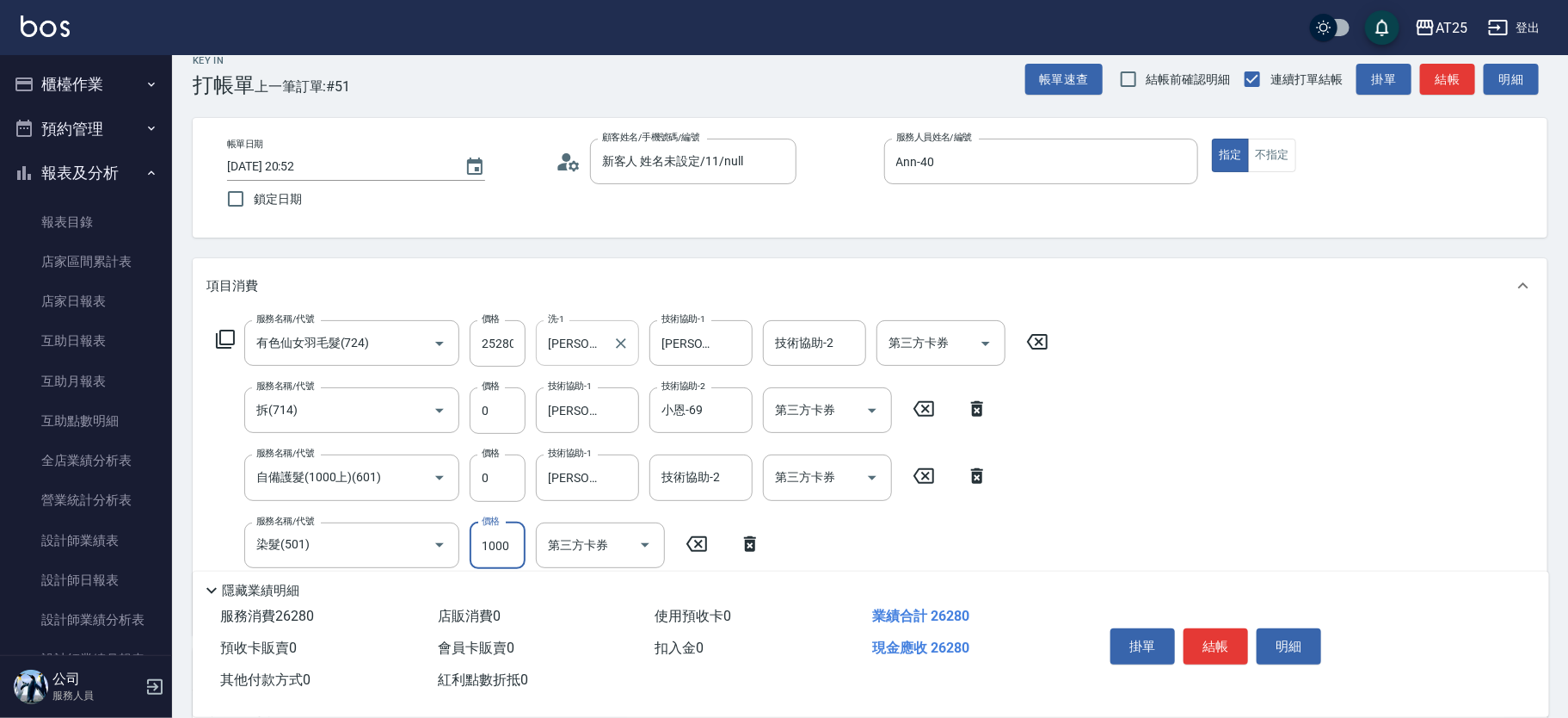
type input "2520"
type input "0"
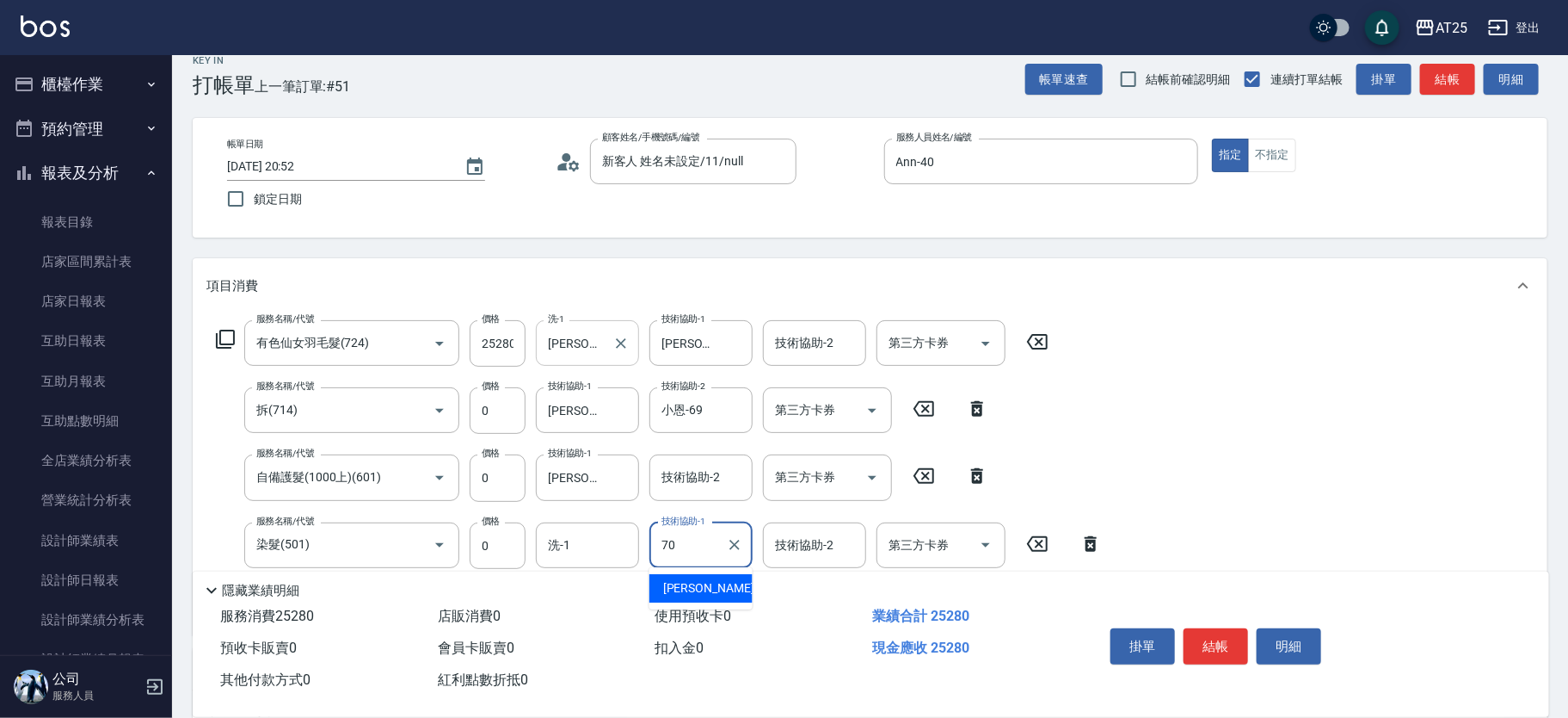
type input "[PERSON_NAME]-70"
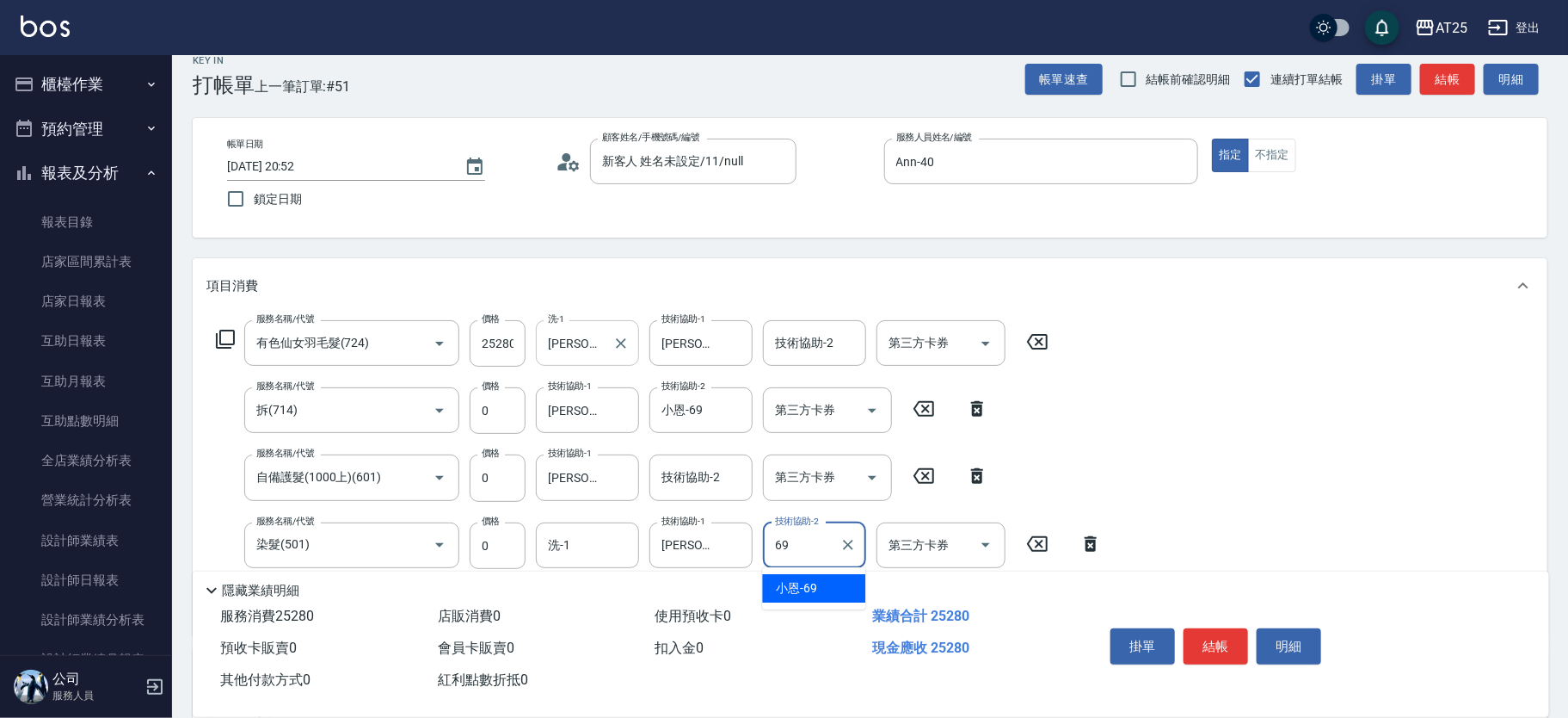
type input "小恩-69"
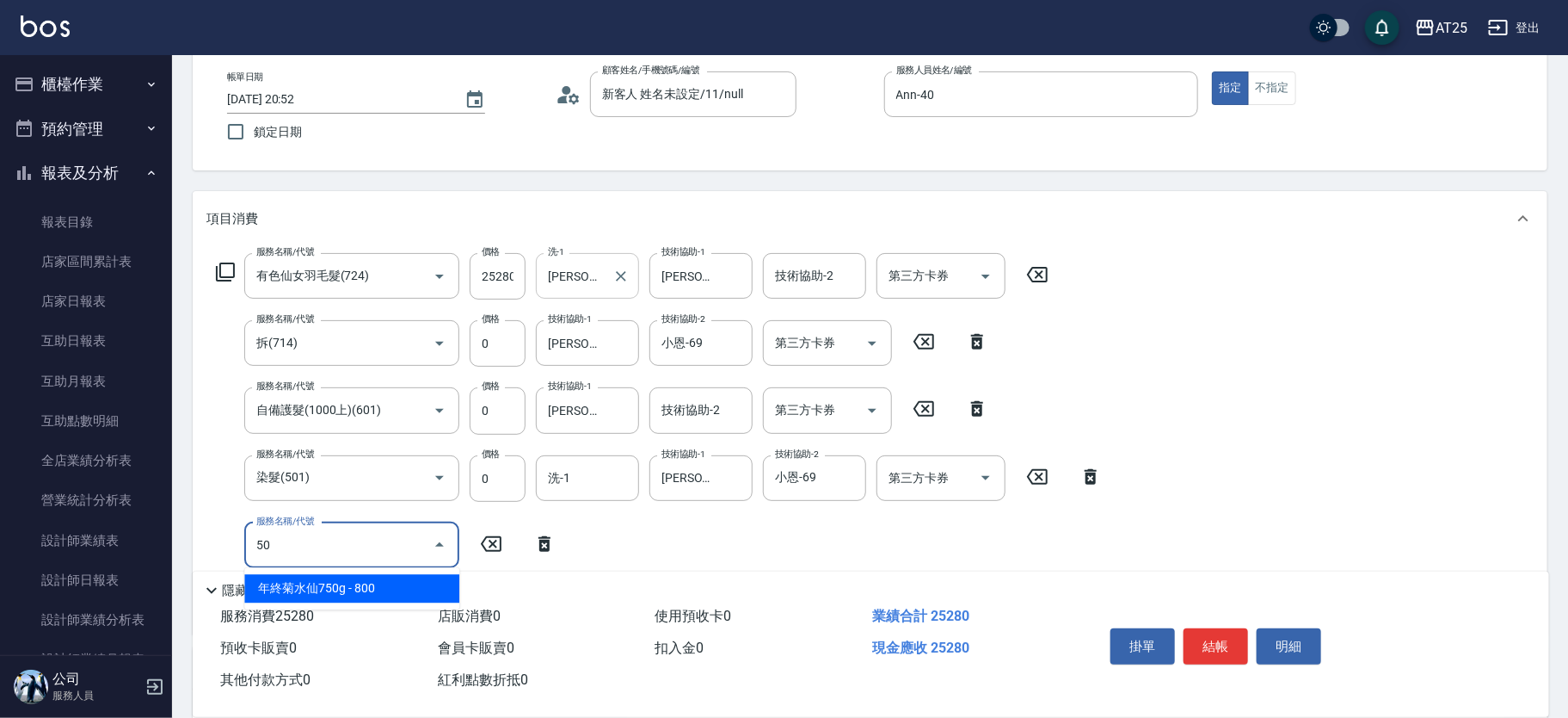
type input "501"
type input "2620"
type input "染髮(501)"
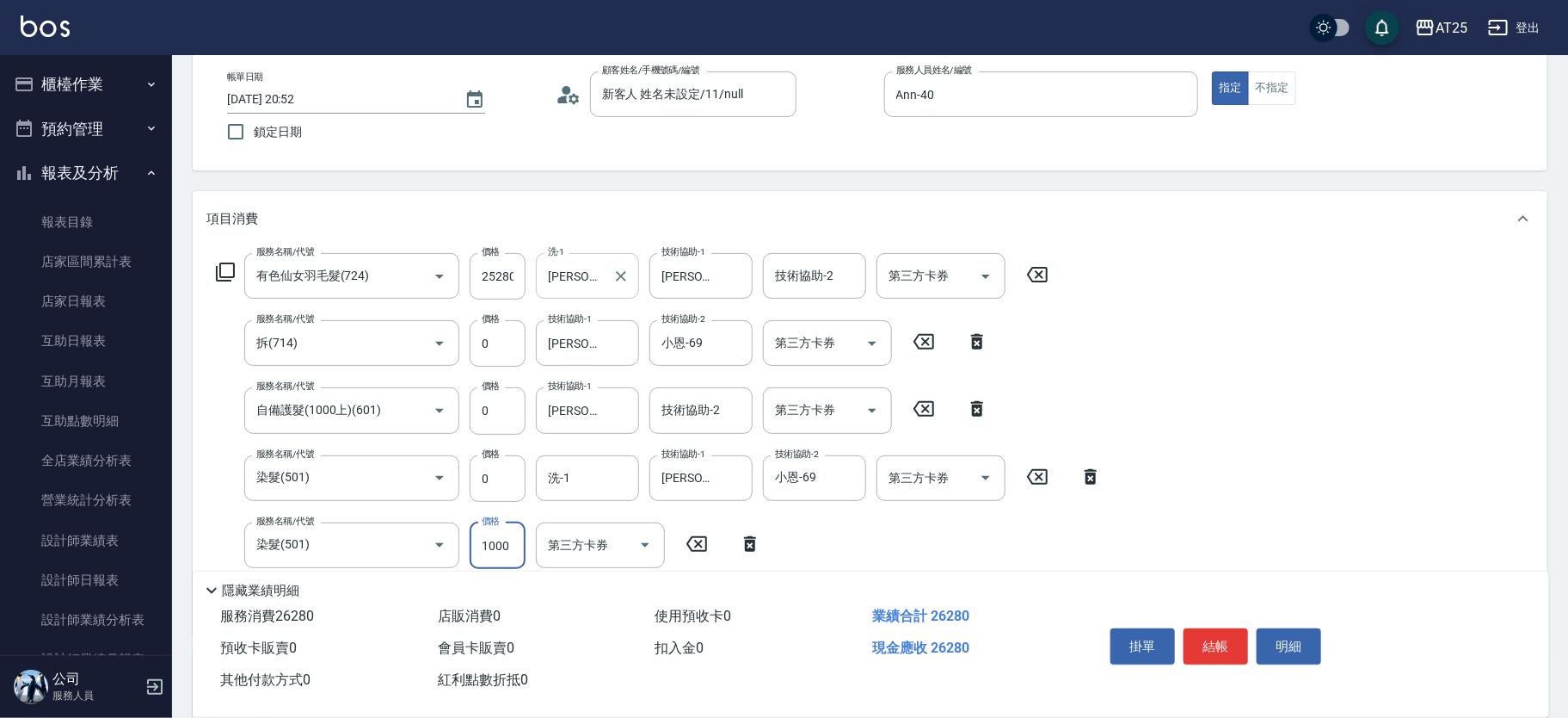
type input "2520"
type input "0"
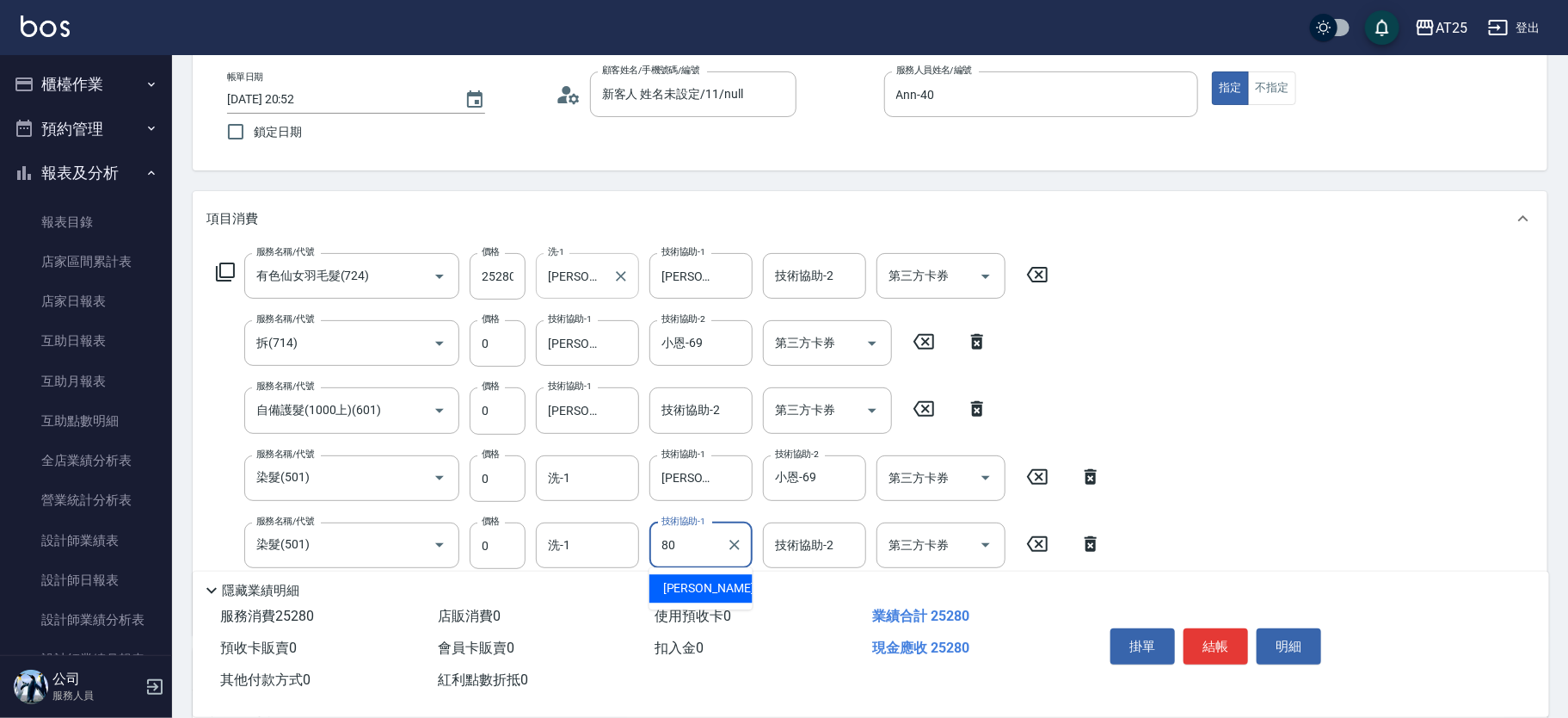
type input "[PERSON_NAME]-80"
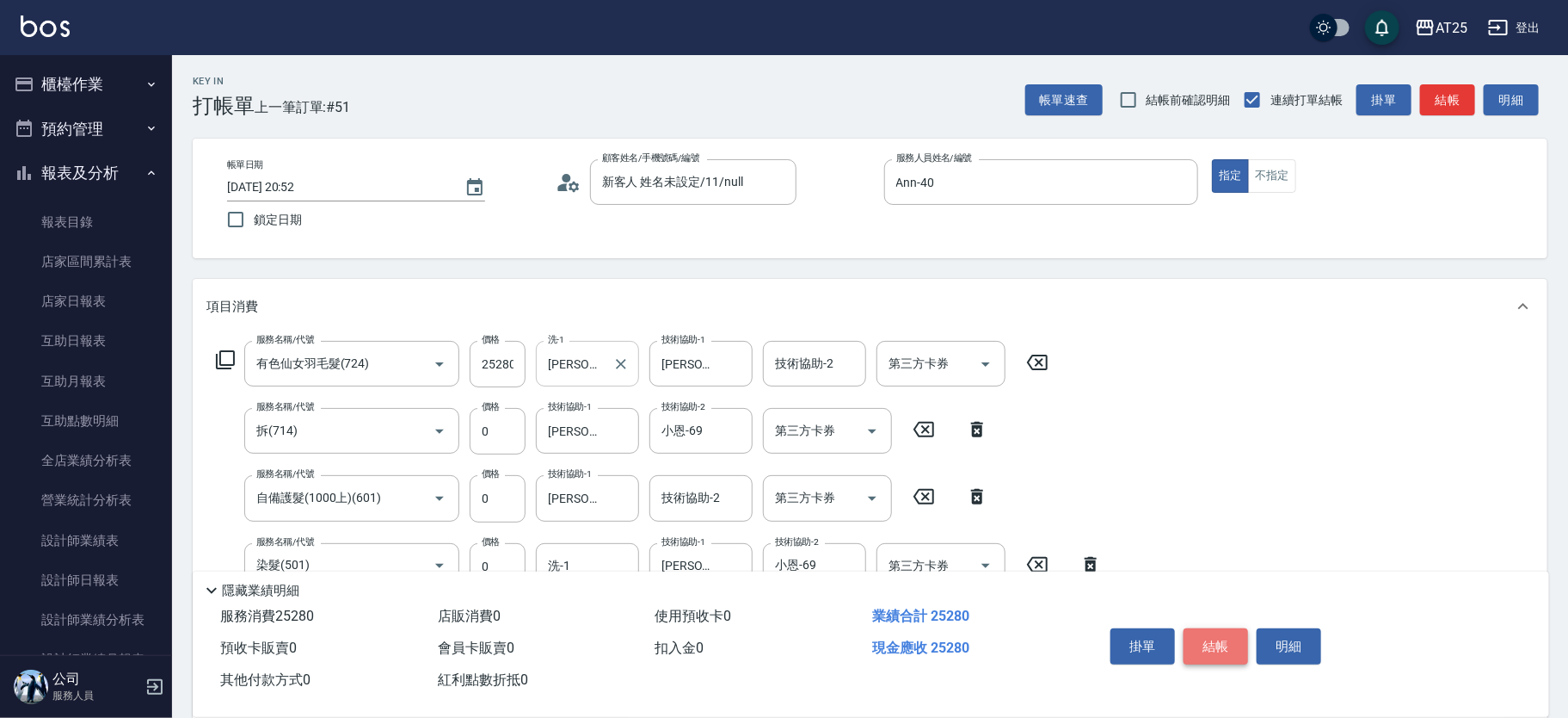
click at [1233, 639] on button "結帳" at bounding box center [1216, 646] width 64 height 36
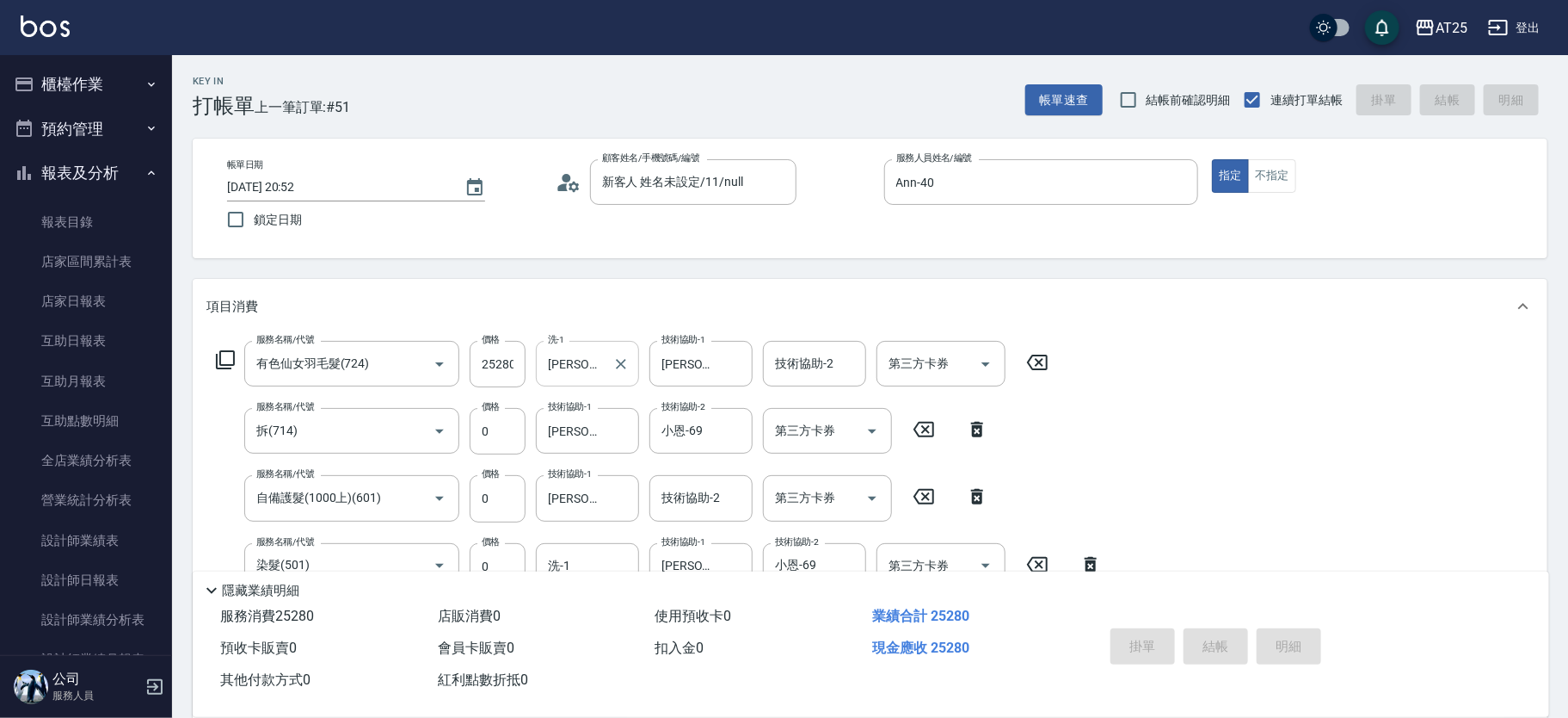
type input "[DATE] 20:56"
type input "0"
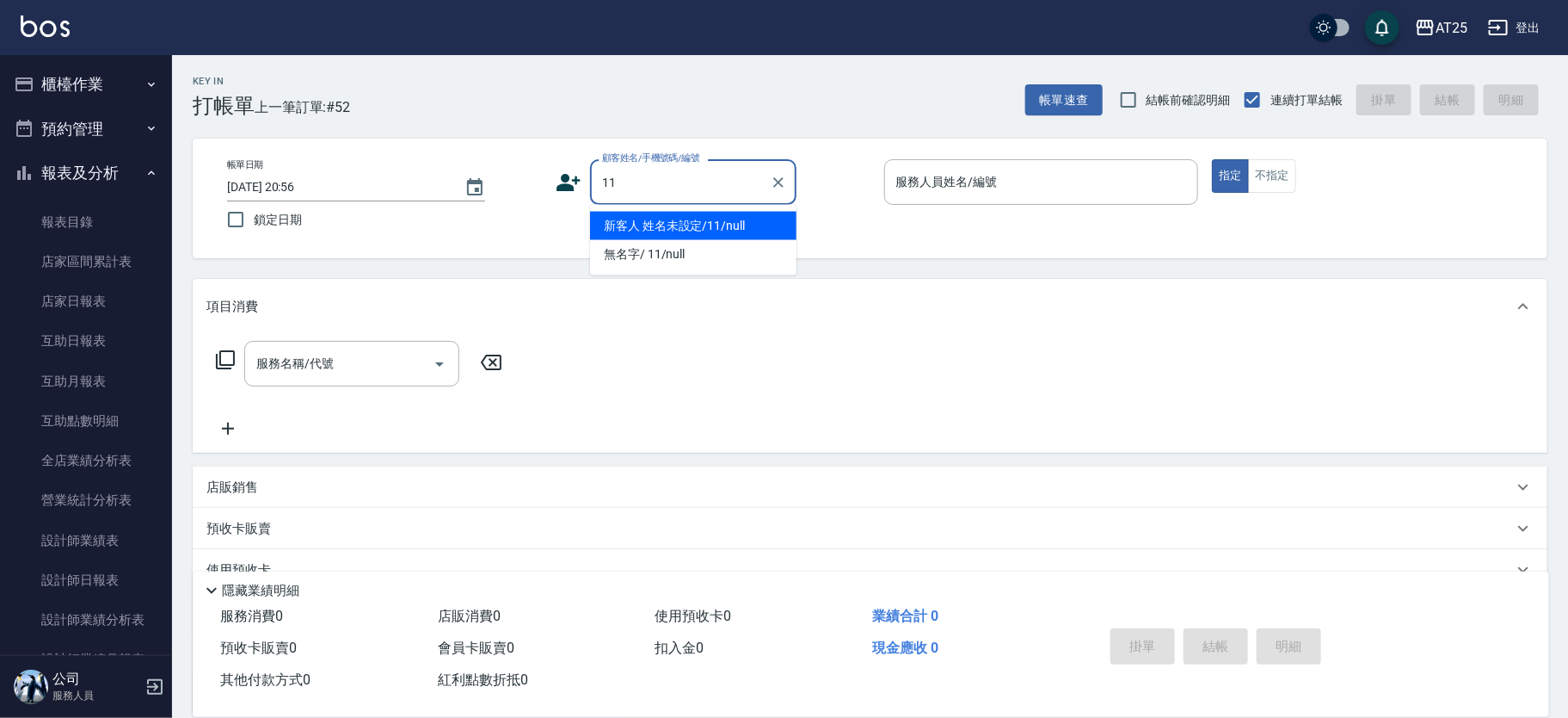
type input "新客人 姓名未設定/11/null"
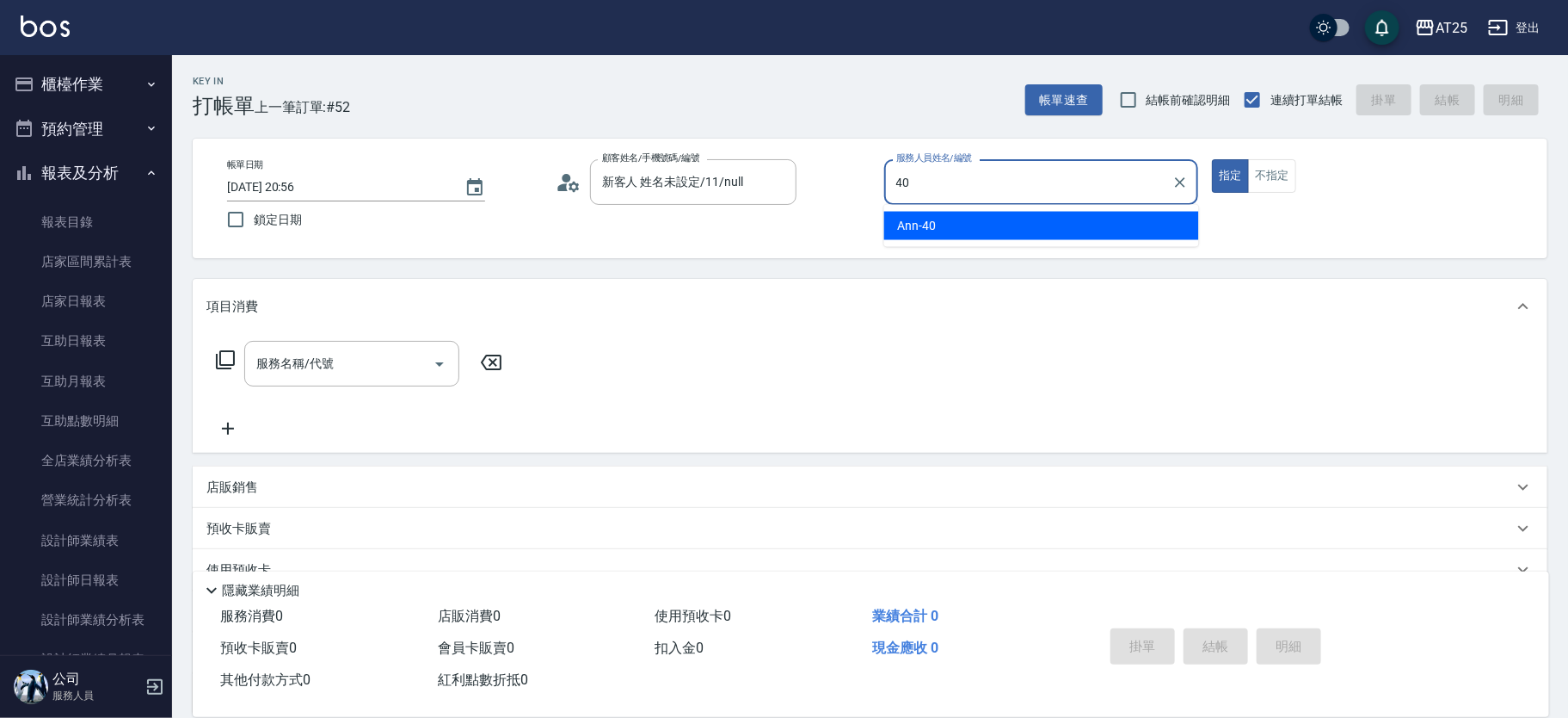
type input "Ann-40"
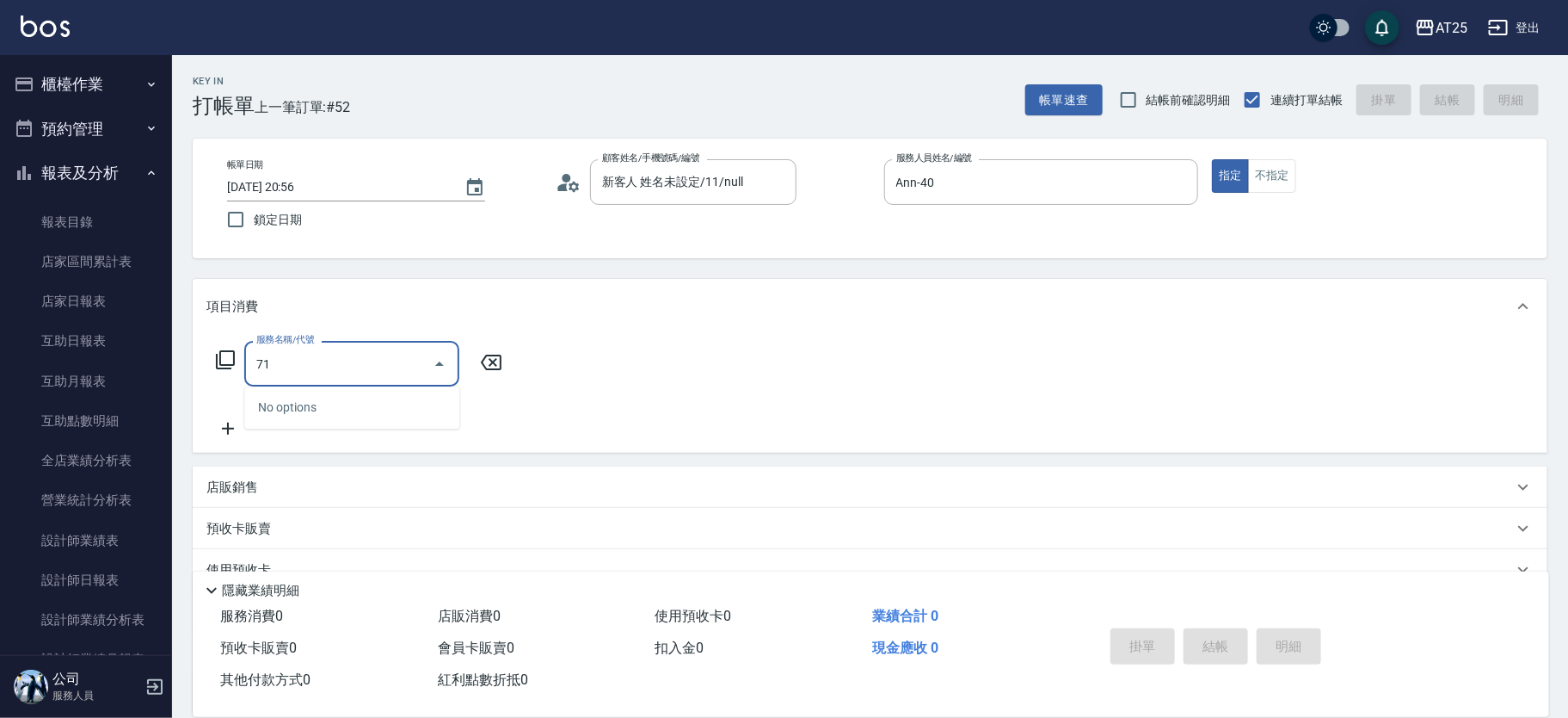
type input "714"
type input "150"
type input "拆(714)"
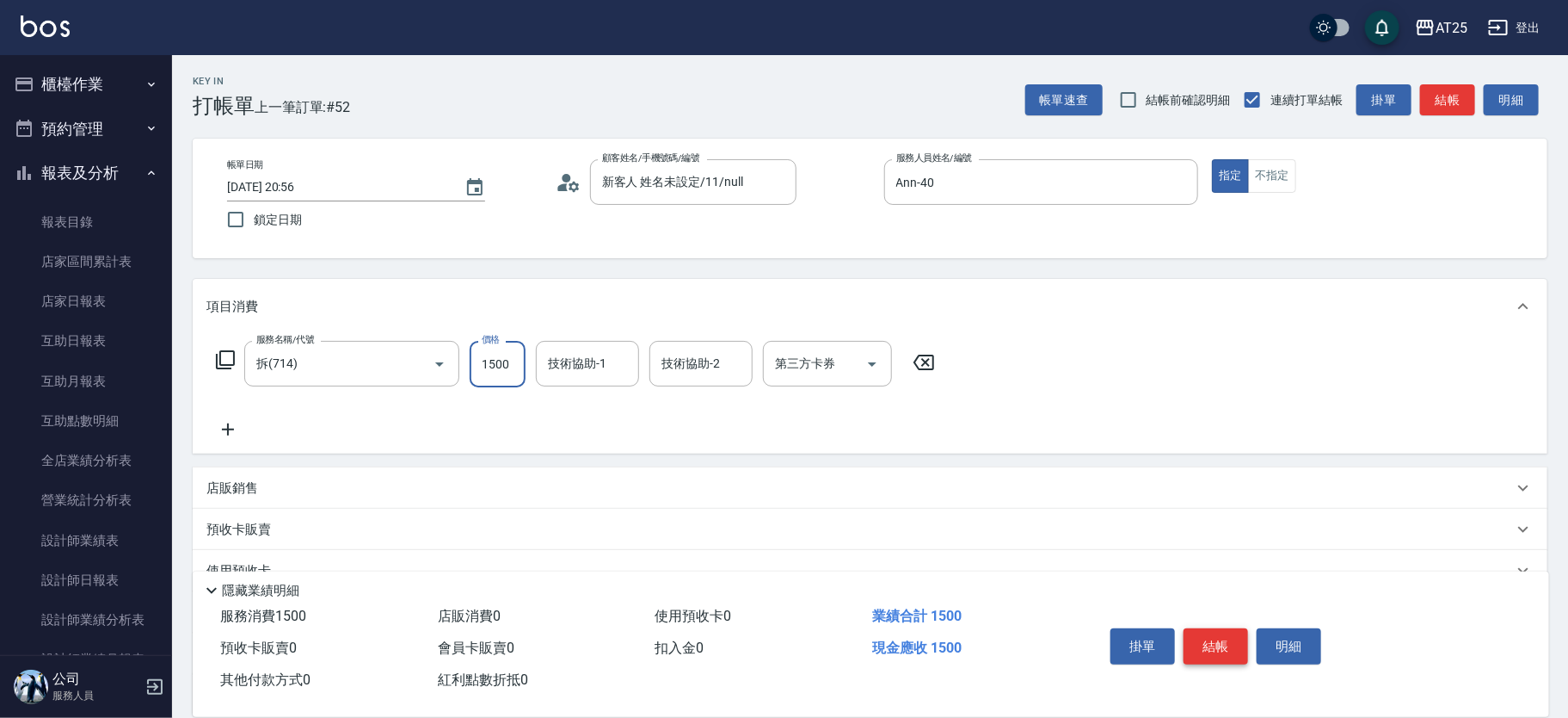
type input "0"
type input "[PERSON_NAME]-80"
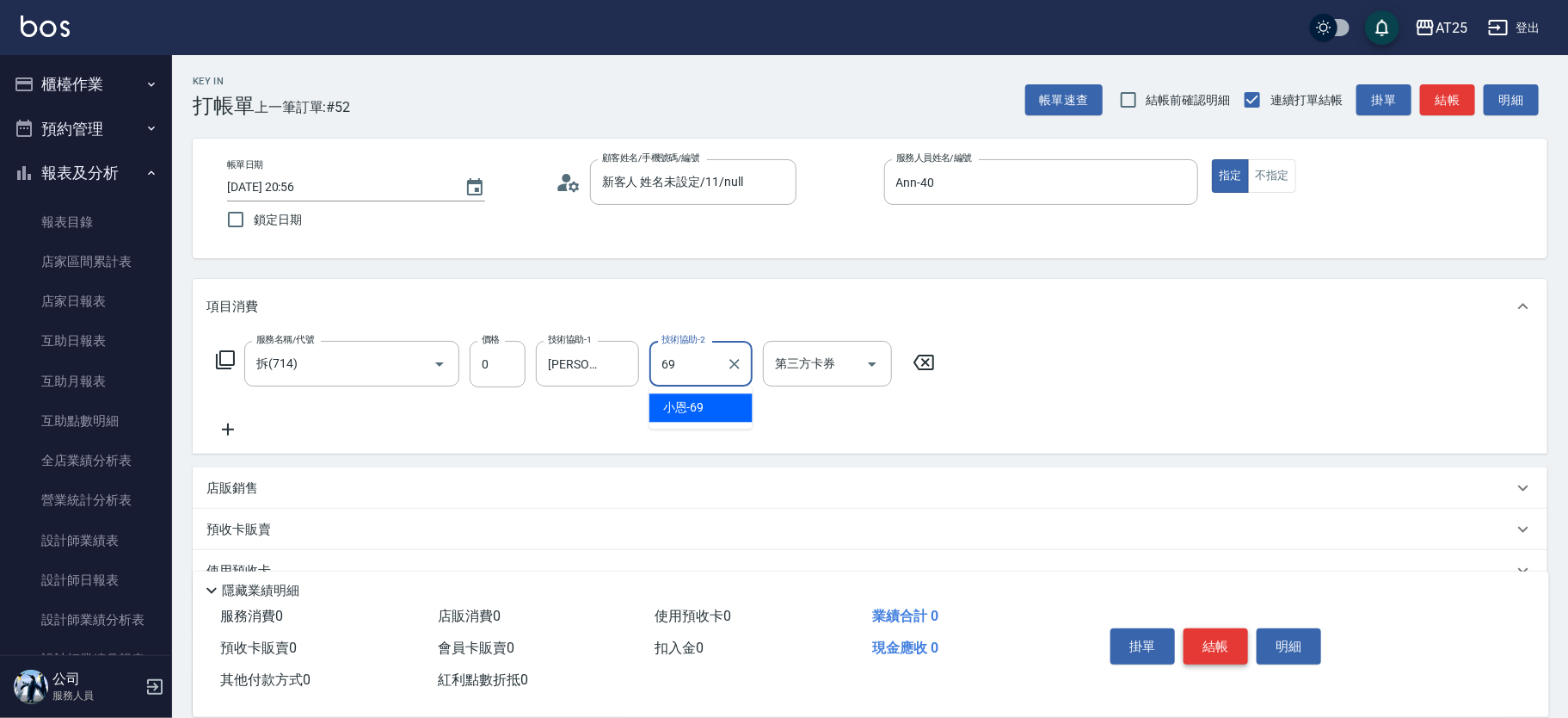
type input "小恩-69"
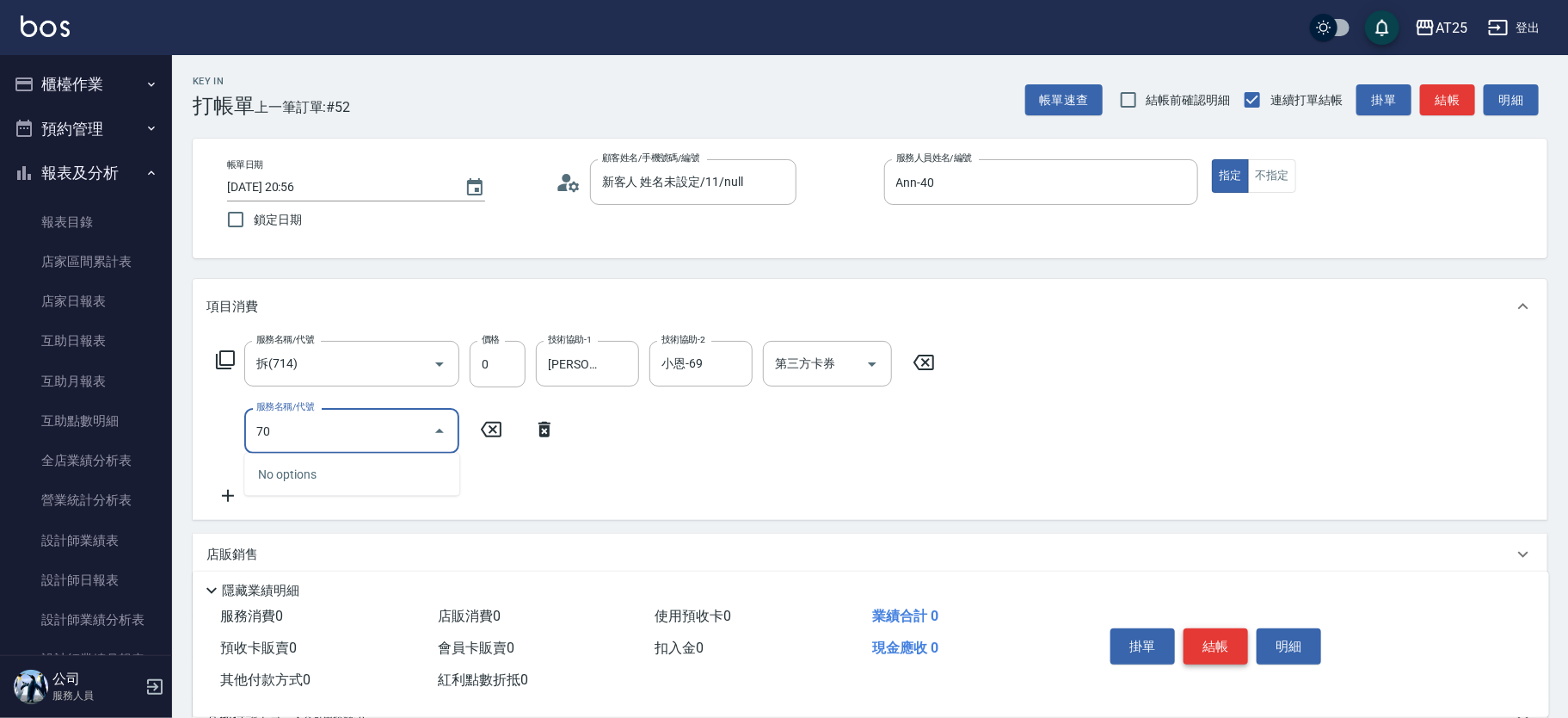
type input "705"
type input "500"
type input "新羽毛鉑金接髮調整(705)"
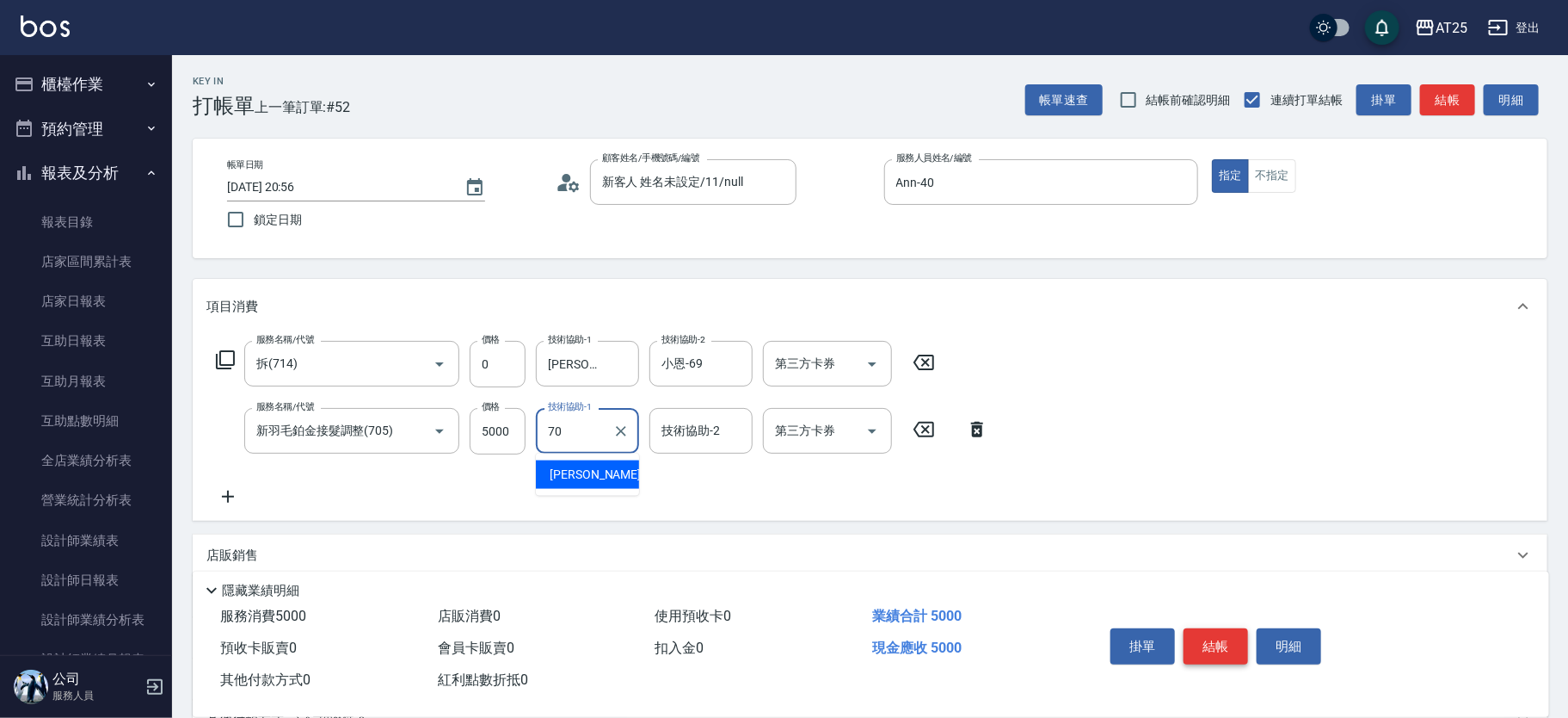
type input "[PERSON_NAME]-70"
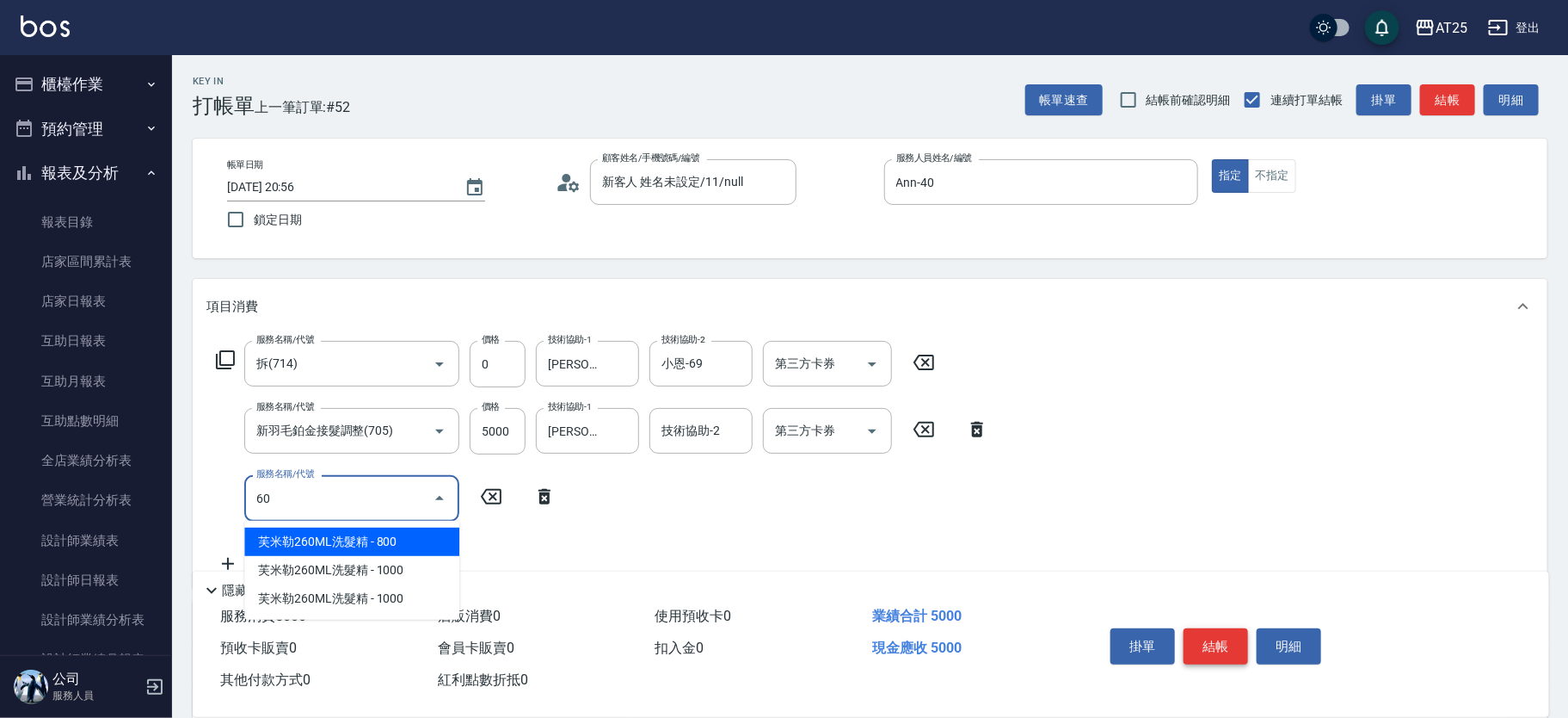
type input "601"
type input "600"
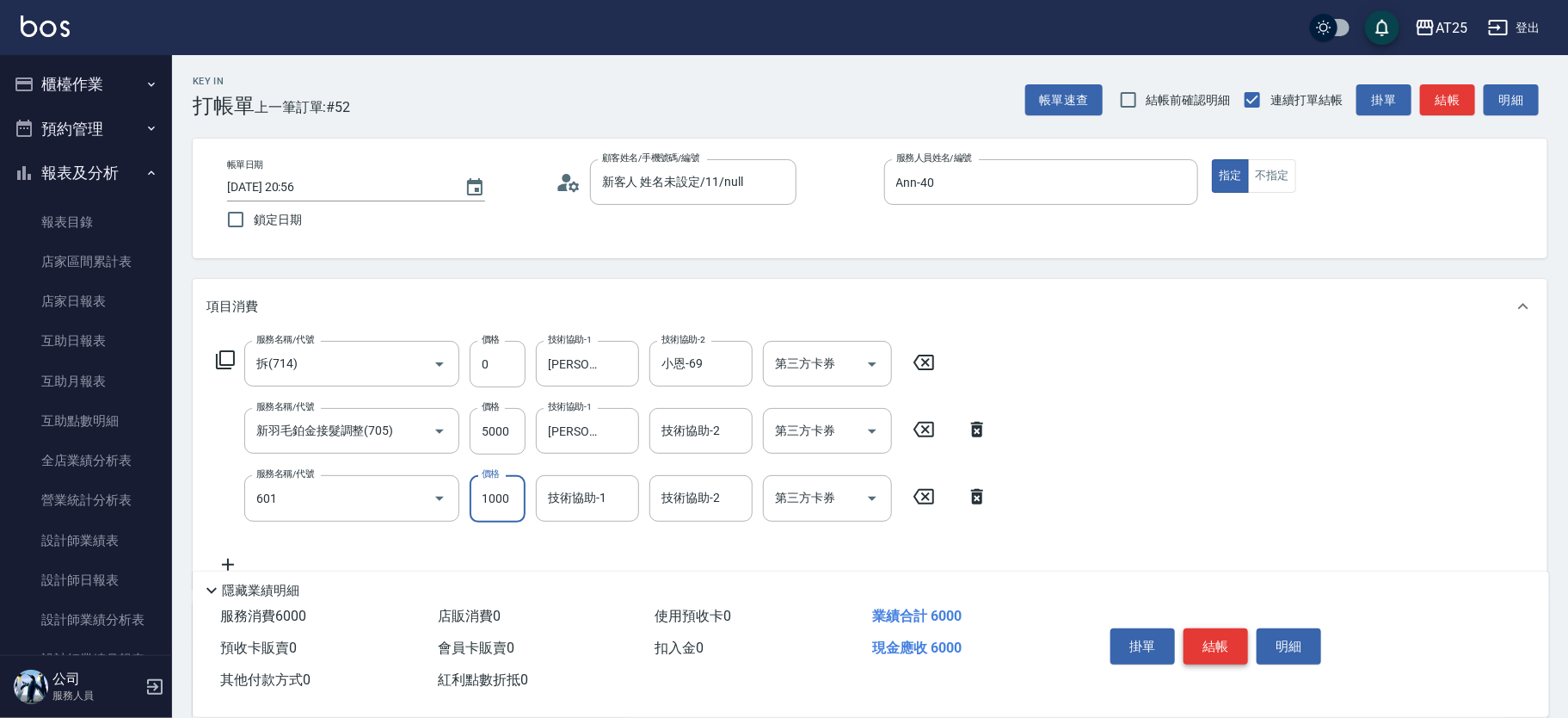
type input "自備護髮(1000上)(601)"
type input "500"
type input "39"
type input "530"
type input "3940"
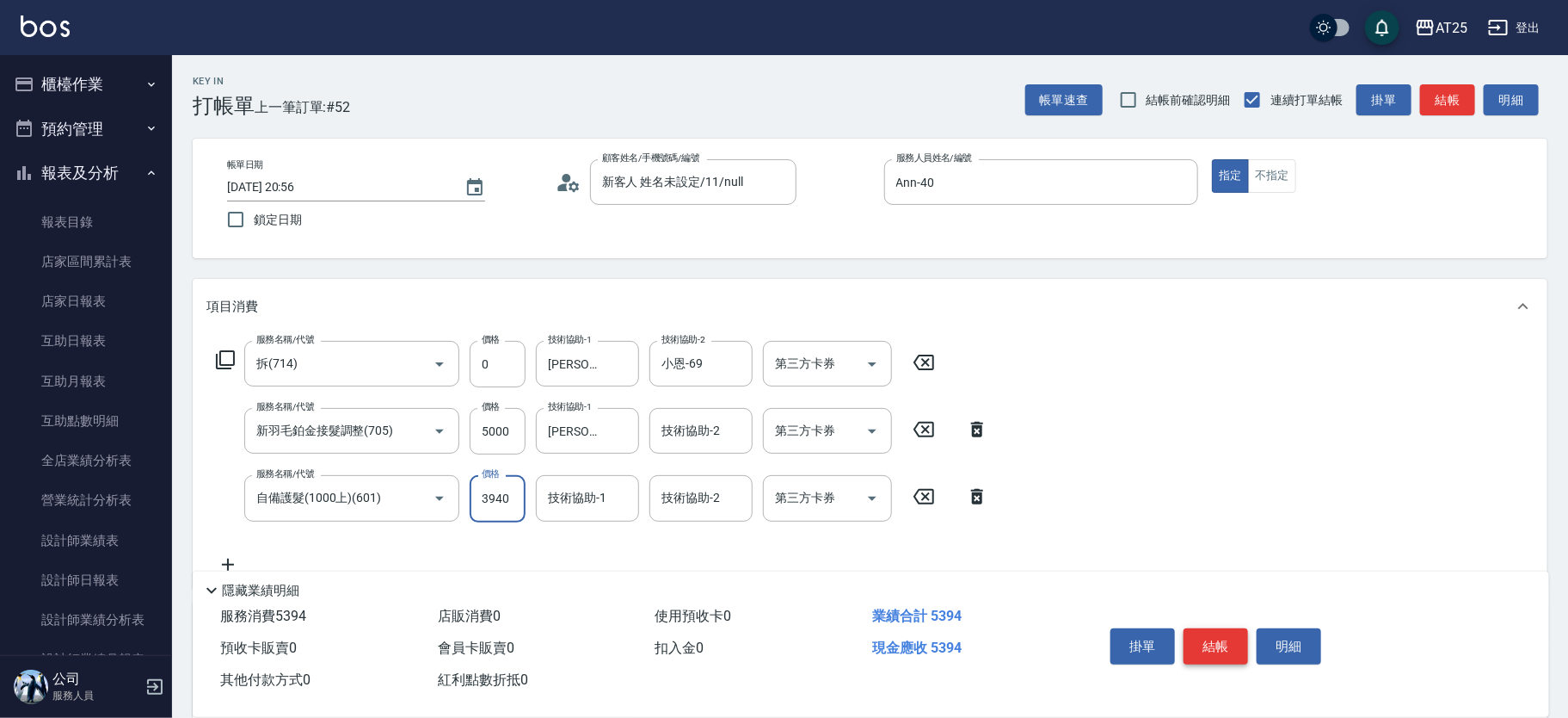
type input "890"
type input "3940"
type input "[PERSON_NAME]-80"
type input "小恩-69"
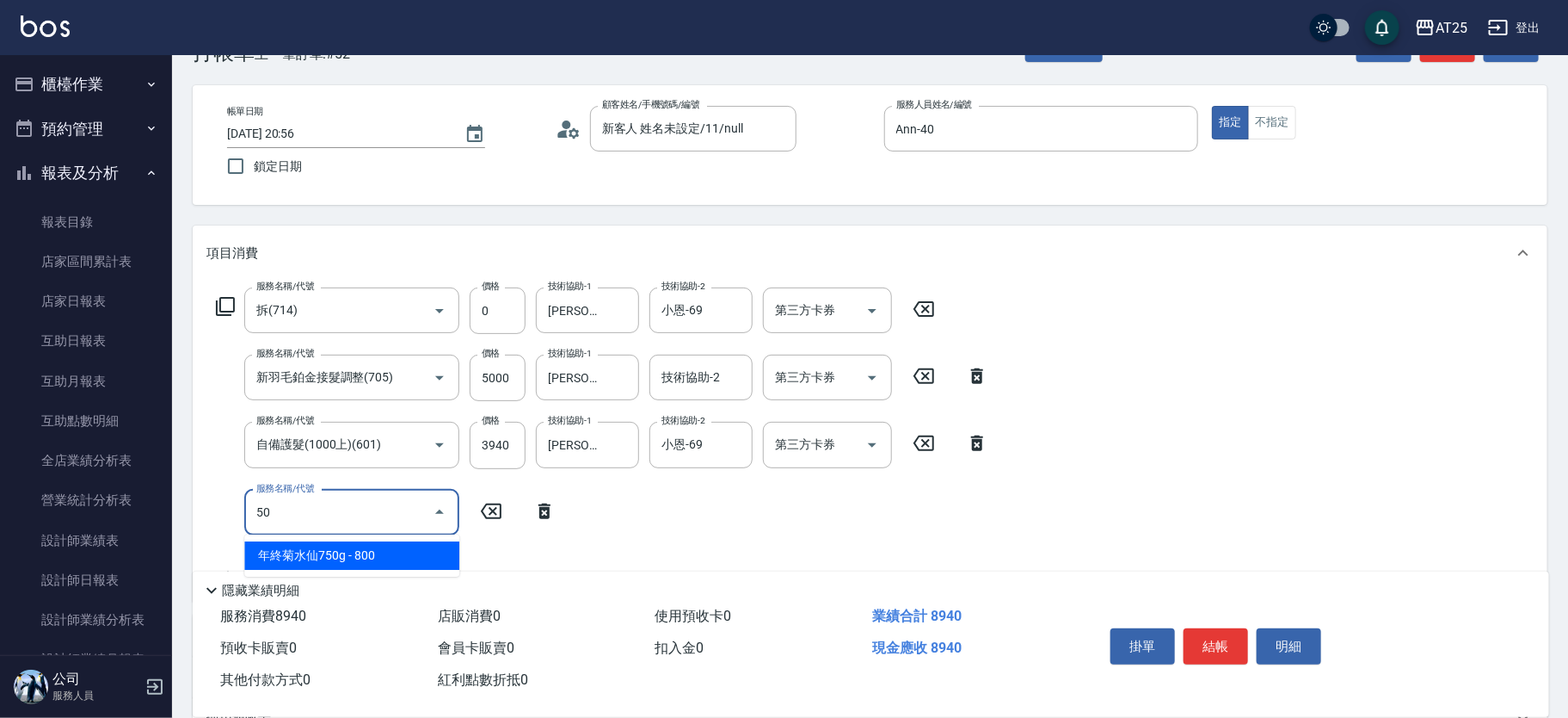
type input "501"
type input "990"
type input "染髮(501)"
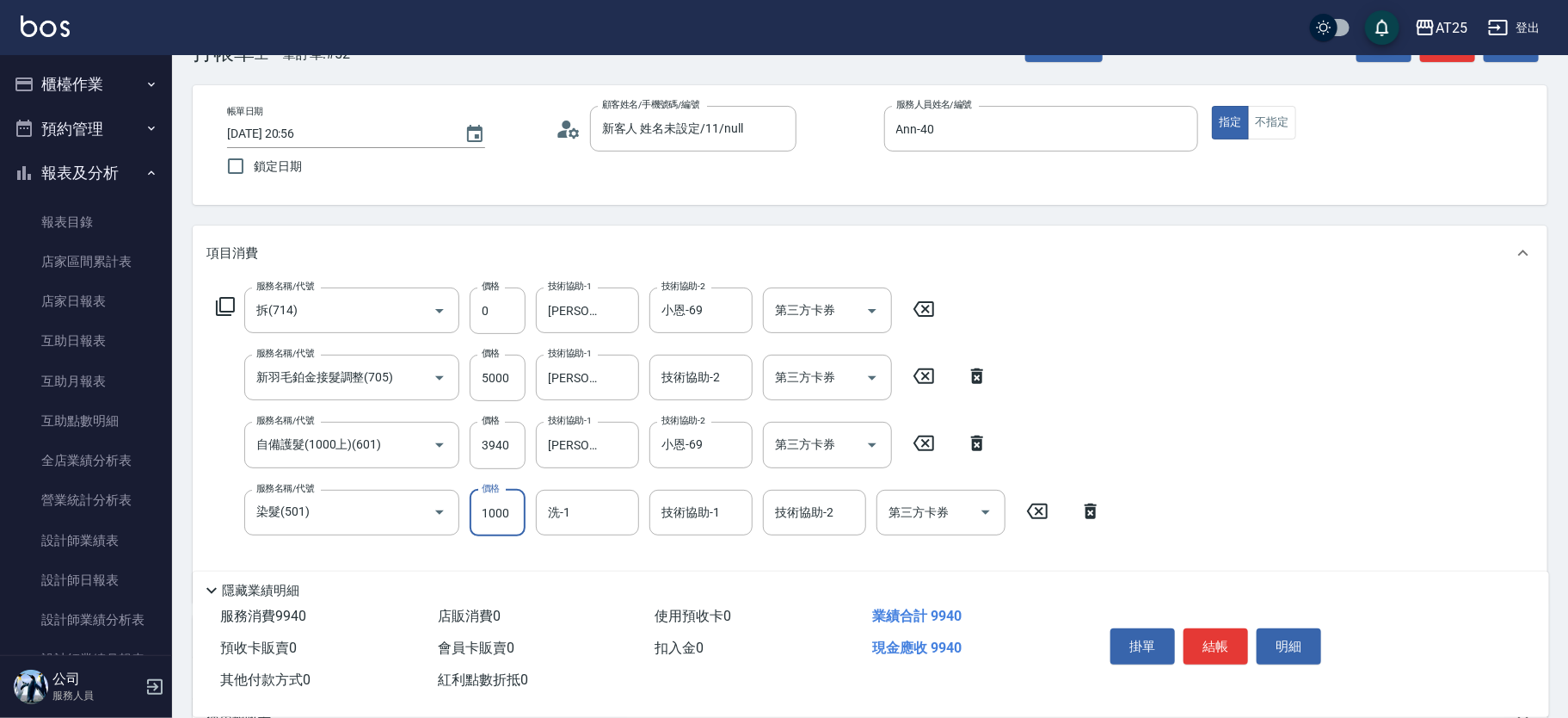
type input "890"
type input "39"
type input "930"
type input "39"
type input "930"
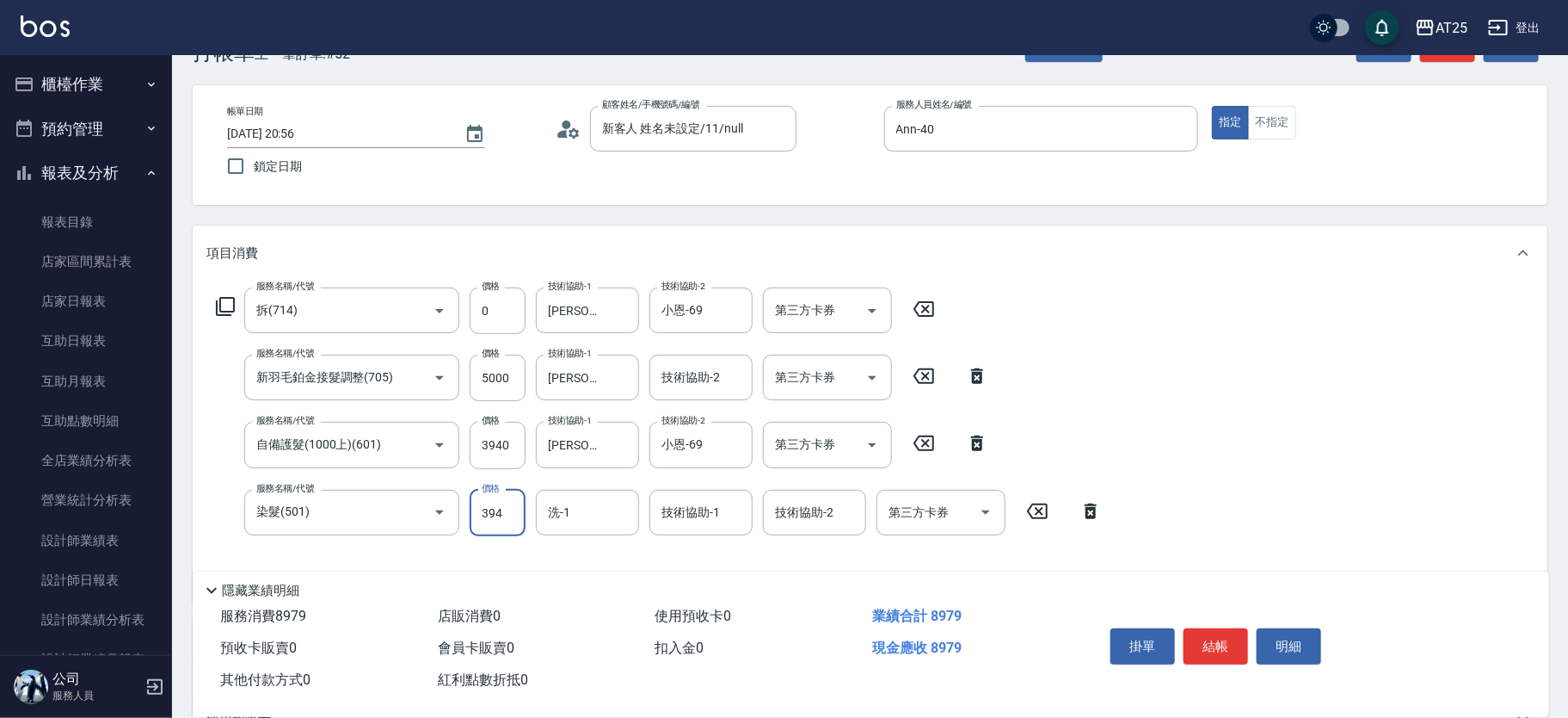
type input "3940"
type input "1280"
type input "3940"
type input "[PERSON_NAME]-70"
type input "小恩-69"
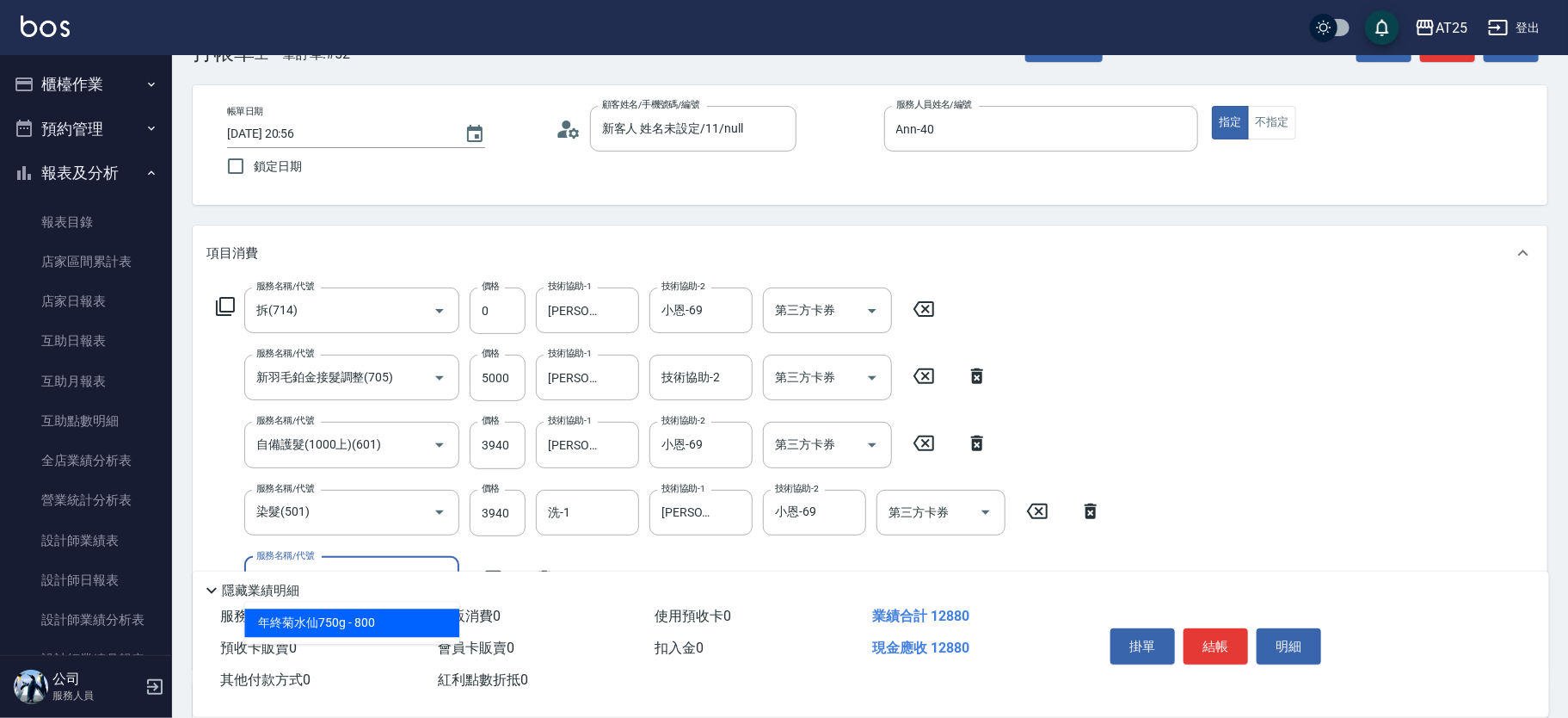
type input "502"
type input "1330"
type input "漂髮(502)"
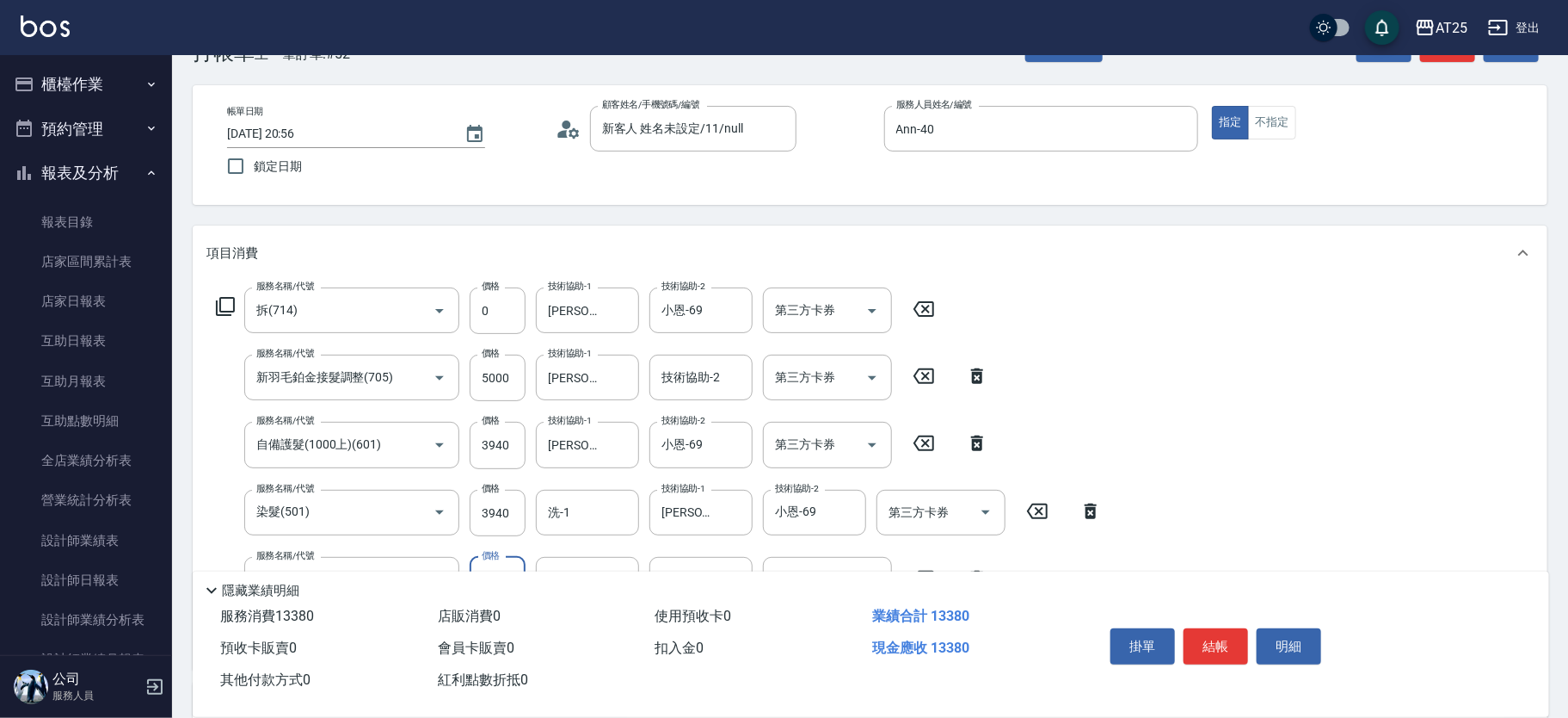
type input "1280"
type input "0"
type input "[PERSON_NAME]-70"
type input "小恩-69"
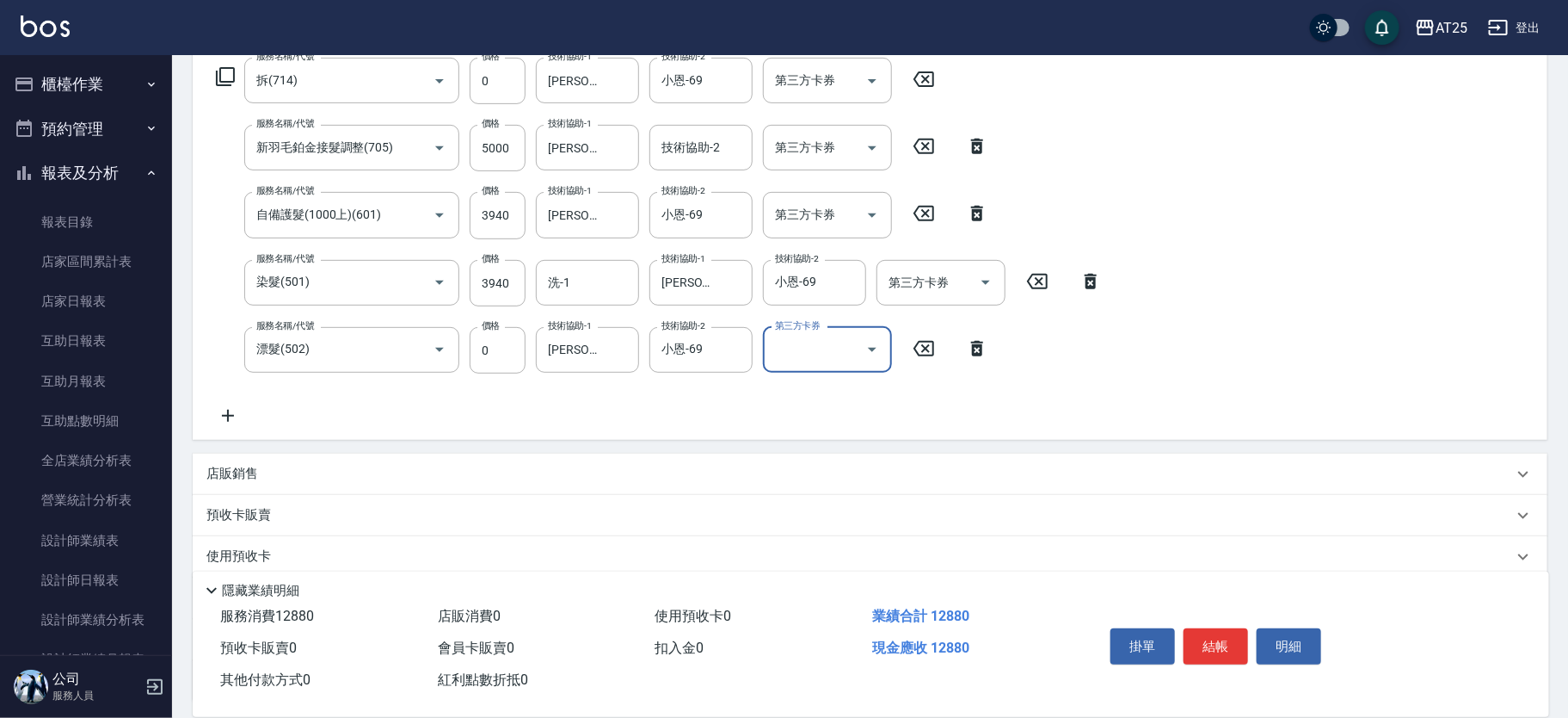
scroll to position [285, 0]
drag, startPoint x: 1562, startPoint y: 286, endPoint x: 1554, endPoint y: 358, distance: 72.4
click at [1554, 358] on div "Key In 打帳單 上一筆訂單:#52 帳單速查 結帳前確認明細 連續打單結帳 掛單 結帳 明細 帳單日期 [DATE] 20:56 鎖定日期 顧客姓名/手…" at bounding box center [871, 316] width 1397 height 1092
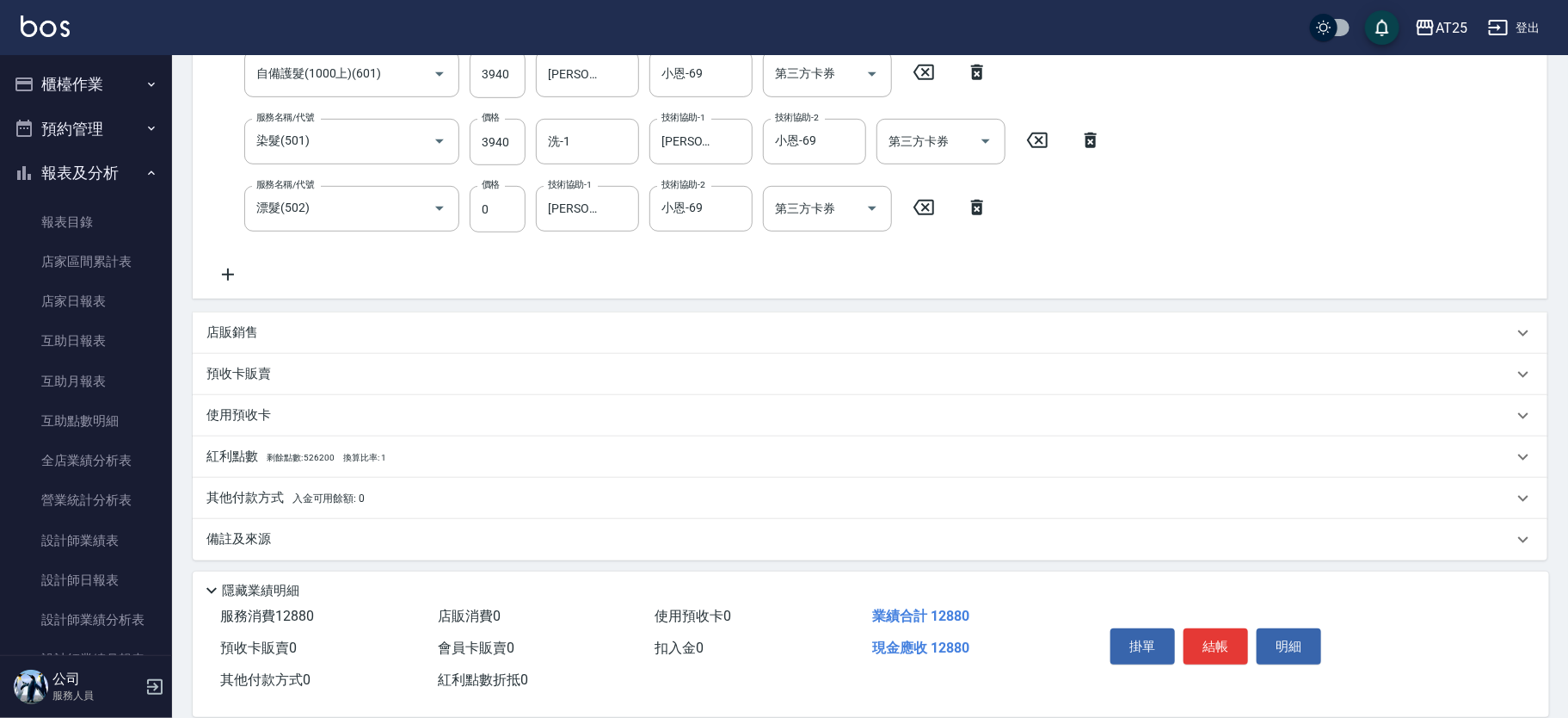
scroll to position [428, 0]
click at [328, 485] on p "其他付款方式 入金可用餘額: 0" at bounding box center [285, 494] width 158 height 19
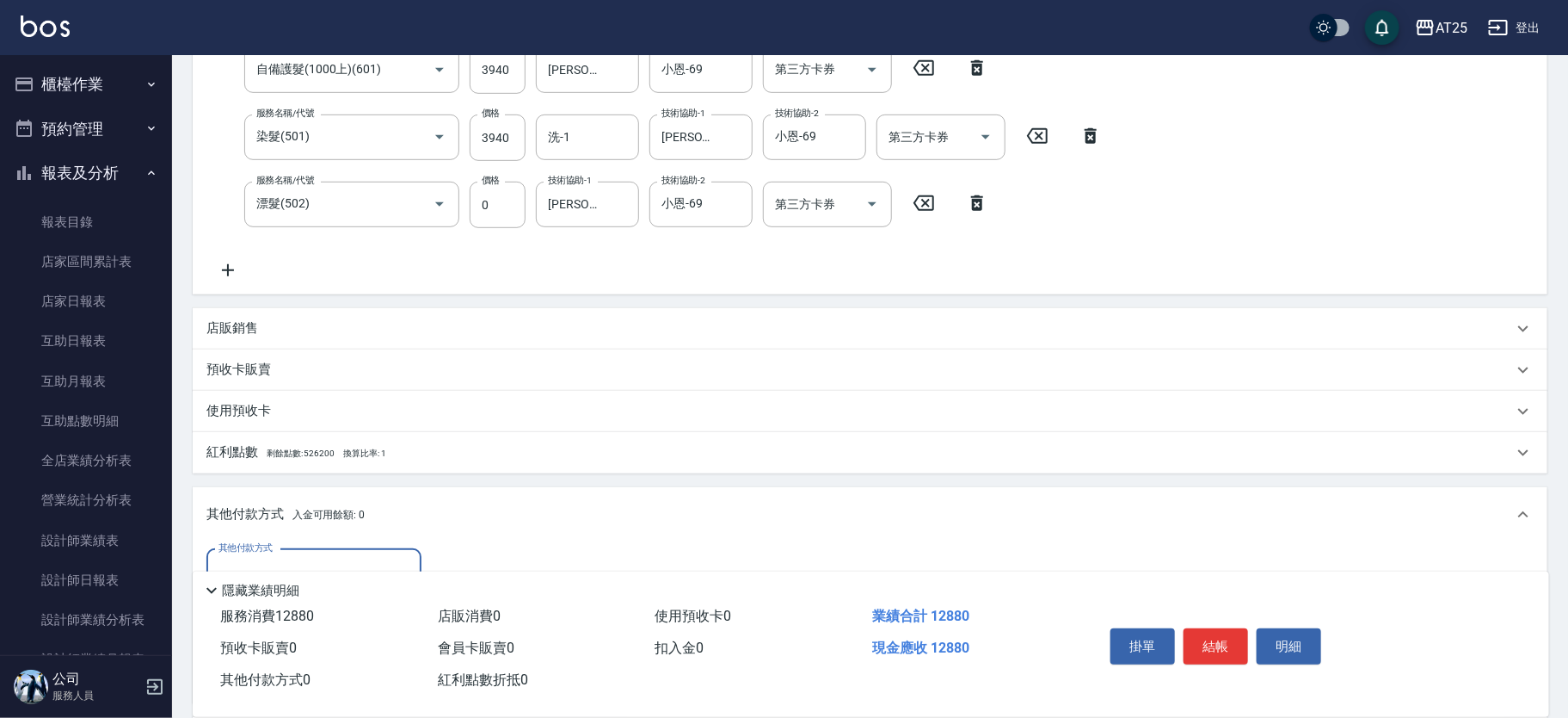
scroll to position [0, 0]
click at [265, 562] on input "其他付款方式" at bounding box center [314, 571] width 200 height 30
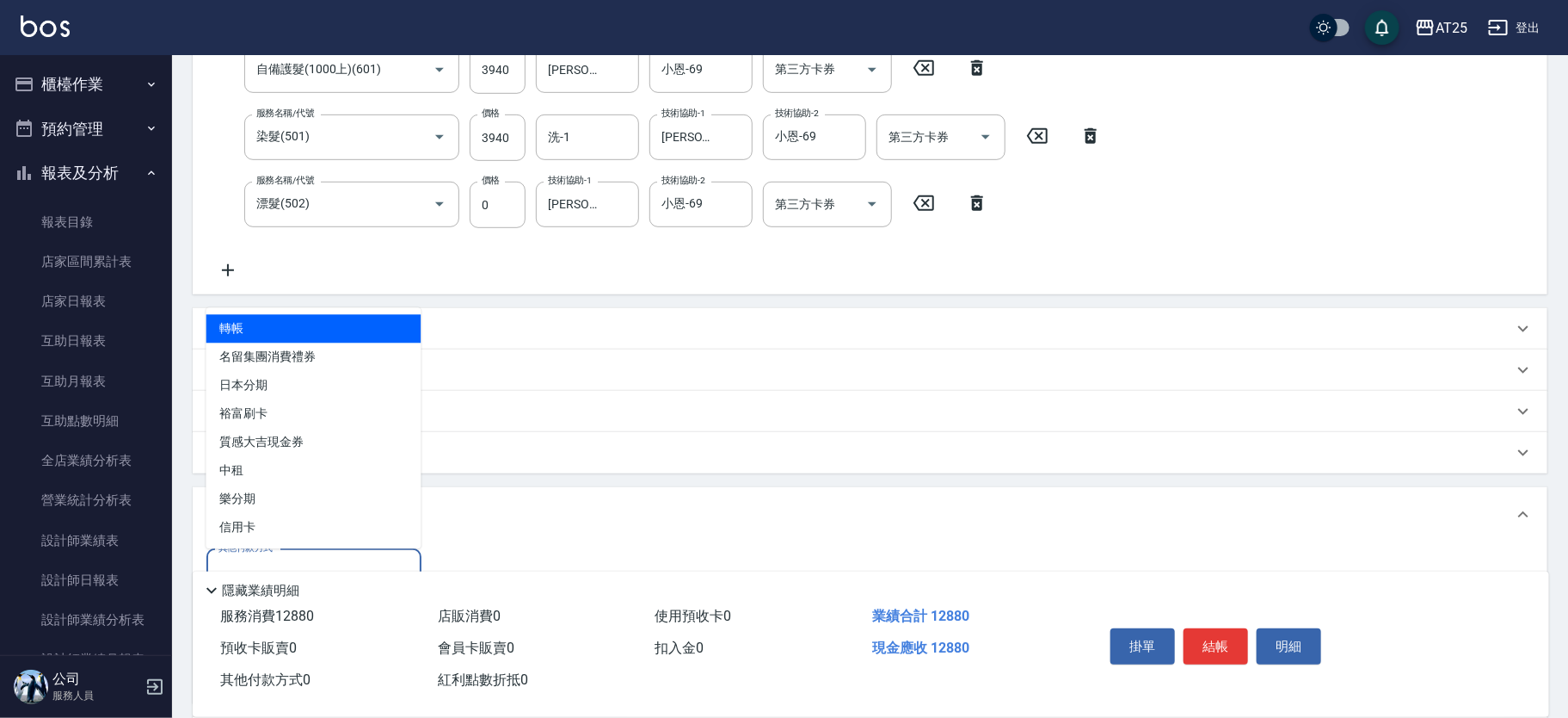
click at [311, 317] on span "轉帳" at bounding box center [314, 329] width 215 height 28
type input "轉帳"
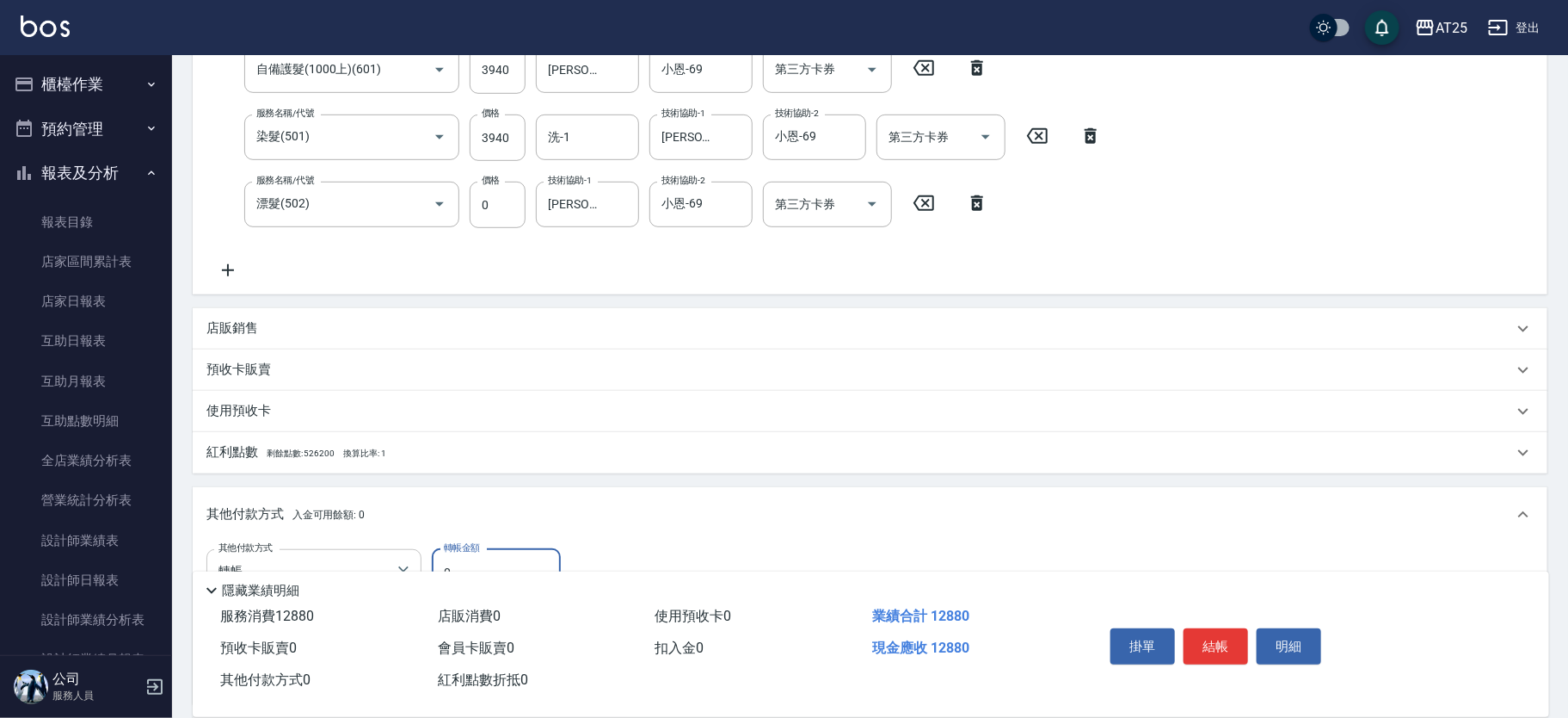
drag, startPoint x: 491, startPoint y: 558, endPoint x: 395, endPoint y: 557, distance: 96.0
click at [396, 557] on div "其他付款方式 轉帳 其他付款方式 轉帳金額 0 轉帳金額" at bounding box center [390, 572] width 368 height 47
type input "128"
type input "1150"
type input "1288"
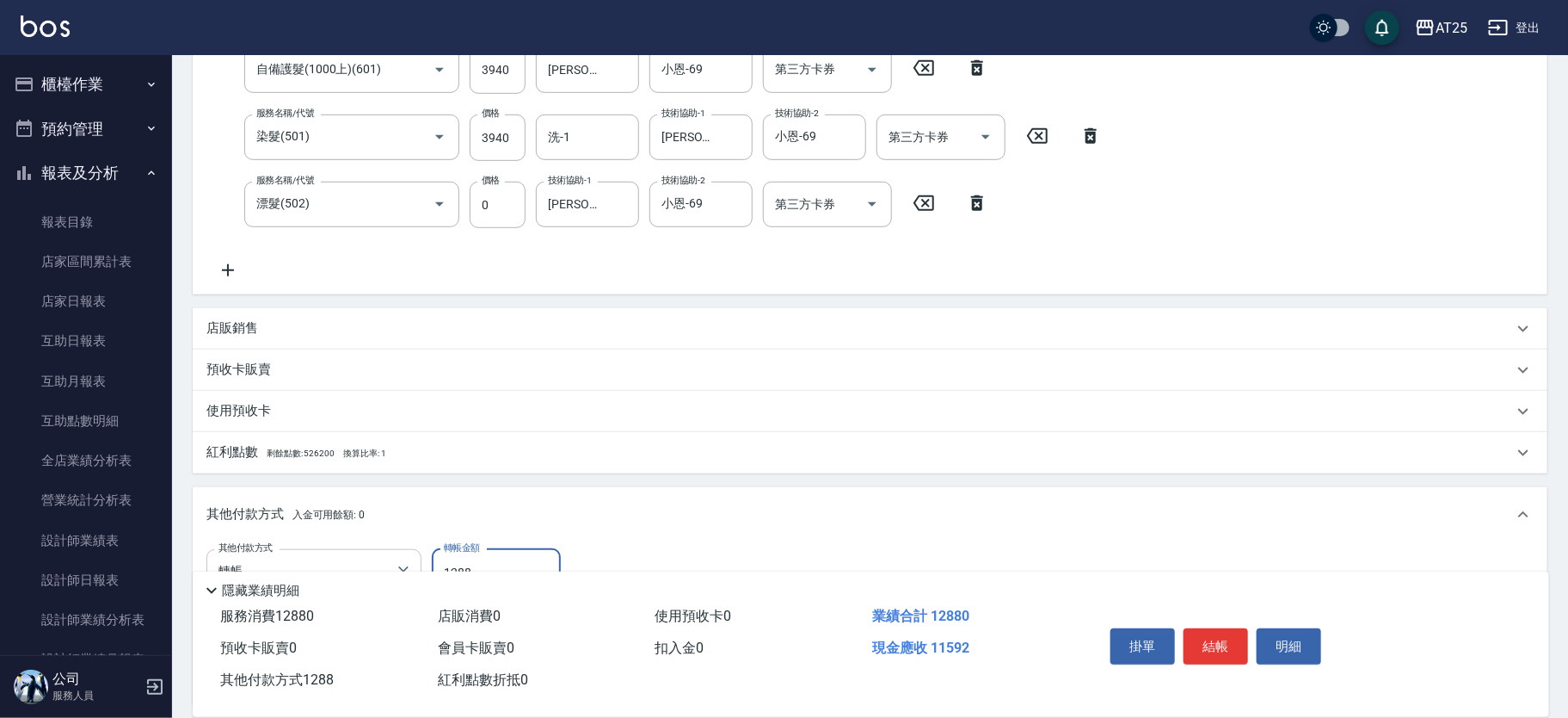
type input "0"
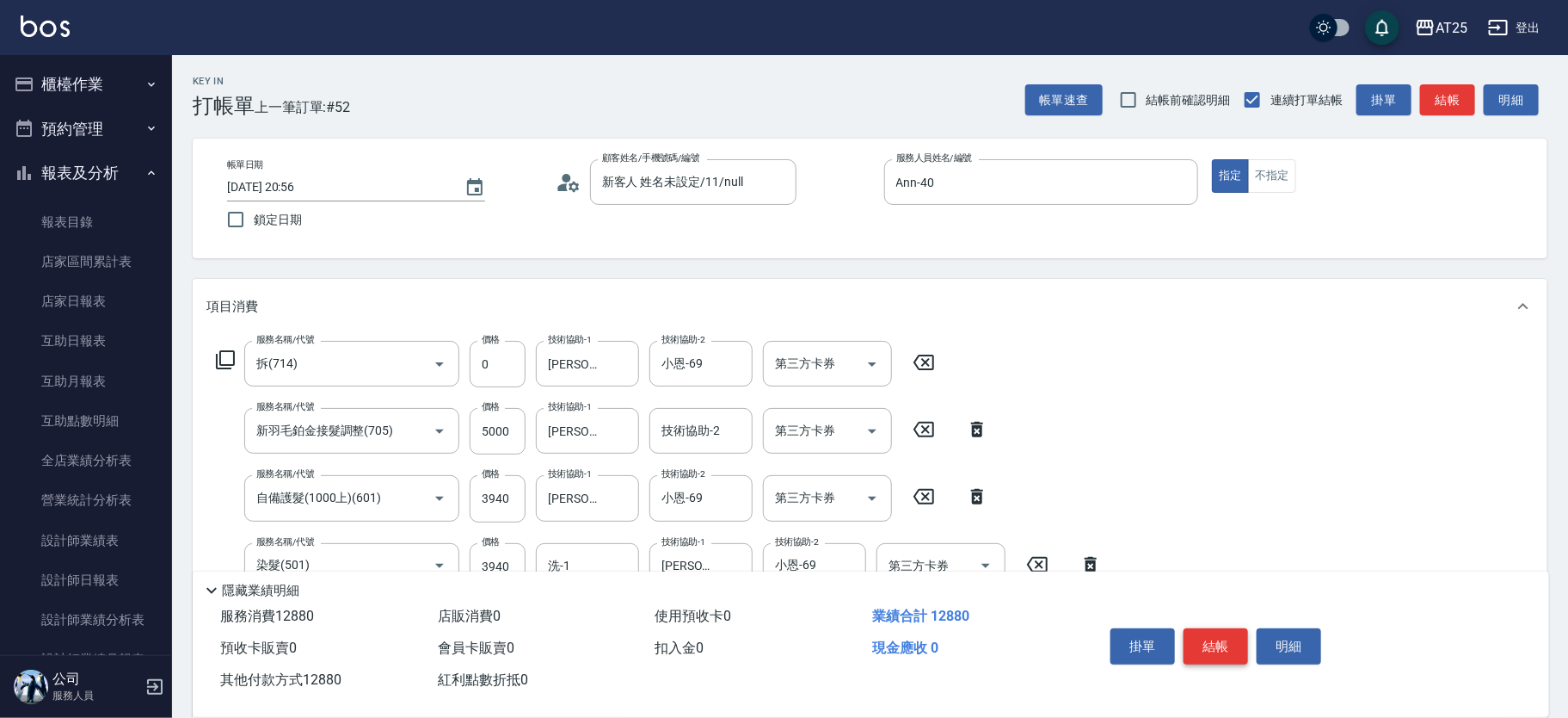
type input "12880"
click at [1195, 629] on button "結帳" at bounding box center [1216, 646] width 64 height 36
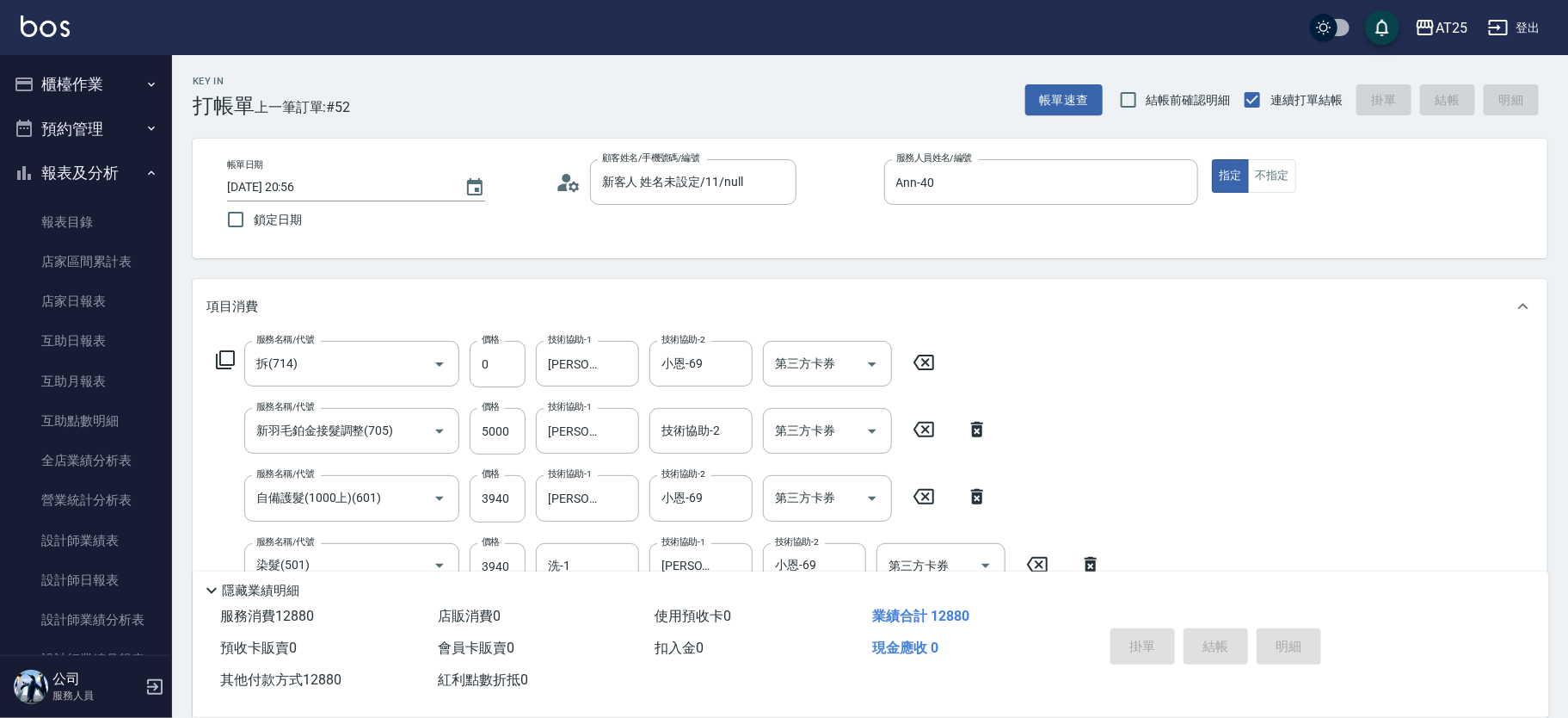
type input "[DATE] 20:57"
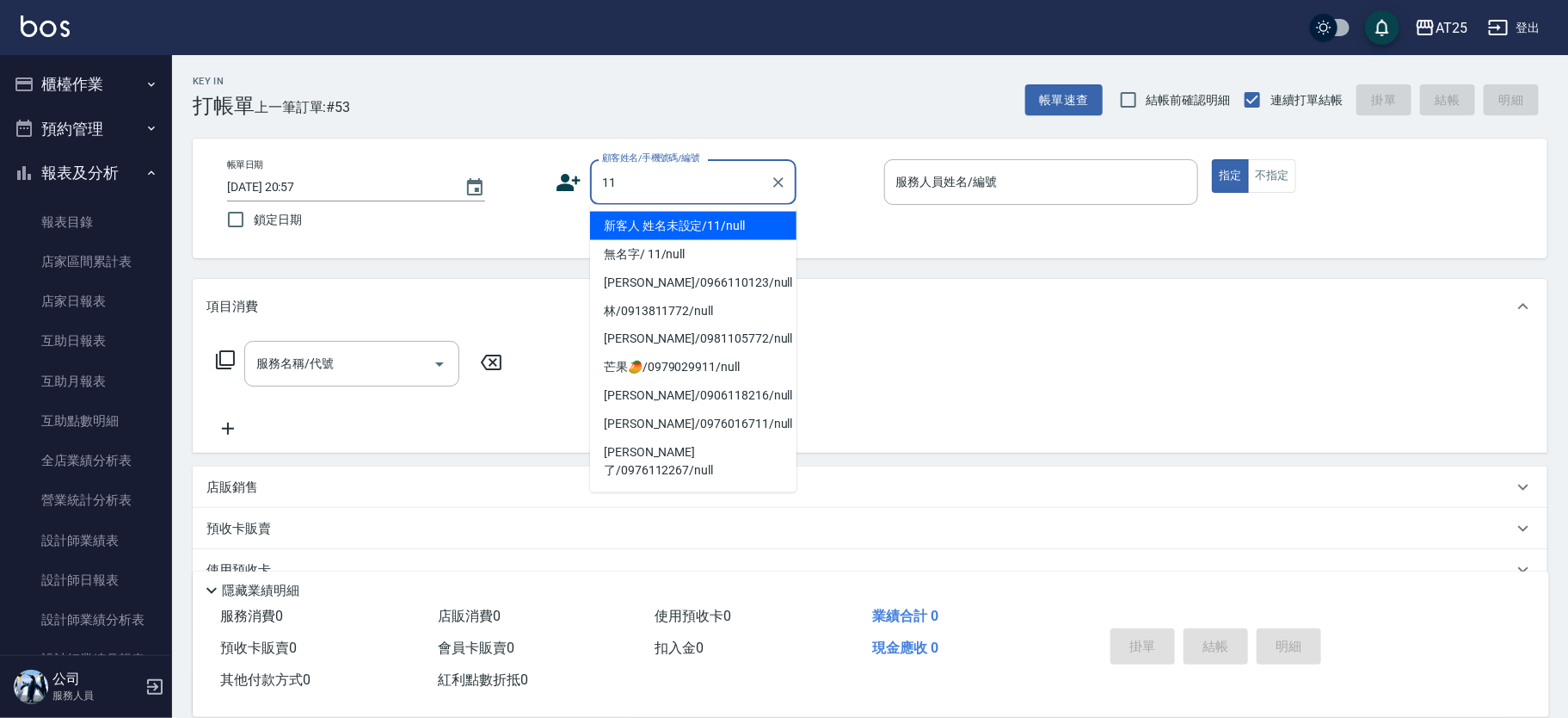
type input "新客人 姓名未設定/11/null"
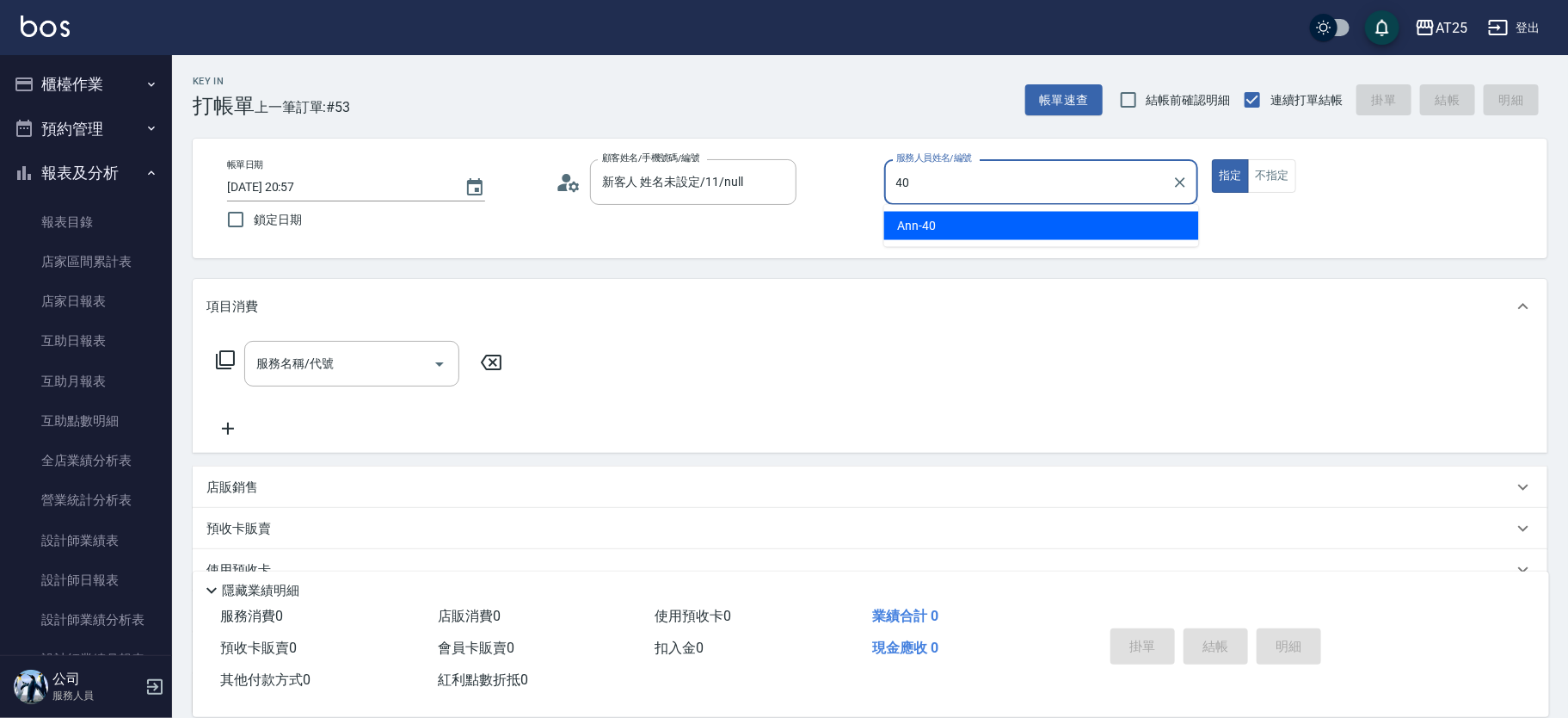
type input "Ann-40"
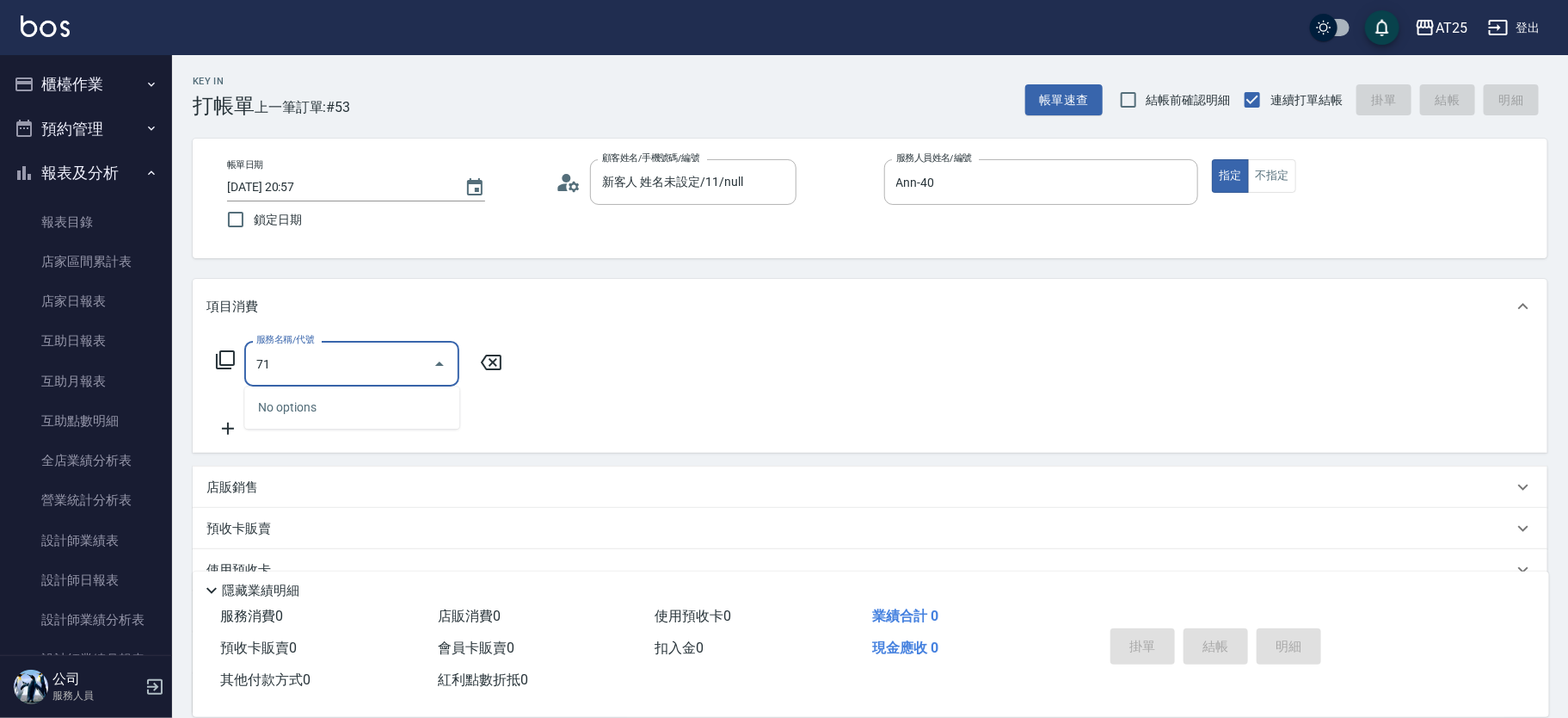
type input "714"
type input "150"
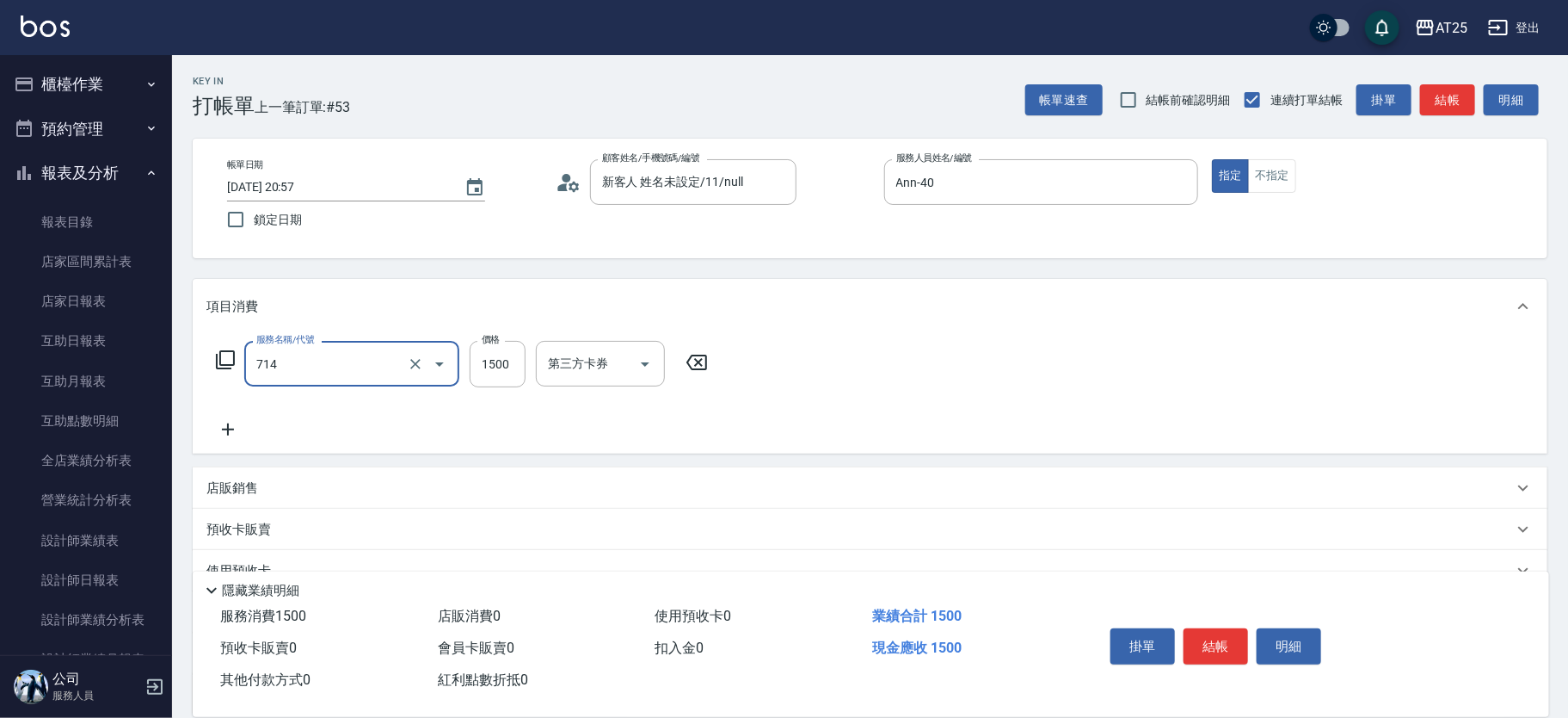
type input "拆(714)"
type input "0"
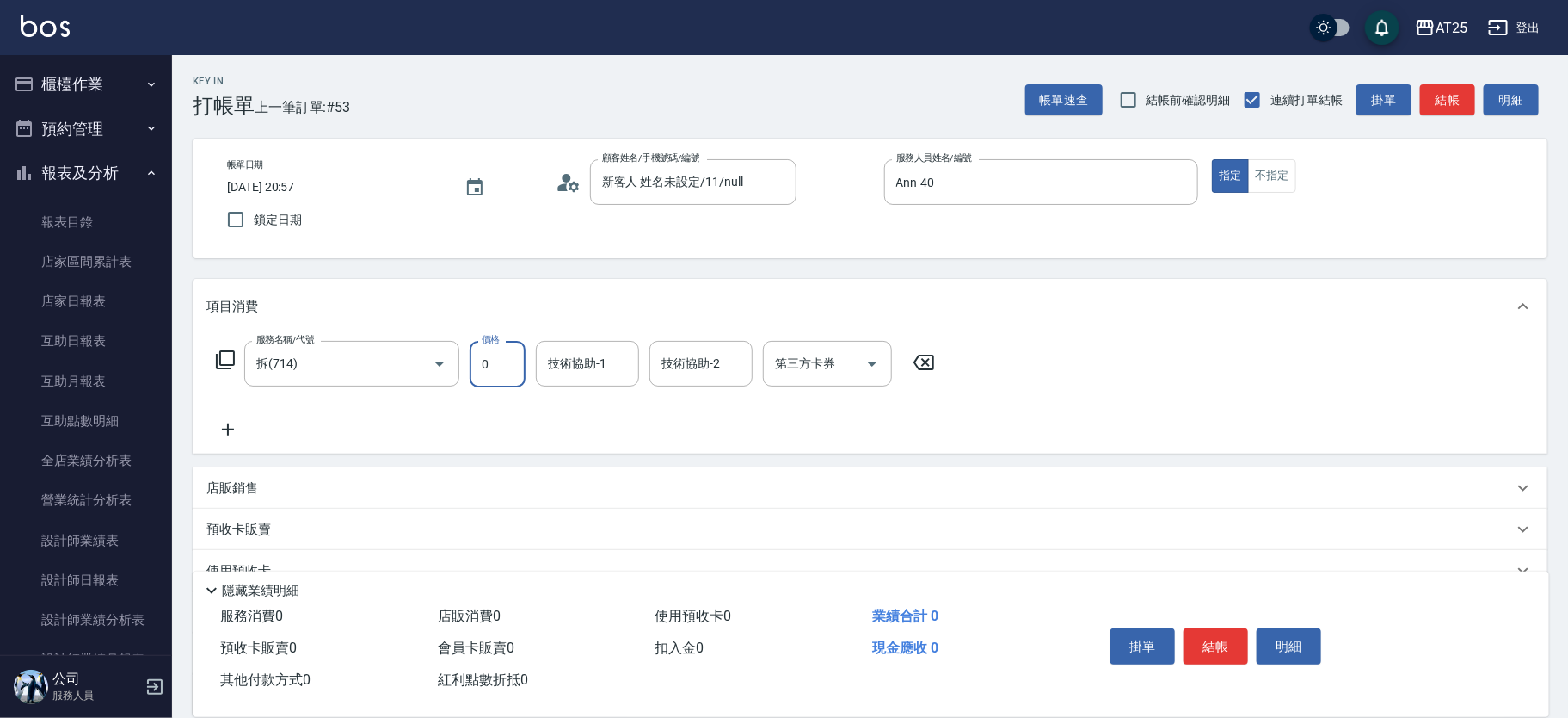
type input "0"
type input "[PERSON_NAME]-70"
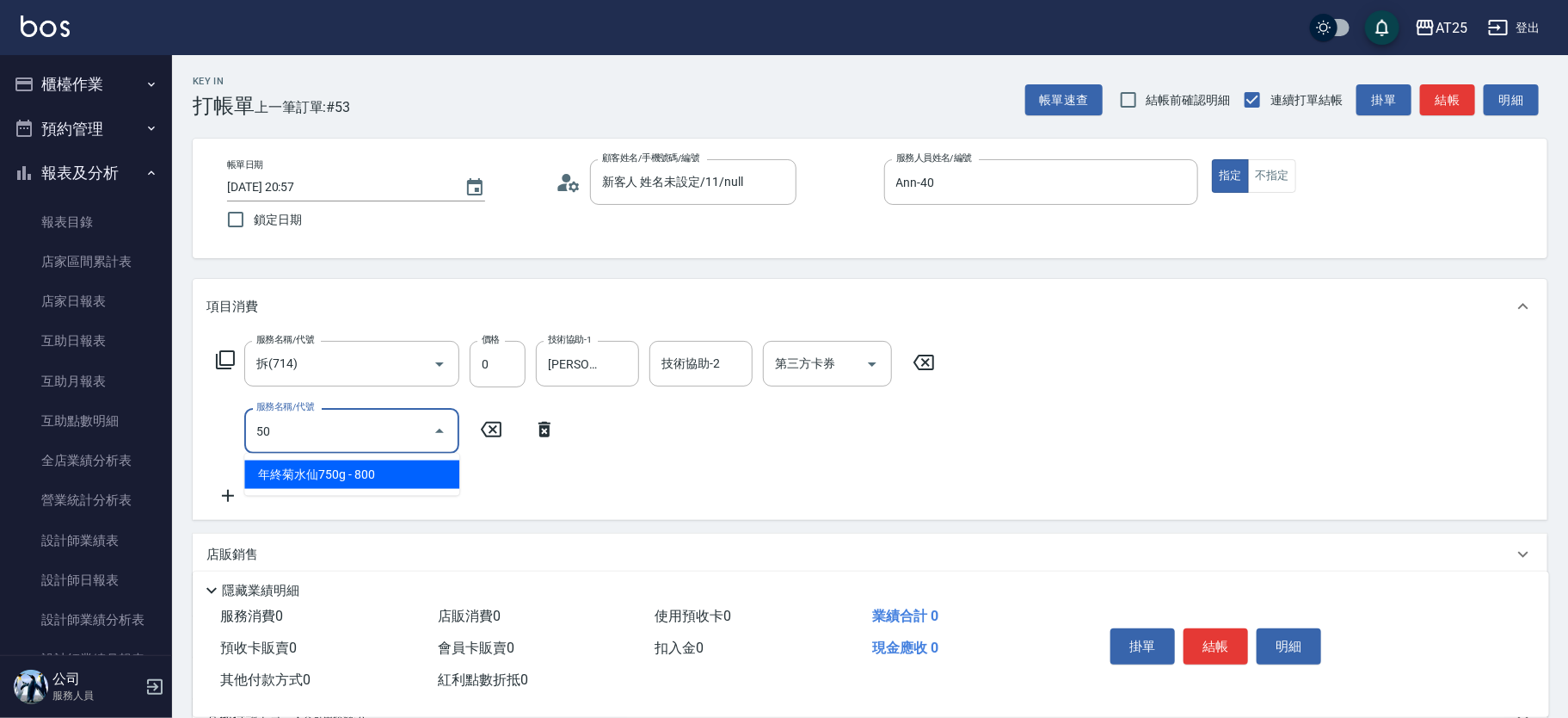
type input "501"
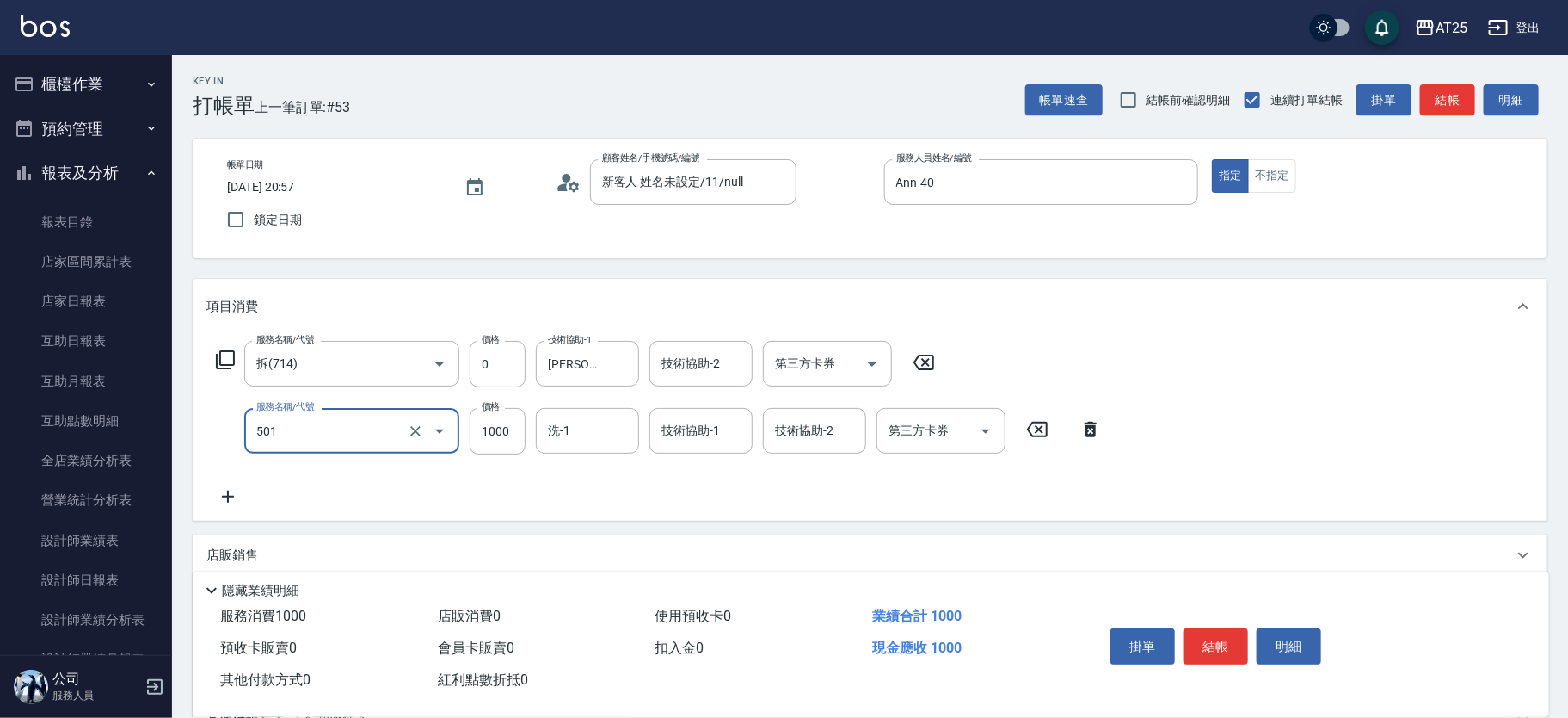
type input "0"
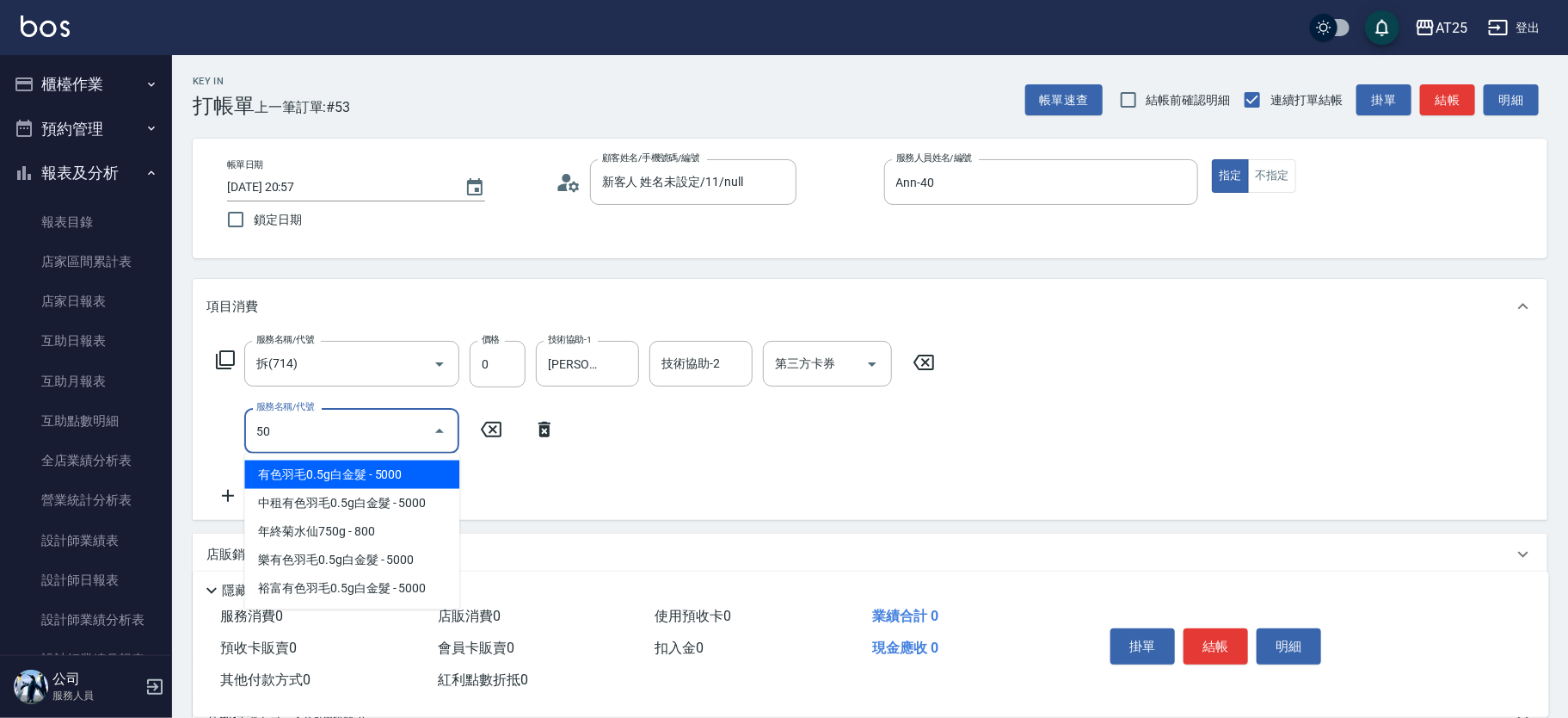
type input "501"
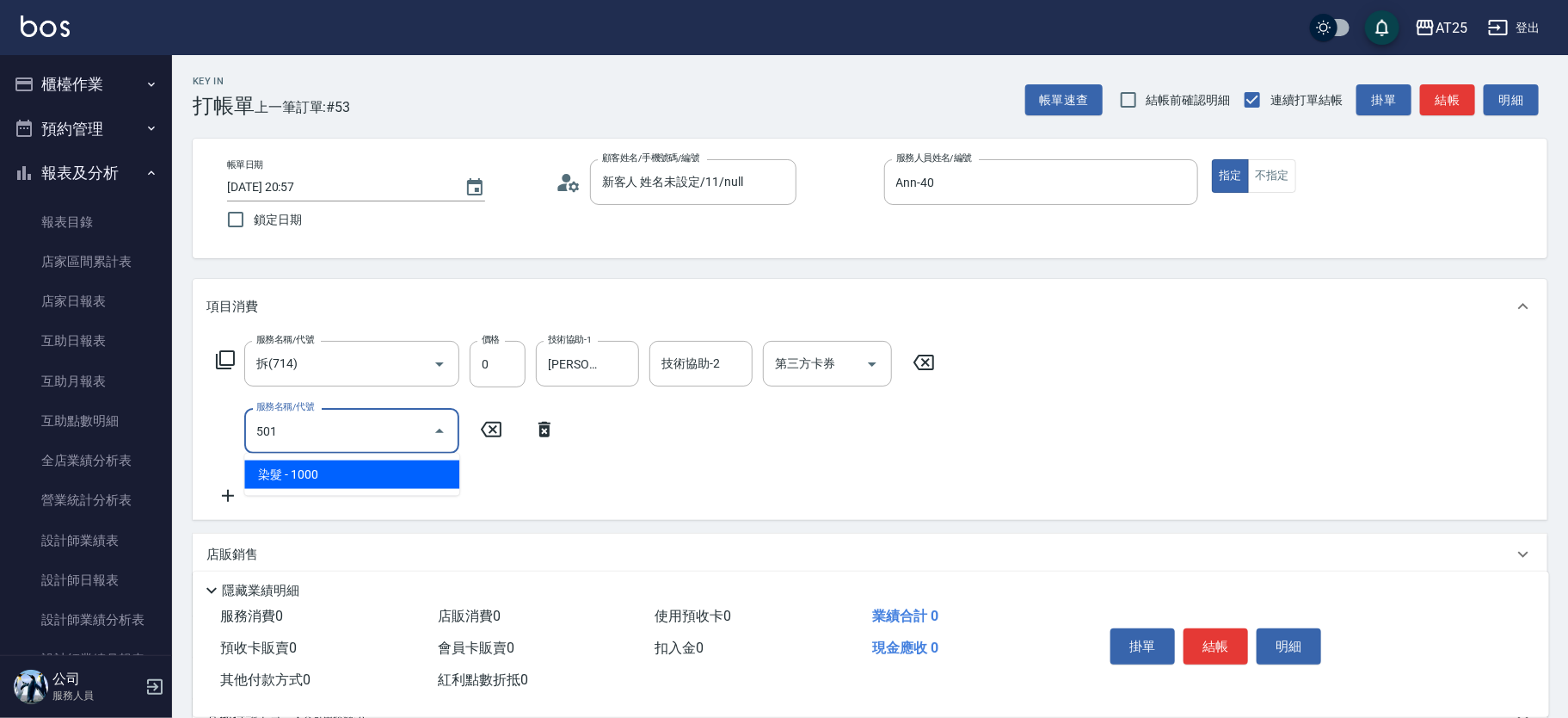
type input "100"
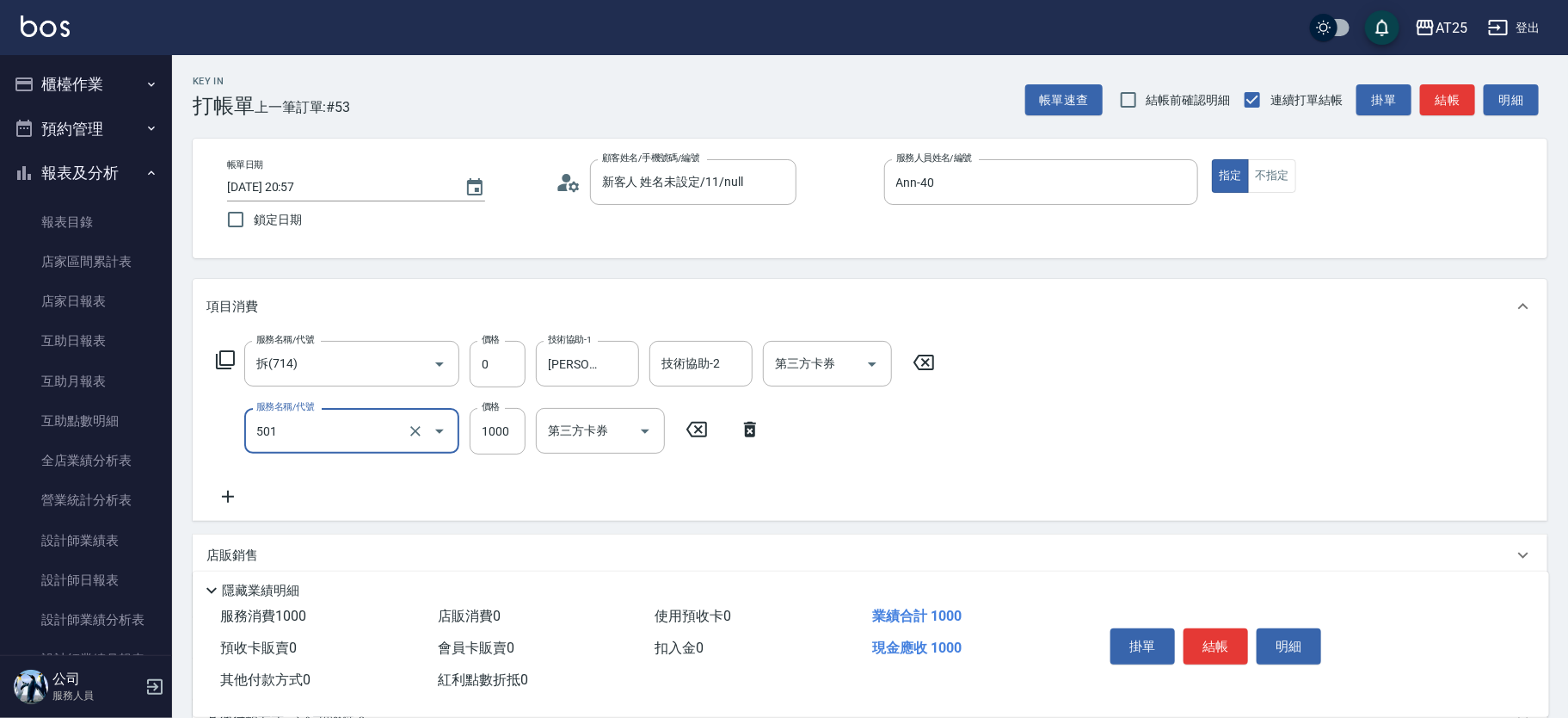
type input "染髮(501)"
type input "0"
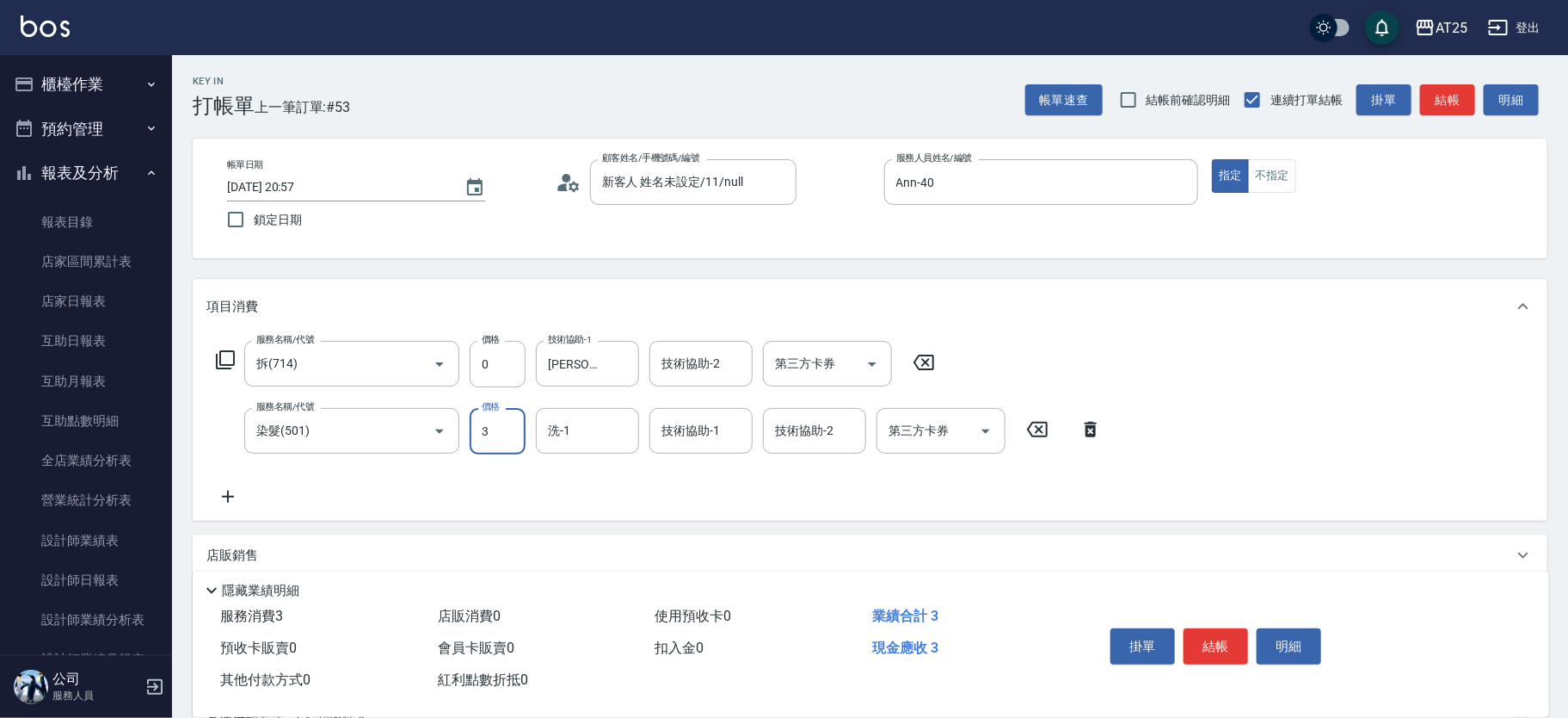
type input "31"
type input "30"
type input "319"
type input "310"
type input "3199"
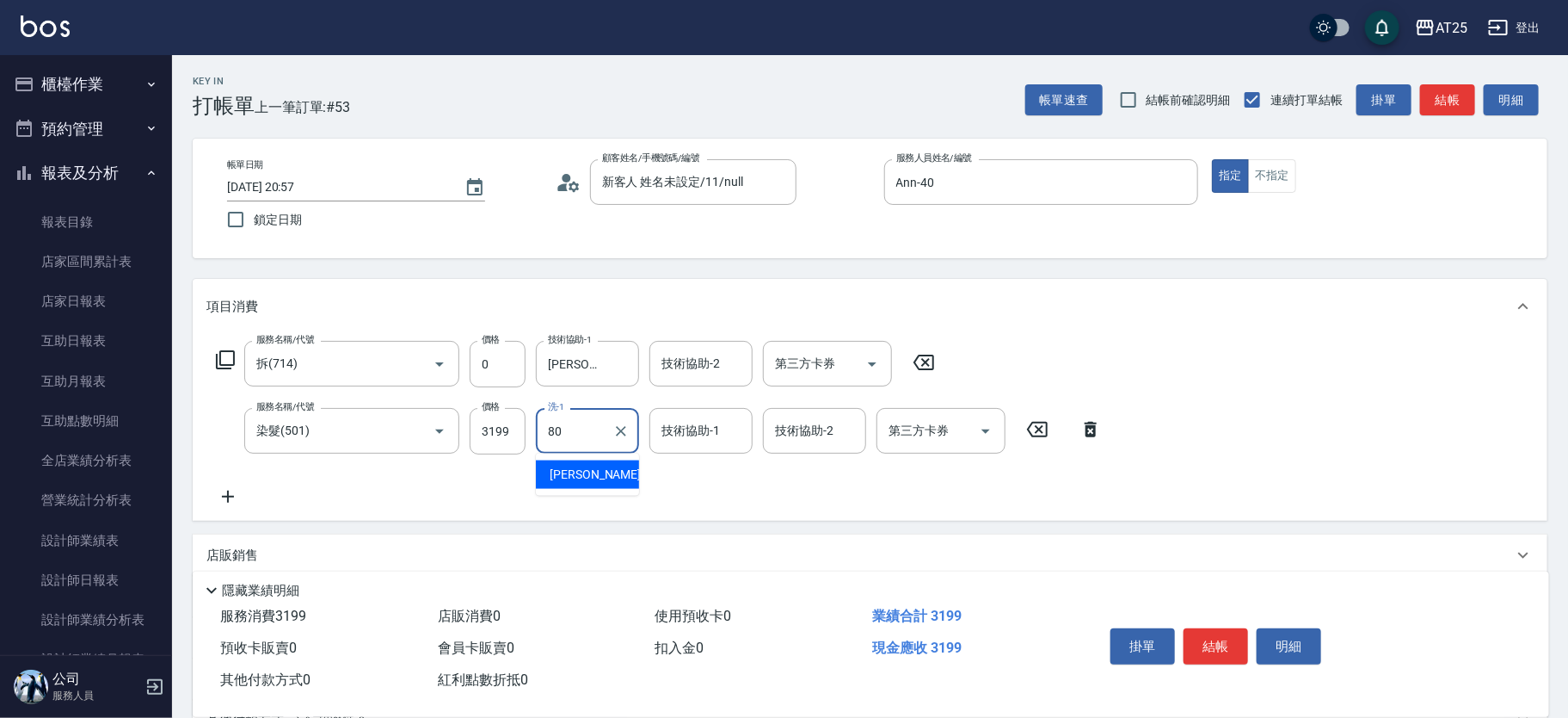
type input "[PERSON_NAME]-80"
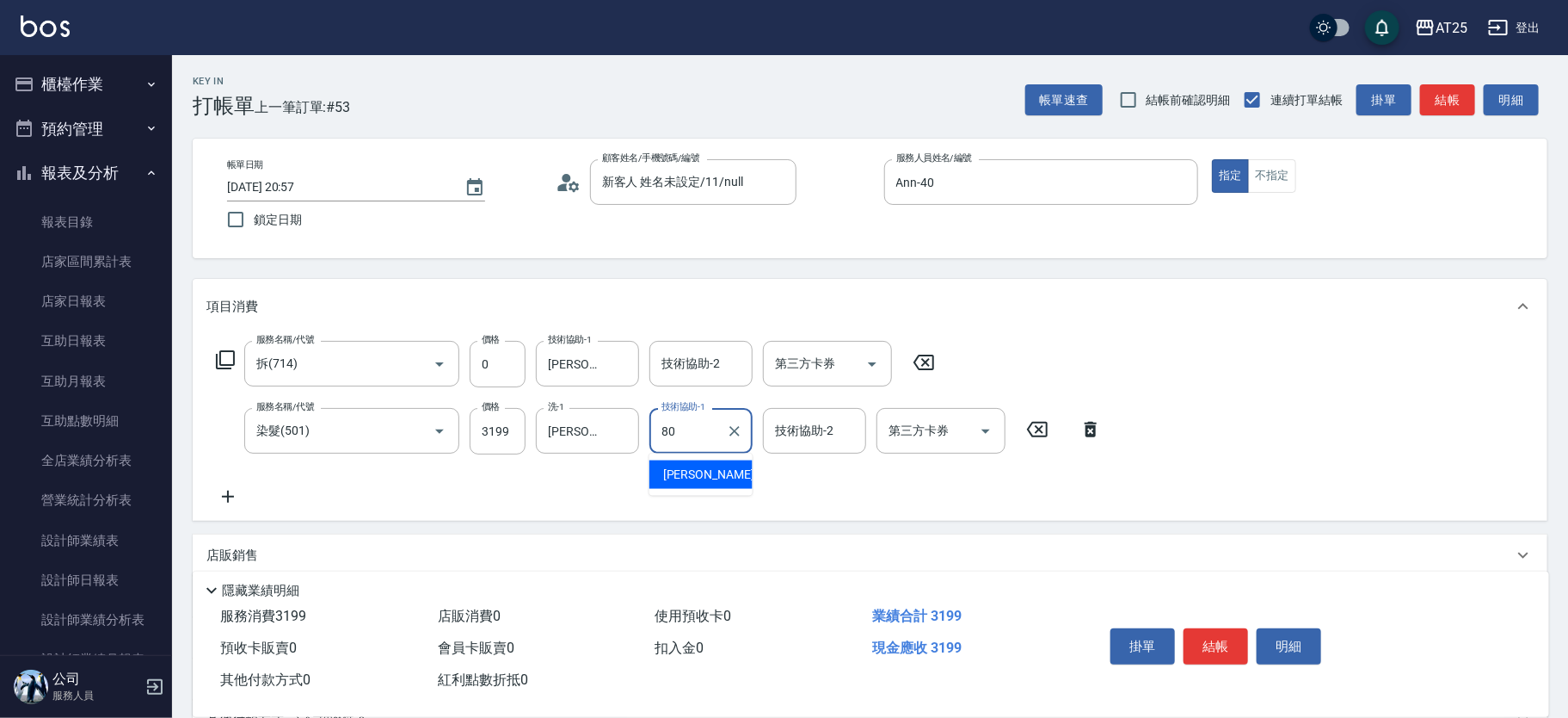
type input "[PERSON_NAME]-80"
click at [623, 431] on icon "Clear" at bounding box center [621, 430] width 17 height 17
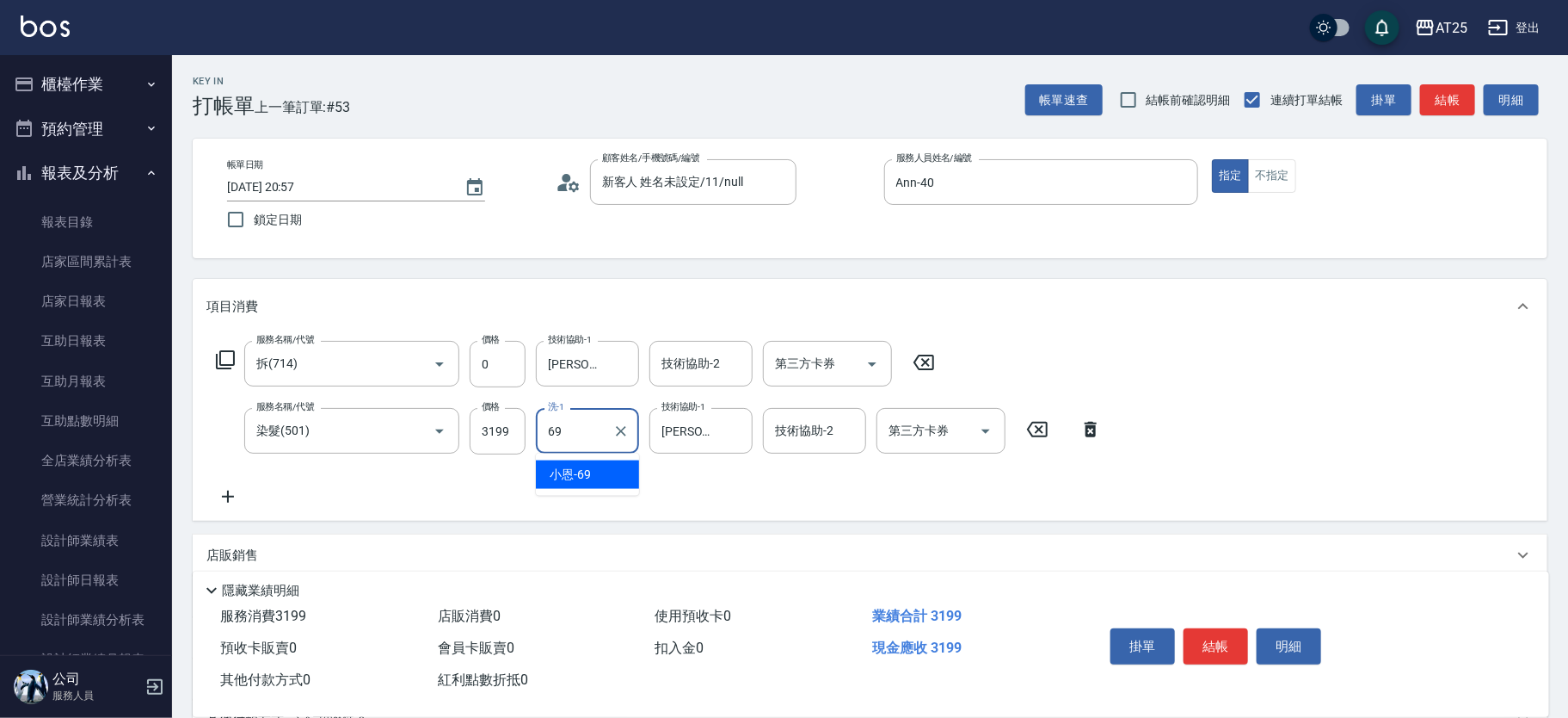
type input "小恩-69"
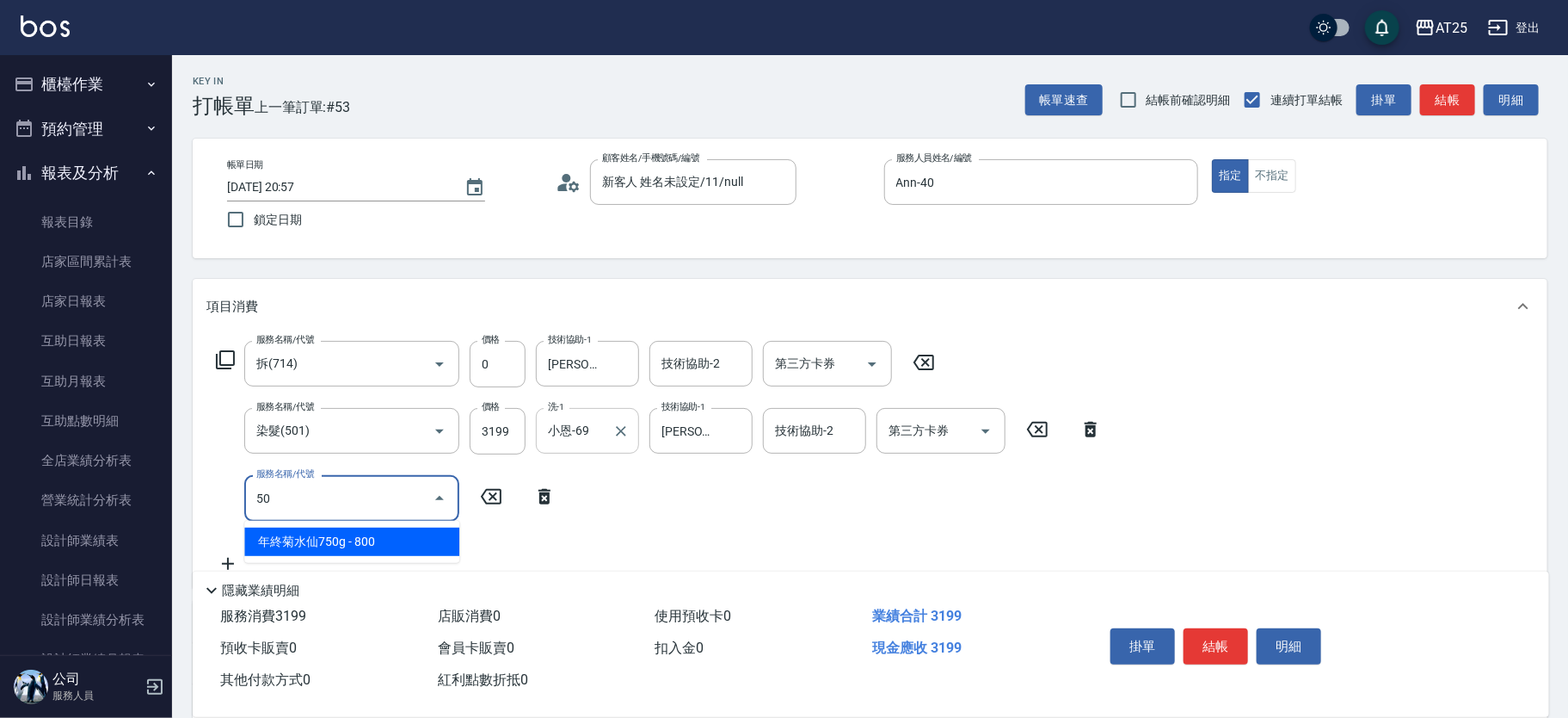
type input "502"
type input "360"
type input "漂髮(502)"
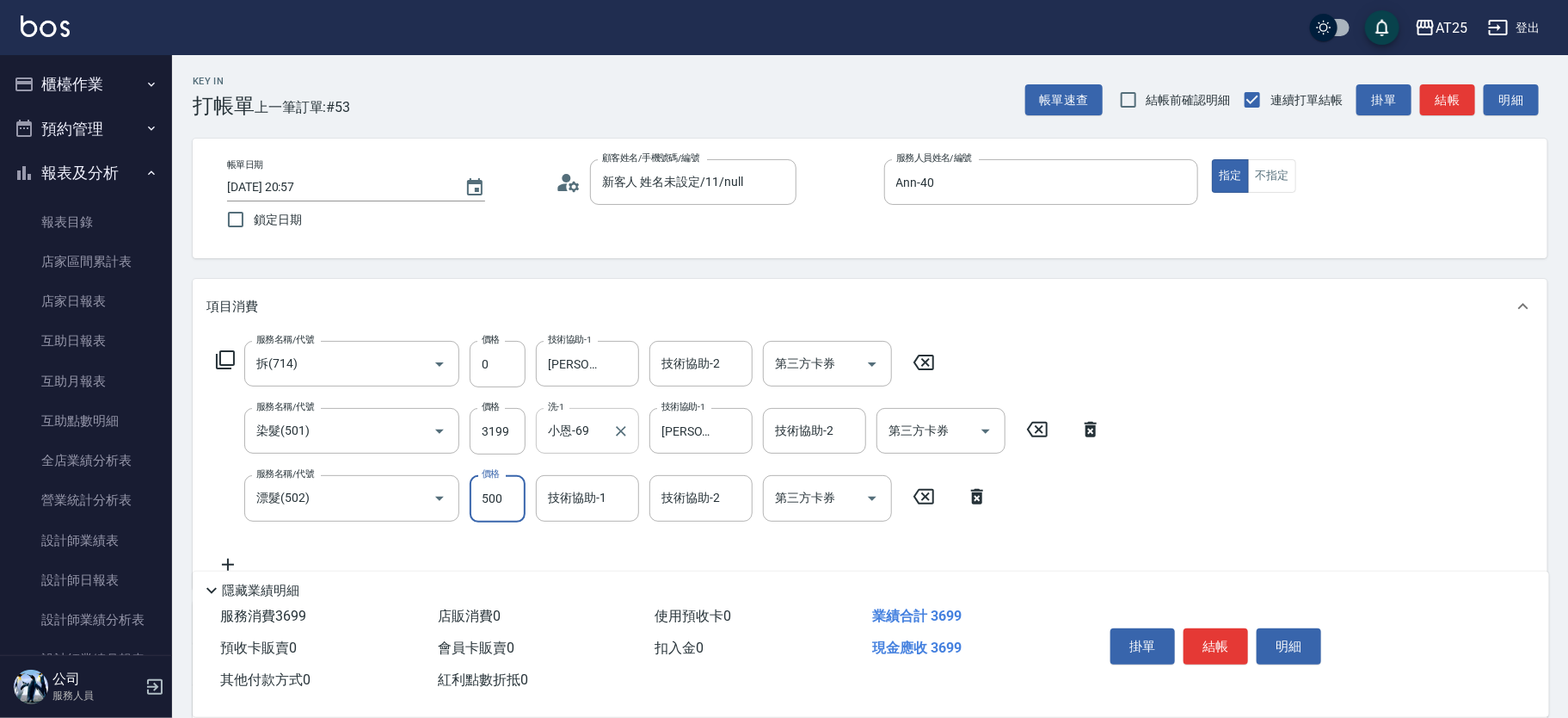
type input "310"
type input "0"
type input "[PERSON_NAME]-80"
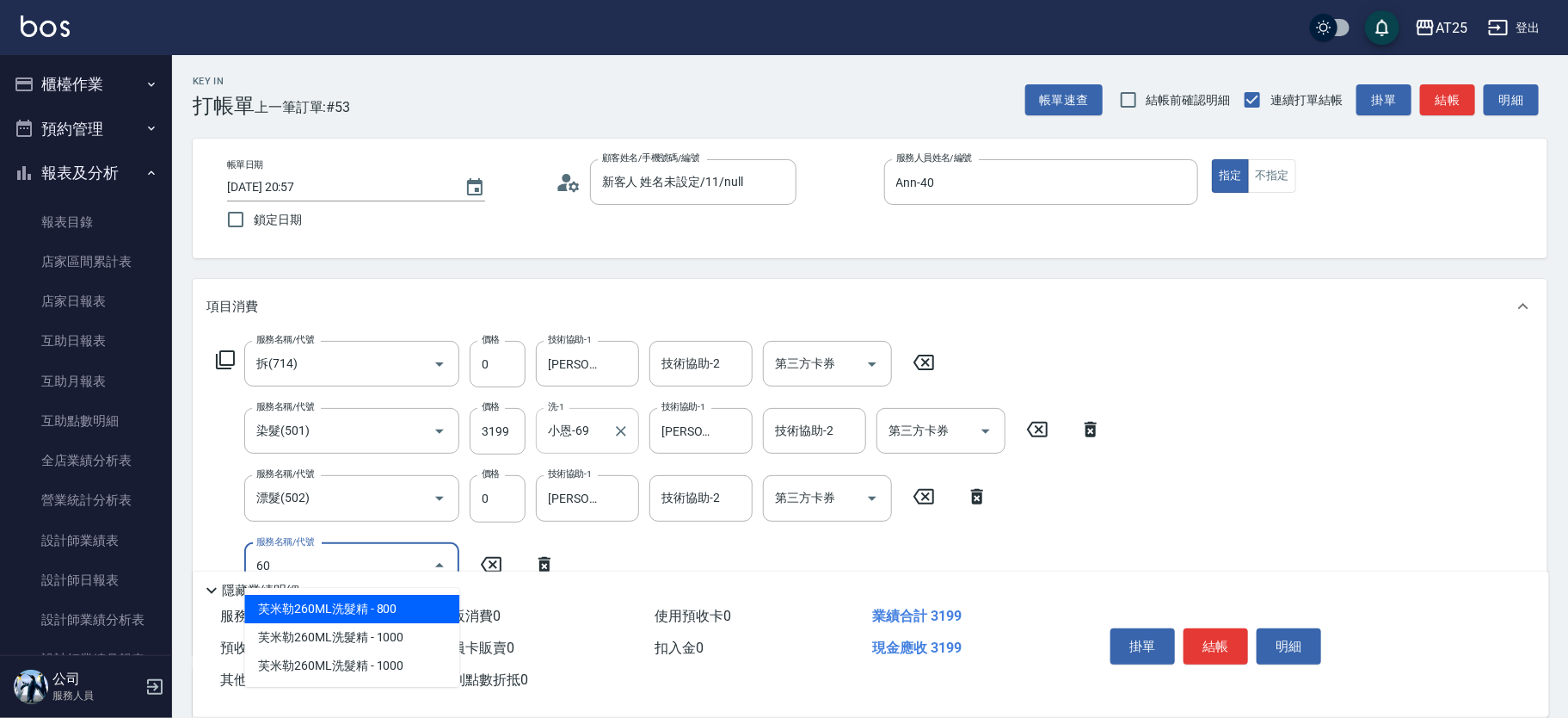
type input "601"
type input "410"
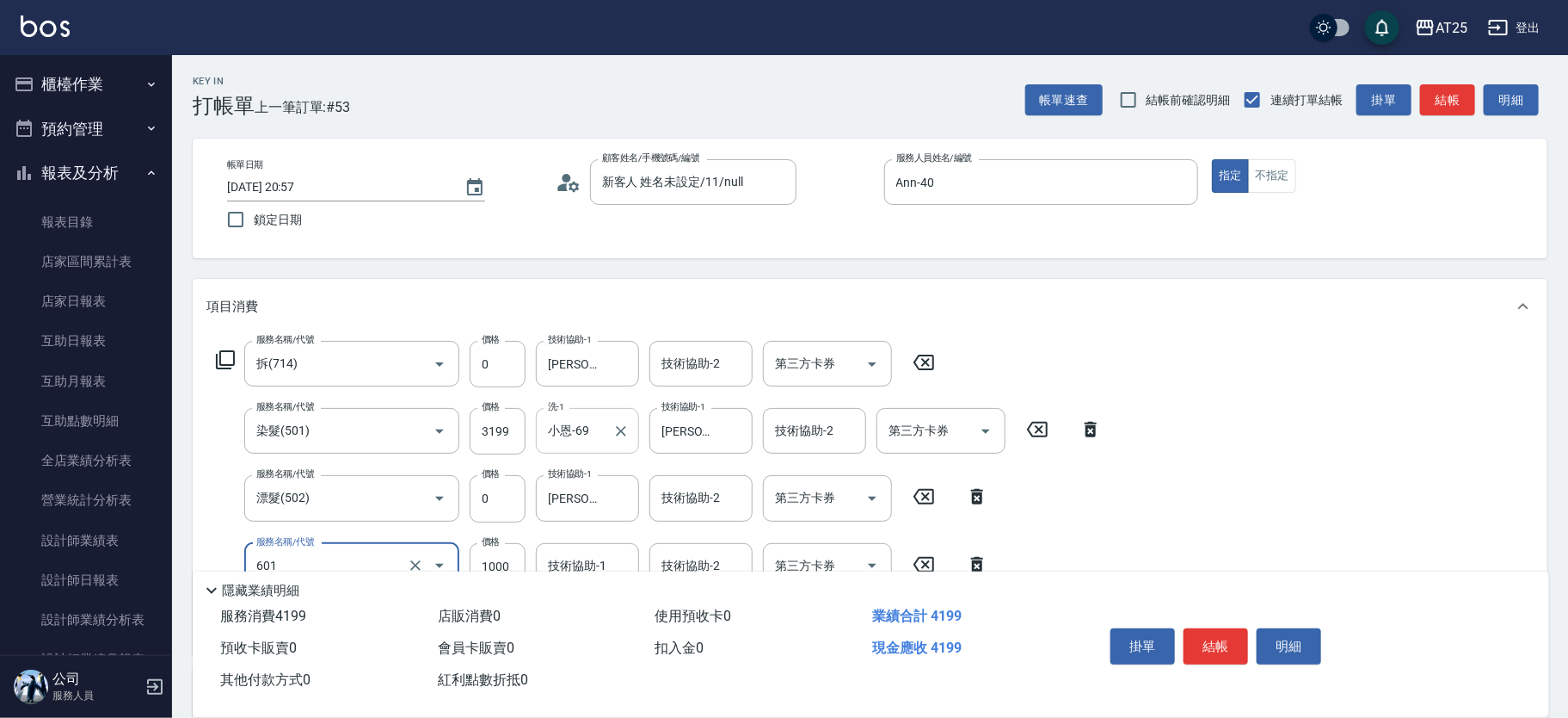
type input "自備護髮(1000上)(601)"
type input "310"
type input "0"
type input "[PERSON_NAME]-70"
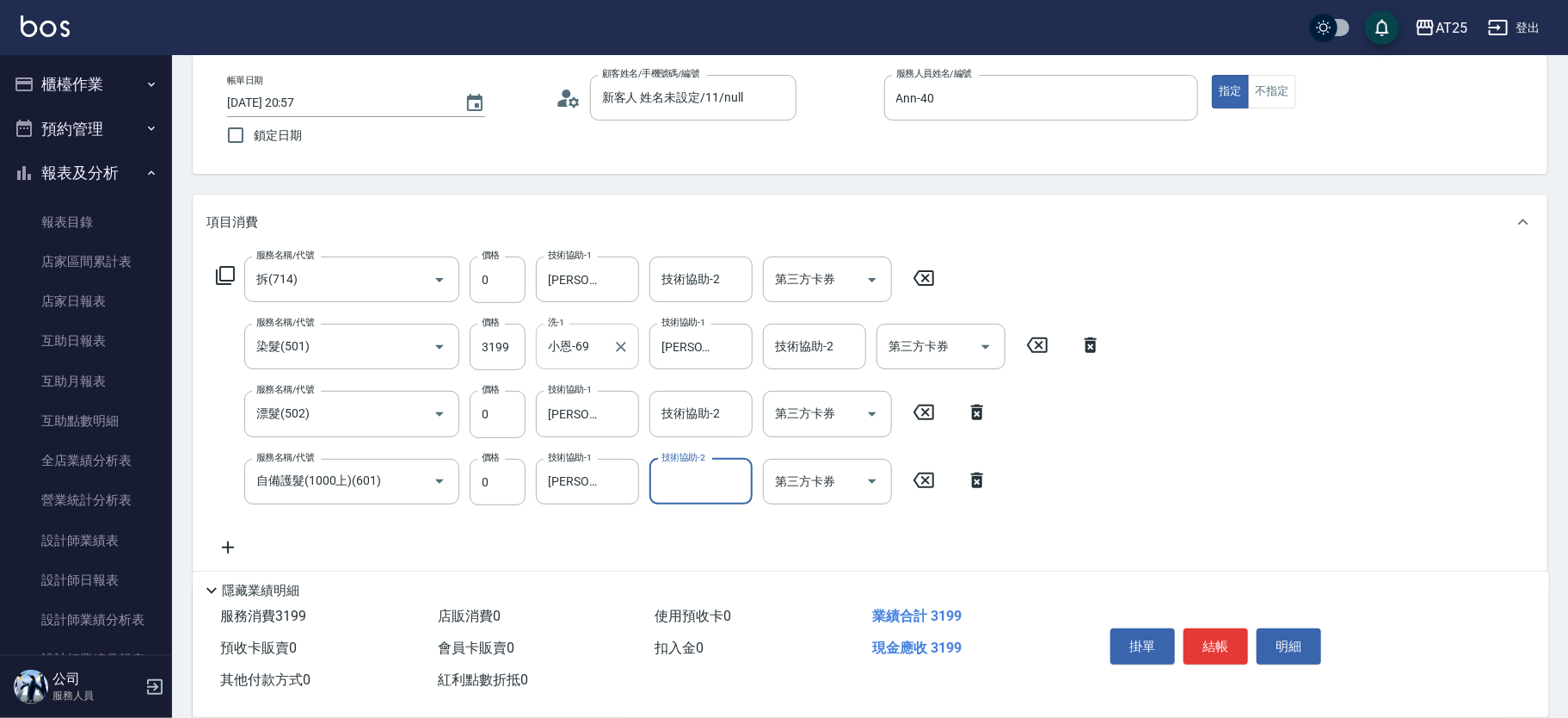
scroll to position [125, 0]
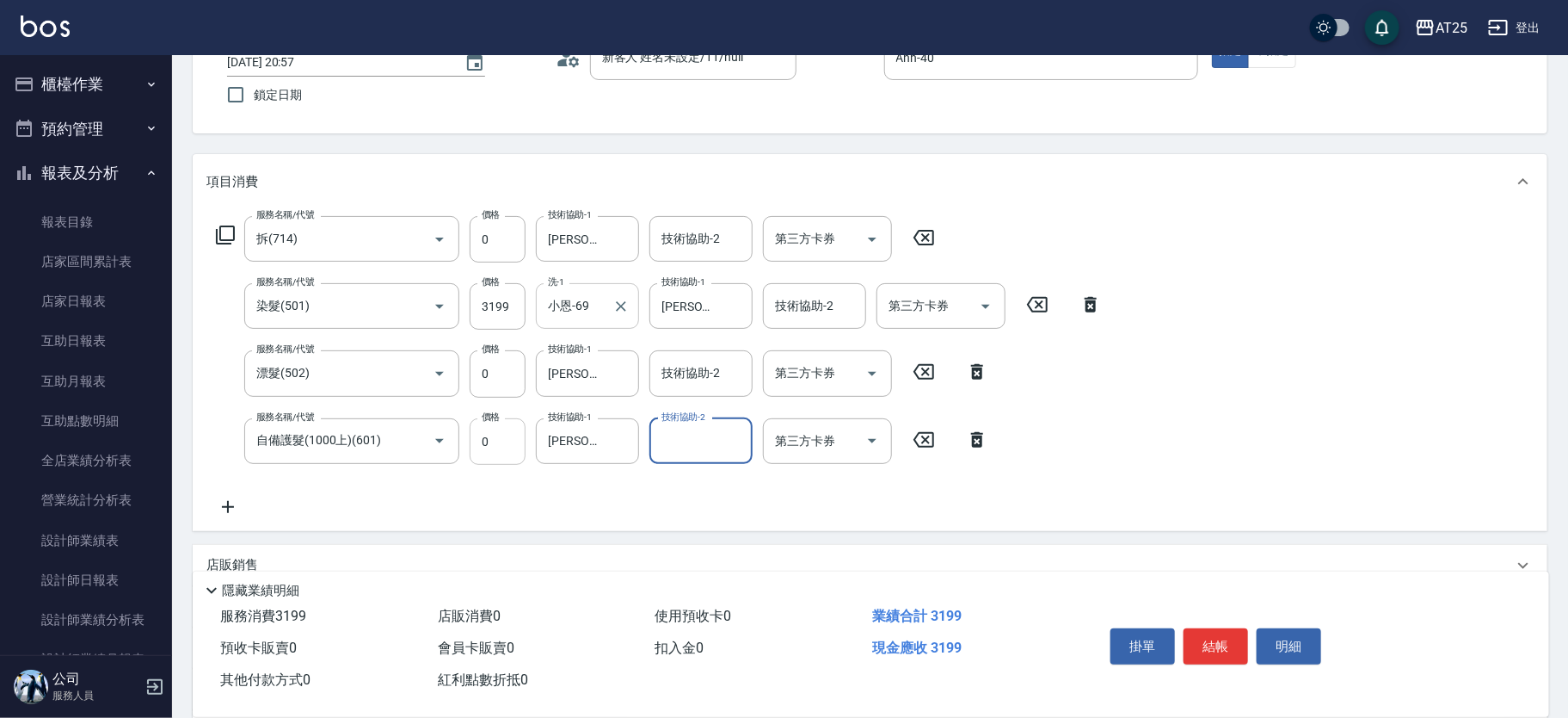
click at [518, 439] on input "0" at bounding box center [497, 442] width 56 height 47
type input "320"
type input "36"
type input "350"
type input "360"
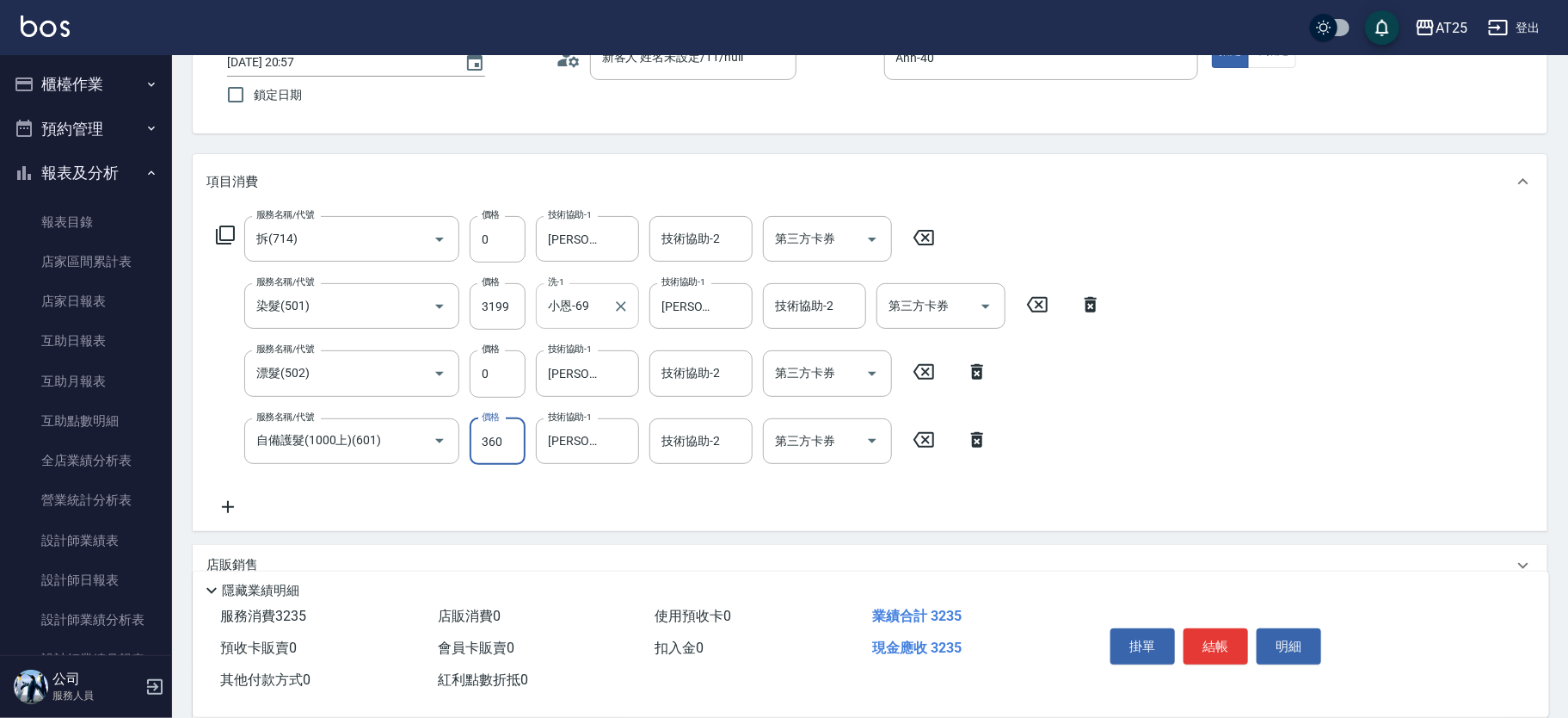
type input "670"
type input "3600"
click at [511, 313] on input "3199" at bounding box center [497, 306] width 56 height 47
type input "360"
type input "35"
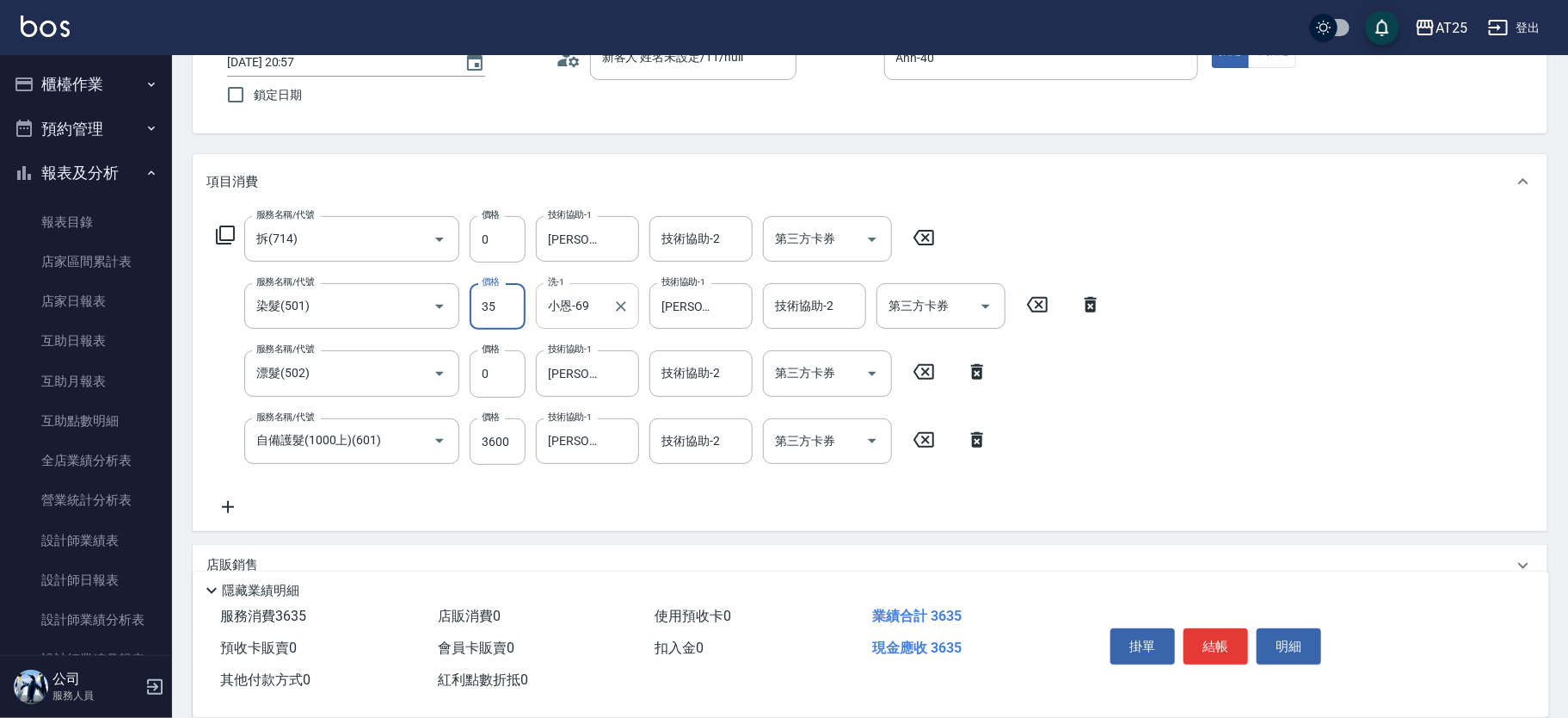
type input "390"
type input "3599"
type input "710"
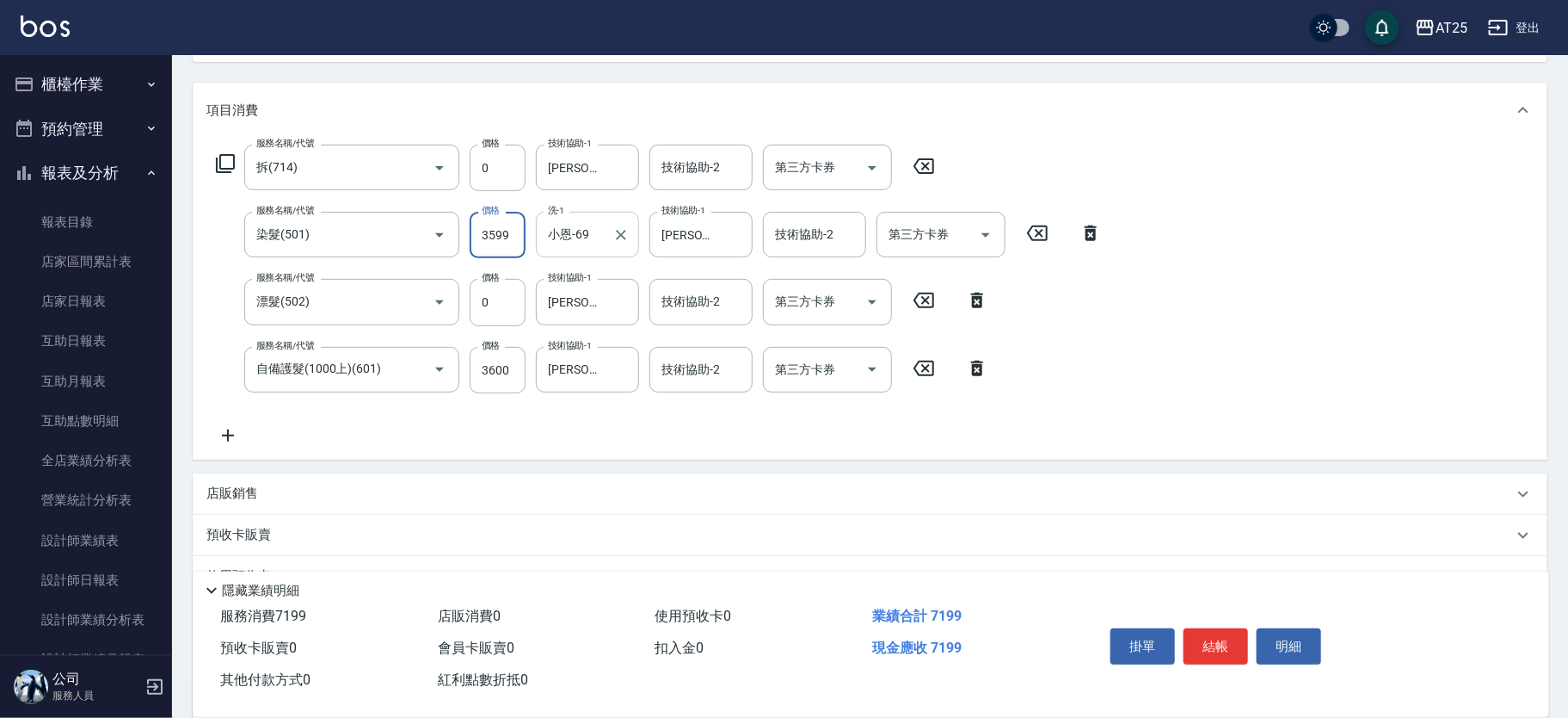
scroll to position [360, 0]
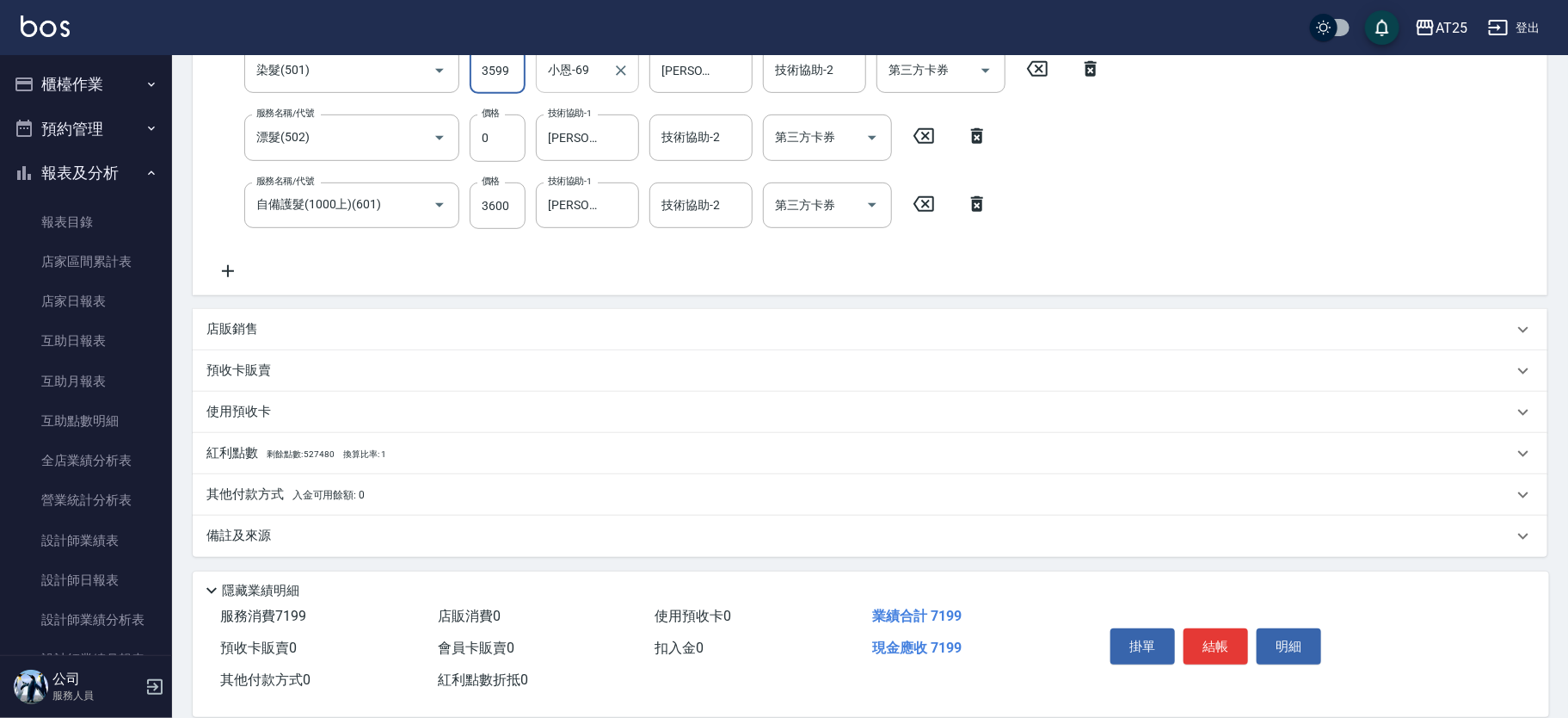
type input "3599"
click at [303, 489] on span "入金可用餘額: 0" at bounding box center [328, 495] width 73 height 12
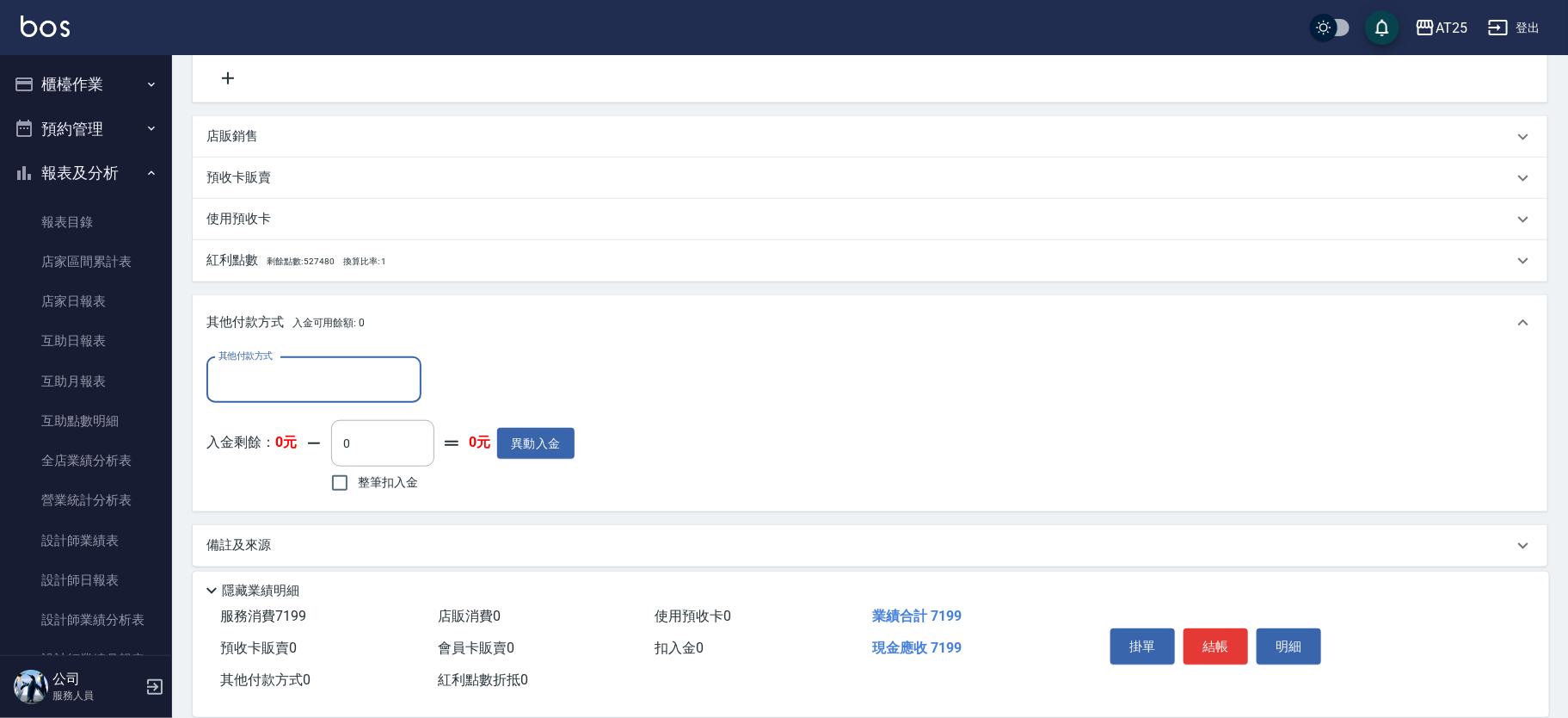
scroll to position [563, 0]
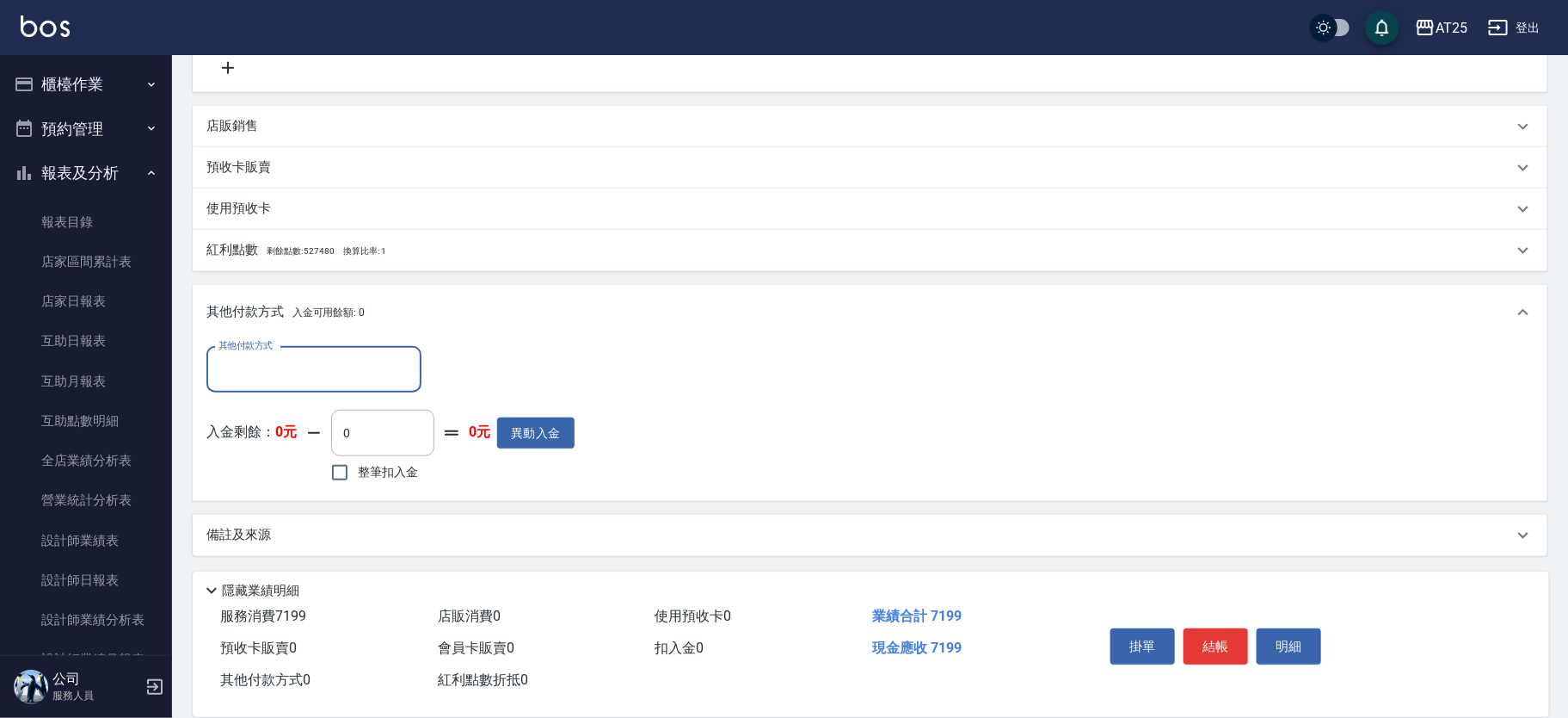
click at [312, 370] on input "其他付款方式" at bounding box center [314, 369] width 200 height 30
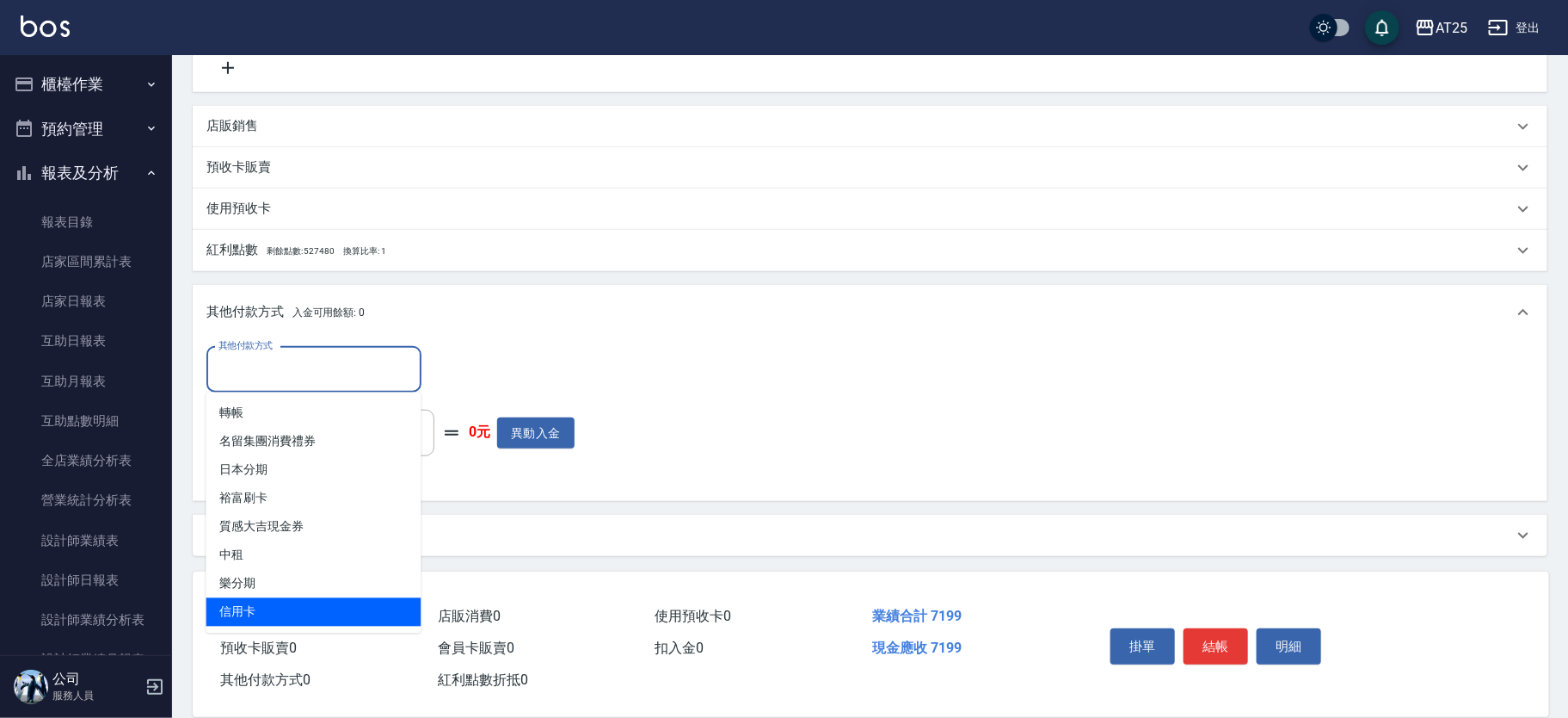
click at [263, 602] on span "信用卡" at bounding box center [314, 612] width 215 height 28
type input "信用卡"
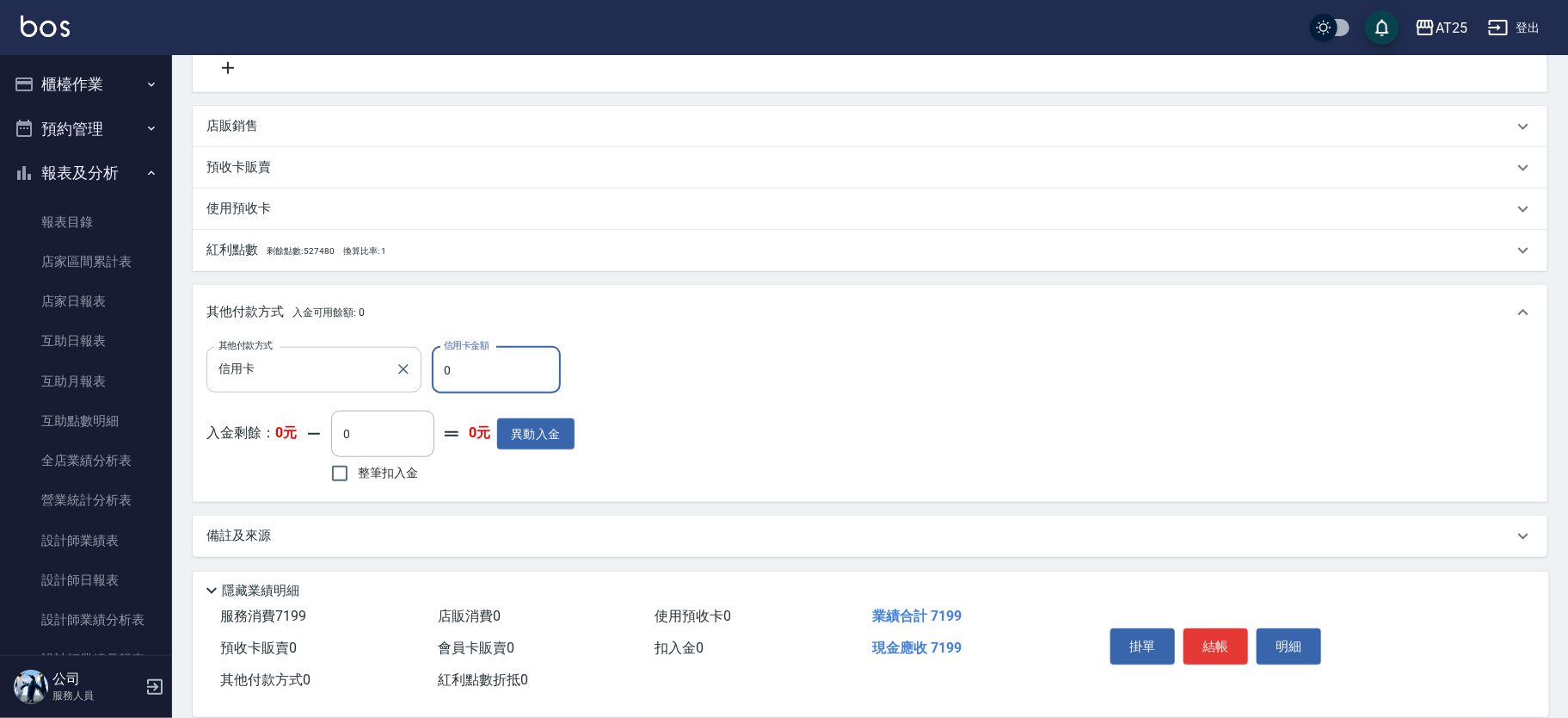
drag, startPoint x: 486, startPoint y: 379, endPoint x: 368, endPoint y: 376, distance: 118.0
click at [368, 376] on div "其他付款方式 信用卡 其他付款方式 信用卡金額 0 信用卡金額" at bounding box center [390, 370] width 368 height 47
type input "71"
type input "640"
type input "719"
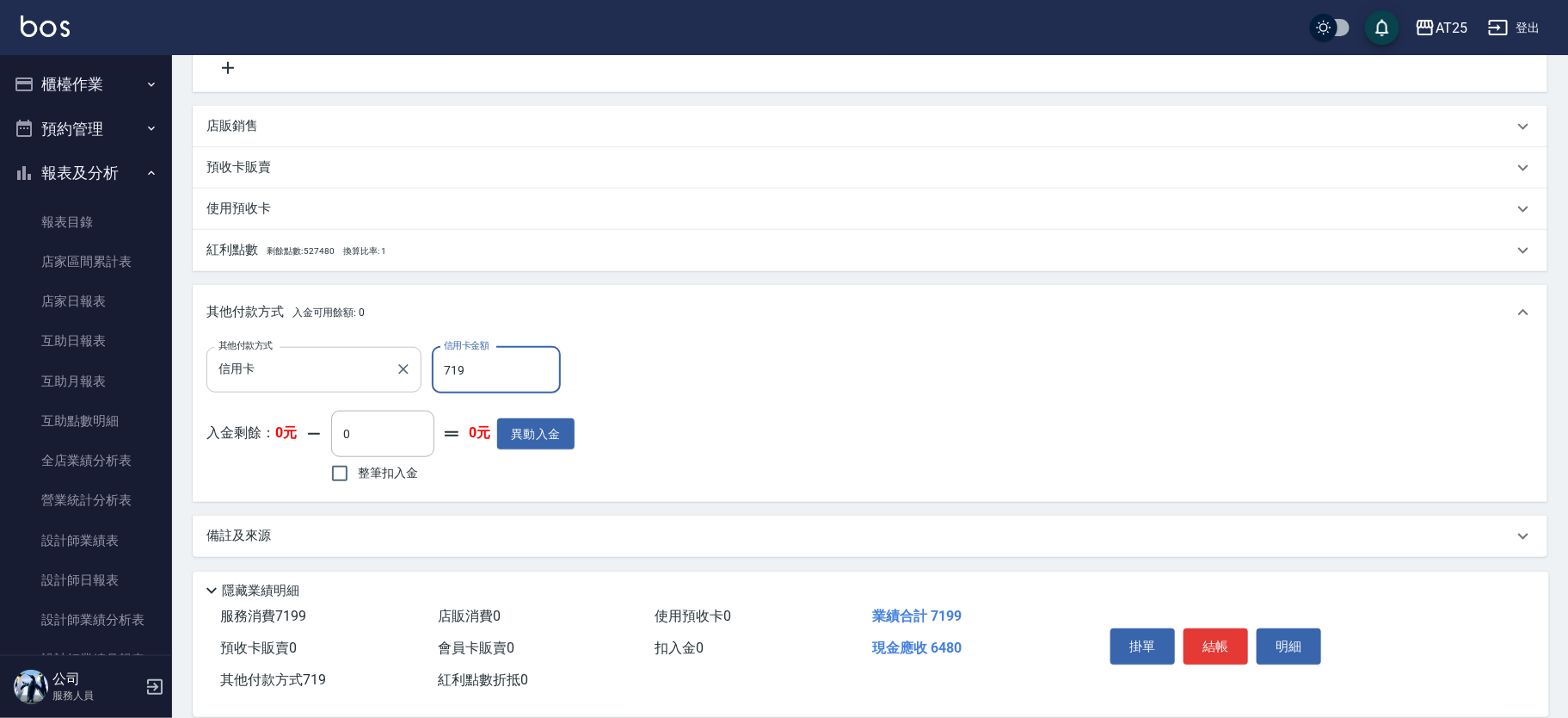
type input "0"
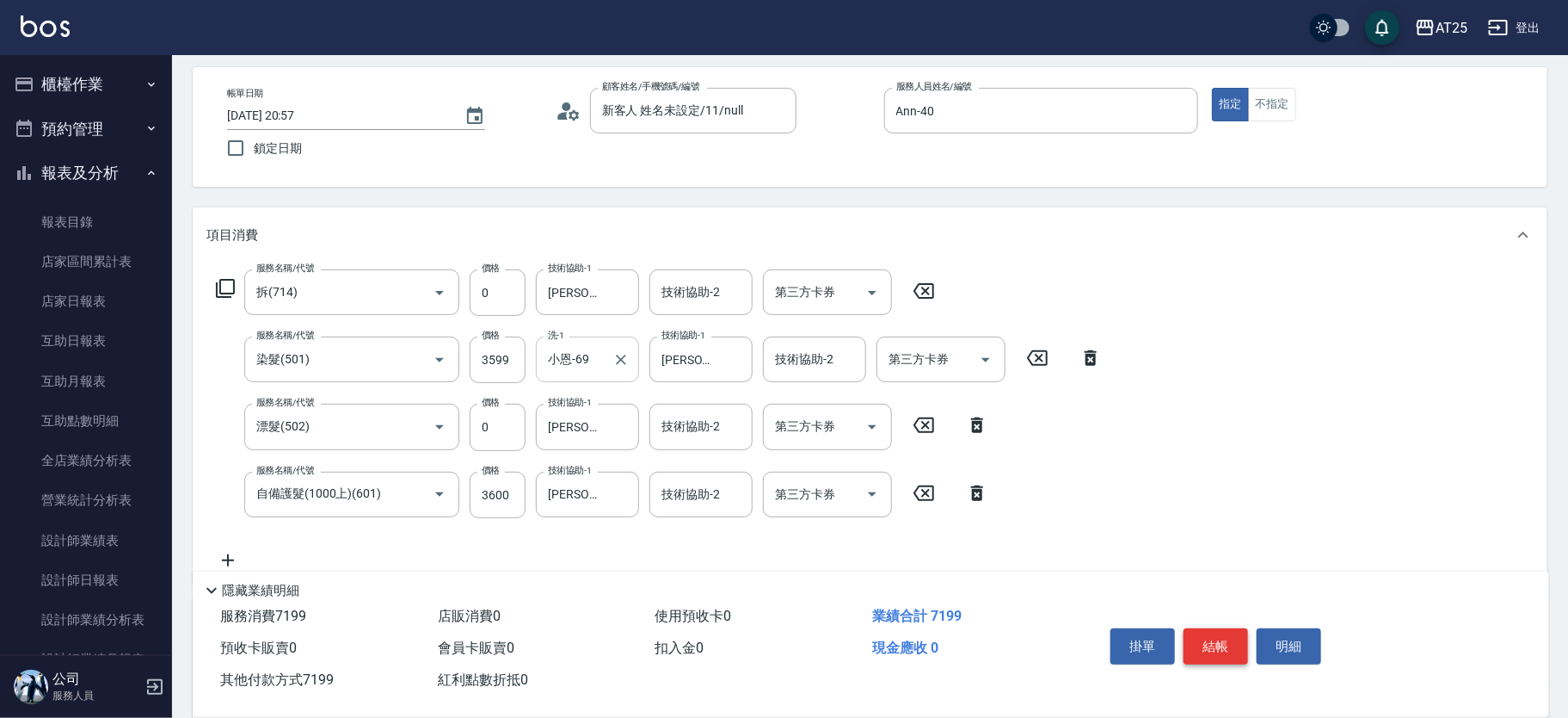
type input "7199"
click at [1212, 639] on button "結帳" at bounding box center [1216, 646] width 64 height 36
type input "2025/09/13 20:58"
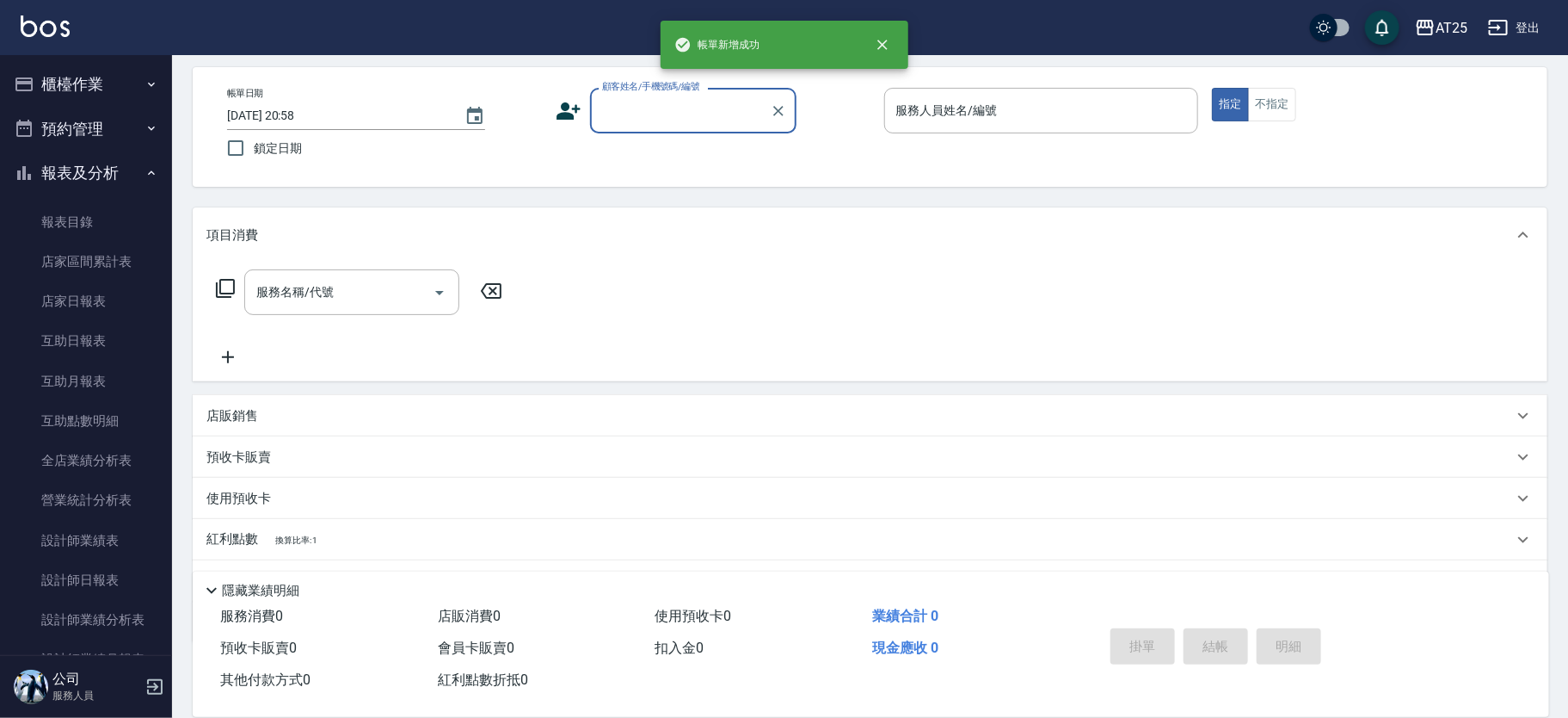
scroll to position [0, 0]
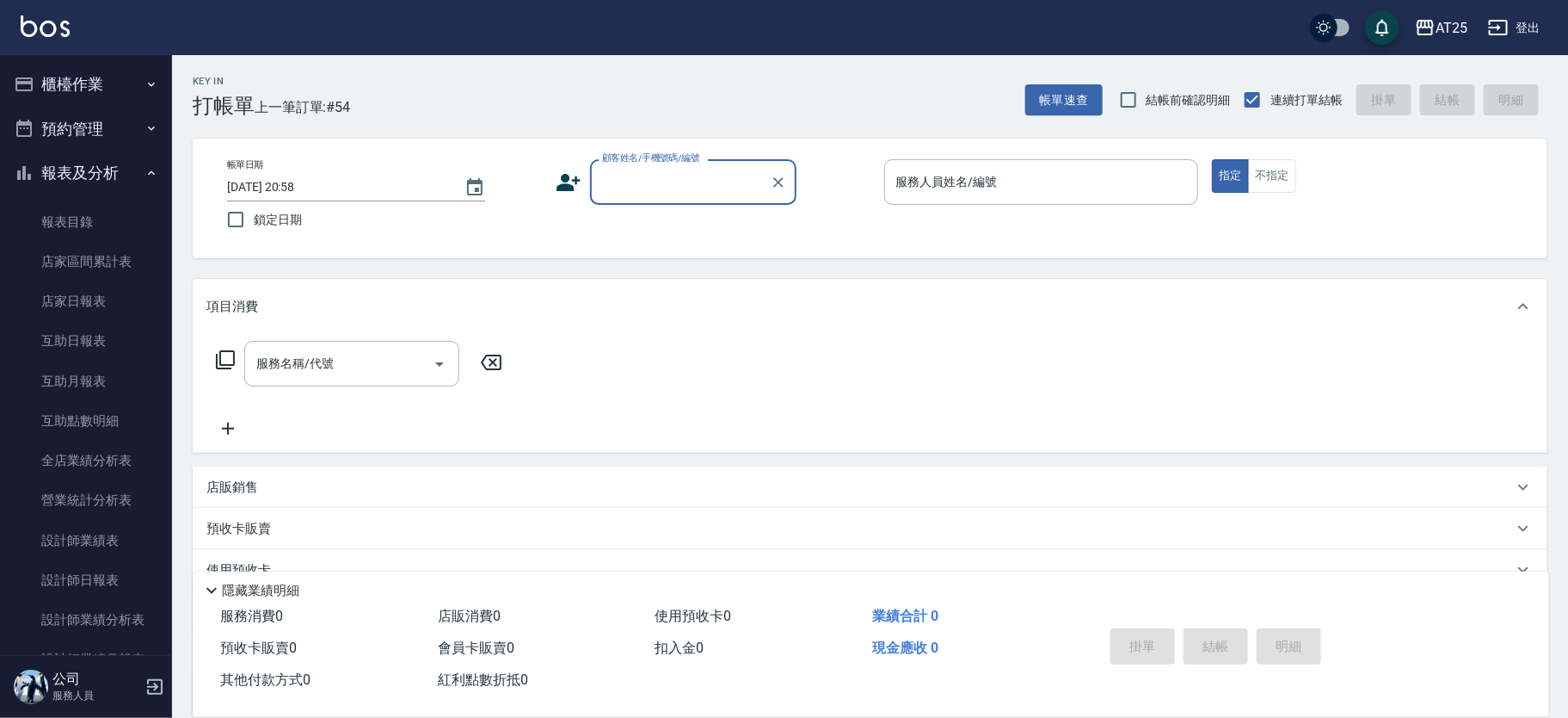
click at [635, 174] on input "顧客姓名/手機號碼/編號" at bounding box center [680, 182] width 165 height 30
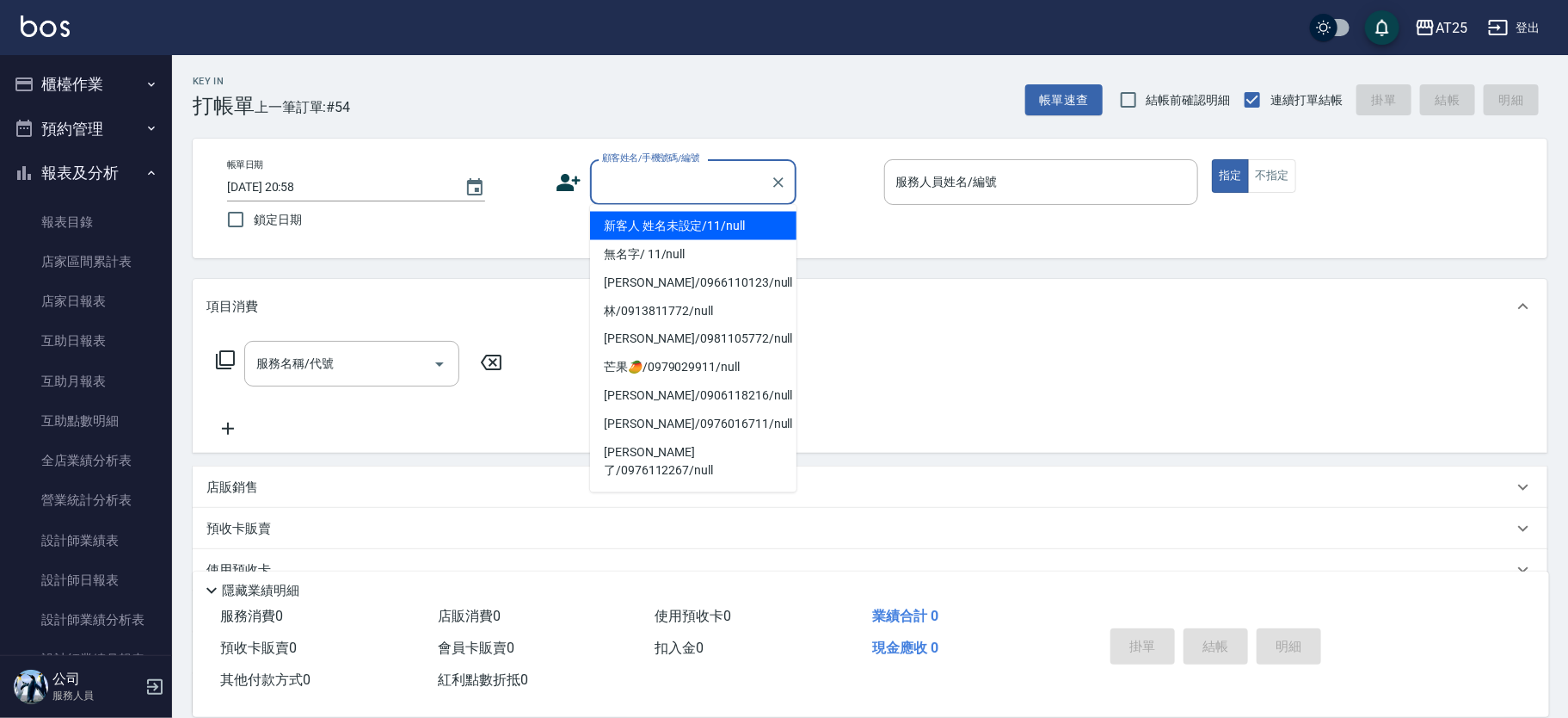
click at [693, 225] on li "新客人 姓名未設定/11/null" at bounding box center [693, 226] width 207 height 28
type input "新客人 姓名未設定/11/null"
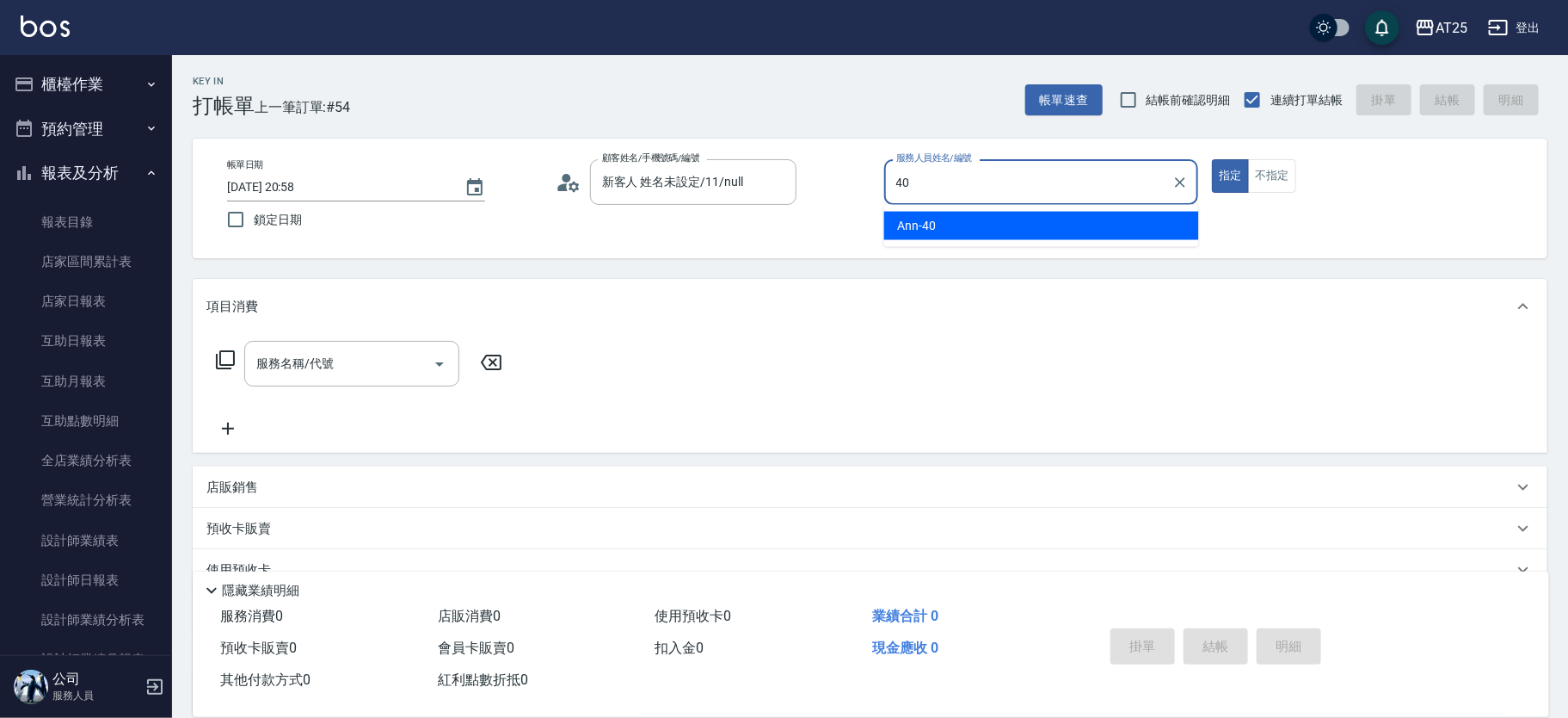
type input "Ann-40"
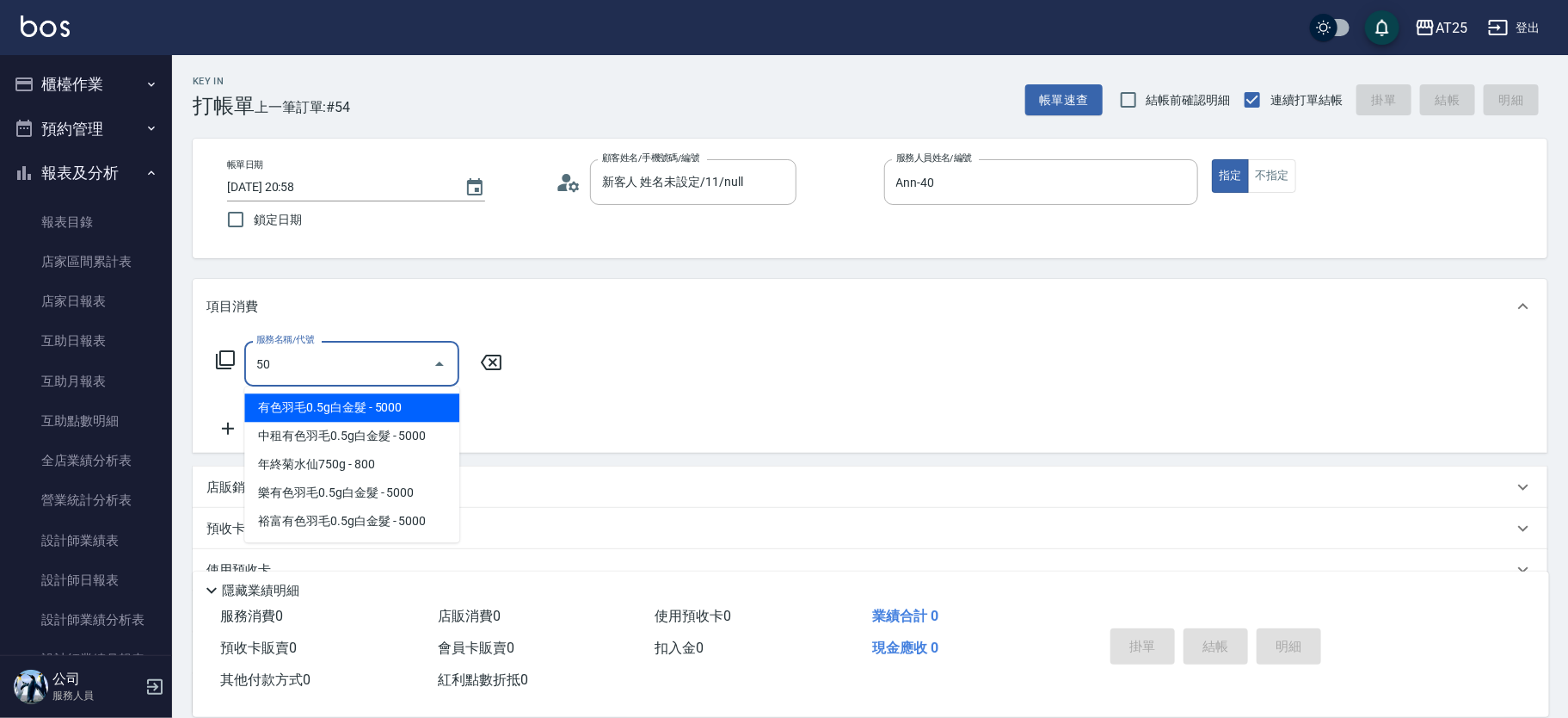
type input "501"
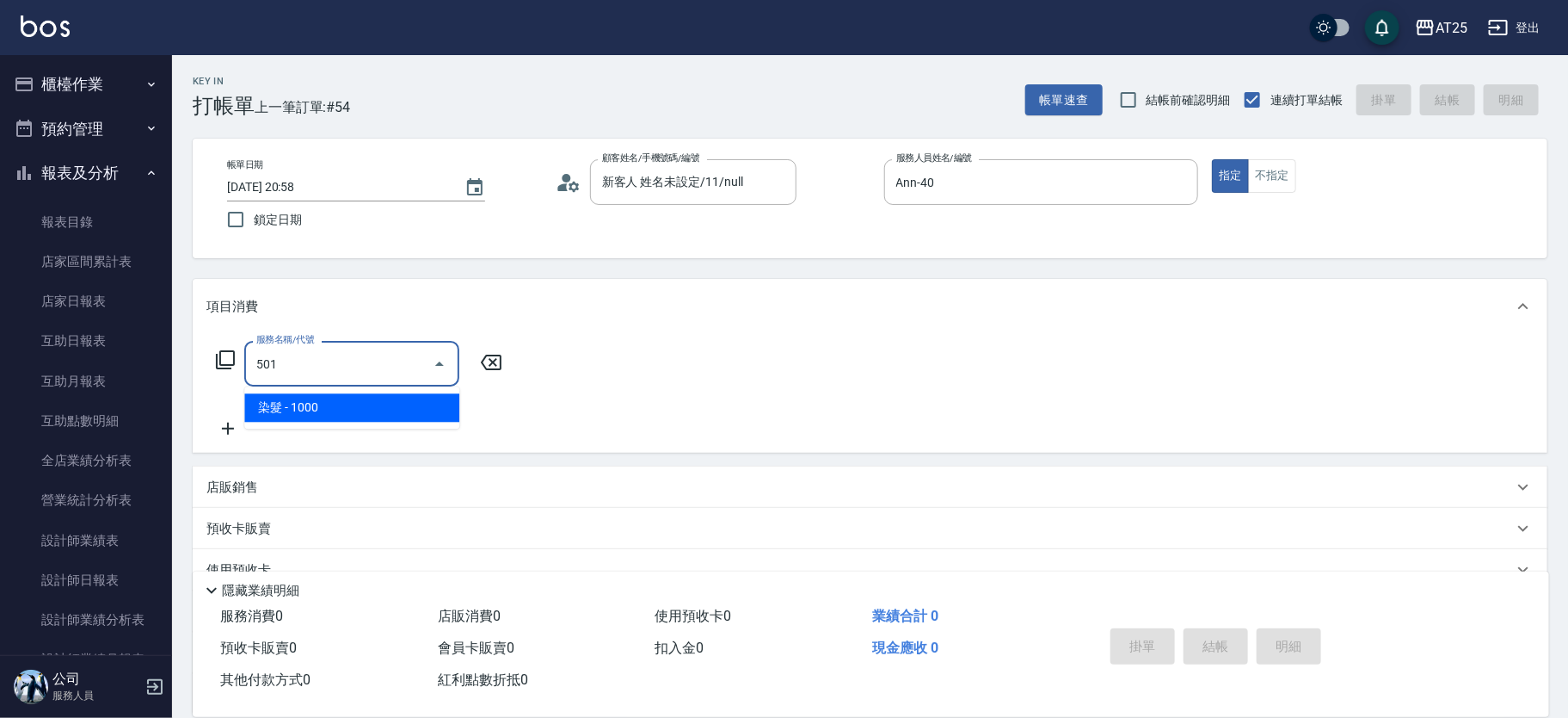
type input "100"
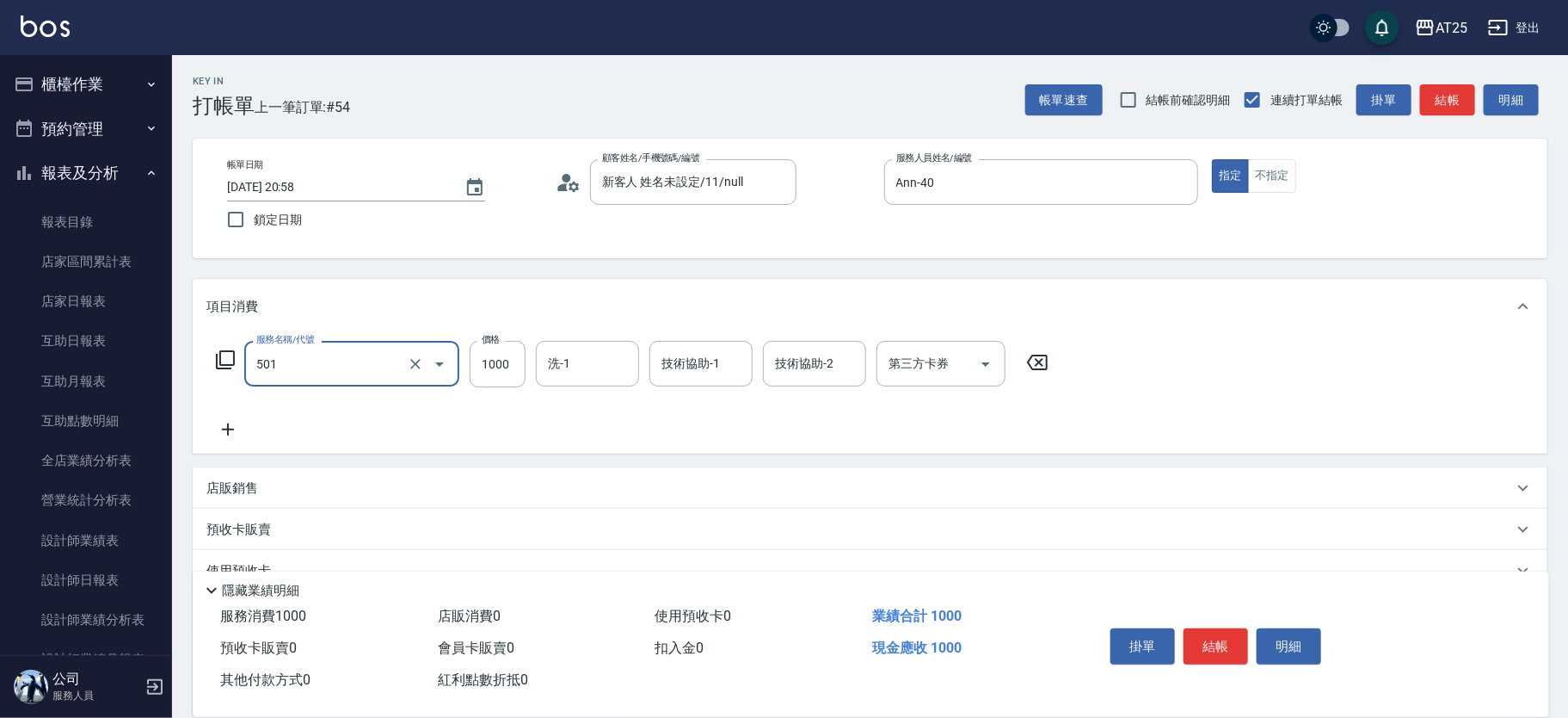
type input "染髮(501)"
type input "0"
type input "30"
type input "300"
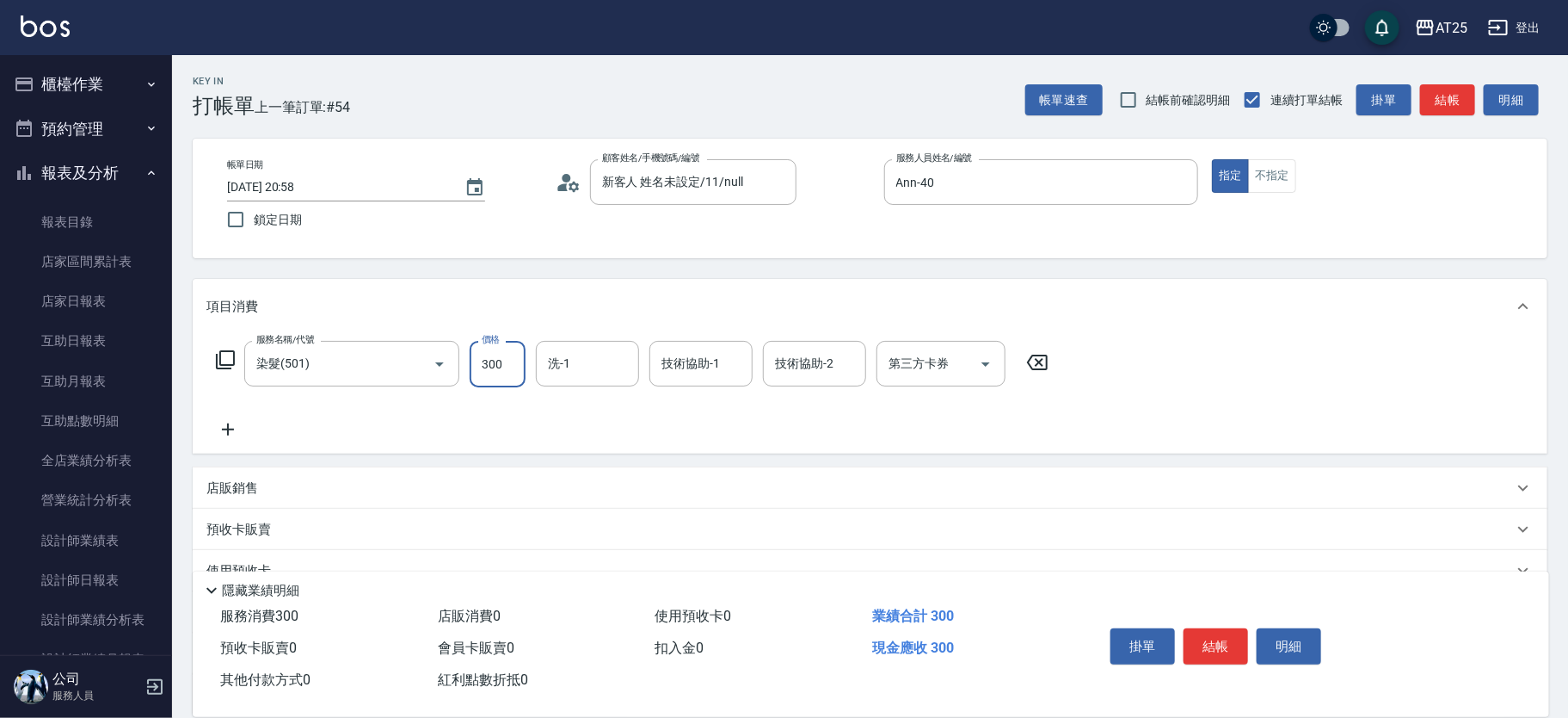
type input "300"
type input "3000"
type input "惠均-70"
type input "Jessica-80"
type input "惠均-70"
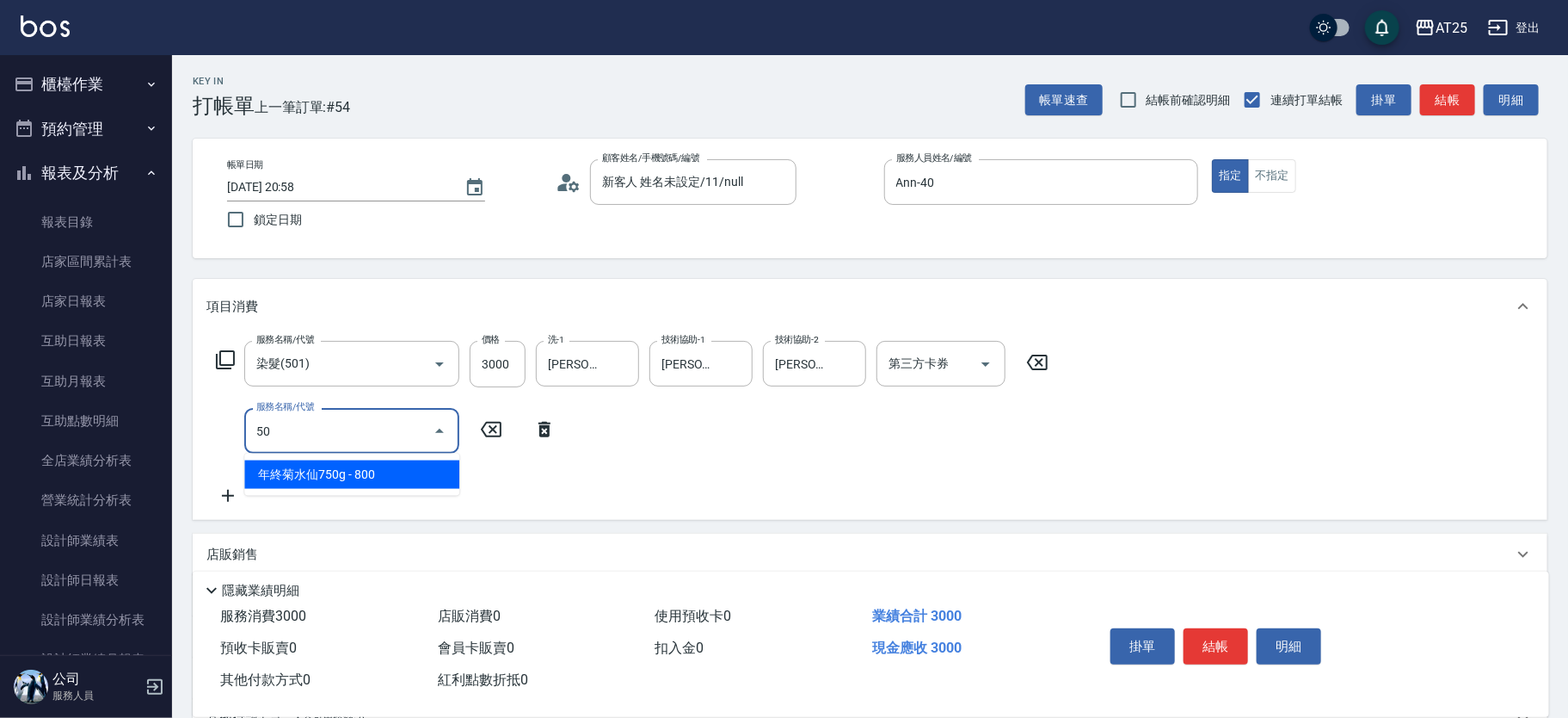
type input "502"
type input "350"
type input "漂髮(502)"
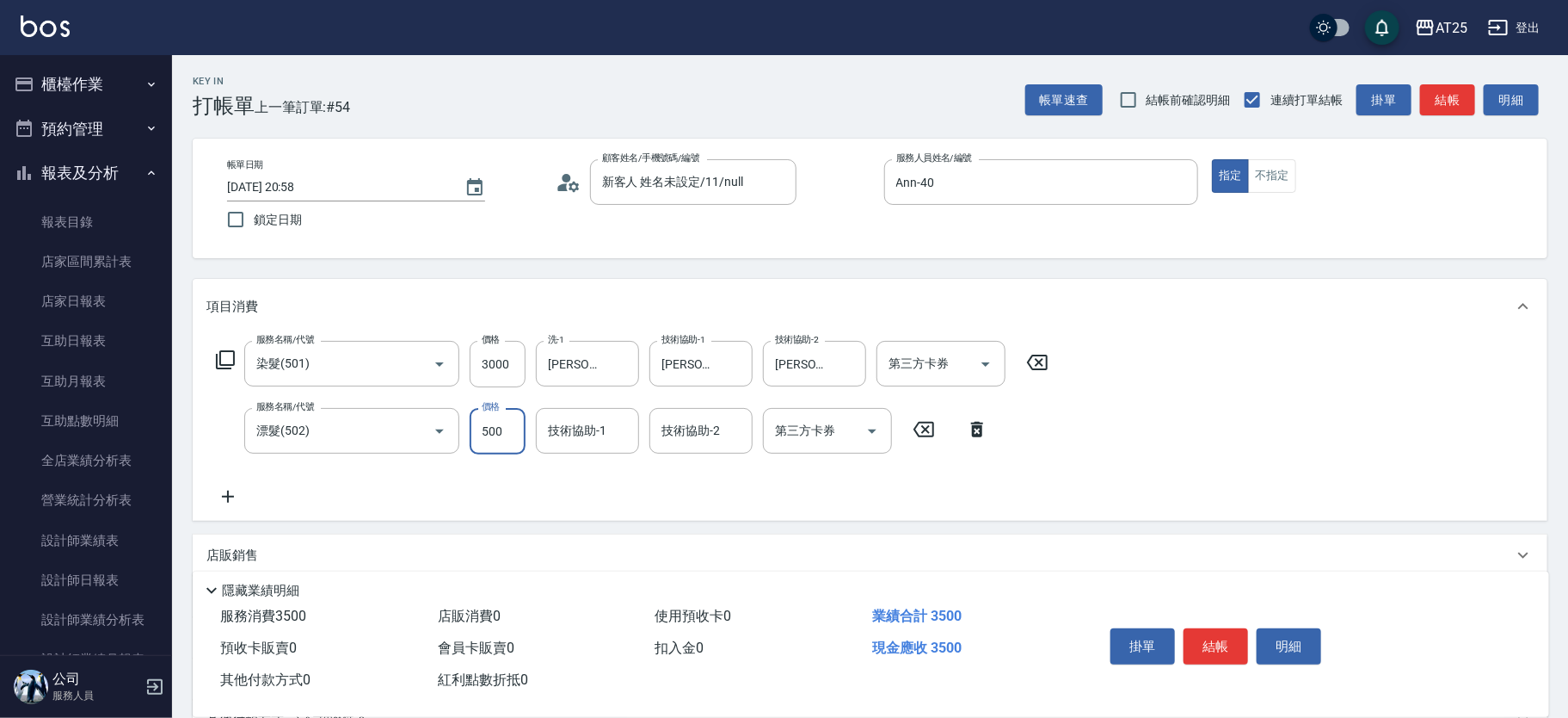
type input "300"
type input "0"
type input "Jessica-80"
type input "惠均-70"
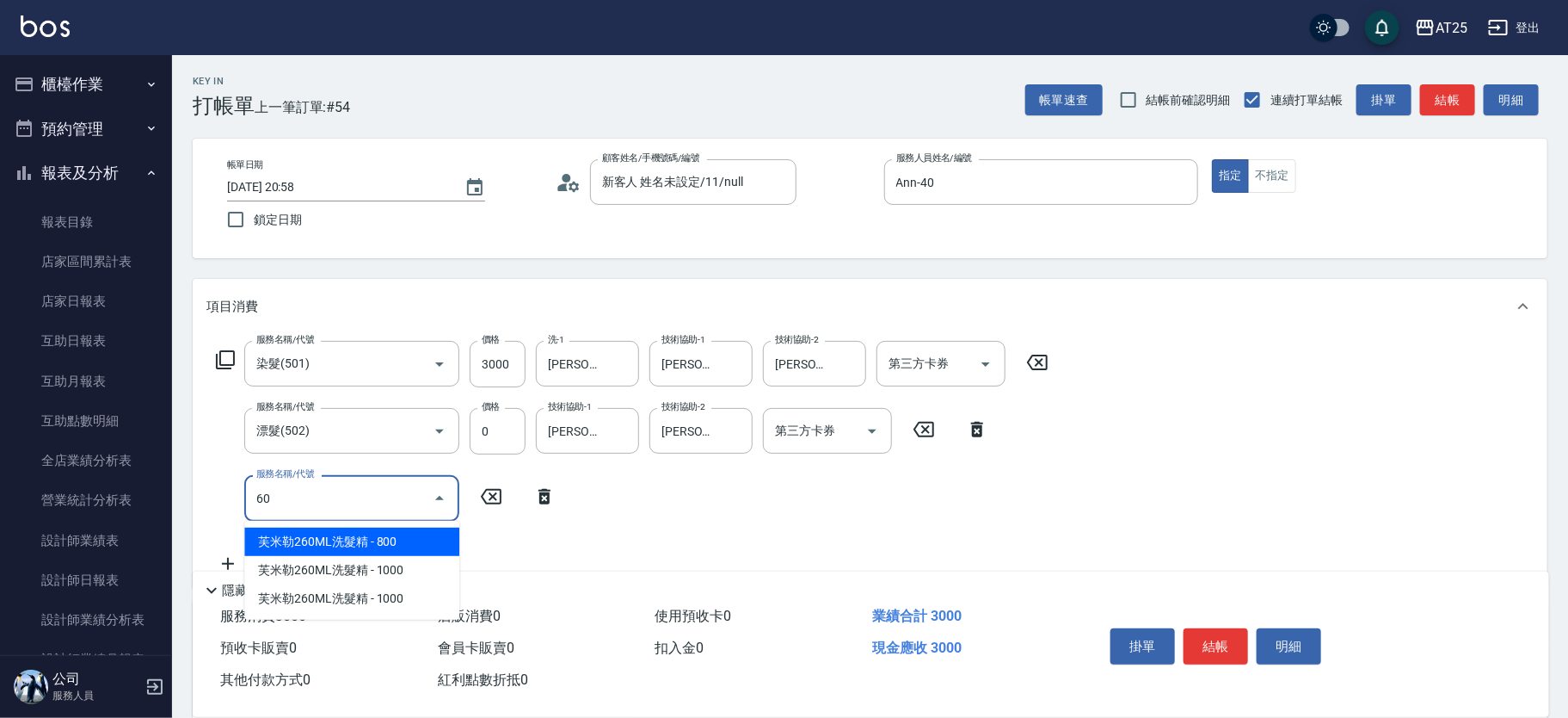
type input "601"
type input "400"
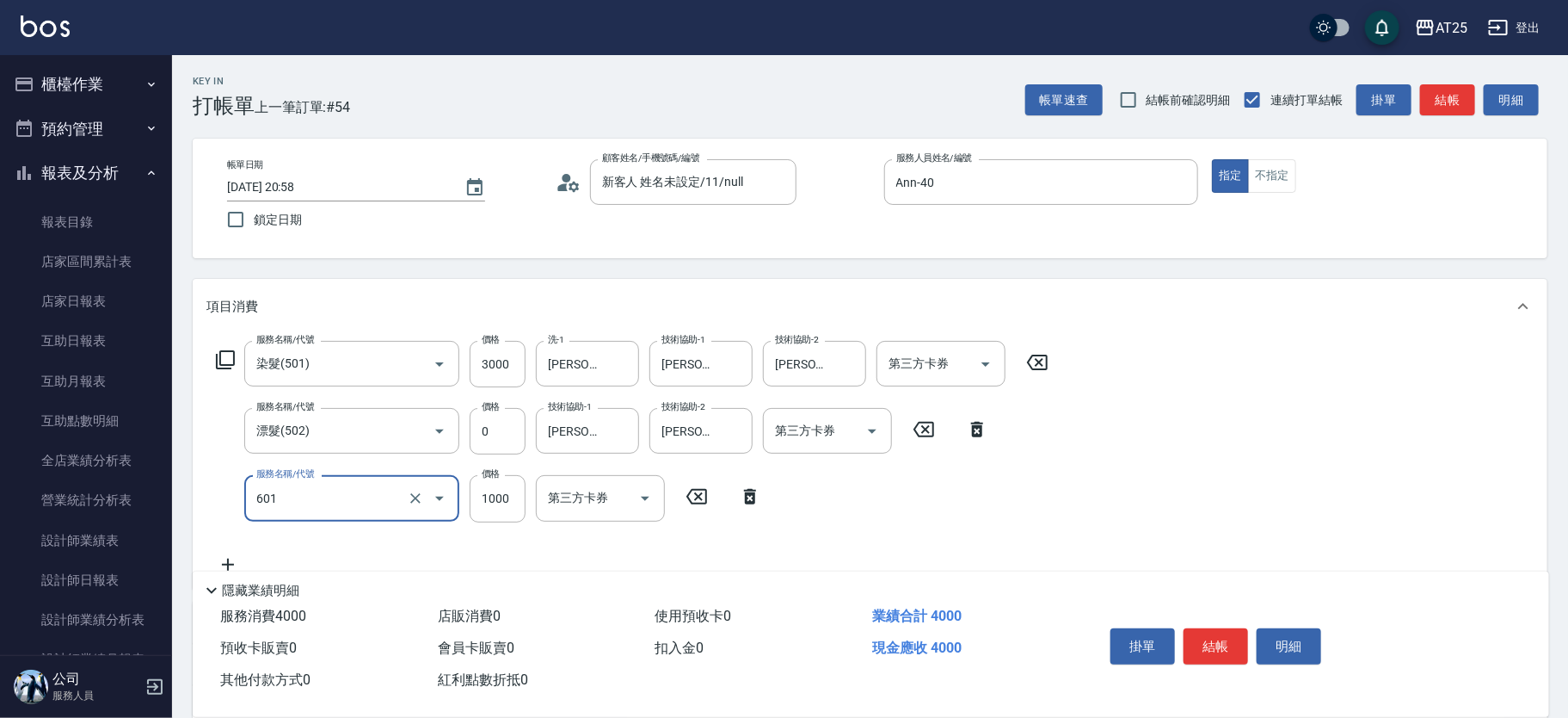
type input "自備護髮(1000上)(601)"
type input "300"
type input "0"
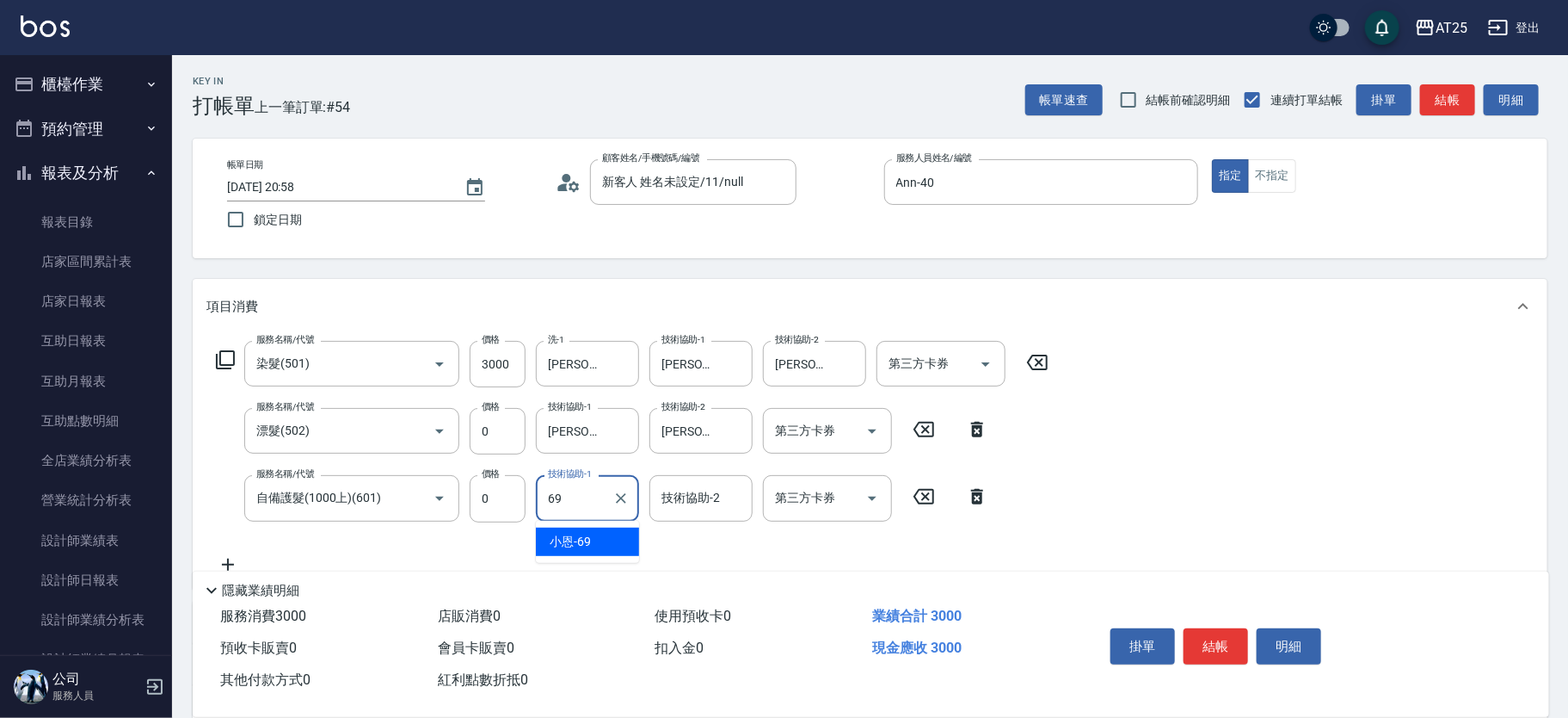
type input "小恩-69"
click at [485, 499] on input "0" at bounding box center [497, 498] width 56 height 47
type input "30"
type input "330"
type input "300"
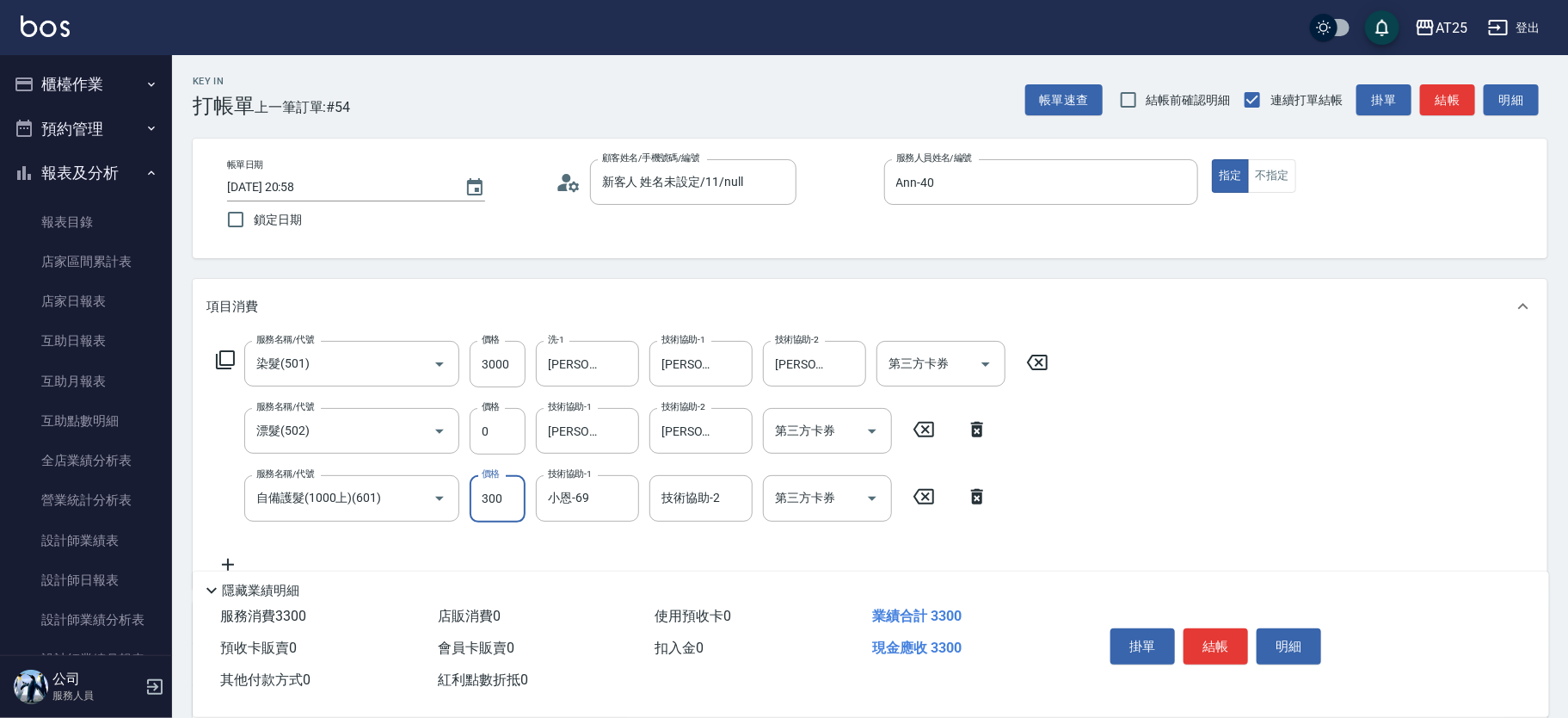
type input "600"
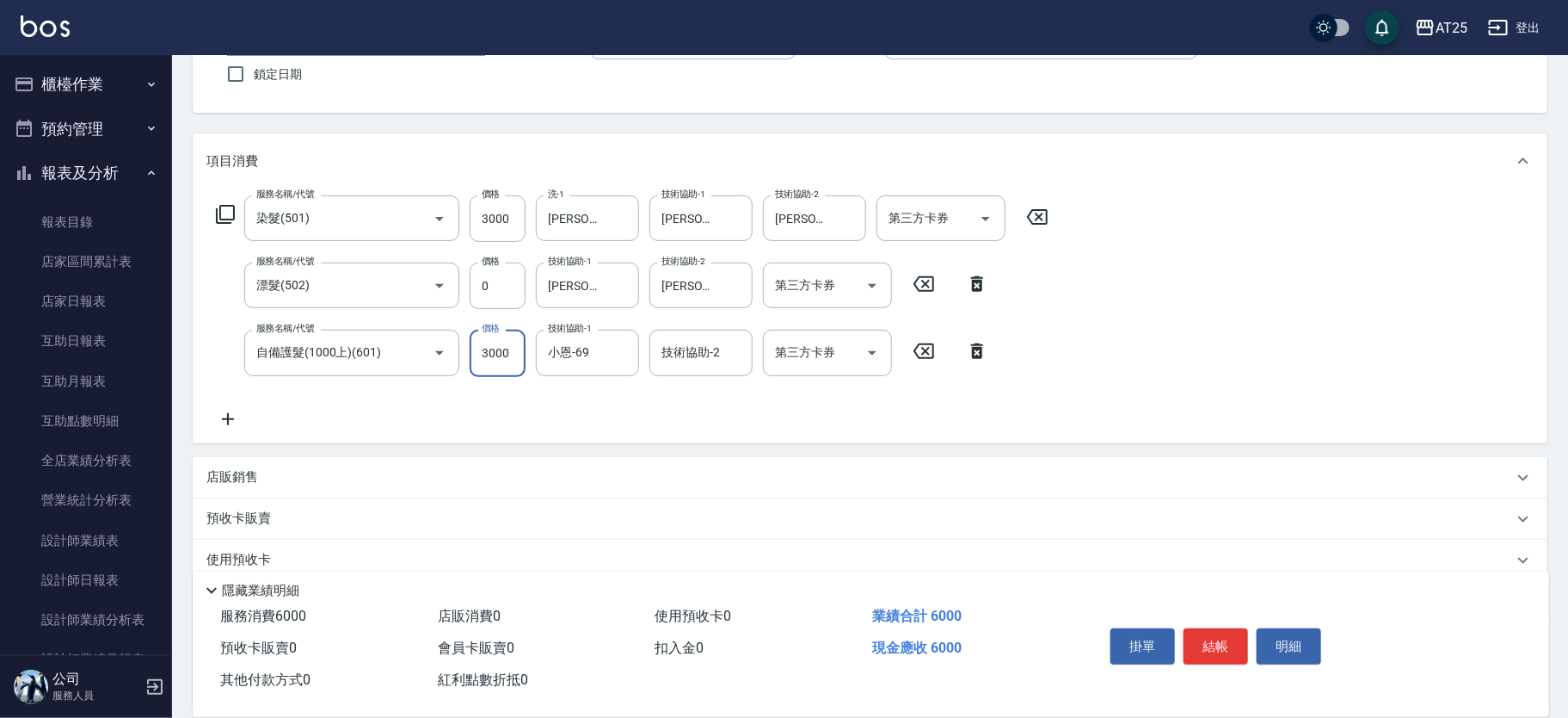
scroll to position [294, 0]
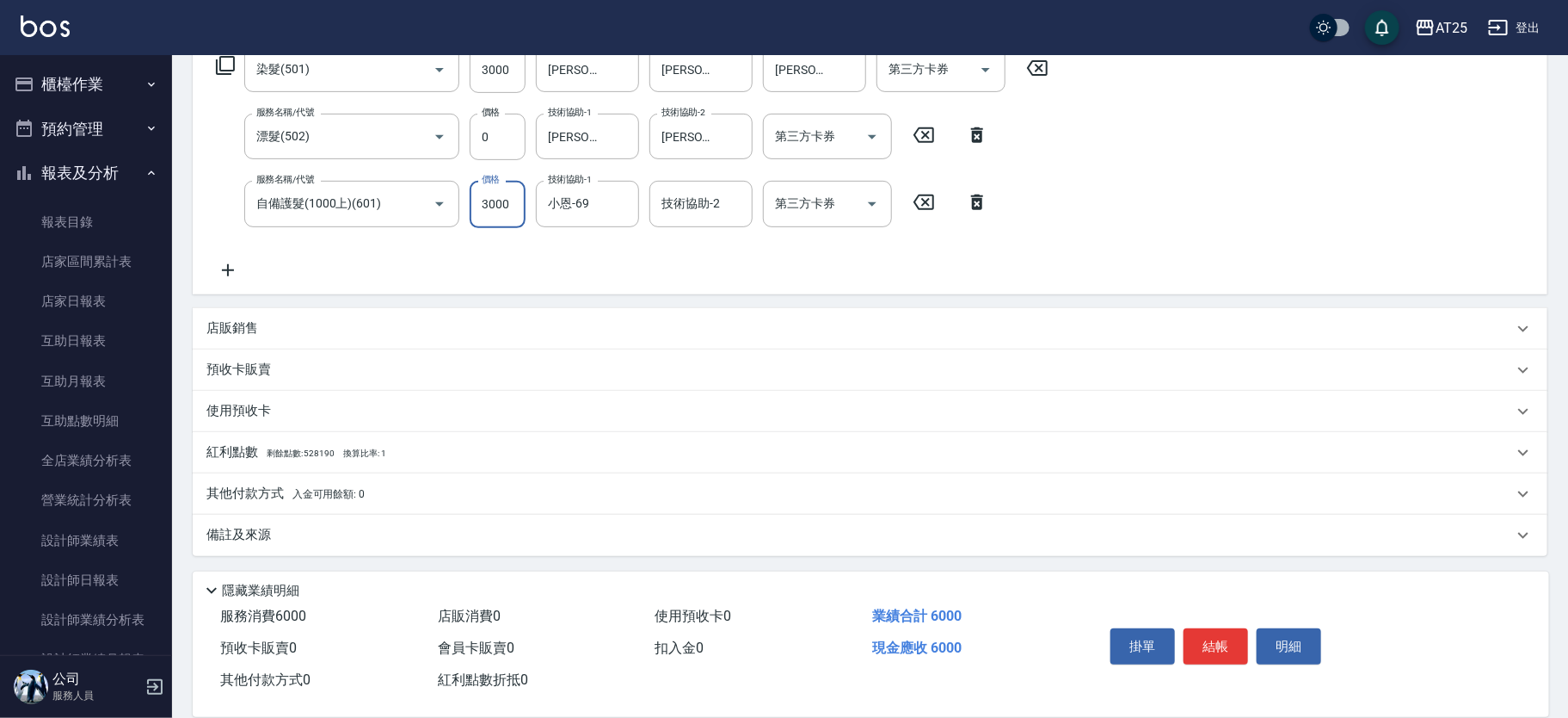
type input "3000"
click at [421, 495] on div "其他付款方式 入金可用餘額: 0" at bounding box center [860, 494] width 1307 height 19
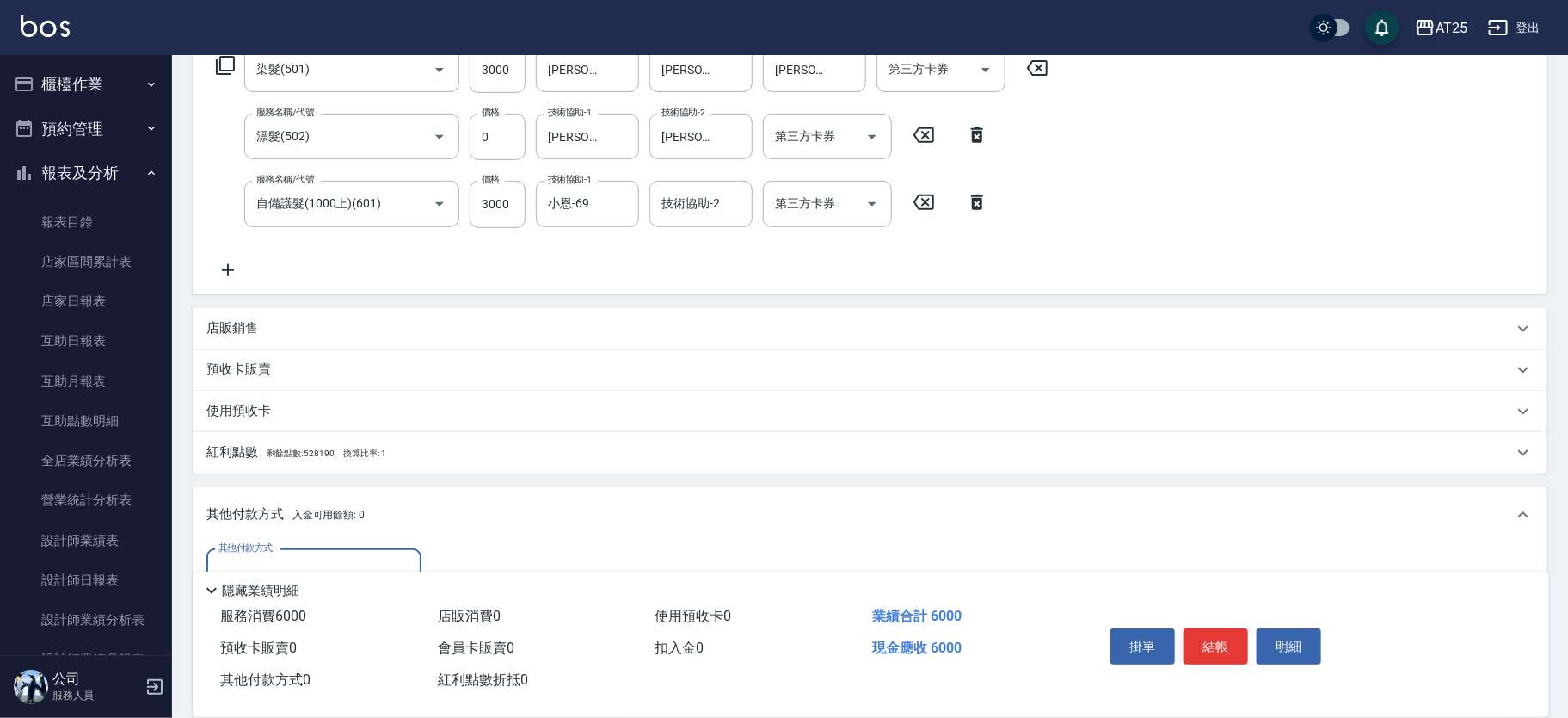
scroll to position [0, 0]
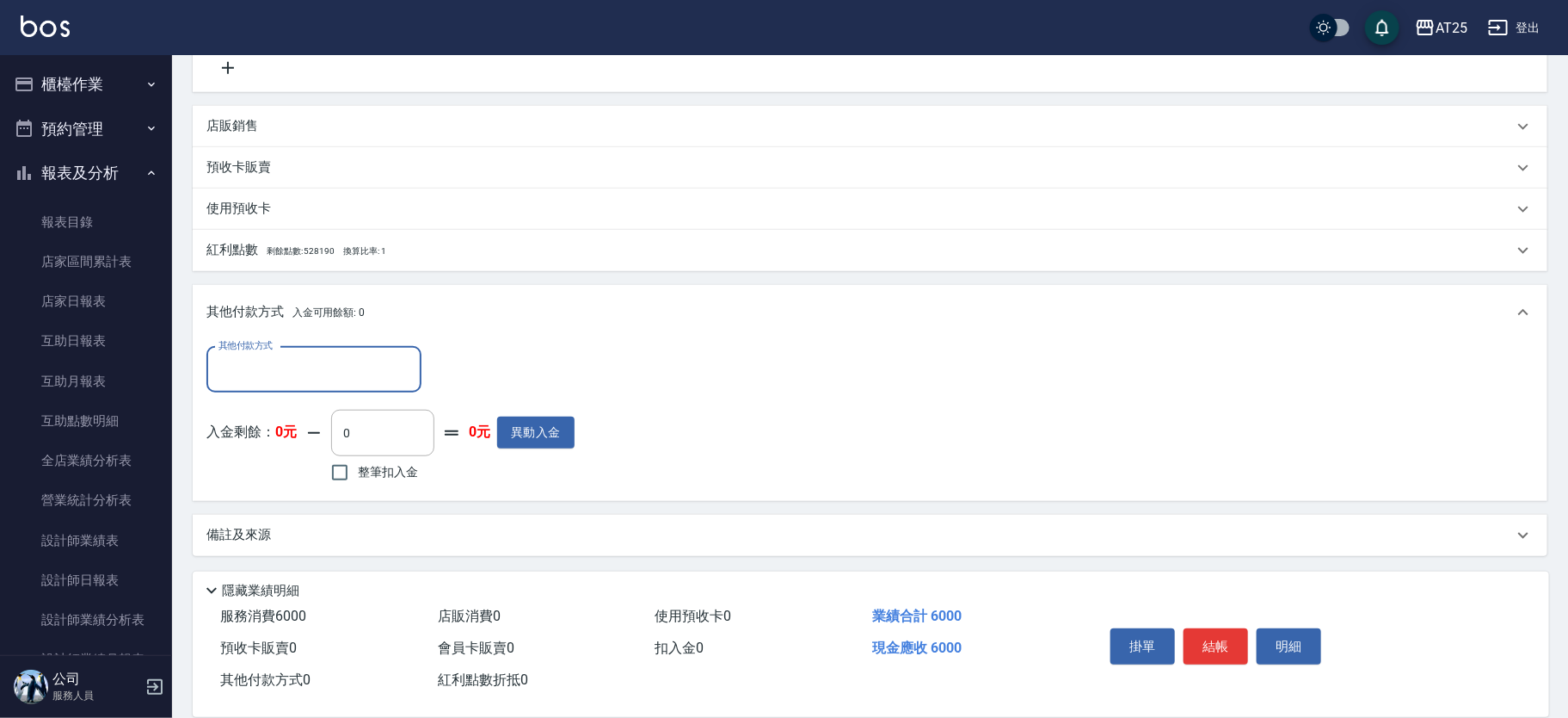
click at [265, 362] on input "其他付款方式" at bounding box center [314, 369] width 200 height 30
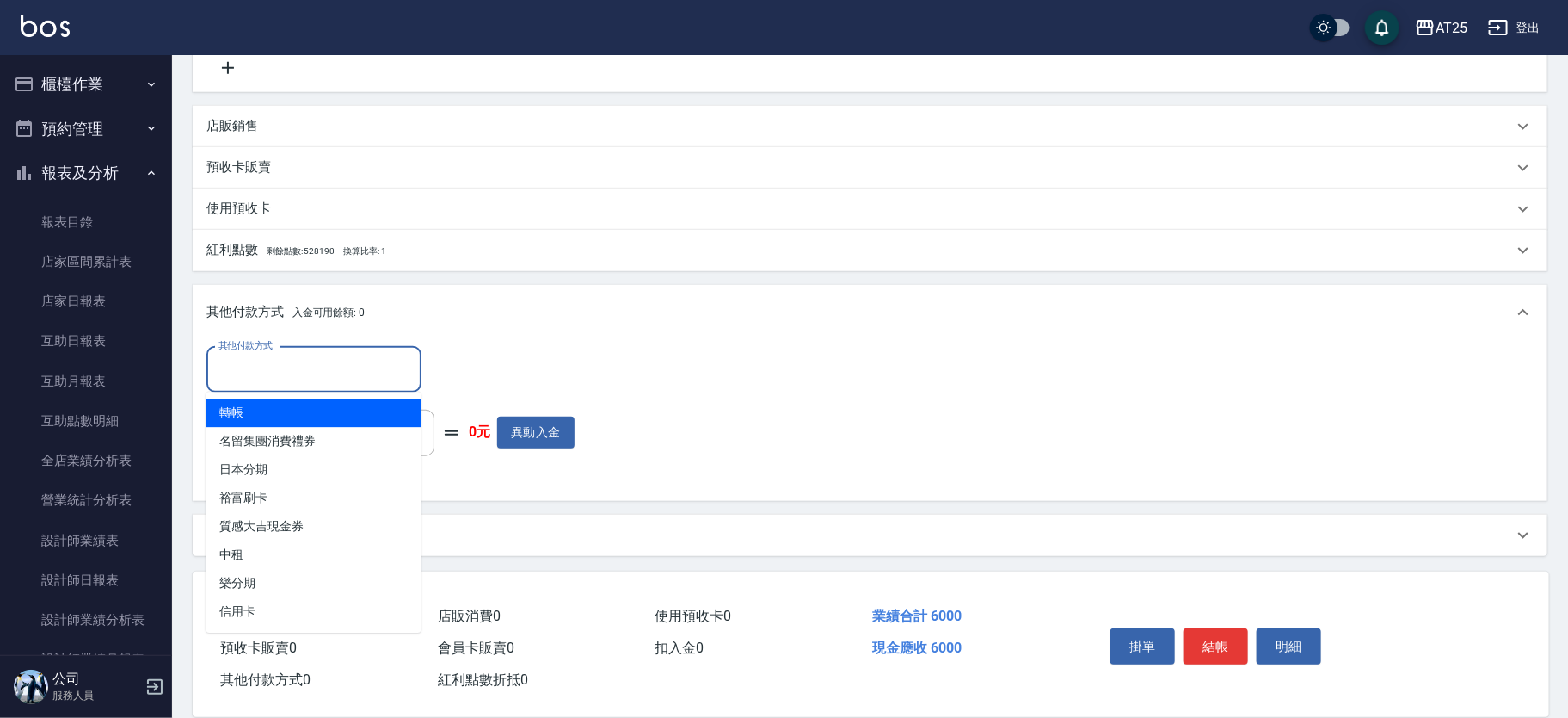
click at [264, 415] on span "轉帳" at bounding box center [314, 412] width 215 height 28
type input "轉帳"
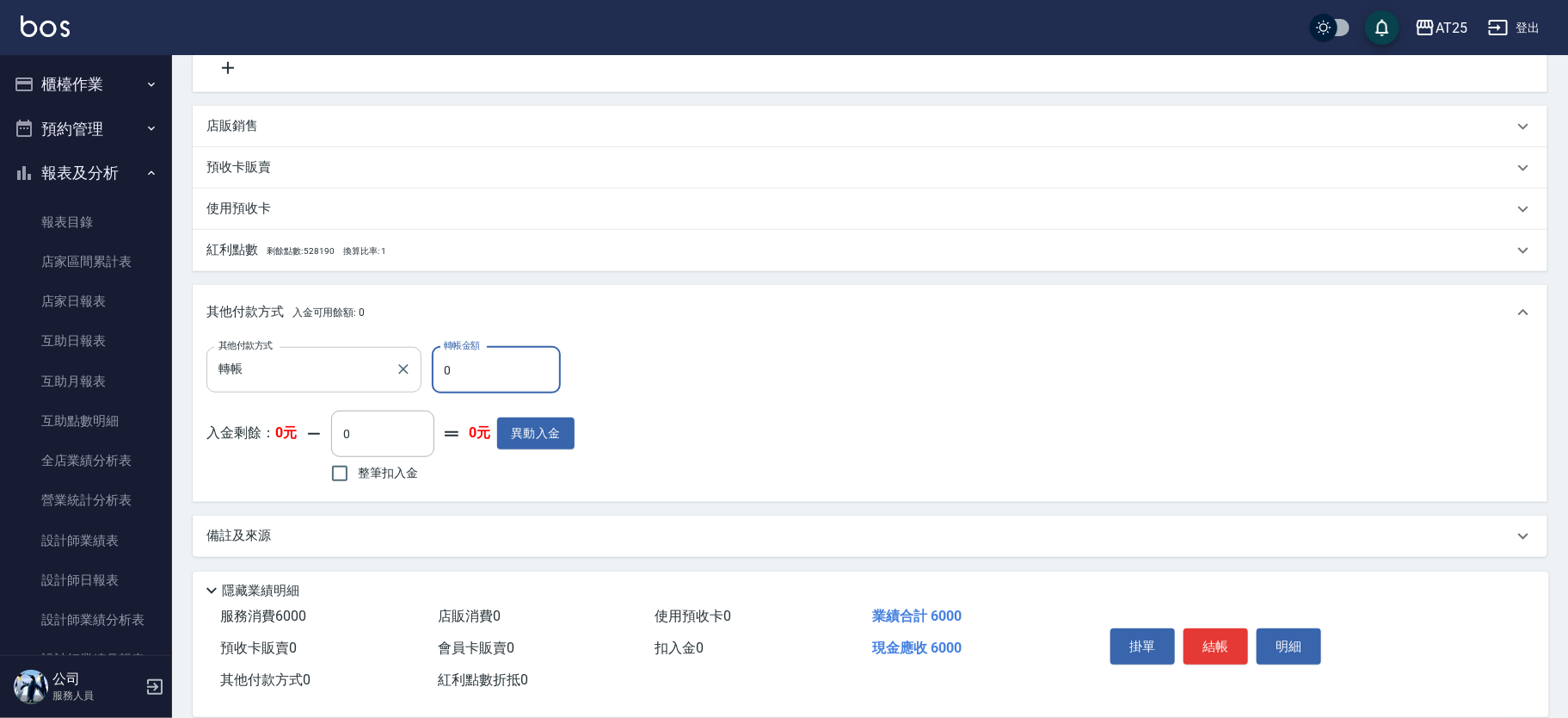
drag, startPoint x: 418, startPoint y: 385, endPoint x: 420, endPoint y: 376, distance: 9.2
click at [420, 376] on div "其他付款方式 轉帳 其他付款方式 轉帳金額 0 轉帳金額" at bounding box center [390, 370] width 368 height 47
type input "590"
type input "60"
type input "540"
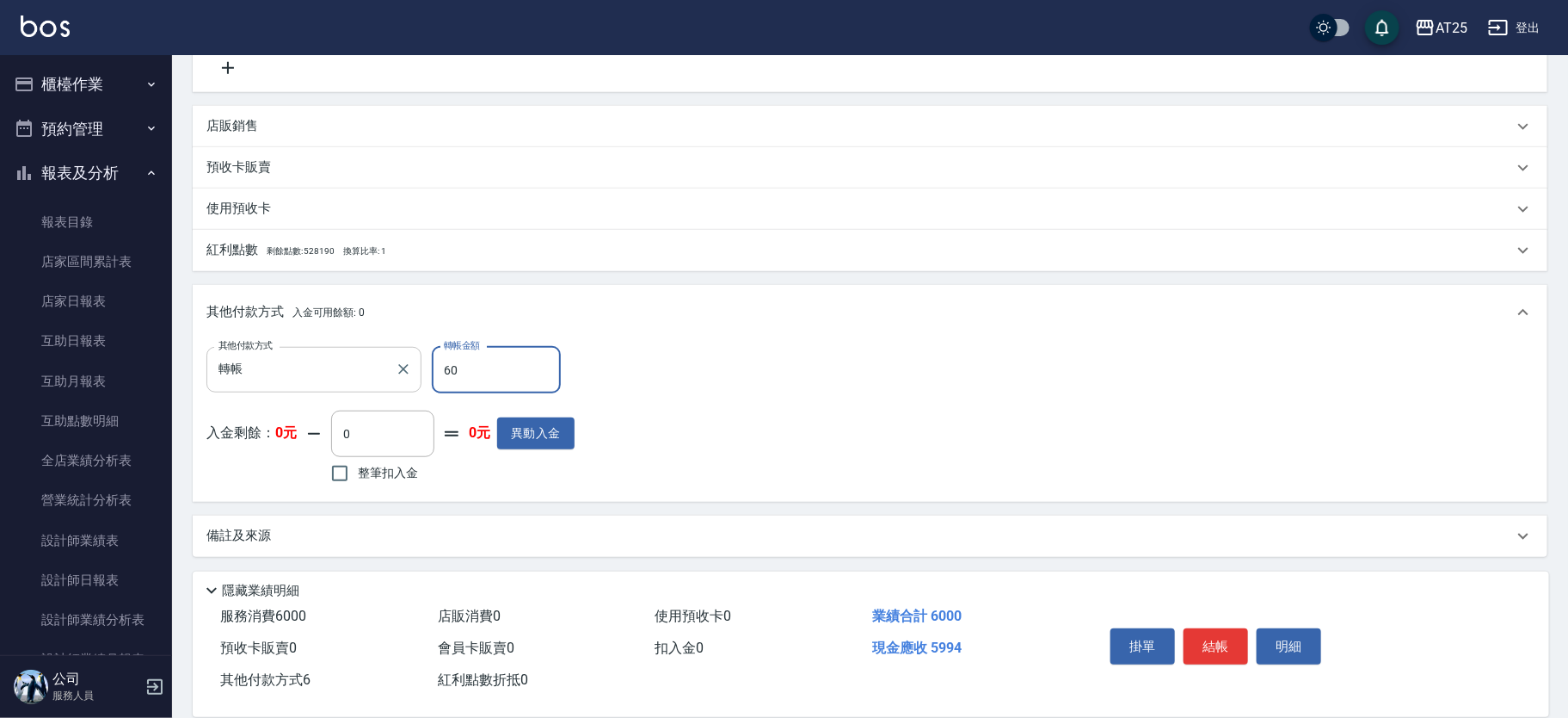
type input "600"
type input "0"
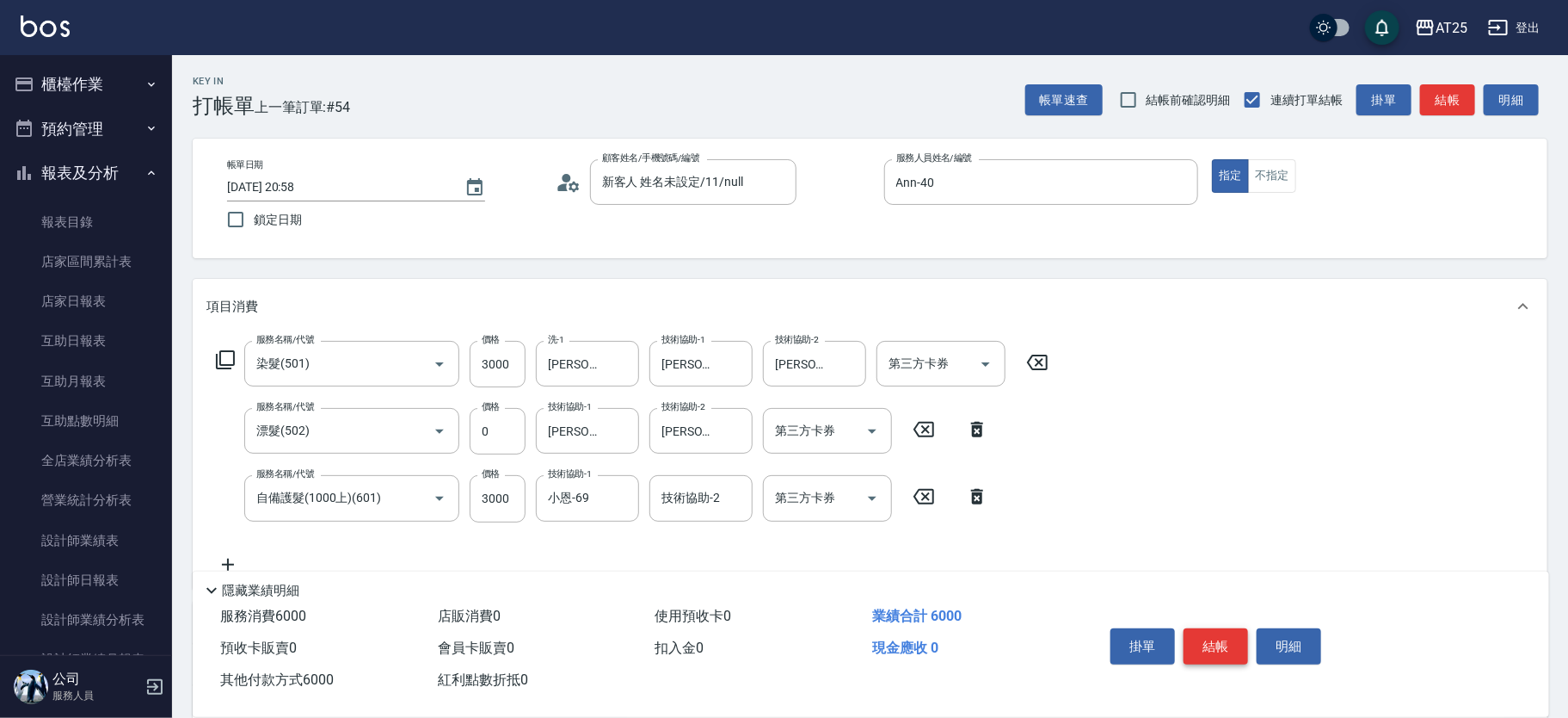
type input "6000"
click at [1228, 646] on button "結帳" at bounding box center [1216, 646] width 64 height 36
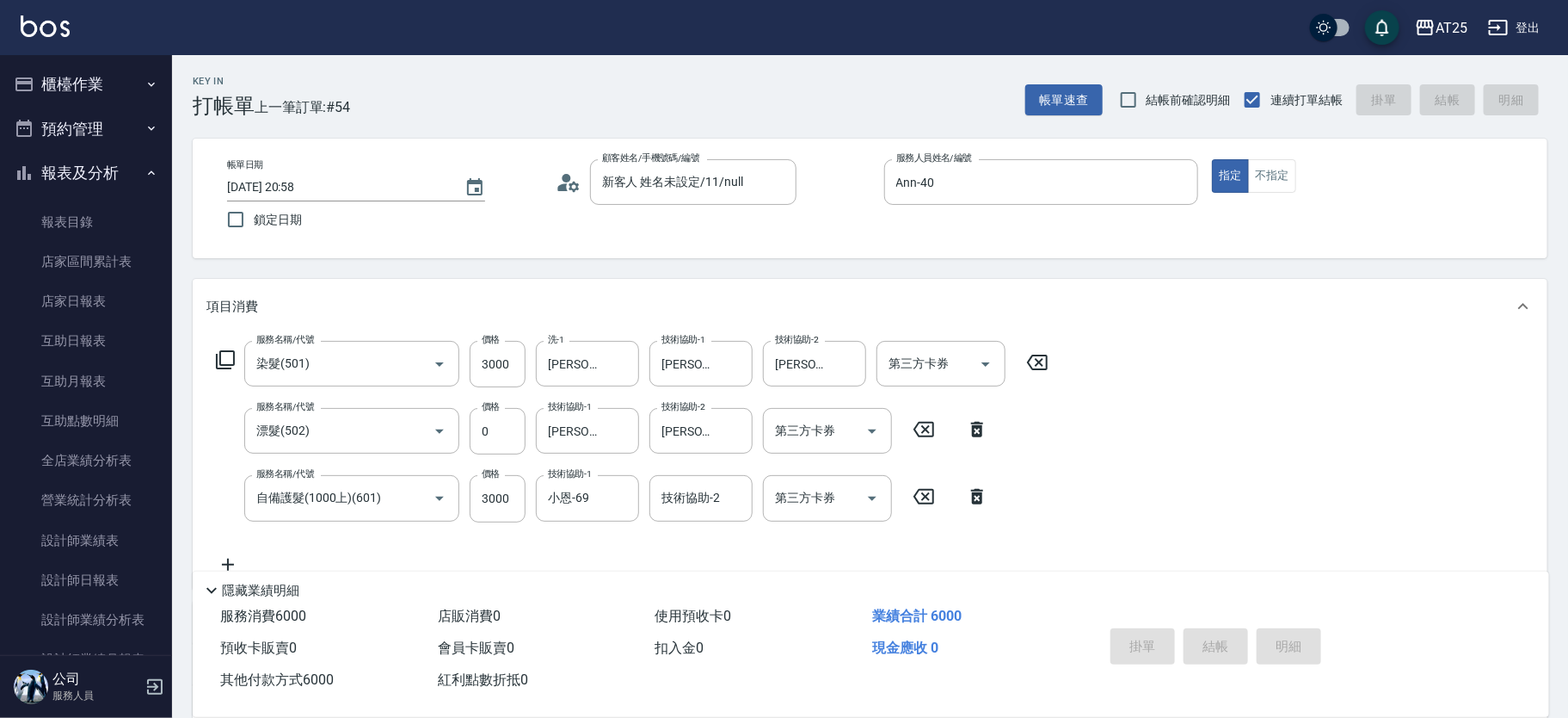
type input "2025/09/13 21:00"
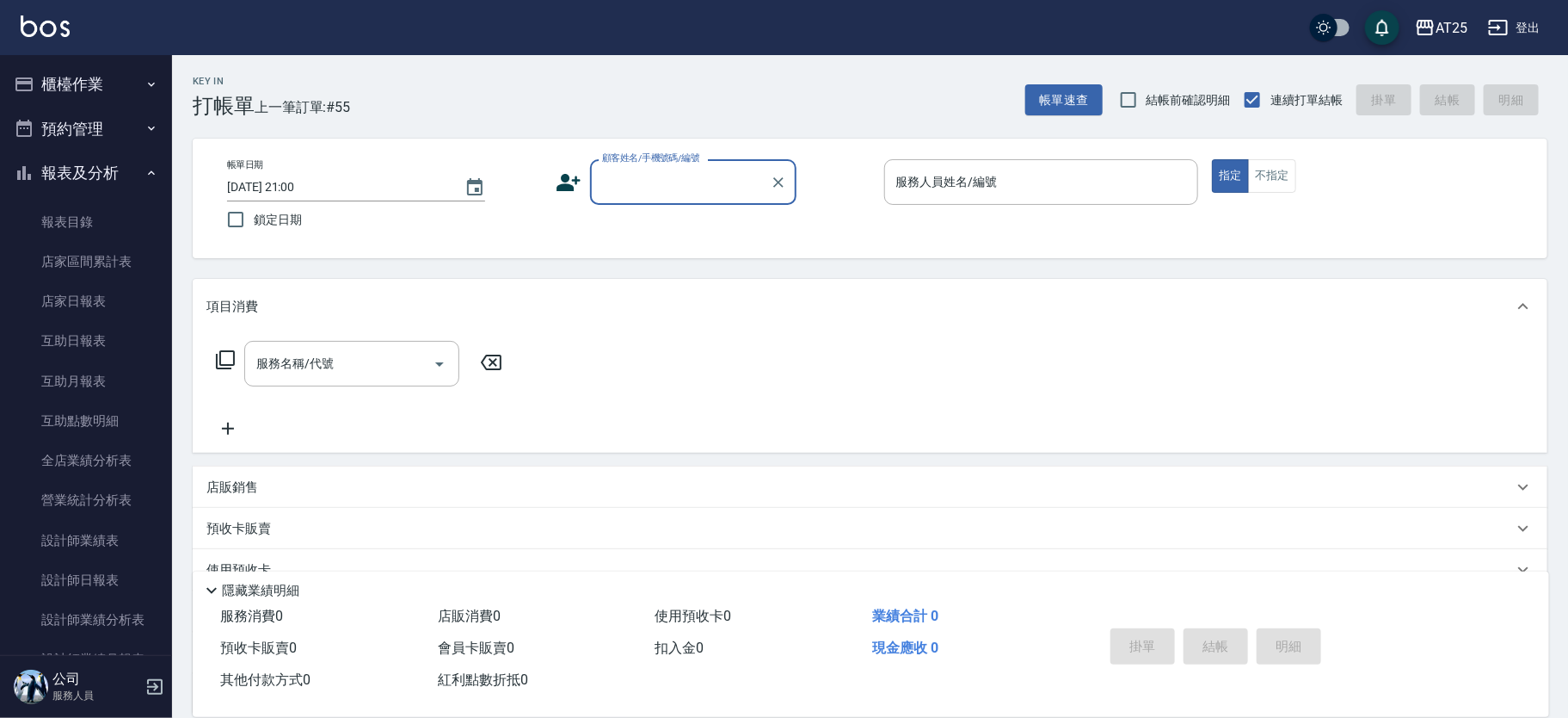
click at [630, 188] on input "顧客姓名/手機號碼/編號" at bounding box center [680, 182] width 165 height 30
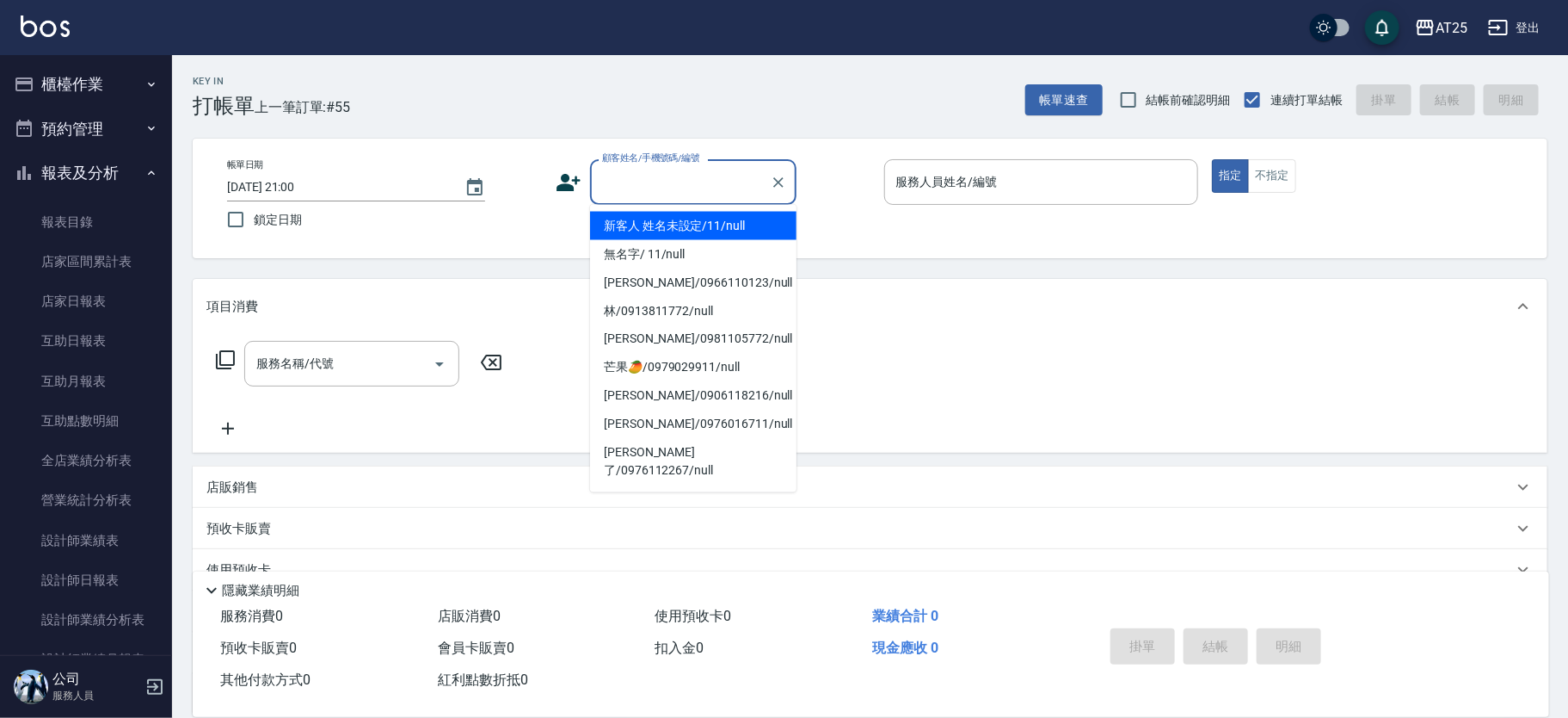
click at [751, 229] on li "新客人 姓名未設定/11/null" at bounding box center [693, 226] width 207 height 28
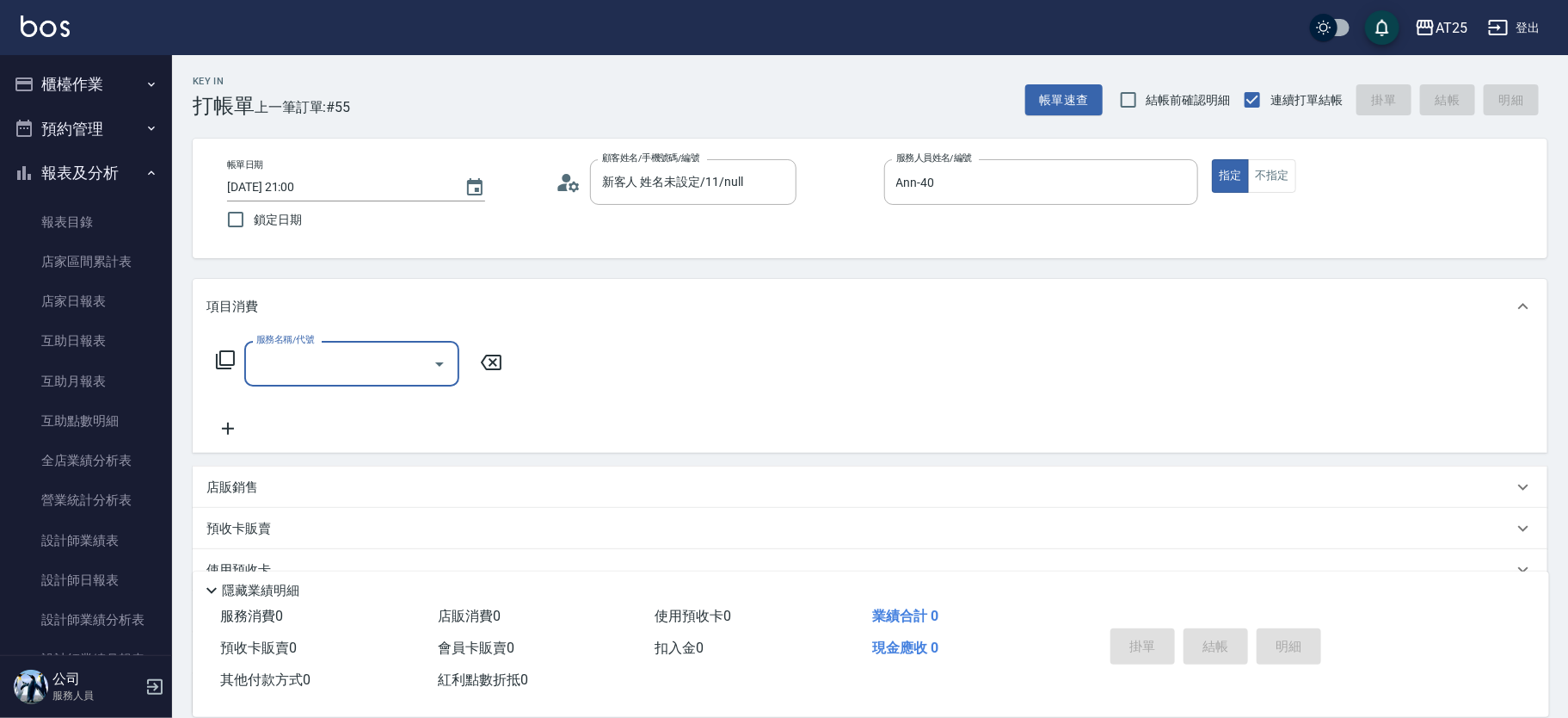
click at [221, 354] on icon at bounding box center [225, 359] width 20 height 20
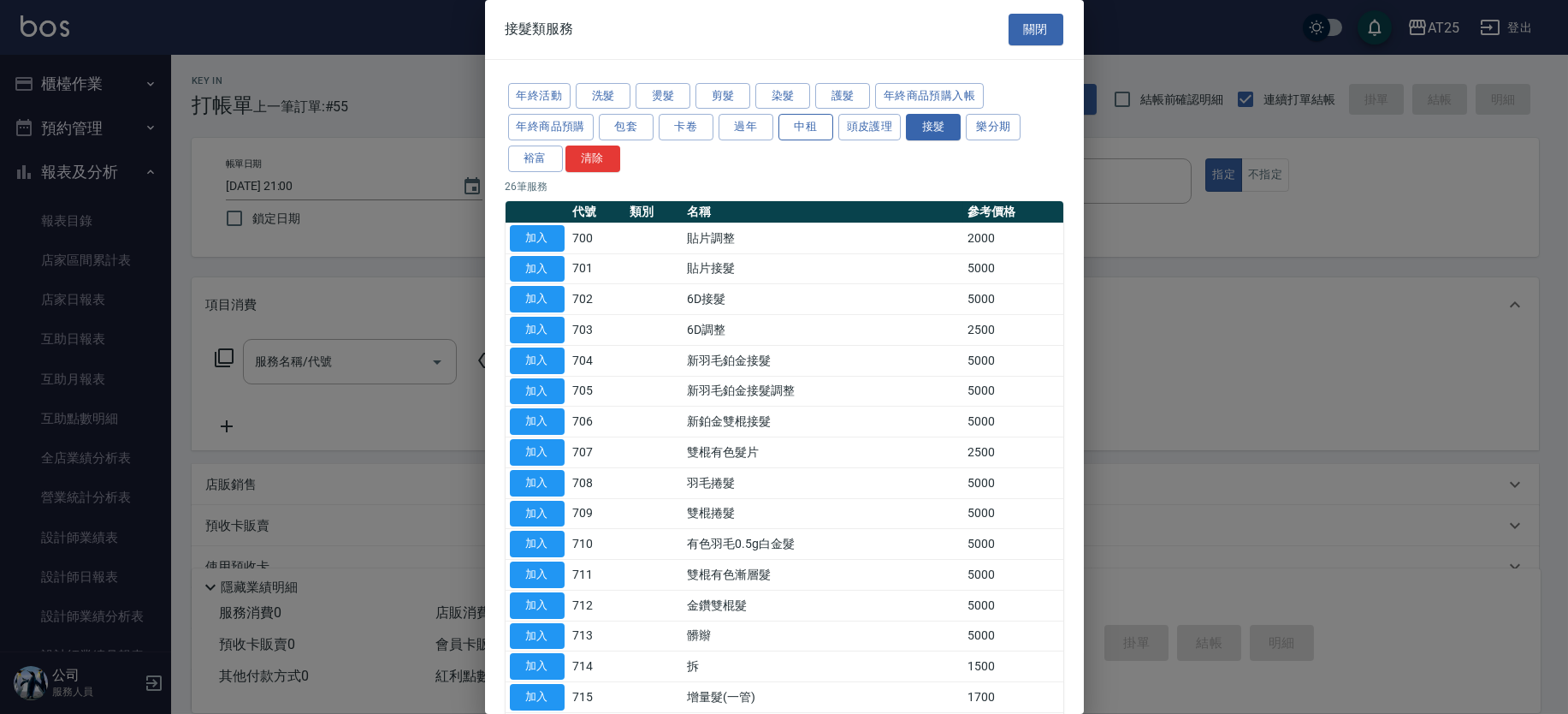
click at [817, 127] on button "中租" at bounding box center [806, 127] width 54 height 26
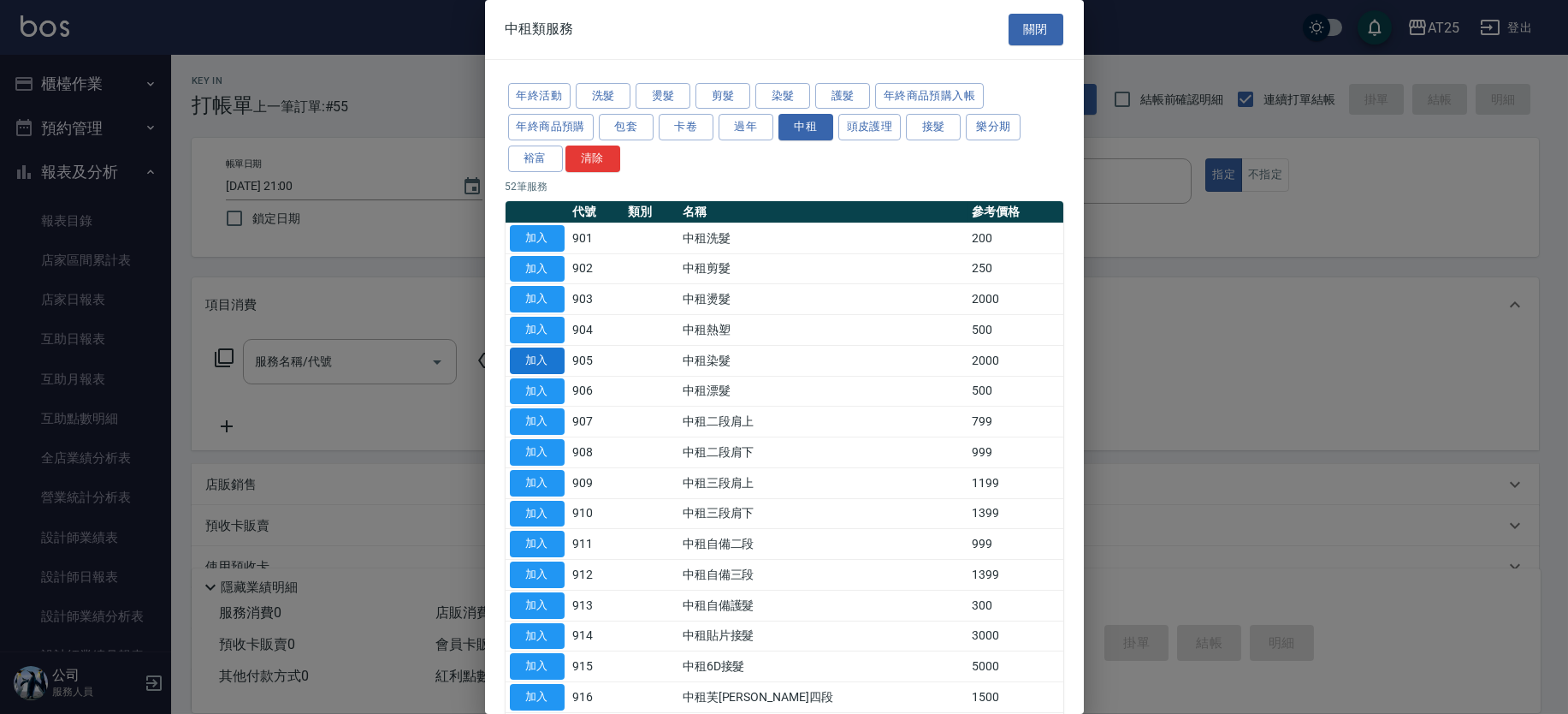
click at [541, 366] on button "加入" at bounding box center [537, 361] width 54 height 26
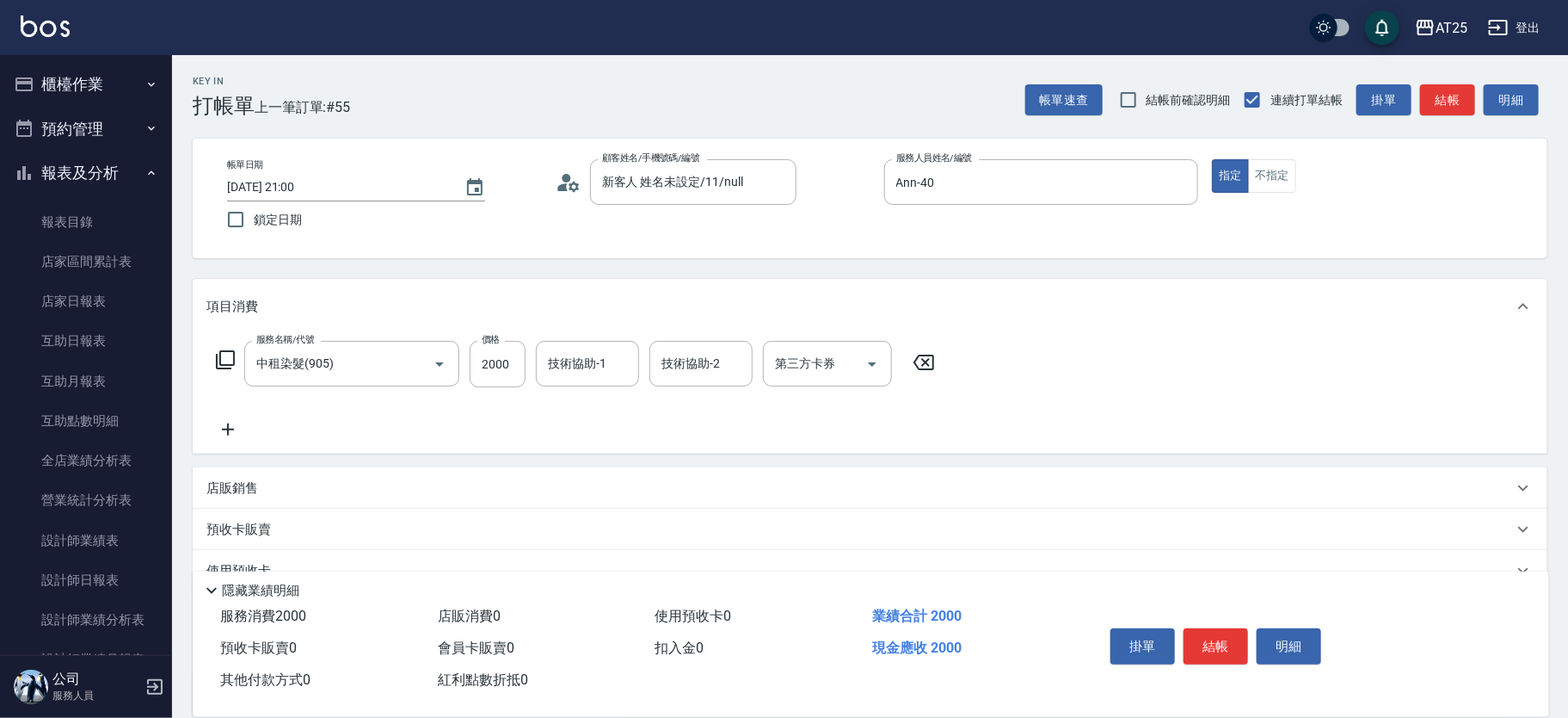
click at [230, 350] on icon at bounding box center [225, 359] width 20 height 20
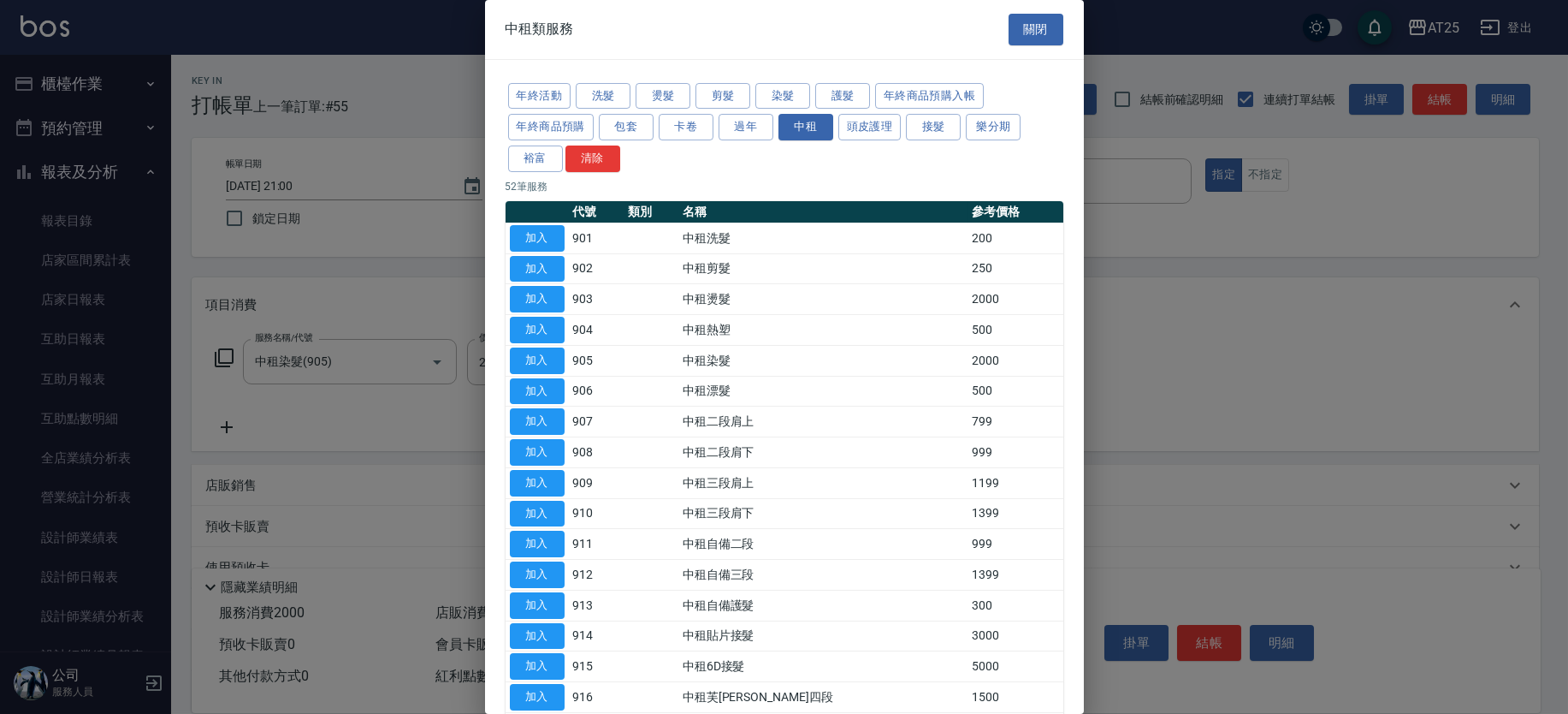
click at [536, 398] on button "加入" at bounding box center [537, 392] width 54 height 26
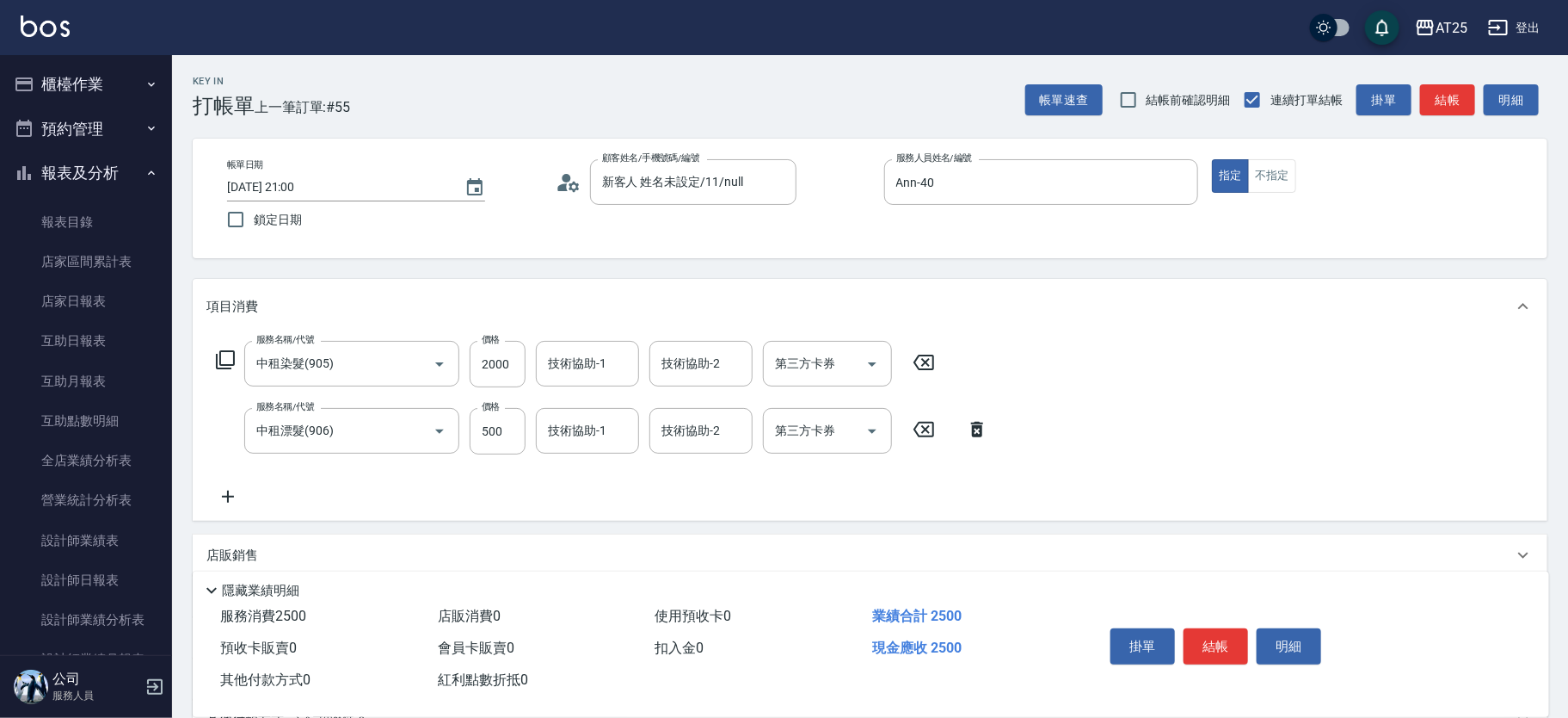
click at [233, 353] on icon at bounding box center [225, 359] width 19 height 19
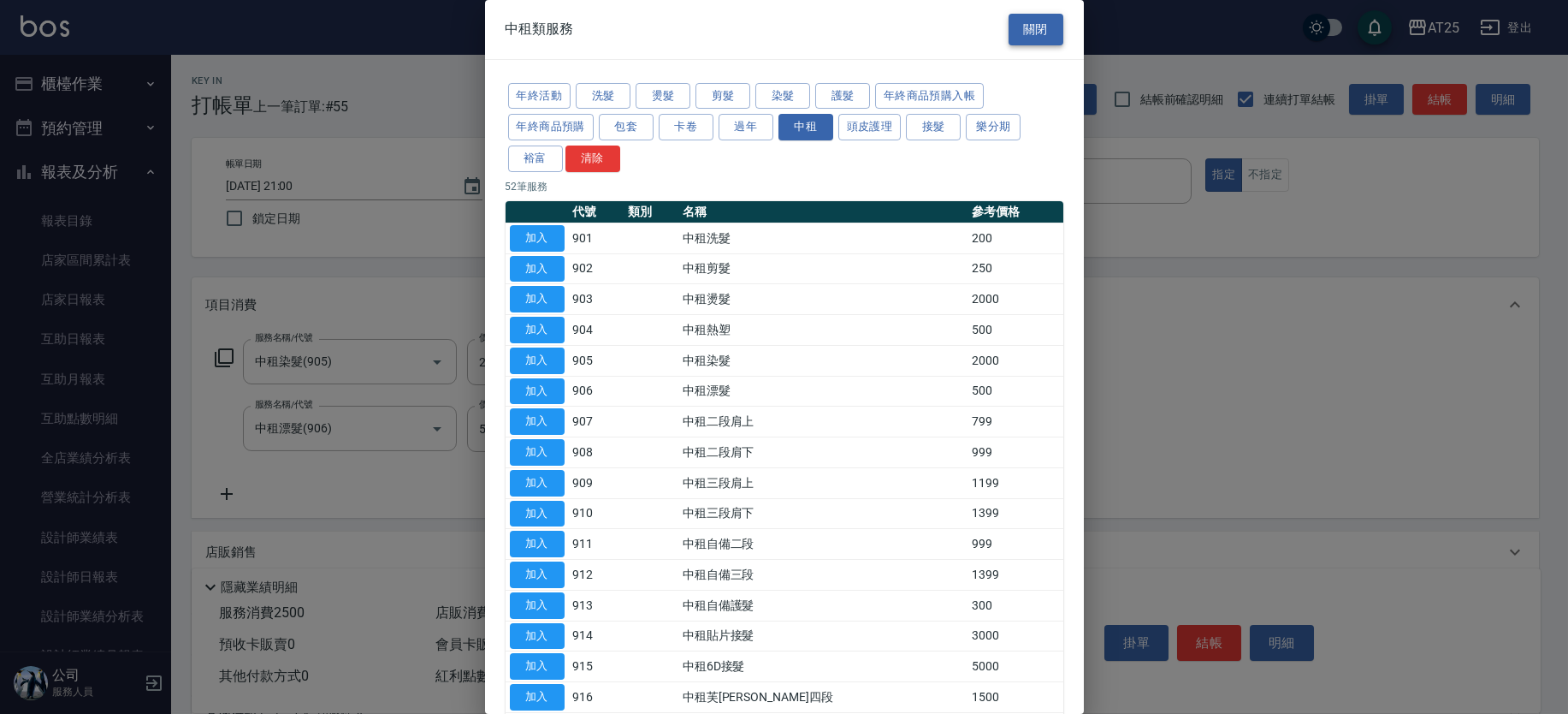
click at [1044, 36] on button "關閉" at bounding box center [1036, 30] width 54 height 32
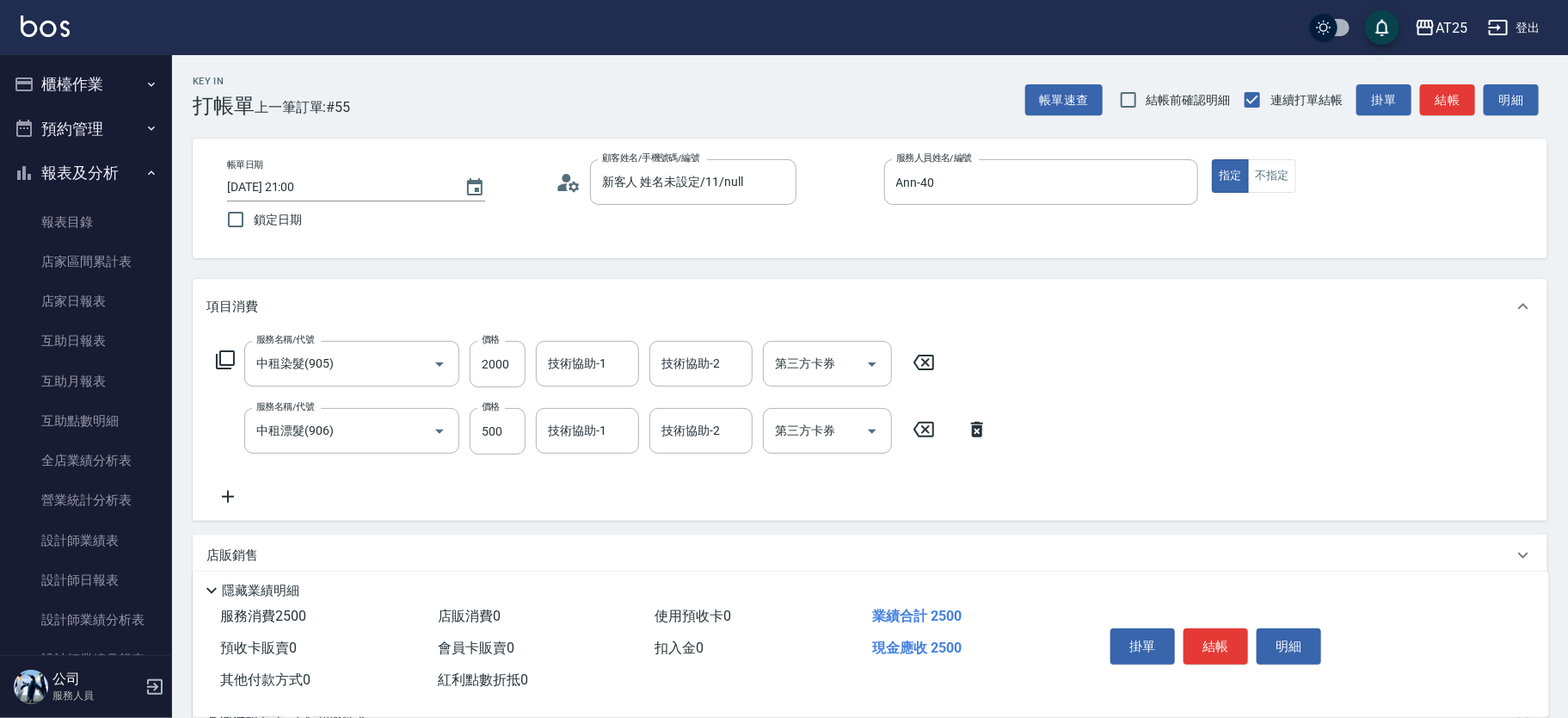
drag, startPoint x: 968, startPoint y: 421, endPoint x: 965, endPoint y: 411, distance: 10.4
click at [968, 421] on icon at bounding box center [977, 429] width 43 height 20
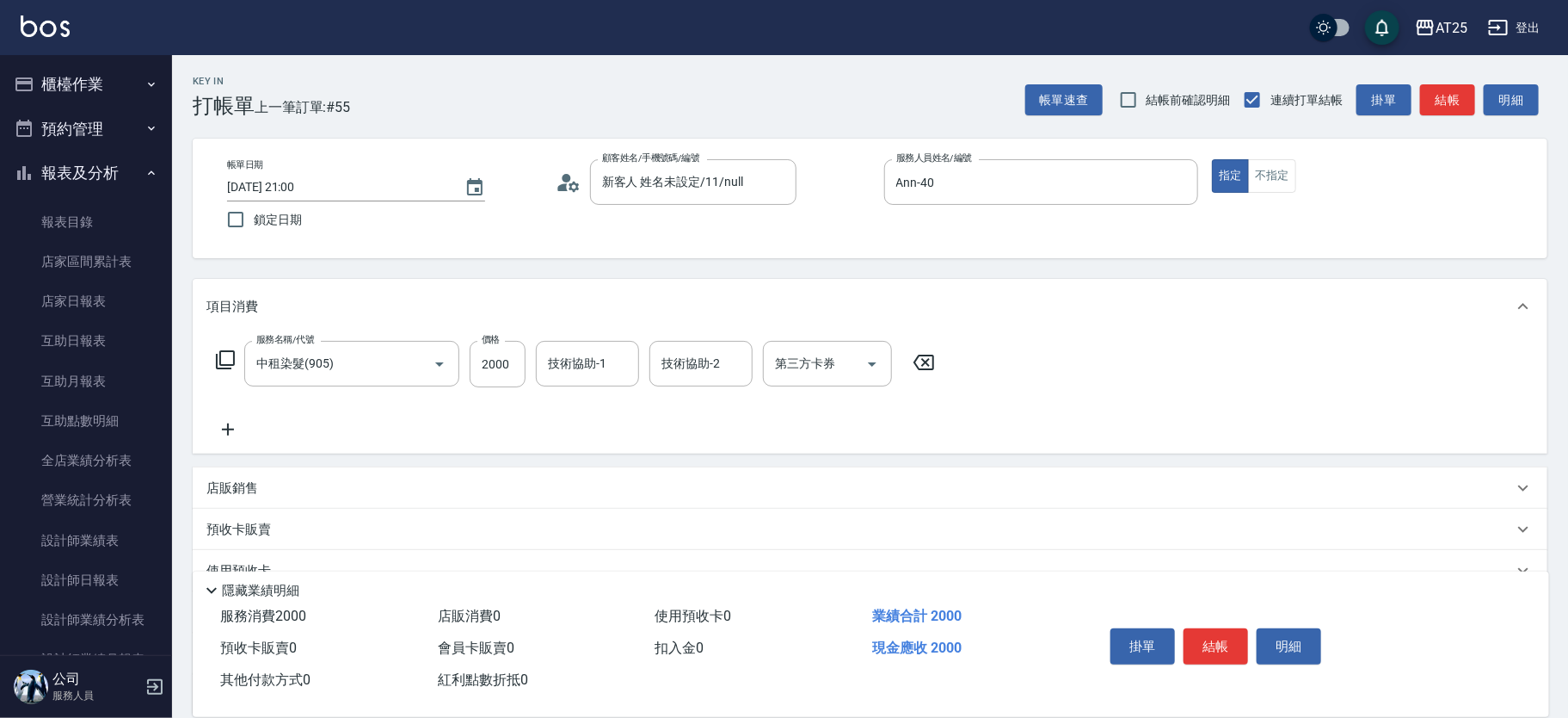
click at [921, 362] on icon at bounding box center [923, 362] width 43 height 20
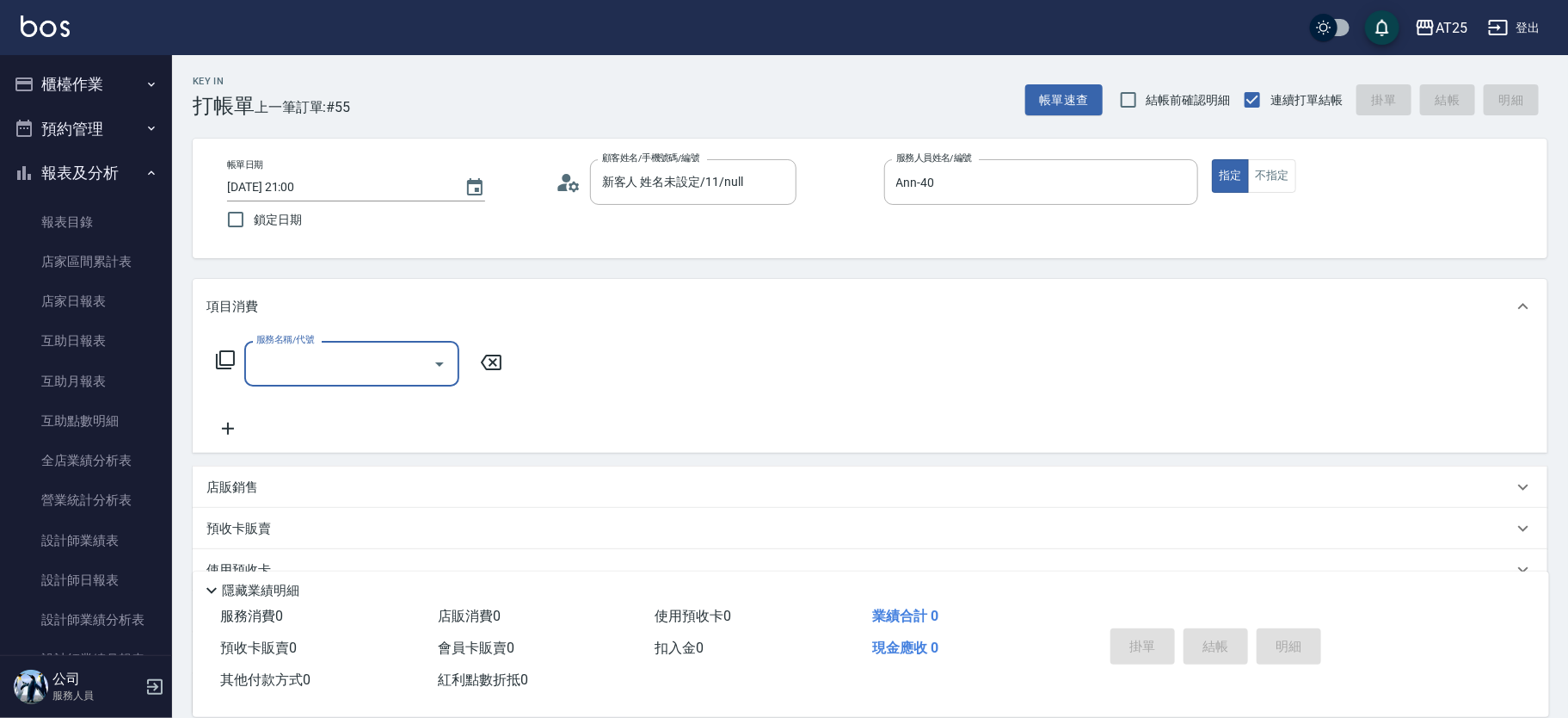
click at [233, 361] on icon at bounding box center [225, 359] width 19 height 19
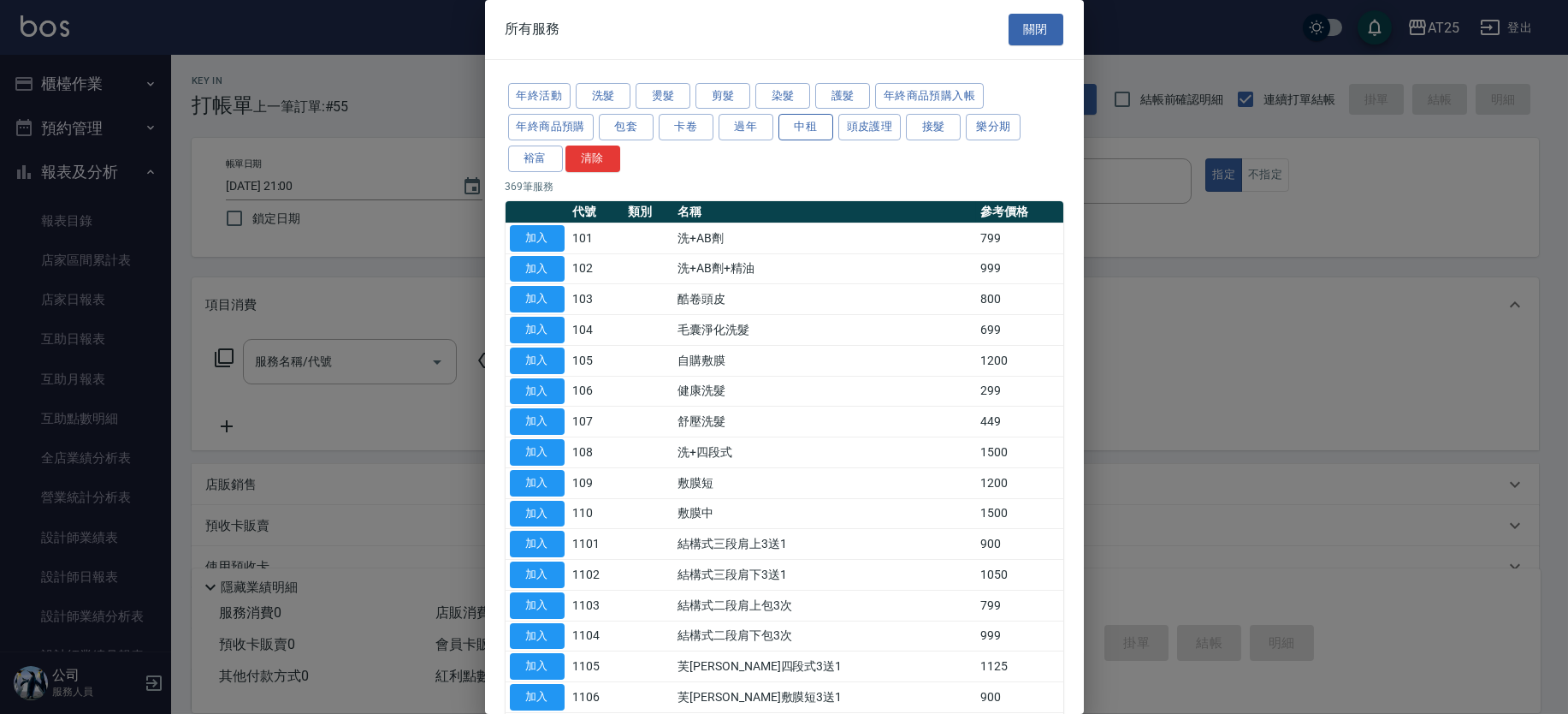
click at [818, 124] on button "中租" at bounding box center [806, 127] width 54 height 26
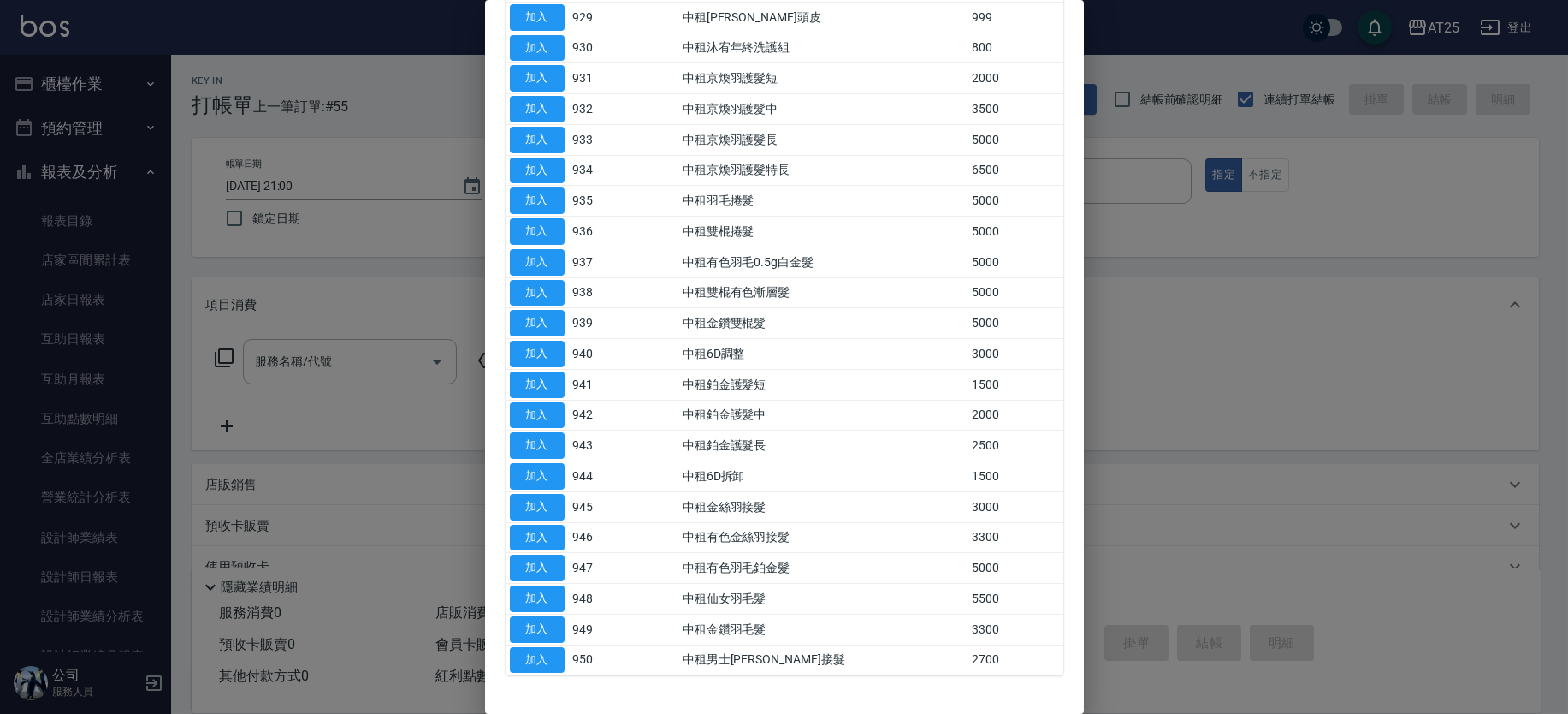
scroll to position [1105, 0]
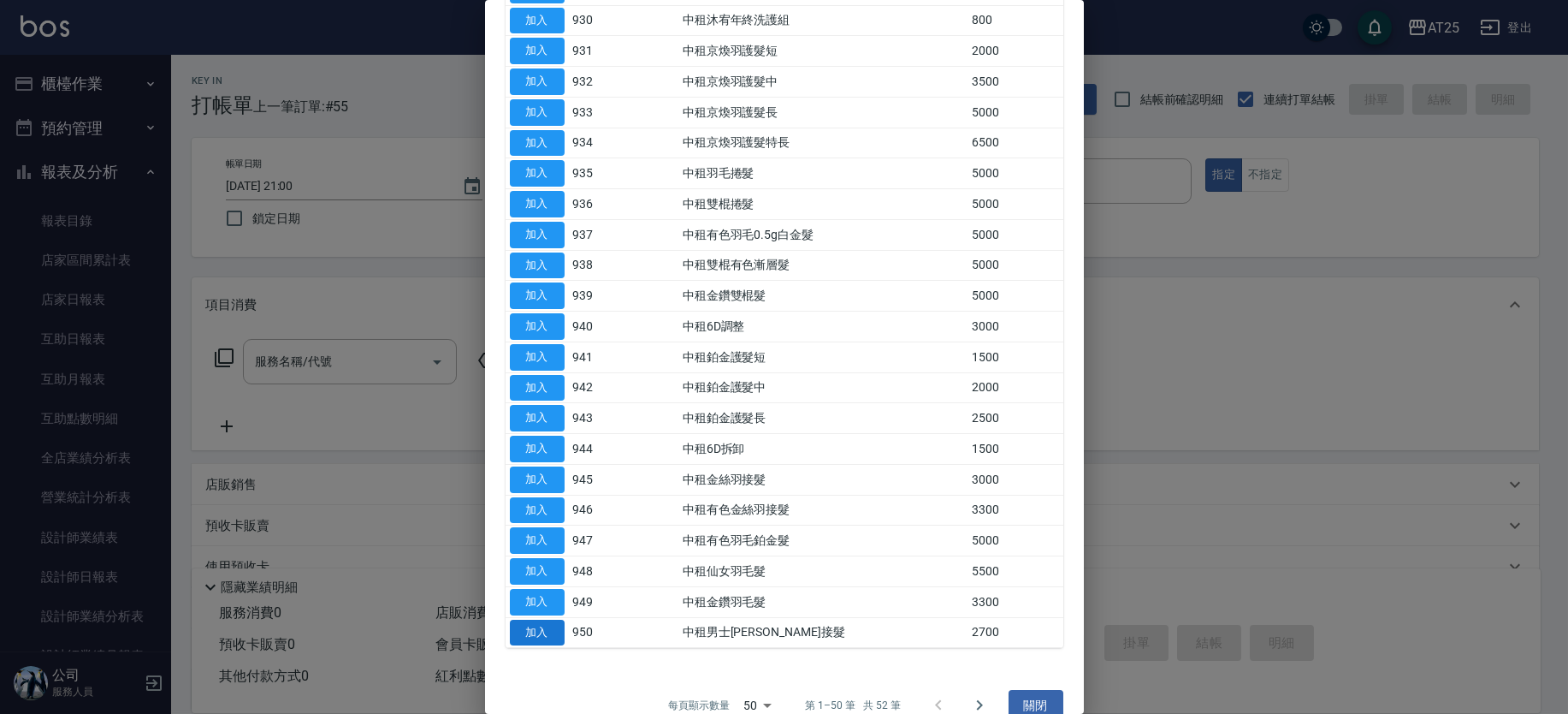
click at [526, 622] on button "加入" at bounding box center [537, 632] width 54 height 26
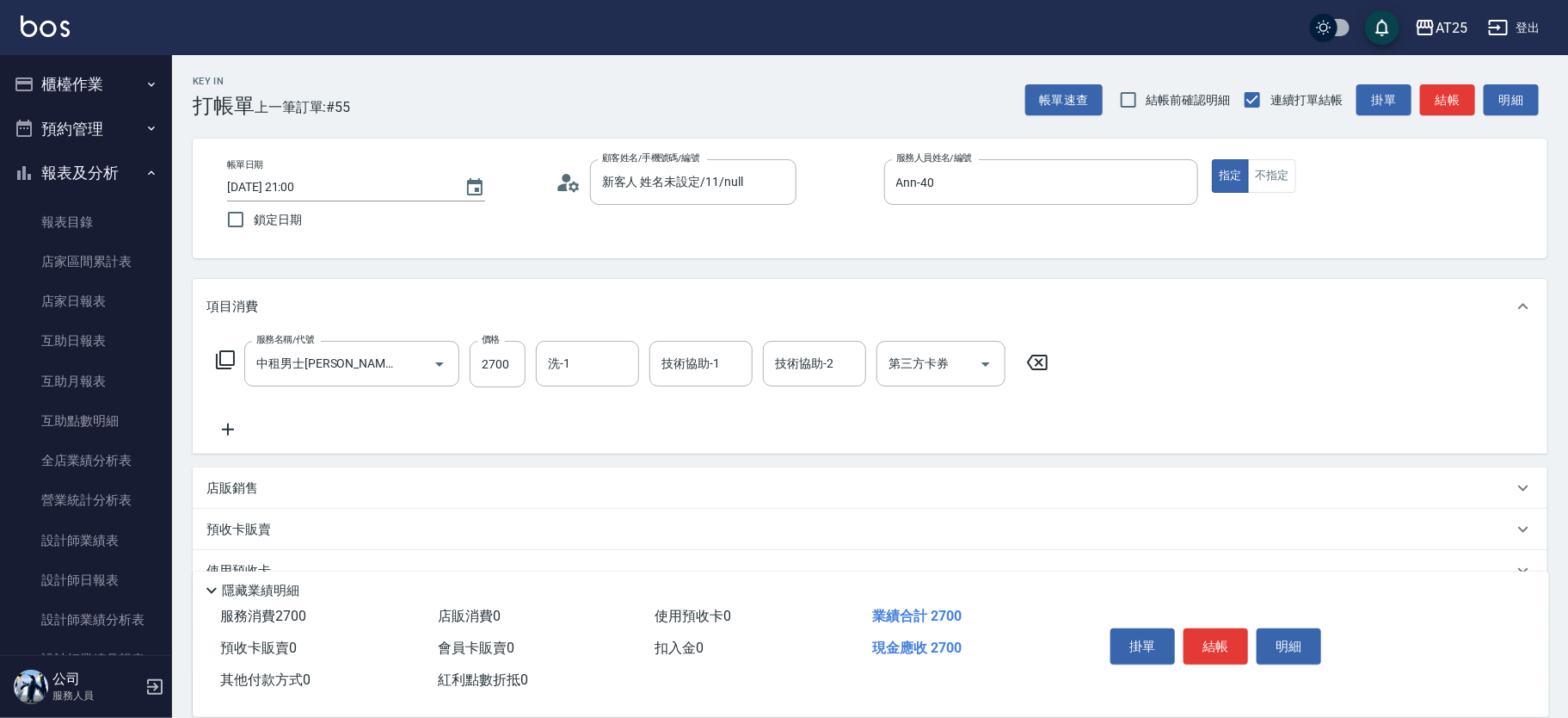
click at [219, 335] on div "服務名稱/代號 中租男士金絲羽接髮(950) 服務名稱/代號 價格 2700 價格 洗-1 洗-1 技術協助-1 技術協助-1 技術協助-2 技術協助-2 第…" at bounding box center [870, 393] width 1355 height 119
click at [223, 348] on div "服務名稱/代號 中租男士金絲羽接髮(950) 服務名稱/代號 價格 2700 價格 洗-1 洗-1 技術協助-1 技術協助-1 技術協助-2 技術協助-2 第…" at bounding box center [633, 364] width 853 height 47
click at [235, 357] on icon at bounding box center [225, 359] width 20 height 20
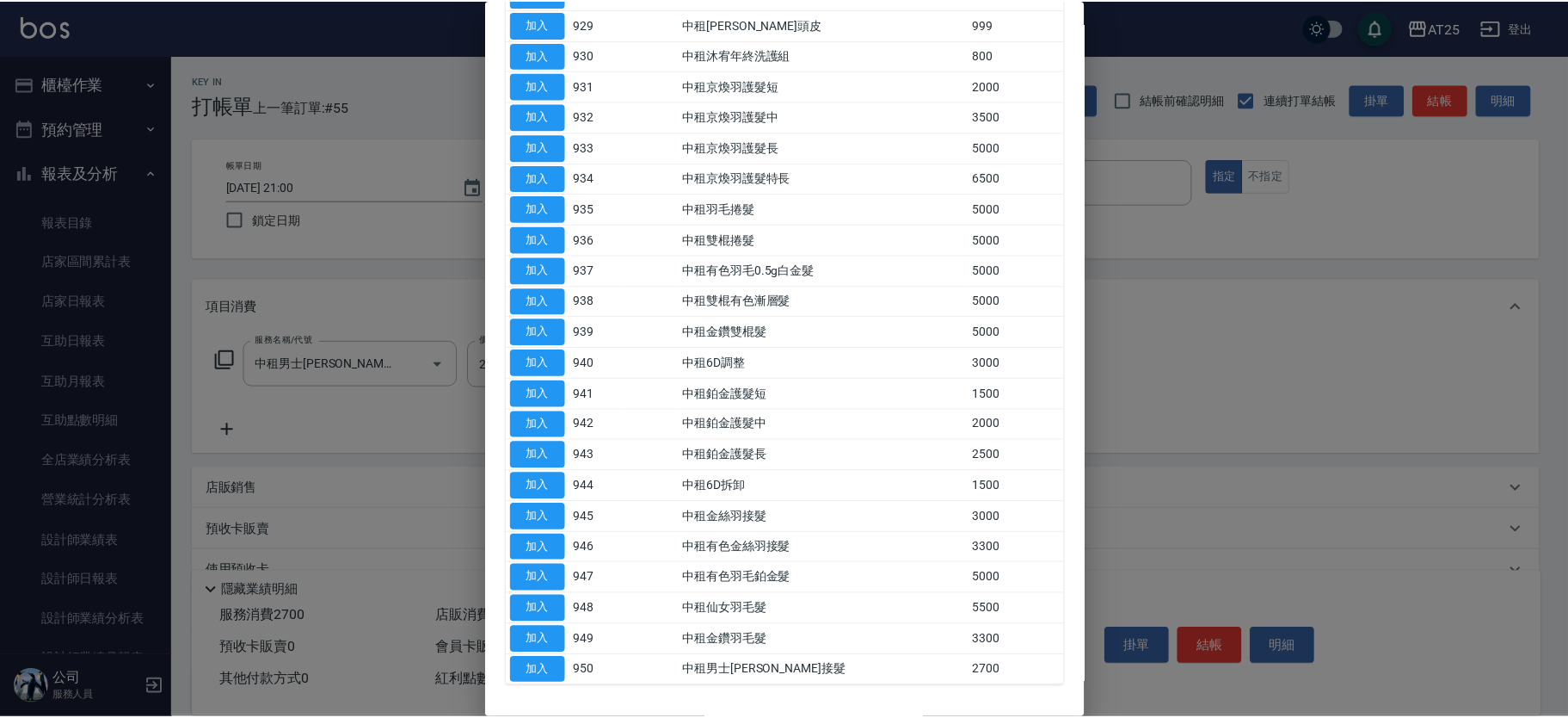
scroll to position [1079, 0]
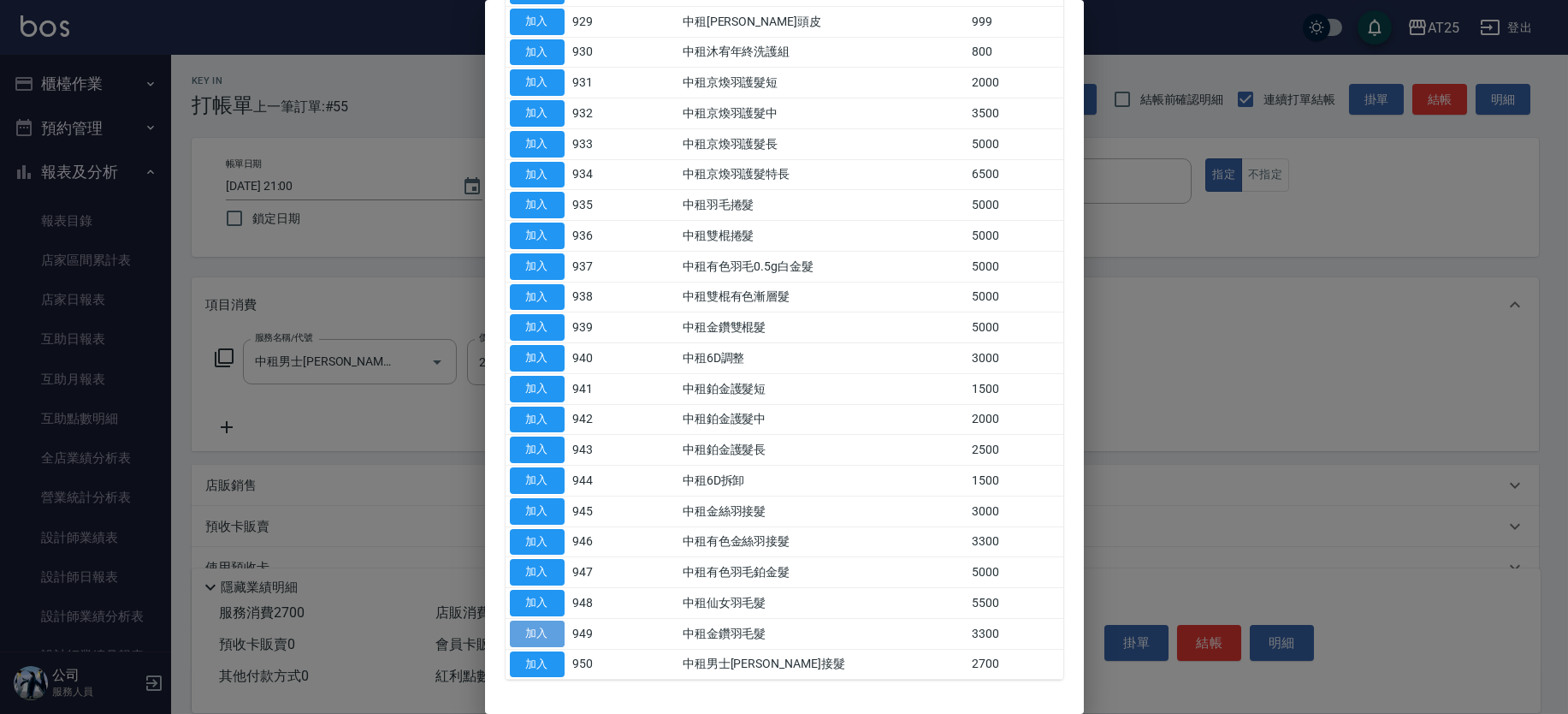
click at [521, 624] on button "加入" at bounding box center [537, 633] width 54 height 26
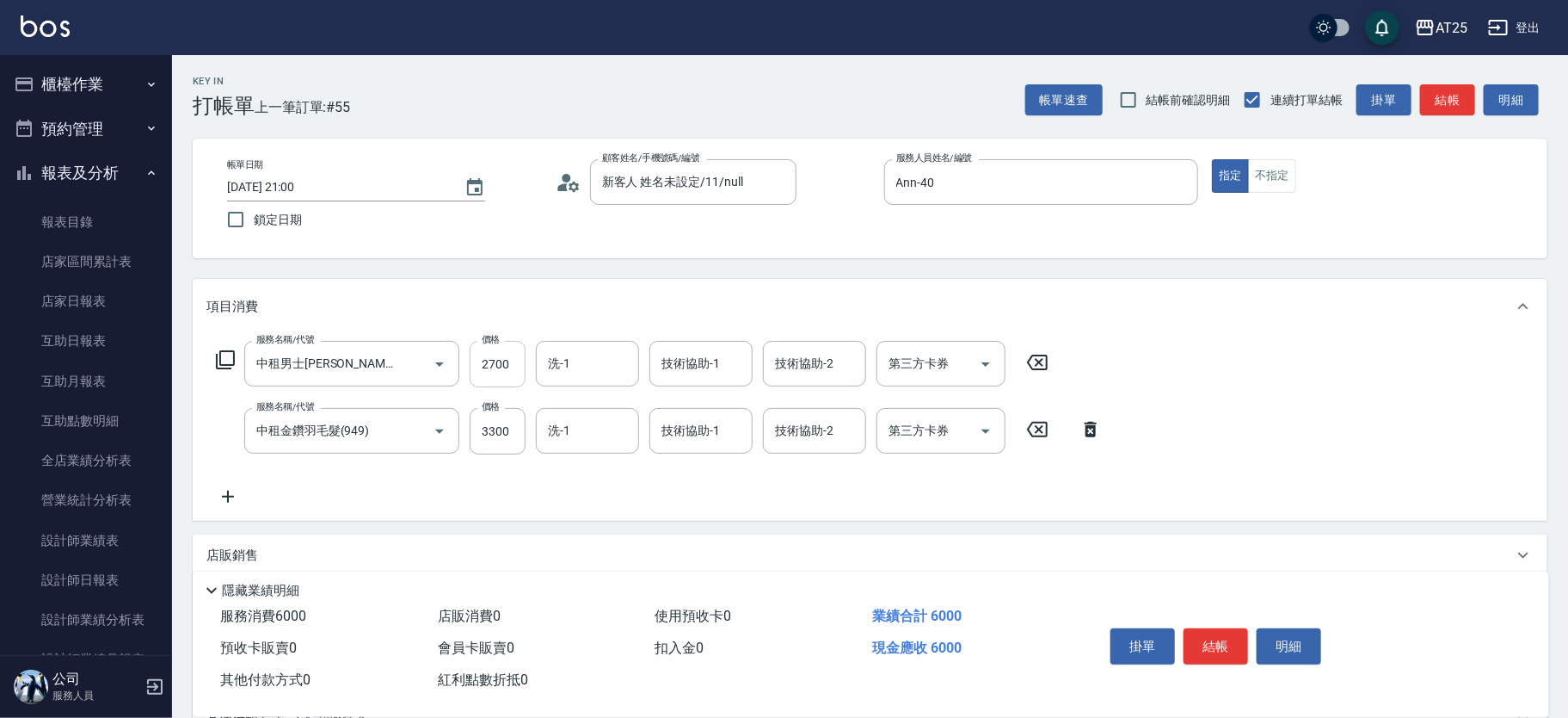
click at [506, 373] on input "2700" at bounding box center [497, 364] width 56 height 47
click at [508, 437] on input "3300" at bounding box center [497, 431] width 56 height 47
click at [595, 376] on input "洗-1" at bounding box center [587, 364] width 87 height 30
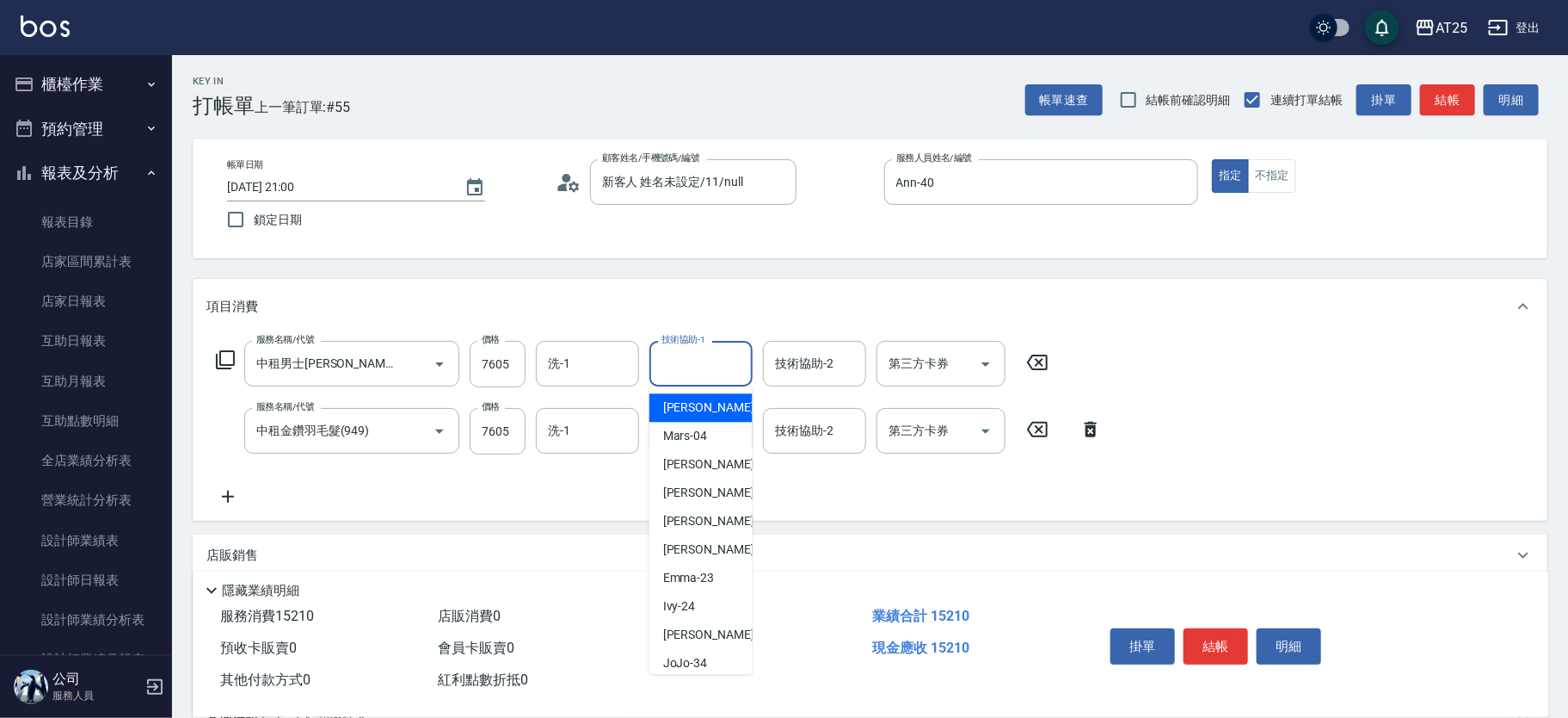
click at [676, 374] on input "技術協助-1" at bounding box center [700, 364] width 87 height 30
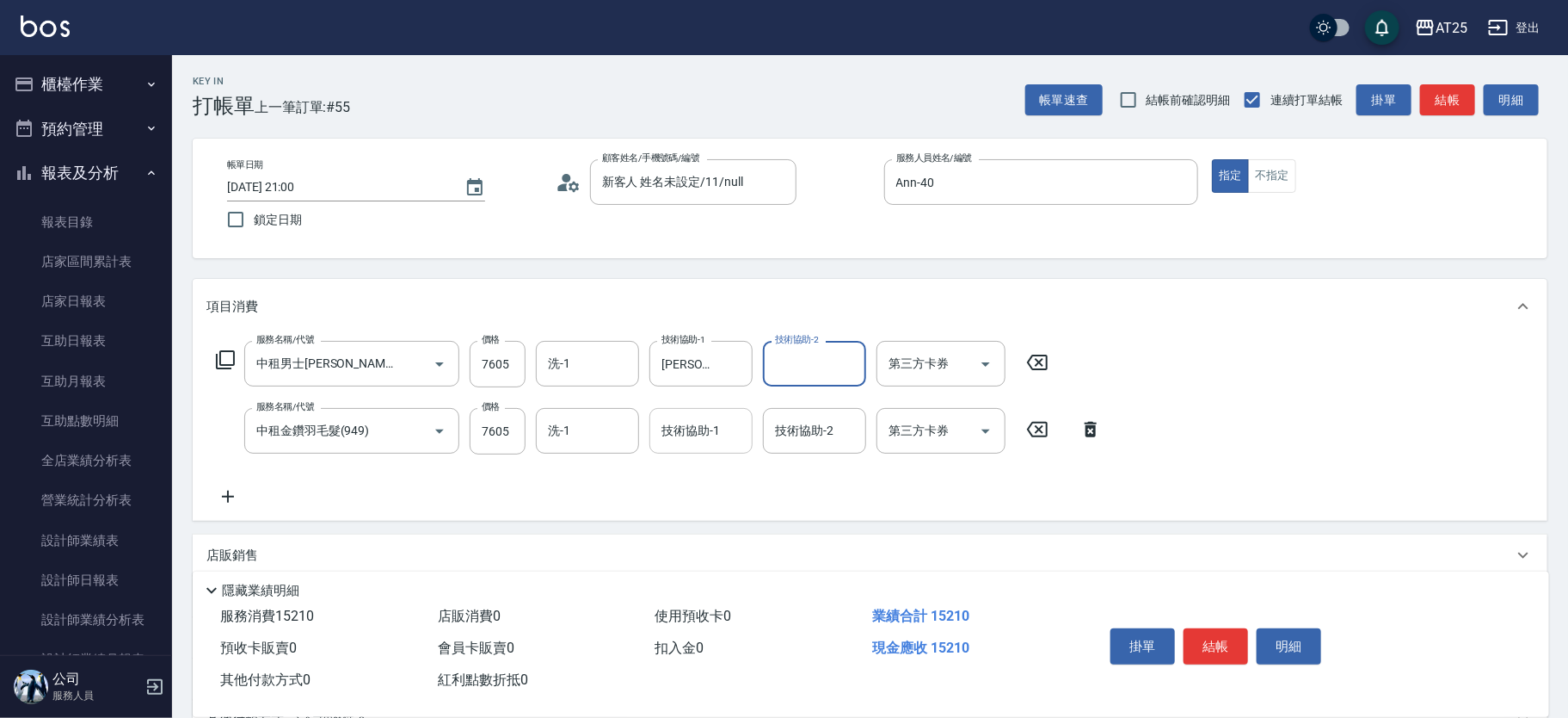
click at [713, 437] on input "技術協助-1" at bounding box center [700, 431] width 87 height 30
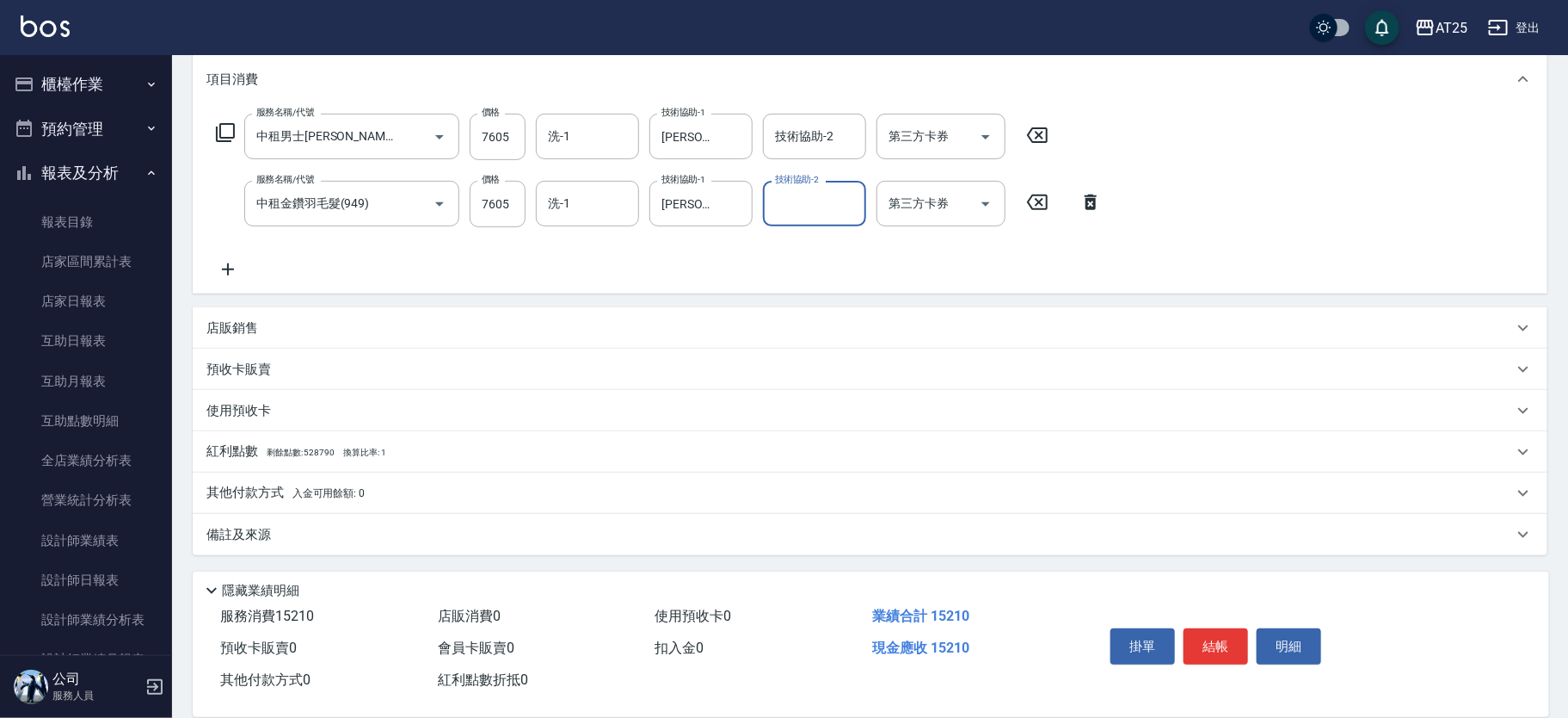
click at [372, 494] on div "其他付款方式 入金可用餘額: 0" at bounding box center [860, 493] width 1307 height 19
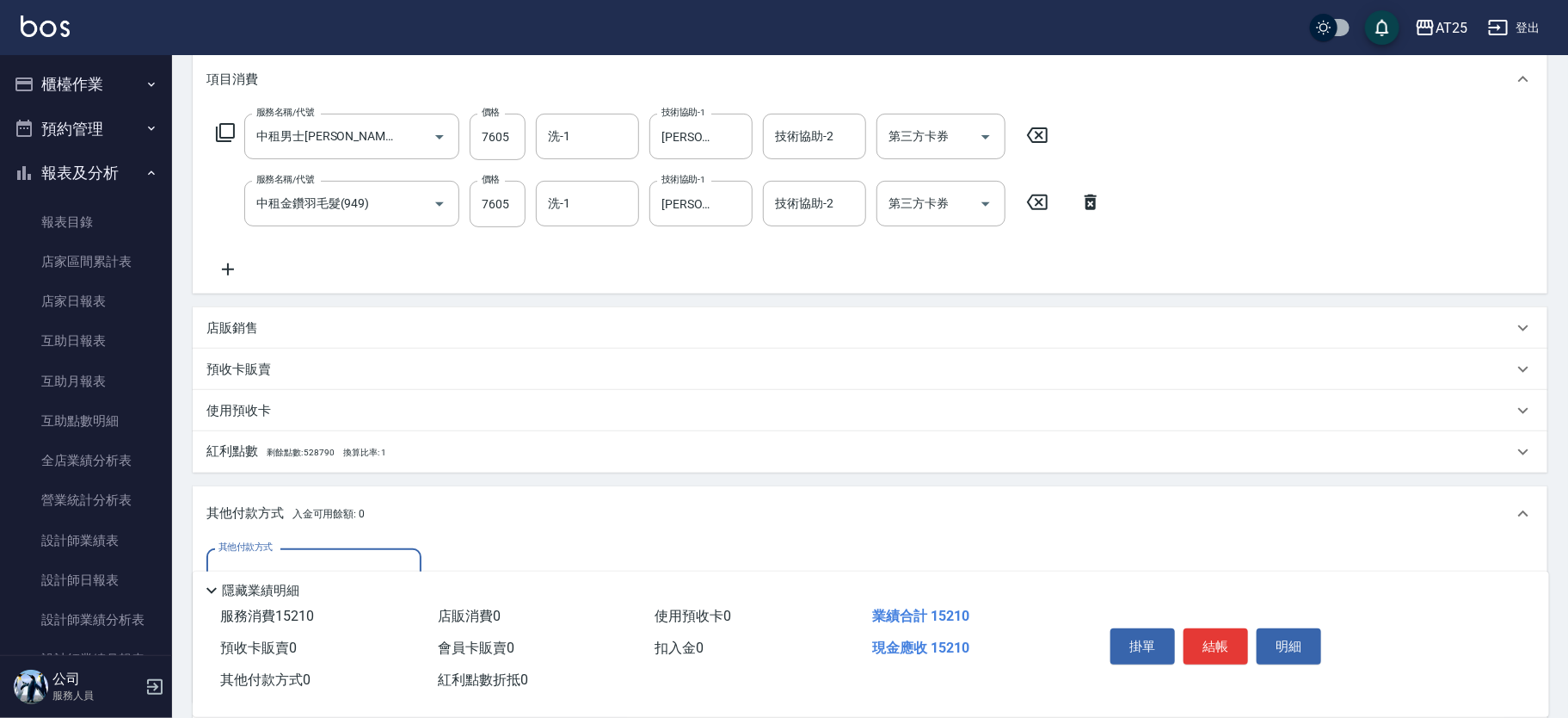
scroll to position [429, 0]
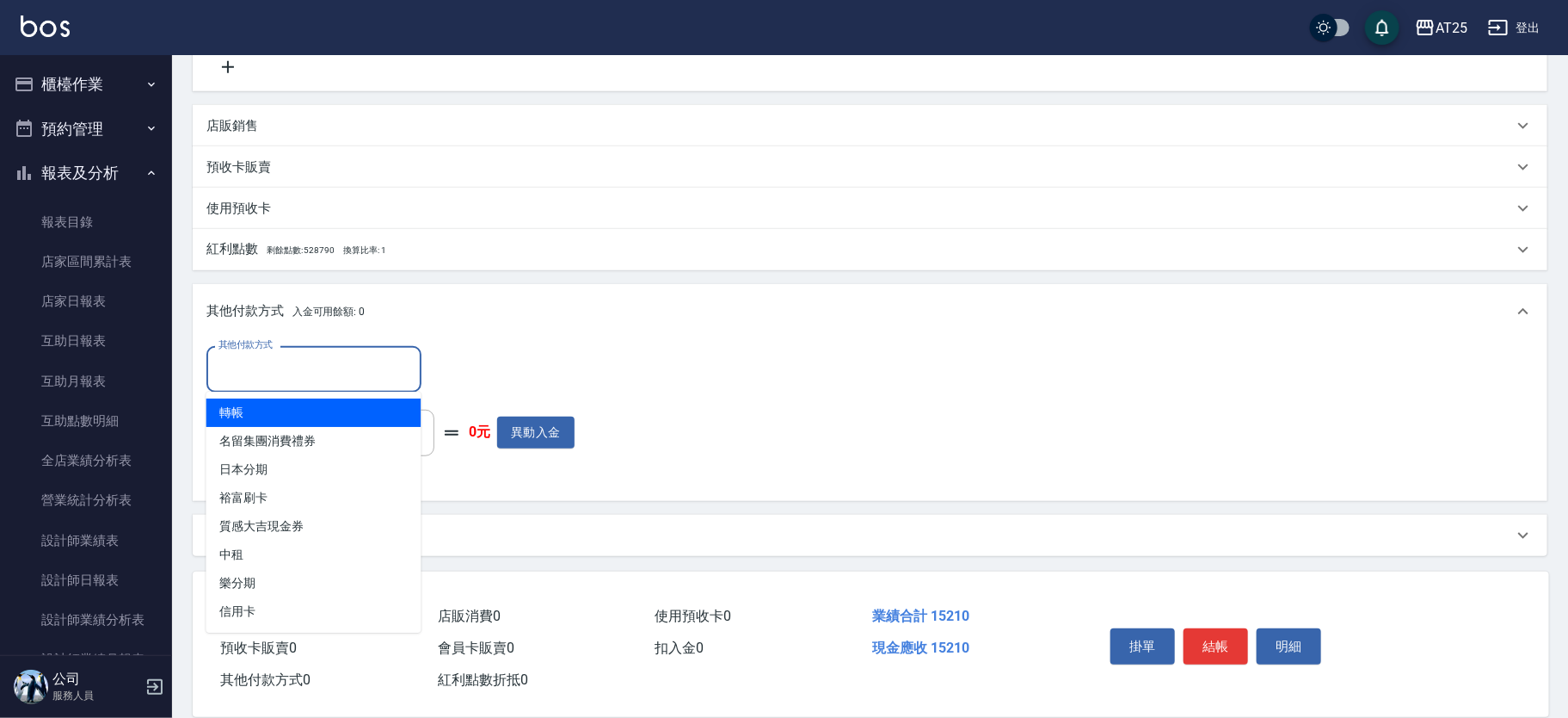
click at [274, 379] on input "其他付款方式" at bounding box center [314, 368] width 200 height 30
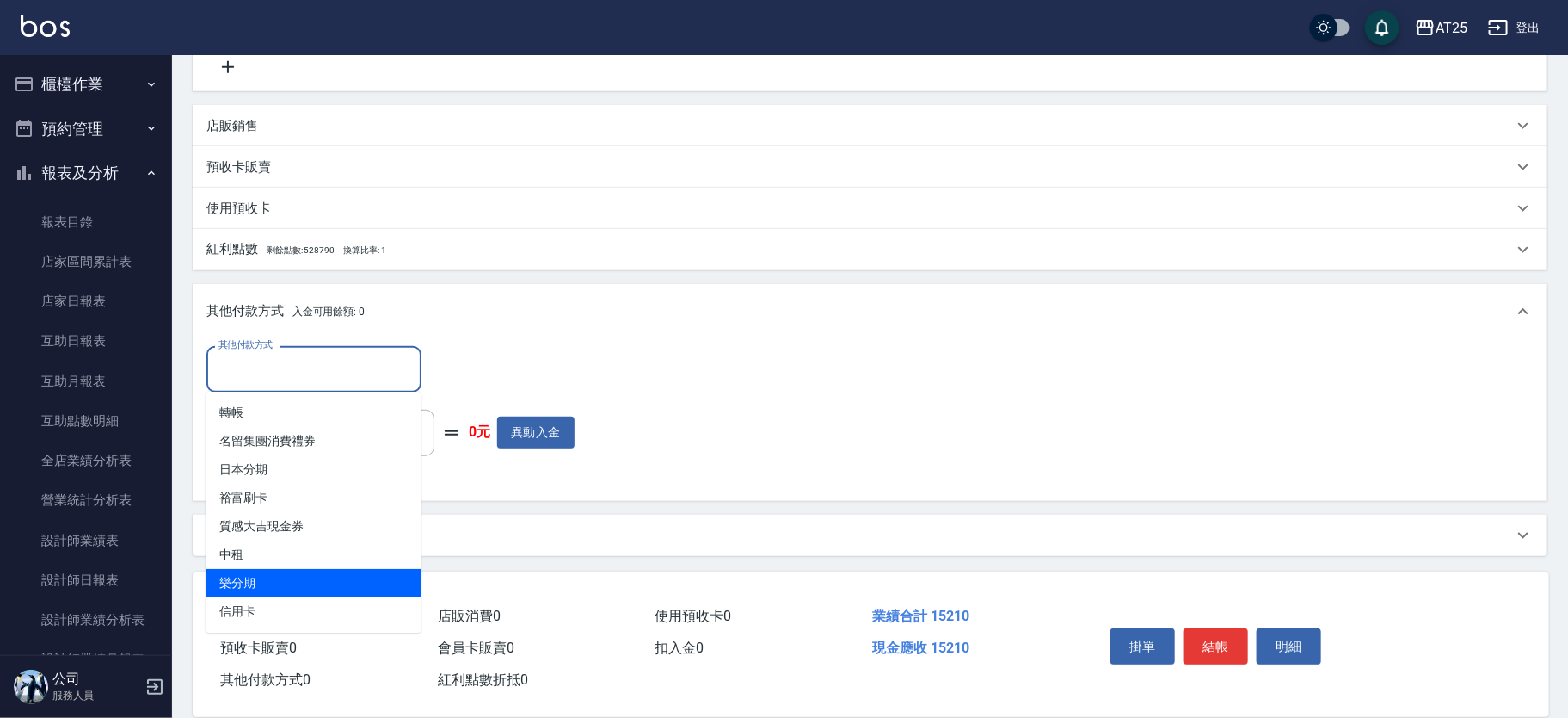
click at [294, 553] on span "中租" at bounding box center [314, 555] width 215 height 28
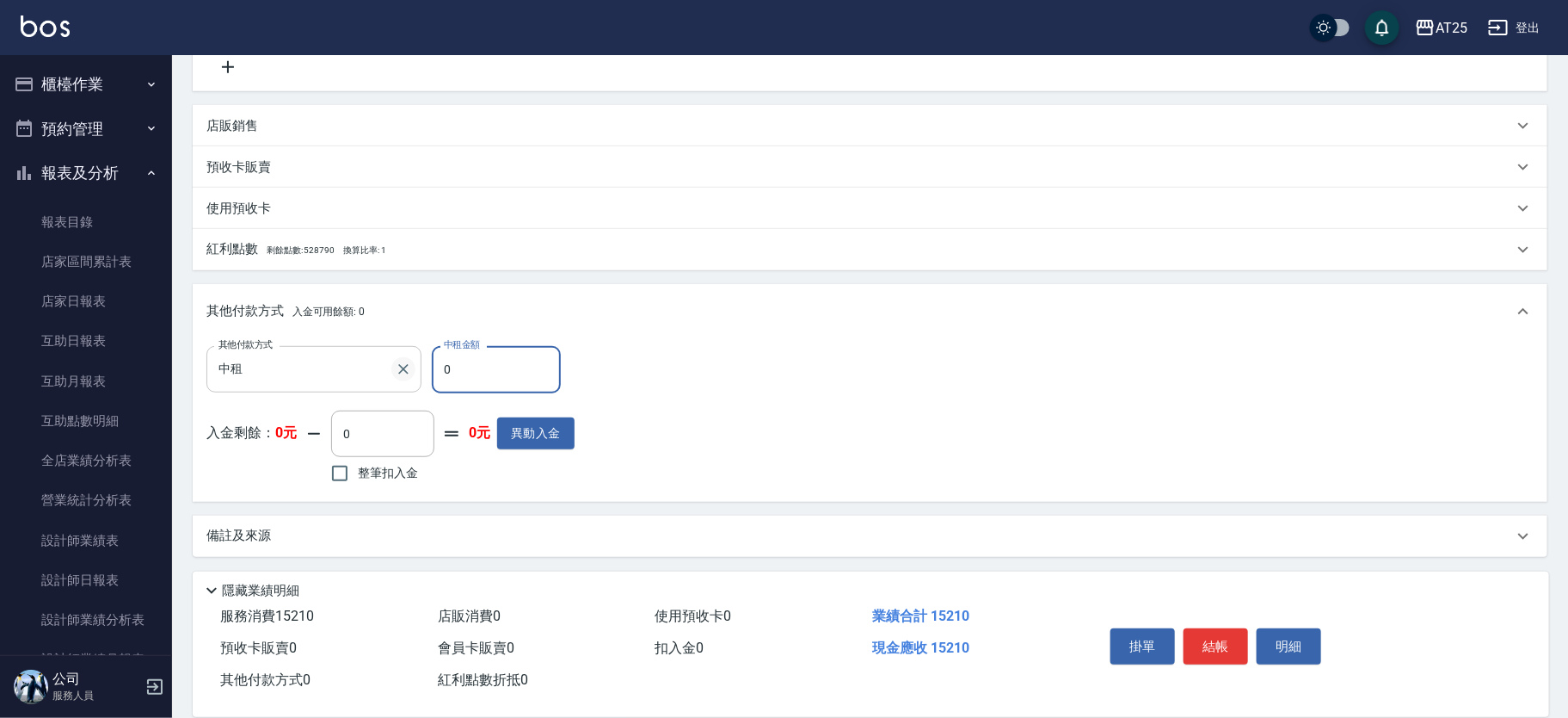
drag, startPoint x: 472, startPoint y: 359, endPoint x: 396, endPoint y: 367, distance: 76.4
click at [396, 367] on div "其他付款方式 中租 其他付款方式 中租金額 0 中租金額" at bounding box center [390, 369] width 368 height 47
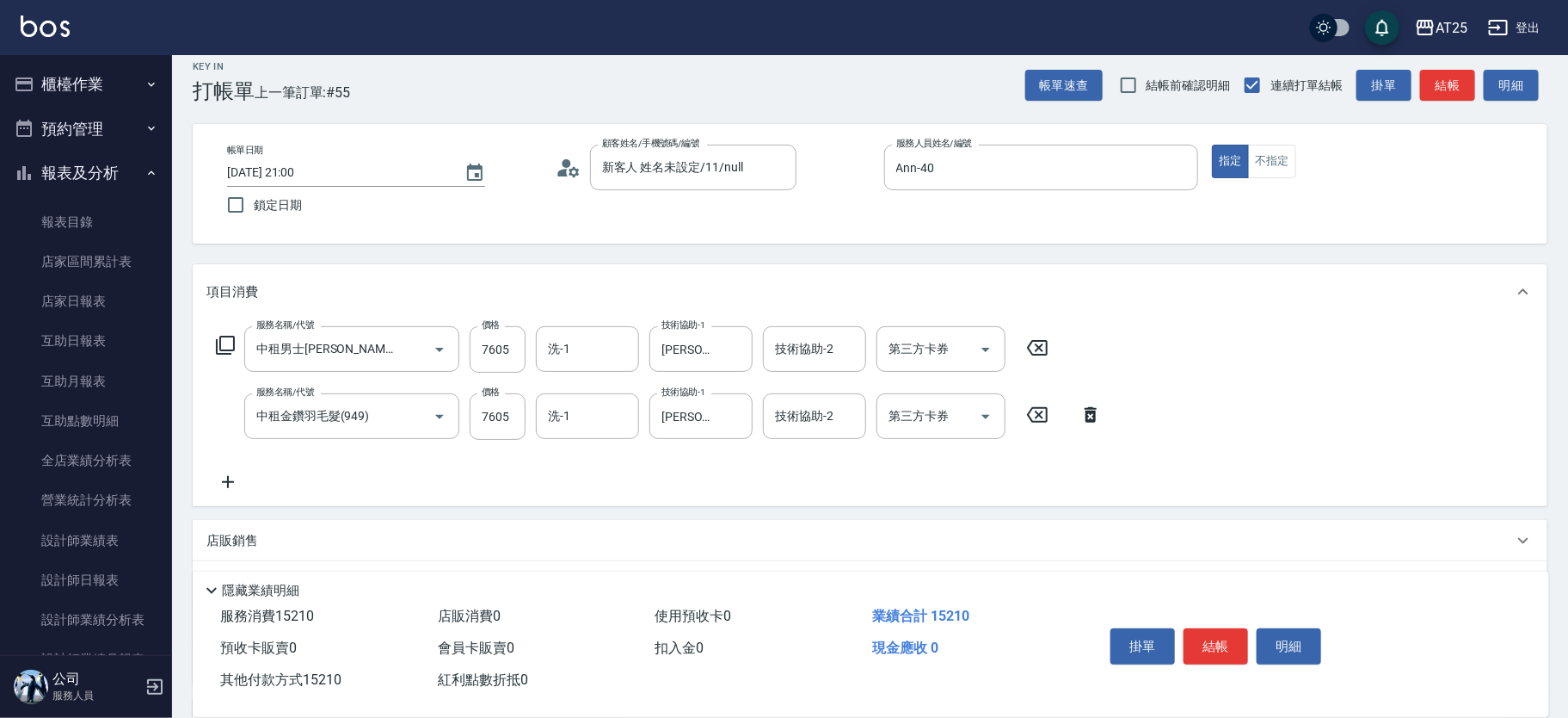
scroll to position [0, 0]
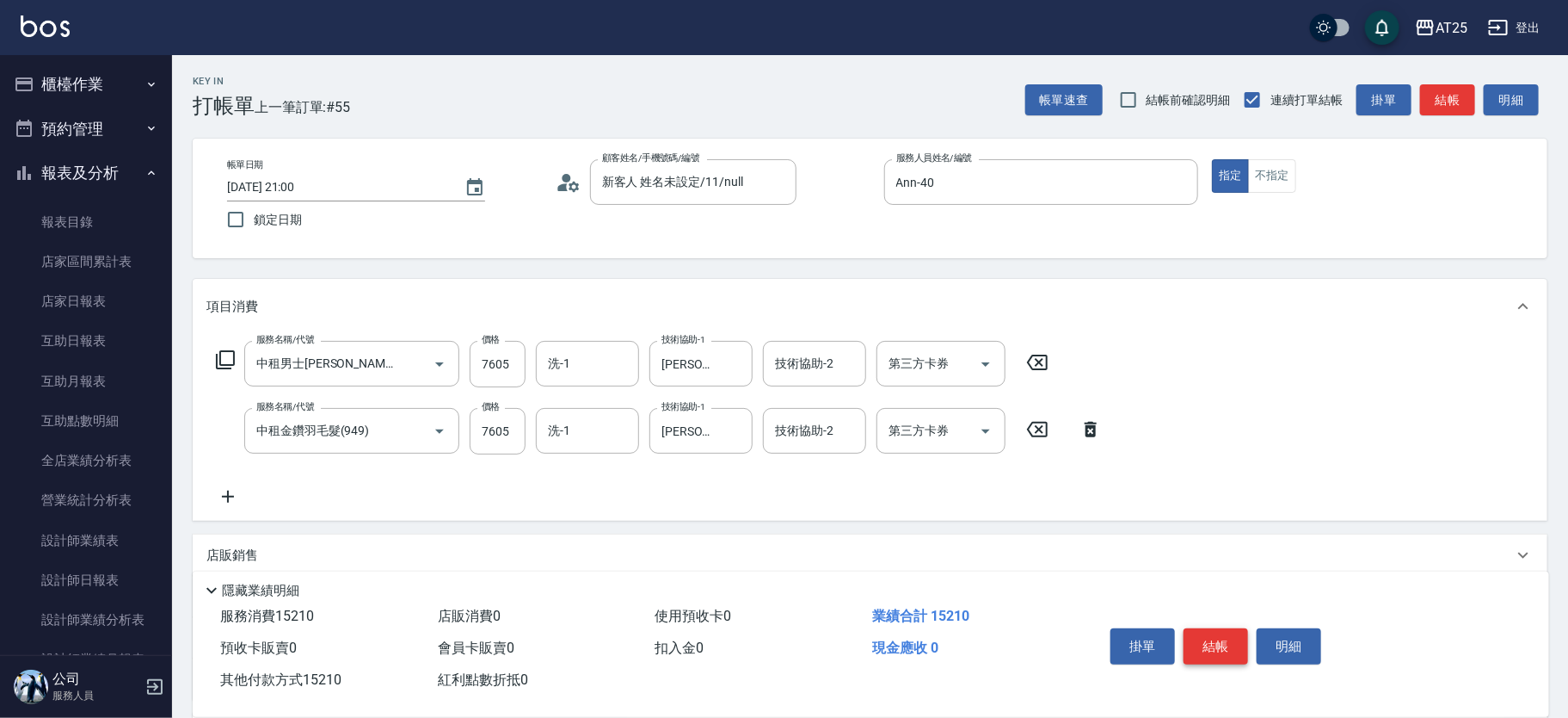
click at [1226, 629] on button "結帳" at bounding box center [1216, 646] width 64 height 36
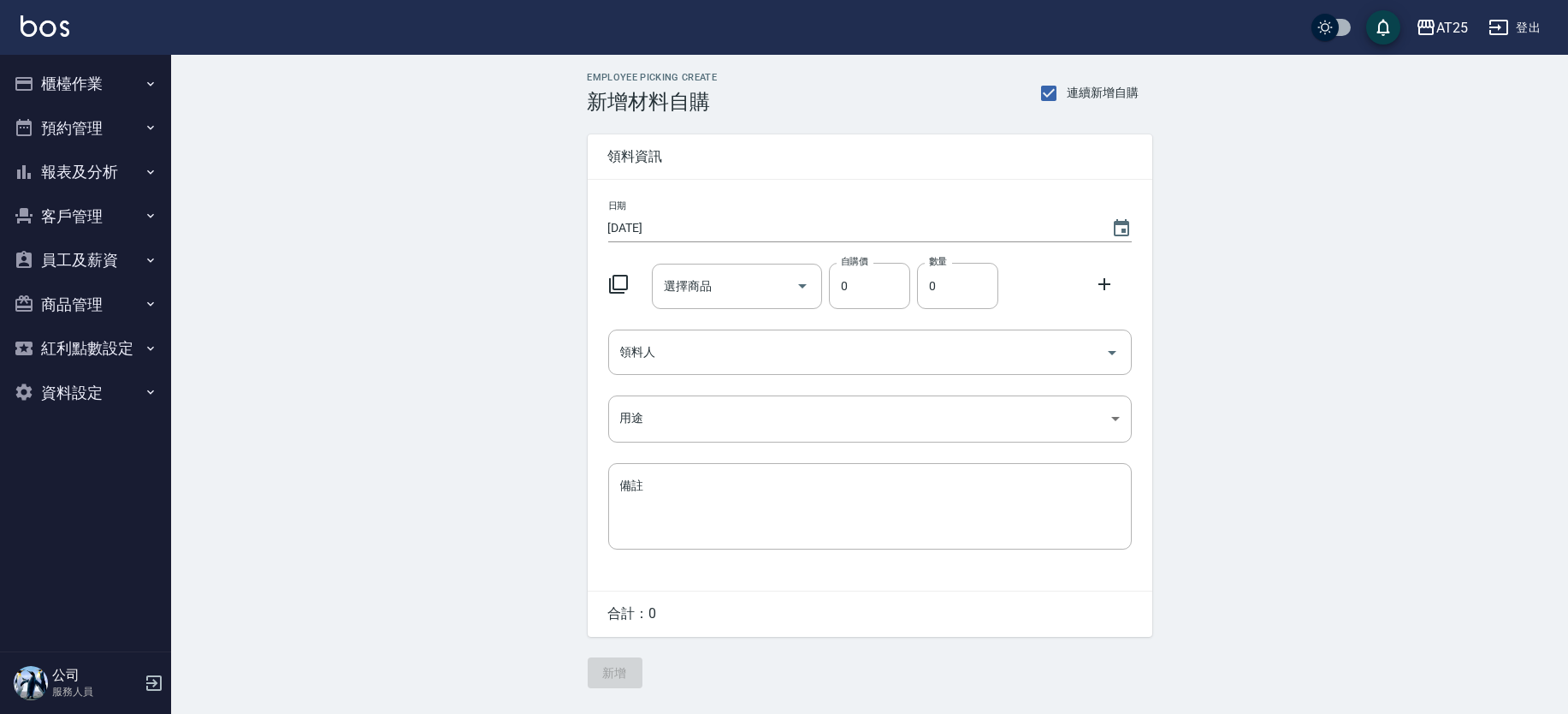
click at [742, 304] on div "選擇商品" at bounding box center [737, 286] width 170 height 46
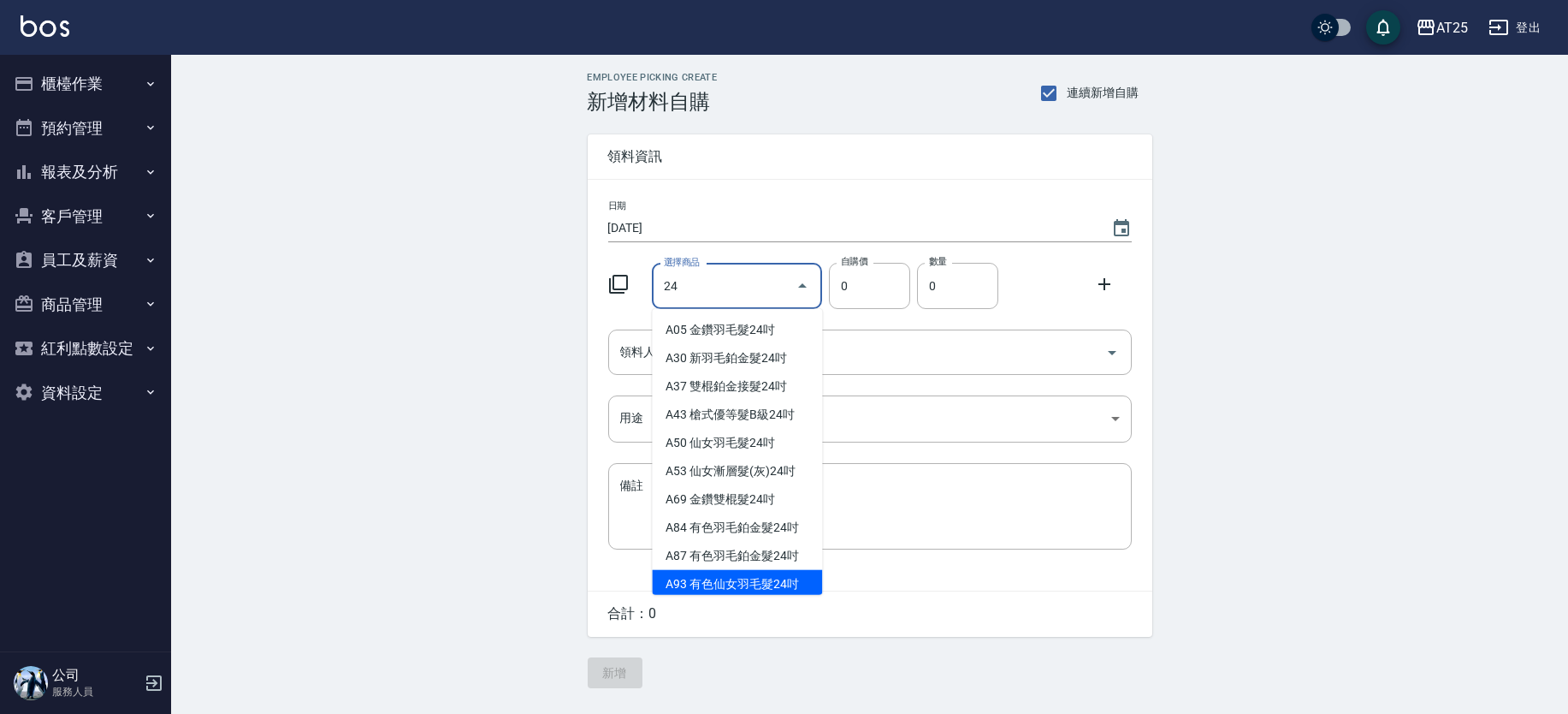
click at [785, 570] on li "A93 有色仙女羽毛髮24吋" at bounding box center [737, 584] width 170 height 28
type input "有色仙女羽毛髮24吋"
type input "3180"
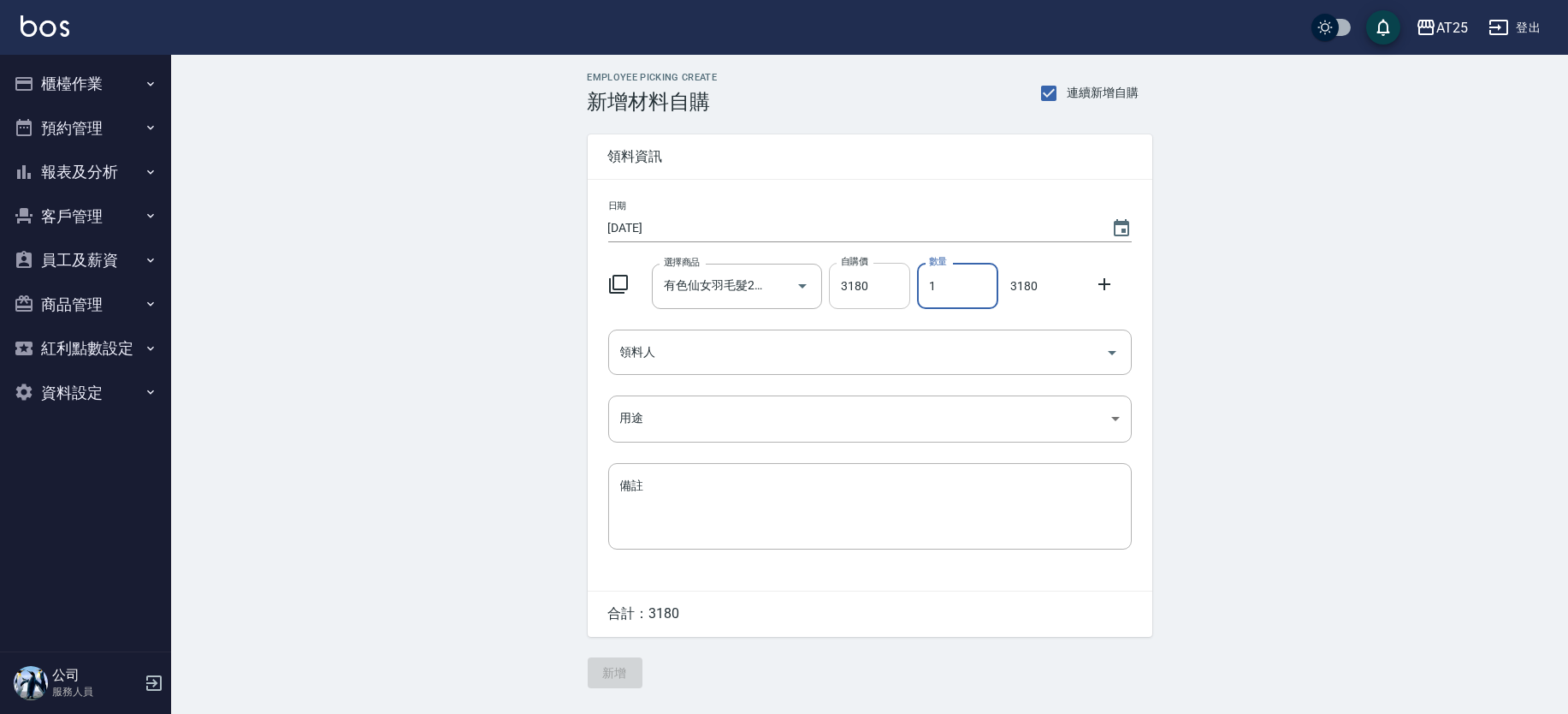
drag, startPoint x: 953, startPoint y: 295, endPoint x: 909, endPoint y: 295, distance: 44.0
click at [909, 295] on div "選擇商品 有色仙女羽毛髮24吋 選擇商品 自購價 3180 自購價 數量 1 數量 3180" at bounding box center [867, 282] width 530 height 53
type input "4"
click at [729, 351] on input "領料人" at bounding box center [858, 352] width 483 height 30
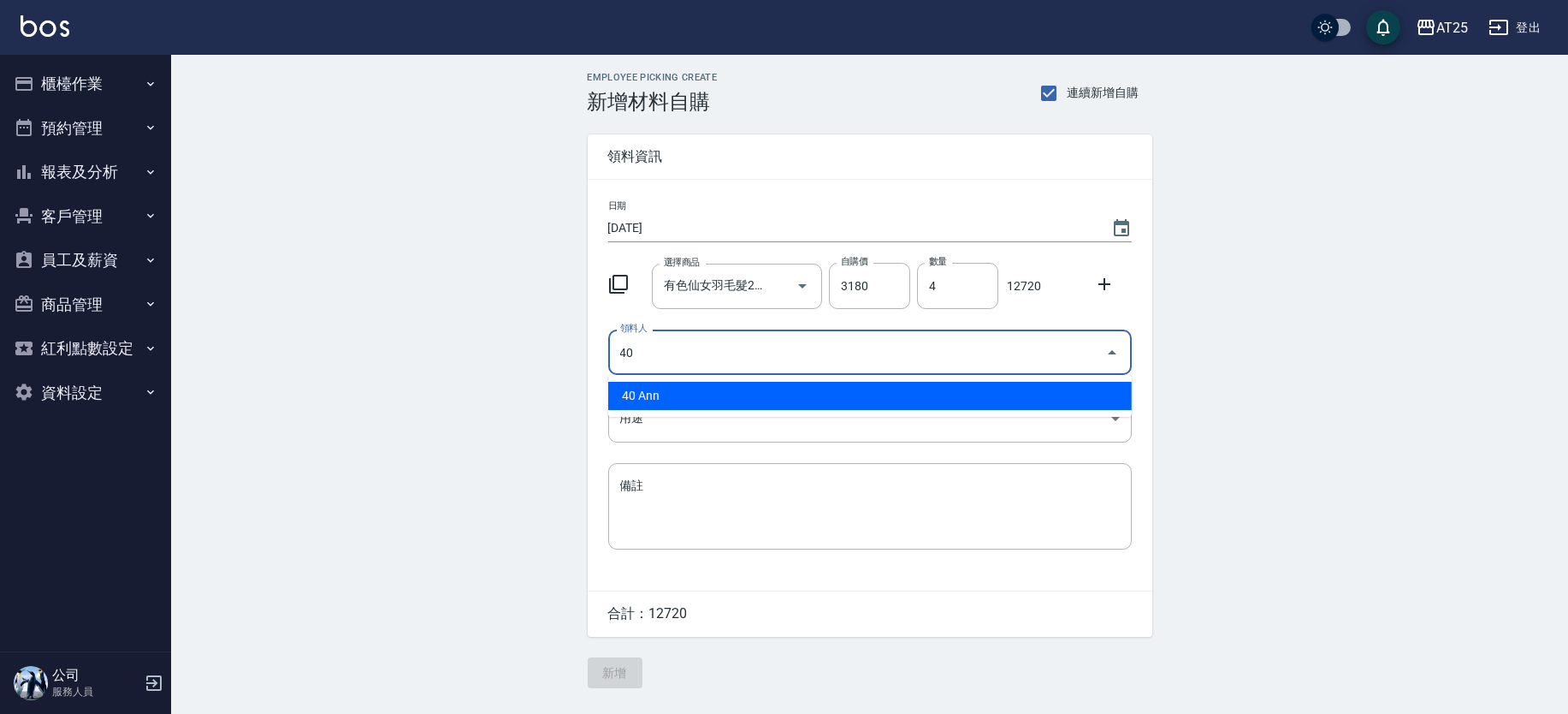
type input "40 Ann"
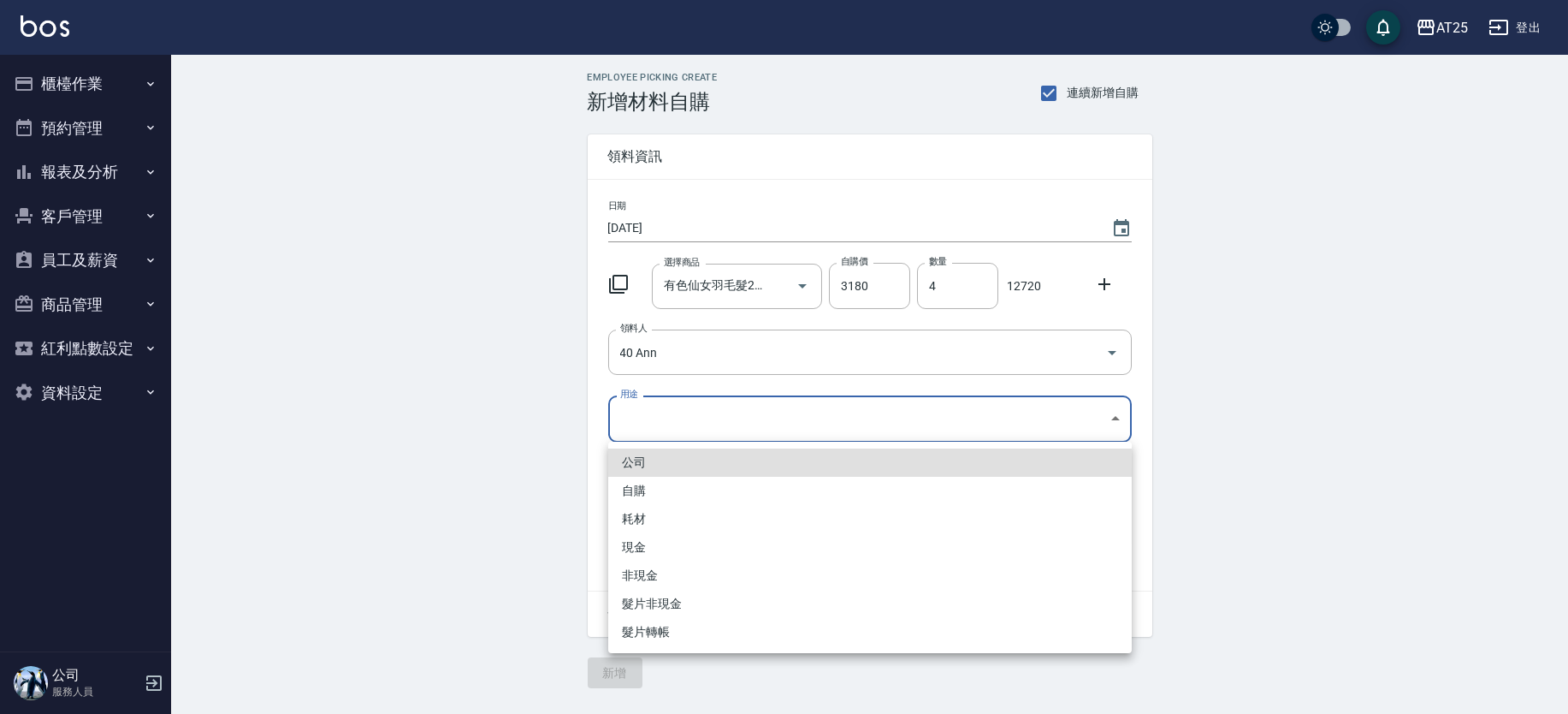
click at [699, 399] on body "AT25 登出 櫃檯作業 打帳單 帳單列表 掛單列表 現金收支登錄 高階收支登錄 材料自購登錄 每日結帳 排班表 現場電腦打卡 預約管理 預約管理 單日預約紀…" at bounding box center [784, 357] width 1568 height 714
click at [661, 546] on li "現金" at bounding box center [870, 547] width 523 height 28
type input "現金"
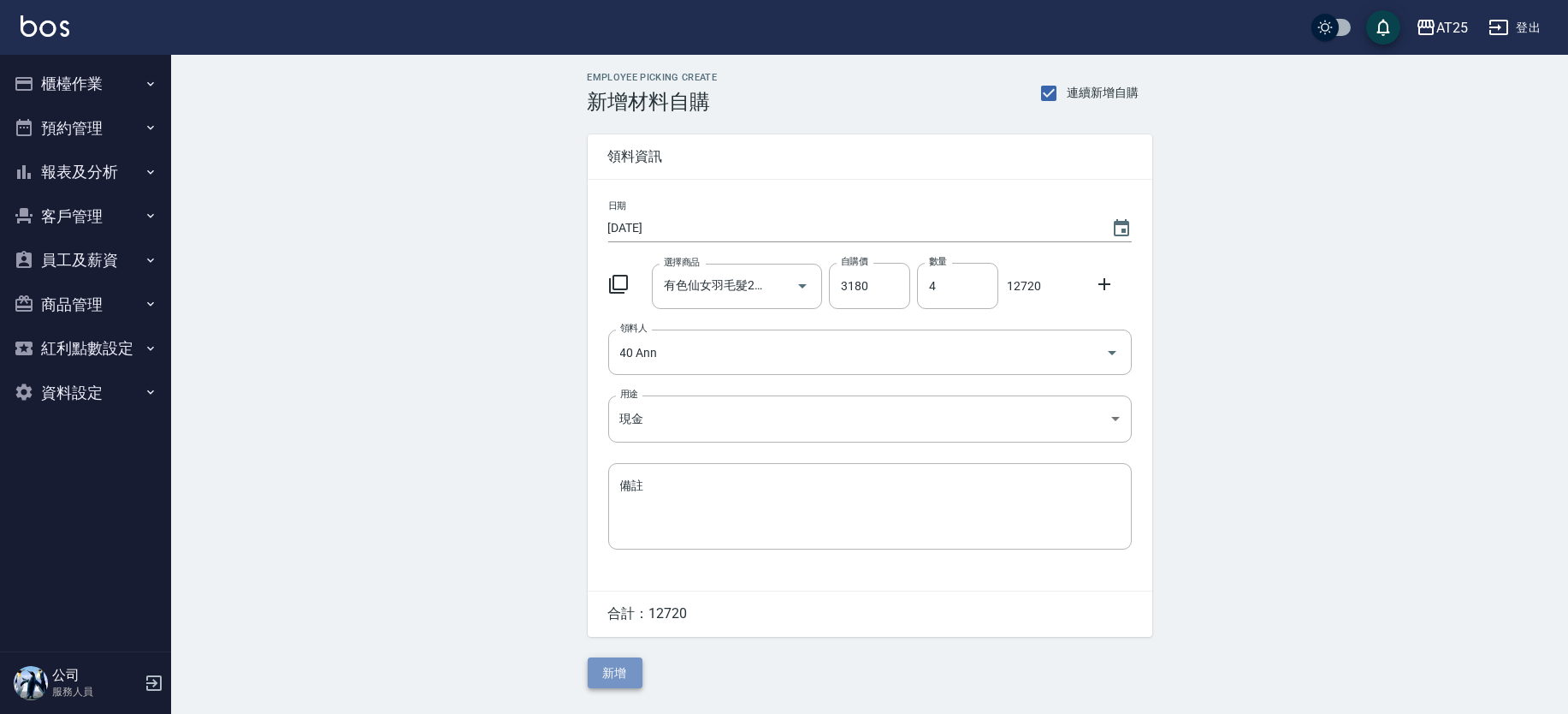
click at [617, 674] on button "新增" at bounding box center [615, 673] width 54 height 32
click at [730, 296] on input "選擇商品" at bounding box center [723, 286] width 129 height 30
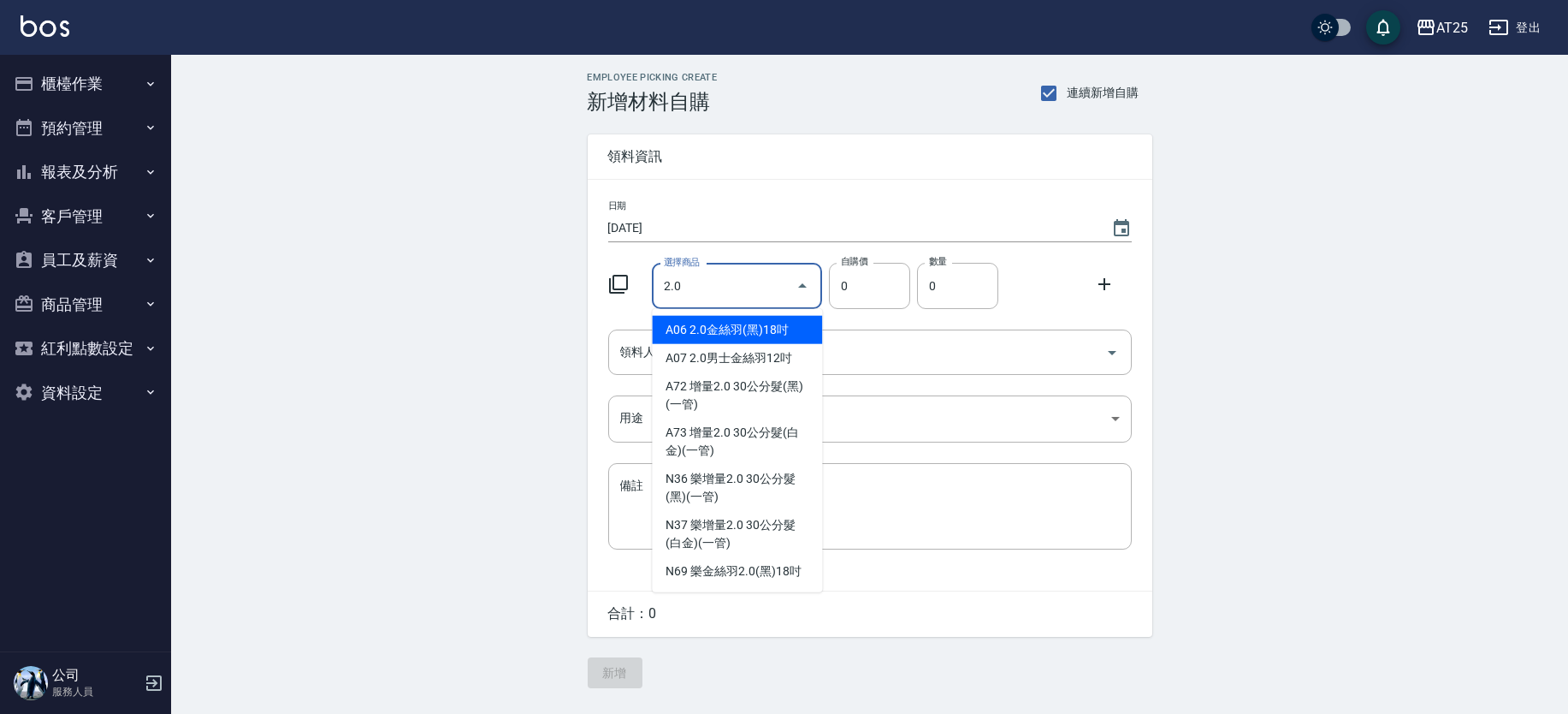
click at [690, 328] on li "A06 2.0金絲羽(黑)18吋" at bounding box center [737, 330] width 170 height 28
type input "2.0金絲羽(黑)18吋"
type input "1030"
type input "1"
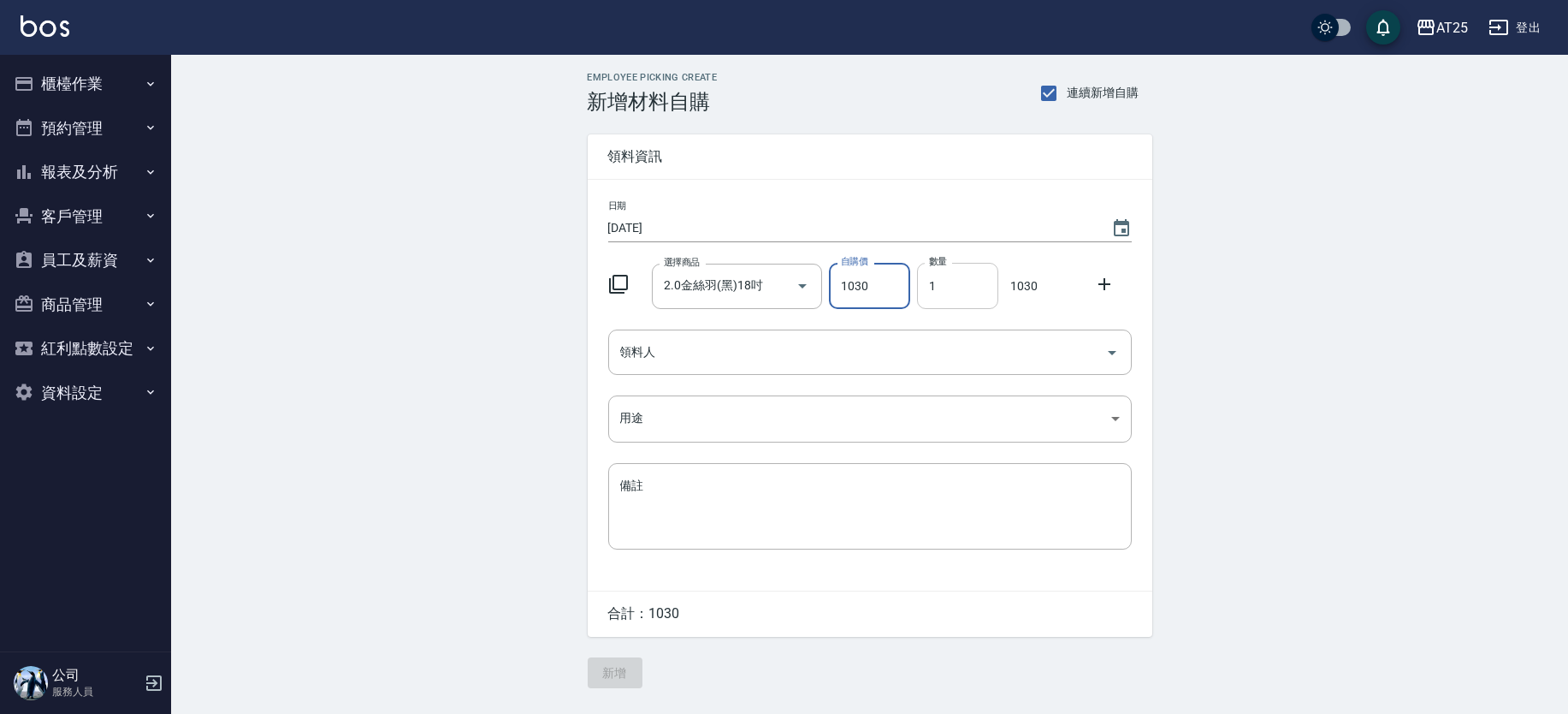
click at [972, 293] on input "1" at bounding box center [958, 285] width 82 height 47
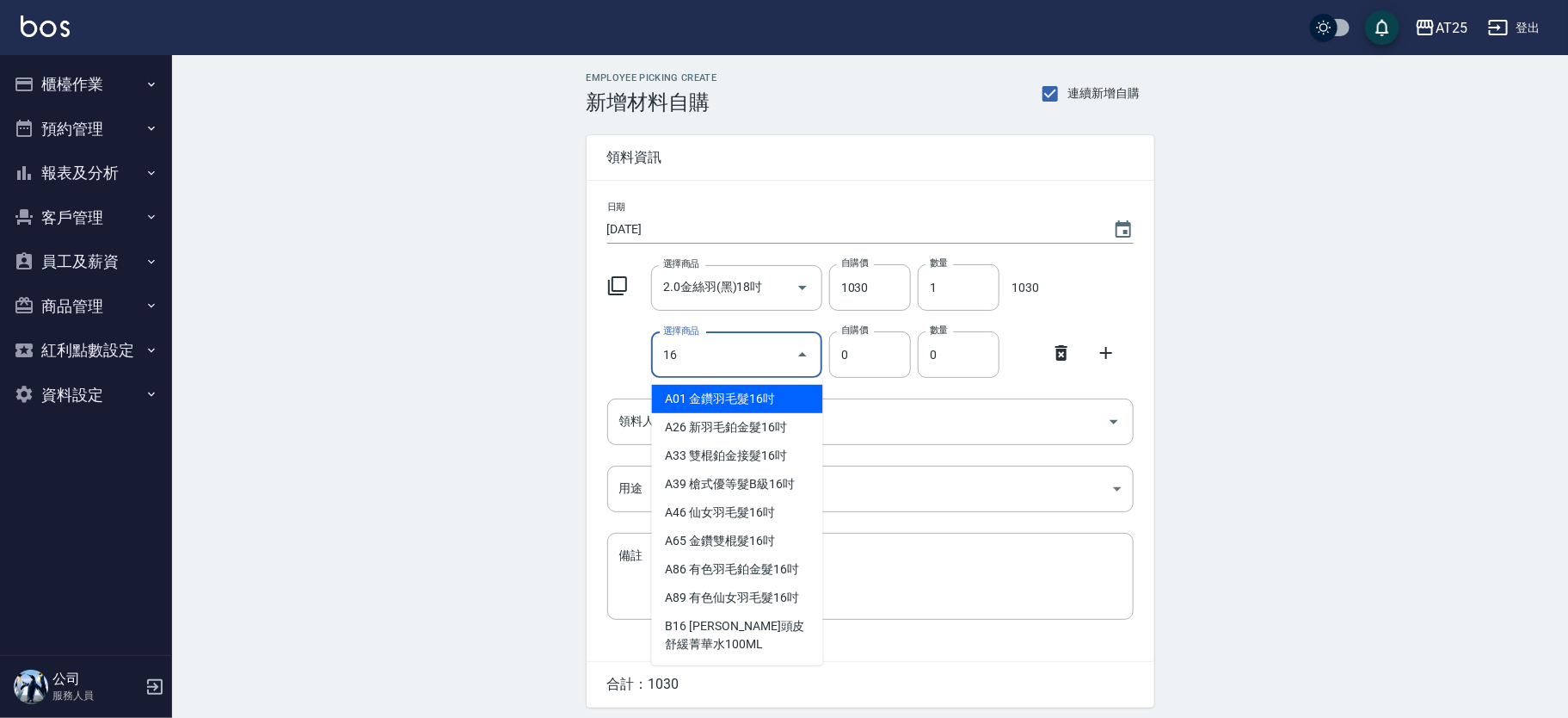
click at [753, 401] on li "A01 金鑽羽毛髮16吋" at bounding box center [738, 399] width 171 height 28
type input "金鑽羽毛髮16吋"
type input "1380"
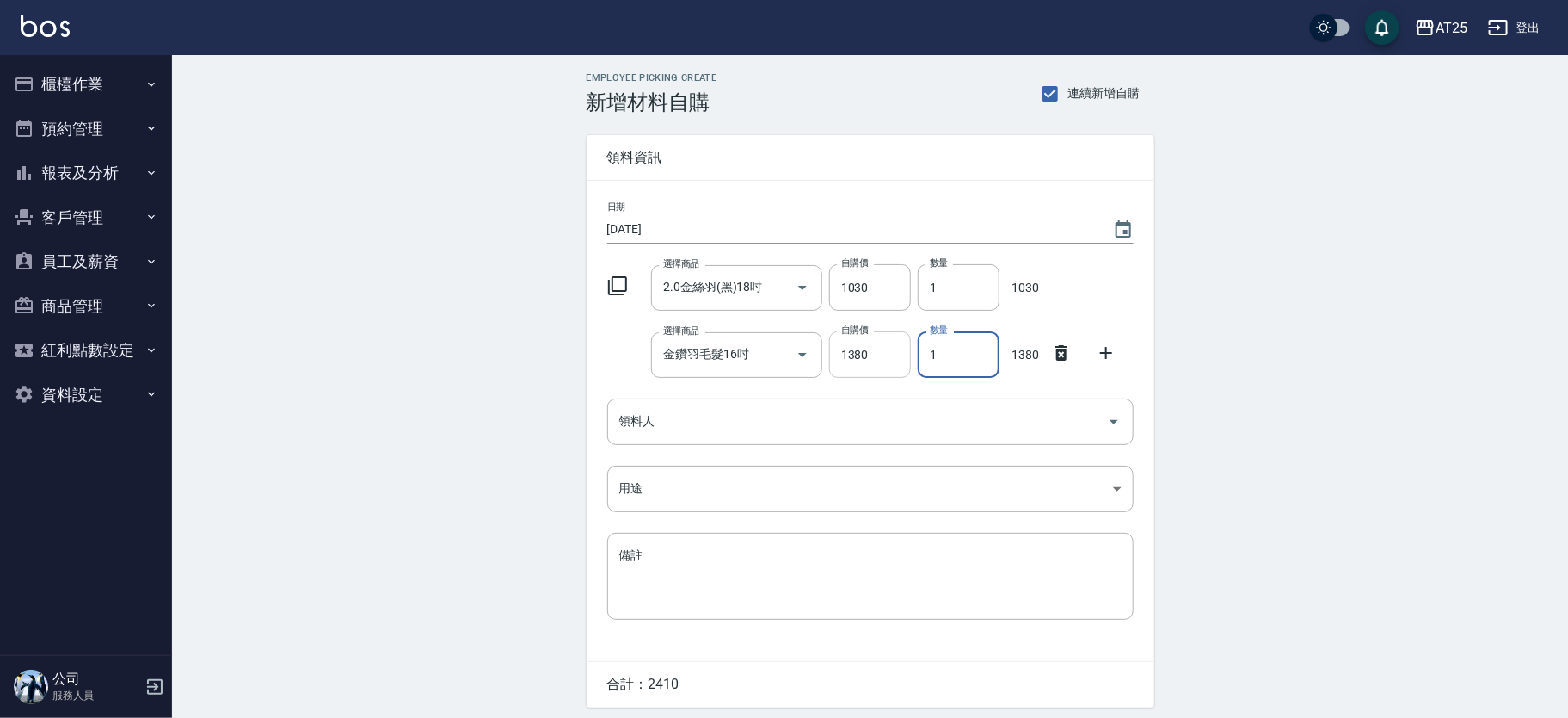
drag, startPoint x: 921, startPoint y: 360, endPoint x: 867, endPoint y: 360, distance: 54.0
click at [867, 360] on div "選擇商品 金鑽羽毛髮16吋 選擇商品 自購價 1380 自購價 數量 1 數量 1380" at bounding box center [867, 351] width 533 height 53
type input "2"
click at [674, 291] on input "2.0金絲羽(黑)18吋" at bounding box center [712, 288] width 108 height 30
click at [624, 336] on div "選擇商品 金鑽羽毛髮16吋 選擇商品 自購價 1380 自購價 數量 2 數量 2760" at bounding box center [867, 351] width 533 height 53
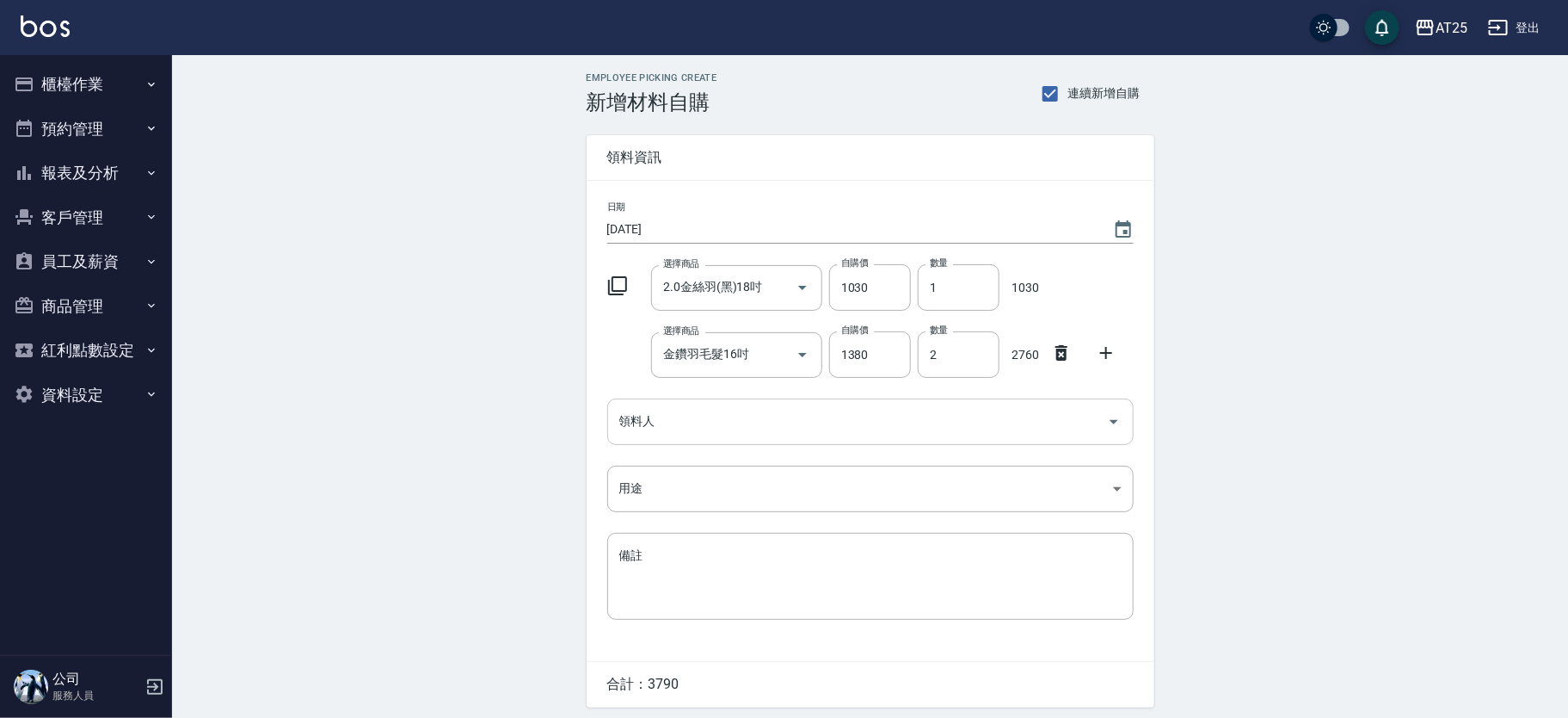
drag, startPoint x: 683, startPoint y: 420, endPoint x: 676, endPoint y: 427, distance: 9.9
click at [683, 420] on input "領料人" at bounding box center [858, 421] width 486 height 30
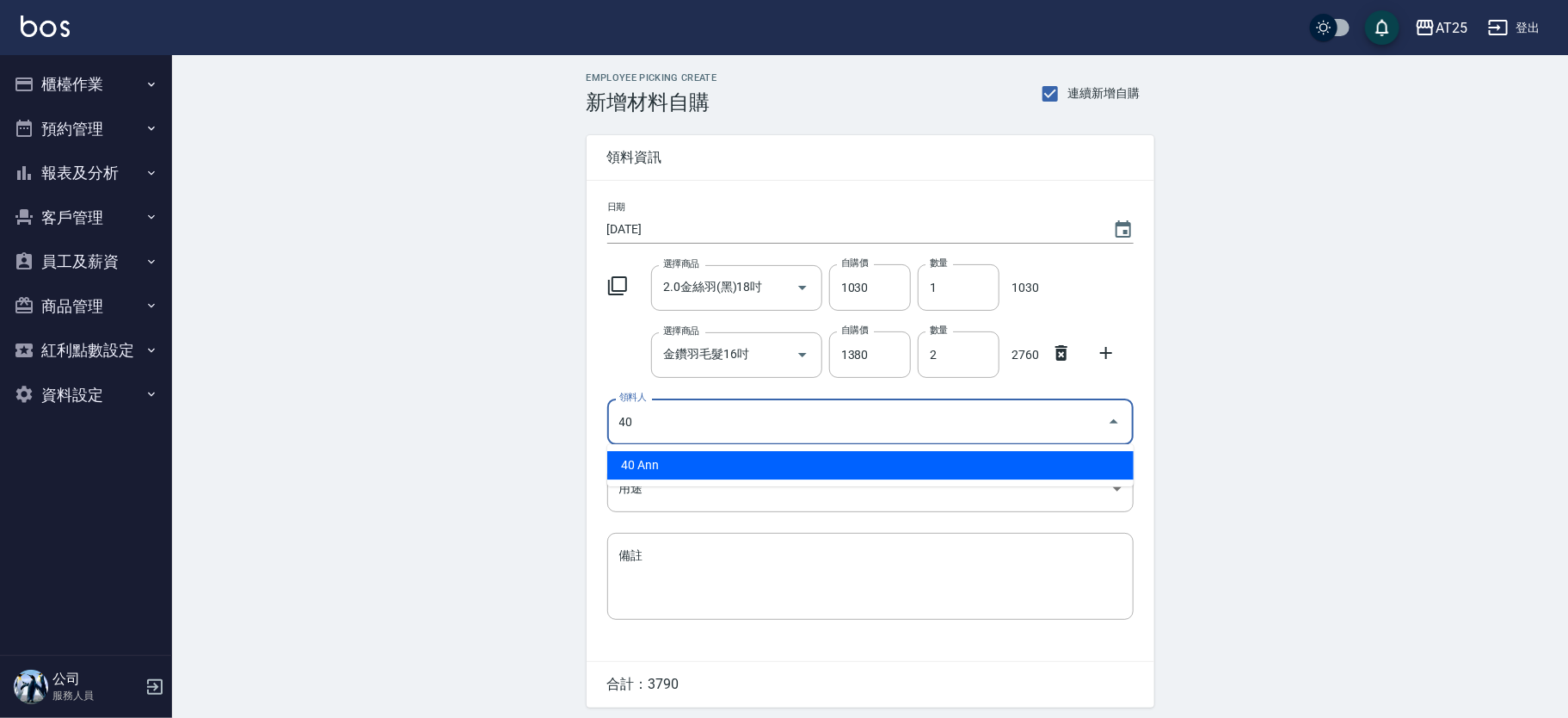
type input "40 Ann"
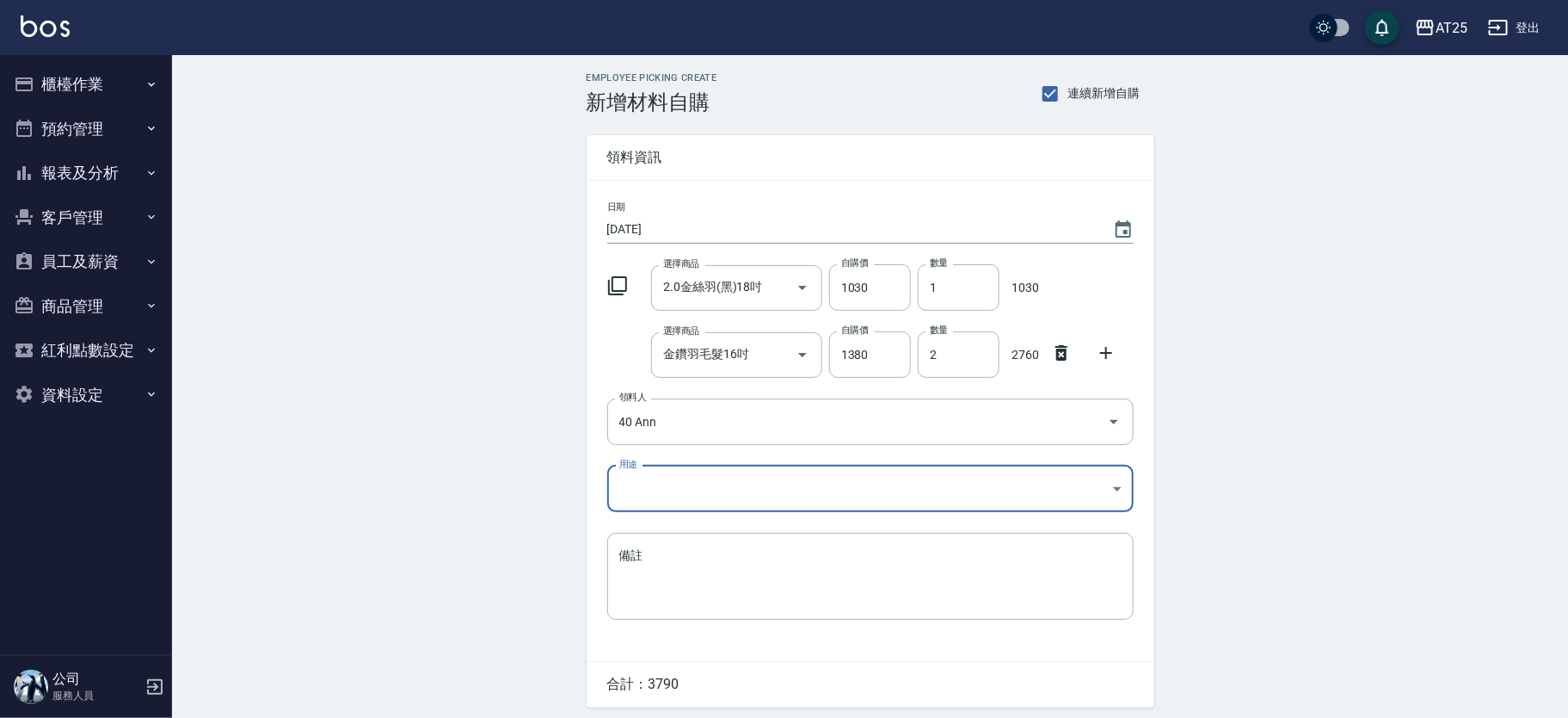
click at [651, 478] on body "AT25 登出 櫃檯作業 打帳單 帳單列表 掛單列表 現金收支登錄 高階收支登錄 材料自購登錄 每日結帳 排班表 現場電腦打卡 預約管理 預約管理 單日預約紀…" at bounding box center [784, 388] width 1568 height 776
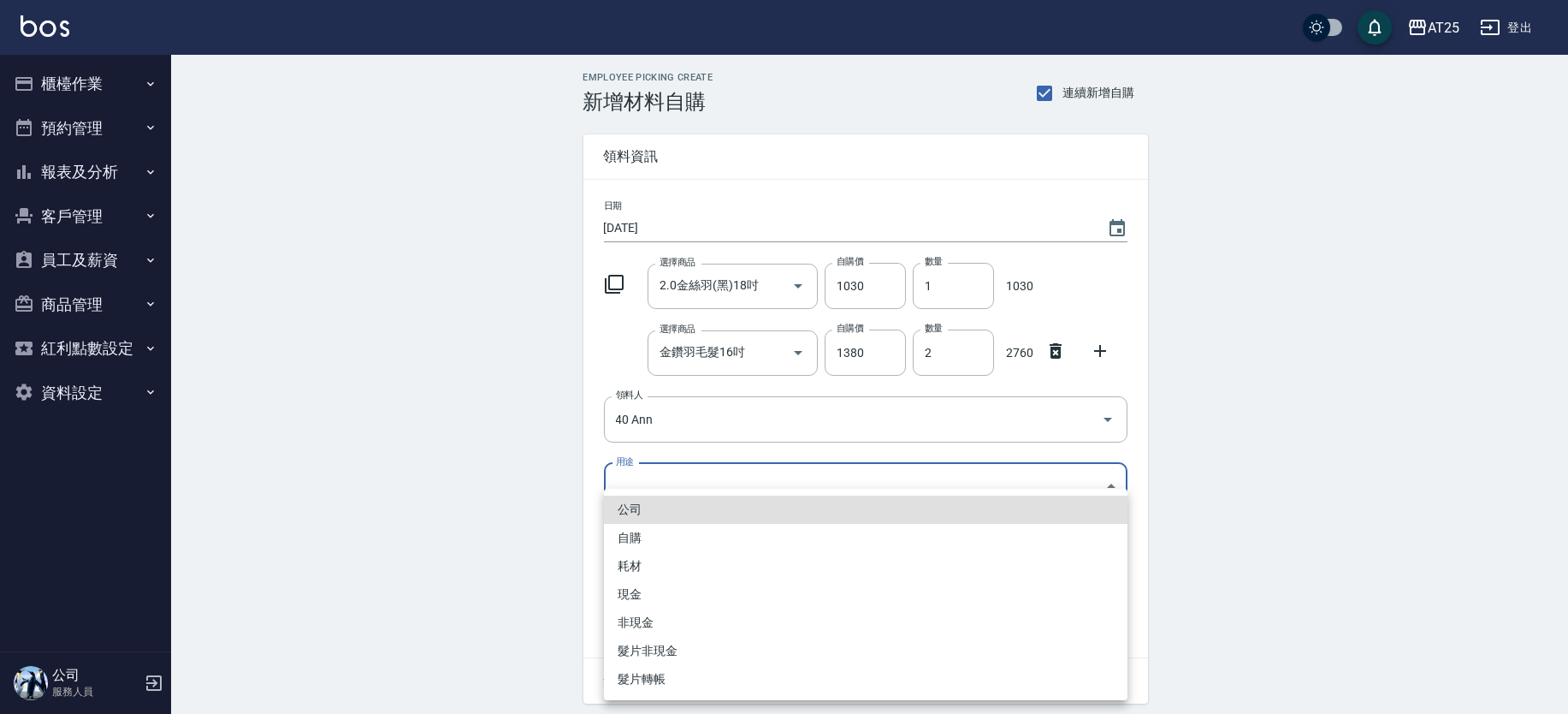
click at [646, 582] on li "現金" at bounding box center [866, 595] width 523 height 28
type input "現金"
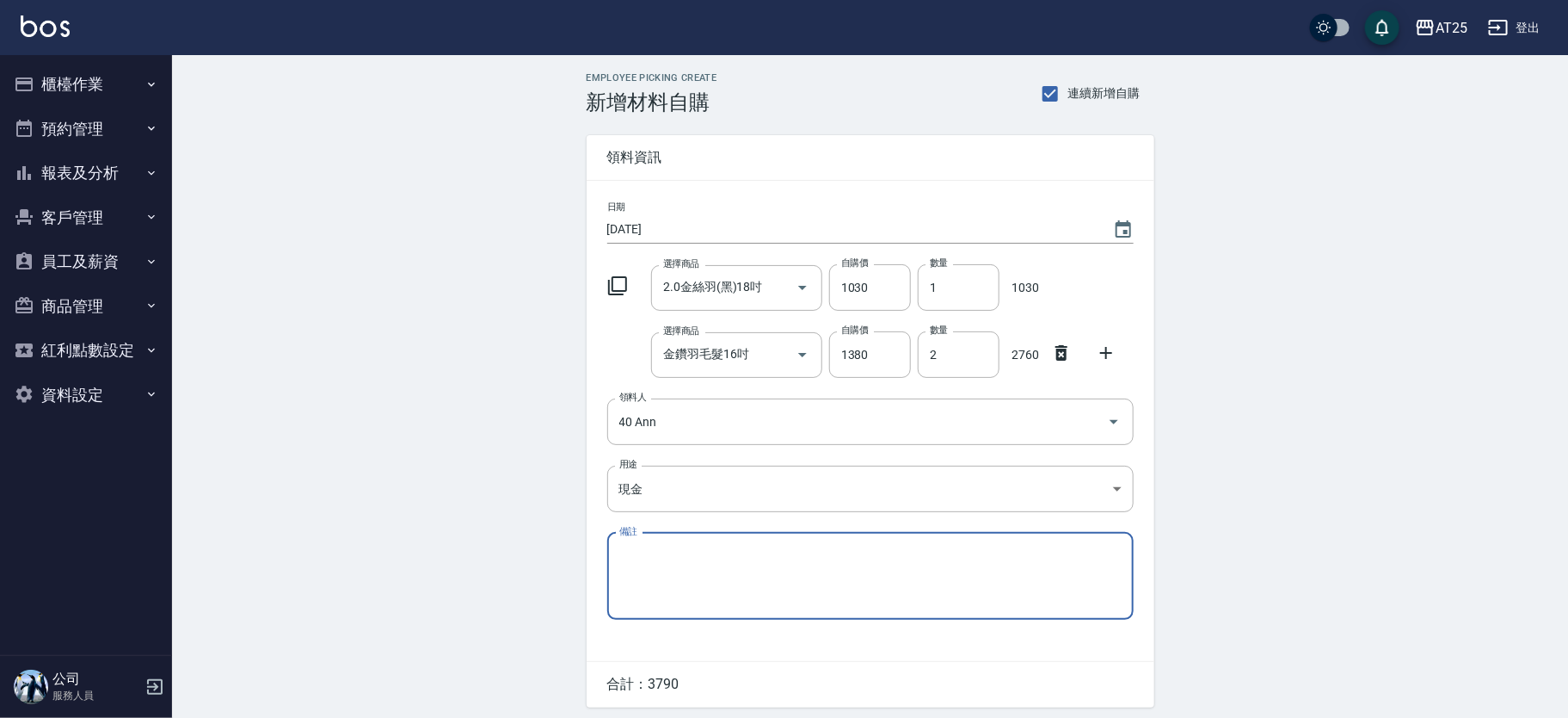
scroll to position [59, 0]
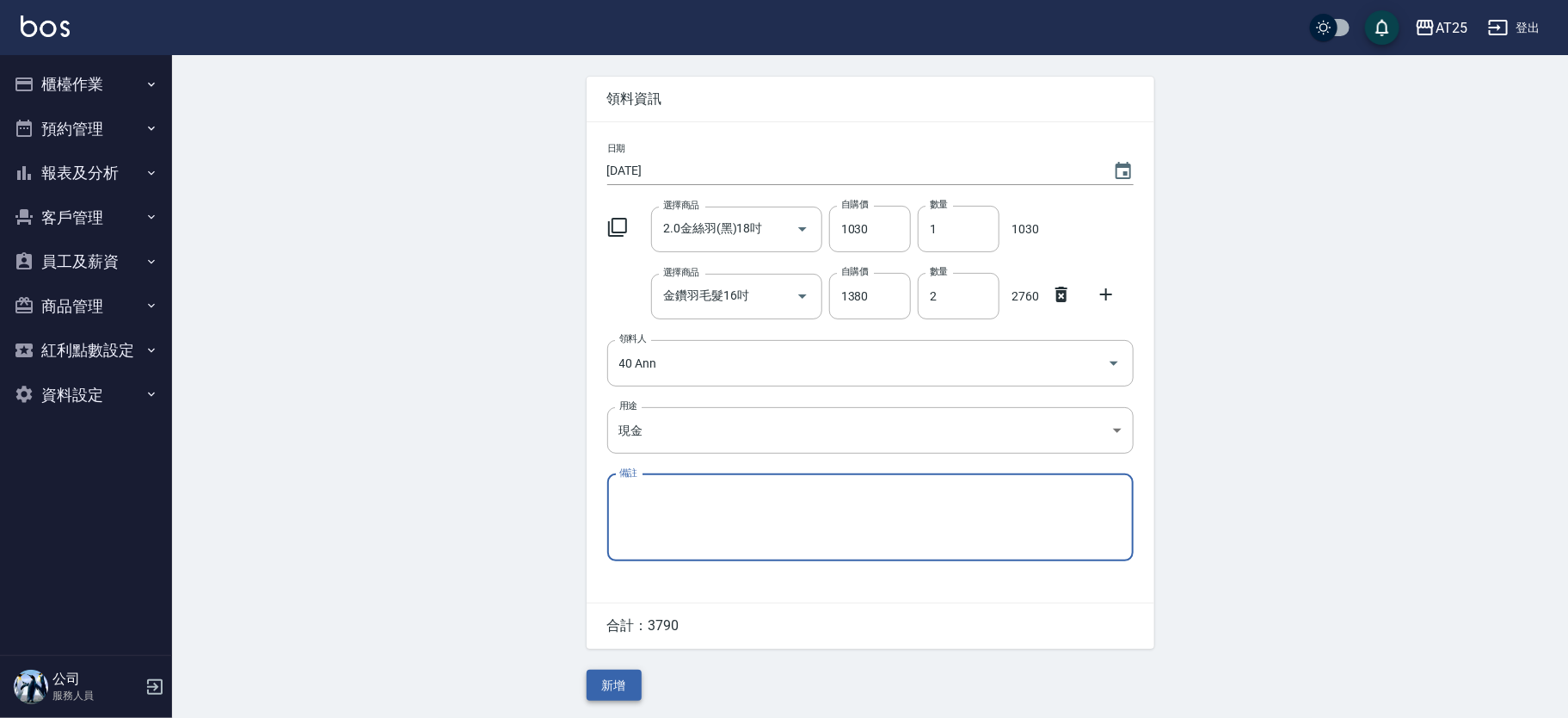
click at [618, 672] on button "新增" at bounding box center [614, 685] width 55 height 32
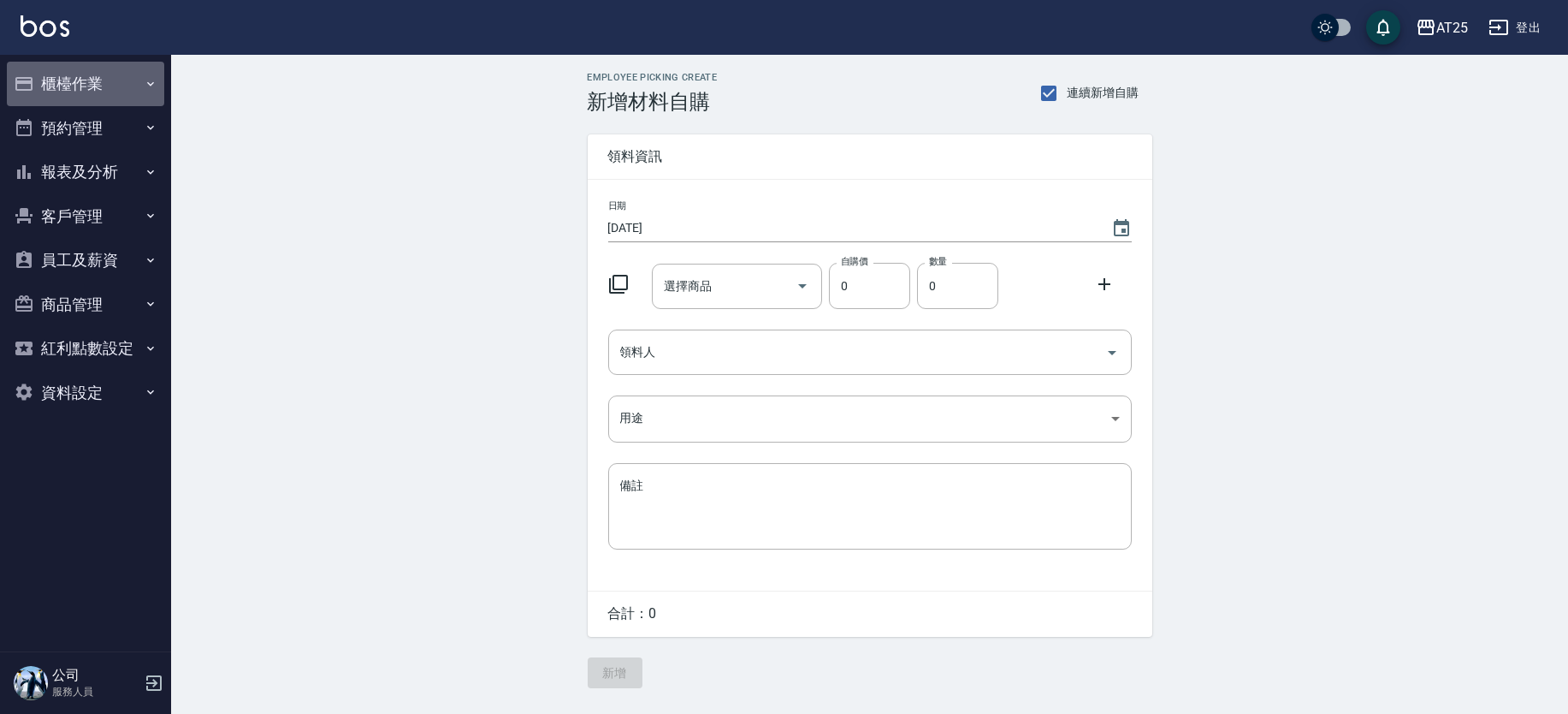
click at [126, 79] on button "櫃檯作業" at bounding box center [85, 83] width 157 height 45
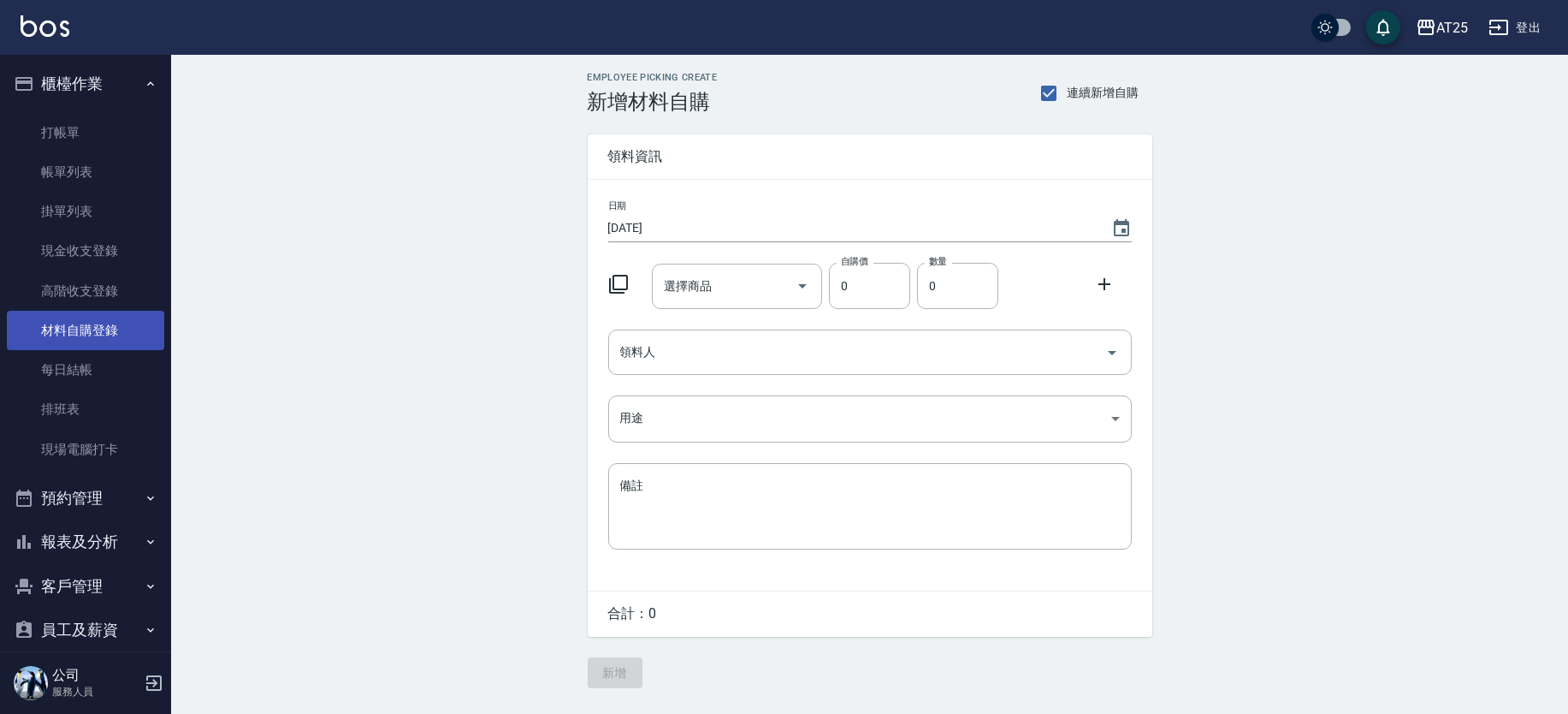
click at [92, 327] on link "材料自購登錄" at bounding box center [85, 330] width 157 height 40
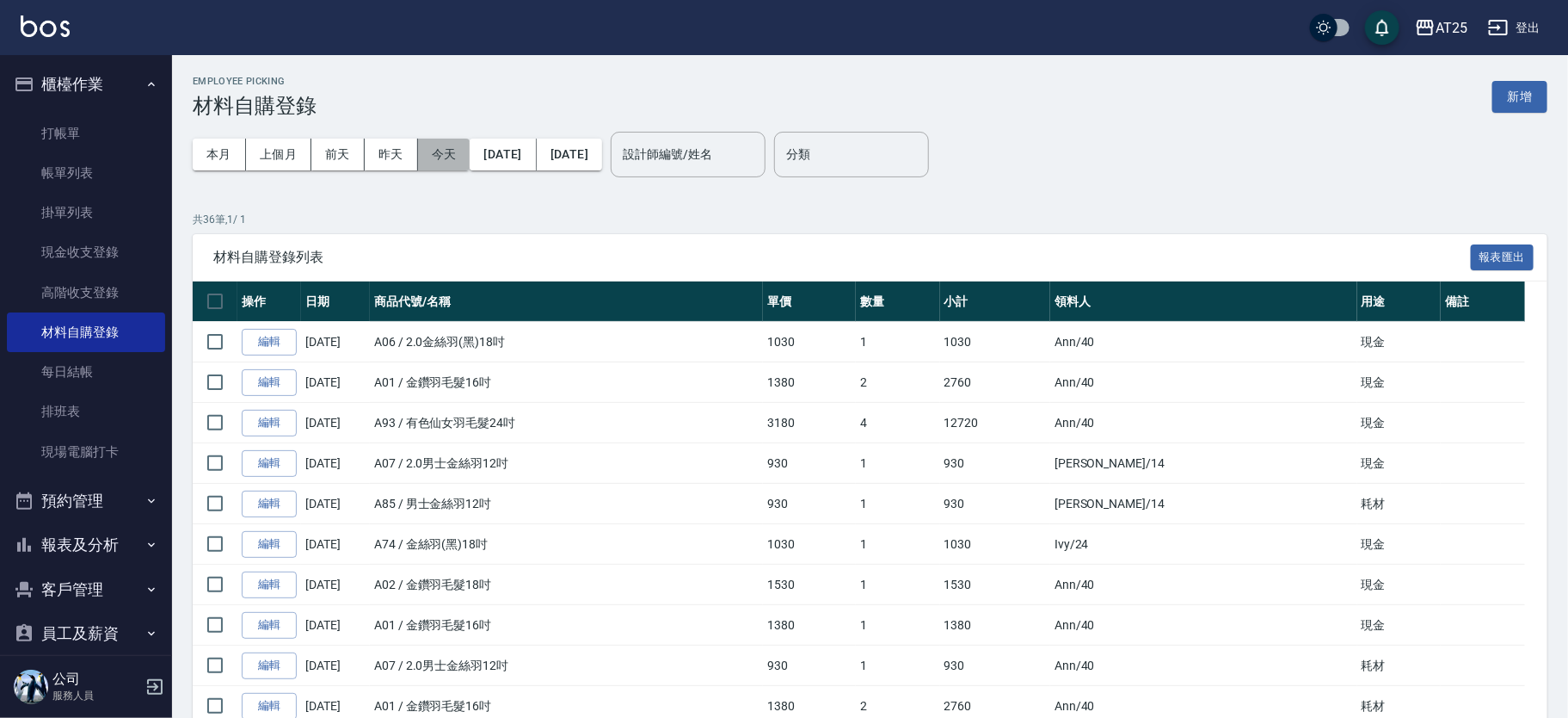
click at [442, 151] on button "今天" at bounding box center [444, 155] width 52 height 32
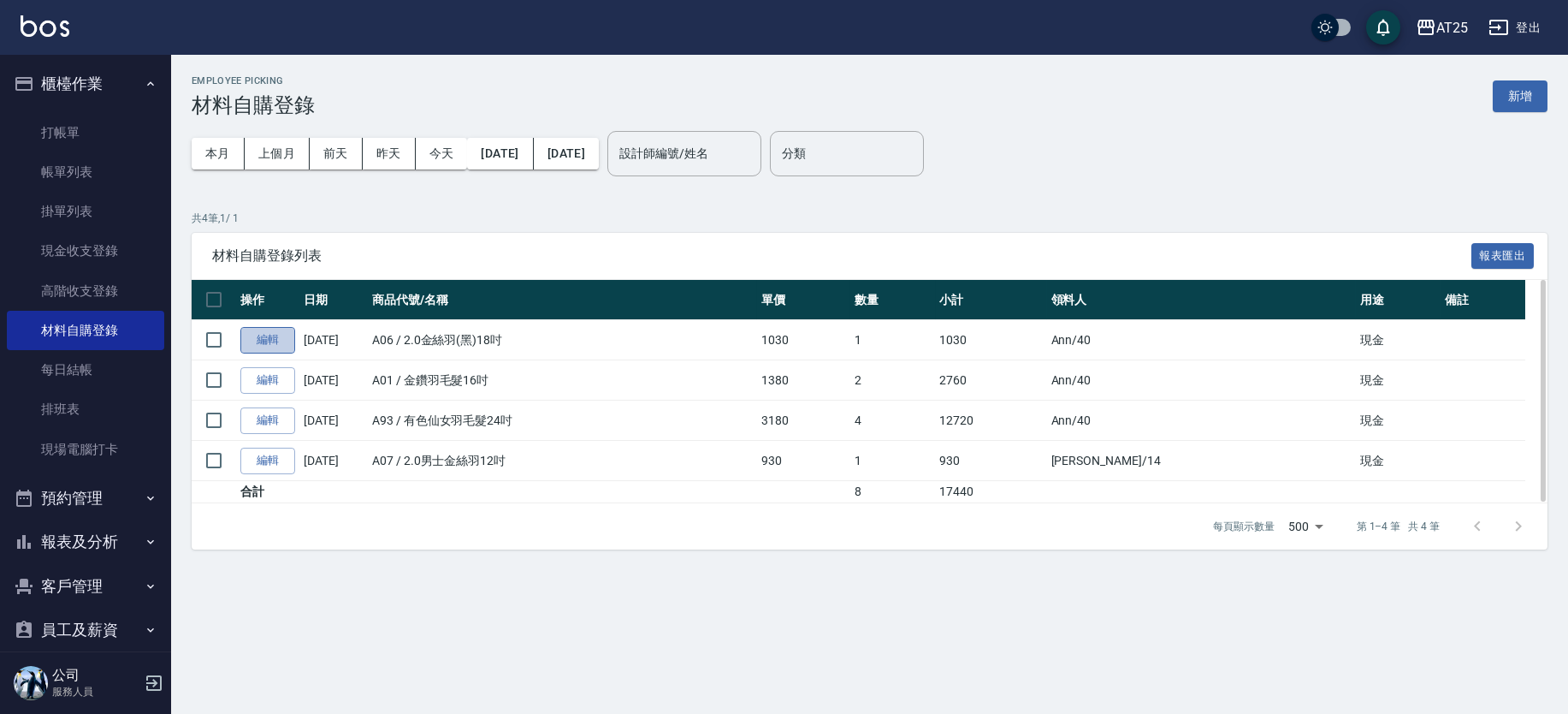
click at [277, 341] on link "編輯" at bounding box center [268, 340] width 54 height 26
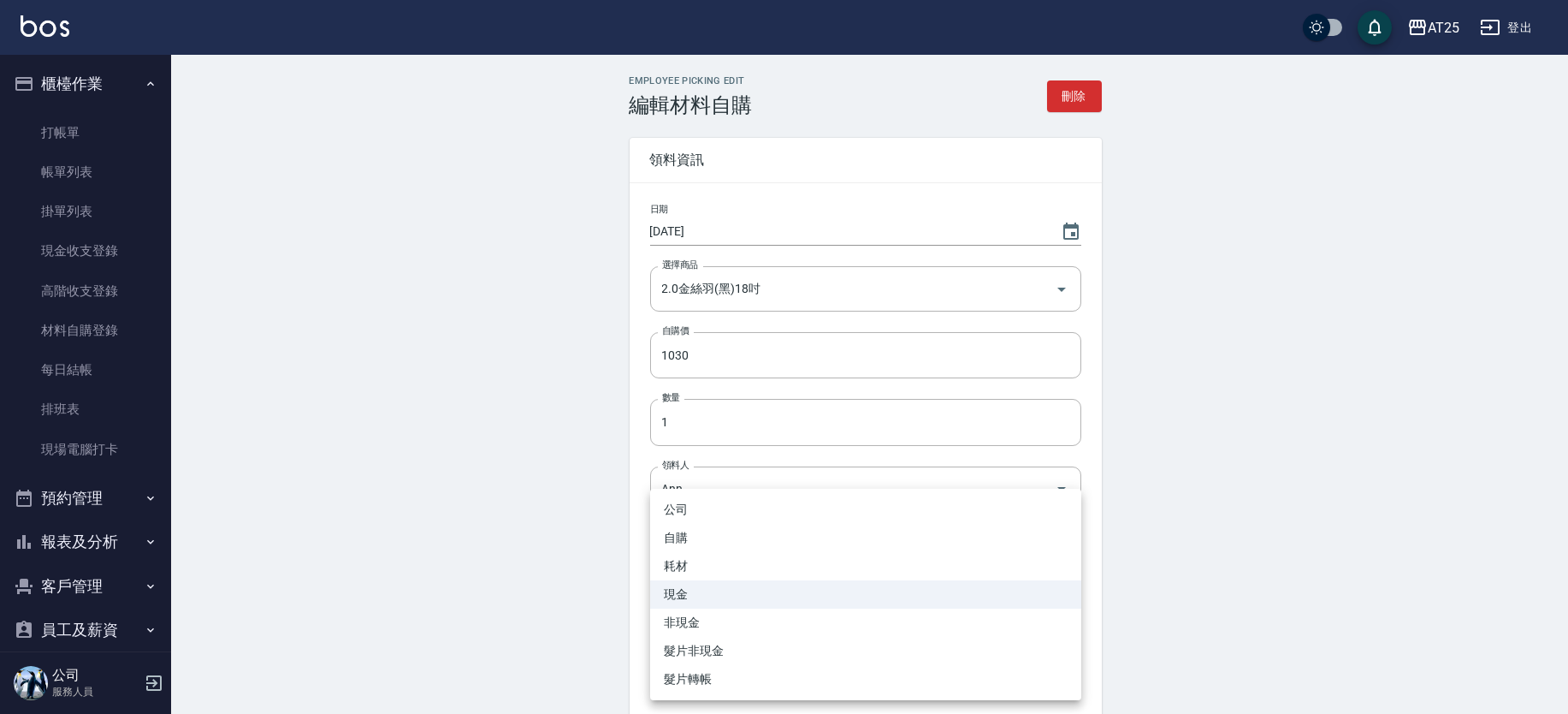
click at [730, 561] on body "AT25 登出 櫃檯作業 打帳單 帳單列表 掛單列表 現金收支登錄 高階收支登錄 材料自購登錄 每日結帳 排班表 現場電腦打卡 預約管理 預約管理 單日預約紀…" at bounding box center [784, 422] width 1568 height 845
click at [733, 671] on li "髮片轉帳" at bounding box center [866, 679] width 431 height 28
type input "髮片轉帳"
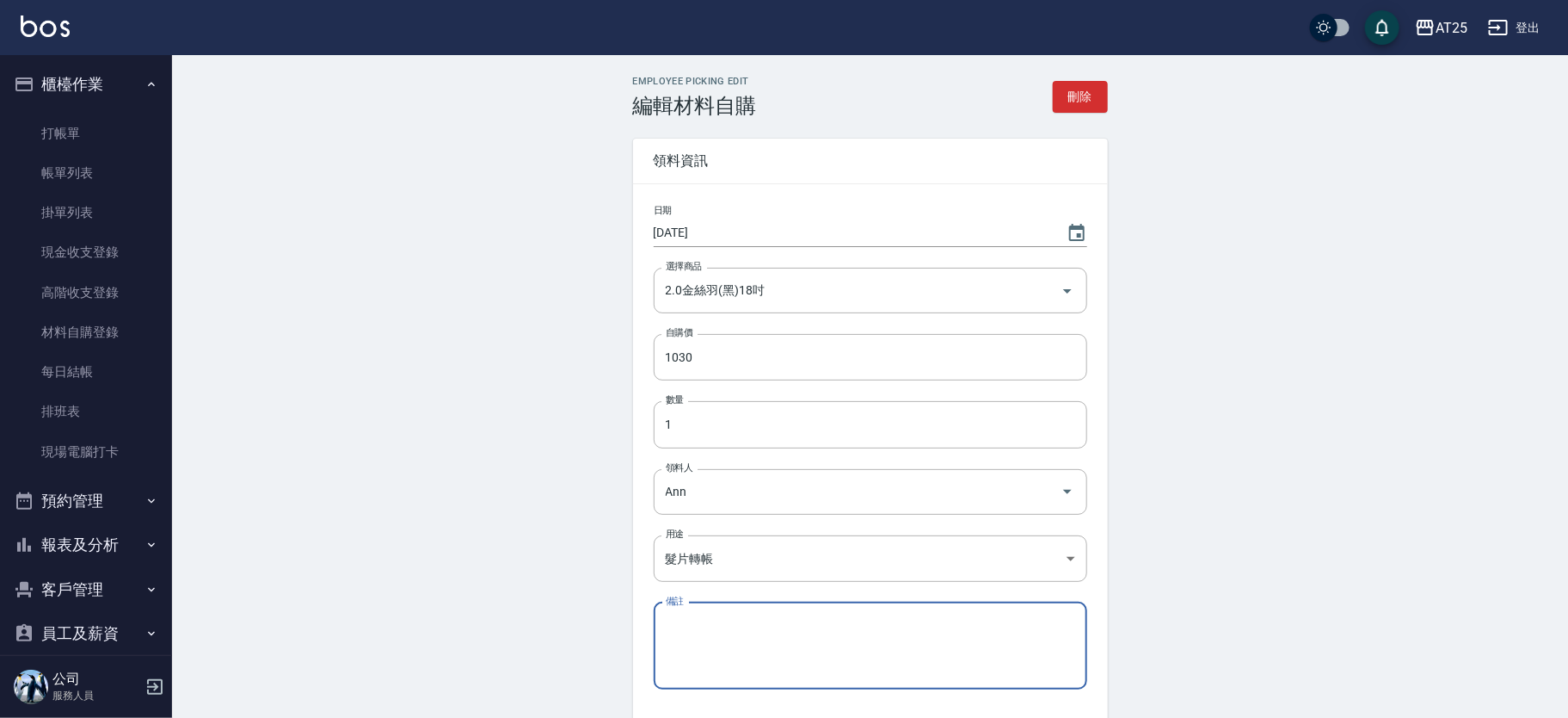
scroll to position [132, 0]
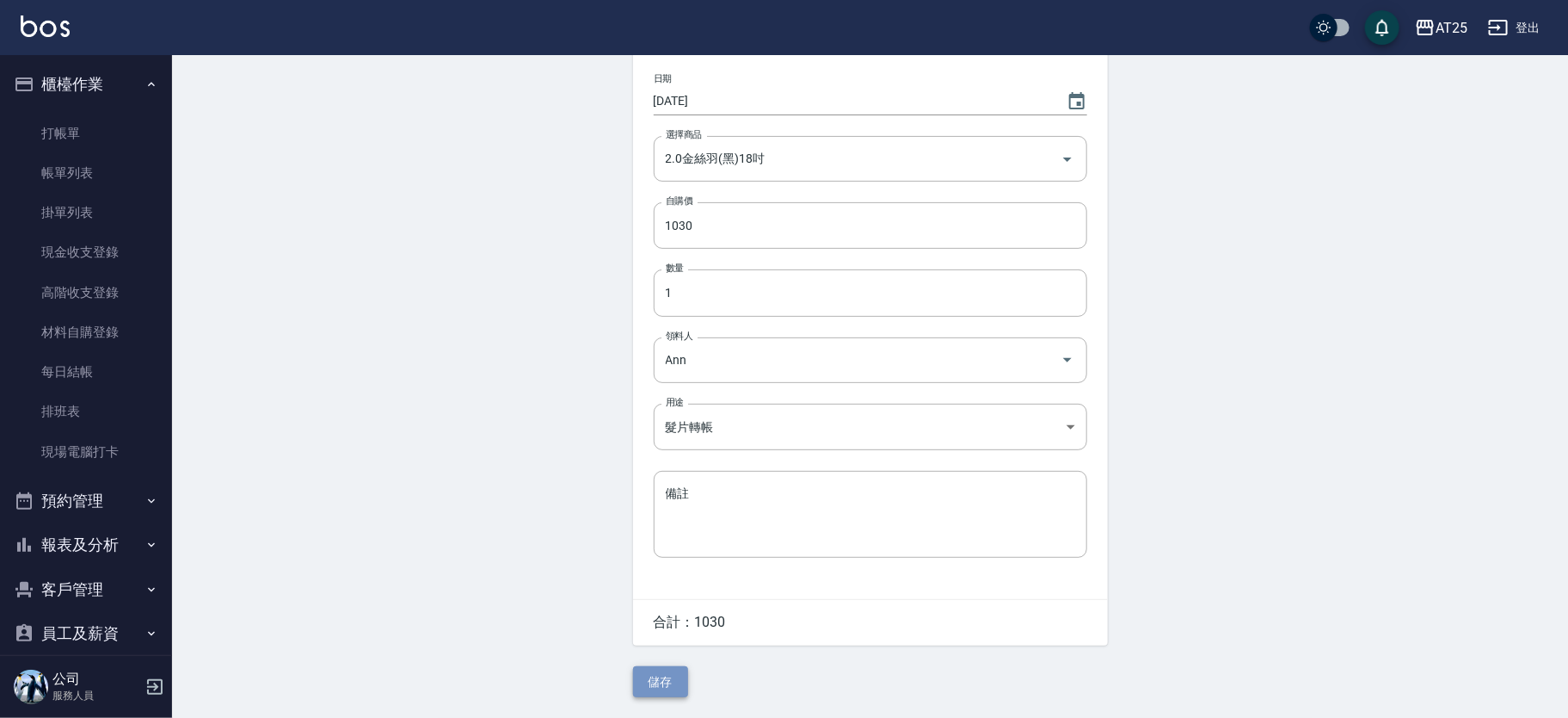
click at [650, 678] on button "儲存" at bounding box center [660, 682] width 55 height 32
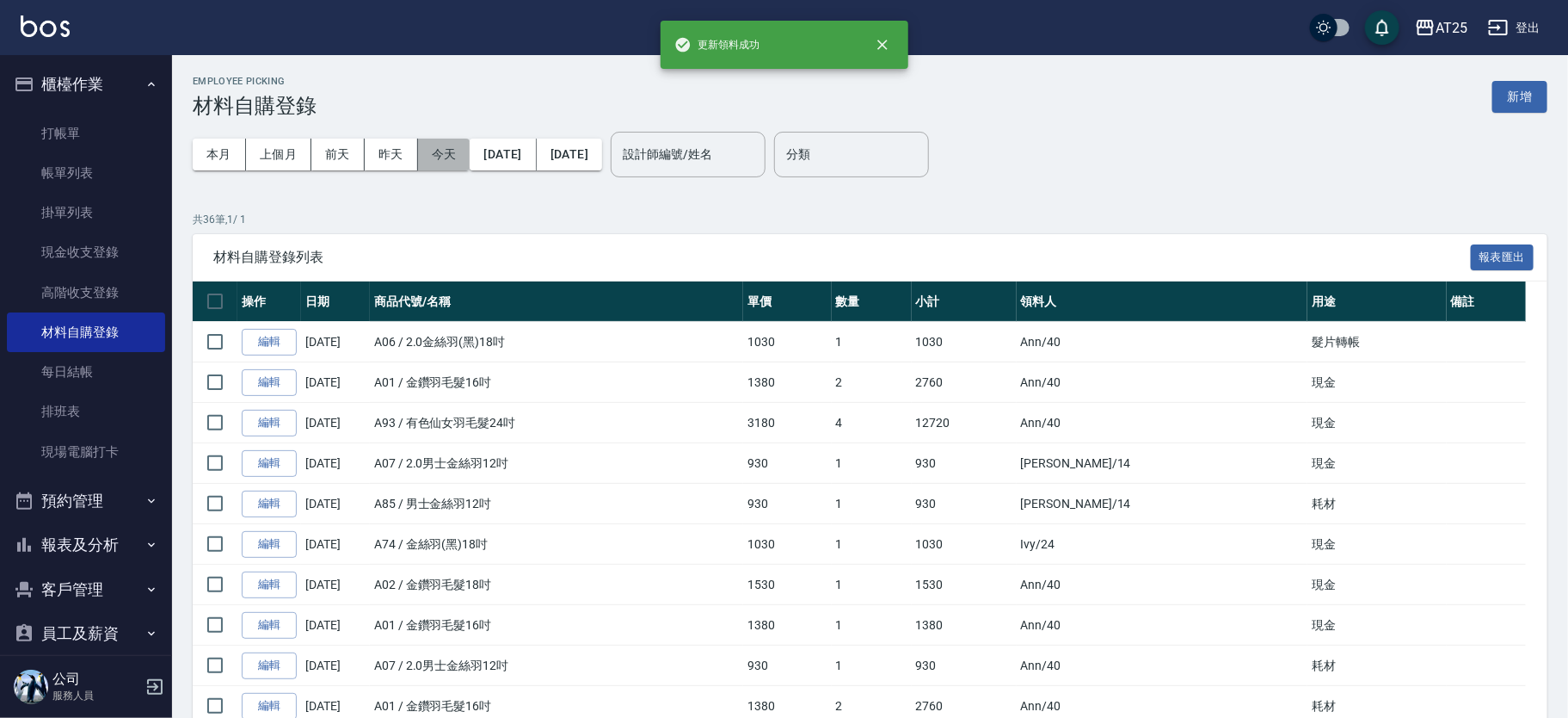
click at [433, 158] on button "今天" at bounding box center [444, 155] width 52 height 32
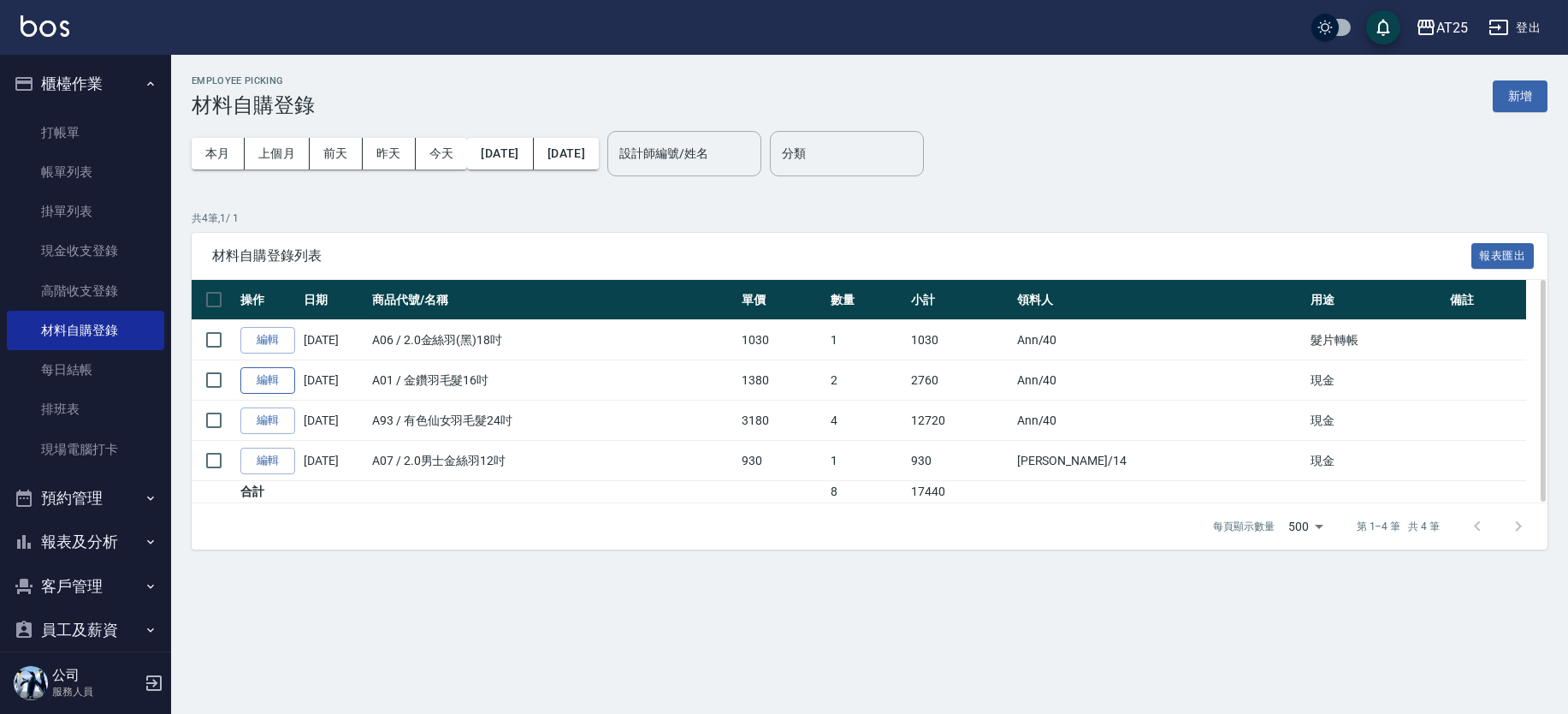
click at [275, 382] on link "編輯" at bounding box center [268, 380] width 54 height 26
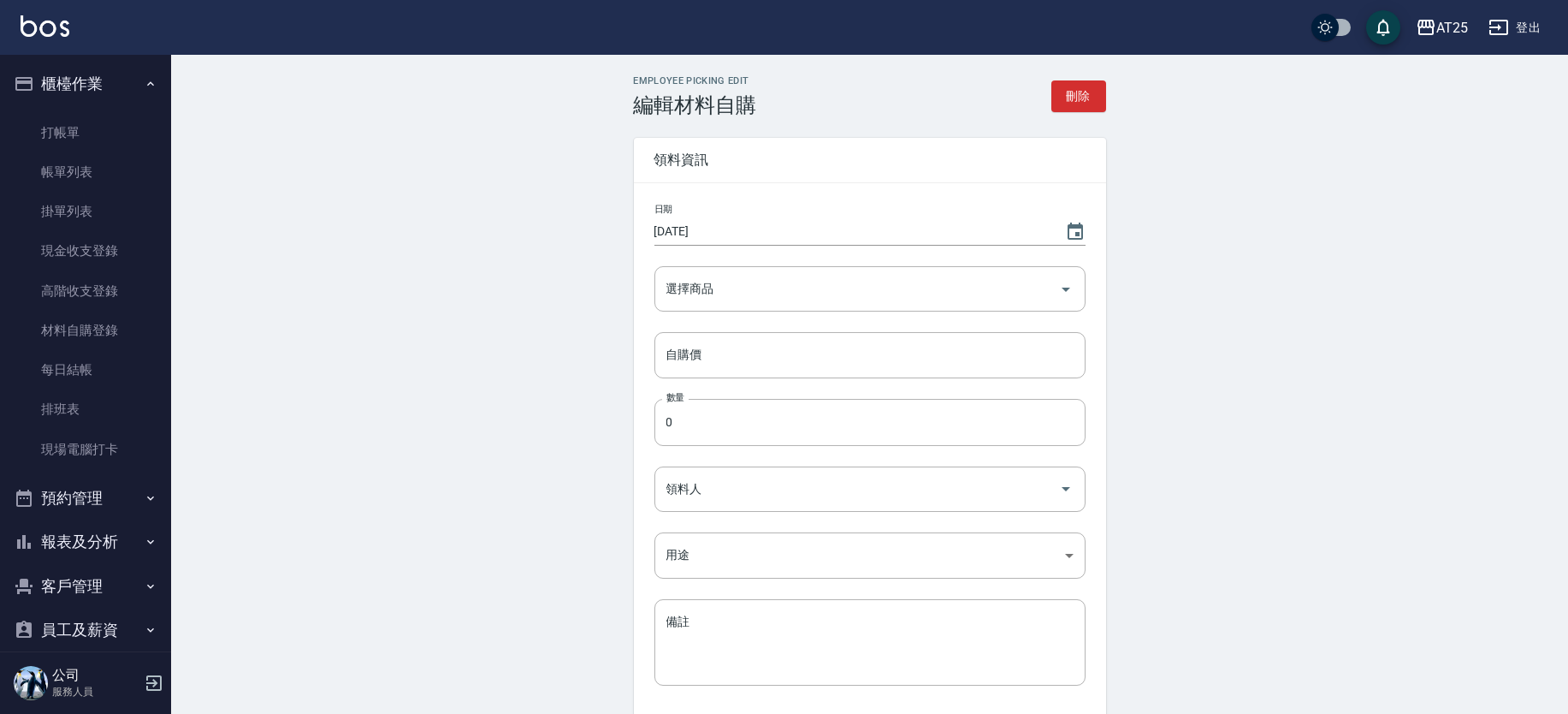
type input "金鑽羽毛髮16吋"
type input "1380"
type input "2"
type input "Ann"
click at [711, 544] on body "AT25 登出 櫃檯作業 打帳單 帳單列表 掛單列表 現金收支登錄 高階收支登錄 材料自購登錄 每日結帳 排班表 現場電腦打卡 預約管理 預約管理 單日預約紀…" at bounding box center [780, 422] width 1559 height 845
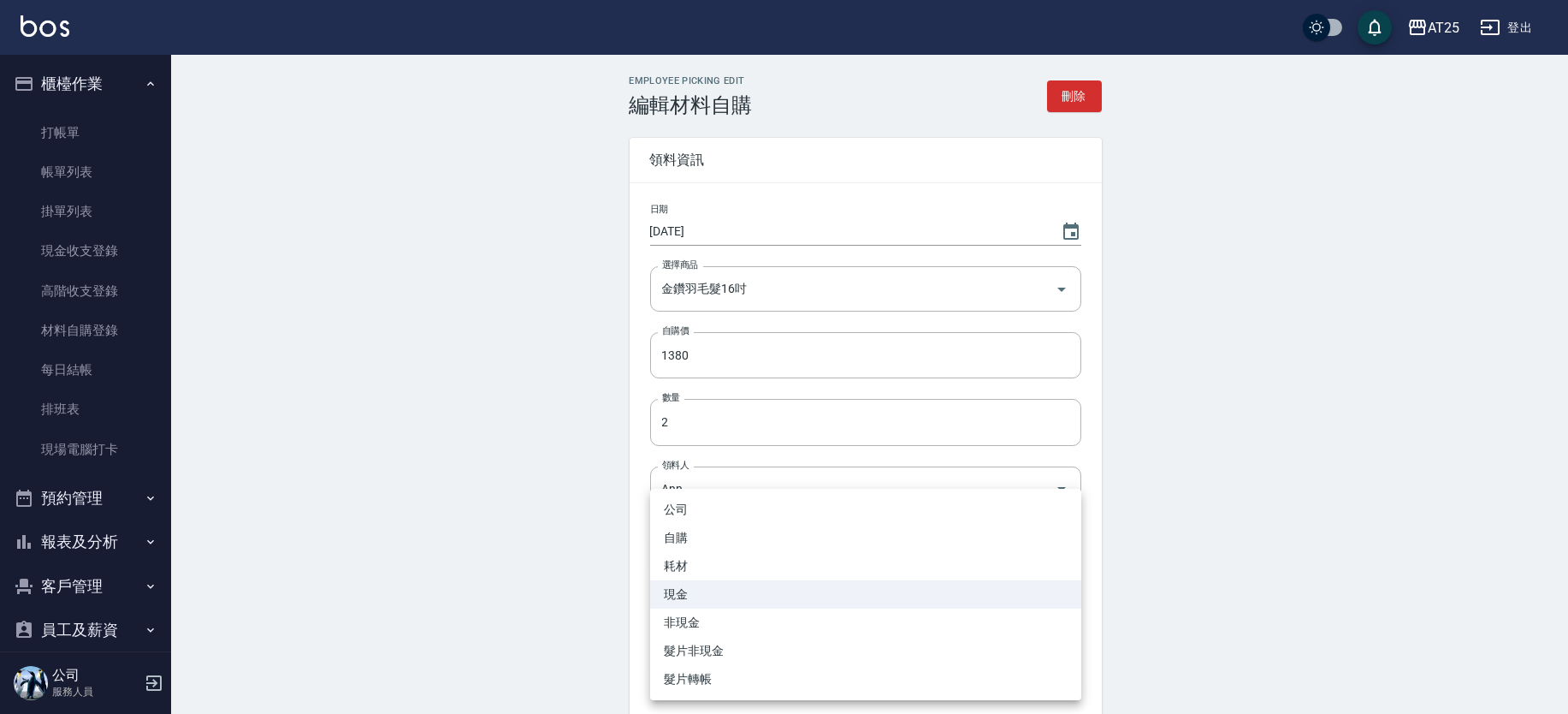
drag, startPoint x: 686, startPoint y: 677, endPoint x: 1075, endPoint y: 565, distance: 404.8
click at [686, 678] on li "髮片轉帳" at bounding box center [866, 679] width 431 height 28
type input "髮片轉帳"
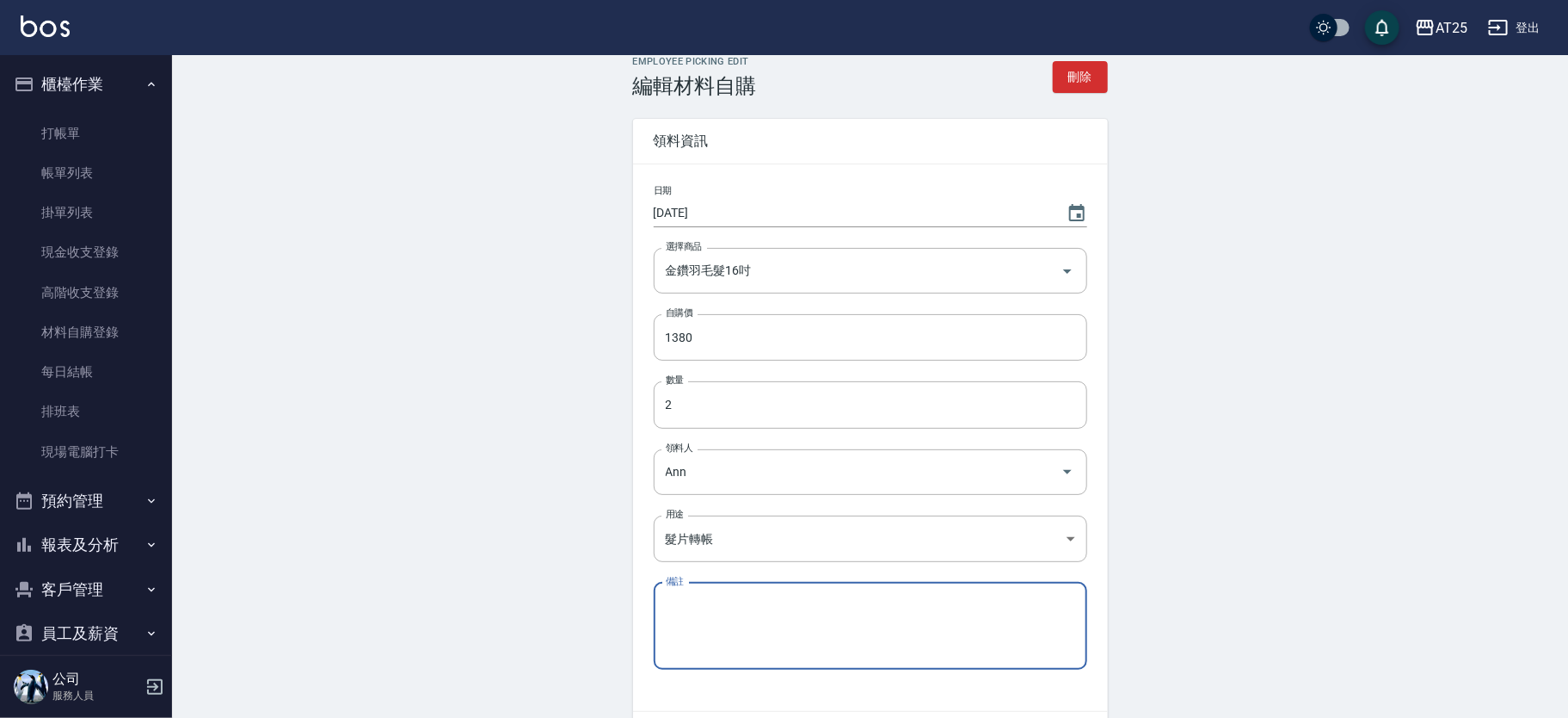
scroll to position [132, 0]
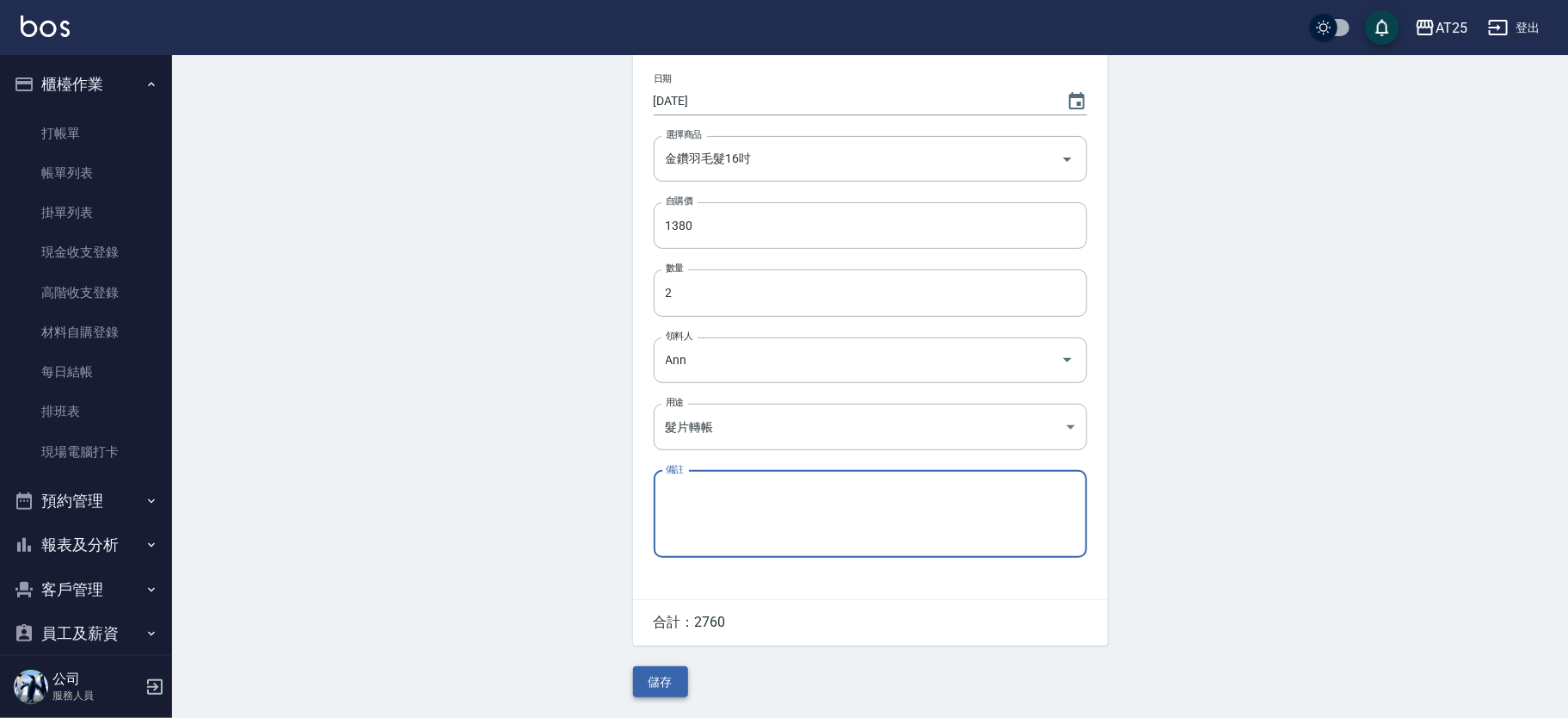
click at [671, 676] on button "儲存" at bounding box center [660, 682] width 55 height 32
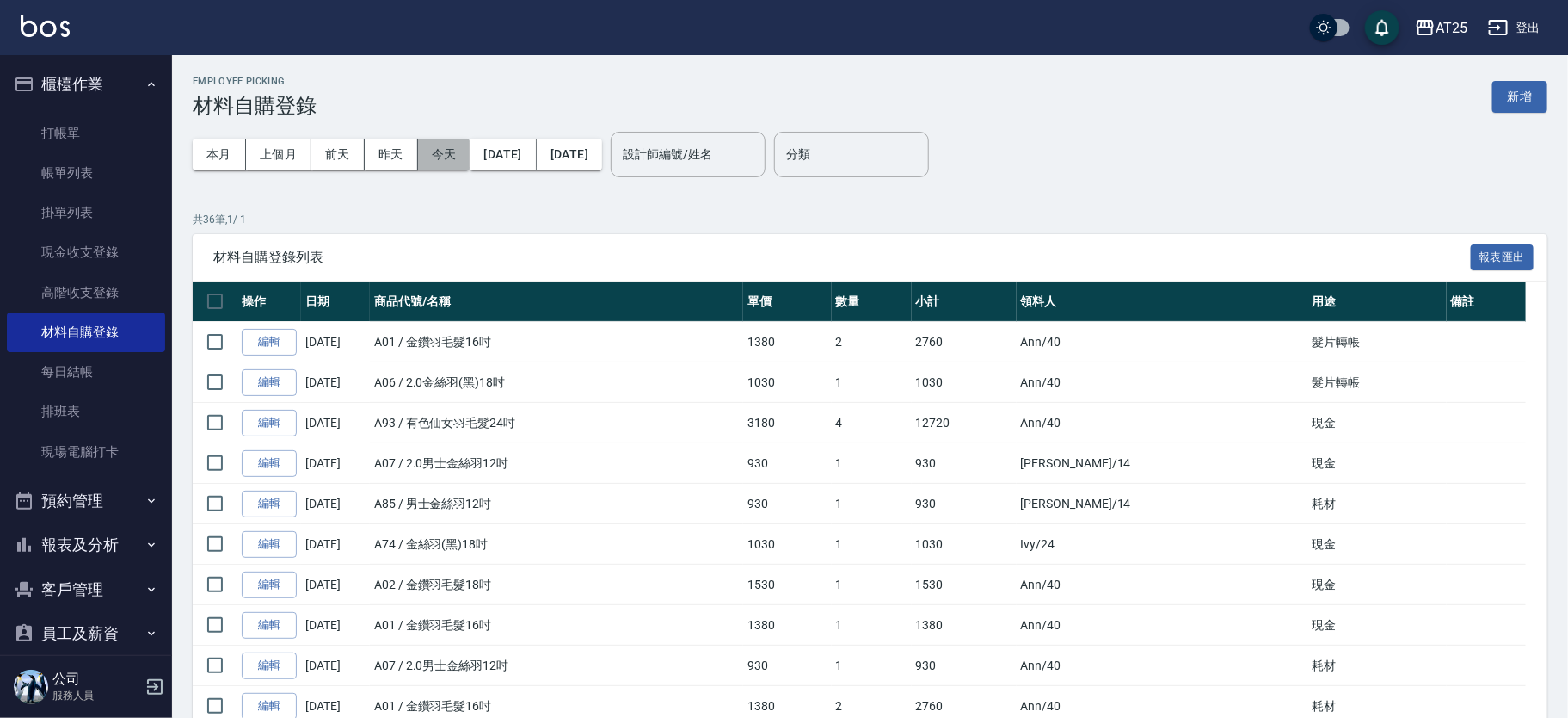
click at [434, 151] on button "今天" at bounding box center [444, 155] width 52 height 32
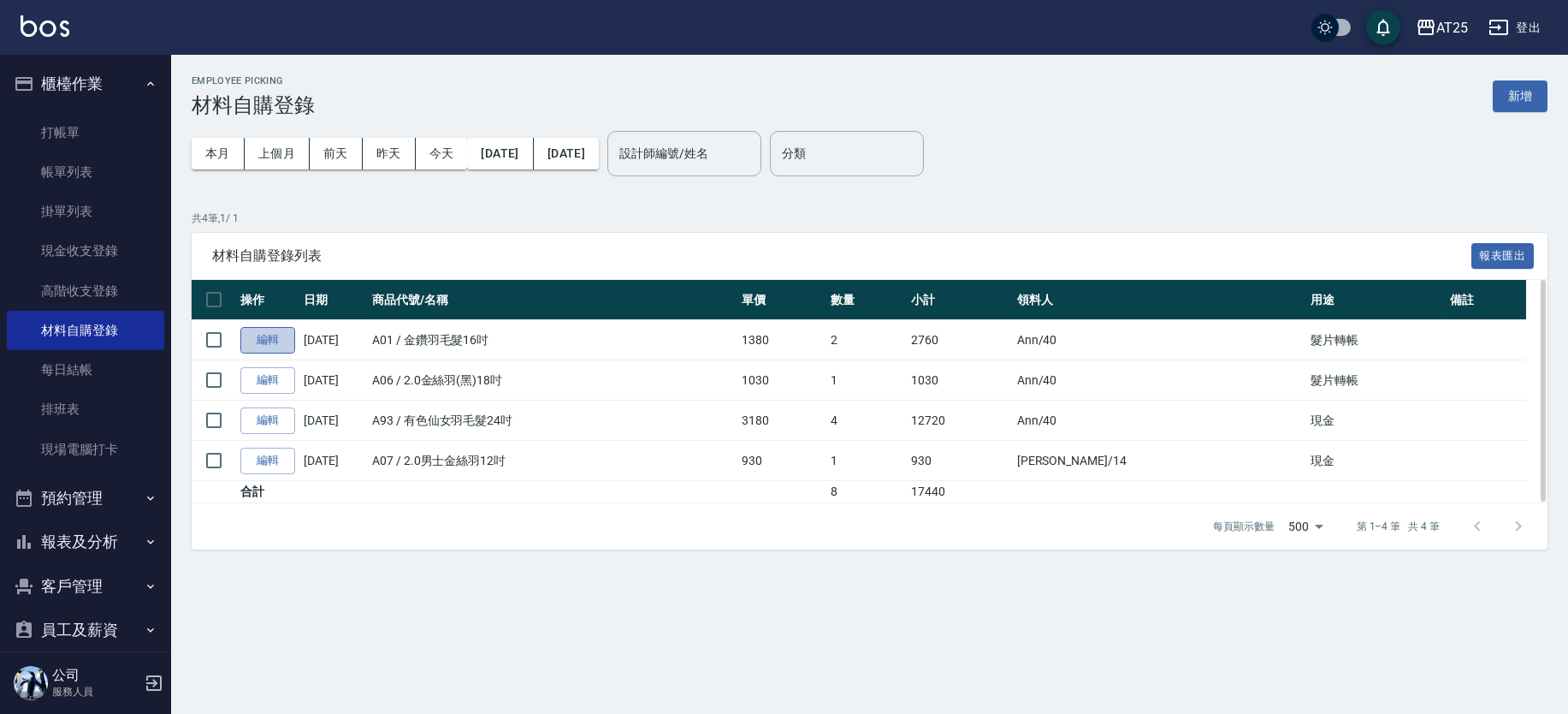
click at [249, 342] on link "編輯" at bounding box center [268, 340] width 54 height 26
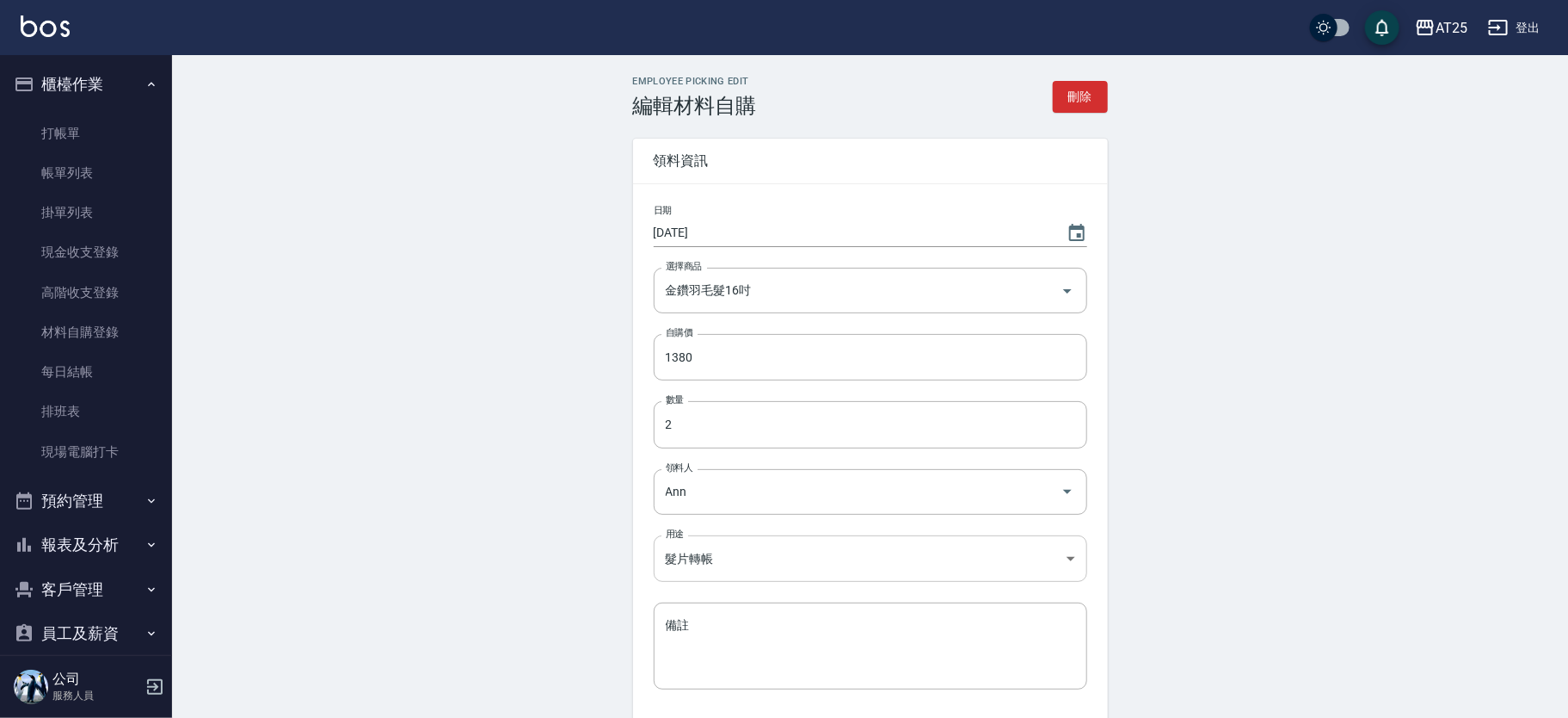
click at [749, 564] on body "AT25 登出 櫃檯作業 打帳單 帳單列表 掛單列表 現金收支登錄 高階收支登錄 材料自購登錄 每日結帳 排班表 現場電腦打卡 預約管理 預約管理 單日預約紀…" at bounding box center [784, 425] width 1568 height 850
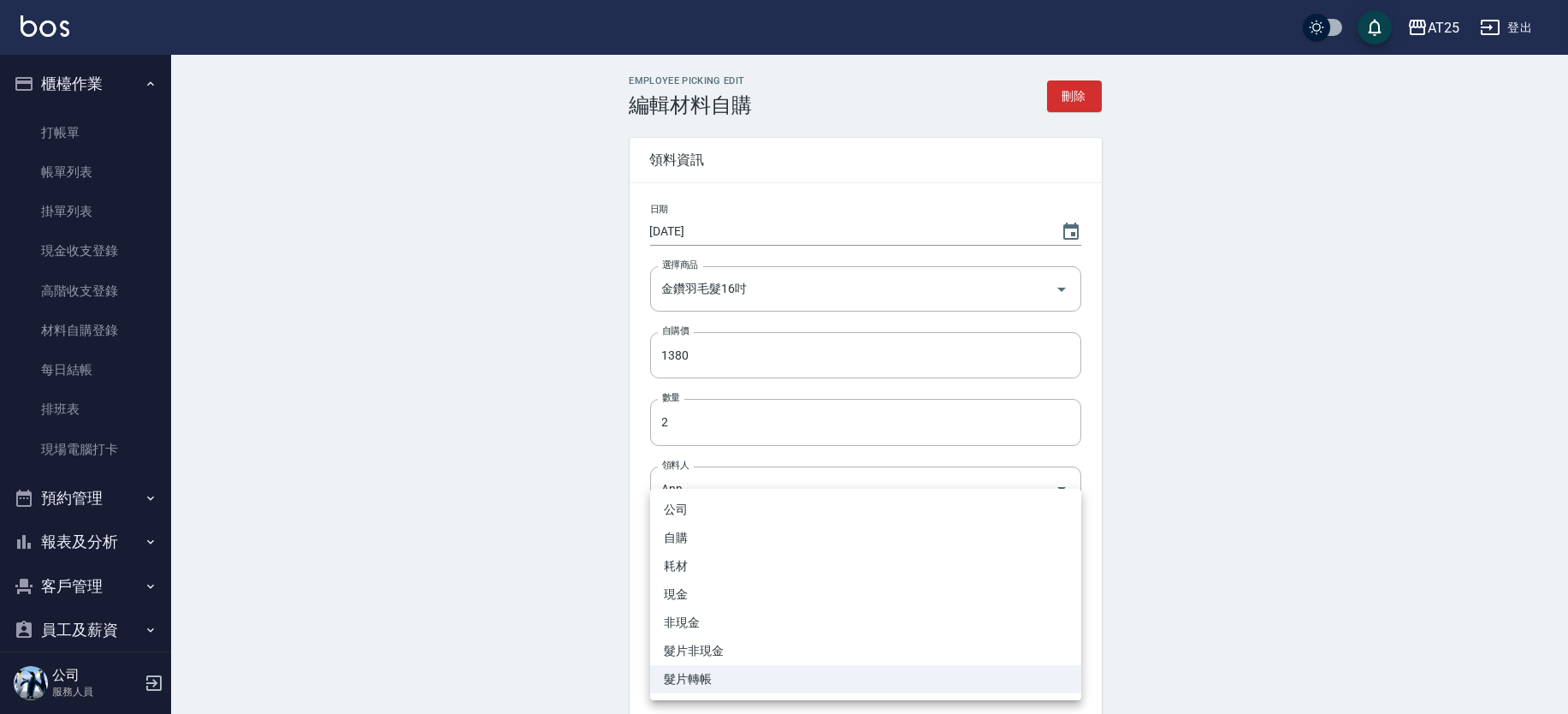
click at [719, 571] on li "耗材" at bounding box center [866, 566] width 431 height 28
type input "耗材"
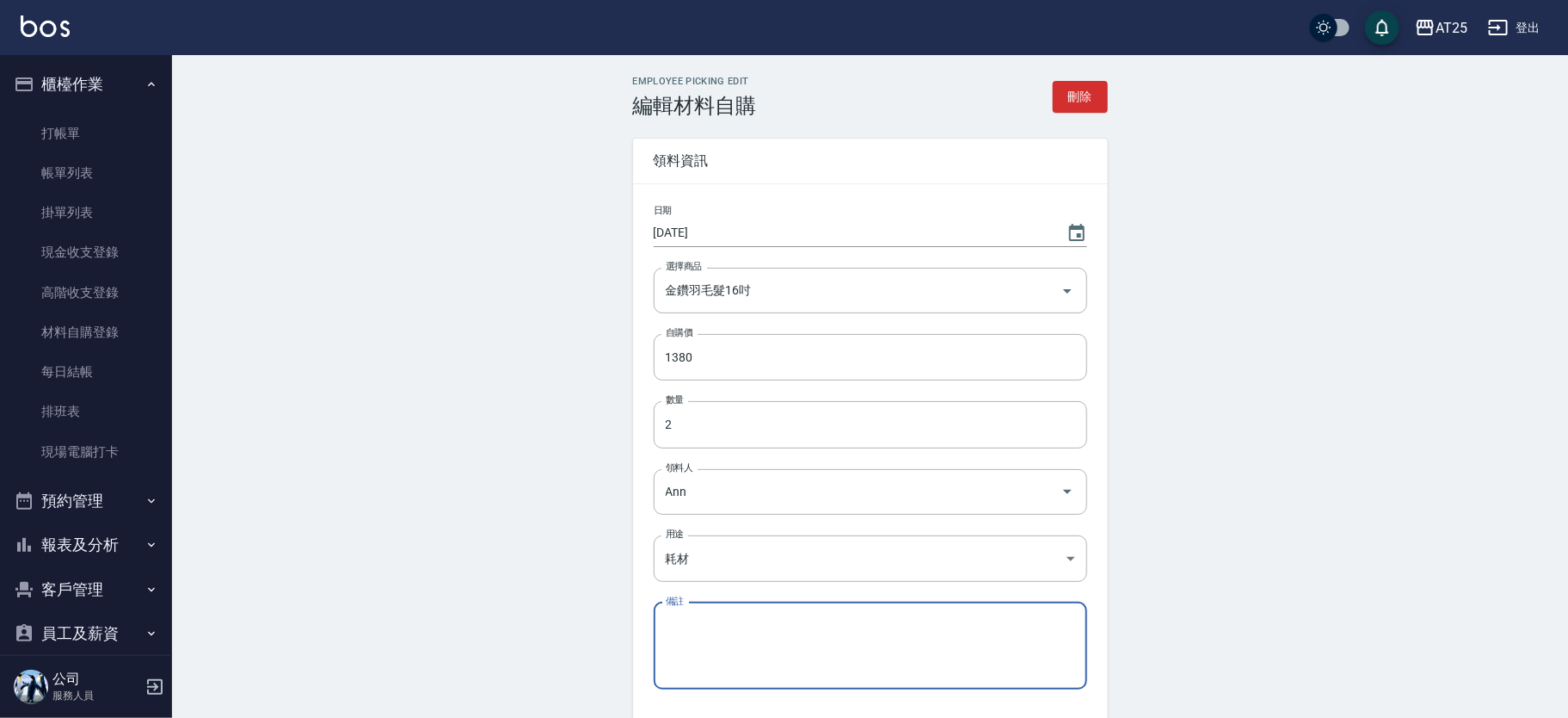
scroll to position [132, 0]
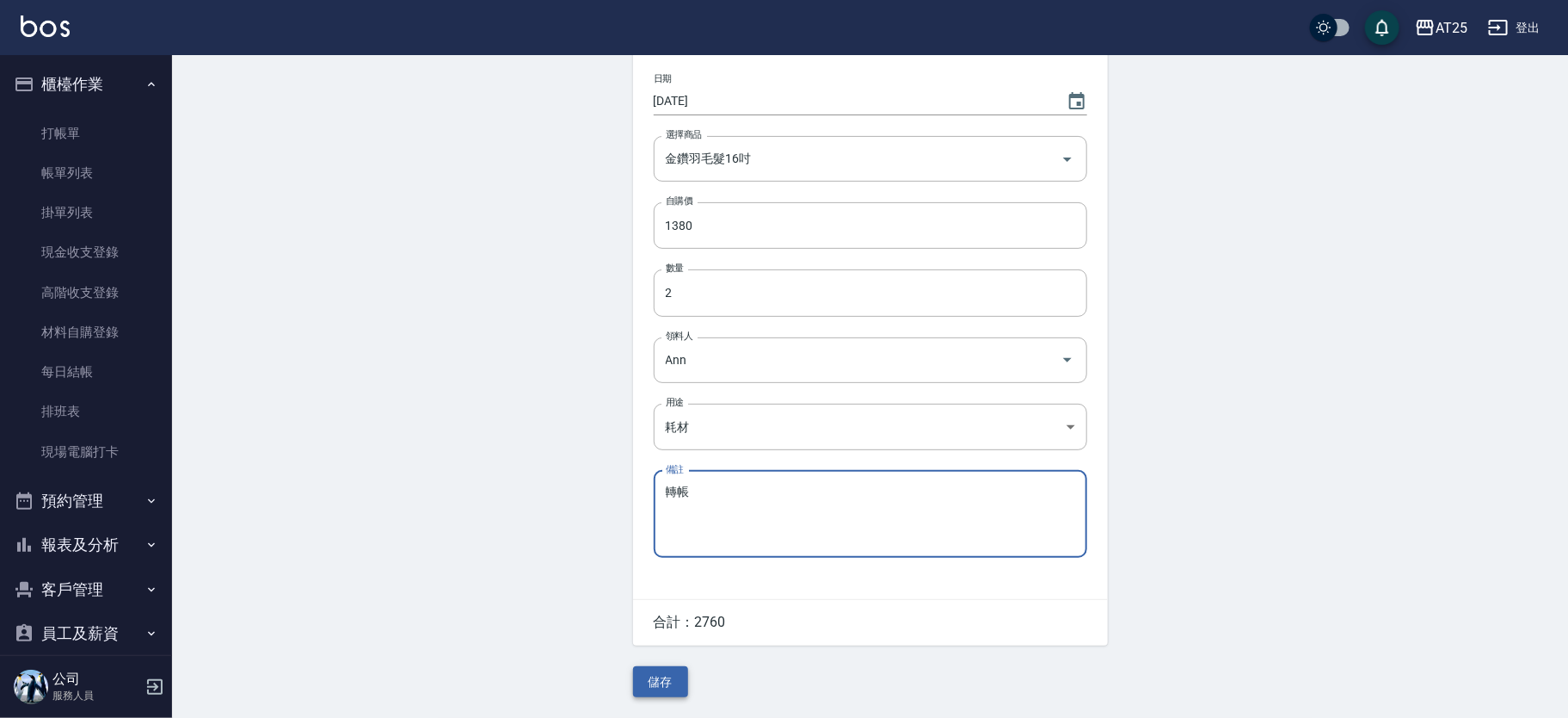
type textarea "轉帳"
click at [675, 674] on button "儲存" at bounding box center [660, 682] width 55 height 32
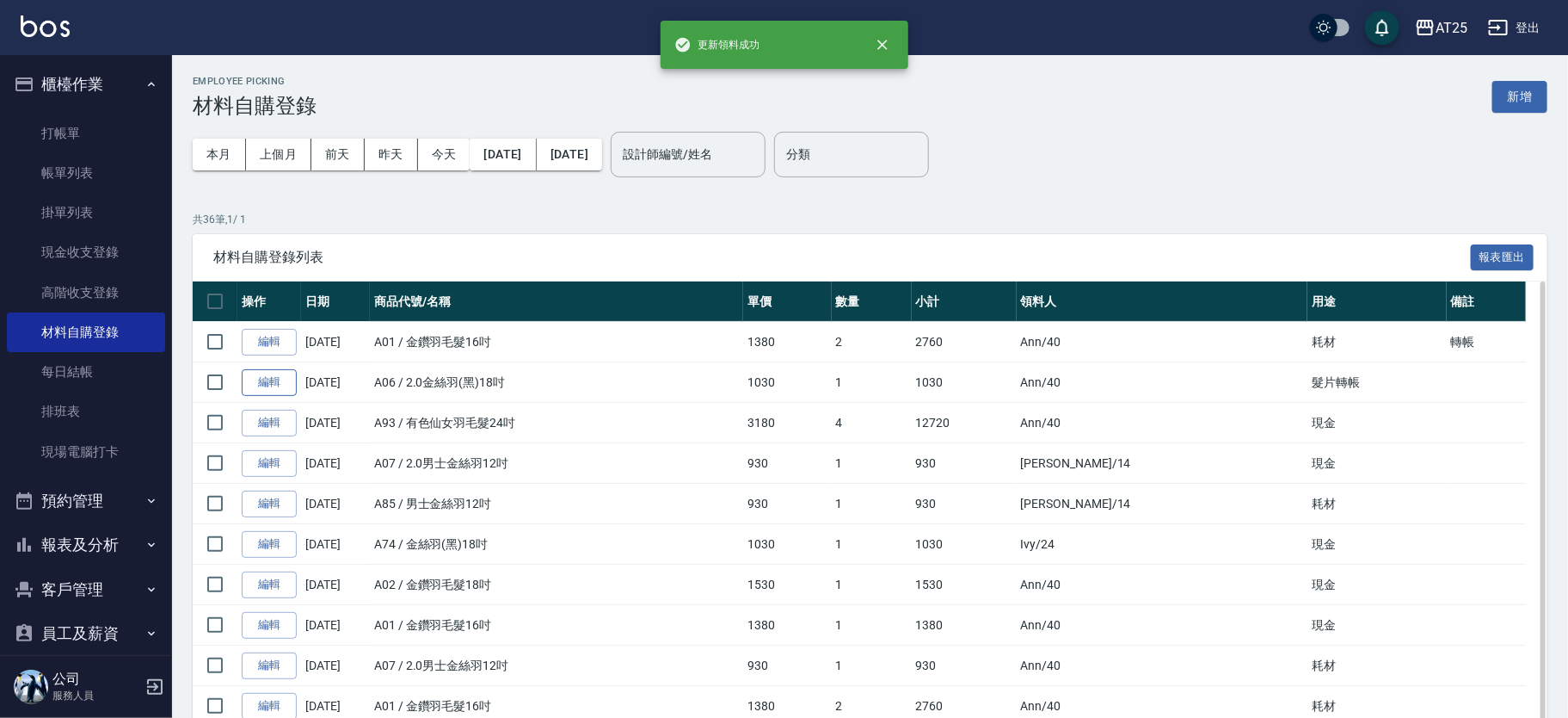
click at [274, 381] on link "編輯" at bounding box center [269, 382] width 55 height 26
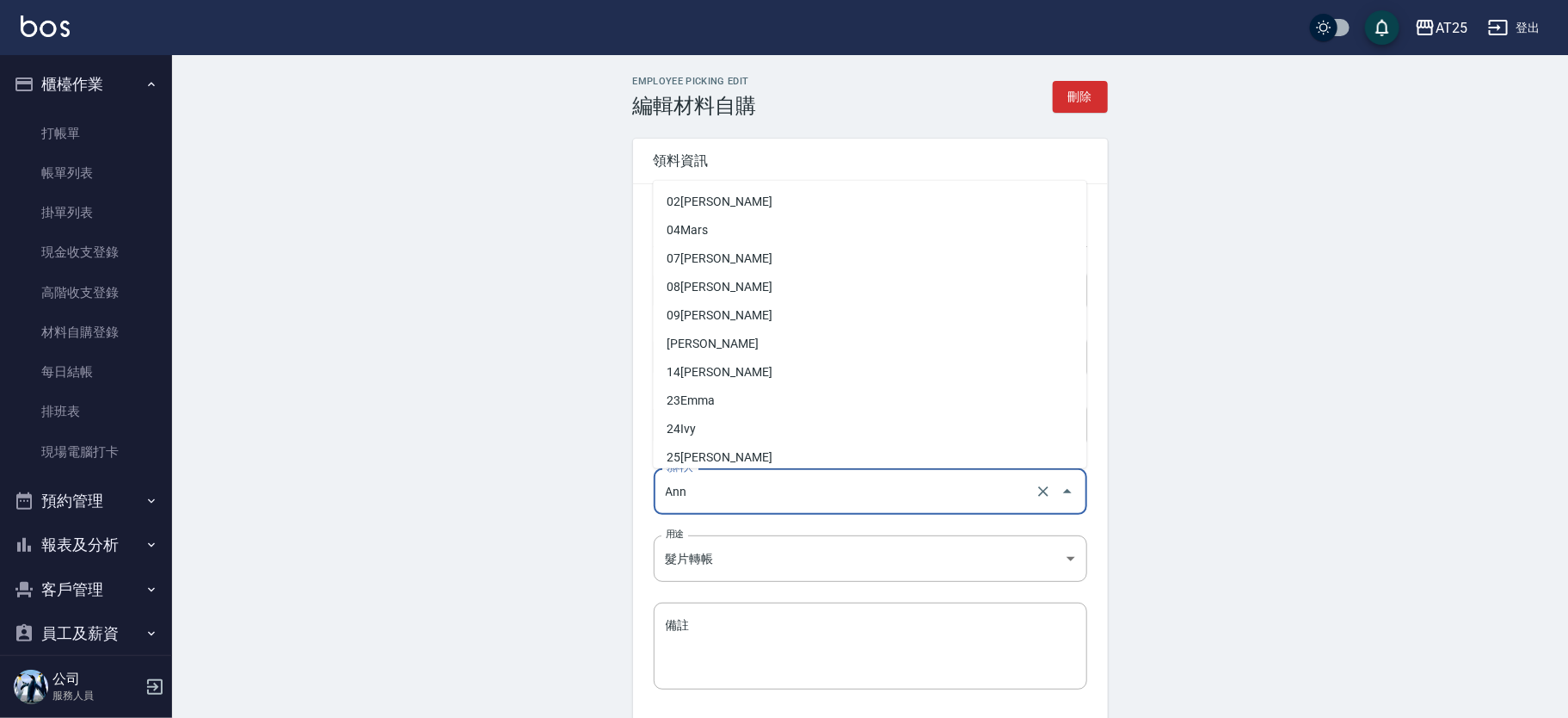
click at [690, 496] on input "Ann" at bounding box center [846, 492] width 370 height 30
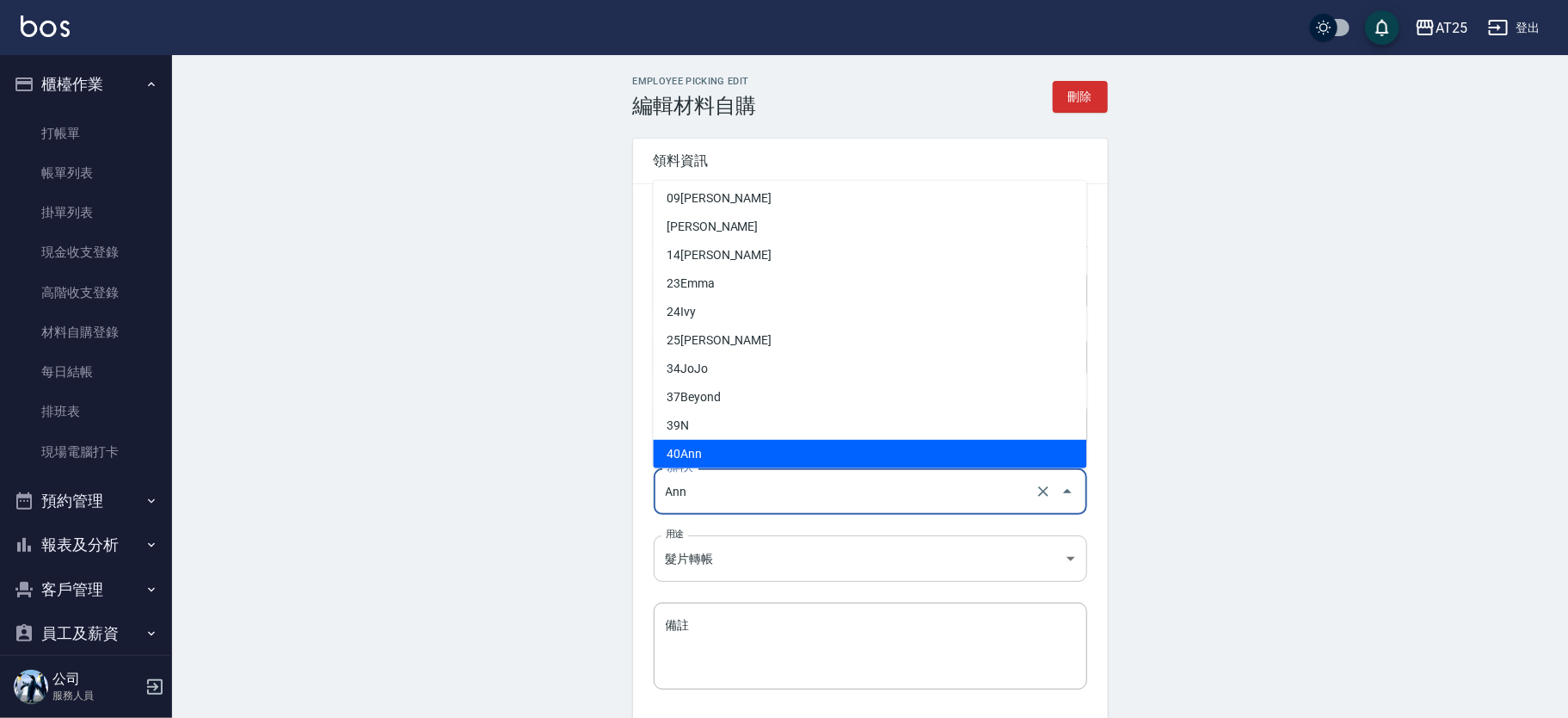
click at [701, 568] on body "AT25 登出 櫃檯作業 打帳單 帳單列表 掛單列表 現金收支登錄 高階收支登錄 材料自購登錄 每日結帳 排班表 現場電腦打卡 預約管理 預約管理 單日預約紀…" at bounding box center [784, 425] width 1568 height 850
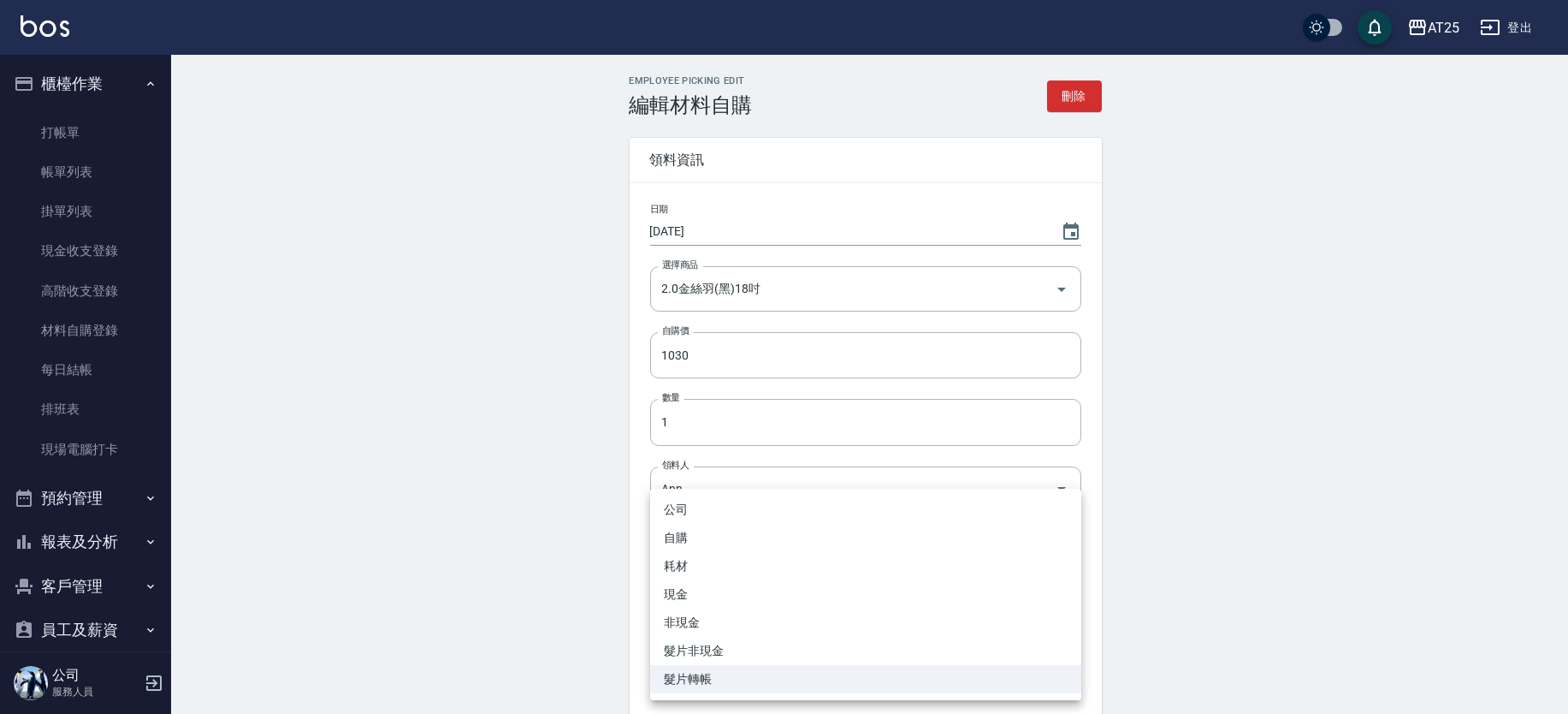
click at [701, 571] on li "耗材" at bounding box center [866, 566] width 431 height 28
type input "耗材"
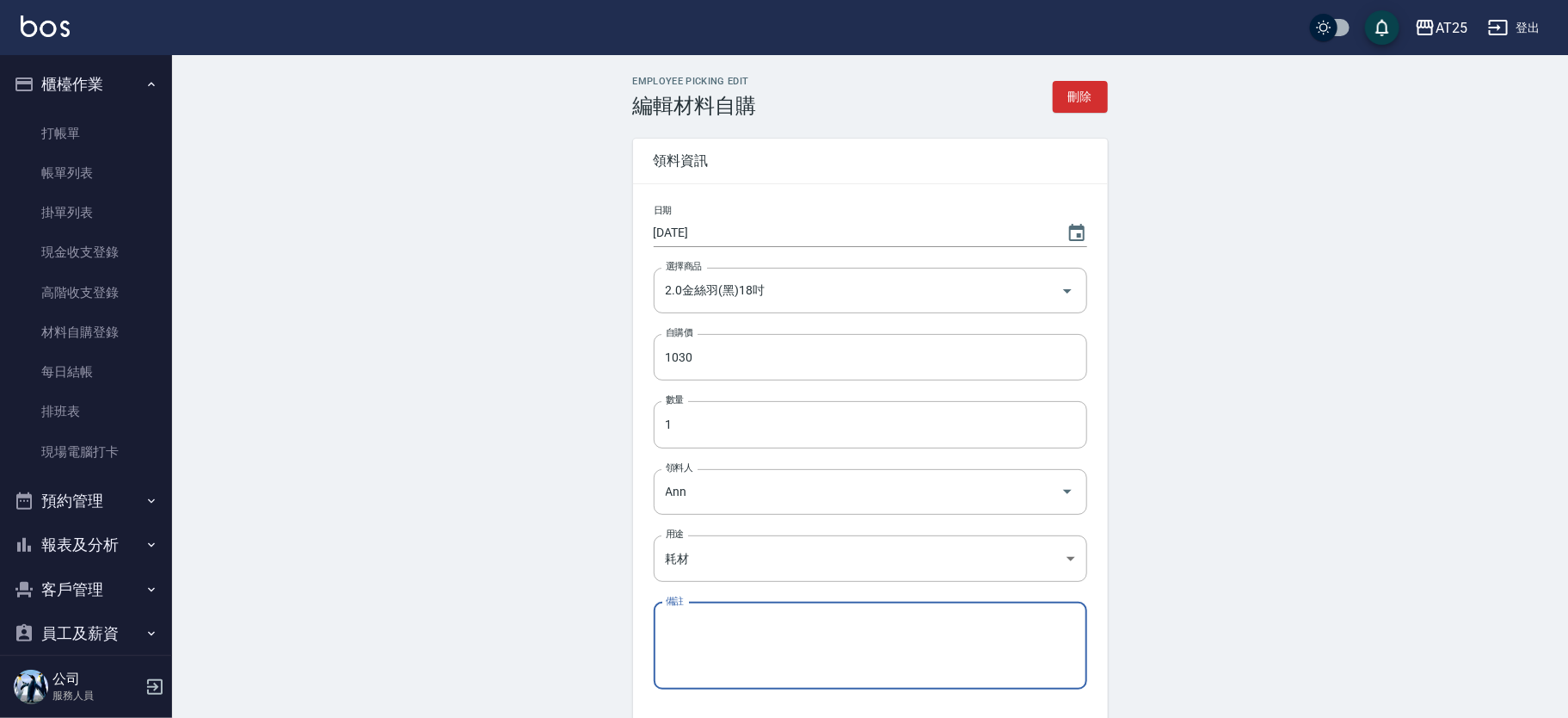
click at [714, 646] on textarea "備註" at bounding box center [871, 646] width 410 height 58
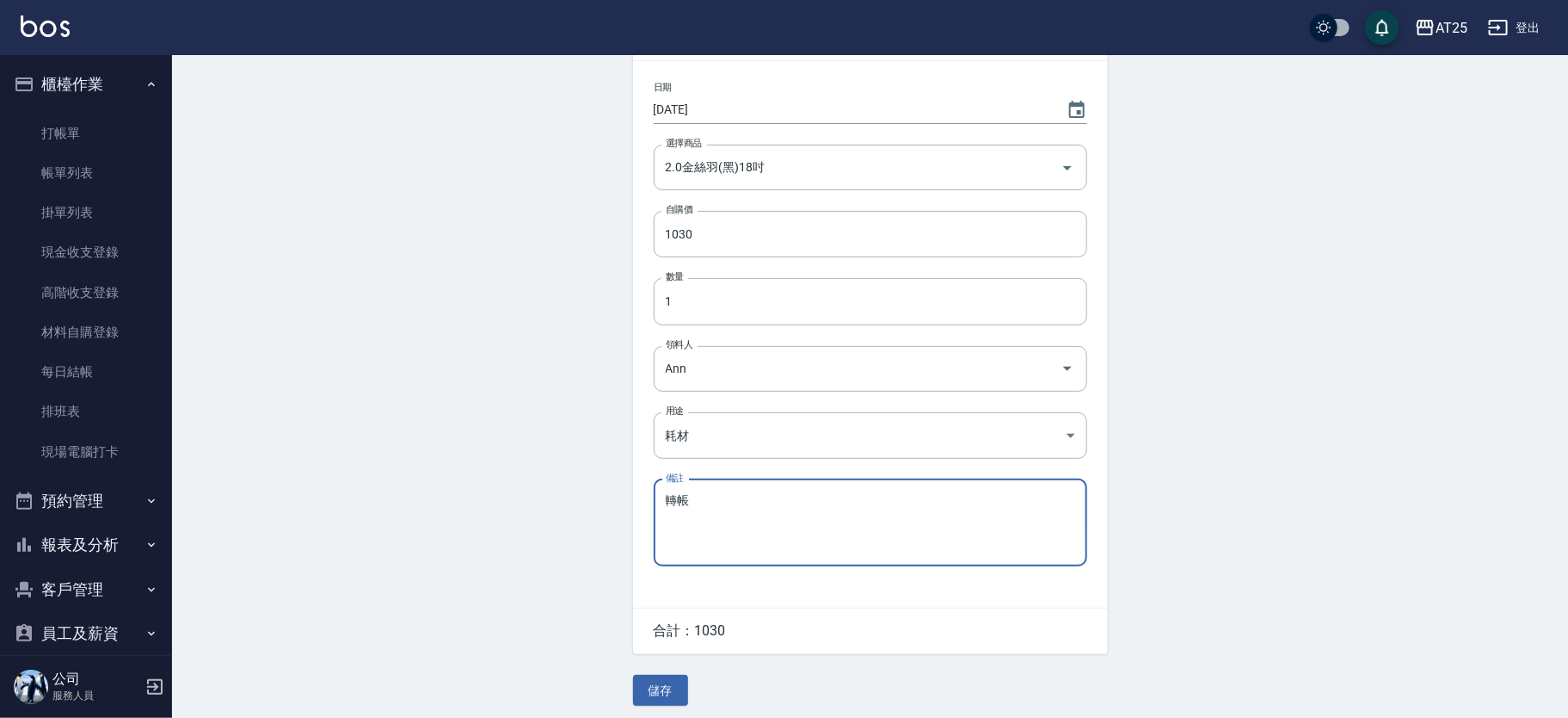
scroll to position [132, 0]
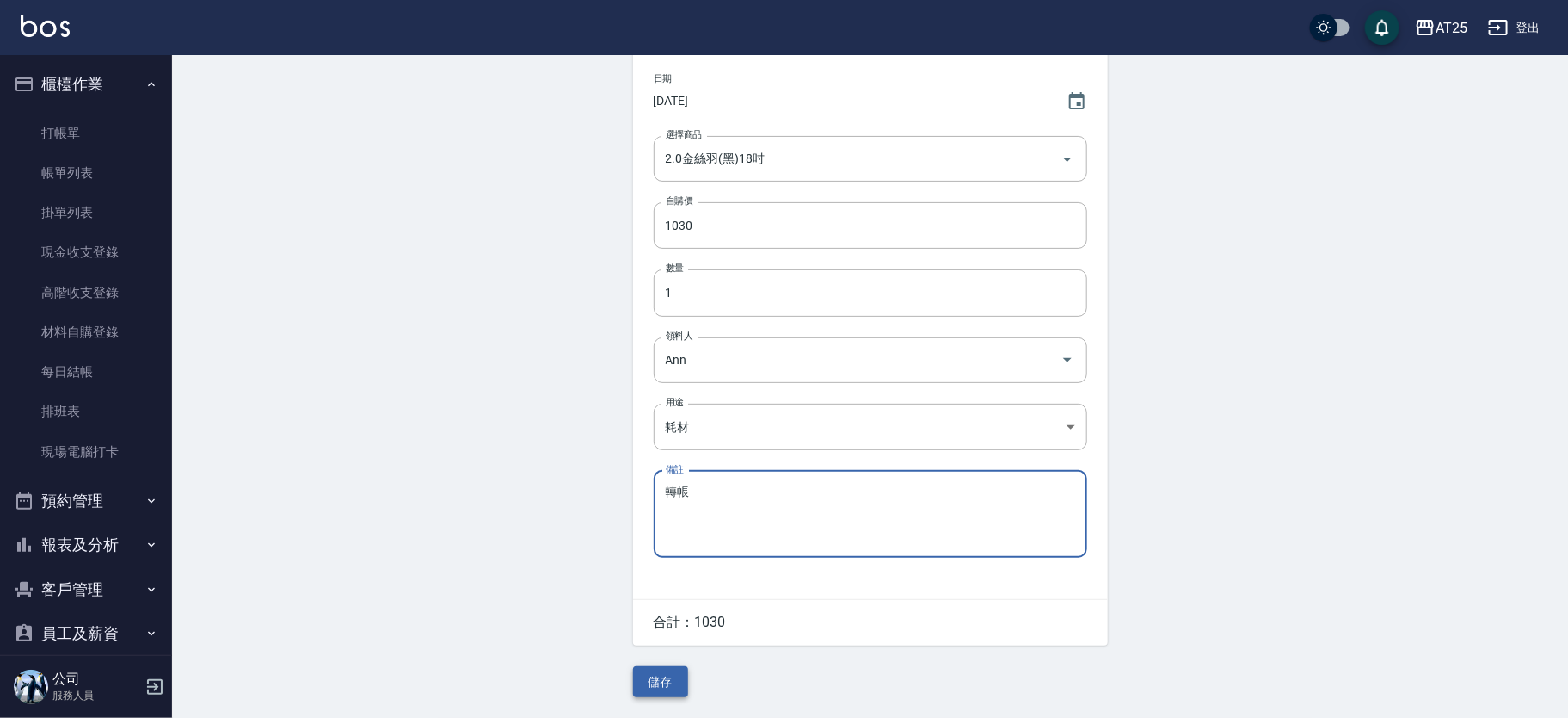
type textarea "轉帳"
click at [651, 677] on button "儲存" at bounding box center [660, 682] width 55 height 32
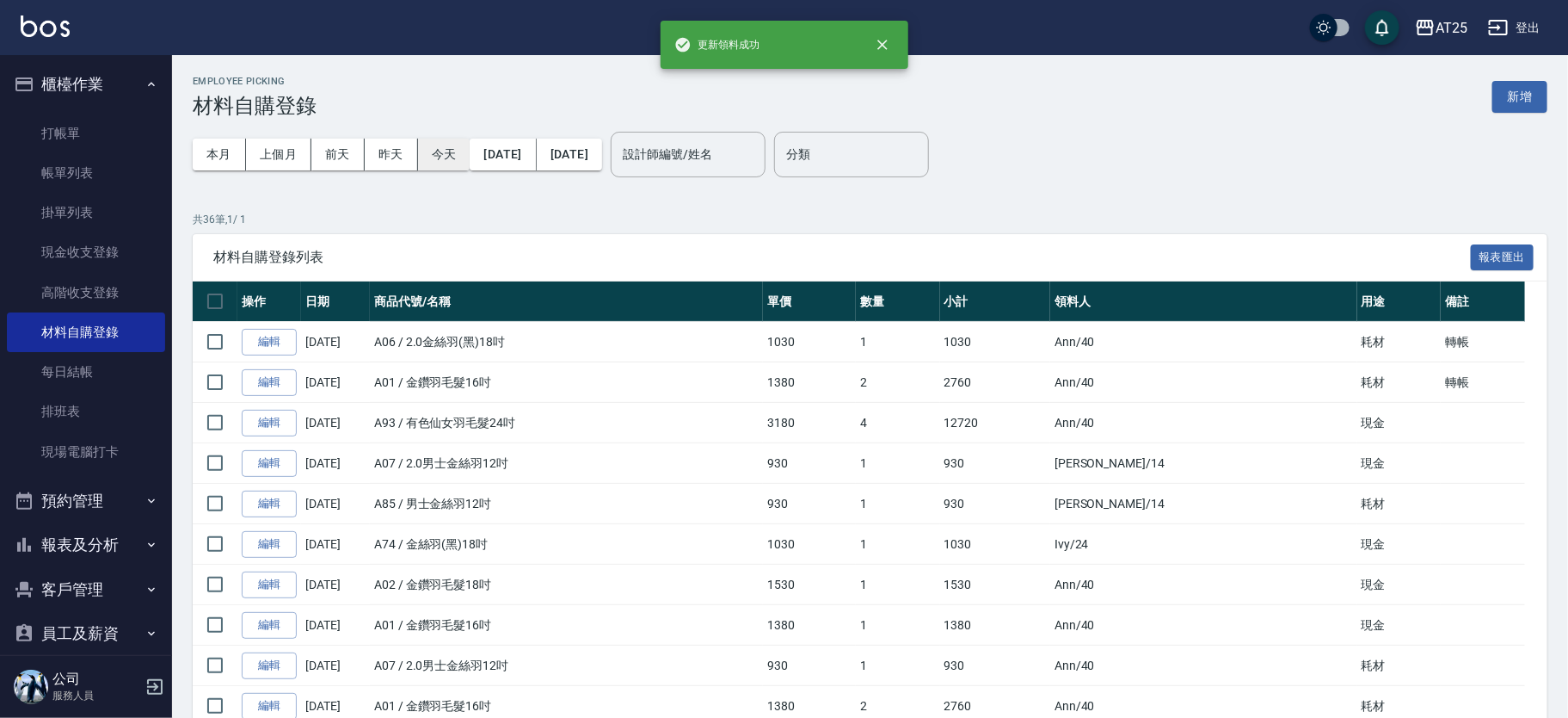
click at [438, 155] on button "今天" at bounding box center [444, 155] width 52 height 32
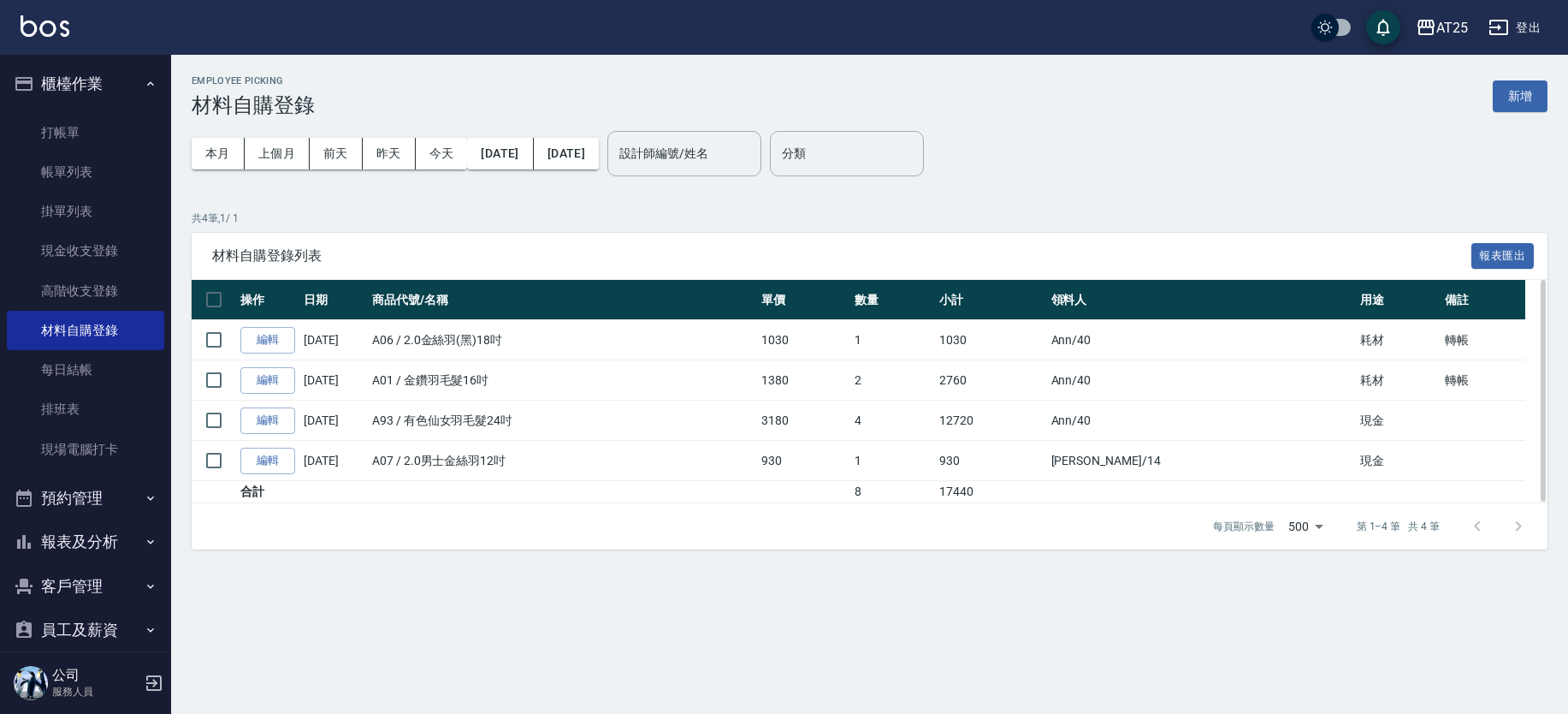
click at [582, 362] on td "A01 / 金鑽羽毛髮16吋" at bounding box center [562, 380] width 389 height 40
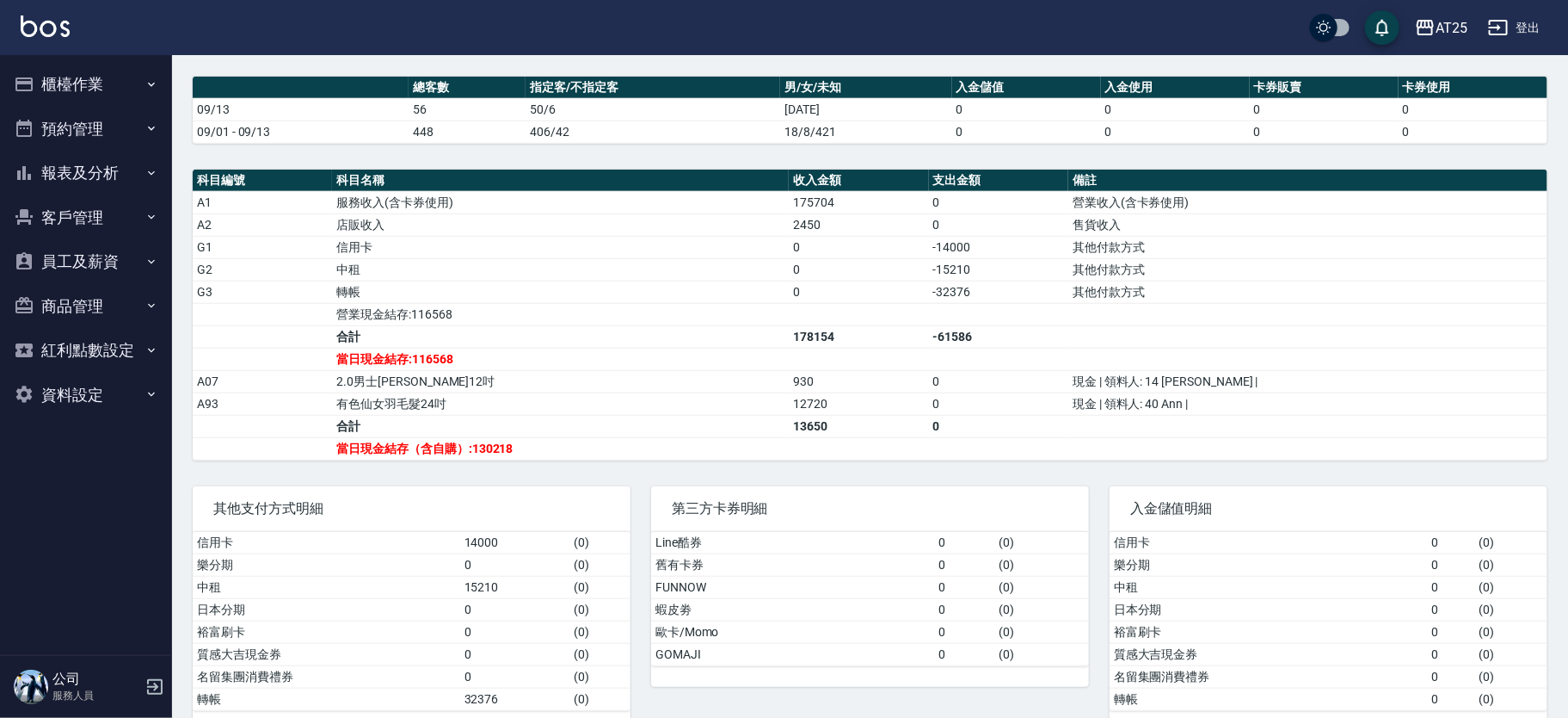
scroll to position [507, 0]
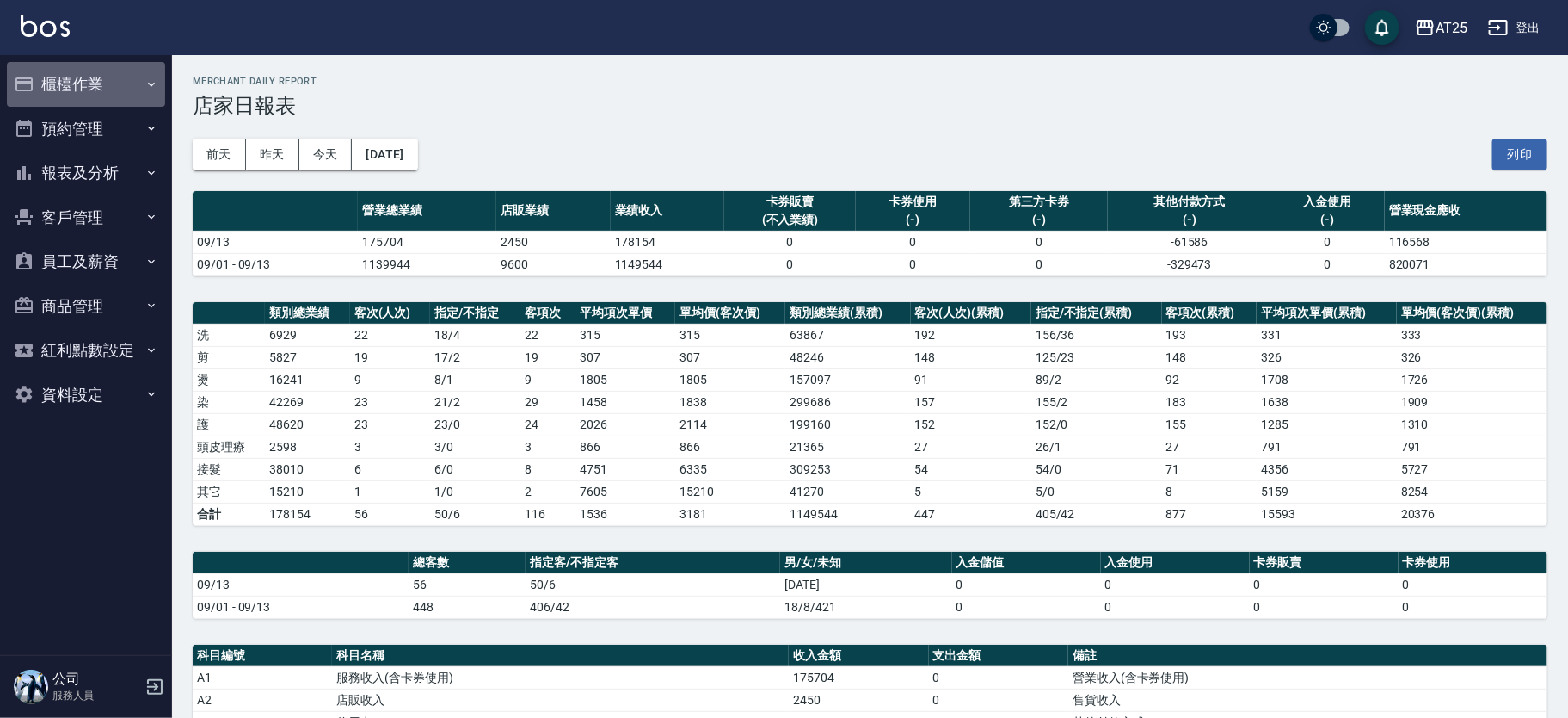
click at [147, 87] on icon "button" at bounding box center [152, 85] width 14 height 14
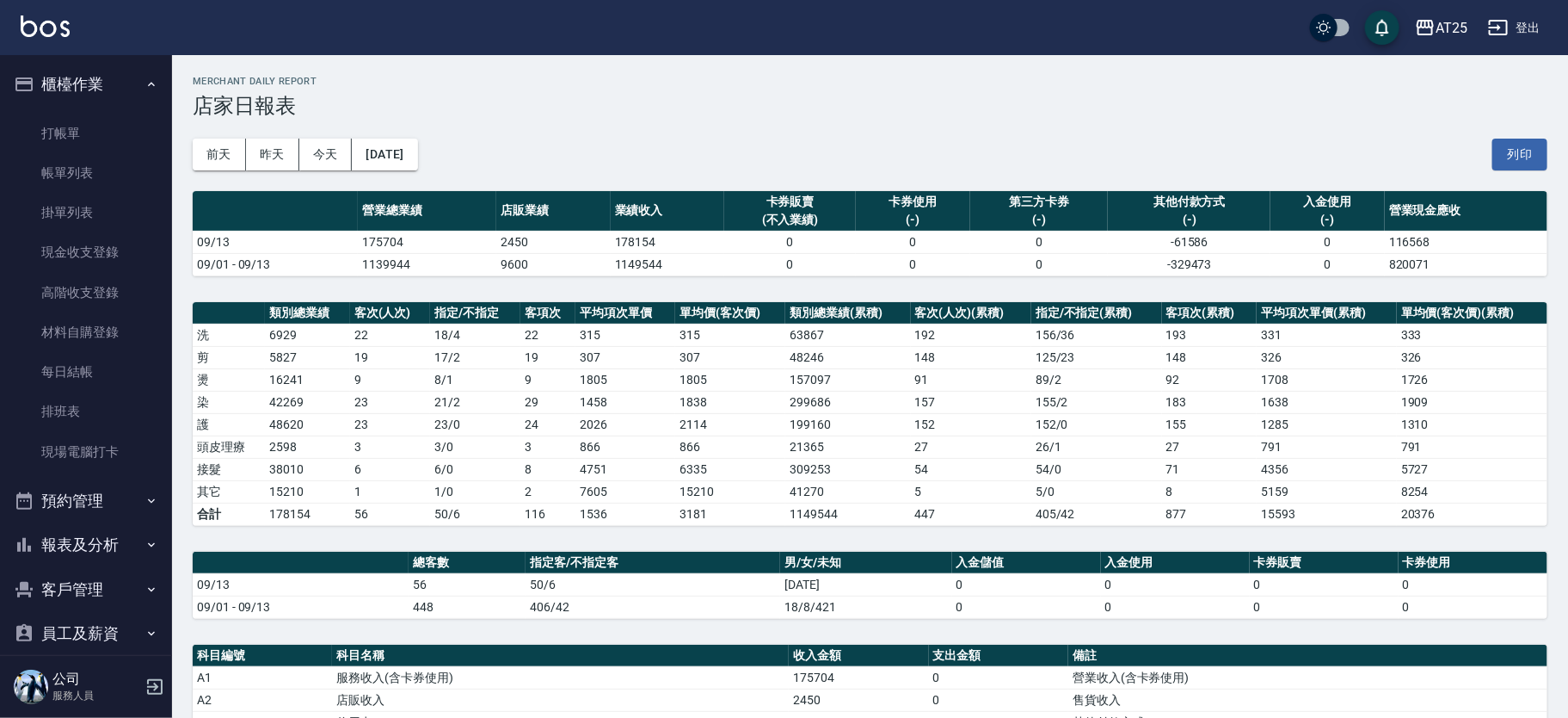
click at [142, 100] on button "櫃檯作業" at bounding box center [86, 84] width 158 height 45
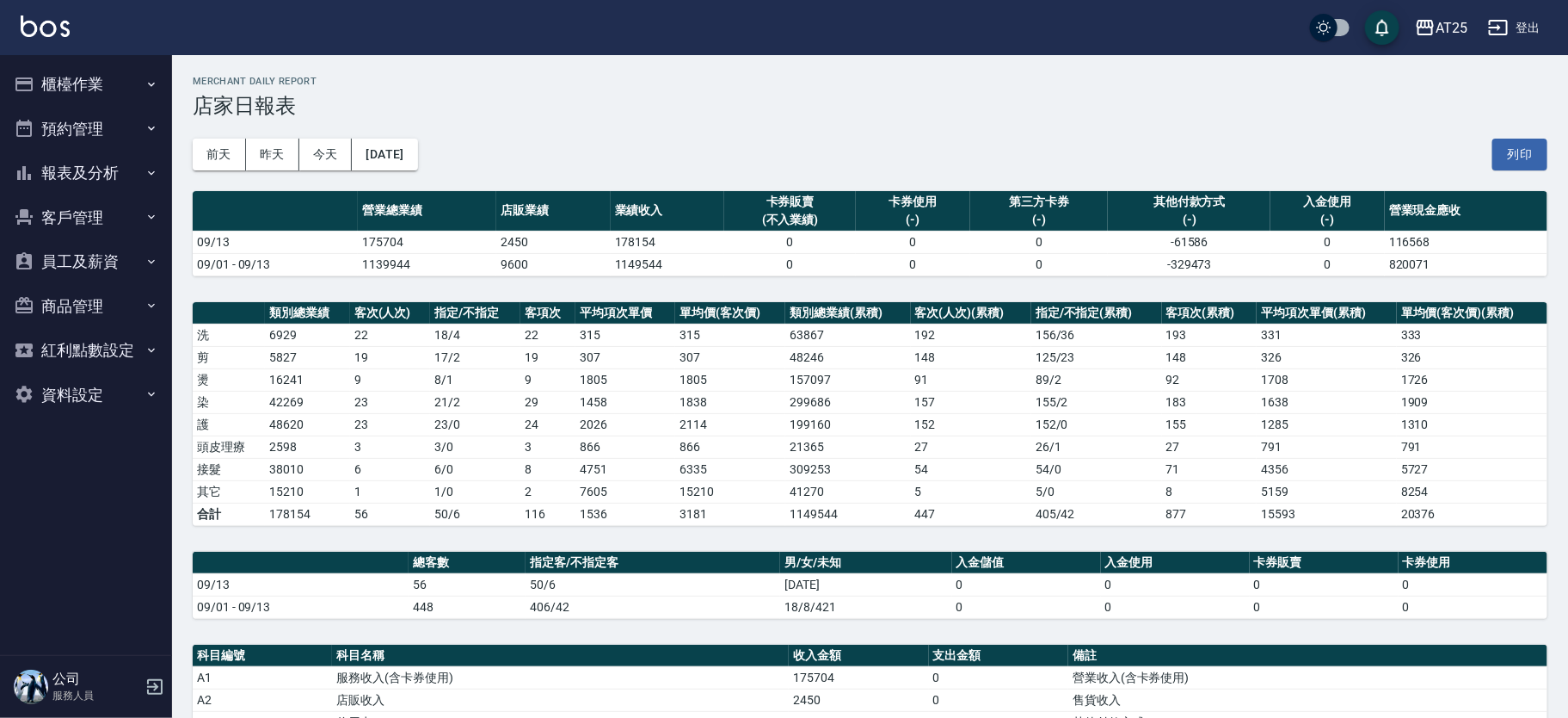
click at [117, 159] on button "報表及分析" at bounding box center [86, 173] width 158 height 45
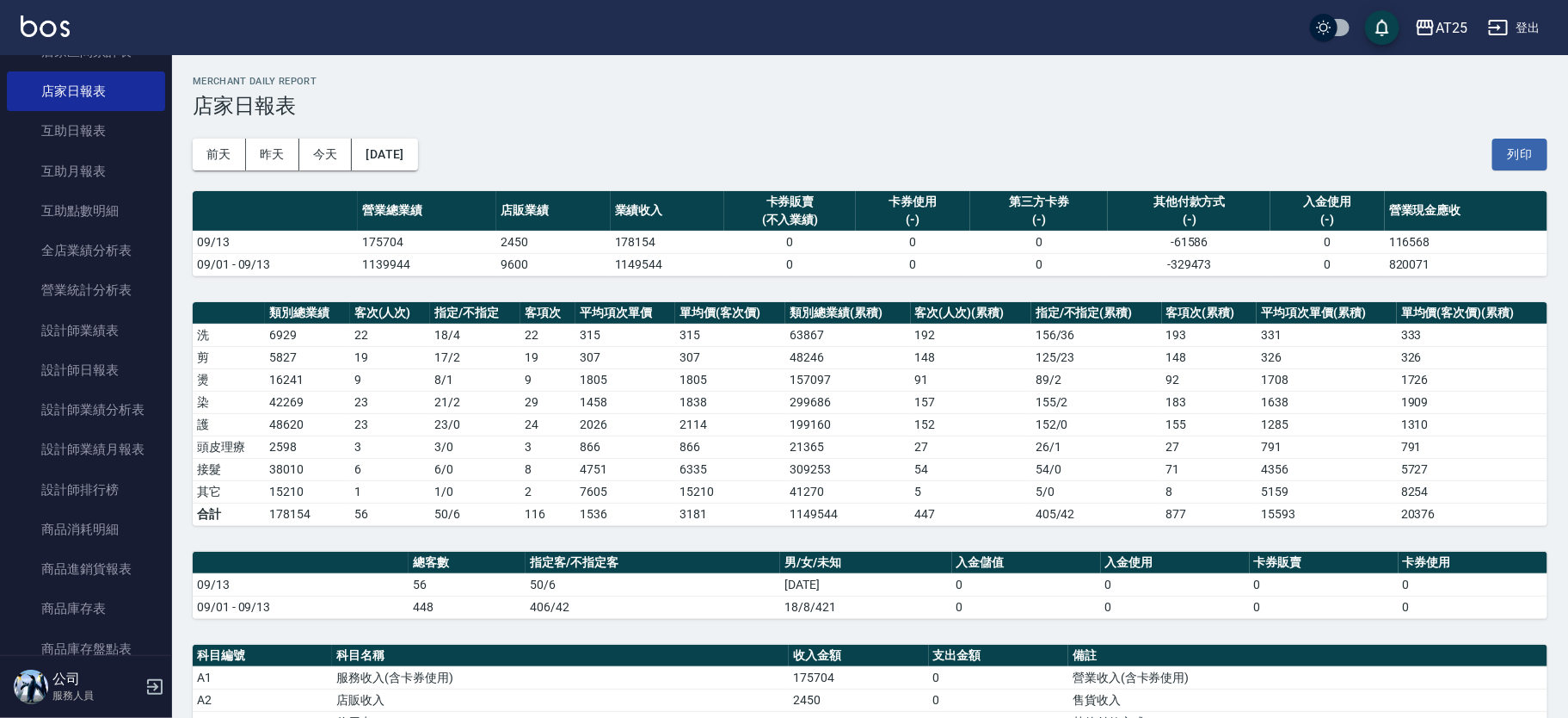
scroll to position [259, 0]
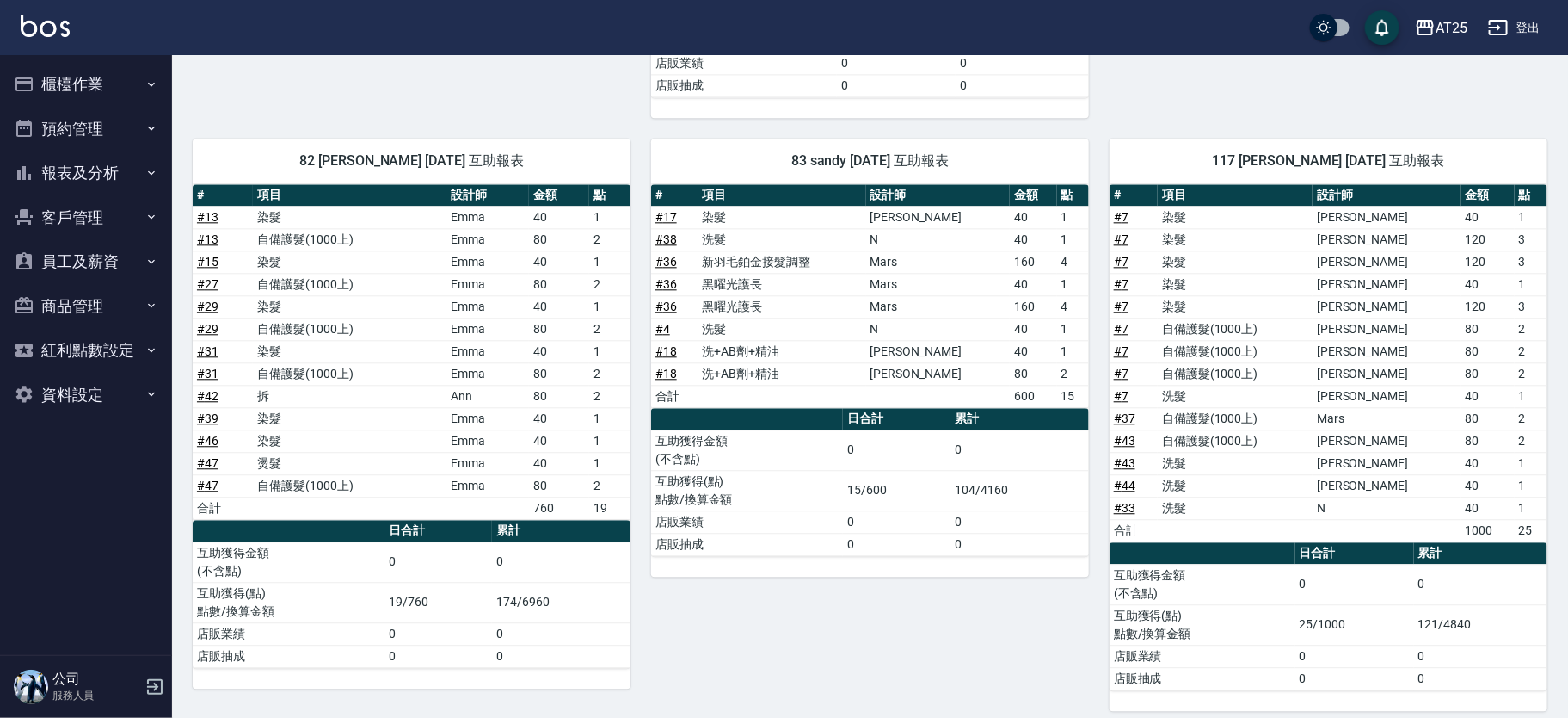
scroll to position [1971, 0]
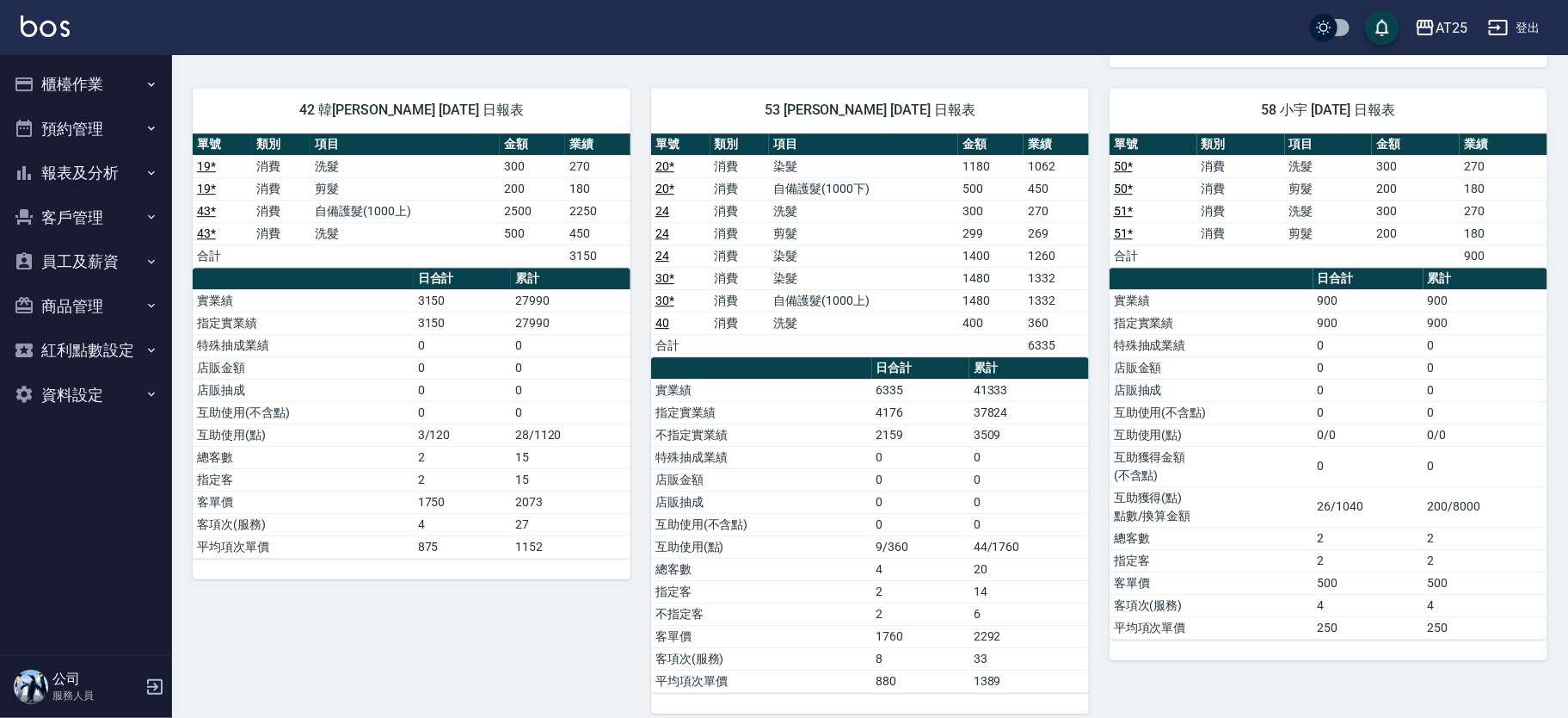
scroll to position [2559, 0]
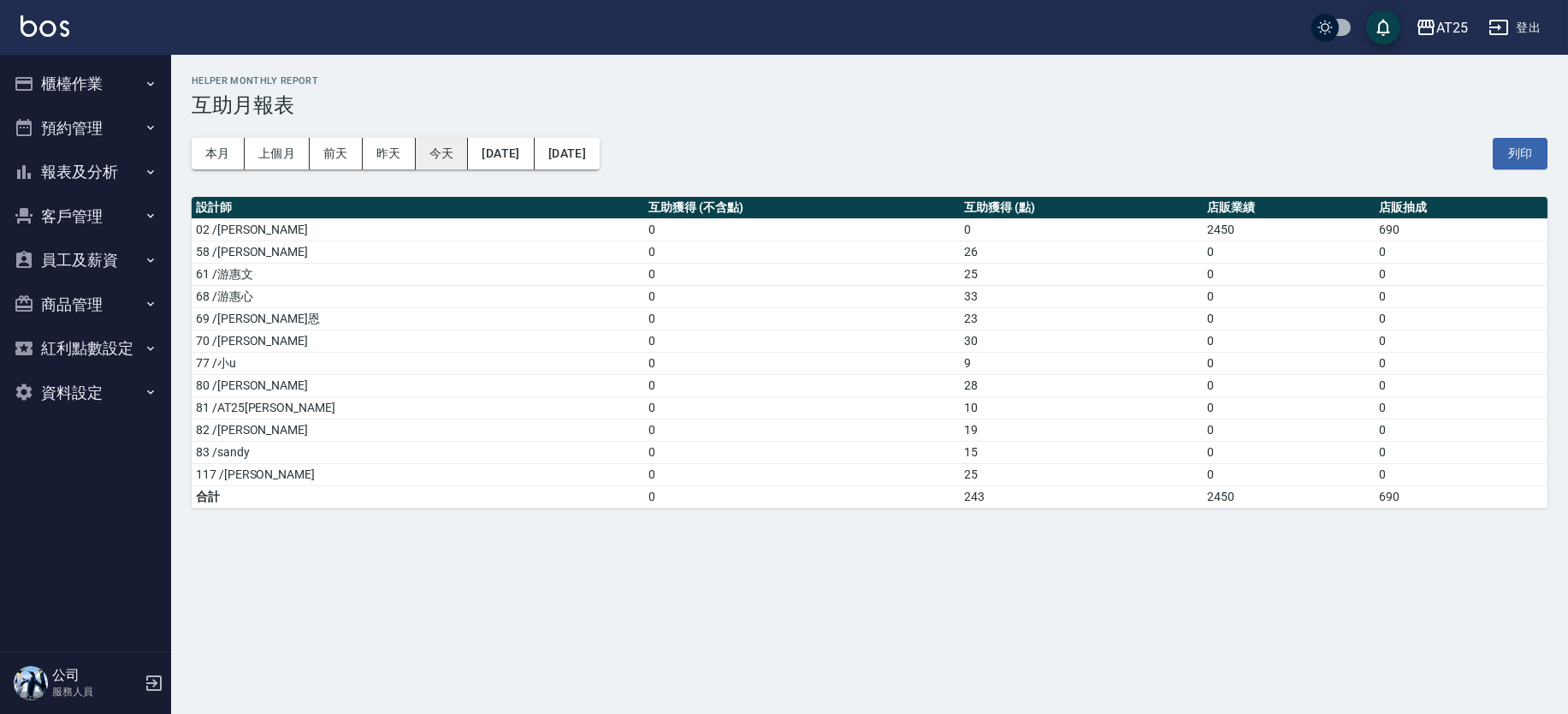
click at [437, 159] on button "今天" at bounding box center [442, 154] width 53 height 32
drag, startPoint x: 903, startPoint y: 293, endPoint x: 210, endPoint y: 289, distance: 693.0
click at [210, 289] on tr "68 /[PERSON_NAME]0 33 0 0" at bounding box center [869, 295] width 1356 height 22
click at [960, 376] on td "28" at bounding box center [1081, 385] width 243 height 22
click at [960, 383] on td "28" at bounding box center [1081, 385] width 243 height 22
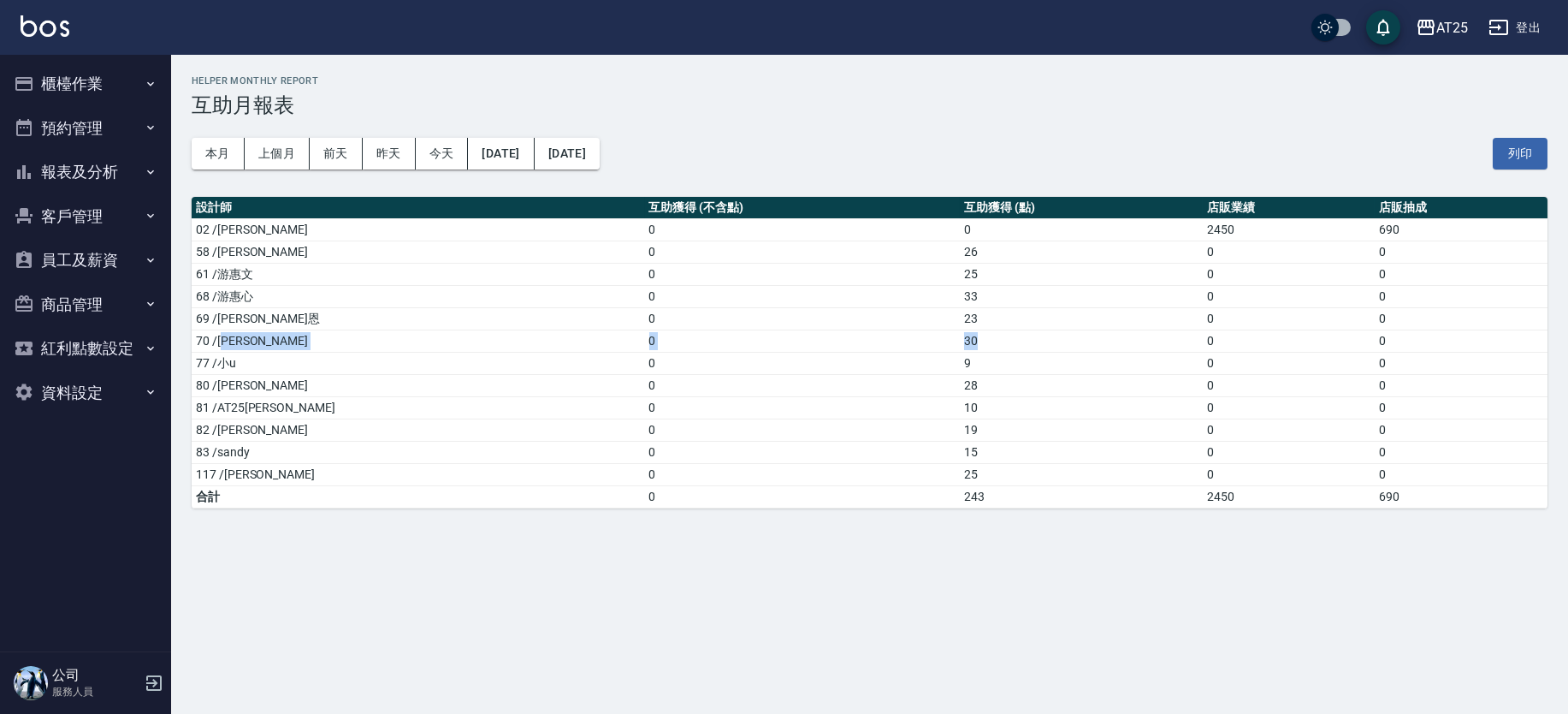
drag, startPoint x: 910, startPoint y: 335, endPoint x: 223, endPoint y: 347, distance: 687.1
click at [223, 347] on tr "70 /惠均 0 30 0 0" at bounding box center [869, 340] width 1356 height 22
click at [781, 329] on td "0" at bounding box center [803, 340] width 316 height 22
drag, startPoint x: 826, startPoint y: 291, endPoint x: 903, endPoint y: 303, distance: 77.9
click at [900, 286] on tr "68 /游惠心 0 33 0 0" at bounding box center [869, 295] width 1356 height 22
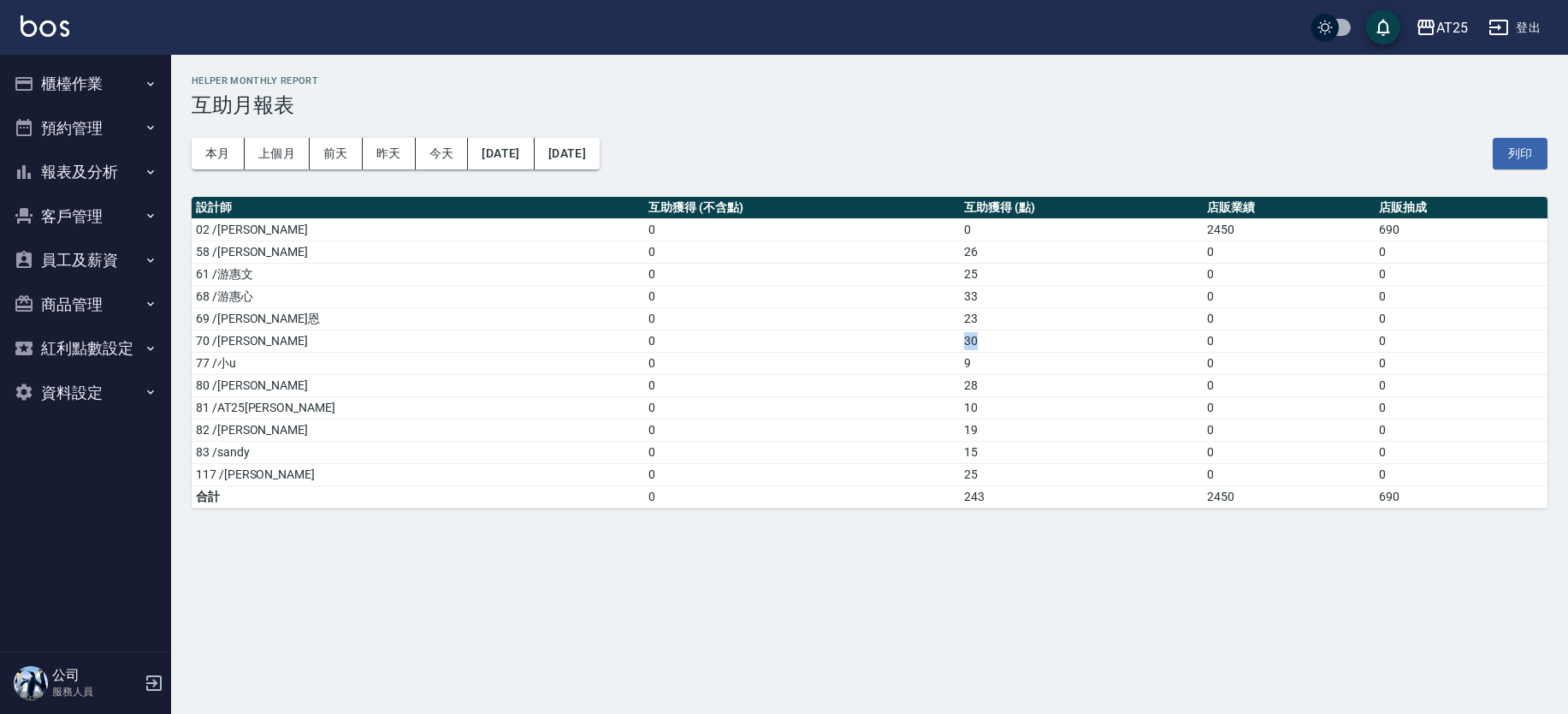
drag, startPoint x: 850, startPoint y: 335, endPoint x: 903, endPoint y: 345, distance: 53.9
click at [903, 345] on tr "70 /惠均 0 30 0 0" at bounding box center [869, 340] width 1356 height 22
drag, startPoint x: 898, startPoint y: 264, endPoint x: 228, endPoint y: 242, distance: 670.4
click at [228, 242] on tbody "02 /Vivian 0 0 2450 690 58 /小宇 0 26 0 0 61 /游惠文 0 25 0 0 68 /游惠心 0 33 0 0 69 /小…" at bounding box center [869, 362] width 1356 height 289
click at [959, 121] on div "本月 上個月 前天 昨天 今天 2025/09/13 2025/09/13 列印" at bounding box center [869, 153] width 1356 height 73
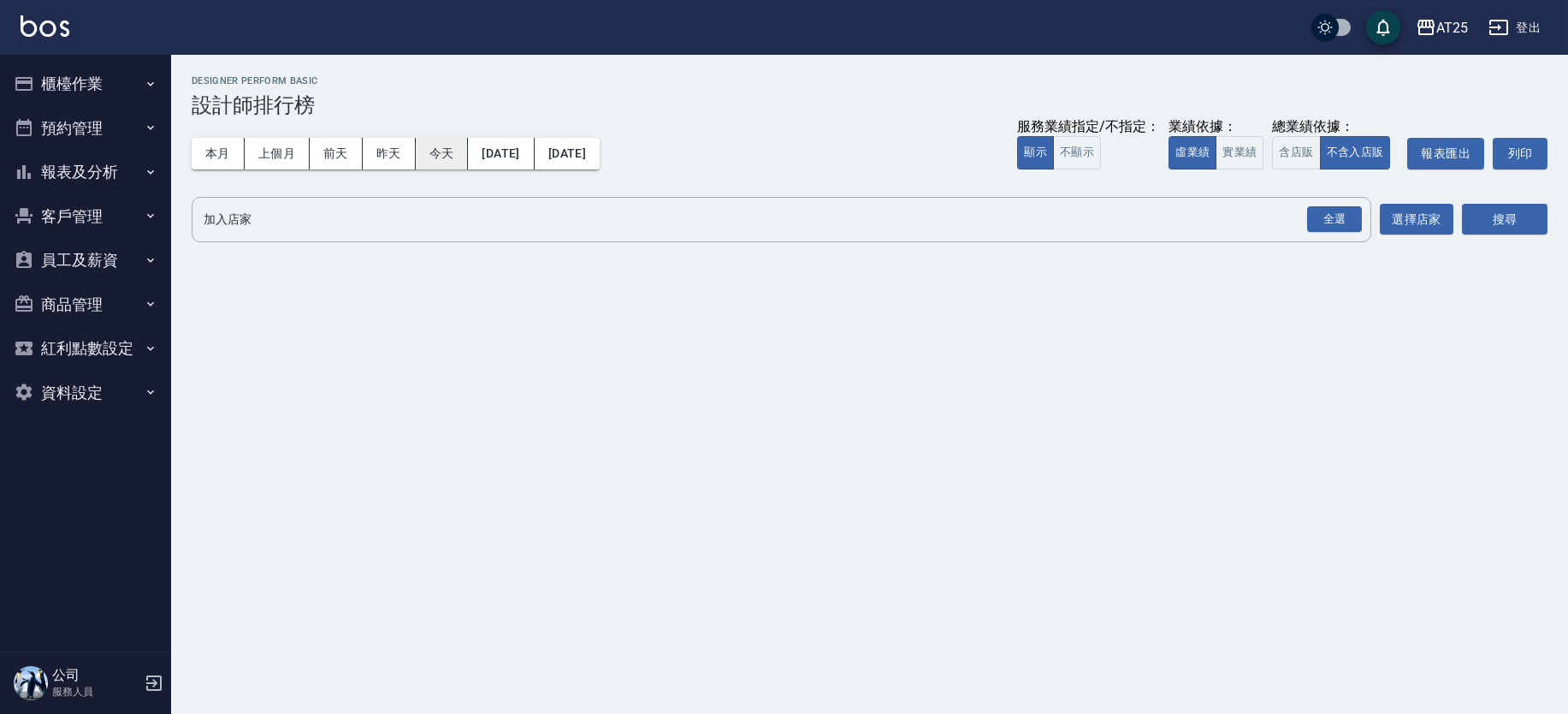
click at [450, 148] on button "今天" at bounding box center [442, 154] width 53 height 32
click at [1254, 153] on button "實業績" at bounding box center [1240, 153] width 48 height 33
click at [1347, 222] on div "全選" at bounding box center [1334, 220] width 54 height 26
click at [1517, 220] on button "搜尋" at bounding box center [1504, 220] width 85 height 32
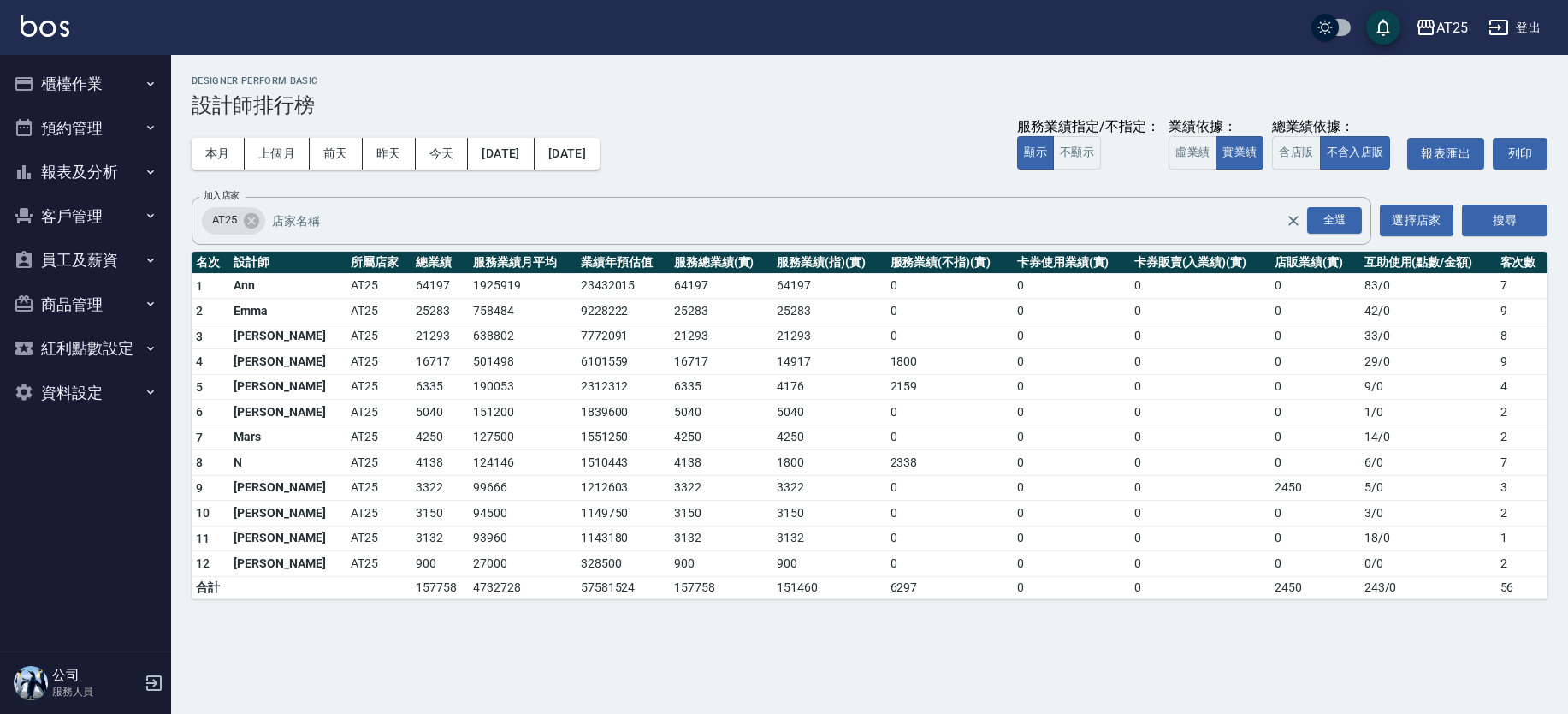
click at [110, 103] on button "櫃檯作業" at bounding box center [85, 83] width 157 height 45
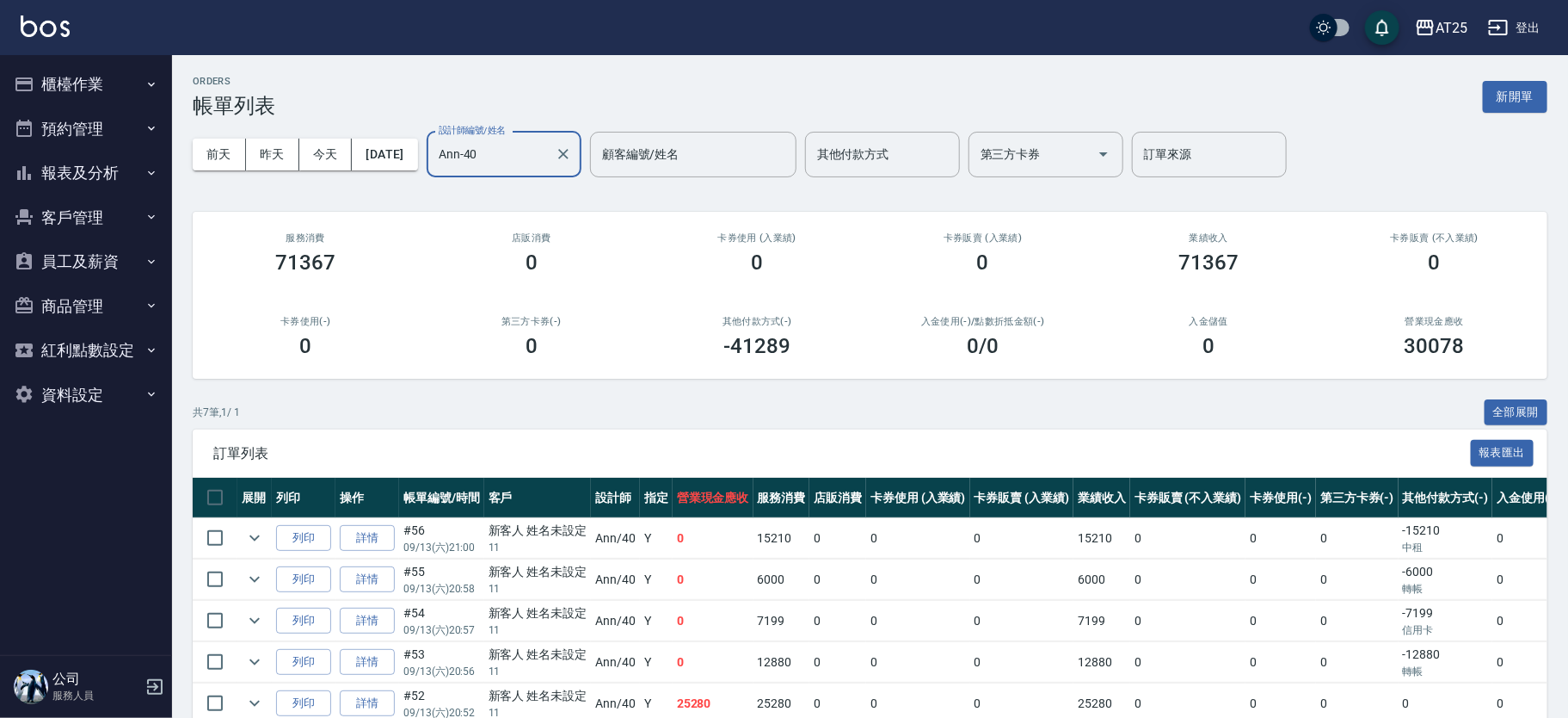
type input "Ann-40"
